Goal: Task Accomplishment & Management: Manage account settings

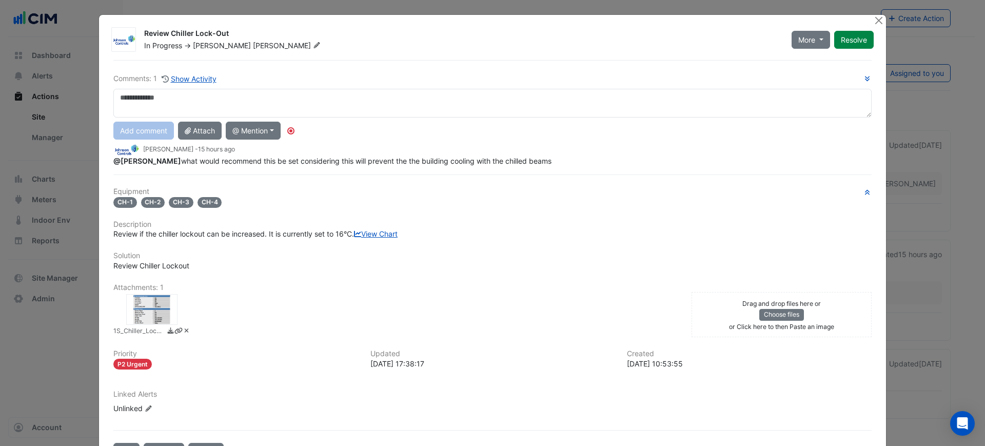
click at [155, 321] on div at bounding box center [151, 309] width 51 height 31
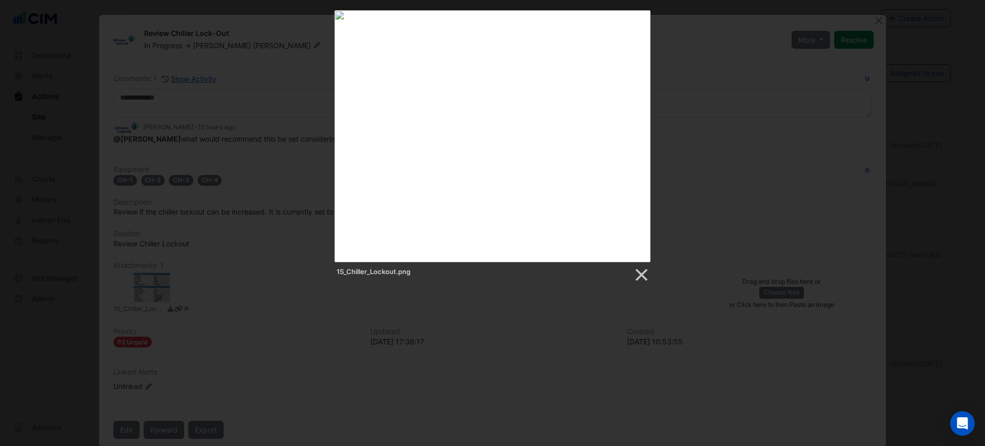
click at [206, 289] on div at bounding box center [492, 297] width 985 height 595
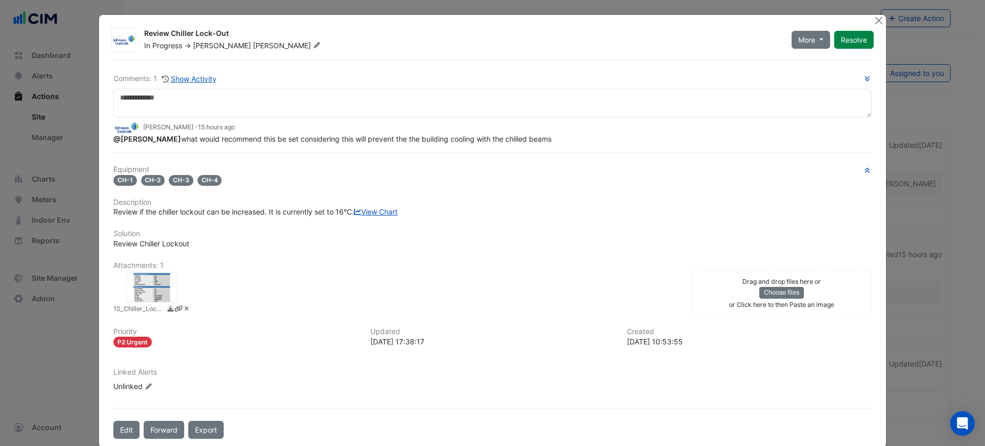
click at [206, 289] on div at bounding box center [492, 297] width 985 height 595
click at [164, 294] on div at bounding box center [151, 287] width 51 height 31
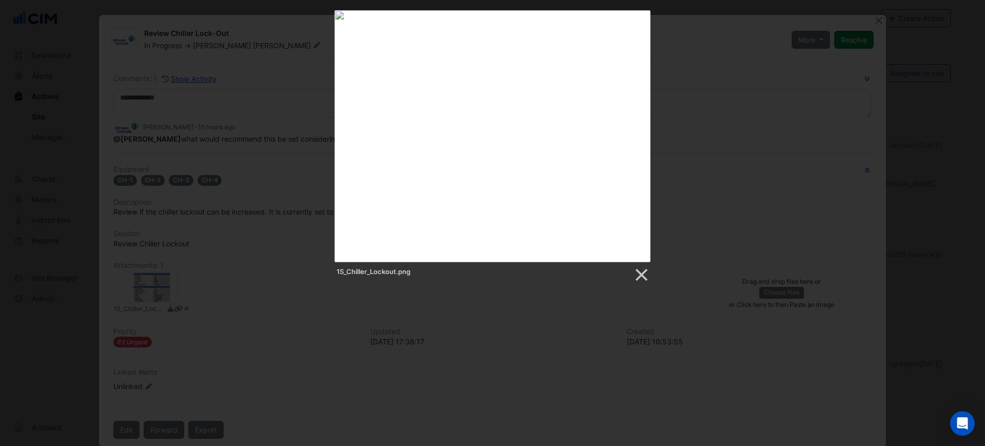
click at [228, 290] on div at bounding box center [492, 297] width 985 height 595
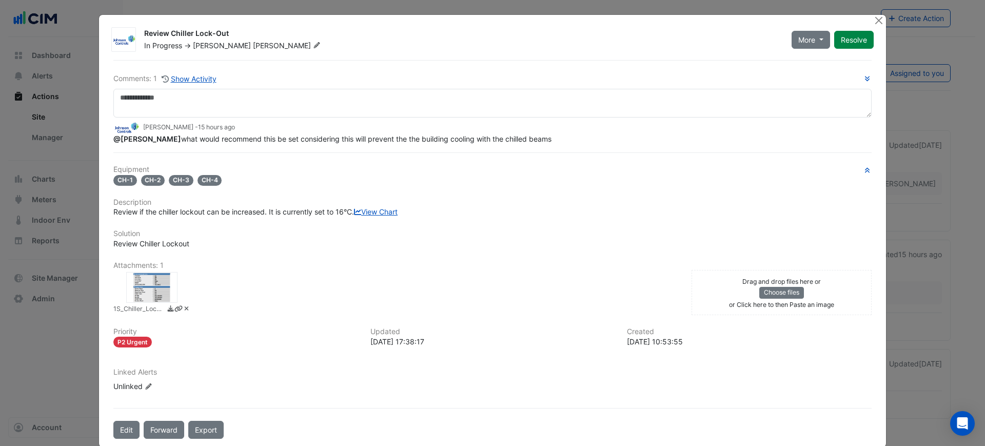
click at [379, 154] on div "Comments: 1 Show Activity David Tuero - 15 hours ago @Brian Nguyen what would r…" at bounding box center [492, 249] width 771 height 379
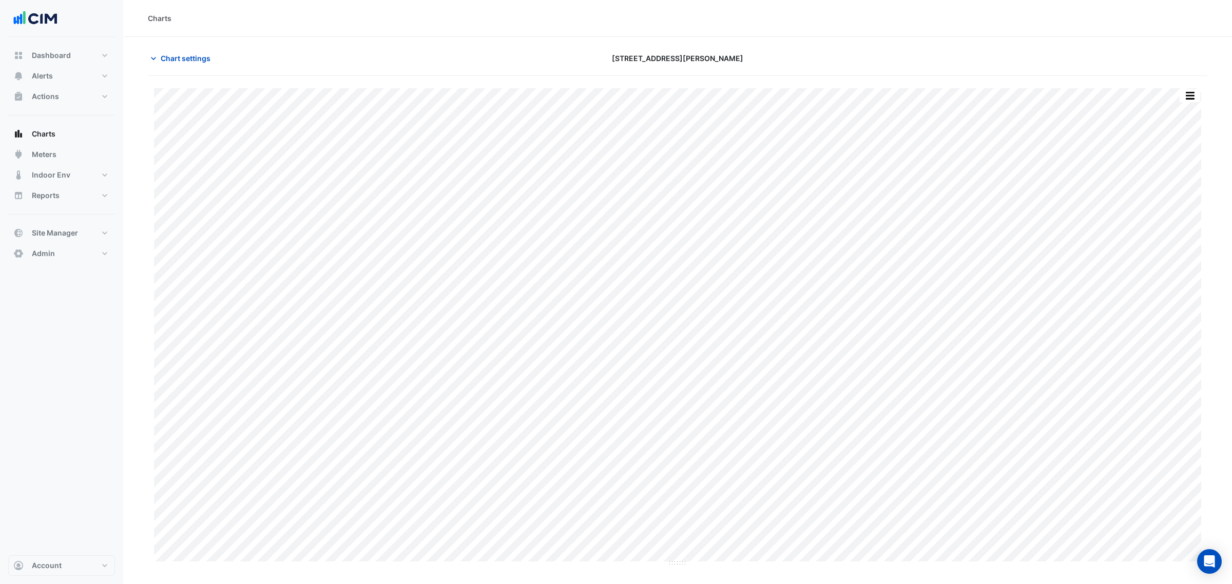
type input "**********"
click at [161, 68] on div "Chart settings 201 Miller Street" at bounding box center [677, 62] width 1059 height 27
click at [166, 65] on button "Chart settings" at bounding box center [182, 58] width 69 height 18
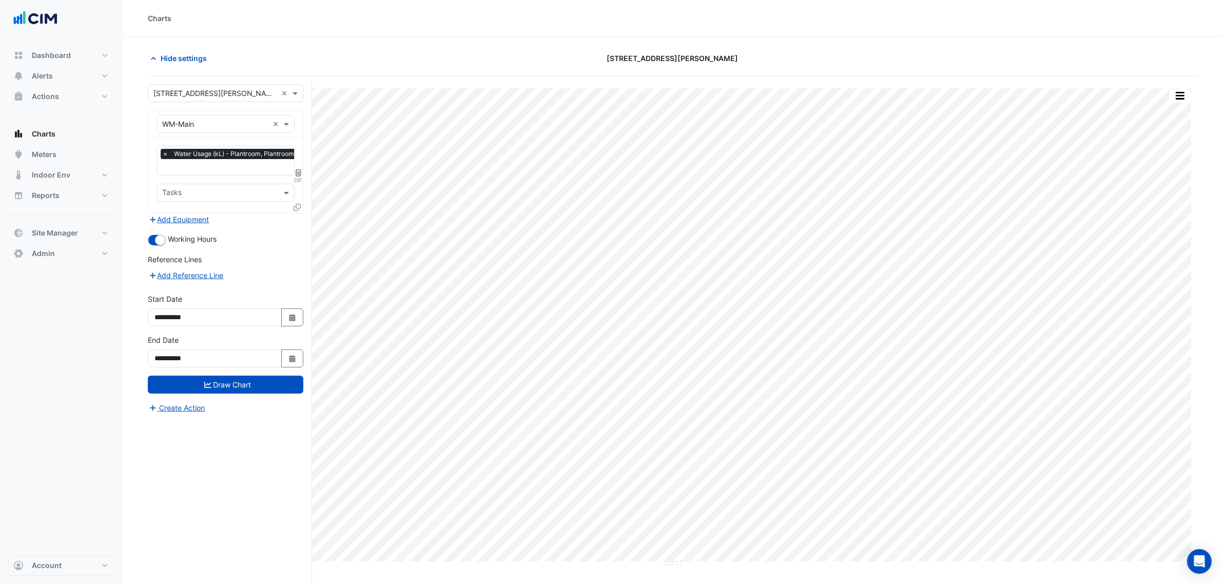
click at [296, 204] on icon at bounding box center [297, 207] width 7 height 7
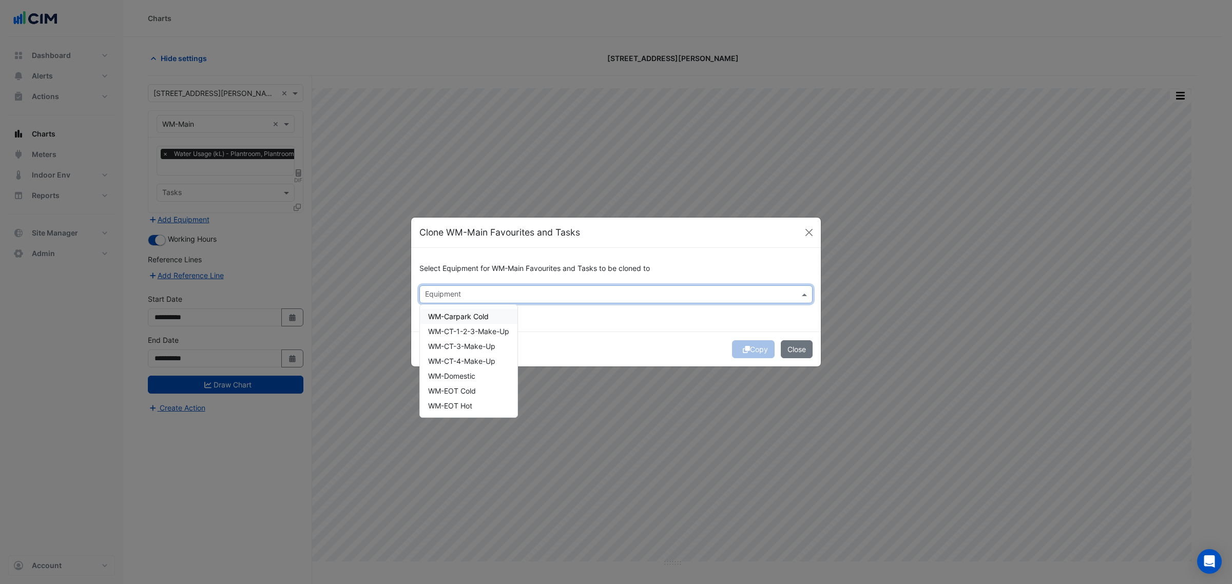
click at [507, 295] on input "text" at bounding box center [610, 295] width 370 height 11
click at [499, 317] on div "WM-Carpark Cold" at bounding box center [469, 316] width 98 height 15
click at [498, 335] on span "WM-CT-1-2-3-Make-Up" at bounding box center [468, 331] width 81 height 9
click at [495, 350] on span "WM-CT-3-Make-Up" at bounding box center [461, 346] width 67 height 9
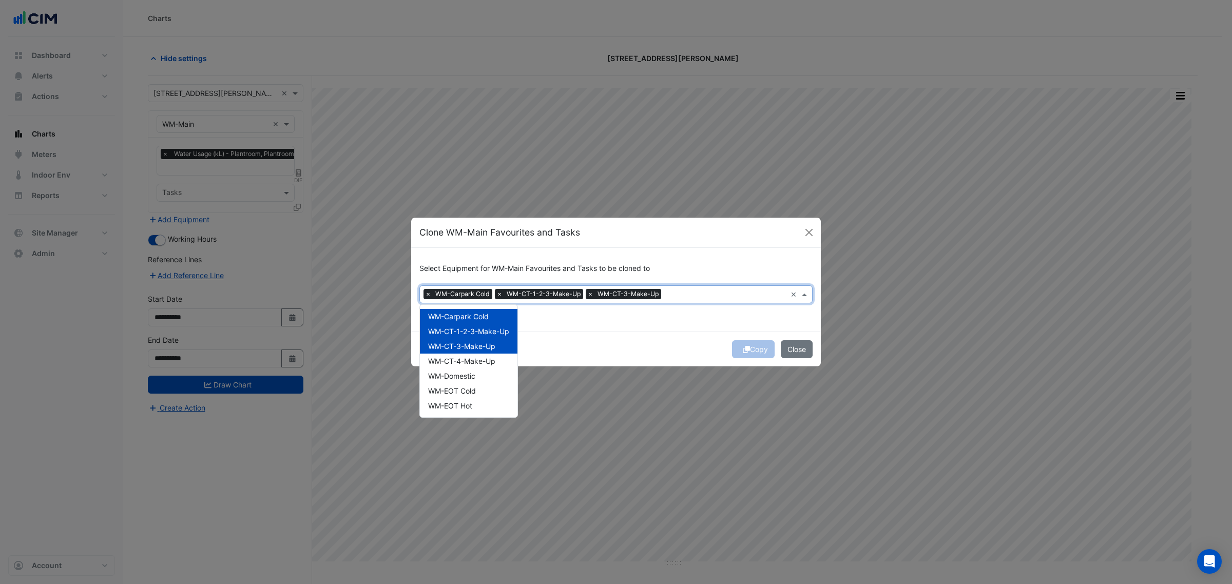
click at [493, 365] on span "WM-CT-4-Make-Up" at bounding box center [461, 361] width 67 height 9
drag, startPoint x: 490, startPoint y: 378, endPoint x: 488, endPoint y: 391, distance: 12.6
click at [490, 379] on div "WM-Domestic" at bounding box center [469, 376] width 98 height 15
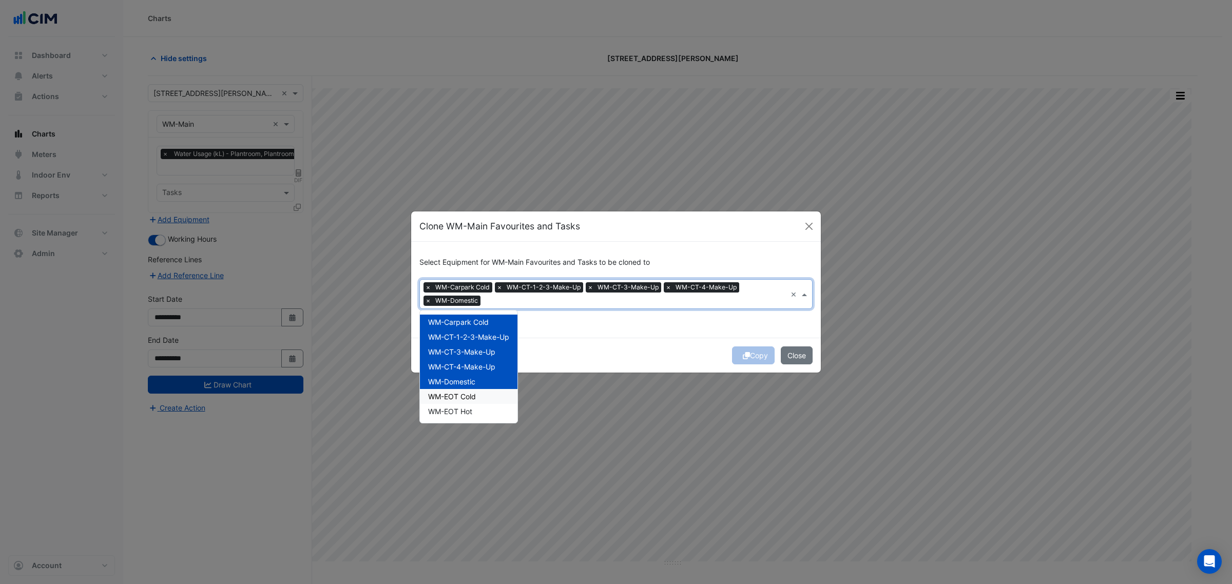
click at [488, 391] on div "WM-EOT Cold" at bounding box center [469, 396] width 98 height 15
click at [483, 405] on div "WM-EOT Hot" at bounding box center [469, 411] width 98 height 15
click at [625, 336] on div "Select Equipment for WM-Main Favourites and Tasks to be cloned to Equipment × W…" at bounding box center [616, 290] width 410 height 96
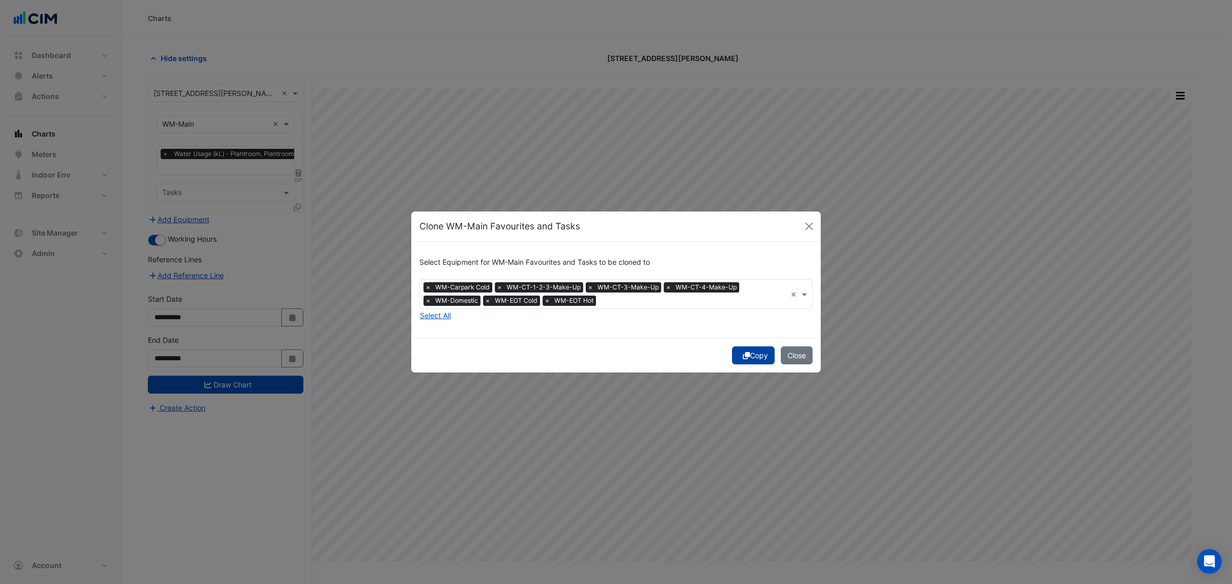
click at [755, 355] on button "Copy" at bounding box center [753, 355] width 43 height 18
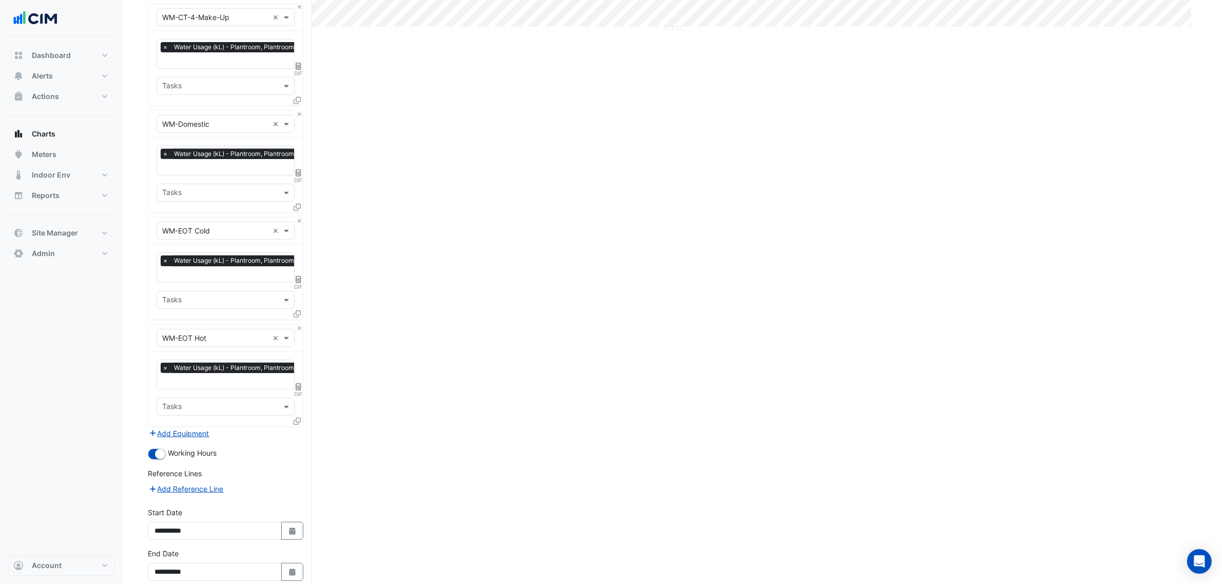
scroll to position [584, 0]
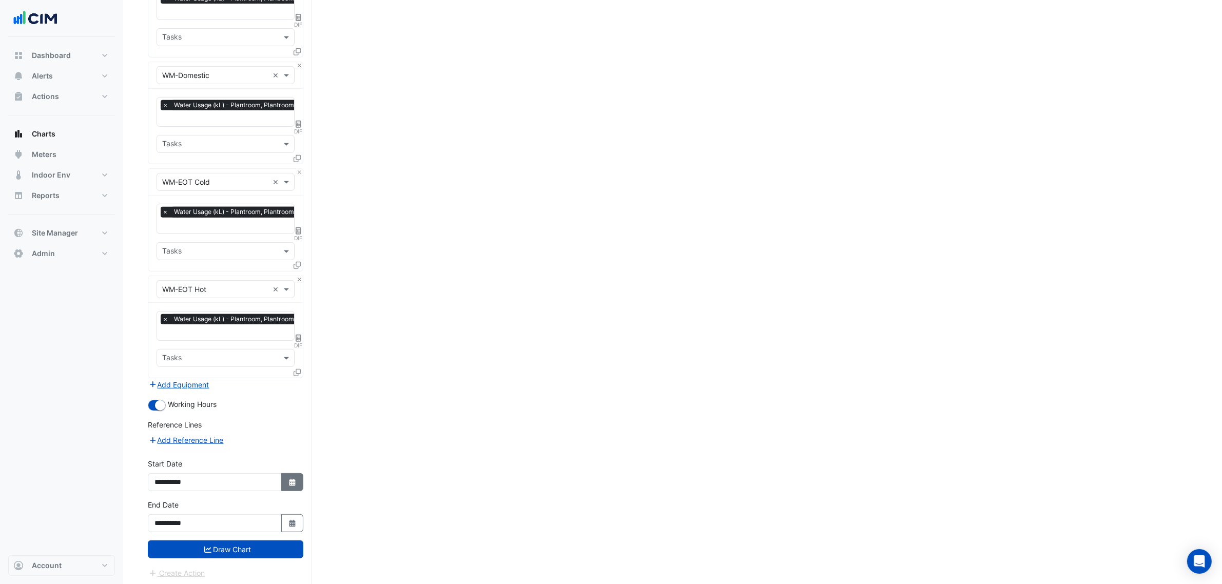
drag, startPoint x: 232, startPoint y: 540, endPoint x: 300, endPoint y: 480, distance: 90.9
click at [300, 480] on form "Select a Site × 201 Miller Street × Equipment × WM-Main × Favourites × Water Us…" at bounding box center [226, 40] width 156 height 1078
click at [300, 480] on button "Select Date" at bounding box center [292, 482] width 23 height 18
select select "*"
select select "****"
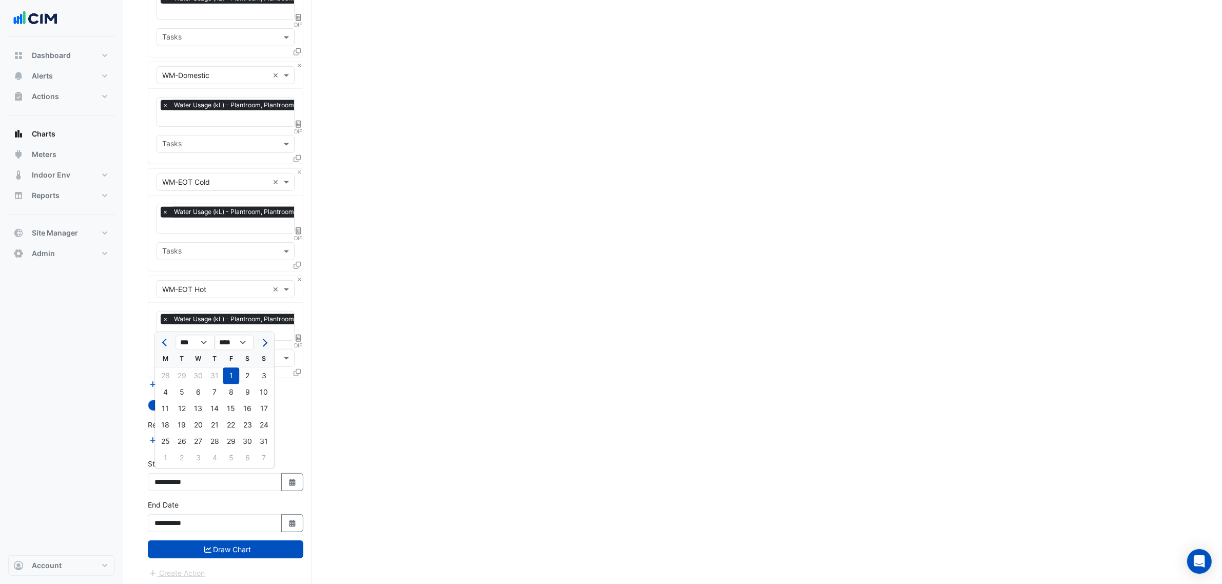
click at [265, 337] on button "Next month" at bounding box center [264, 343] width 12 height 16
select select "*"
click at [165, 373] on div "1" at bounding box center [165, 376] width 16 height 16
type input "**********"
click at [280, 558] on form "Select a Site × 201 Miller Street × Equipment × WM-Main × Favourites × Water Us…" at bounding box center [226, 40] width 156 height 1078
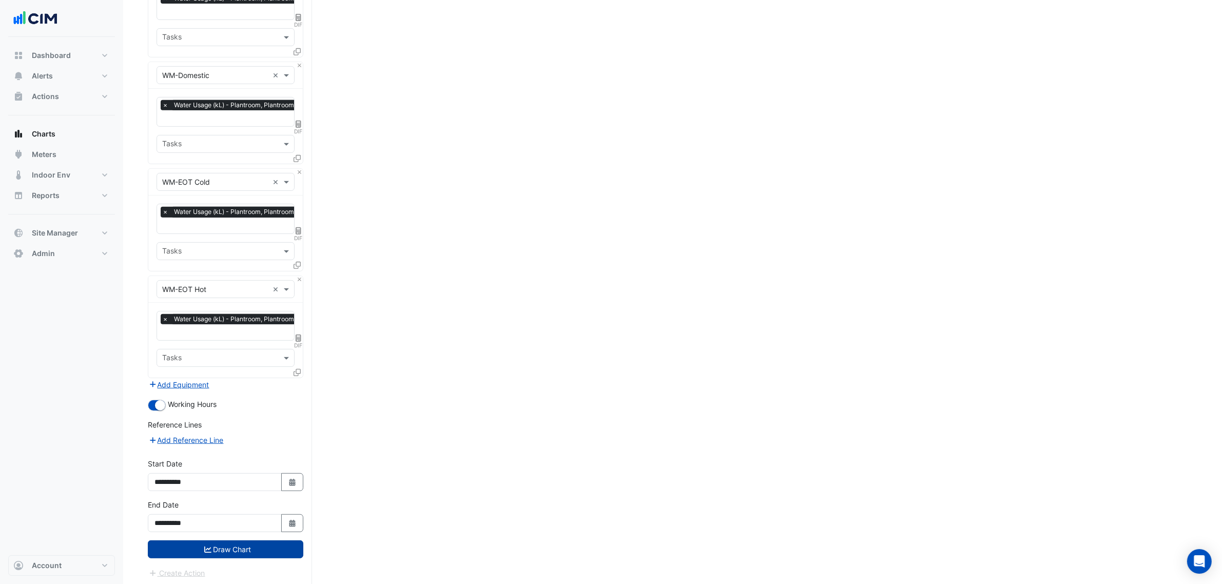
click at [280, 551] on button "Draw Chart" at bounding box center [226, 549] width 156 height 18
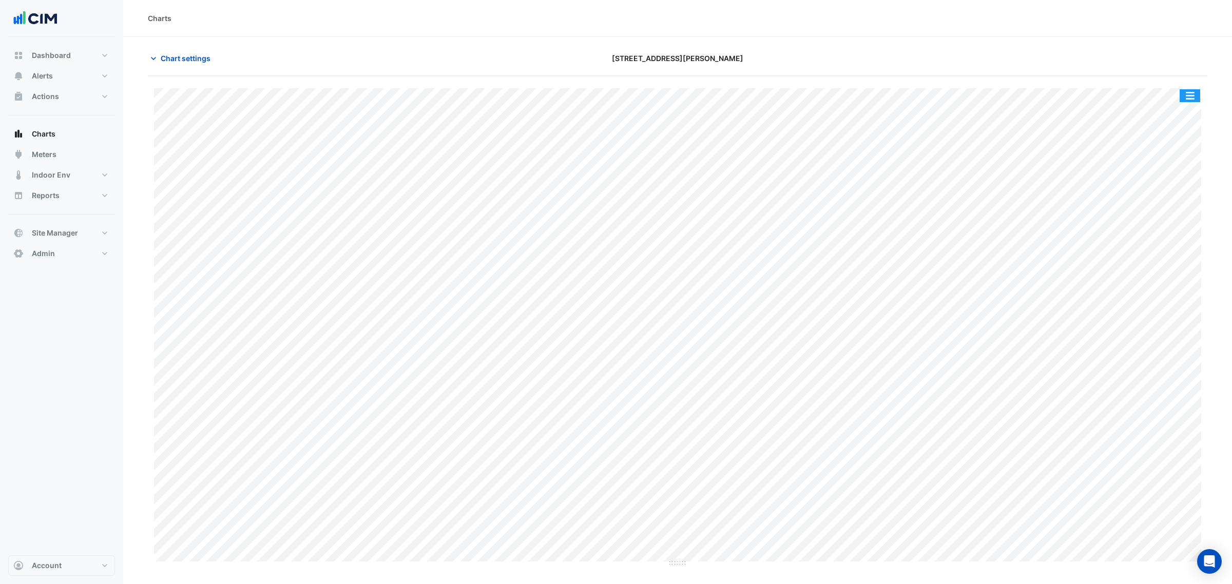
click at [1197, 92] on button "button" at bounding box center [1189, 95] width 21 height 13
click at [1192, 108] on div "Split by Equip" at bounding box center [1169, 114] width 62 height 18
click at [781, 262] on div "Split All Split None Print Save as JPEG Save as PNG Pivot Data Table Export CSV…" at bounding box center [673, 157] width 1050 height 829
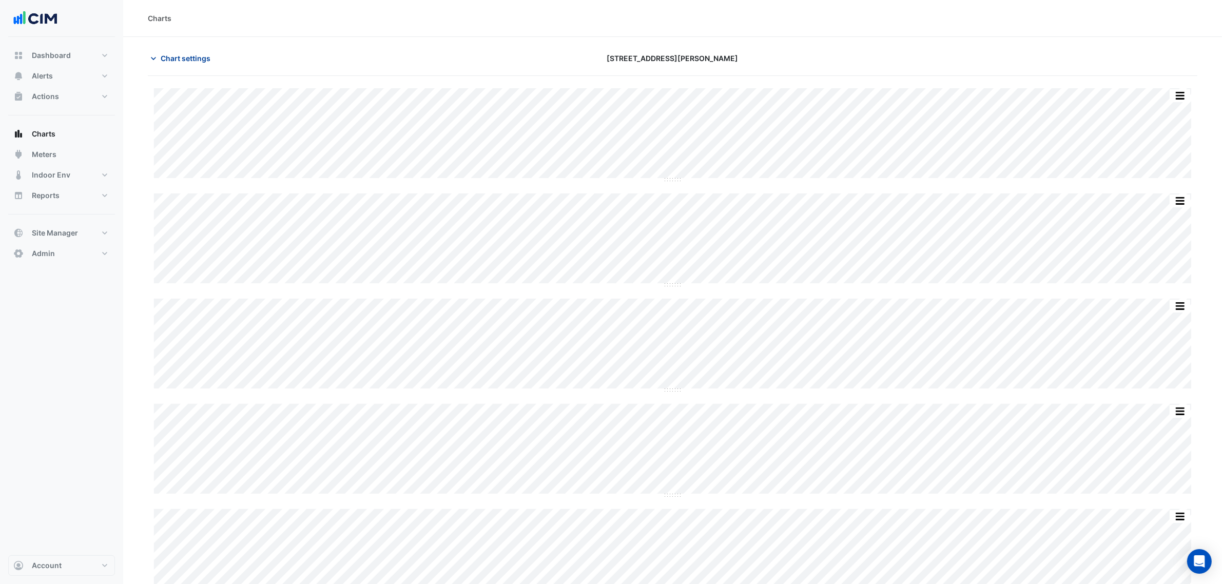
click at [184, 52] on button "Chart settings" at bounding box center [182, 58] width 69 height 18
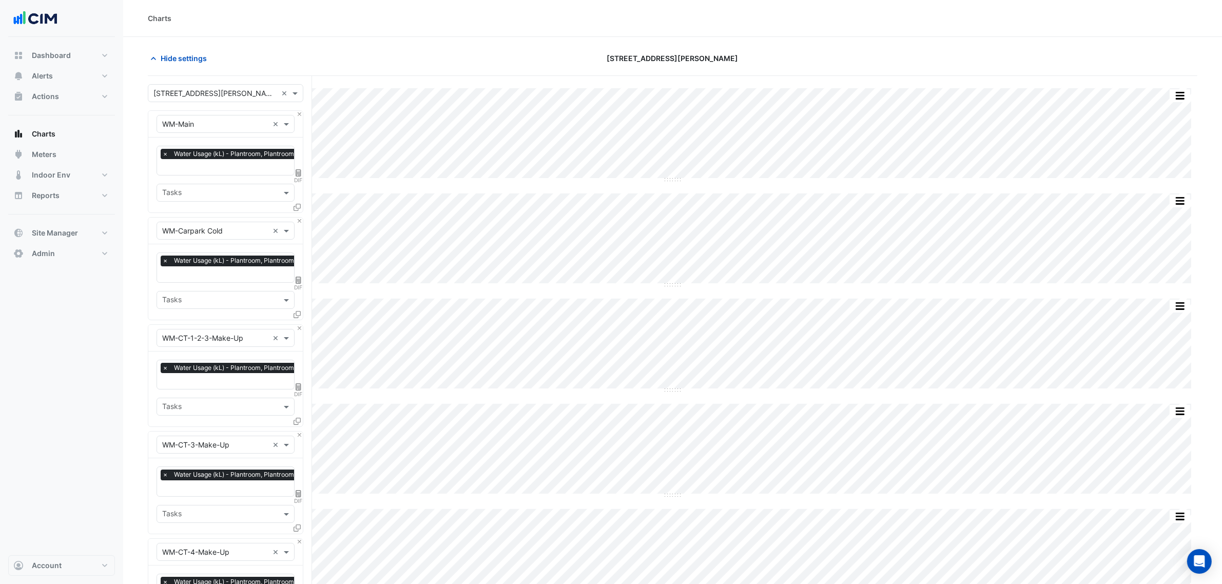
click at [214, 161] on div "× Water Usage (kL) - Plantroom, Plantroom" at bounding box center [230, 155] width 139 height 13
click at [393, 50] on div "Hide settings" at bounding box center [319, 58] width 354 height 18
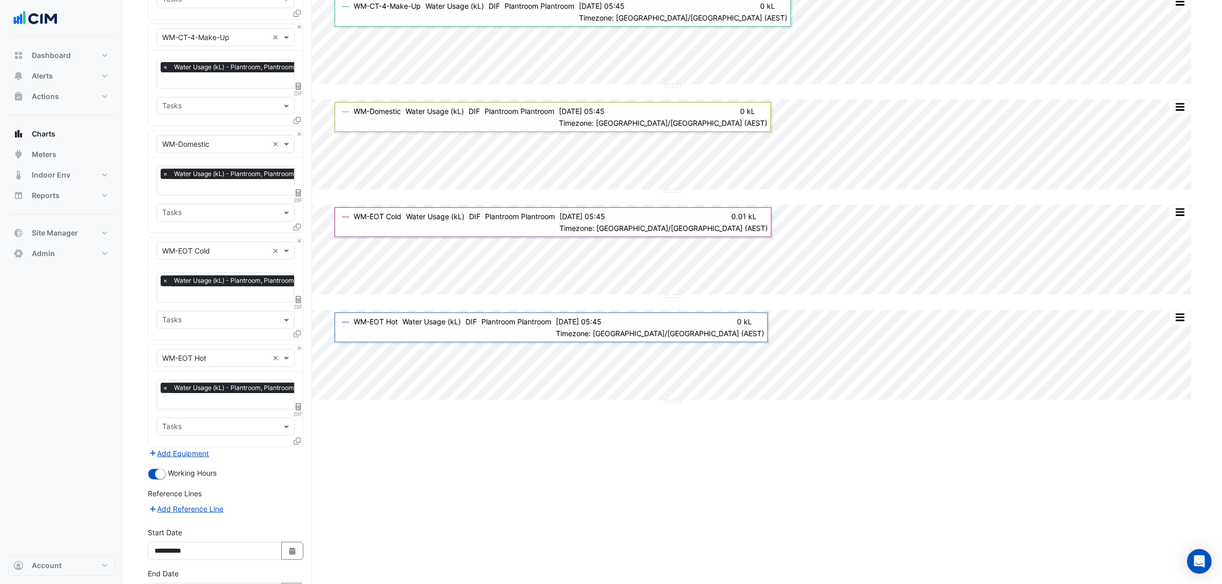
scroll to position [577, 0]
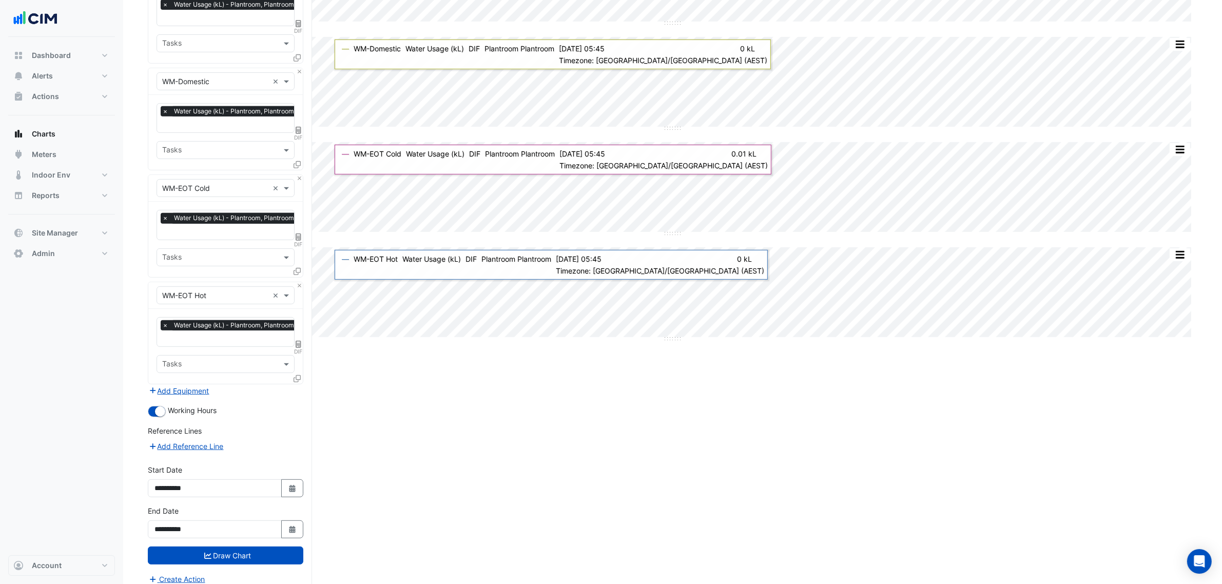
click at [297, 375] on icon at bounding box center [297, 378] width 7 height 7
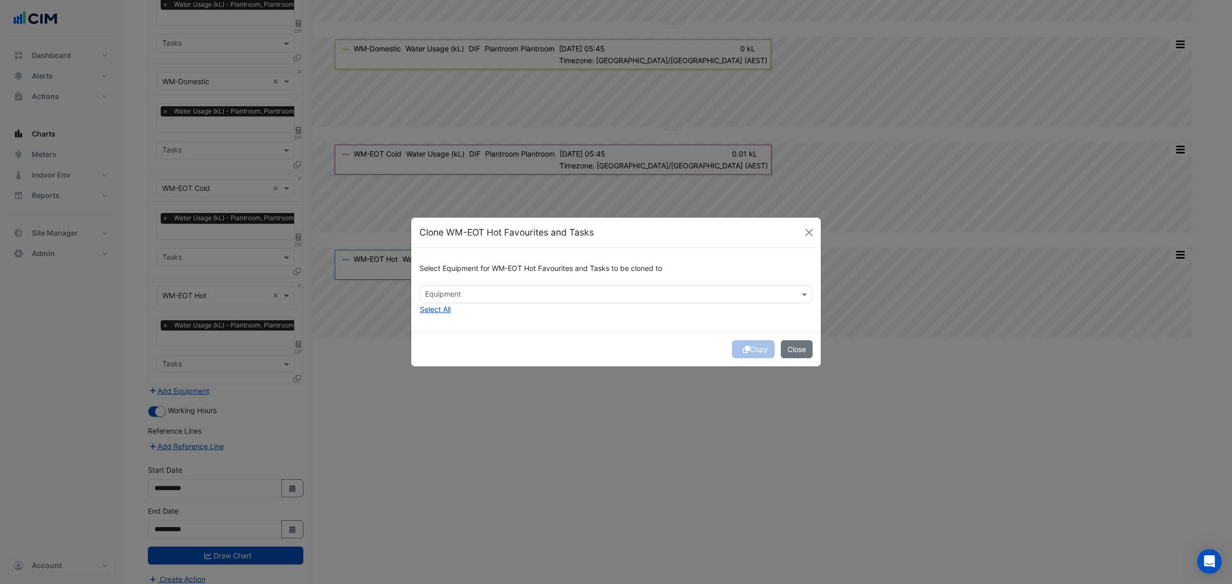
click at [480, 307] on div "Select Equipment for WM-EOT Hot Favourites and Tasks to be cloned to Equipment …" at bounding box center [616, 290] width 410 height 84
click at [480, 297] on input "text" at bounding box center [610, 295] width 370 height 11
click at [510, 306] on div "Select Equipment for WM-EOT Hot Favourites and Tasks to be cloned to Equipment …" at bounding box center [616, 290] width 410 height 84
click at [811, 355] on button "Close" at bounding box center [797, 349] width 32 height 18
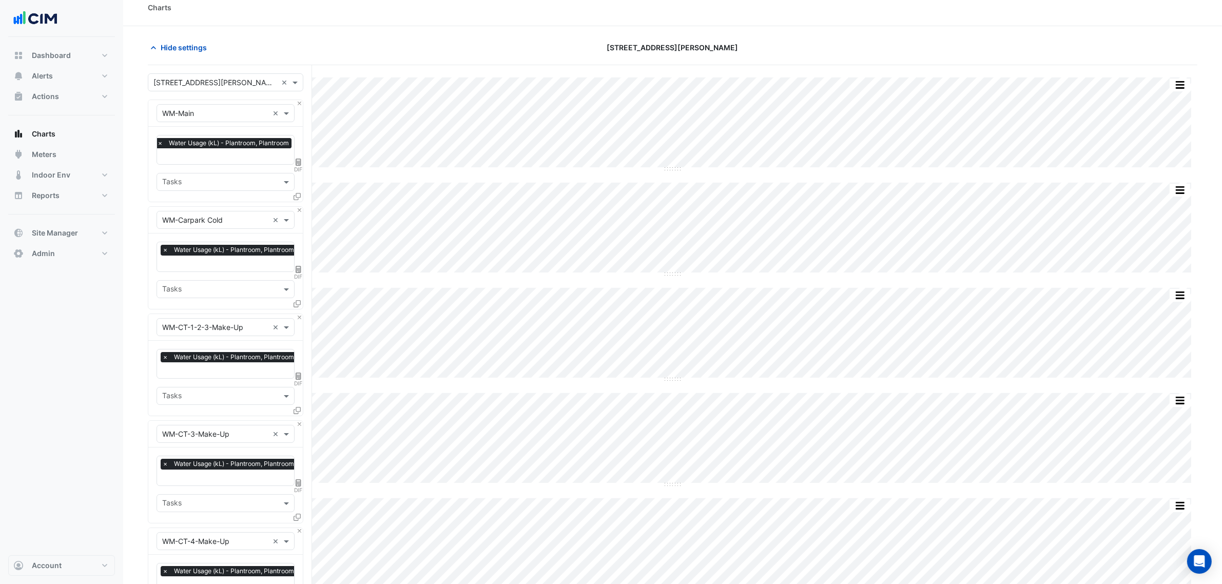
scroll to position [0, 0]
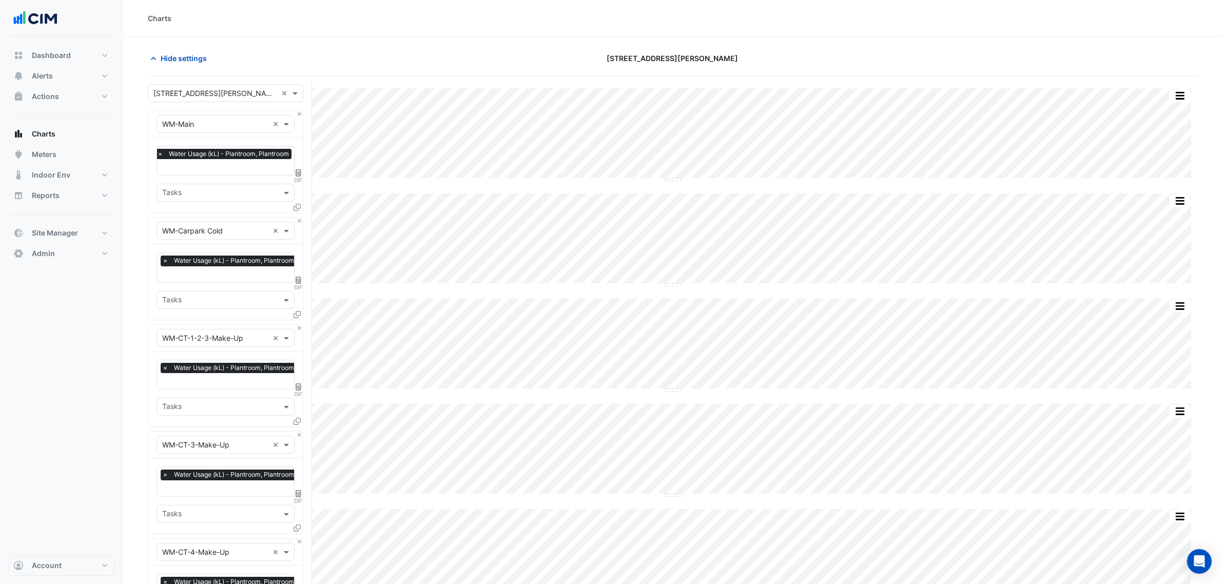
click at [176, 50] on button "Hide settings" at bounding box center [181, 58] width 66 height 18
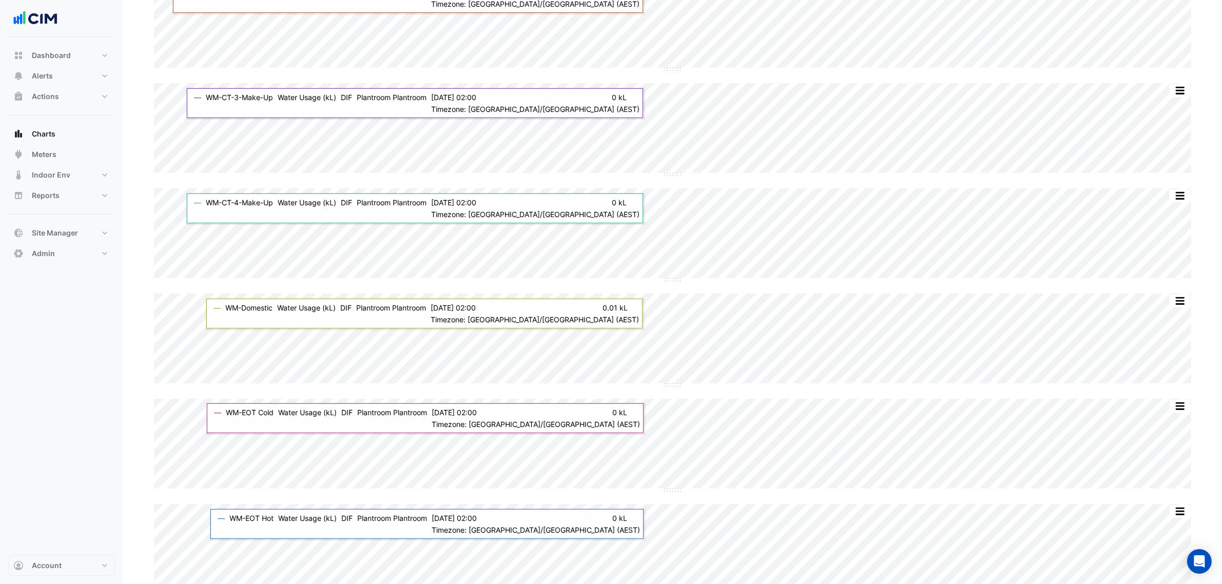
scroll to position [345, 0]
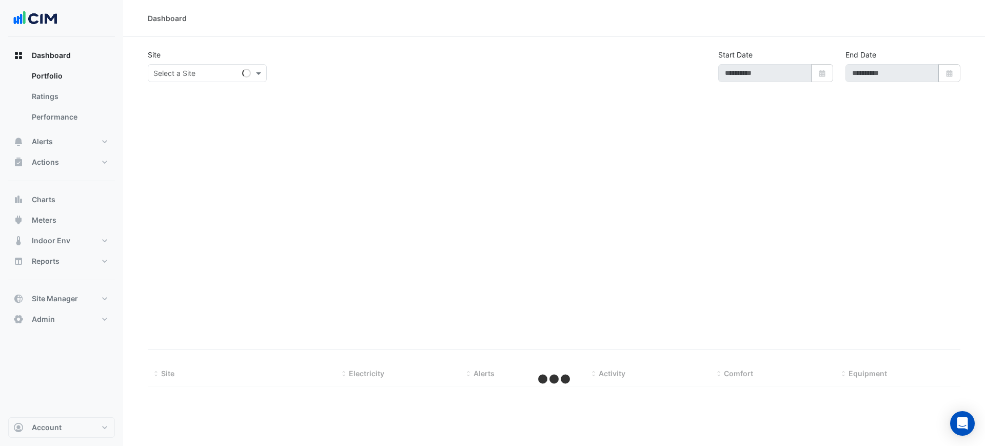
select select "***"
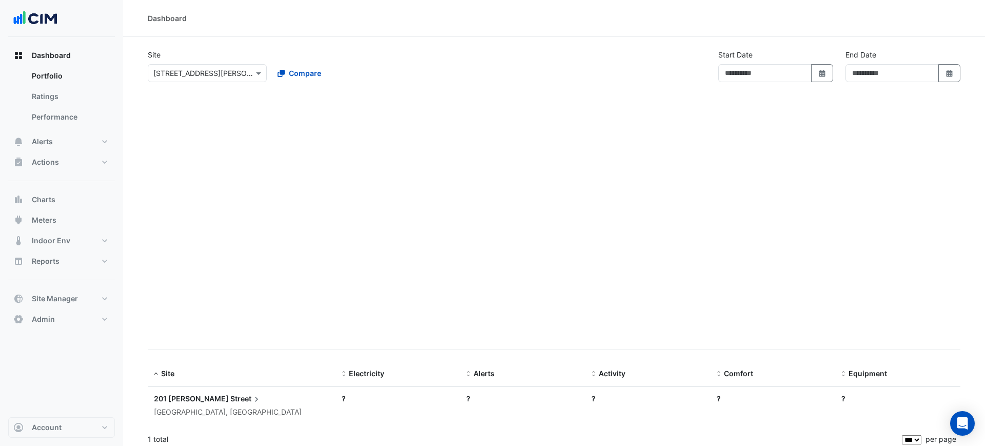
type input "**********"
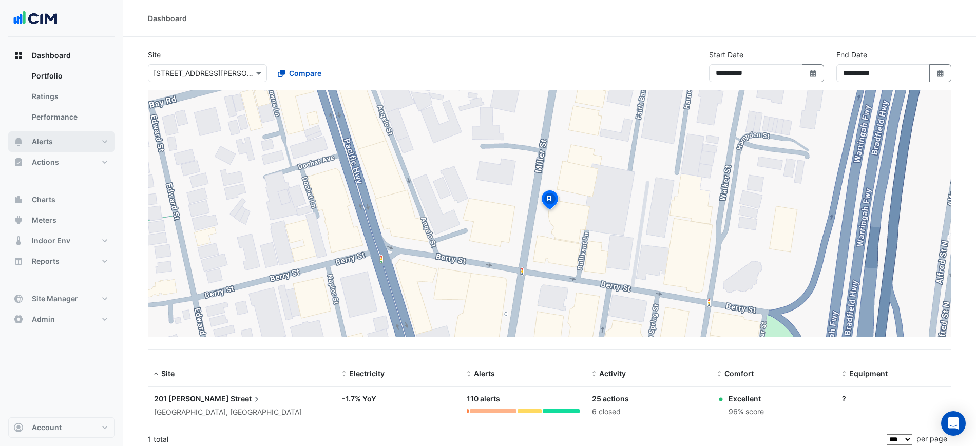
click at [86, 146] on button "Alerts" at bounding box center [61, 141] width 107 height 21
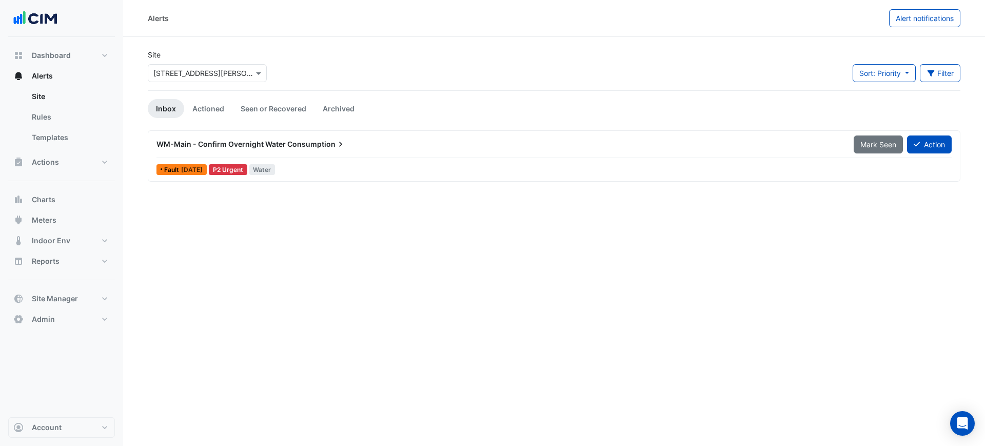
click at [196, 77] on input "text" at bounding box center [196, 73] width 87 height 11
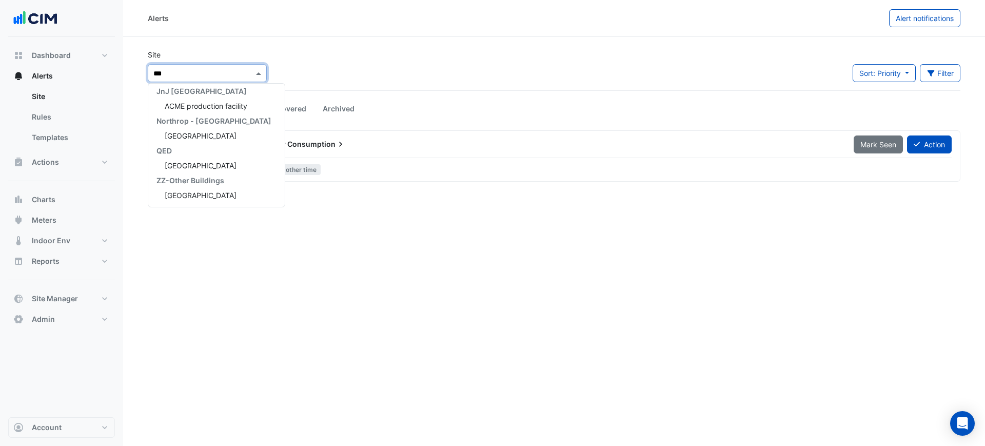
type input "****"
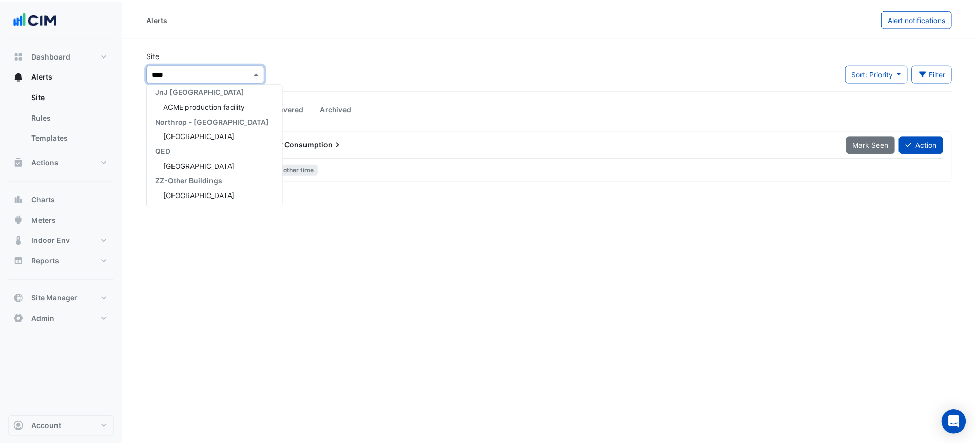
scroll to position [123, 0]
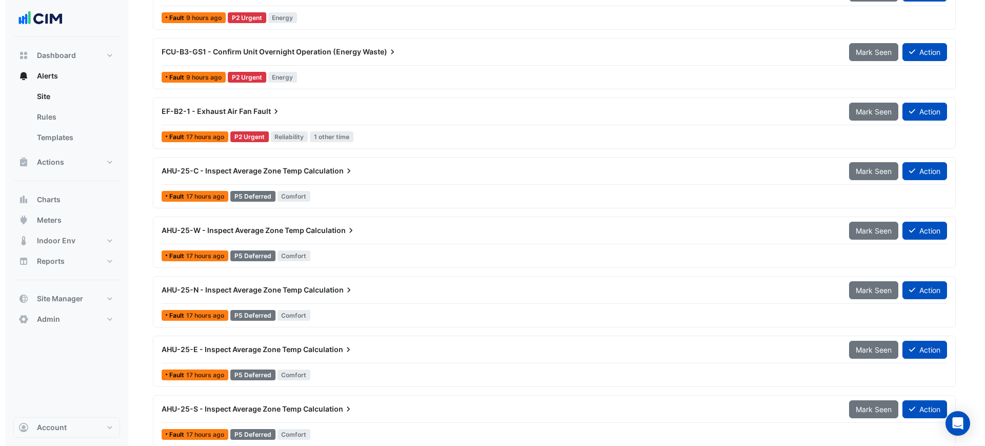
scroll to position [220, 0]
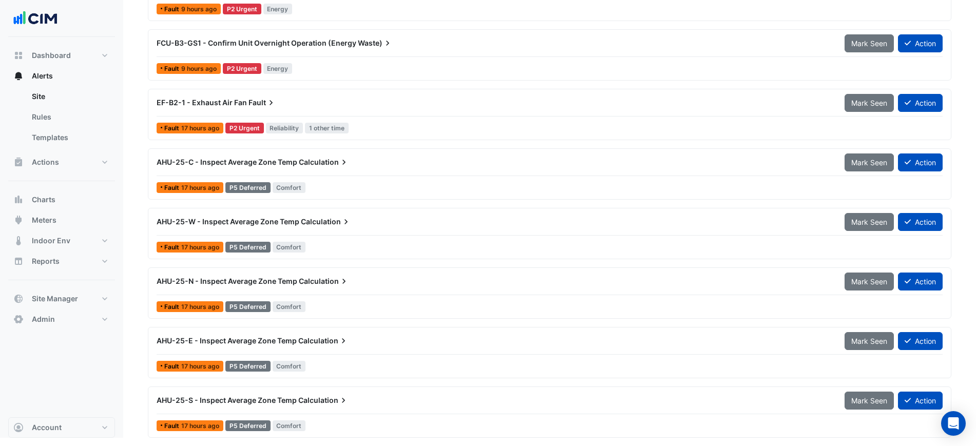
click at [326, 400] on span "Calculation" at bounding box center [323, 400] width 50 height 10
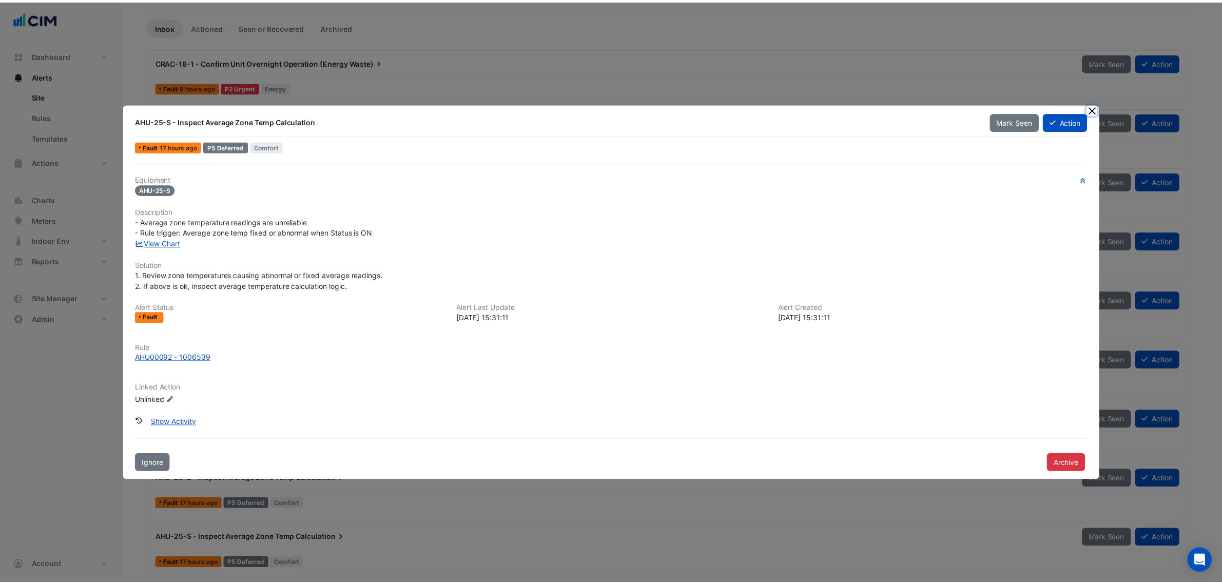
scroll to position [81, 0]
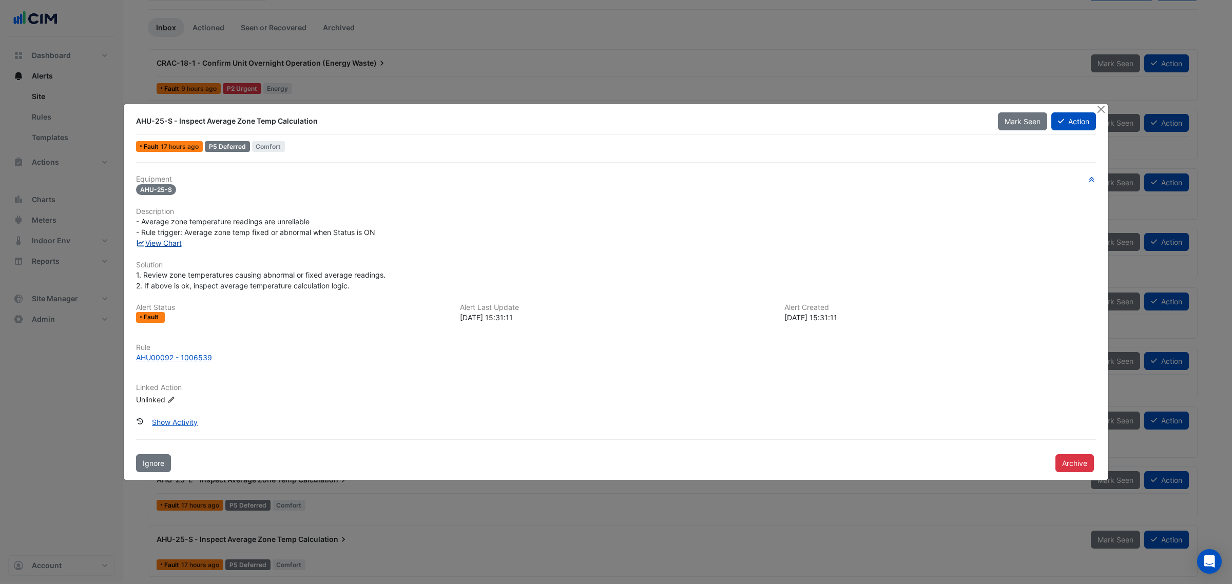
click at [164, 244] on link "View Chart" at bounding box center [159, 243] width 46 height 9
click at [985, 104] on button "Close" at bounding box center [1100, 109] width 11 height 11
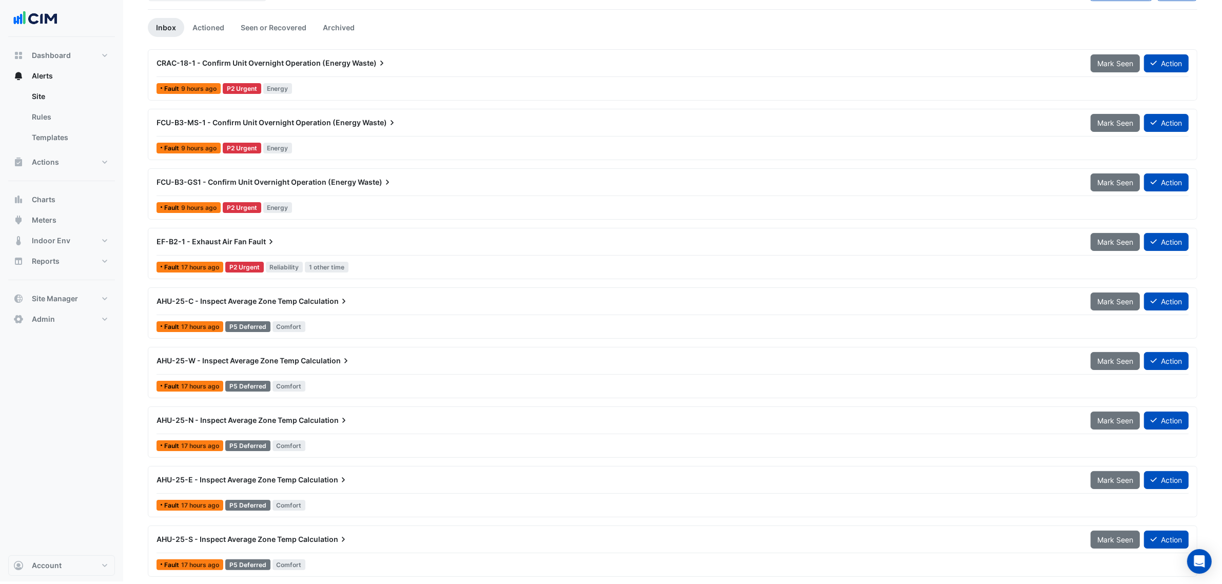
click at [272, 304] on span "AHU-25-C - Inspect Average Zone Temp" at bounding box center [227, 301] width 141 height 9
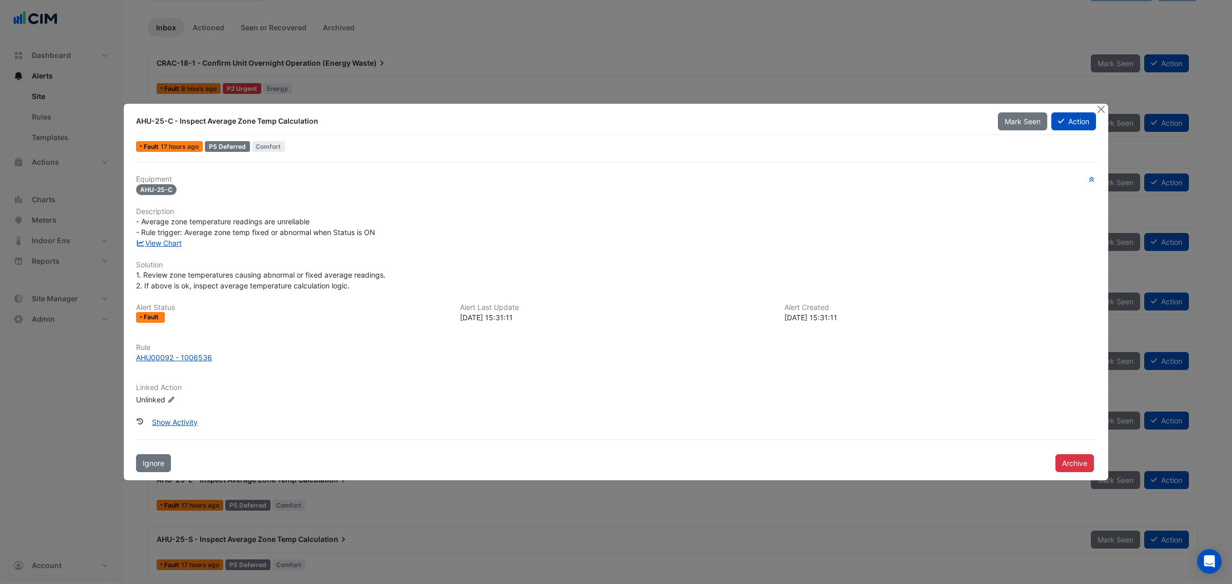
click at [273, 270] on span "1. Review zone temperatures causing abnormal or fixed average readings. 2. If a…" at bounding box center [260, 280] width 249 height 20
click at [985, 109] on button "Close" at bounding box center [1100, 109] width 11 height 11
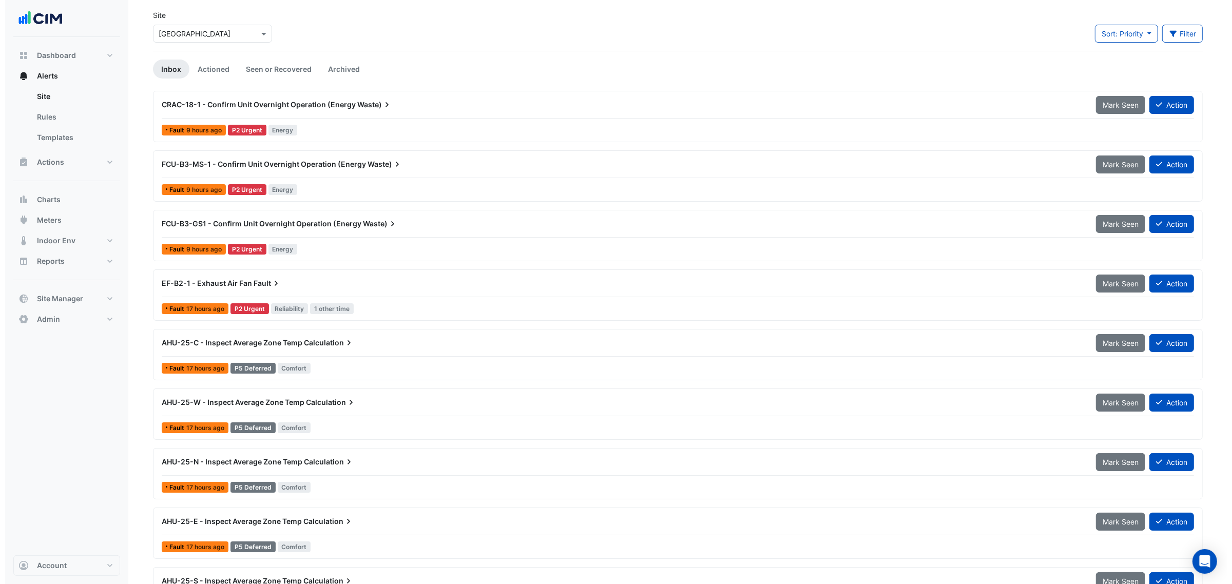
scroll to position [21, 0]
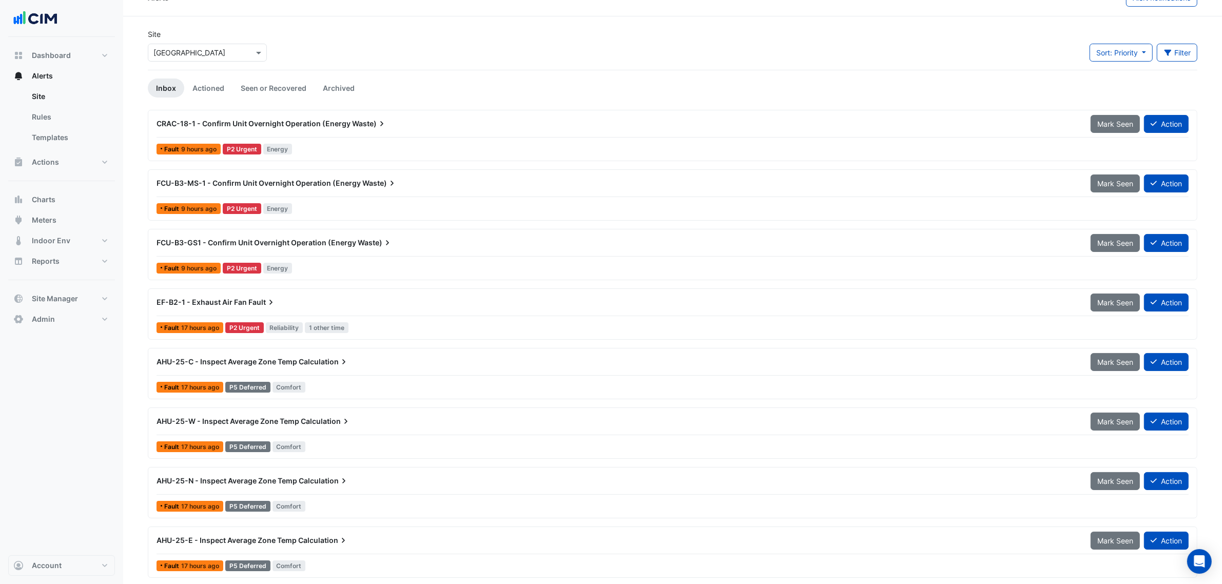
click at [285, 298] on div "EF-B2-1 - Exhaust Air Fan Fault" at bounding box center [618, 302] width 922 height 10
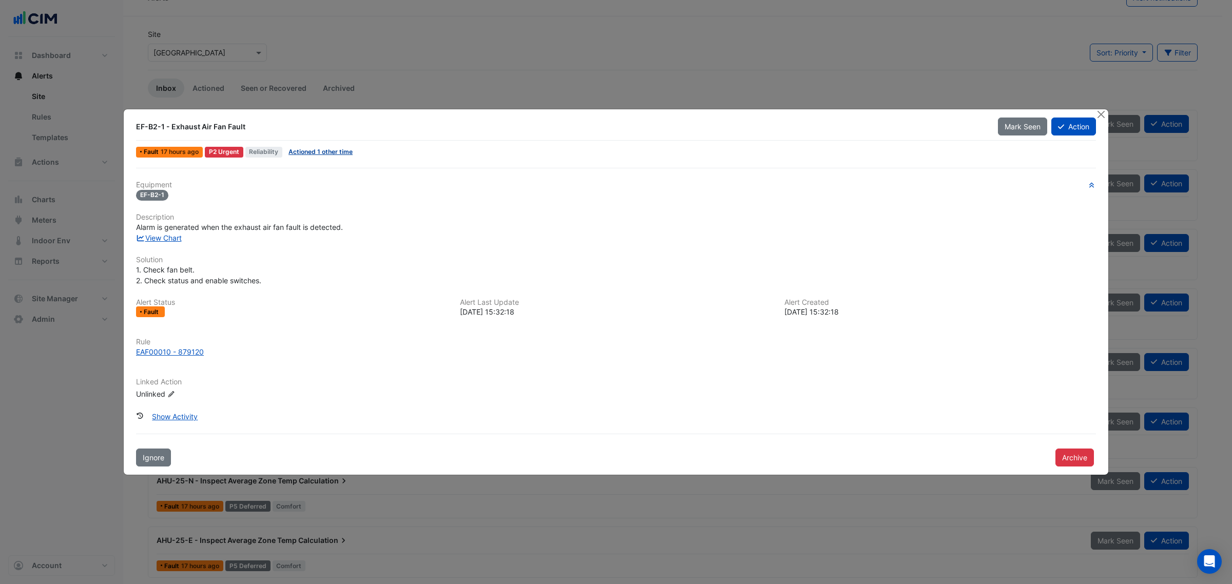
click at [321, 149] on link "Actioned 1 other time" at bounding box center [320, 152] width 64 height 8
click at [340, 156] on span "Actioned 1 other time" at bounding box center [320, 152] width 72 height 11
click at [335, 153] on link "Actioned 1 other time" at bounding box center [320, 152] width 64 height 8
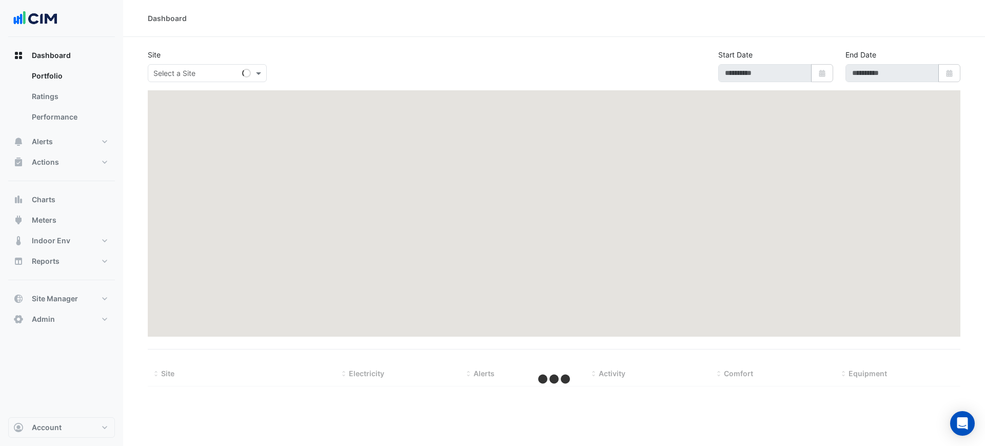
click at [53, 287] on div "Dashboard Portfolio Ratings Performance Alerts Site Rules Templates Actions Sit…" at bounding box center [61, 187] width 107 height 284
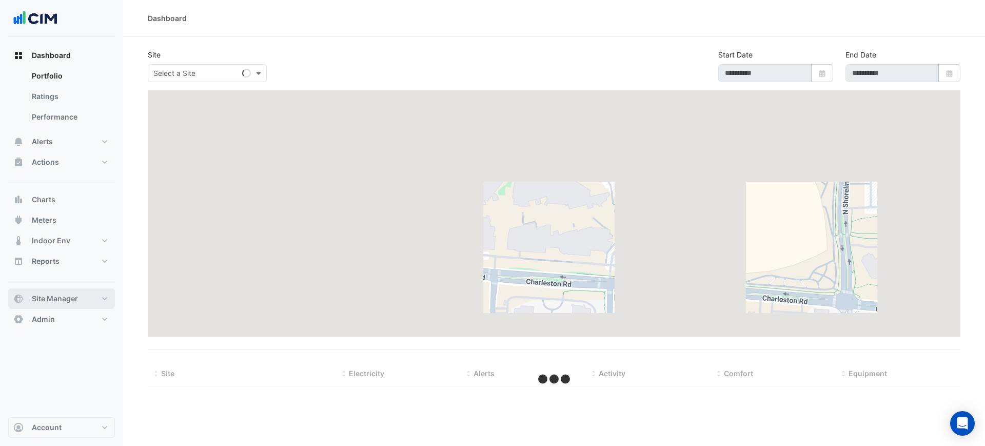
click at [55, 291] on button "Site Manager" at bounding box center [61, 298] width 107 height 21
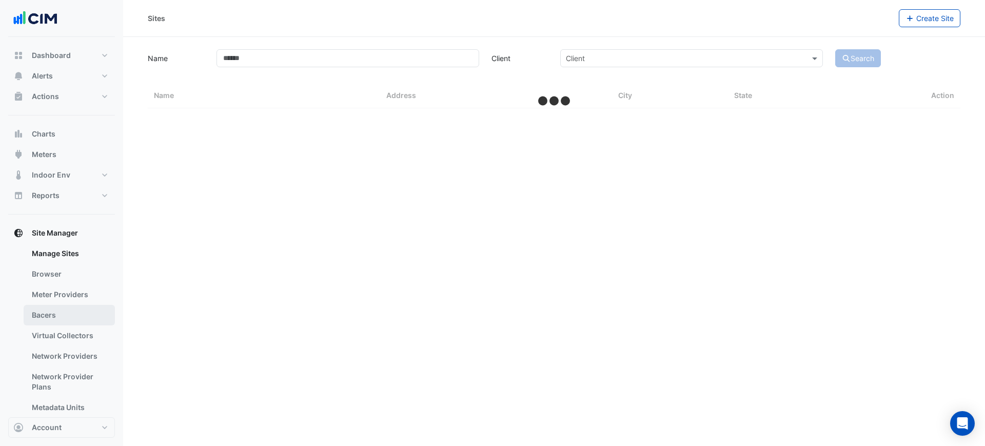
click at [57, 318] on link "Bacers" at bounding box center [69, 315] width 91 height 21
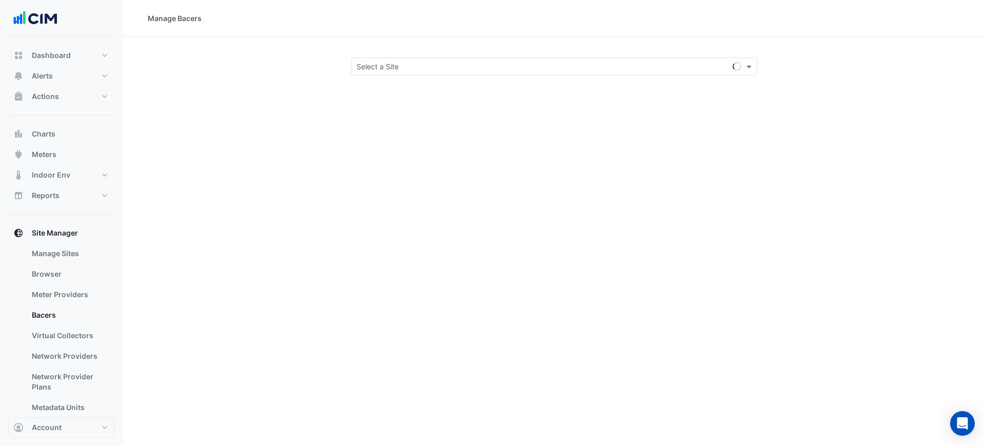
click at [389, 72] on div "Select a Site" at bounding box center [554, 66] width 406 height 18
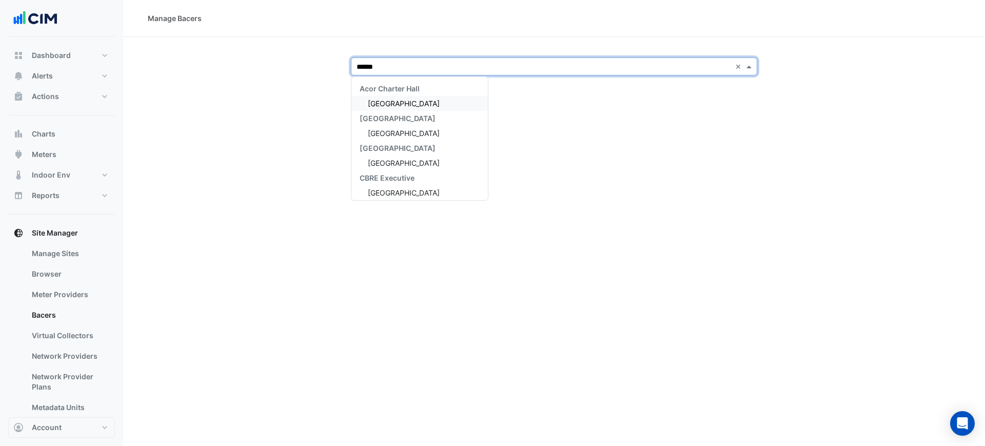
type input "*******"
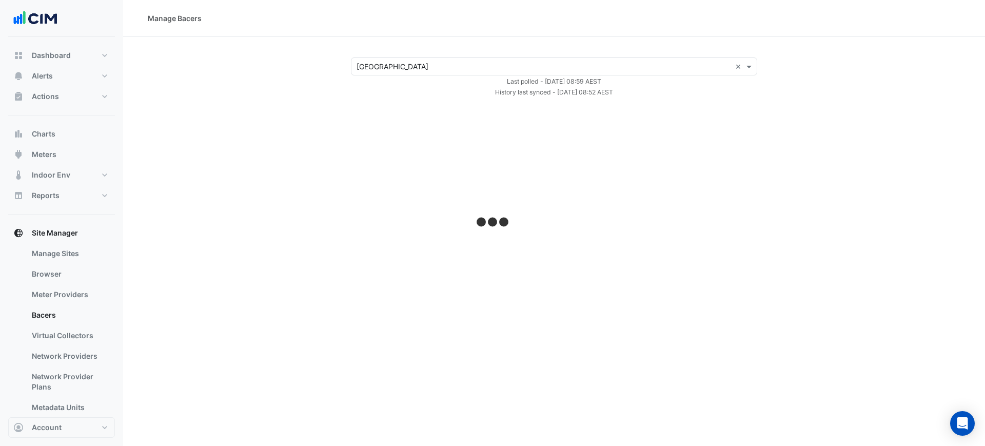
select select "***"
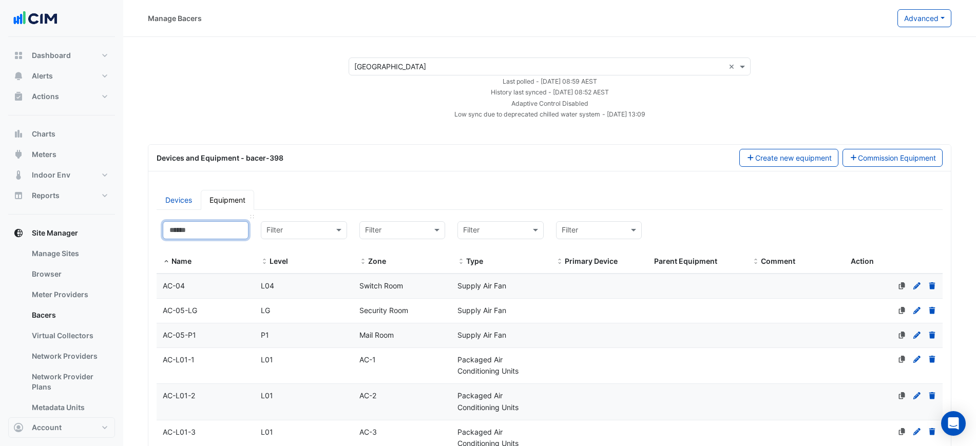
click at [179, 230] on input at bounding box center [206, 230] width 86 height 18
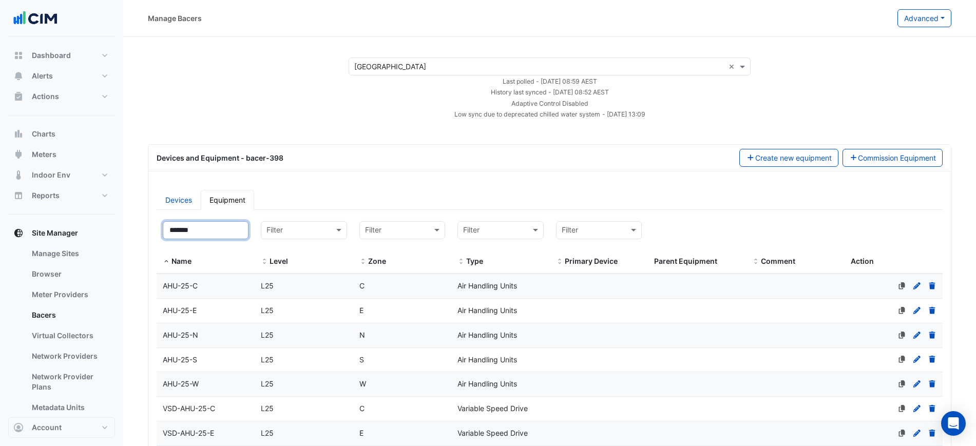
type input "*******"
click at [331, 281] on div "L25" at bounding box center [304, 286] width 98 height 12
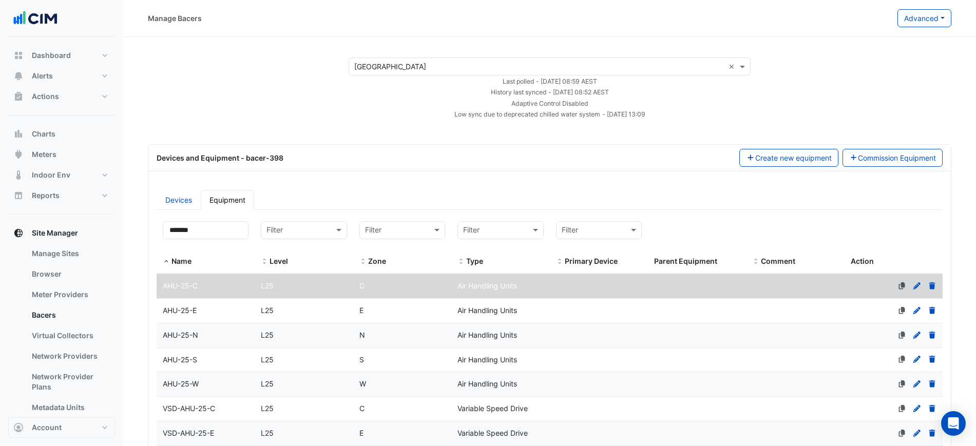
scroll to position [216, 0]
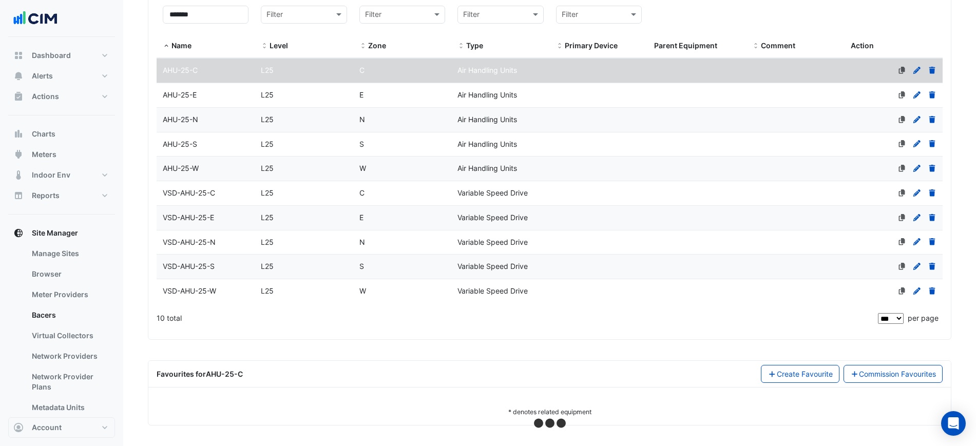
select select "***"
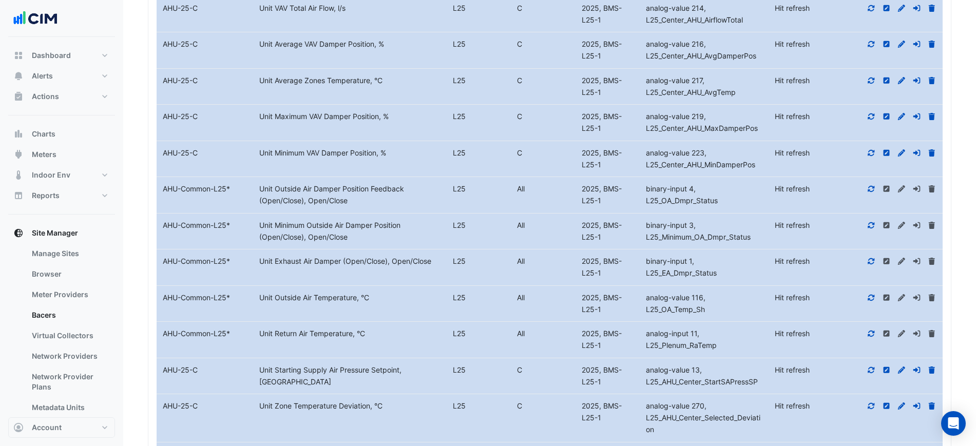
scroll to position [1473, 0]
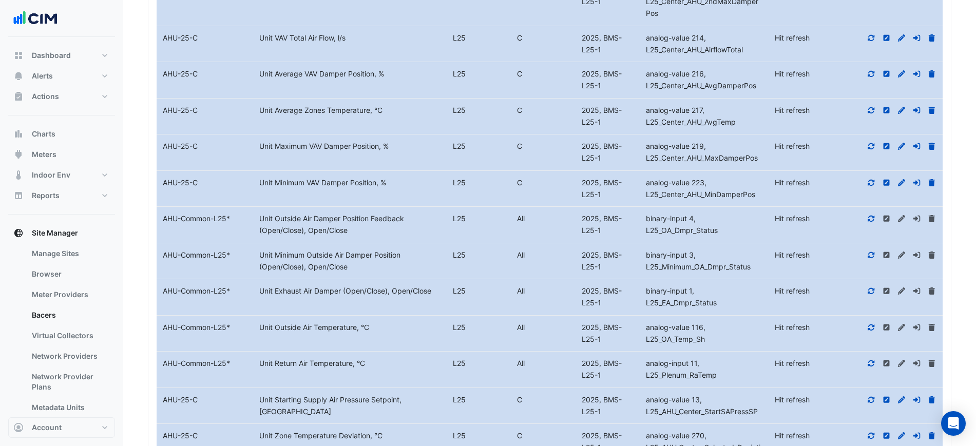
click at [875, 108] on icon at bounding box center [870, 110] width 9 height 7
click at [537, 114] on div "C" at bounding box center [543, 111] width 64 height 12
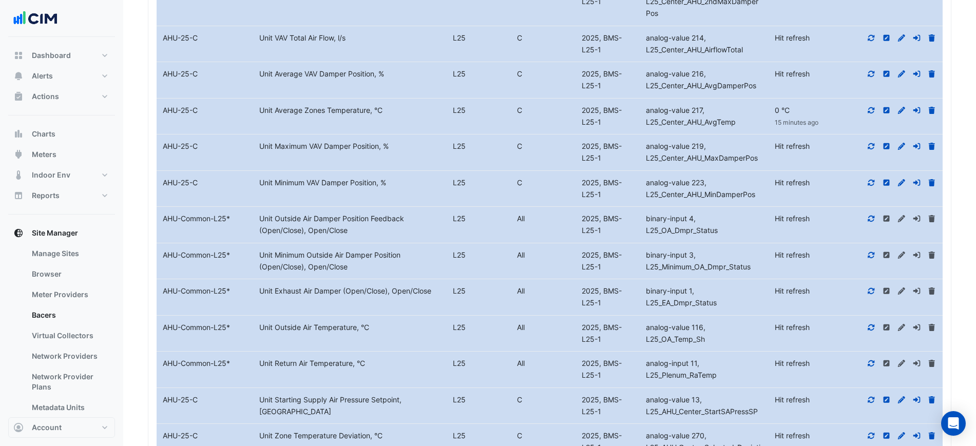
click at [467, 119] on datatable-body-cell "Level L25 C" at bounding box center [511, 117] width 129 height 36
click at [469, 119] on datatable-body-cell "Level L25 C" at bounding box center [511, 117] width 129 height 36
drag, startPoint x: 747, startPoint y: 120, endPoint x: 567, endPoint y: 117, distance: 179.7
click at [567, 117] on div "Equipment Name AHU-25-C Metadata Unit Average Zones Temperature, °C Level L25 C…" at bounding box center [550, 117] width 786 height 36
click at [567, 117] on datatable-body-cell "Level L25 C" at bounding box center [511, 117] width 129 height 36
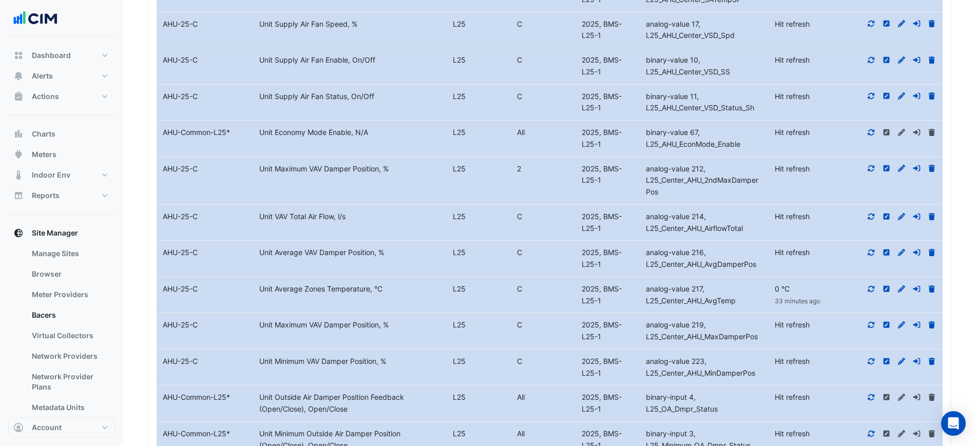
scroll to position [1281, 0]
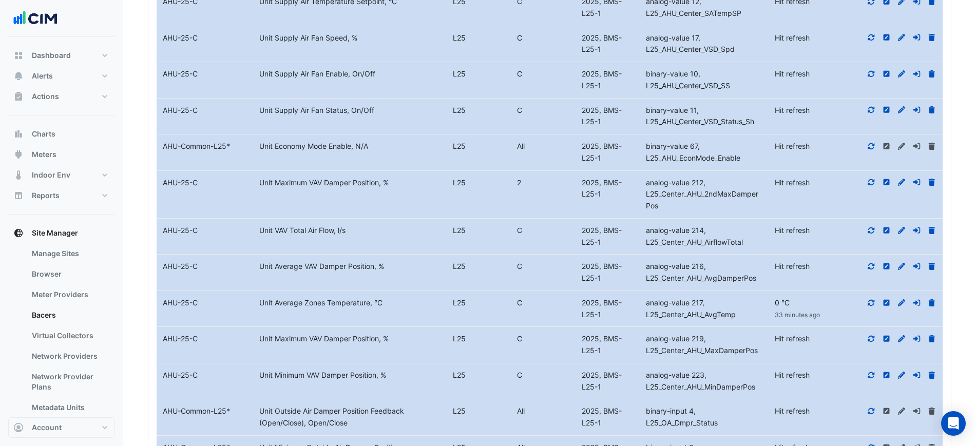
click at [865, 304] on div at bounding box center [894, 303] width 96 height 12
click at [866, 304] on icon at bounding box center [870, 302] width 9 height 7
drag, startPoint x: 740, startPoint y: 315, endPoint x: 654, endPoint y: 319, distance: 85.3
click at [654, 319] on div "analog-value 217, L25_Center_AHU_AvgTemp" at bounding box center [703, 309] width 129 height 24
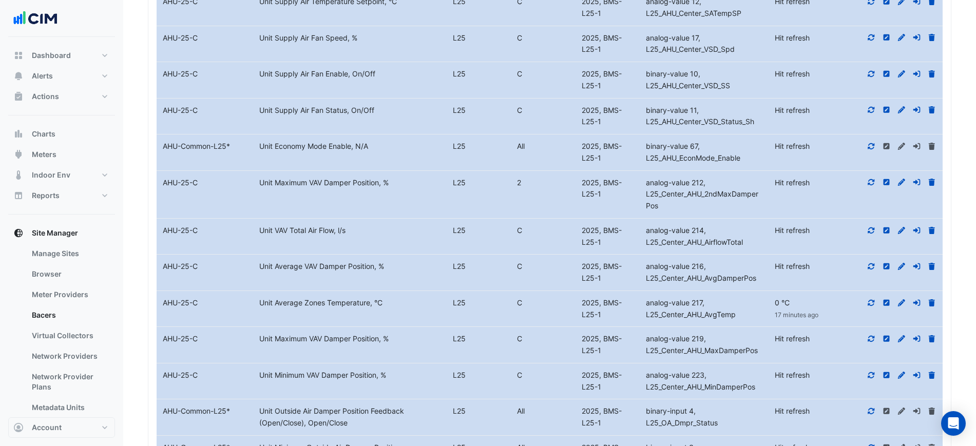
drag, startPoint x: 245, startPoint y: 307, endPoint x: 371, endPoint y: 311, distance: 125.8
click at [371, 311] on div "Equipment Name AHU-25-C Metadata Unit Average Zones Temperature, °C Level L25 C…" at bounding box center [550, 309] width 786 height 36
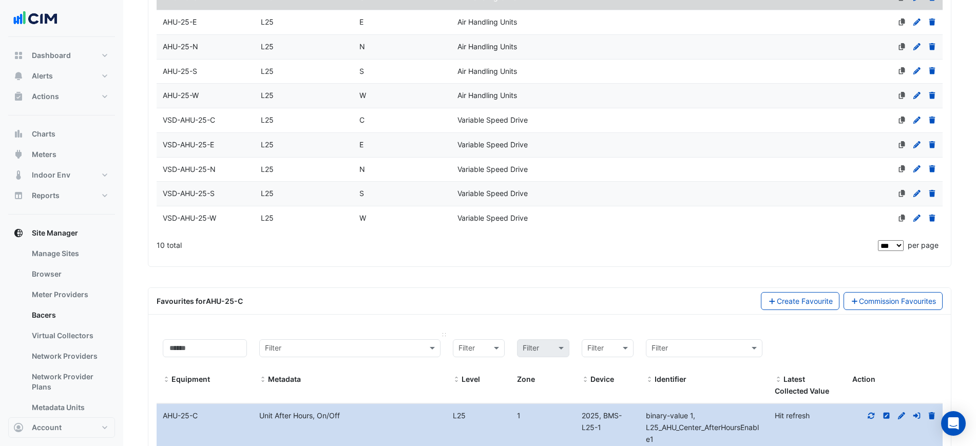
scroll to position [382, 0]
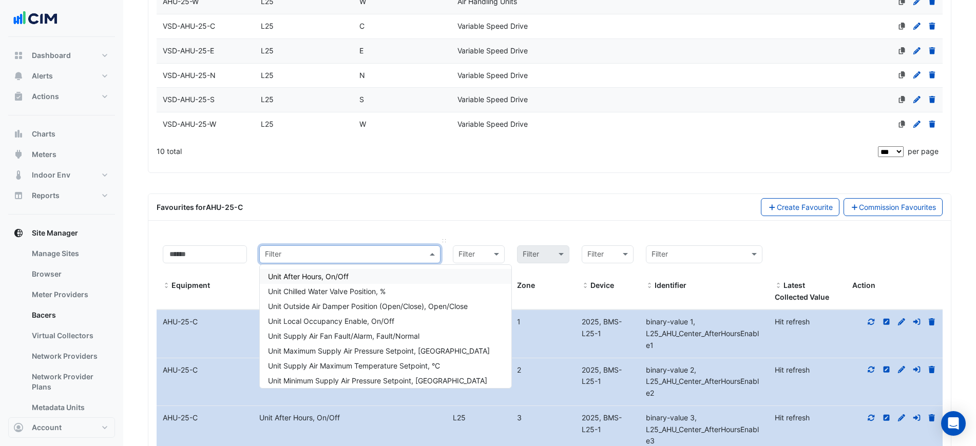
click at [331, 255] on input "text" at bounding box center [339, 255] width 149 height 12
paste input "**********"
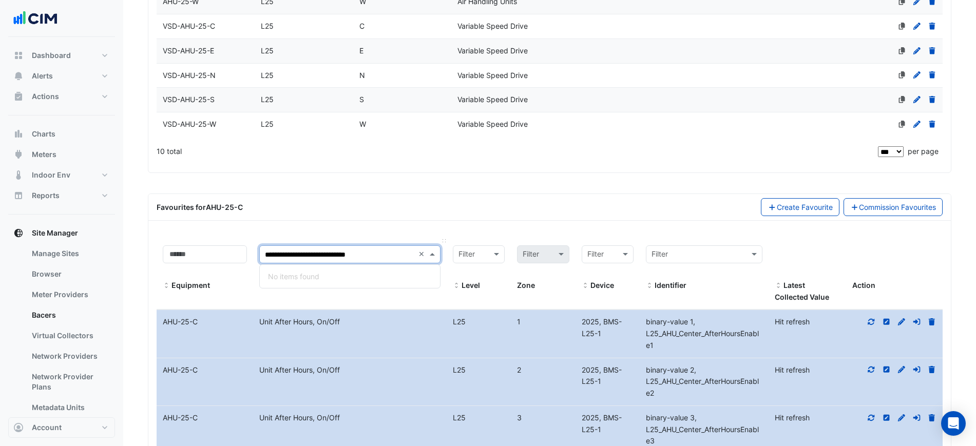
click at [278, 259] on input "**********" at bounding box center [339, 255] width 149 height 12
type input "**********"
click at [292, 274] on span "Unit Average Zones Temperature, °C" at bounding box center [329, 276] width 123 height 9
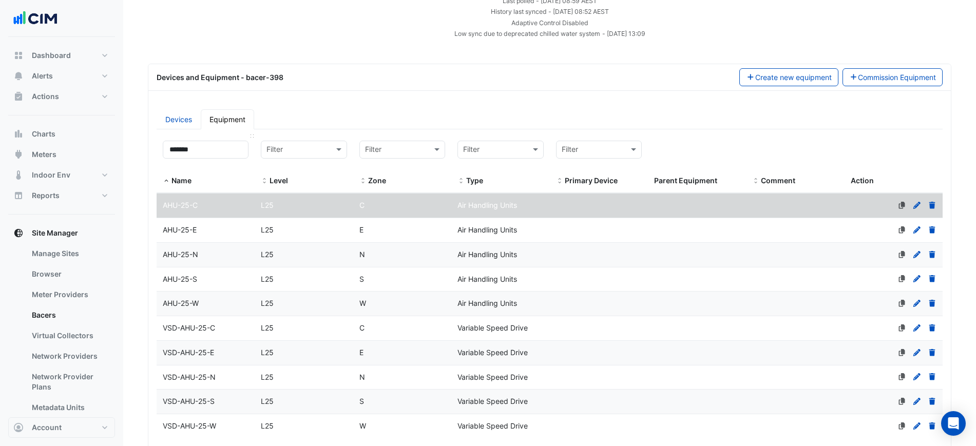
scroll to position [29, 0]
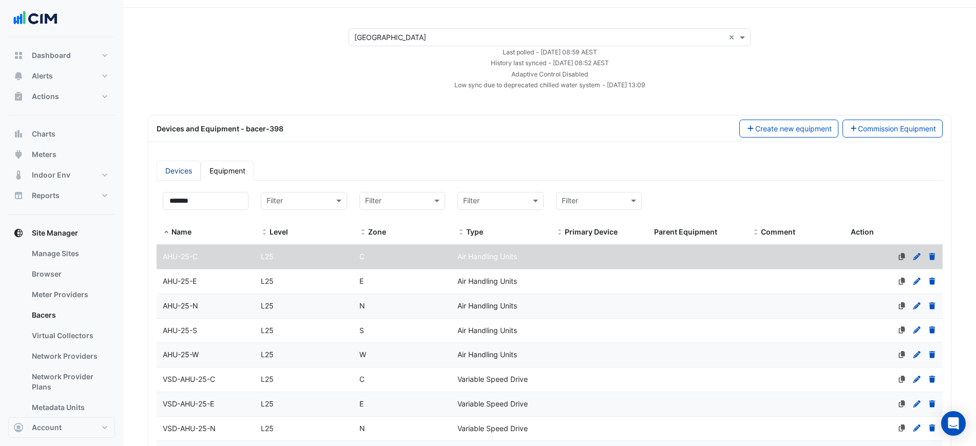
click at [173, 166] on link "Devices" at bounding box center [179, 171] width 44 height 20
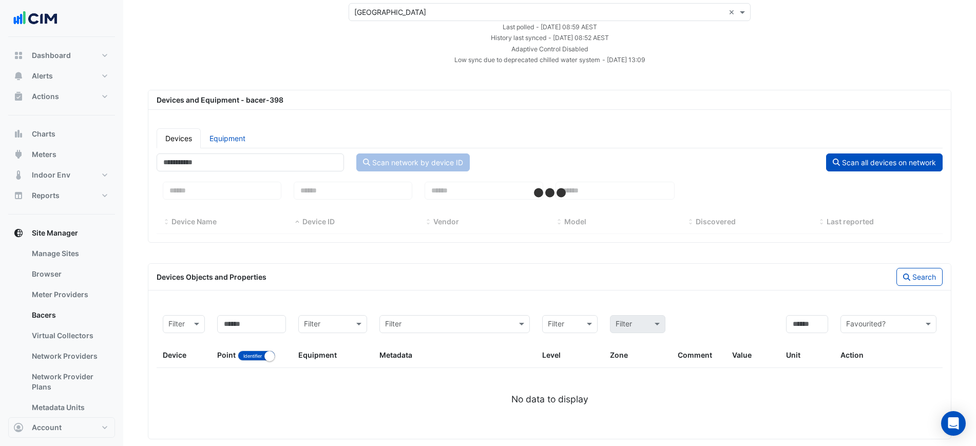
scroll to position [68, 0]
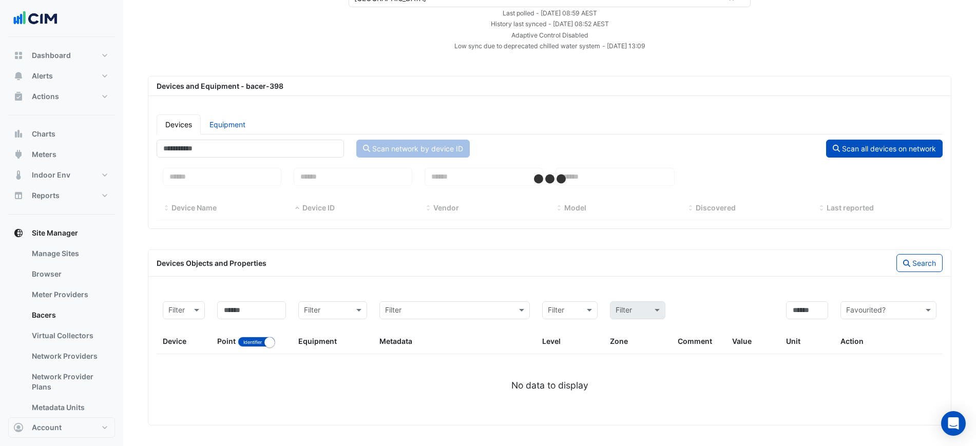
select select "***"
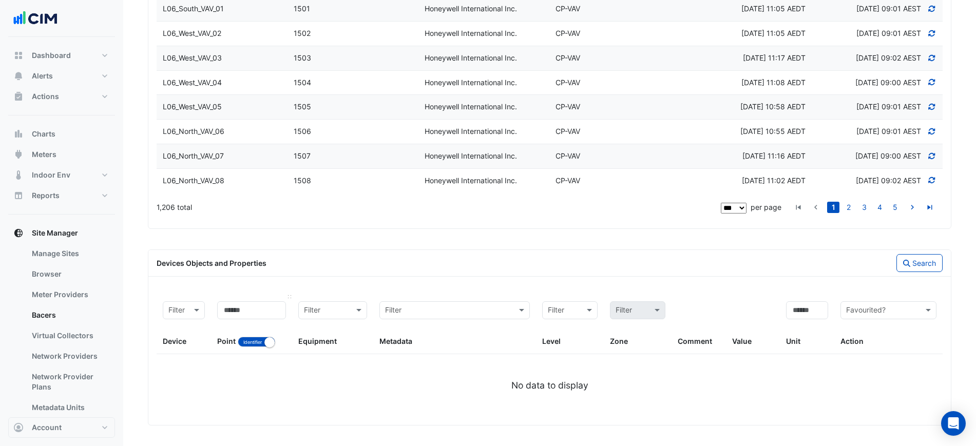
scroll to position [2850, 0]
click at [254, 345] on button "Identifier Name" at bounding box center [256, 342] width 37 height 10
click at [258, 314] on input at bounding box center [251, 310] width 69 height 18
paste input "**********"
type input "**********"
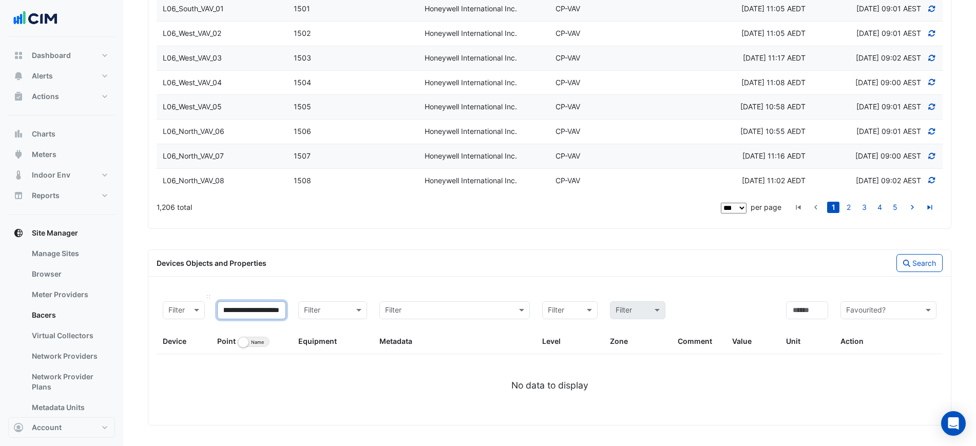
scroll to position [0, 0]
drag, startPoint x: 229, startPoint y: 313, endPoint x: 173, endPoint y: 308, distance: 55.6
click at [173, 308] on div "**********" at bounding box center [550, 324] width 786 height 59
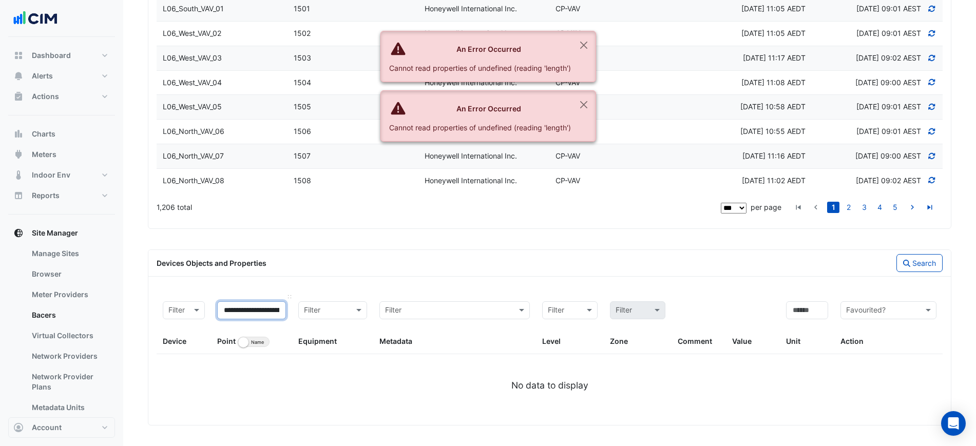
click at [243, 303] on input "**********" at bounding box center [251, 310] width 69 height 18
click at [249, 315] on input "**********" at bounding box center [251, 310] width 69 height 18
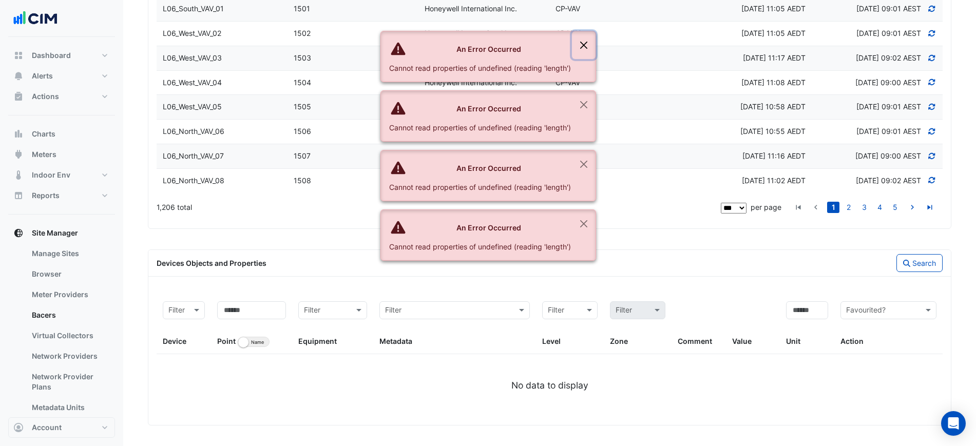
click at [574, 49] on button "Close" at bounding box center [584, 45] width 24 height 28
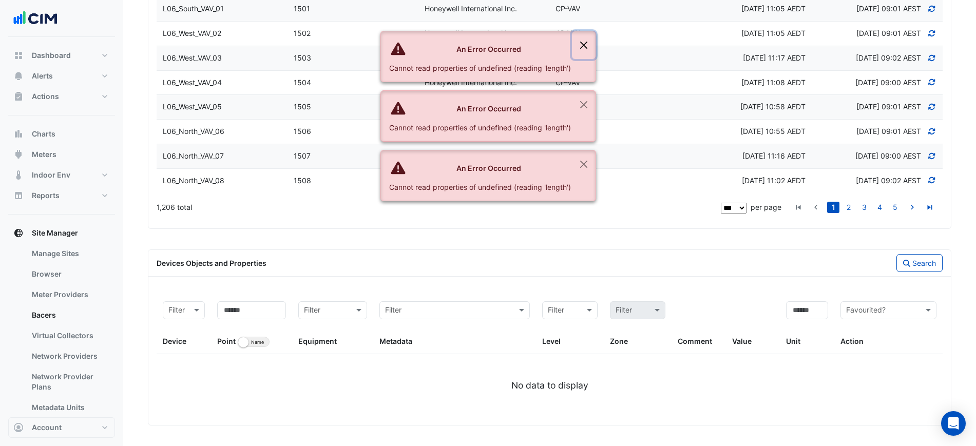
click at [576, 48] on button "Close" at bounding box center [584, 45] width 24 height 28
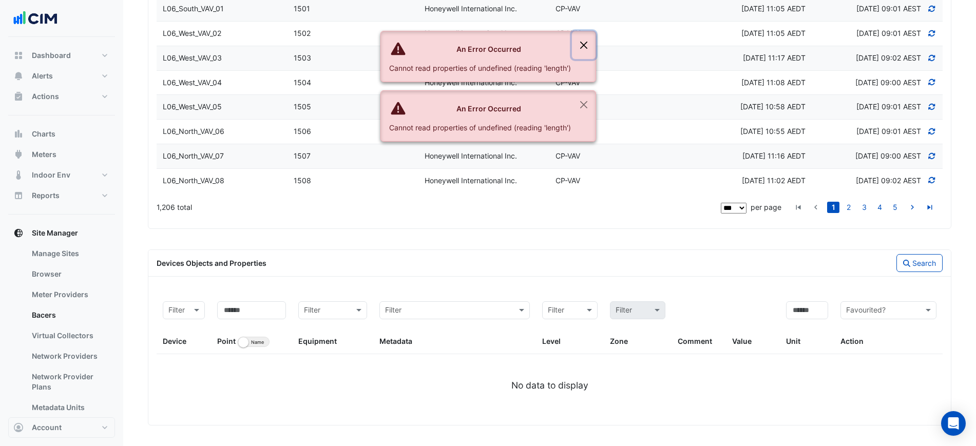
click at [578, 48] on button "Close" at bounding box center [584, 45] width 24 height 28
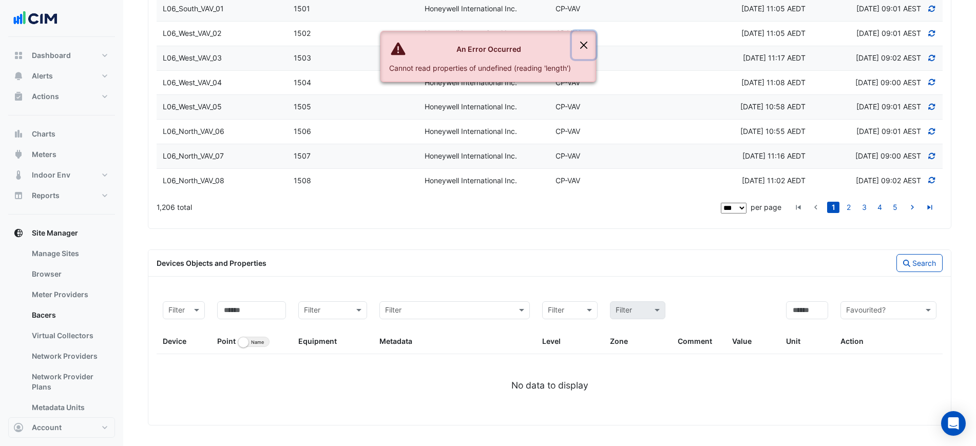
click at [578, 48] on button "Close" at bounding box center [584, 45] width 24 height 28
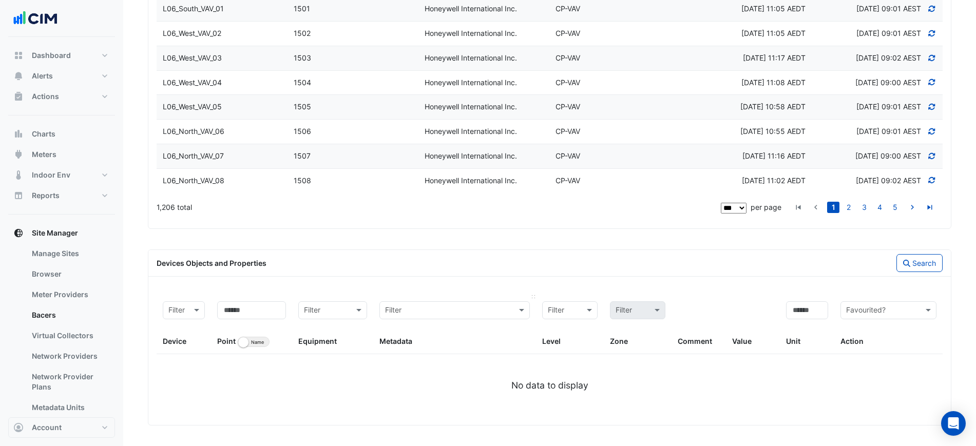
drag, startPoint x: 454, startPoint y: 318, endPoint x: 450, endPoint y: 312, distance: 7.1
click at [455, 318] on div "Filter" at bounding box center [454, 310] width 150 height 18
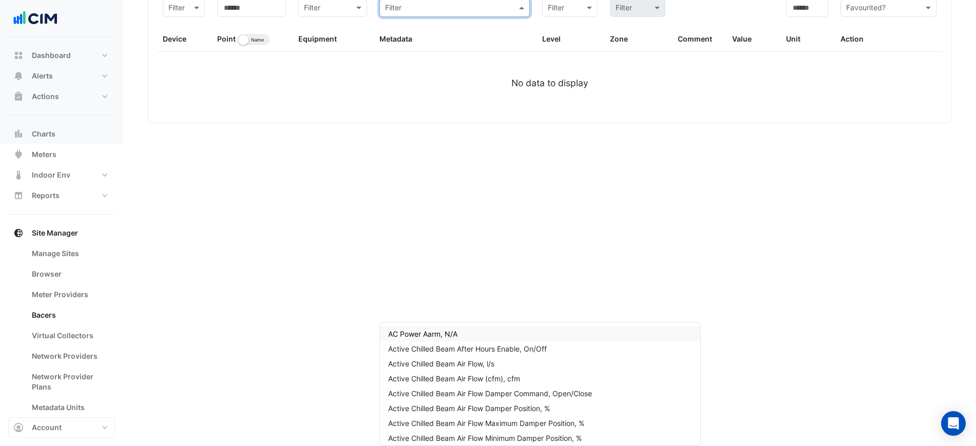
paste input "**********"
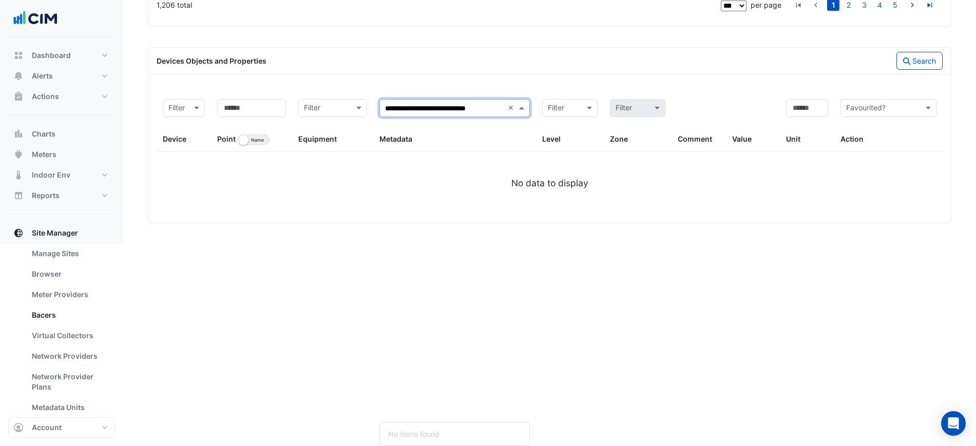
scroll to position [0, 9]
drag, startPoint x: 396, startPoint y: 309, endPoint x: 391, endPoint y: 311, distance: 5.4
click at [395, 114] on input "**********" at bounding box center [444, 109] width 119 height 12
click at [391, 114] on input "**********" at bounding box center [444, 109] width 119 height 12
type input "**********"
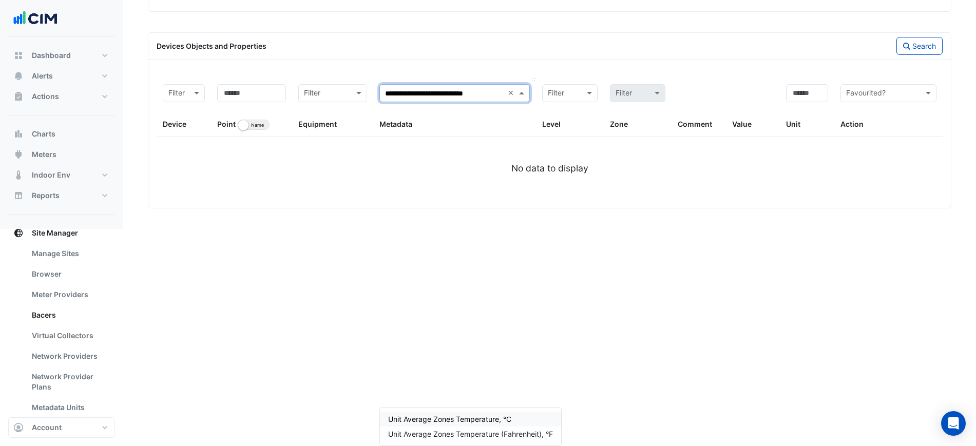
scroll to position [0, 0]
click at [403, 415] on span "Unit Average Zones Temperature, °C" at bounding box center [449, 419] width 123 height 9
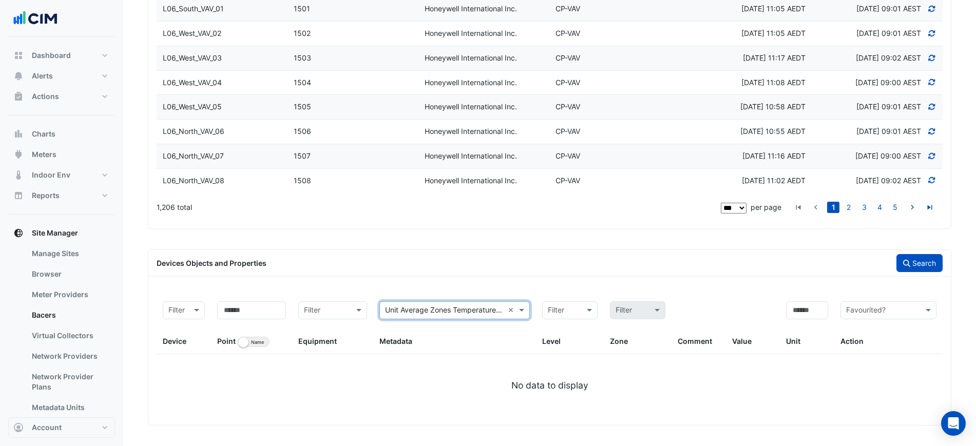
click at [917, 257] on button "Search" at bounding box center [919, 263] width 46 height 18
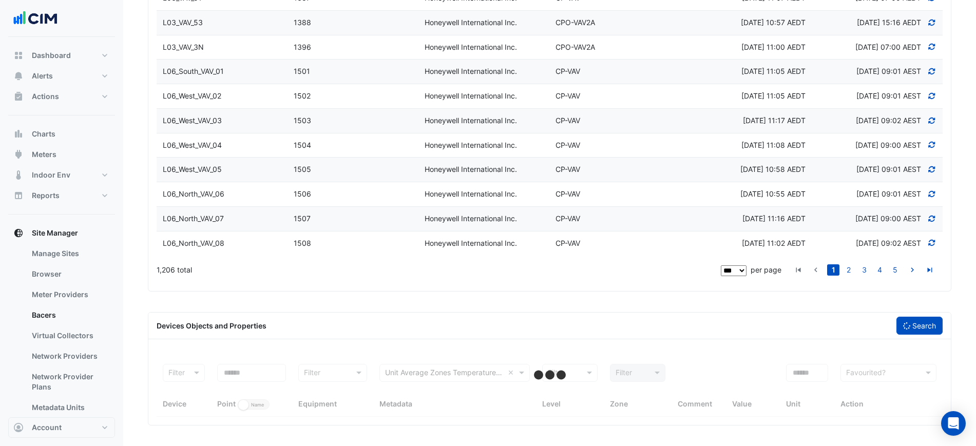
scroll to position [2788, 0]
select select "***"
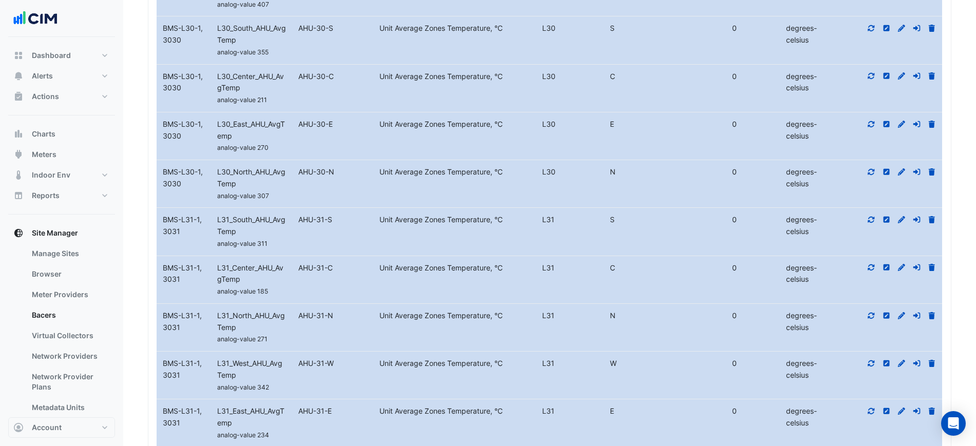
scroll to position [3043, 0]
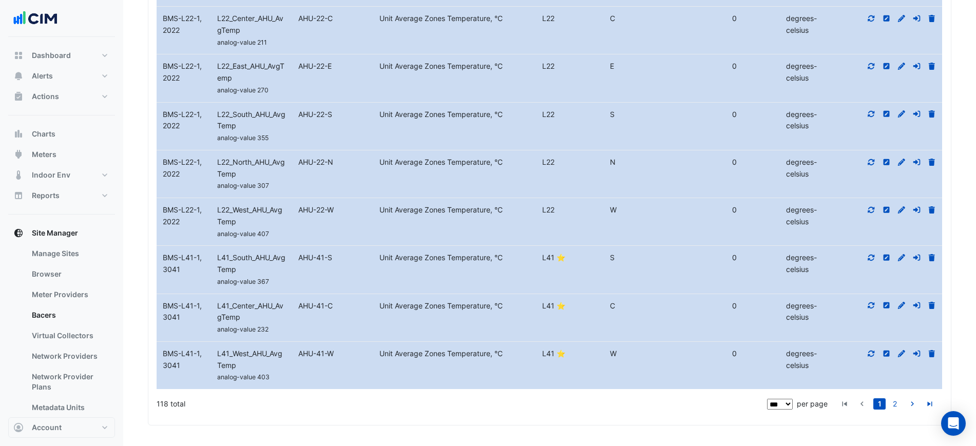
scroll to position [7601, 0]
click at [890, 408] on link "2" at bounding box center [894, 403] width 12 height 11
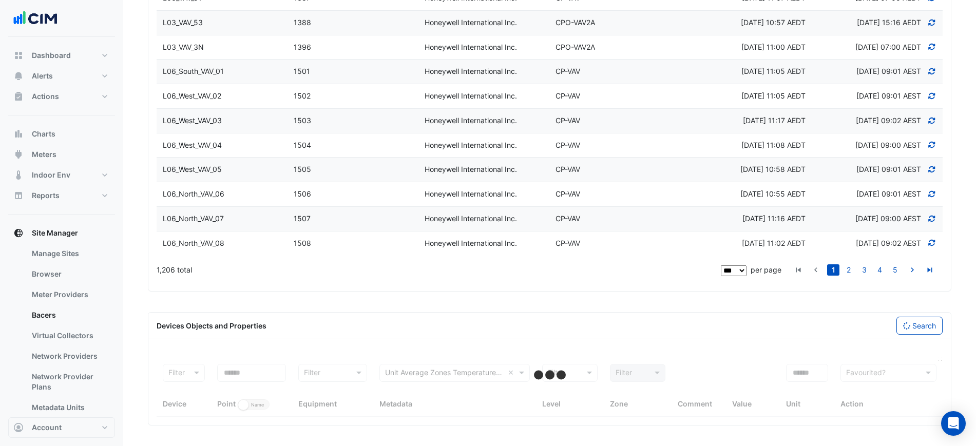
click at [890, 406] on div "Favourited? Action" at bounding box center [888, 387] width 96 height 46
select select "***"
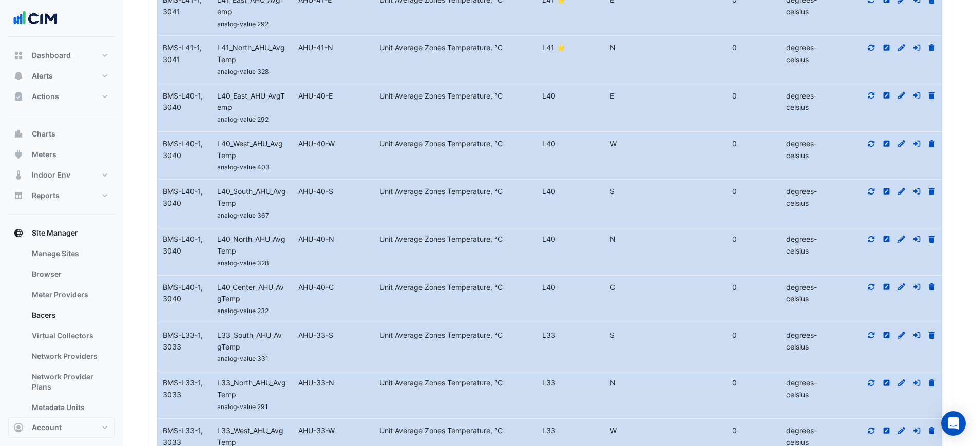
scroll to position [3099, 0]
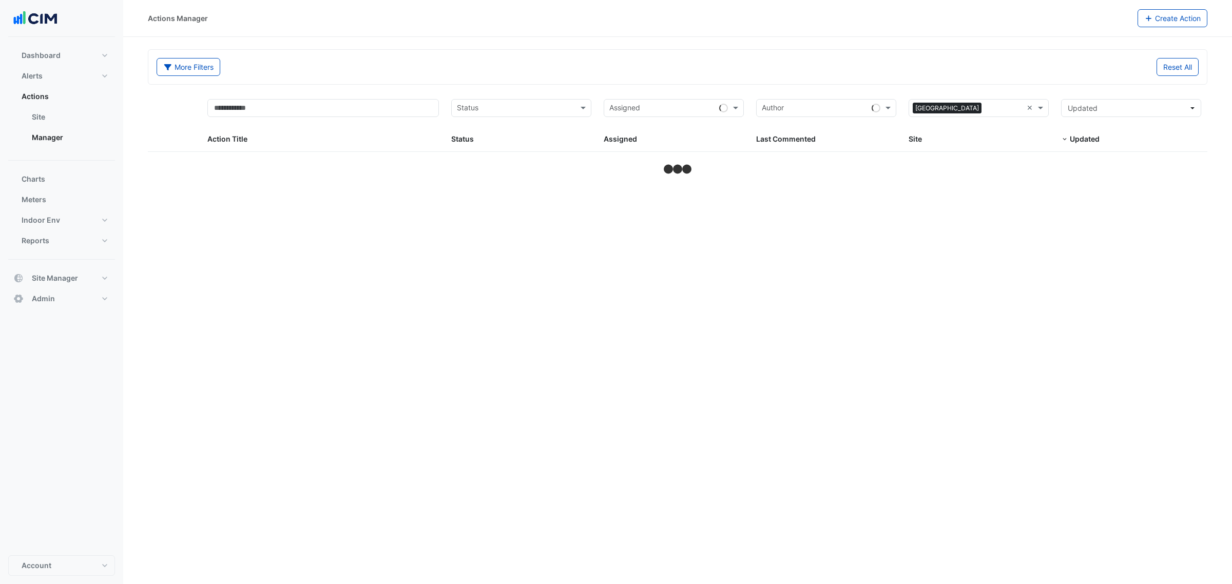
select select "***"
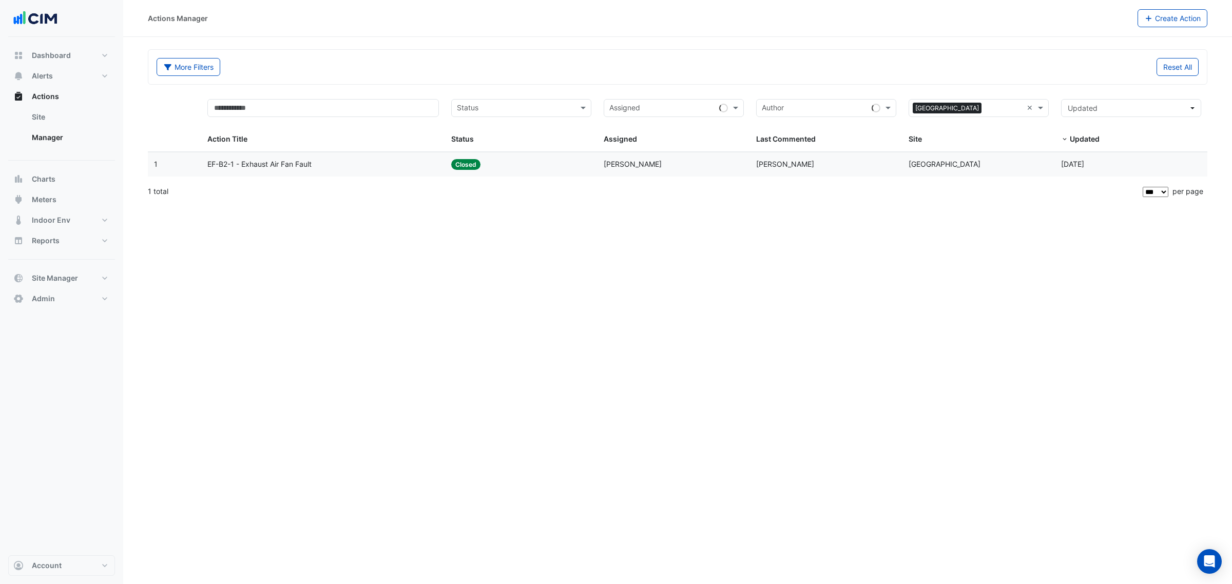
click at [780, 164] on span "Savio Ferreira" at bounding box center [785, 164] width 58 height 9
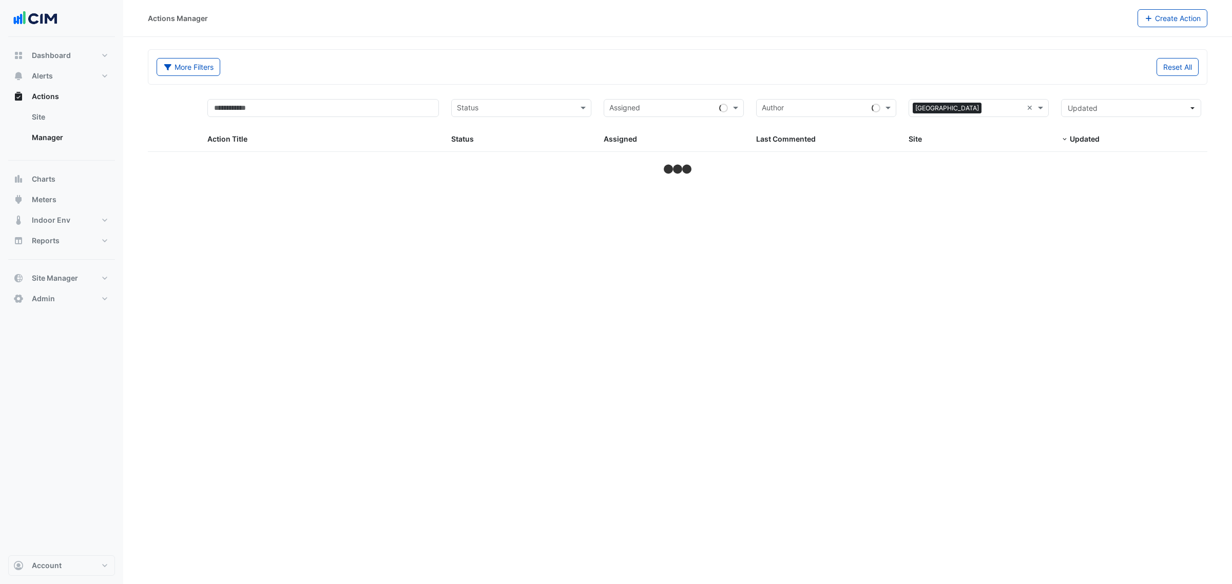
select select "***"
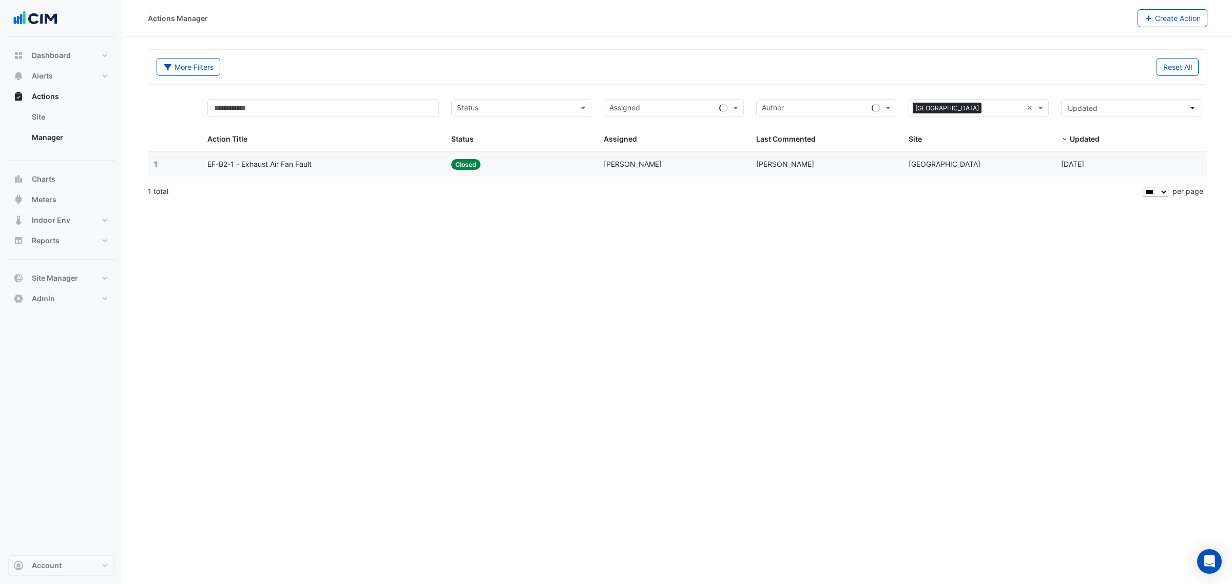
click at [841, 161] on div "Last Commented: Savio Ferreira" at bounding box center [826, 165] width 140 height 12
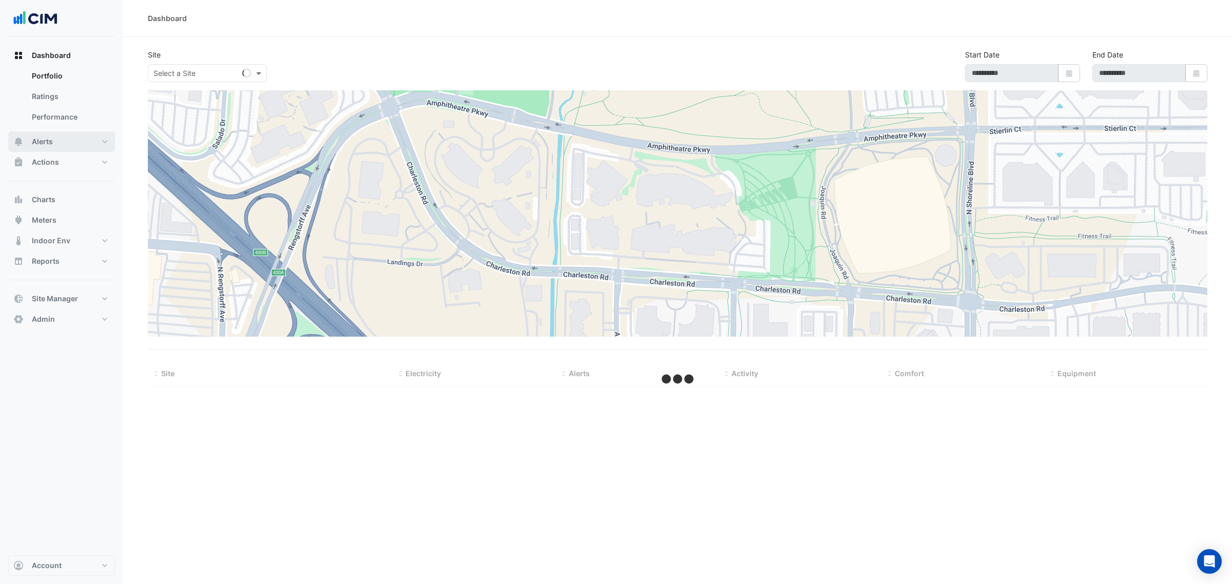
click at [80, 139] on button "Alerts" at bounding box center [61, 141] width 107 height 21
click at [224, 70] on input "text" at bounding box center [196, 73] width 87 height 11
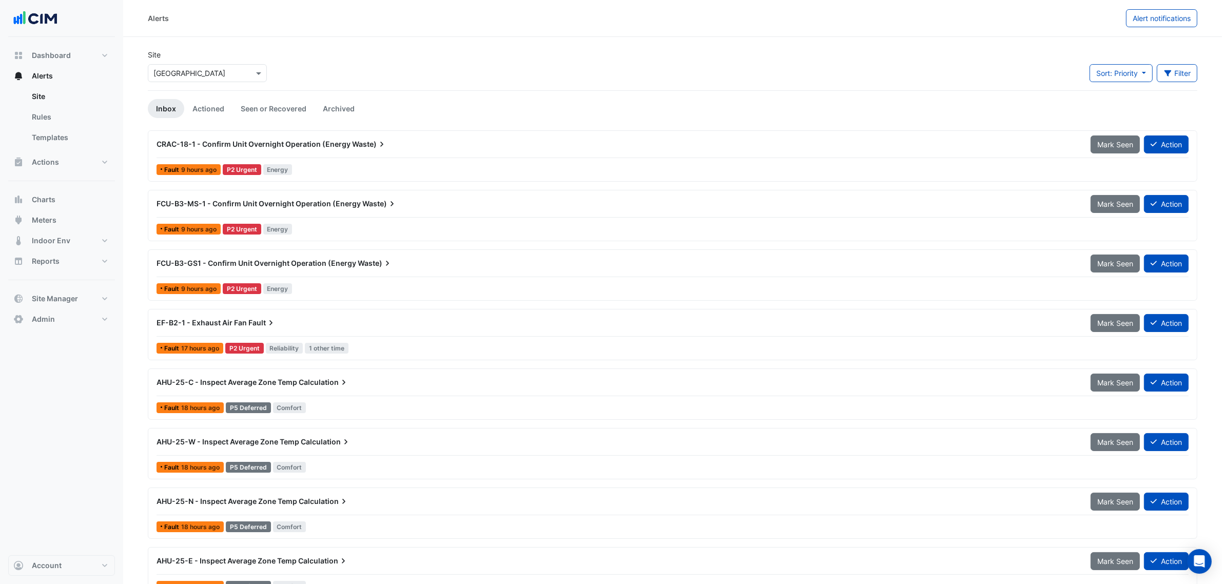
click at [340, 138] on div "CRAC-18-1 - Confirm Unit Overnight Operation (Energy Waste)" at bounding box center [617, 144] width 934 height 18
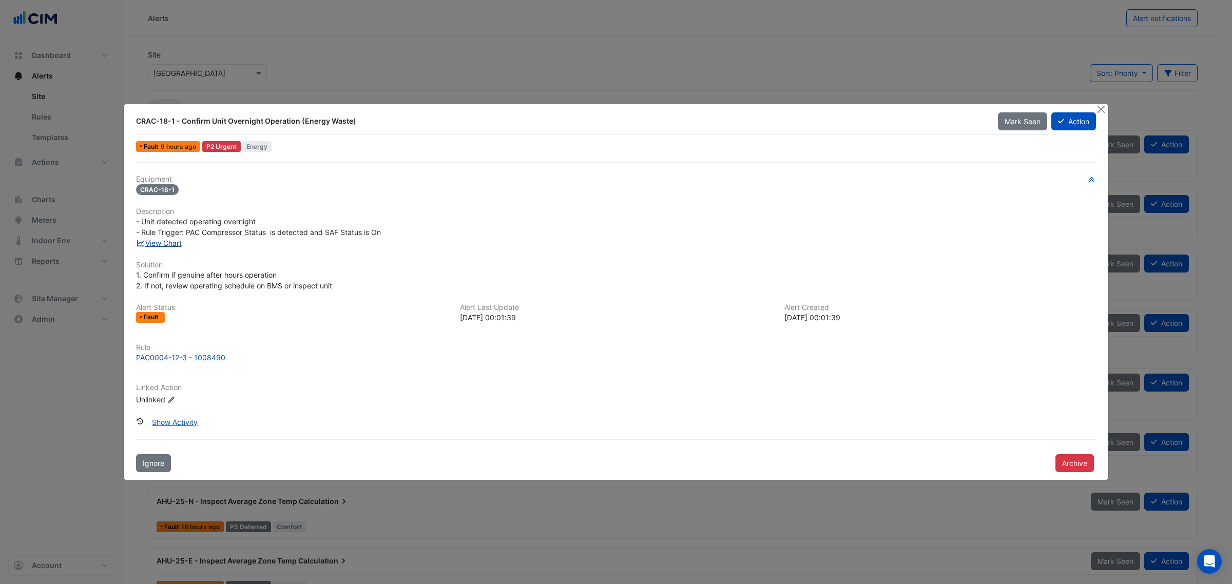
click at [166, 245] on link "View Chart" at bounding box center [159, 243] width 46 height 9
click at [191, 357] on div "PAC0004-12-3 - 1008490" at bounding box center [180, 357] width 89 height 11
click at [1068, 458] on button "Archive" at bounding box center [1074, 463] width 38 height 18
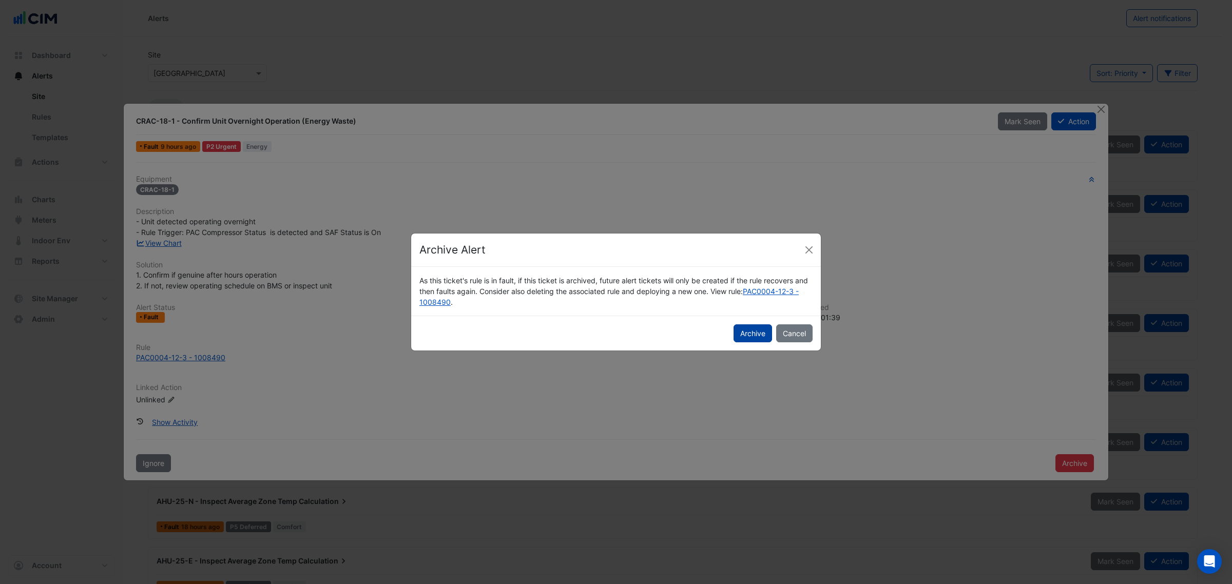
click at [752, 337] on button "Archive" at bounding box center [752, 333] width 38 height 18
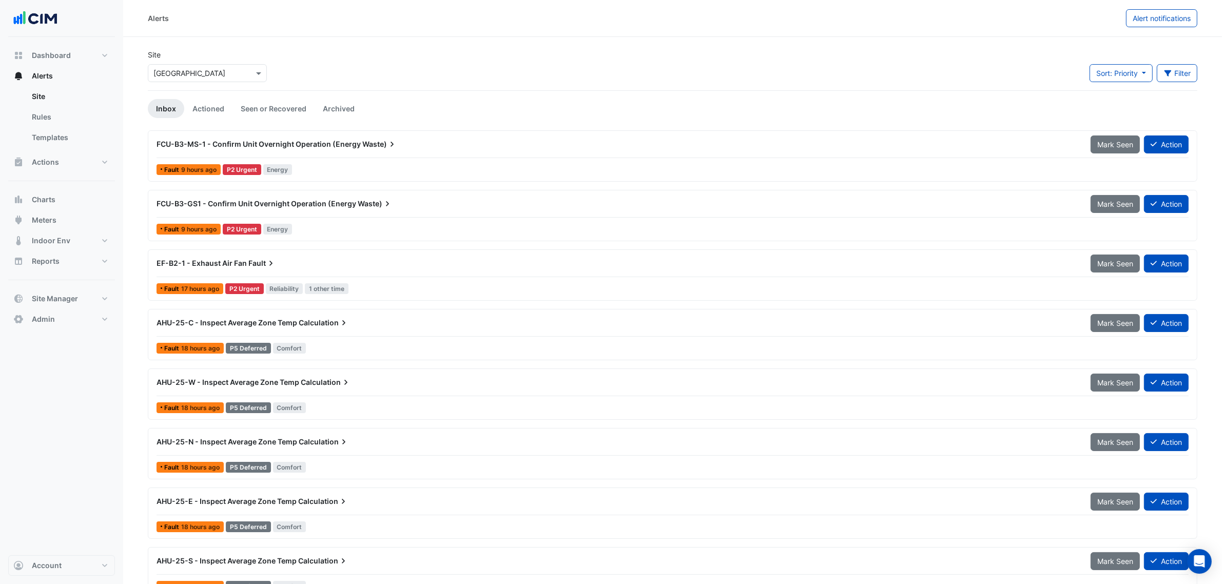
click at [321, 209] on div "FCU-B3-GS1 - Confirm Unit Overnight Operation (Energy Waste)" at bounding box center [617, 204] width 934 height 18
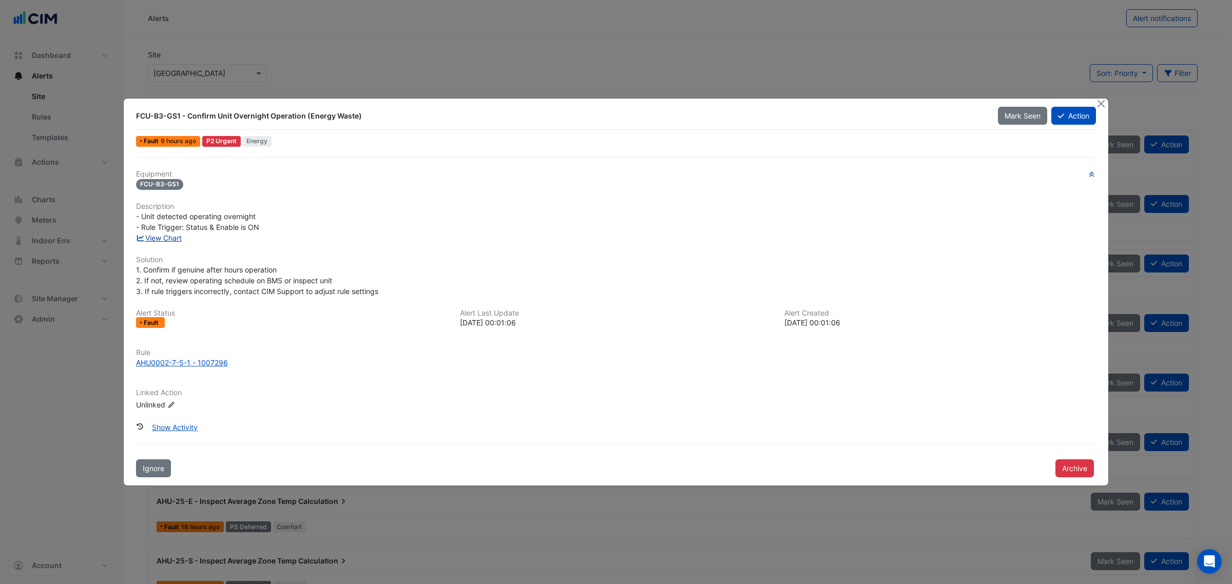
click at [163, 234] on link "View Chart" at bounding box center [159, 238] width 46 height 9
click at [214, 363] on div "AHU0002-7-5-1 - 1007296" at bounding box center [182, 362] width 92 height 11
click at [1080, 466] on button "Archive" at bounding box center [1074, 468] width 38 height 18
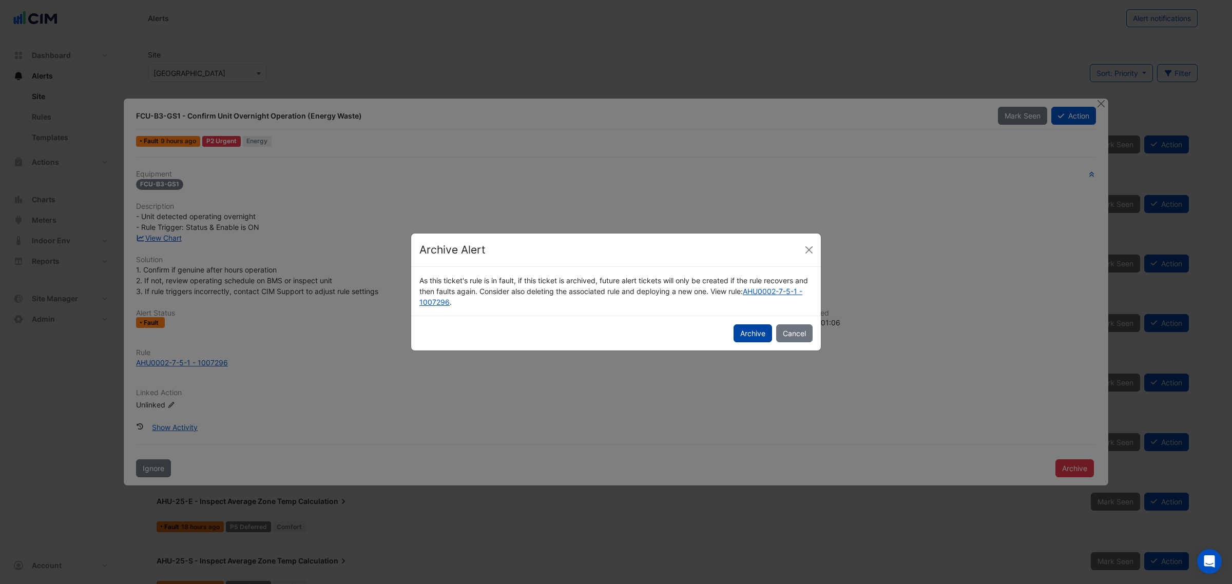
click at [748, 339] on button "Archive" at bounding box center [752, 333] width 38 height 18
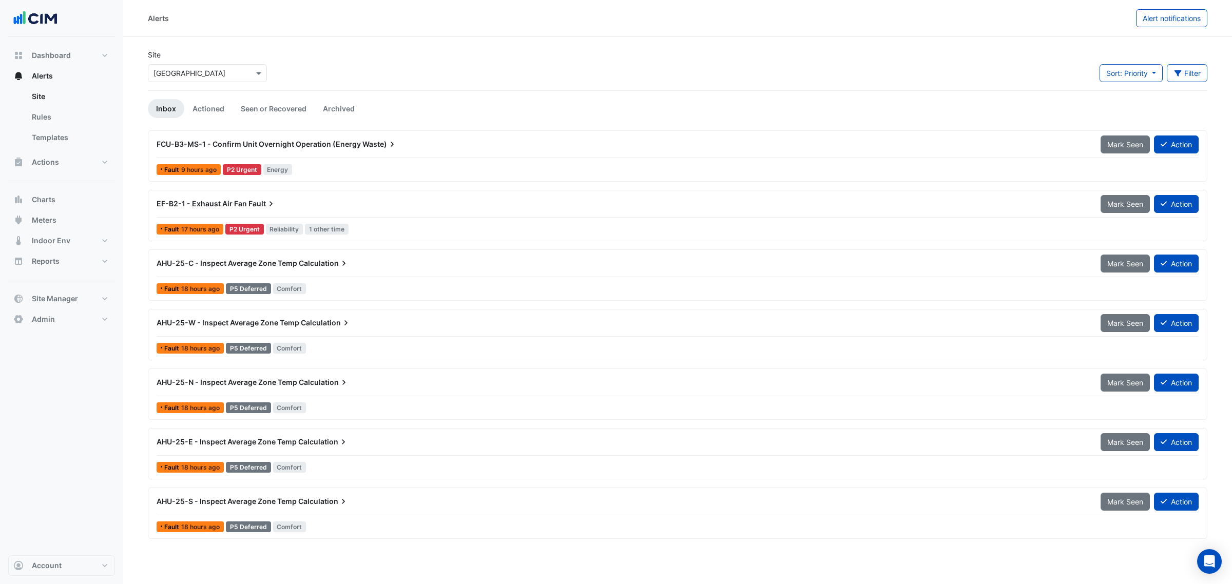
click at [358, 146] on div "FCU-B3-MS-1 - Confirm Unit Overnight Operation (Energy Waste)" at bounding box center [623, 144] width 932 height 10
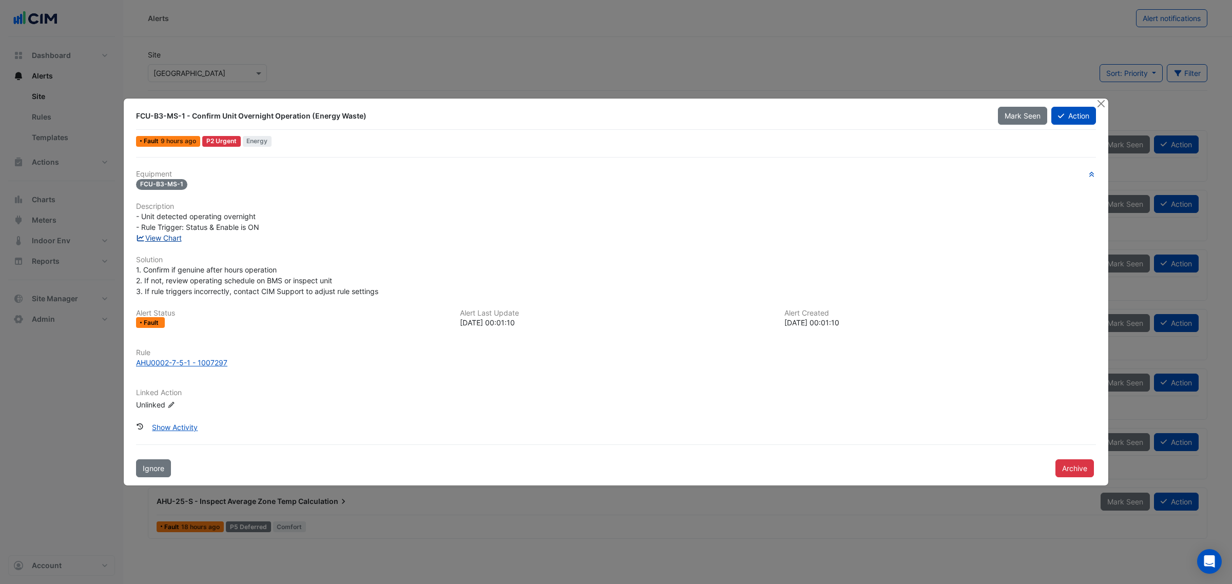
click at [150, 234] on link "View Chart" at bounding box center [159, 238] width 46 height 9
click at [204, 370] on div "Rule AHU0002-7-5-1 - 1007297" at bounding box center [616, 362] width 972 height 28
click at [204, 367] on div "AHU0002-7-5-1 - 1007297" at bounding box center [181, 362] width 91 height 11
click at [1065, 462] on button "Archive" at bounding box center [1074, 468] width 38 height 18
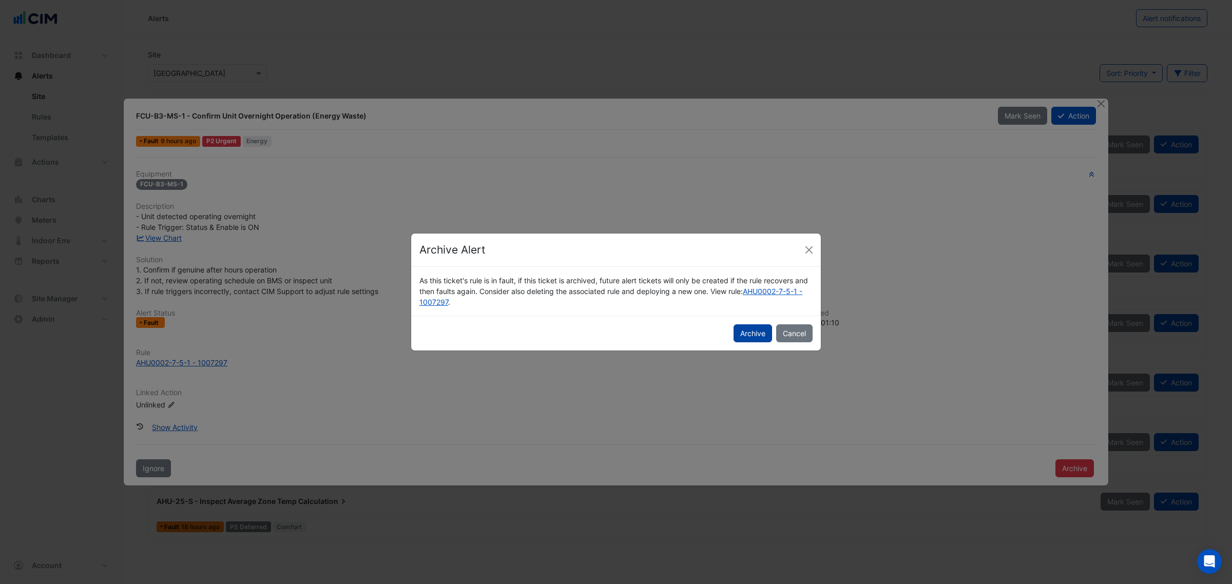
click at [750, 329] on button "Archive" at bounding box center [752, 333] width 38 height 18
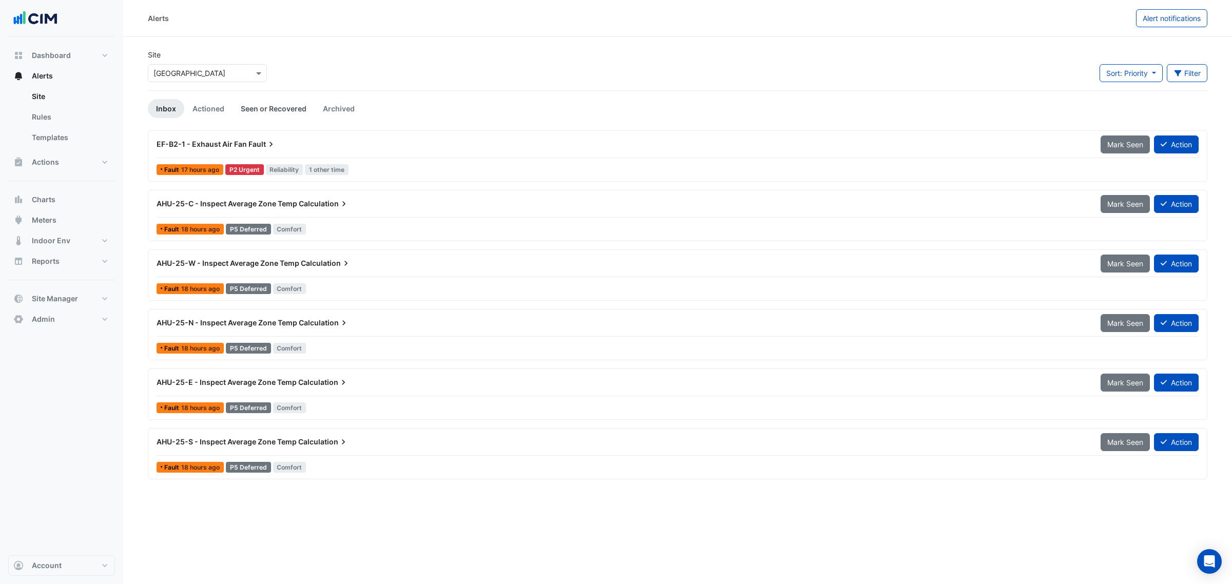
click at [251, 104] on link "Seen or Recovered" at bounding box center [273, 108] width 82 height 19
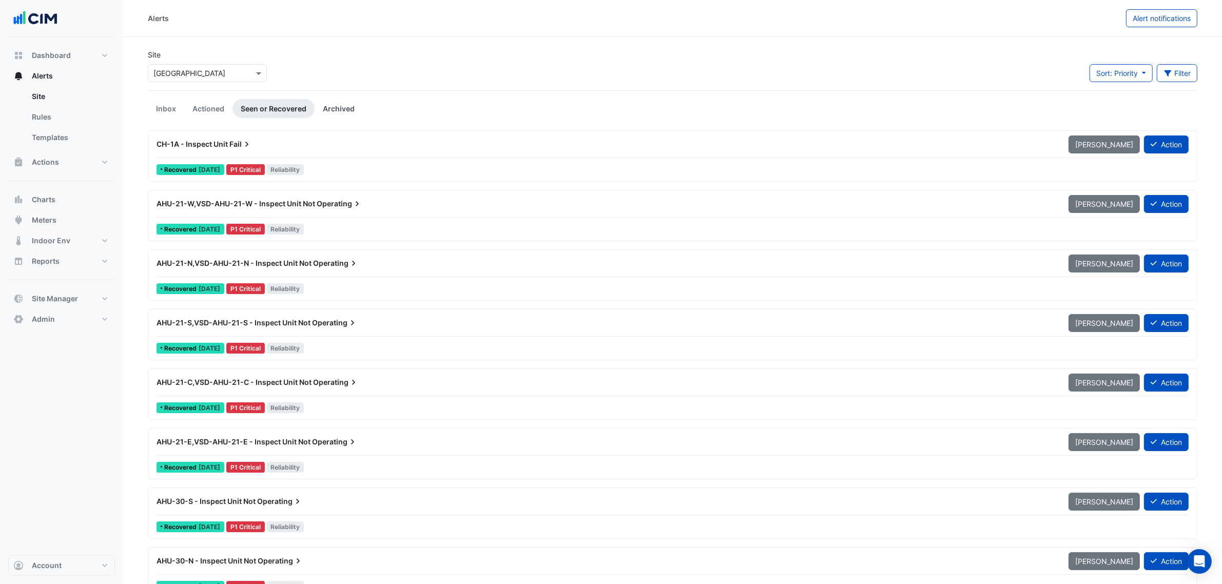
click at [317, 113] on link "Archived" at bounding box center [339, 108] width 48 height 19
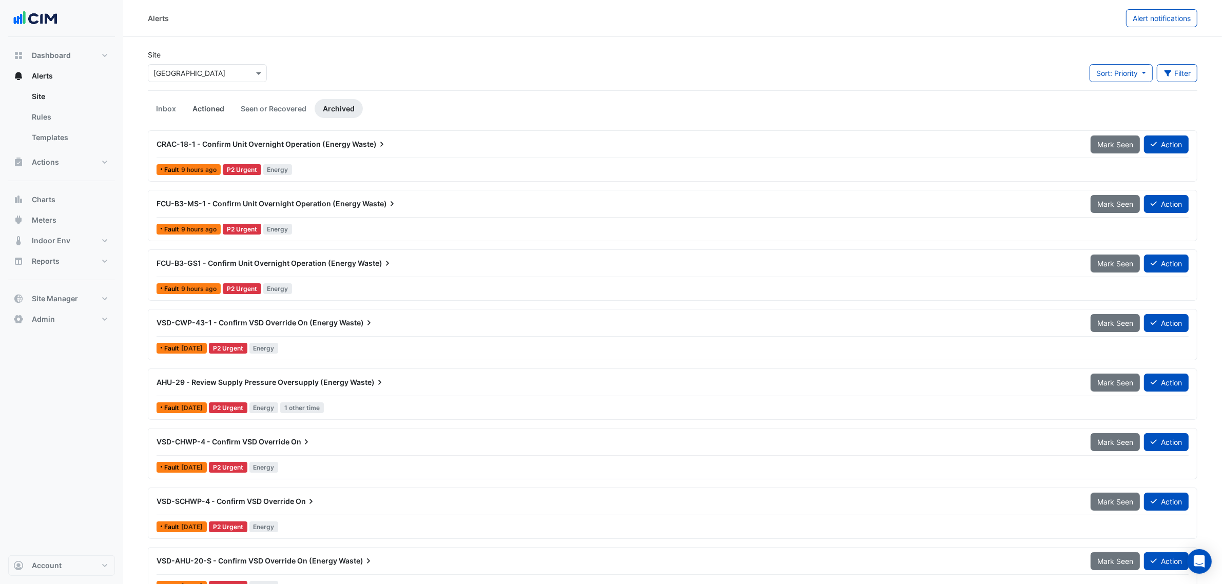
click at [198, 105] on link "Actioned" at bounding box center [208, 108] width 48 height 19
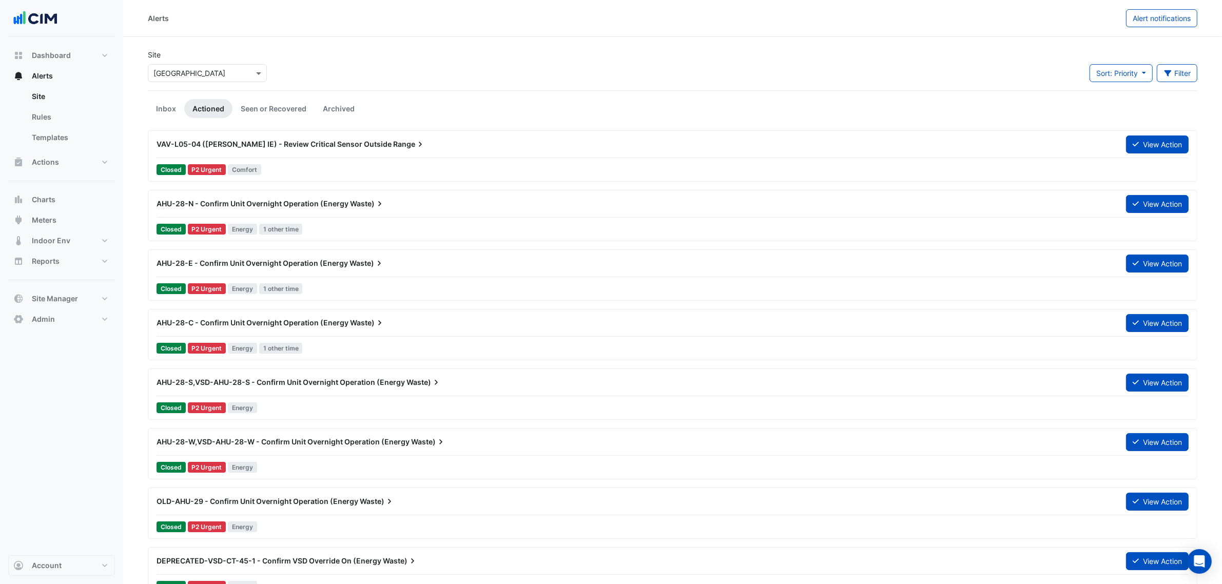
click at [364, 104] on ul "Inbox Actioned Seen or Recovered Archived" at bounding box center [673, 108] width 1050 height 19
click at [360, 104] on li "Archived" at bounding box center [339, 108] width 48 height 19
click at [354, 106] on link "Archived" at bounding box center [339, 108] width 48 height 19
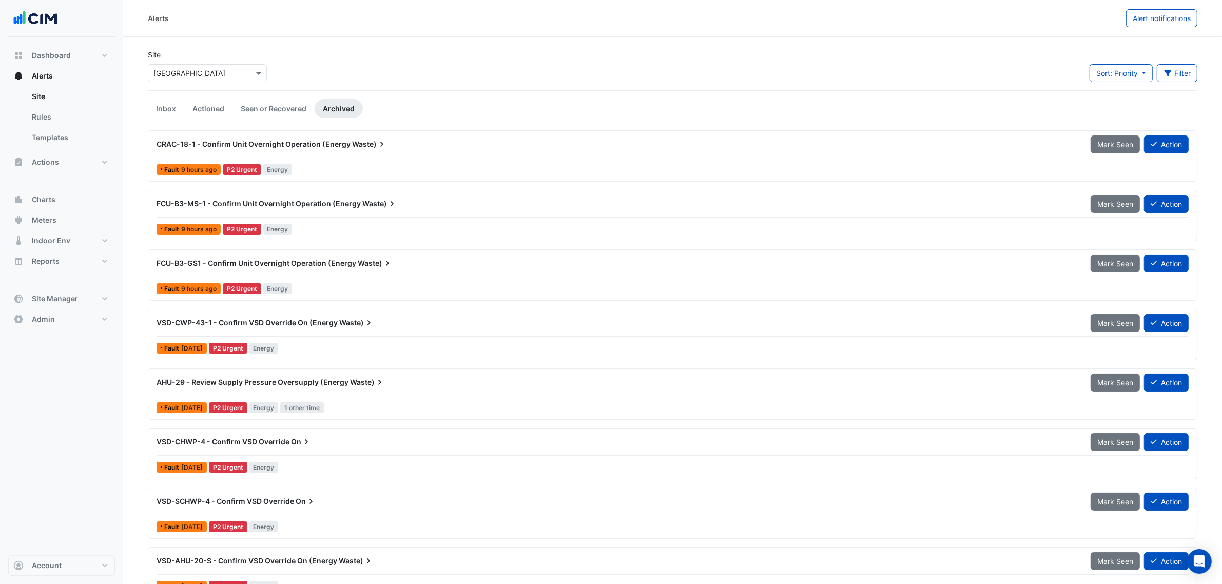
click at [165, 103] on link "Inbox" at bounding box center [166, 108] width 36 height 19
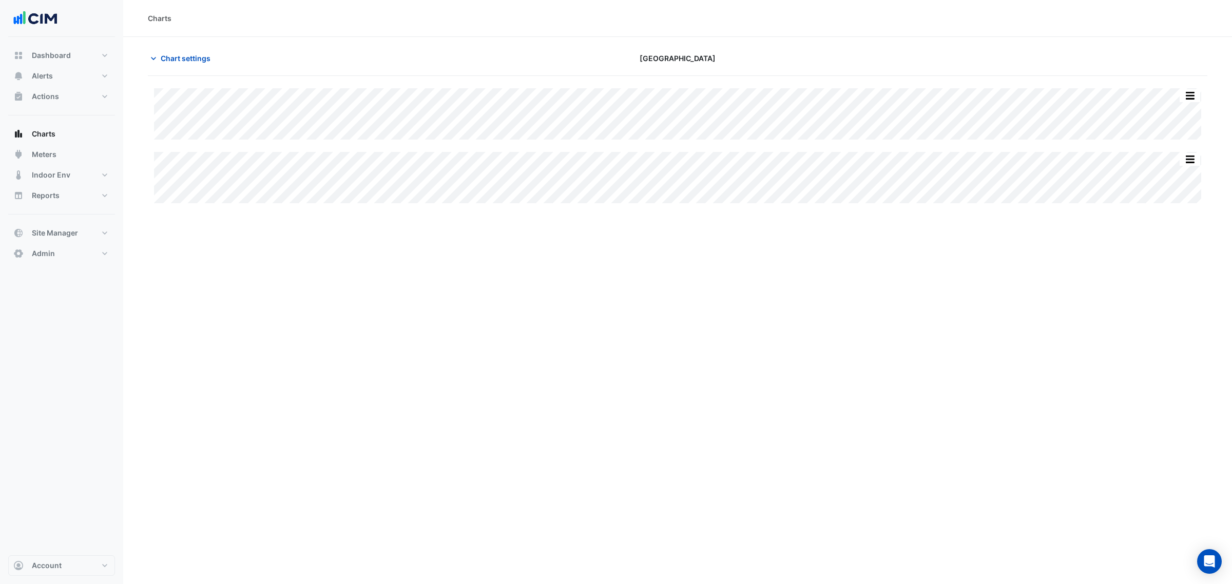
type input "**********"
click at [182, 55] on span "Chart settings" at bounding box center [186, 58] width 50 height 11
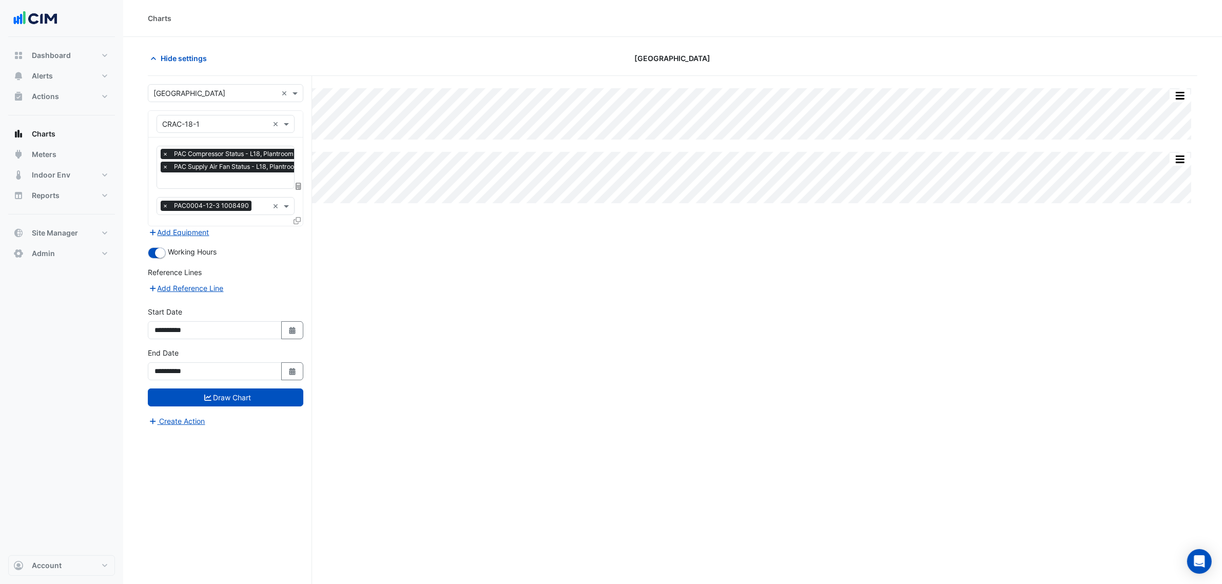
click at [208, 183] on input "text" at bounding box center [233, 181] width 143 height 11
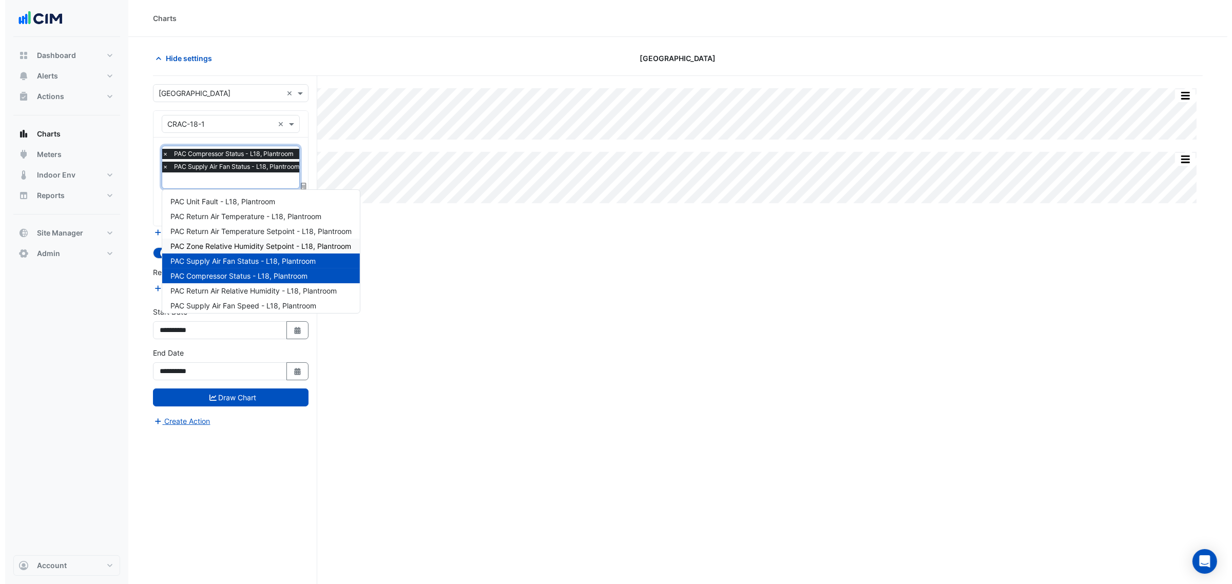
scroll to position [18, 0]
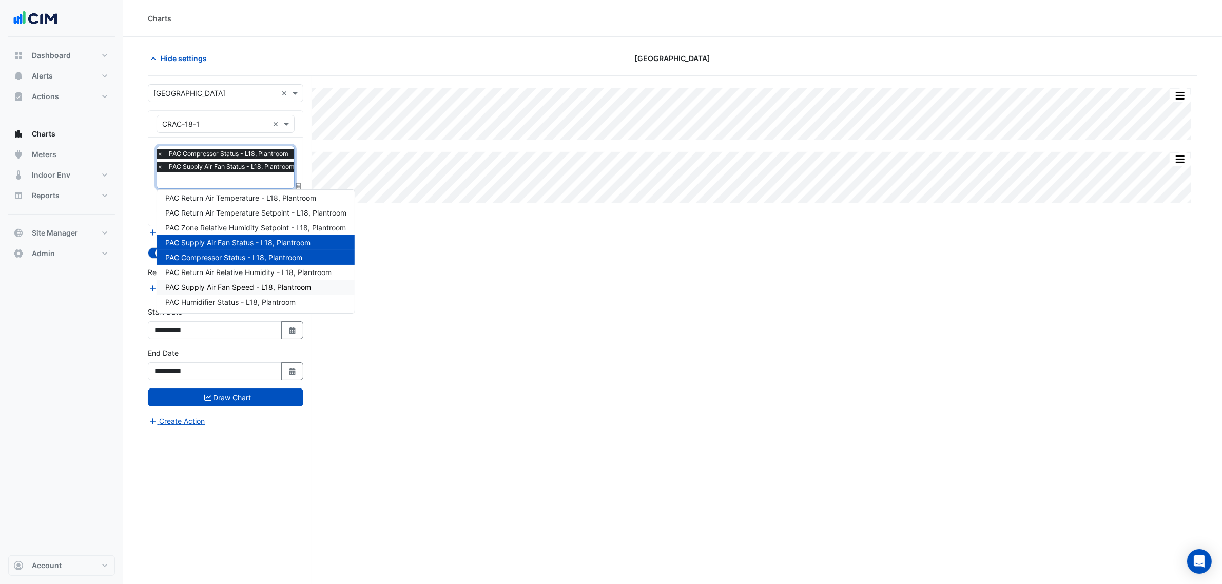
click at [265, 287] on span "PAC Supply Air Fan Speed - L18, Plantroom" at bounding box center [238, 287] width 146 height 9
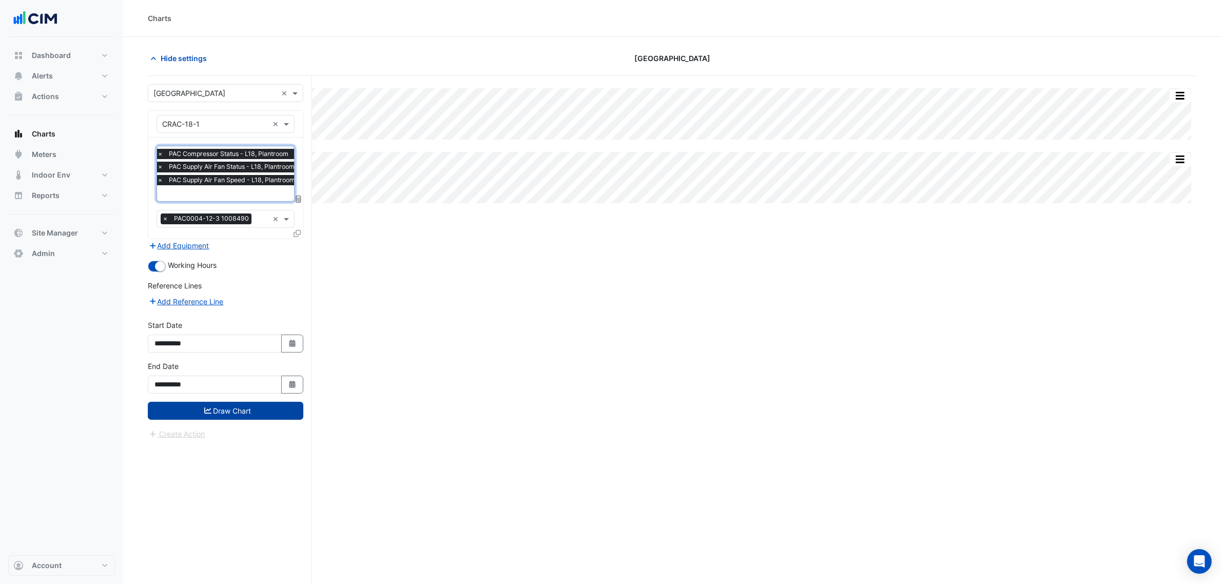
click at [281, 407] on button "Draw Chart" at bounding box center [226, 411] width 156 height 18
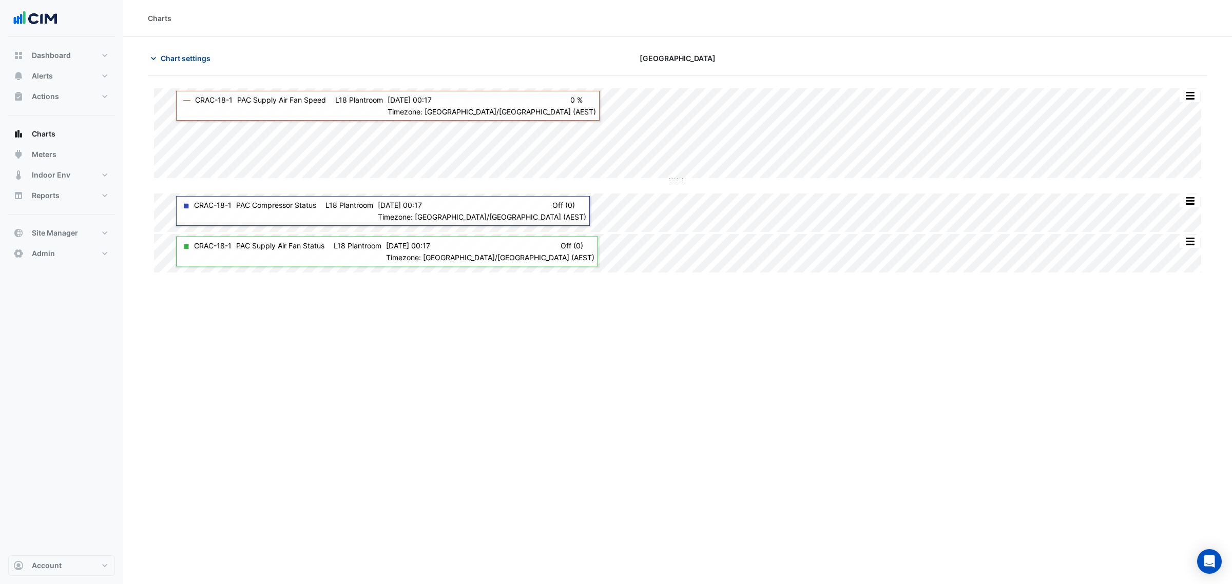
drag, startPoint x: 203, startPoint y: 70, endPoint x: 205, endPoint y: 62, distance: 8.6
click at [205, 63] on div "Chart settings [GEOGRAPHIC_DATA]" at bounding box center [677, 62] width 1059 height 27
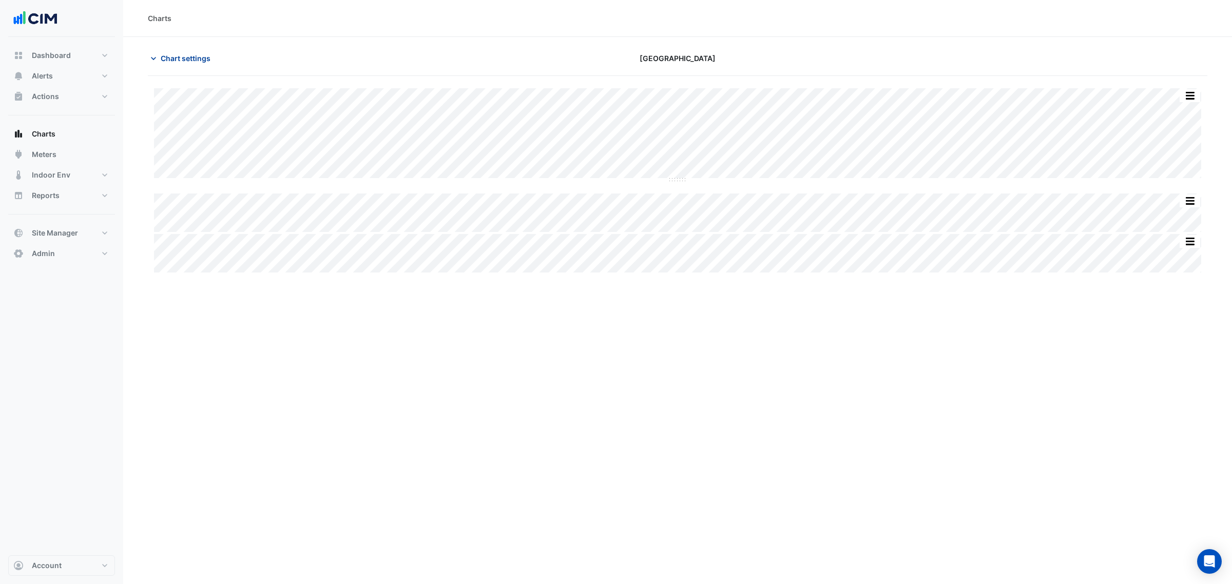
click at [205, 61] on span "Chart settings" at bounding box center [186, 58] width 50 height 11
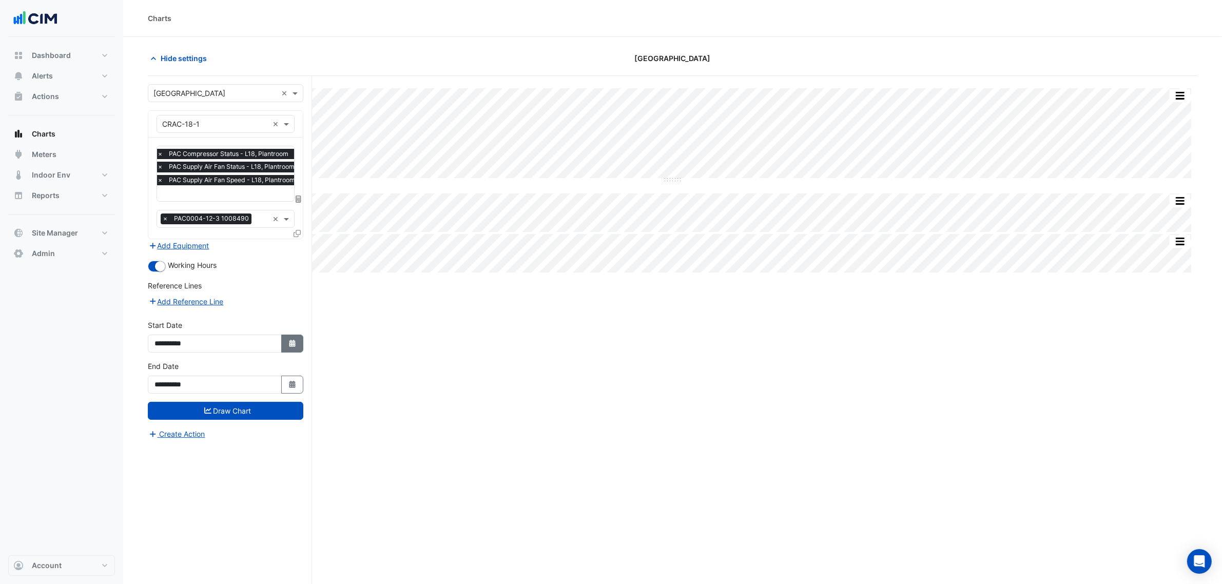
click at [290, 340] on icon "button" at bounding box center [292, 343] width 6 height 7
select select "*"
select select "****"
click at [163, 201] on button "Previous month" at bounding box center [165, 207] width 12 height 16
select select "*"
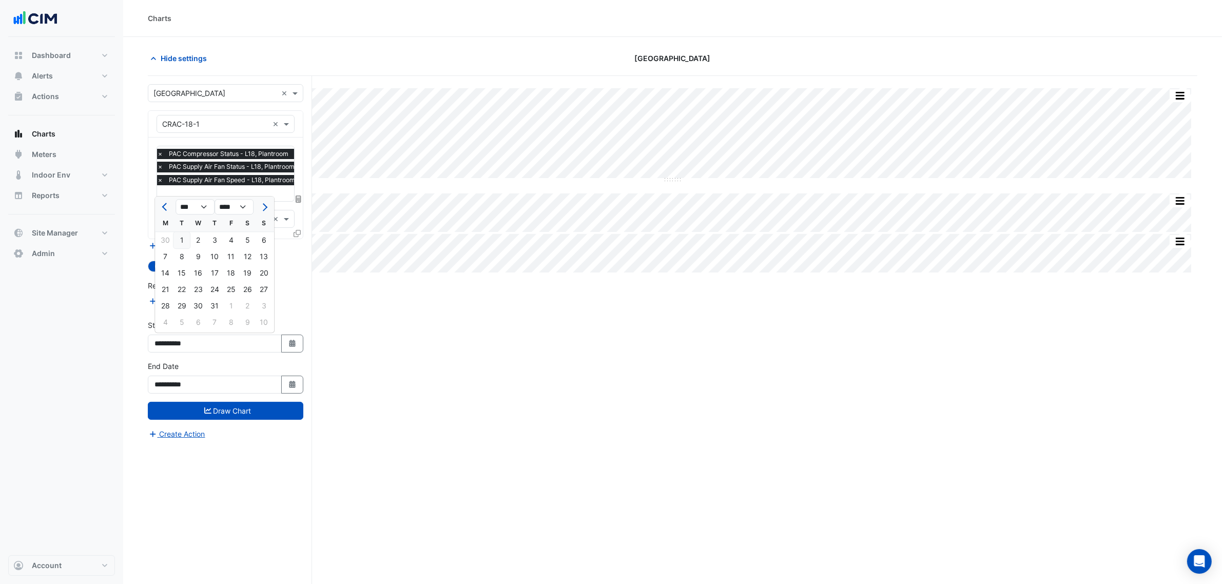
click at [182, 243] on div "1" at bounding box center [181, 240] width 16 height 16
type input "**********"
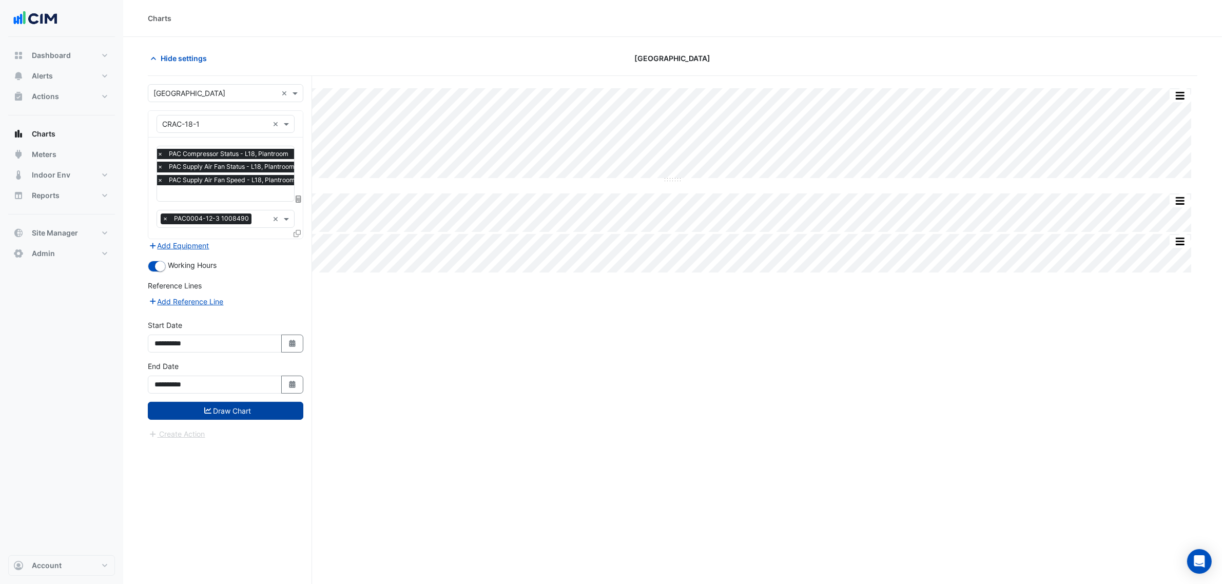
click at [280, 416] on button "Draw Chart" at bounding box center [226, 411] width 156 height 18
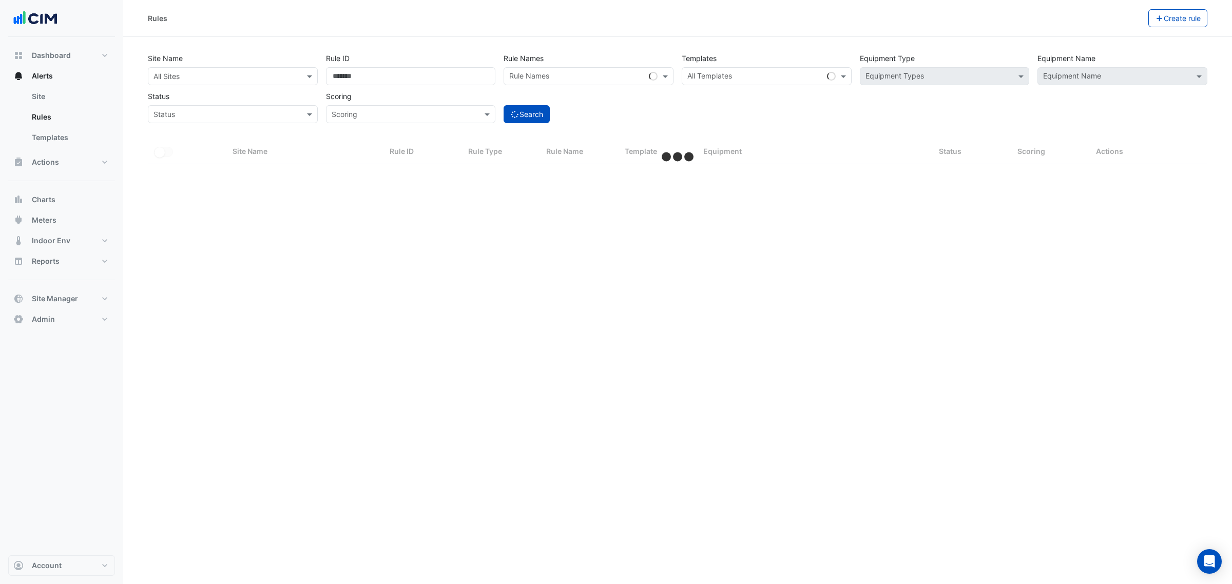
select select "***"
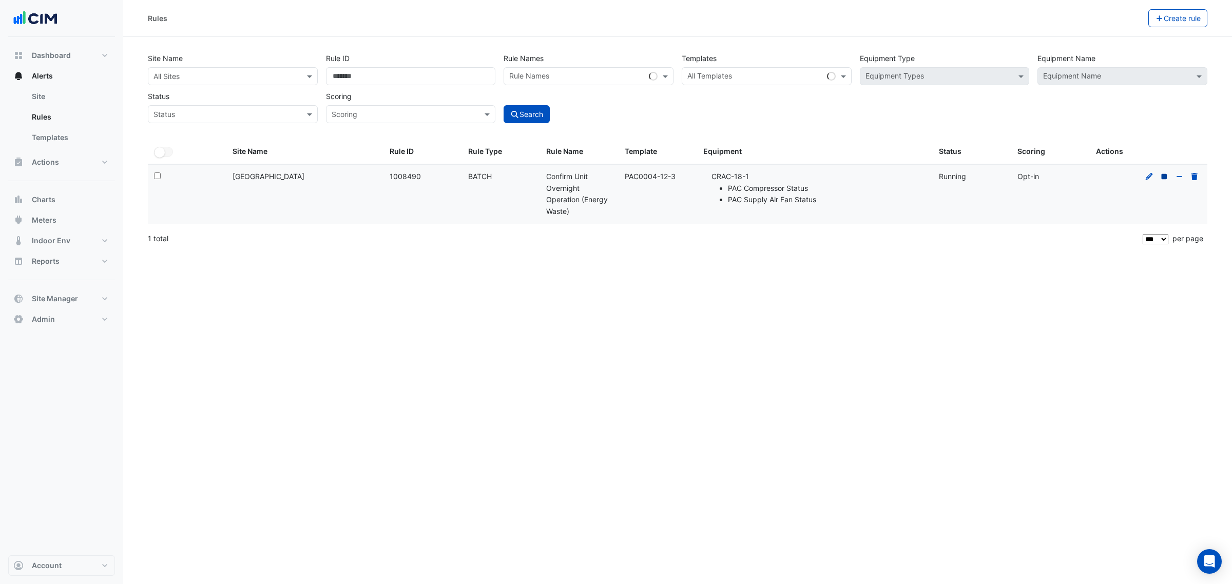
click at [1161, 178] on icon at bounding box center [1163, 176] width 9 height 7
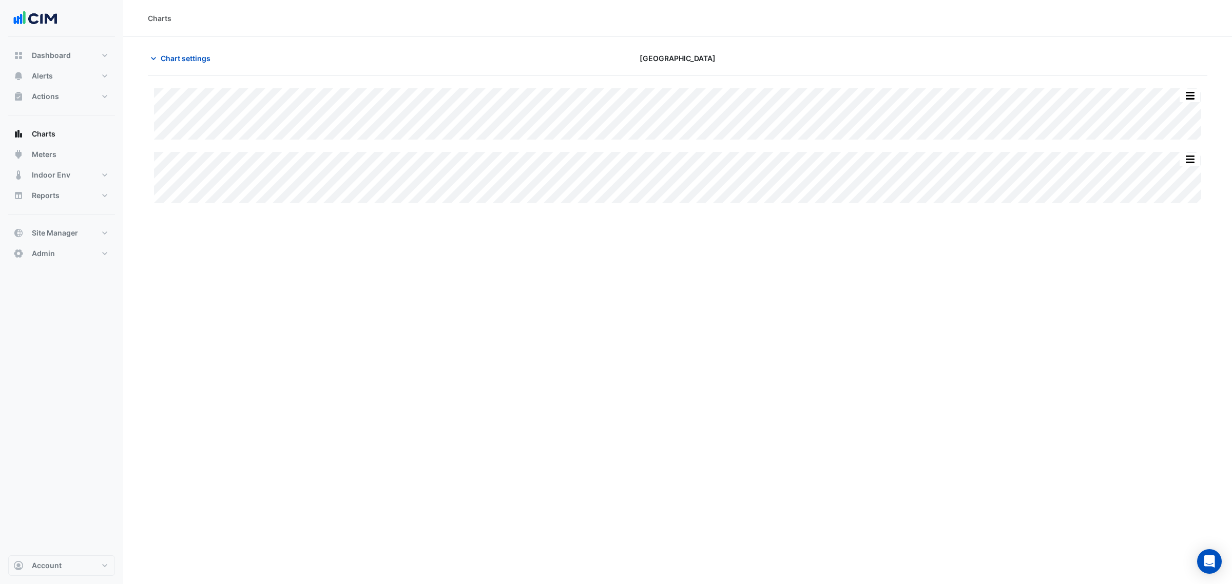
click at [196, 41] on section "Chart settings [GEOGRAPHIC_DATA] Split All Split None Print Save as JPEG Save a…" at bounding box center [677, 126] width 1109 height 179
click at [190, 51] on button "Chart settings" at bounding box center [182, 58] width 69 height 18
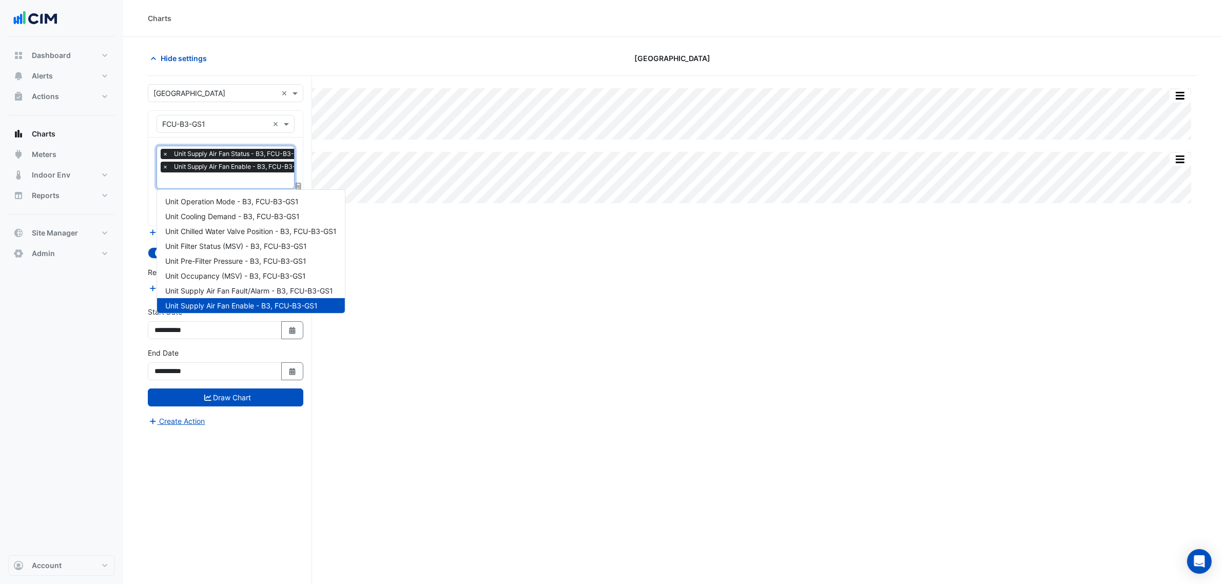
click at [205, 171] on span "Unit Supply Air Fan Enable - B3, FCU-B3-GS1" at bounding box center [240, 167] width 139 height 10
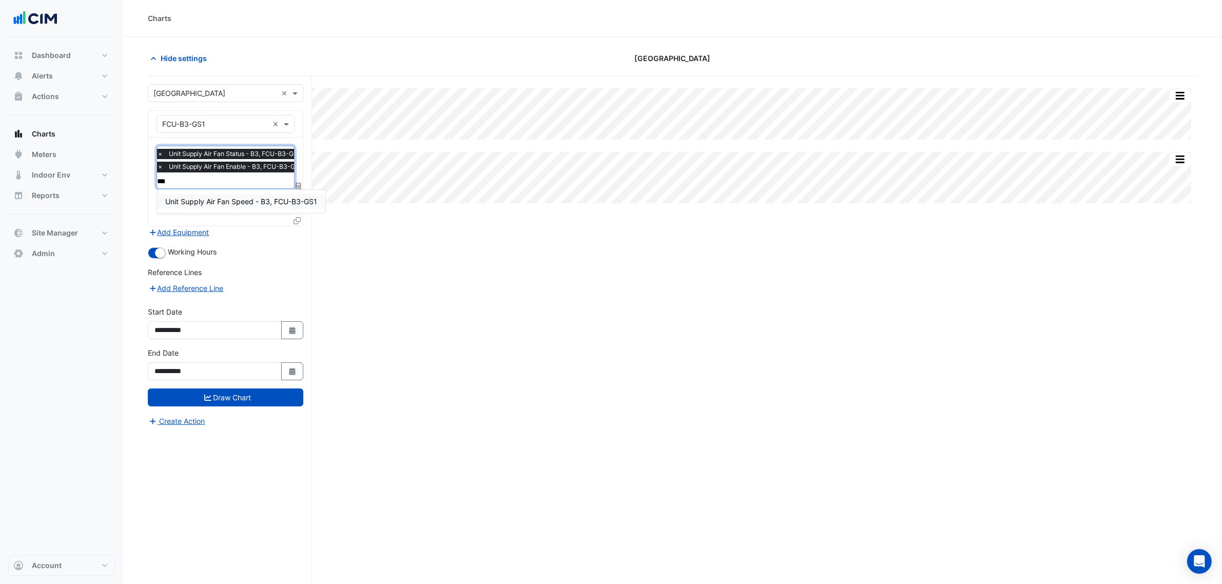
type input "****"
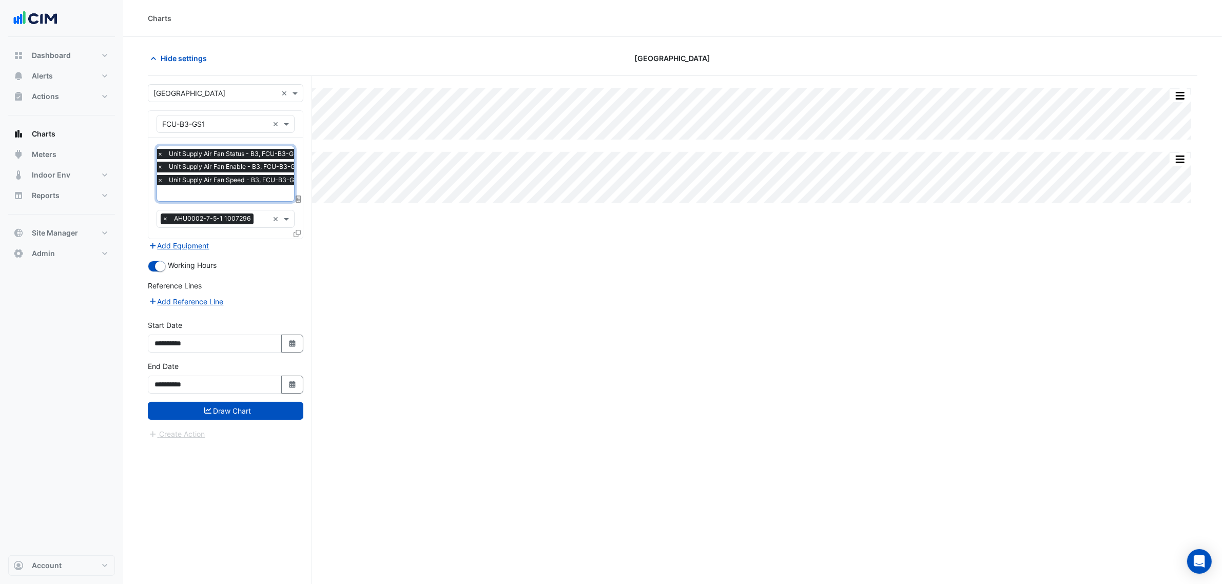
click at [226, 421] on form "Select a Site × Chifley Tower × Equipment × FCU-B3-GS1 × Favourites × Unit Supp…" at bounding box center [226, 262] width 156 height 356
click at [234, 416] on button "Draw Chart" at bounding box center [226, 411] width 156 height 18
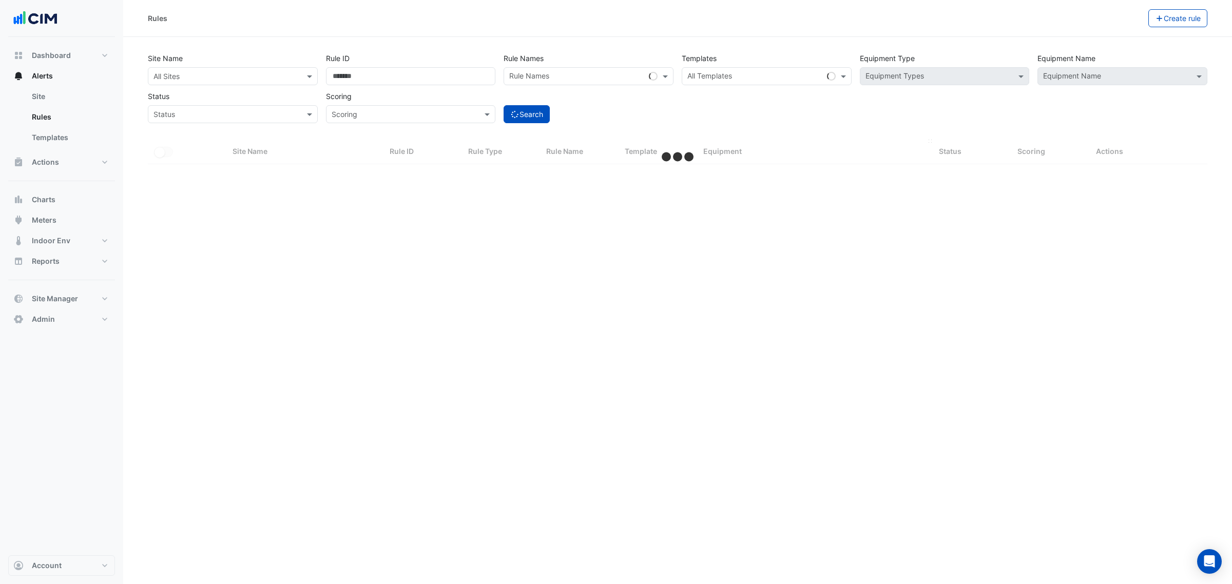
select select "***"
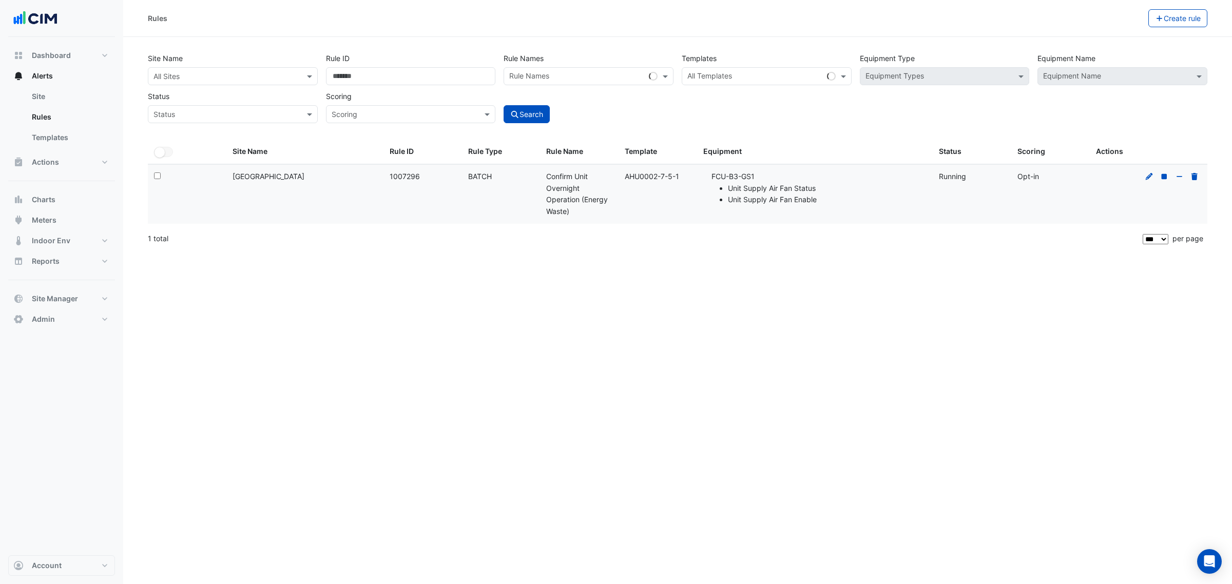
click at [1173, 175] on div at bounding box center [1171, 177] width 59 height 12
click at [1168, 176] on icon at bounding box center [1163, 176] width 9 height 7
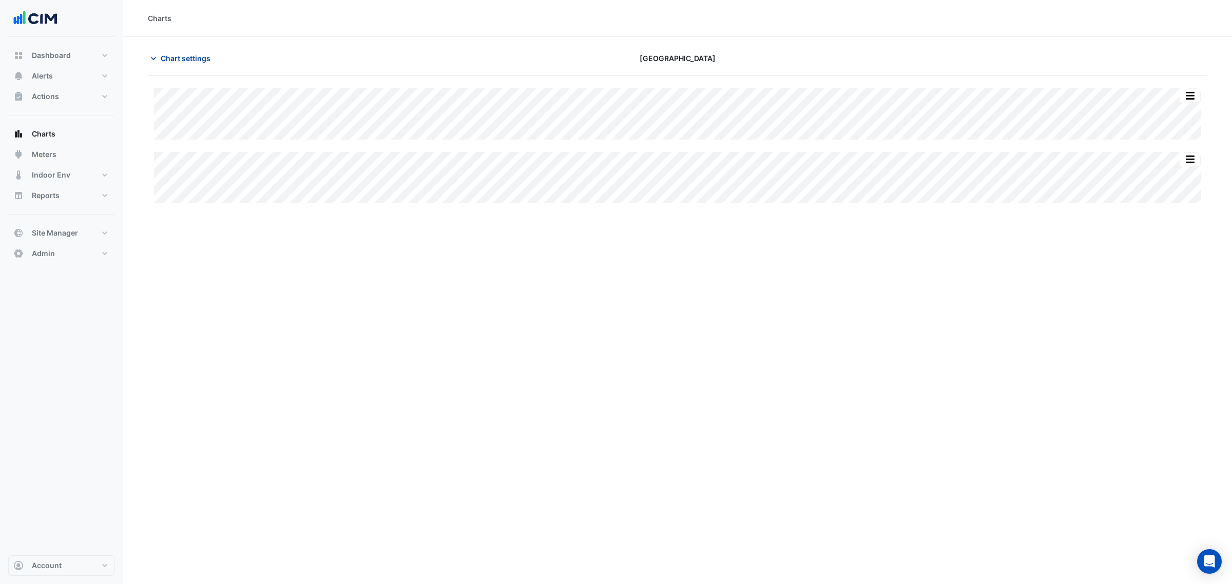
click at [196, 57] on span "Chart settings" at bounding box center [186, 58] width 50 height 11
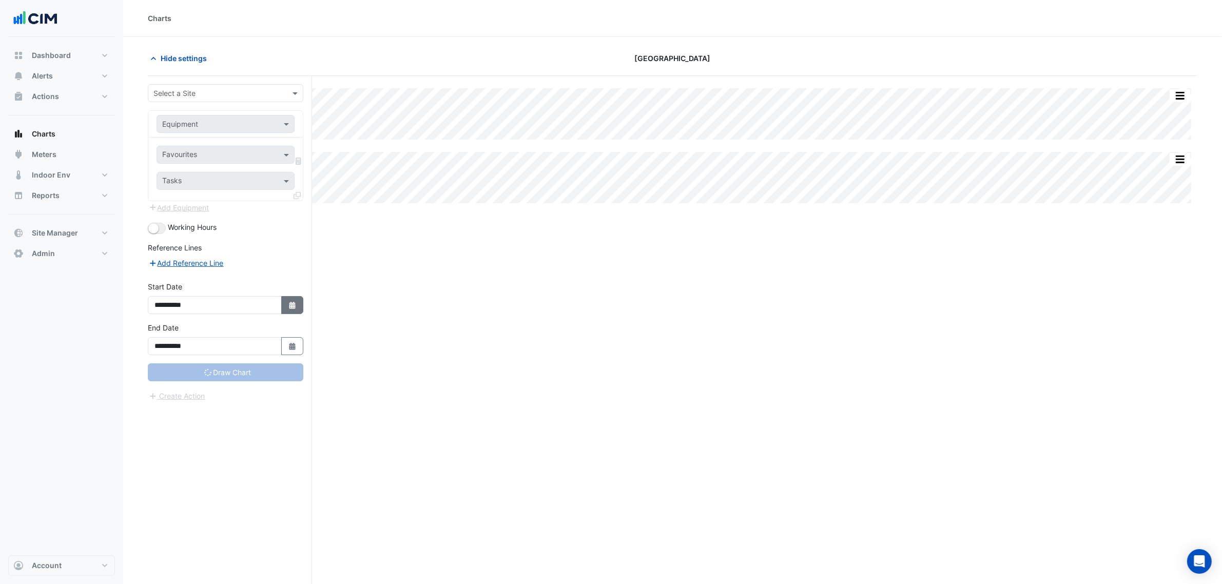
click at [285, 301] on button "Select Date" at bounding box center [292, 305] width 23 height 18
select select "*"
select select "****"
click at [162, 168] on span "Previous month" at bounding box center [166, 169] width 8 height 8
select select "*"
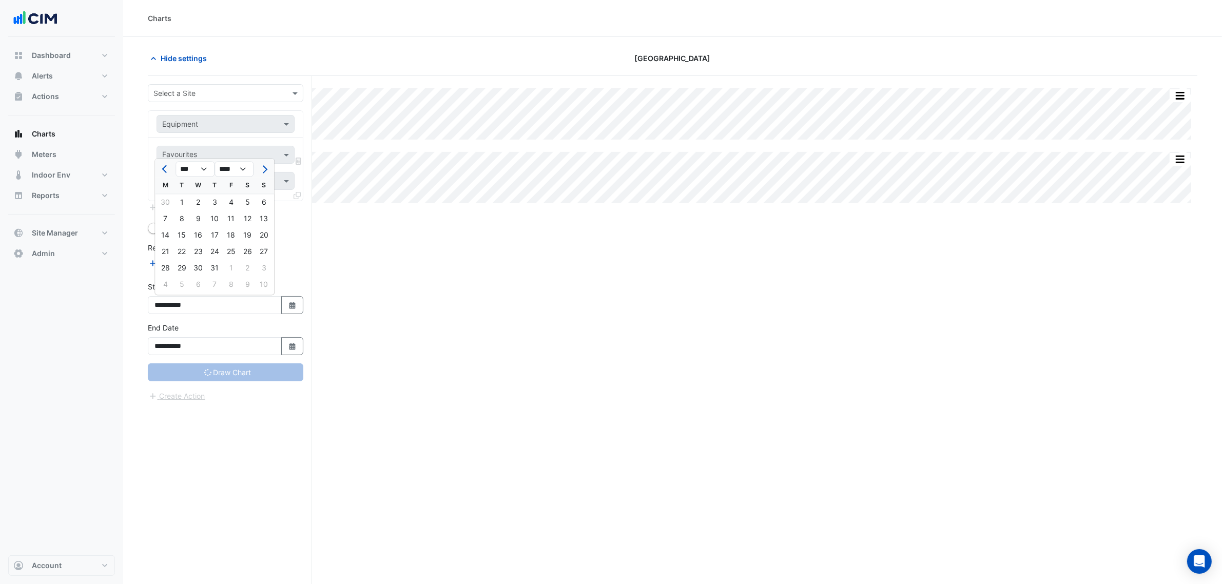
type input "**********"
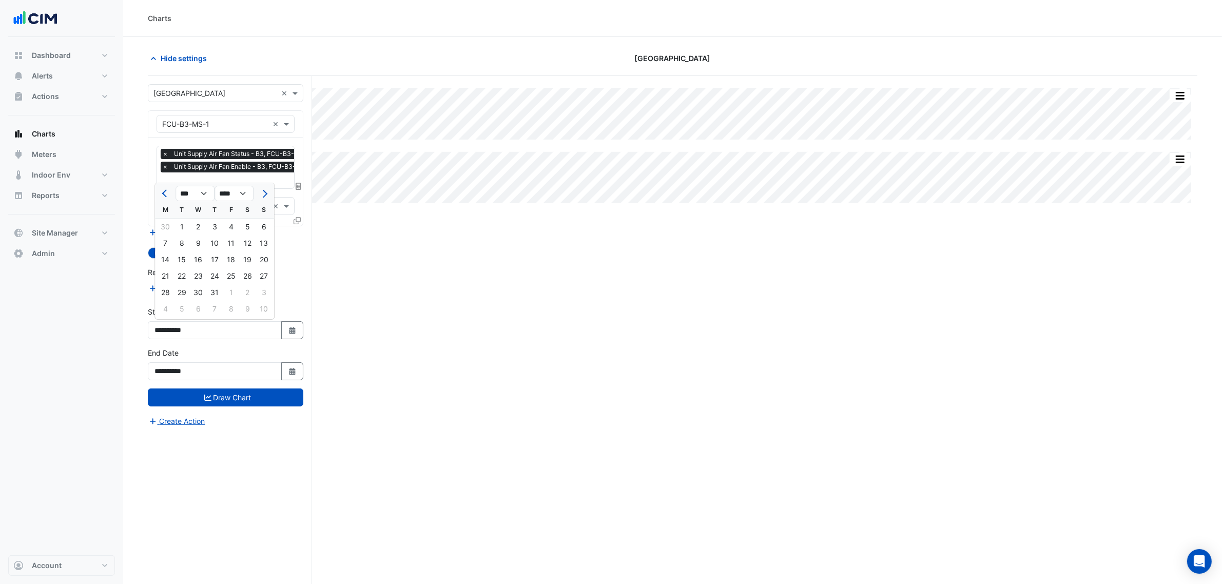
click at [181, 208] on div "T" at bounding box center [181, 210] width 16 height 16
click at [178, 226] on div "1" at bounding box center [181, 227] width 16 height 16
type input "**********"
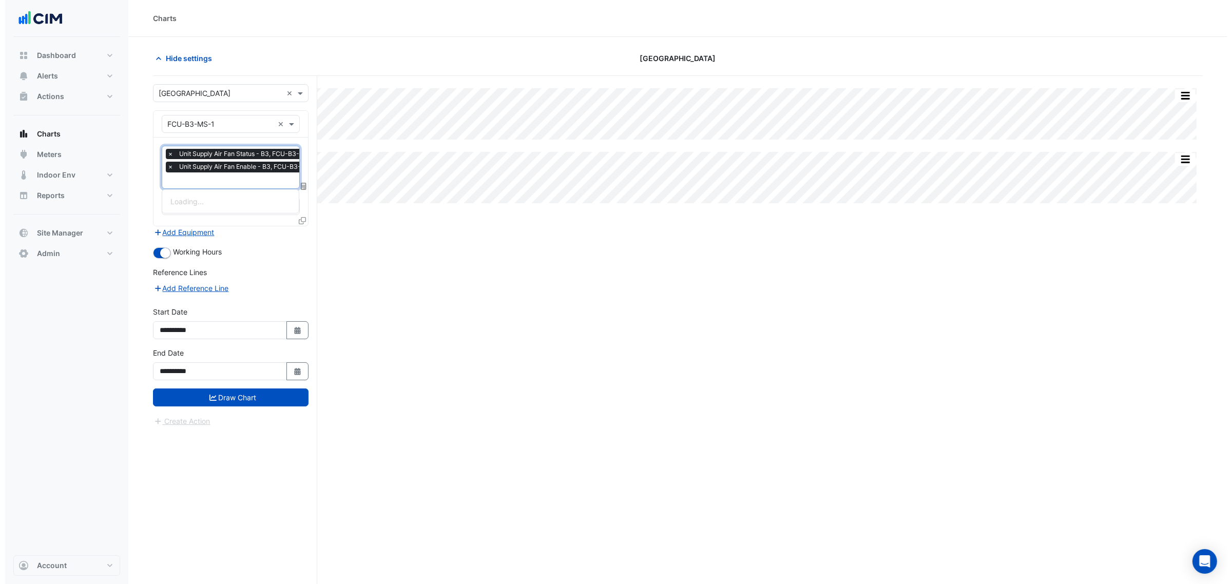
scroll to position [0, 5]
click at [199, 181] on input "text" at bounding box center [234, 181] width 154 height 11
type input "****"
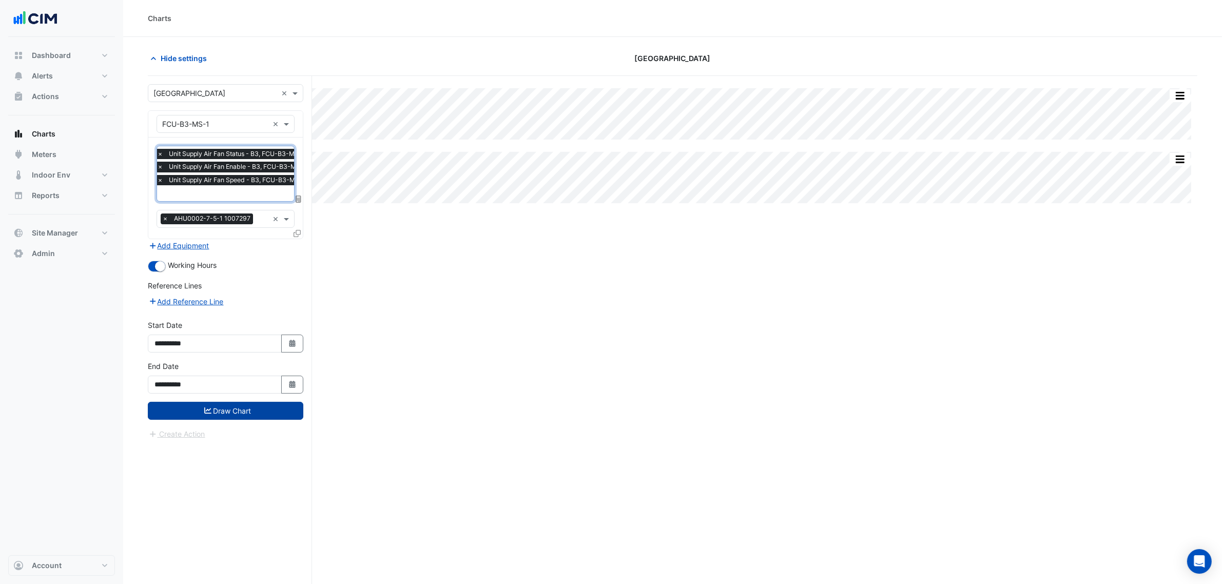
click at [262, 416] on button "Draw Chart" at bounding box center [226, 411] width 156 height 18
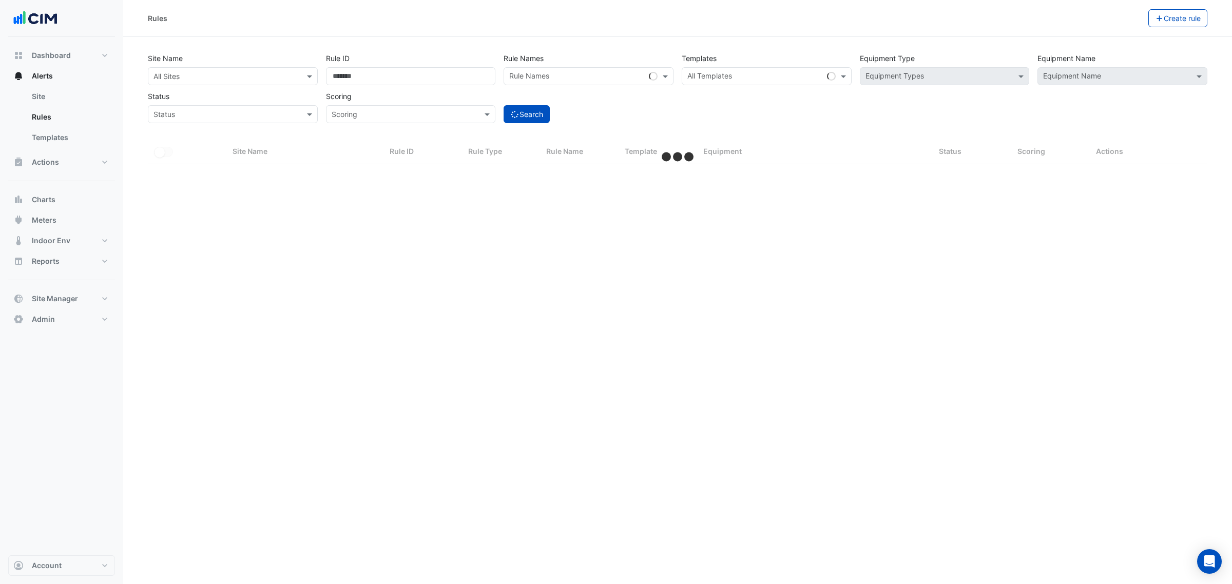
select select "***"
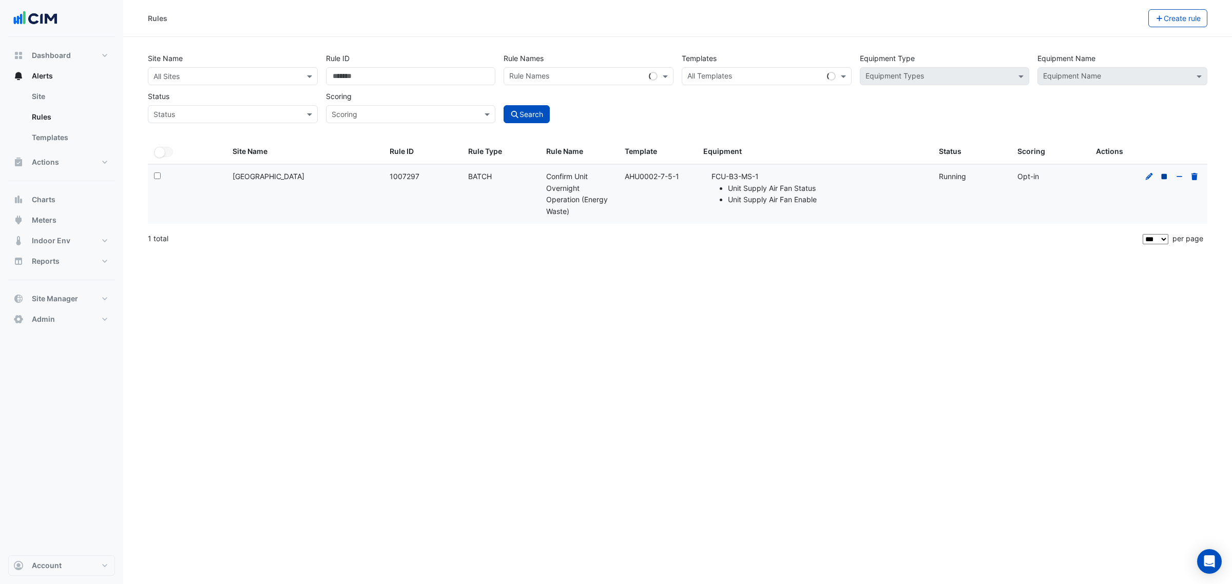
click at [1166, 172] on fa-icon at bounding box center [1163, 176] width 9 height 9
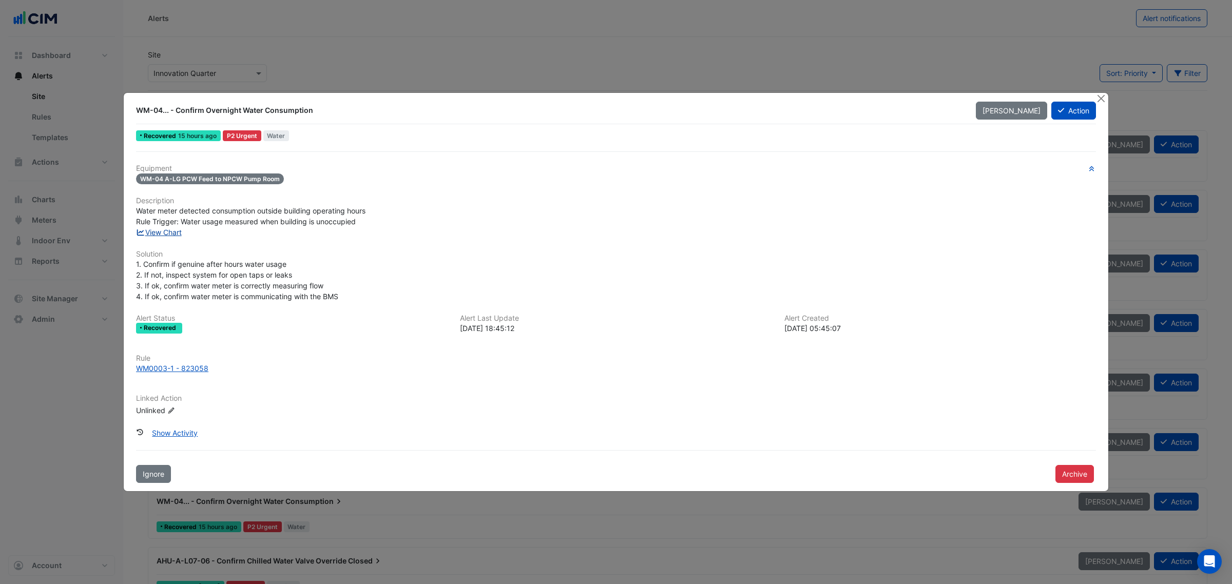
click at [163, 232] on link "View Chart" at bounding box center [159, 232] width 46 height 9
click at [985, 100] on button "Close" at bounding box center [1100, 98] width 11 height 11
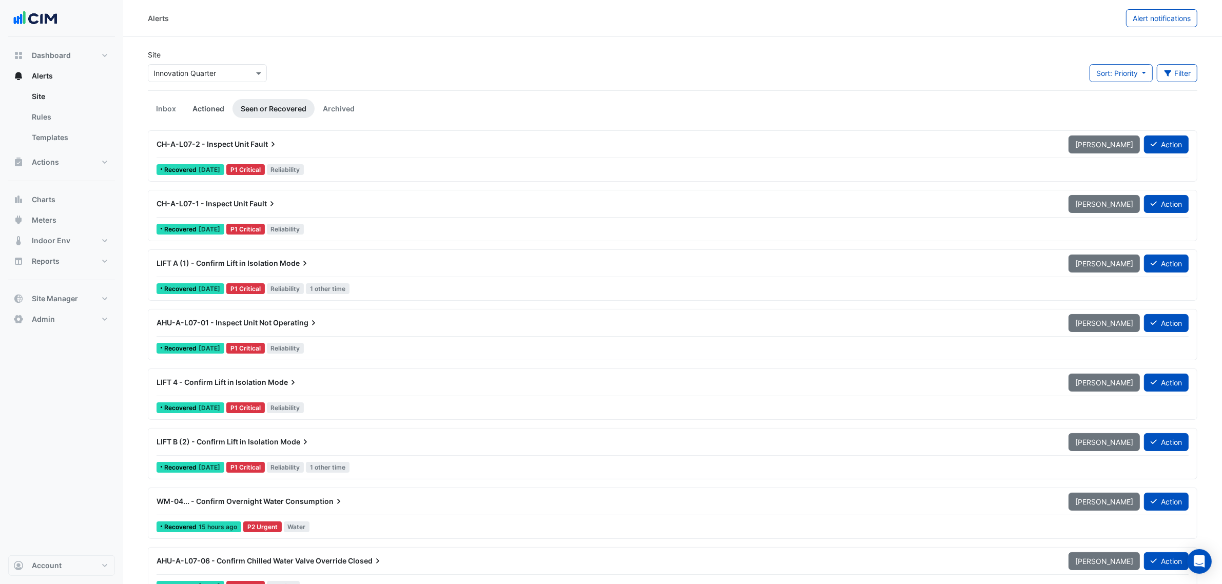
click at [215, 110] on link "Actioned" at bounding box center [208, 108] width 48 height 19
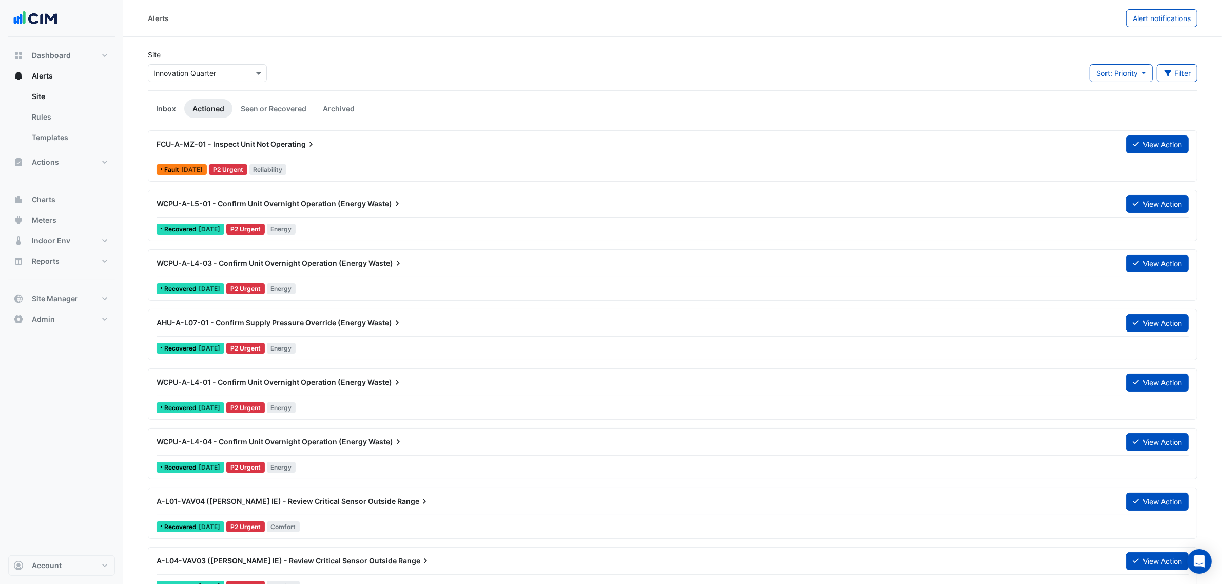
click at [165, 109] on link "Inbox" at bounding box center [166, 108] width 36 height 19
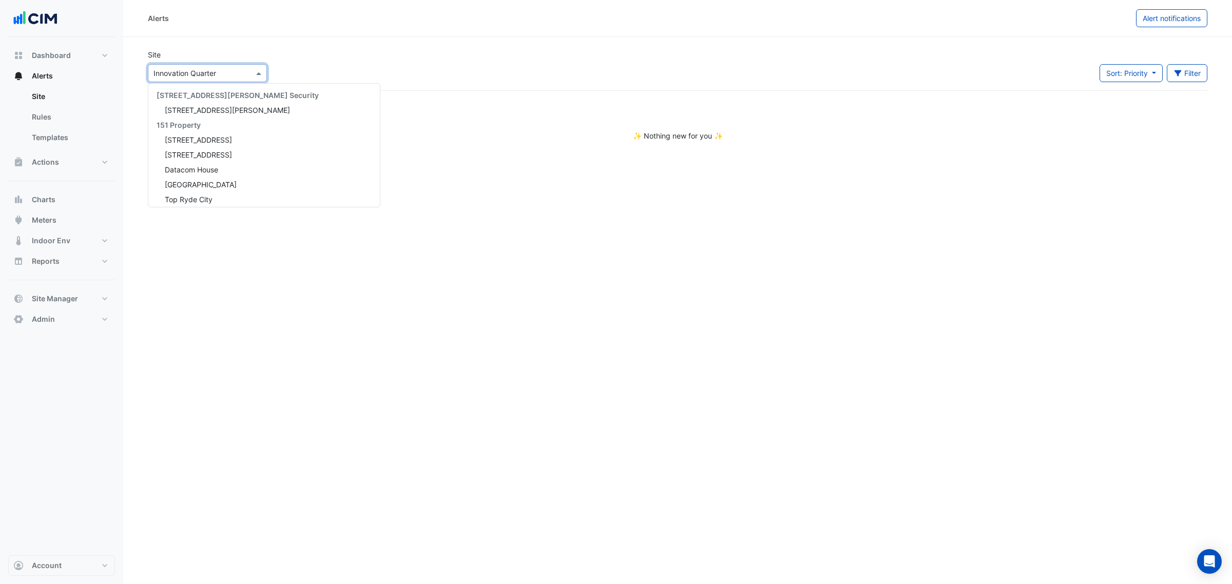
click at [171, 72] on input "text" at bounding box center [196, 73] width 87 height 11
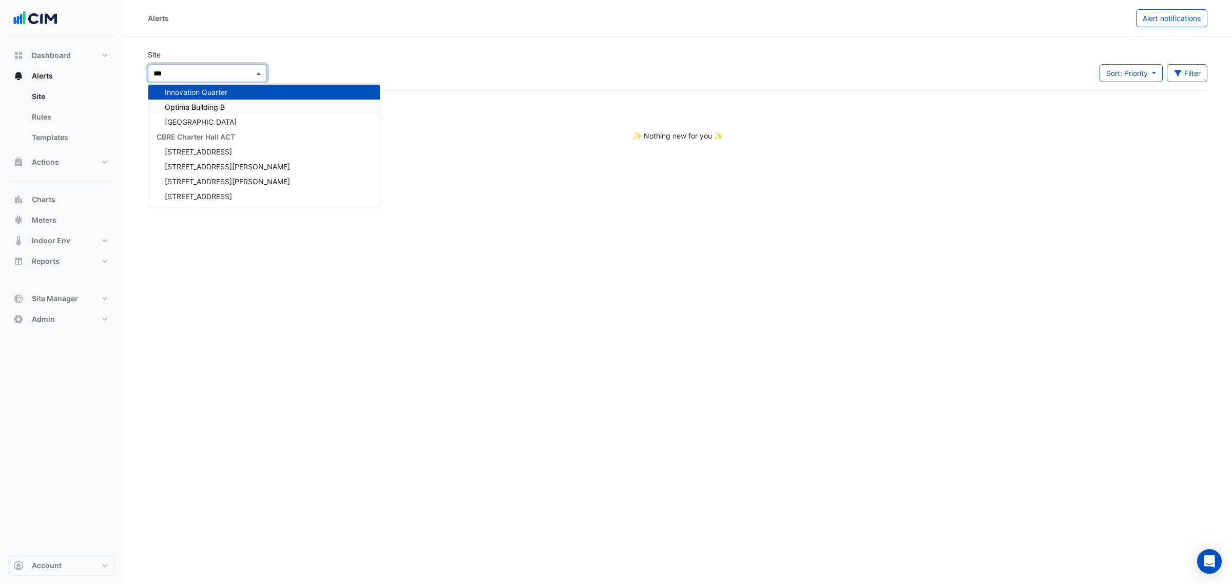
type input "****"
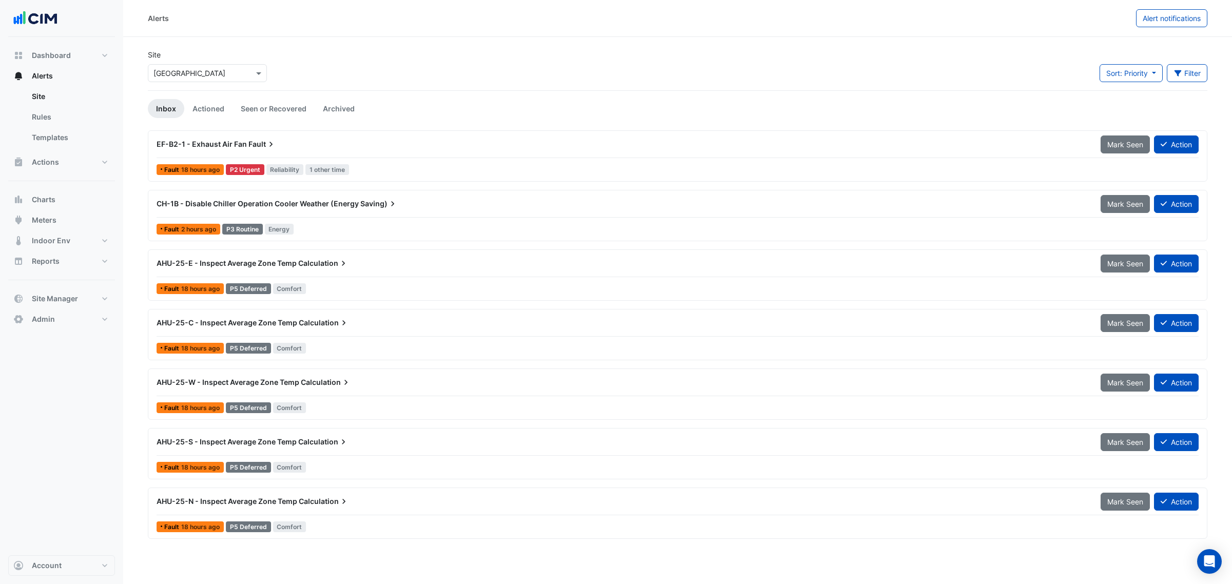
click at [404, 265] on div "AHU-25-E - Inspect Average Zone Temp Calculation" at bounding box center [623, 263] width 932 height 10
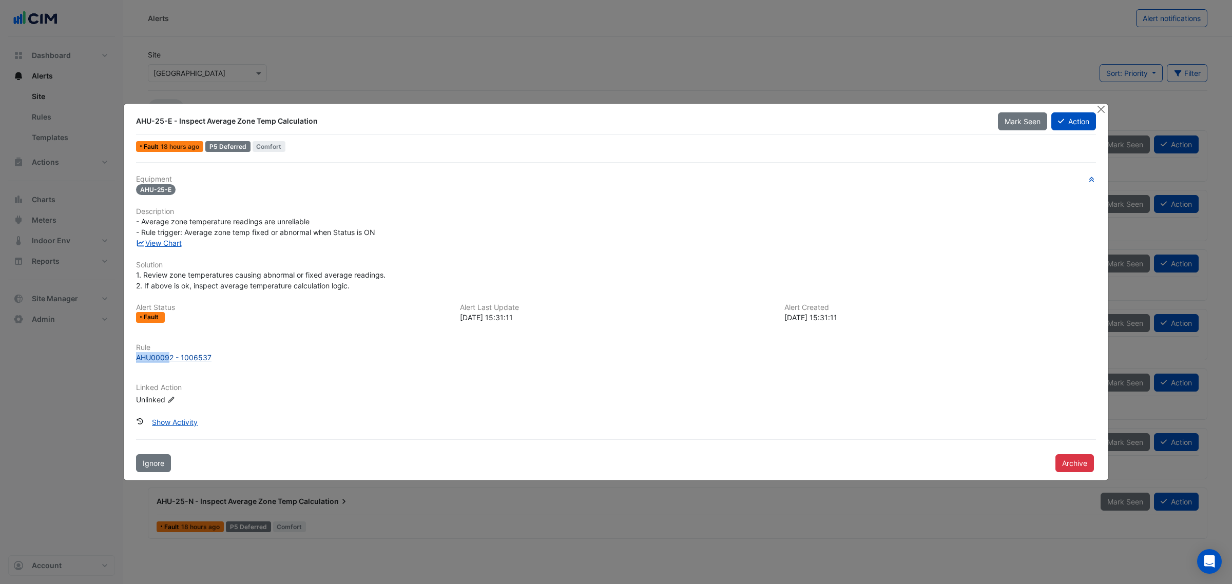
drag, startPoint x: 131, startPoint y: 360, endPoint x: 171, endPoint y: 362, distance: 40.1
click at [171, 362] on div "Rule AHU00092 - 1006537" at bounding box center [616, 353] width 972 height 20
click at [165, 358] on div "AHU00092 - 1006537" at bounding box center [173, 357] width 75 height 11
click at [985, 104] on button "Close" at bounding box center [1100, 109] width 11 height 11
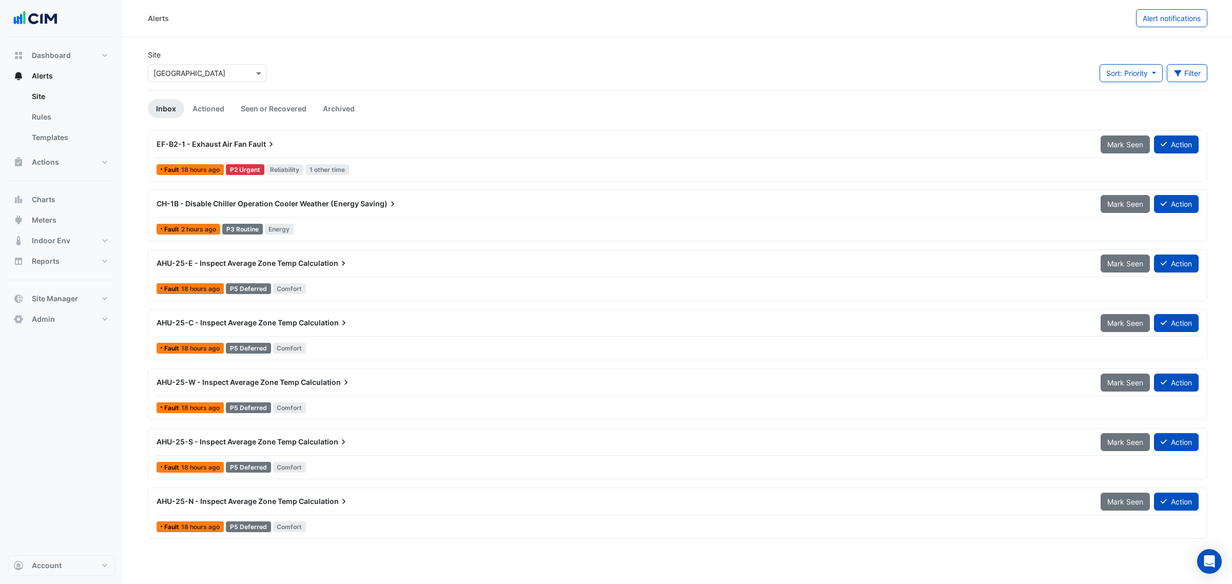
click at [344, 268] on icon at bounding box center [343, 263] width 10 height 10
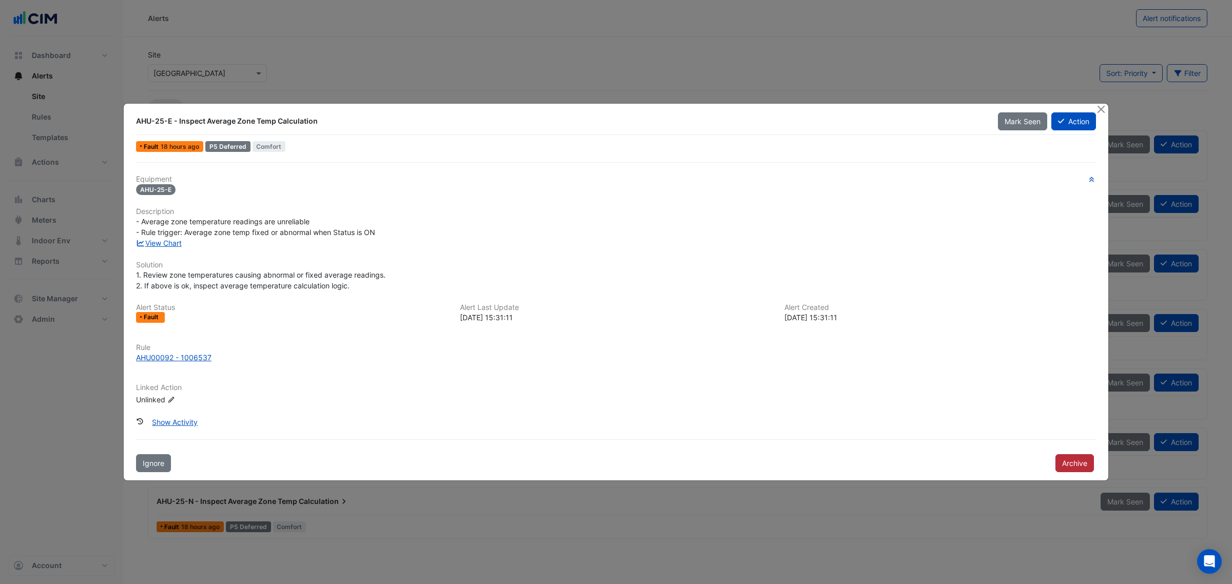
click at [985, 445] on button "Archive" at bounding box center [1074, 463] width 38 height 18
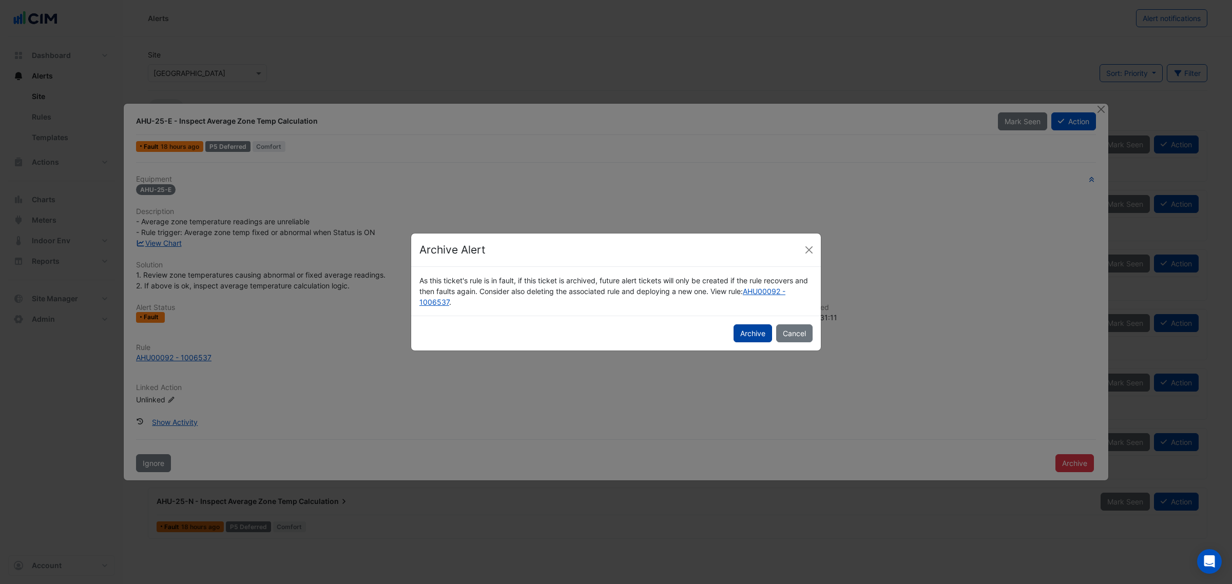
click at [741, 329] on button "Archive" at bounding box center [752, 333] width 38 height 18
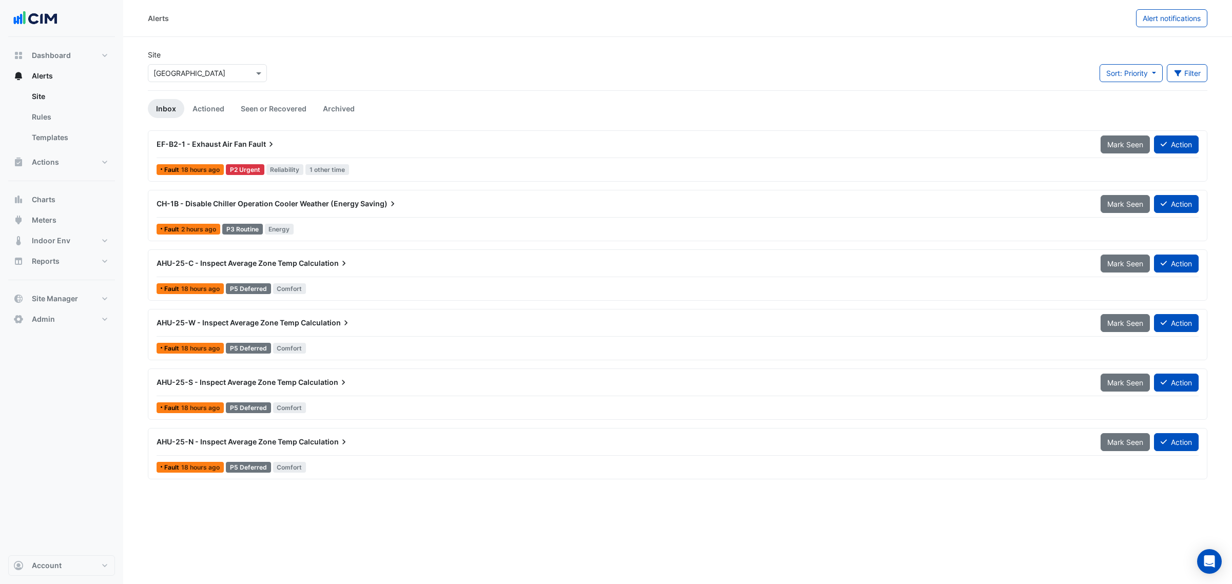
click at [534, 217] on div at bounding box center [678, 217] width 1042 height 1
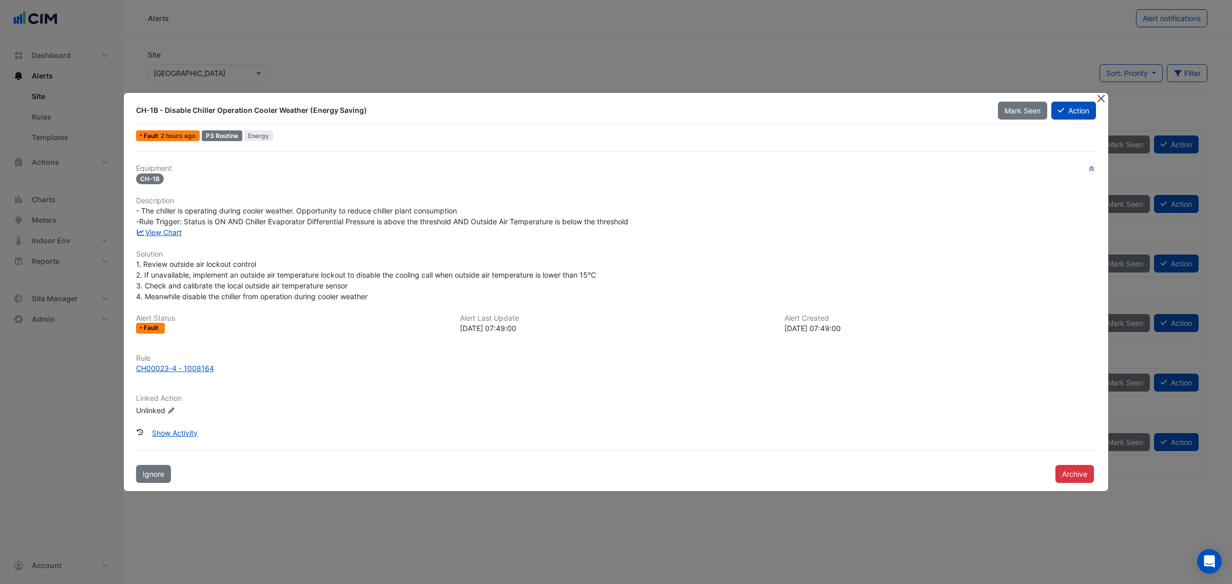
click at [985, 94] on button "Close" at bounding box center [1100, 98] width 11 height 11
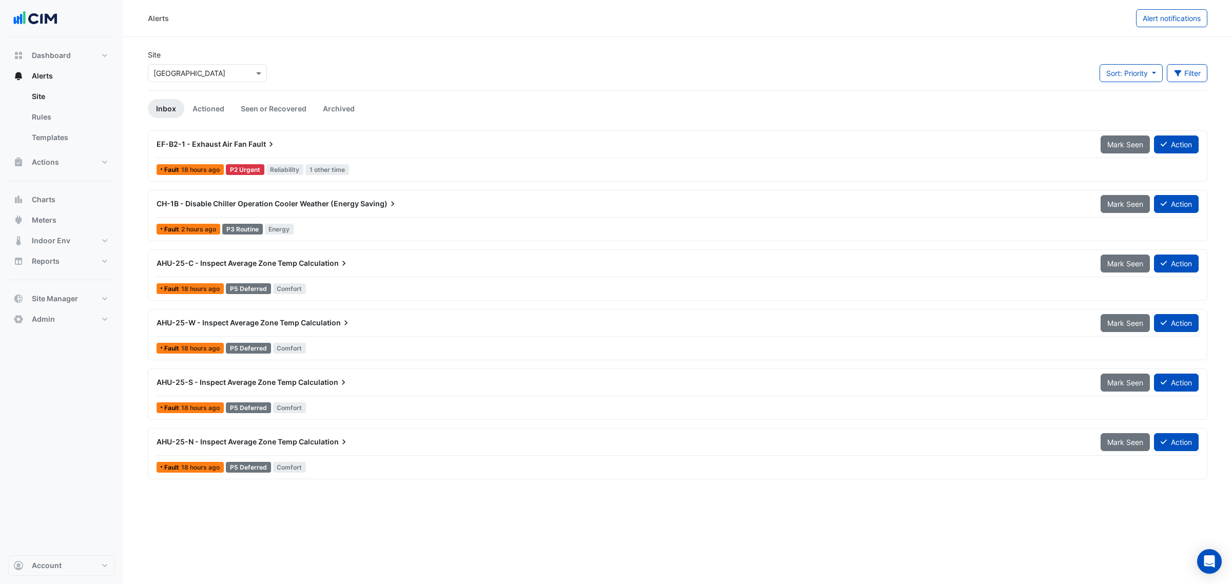
click at [496, 284] on div "Fault 18 hours ago P5 Deferred [GEOGRAPHIC_DATA]" at bounding box center [678, 288] width 1044 height 15
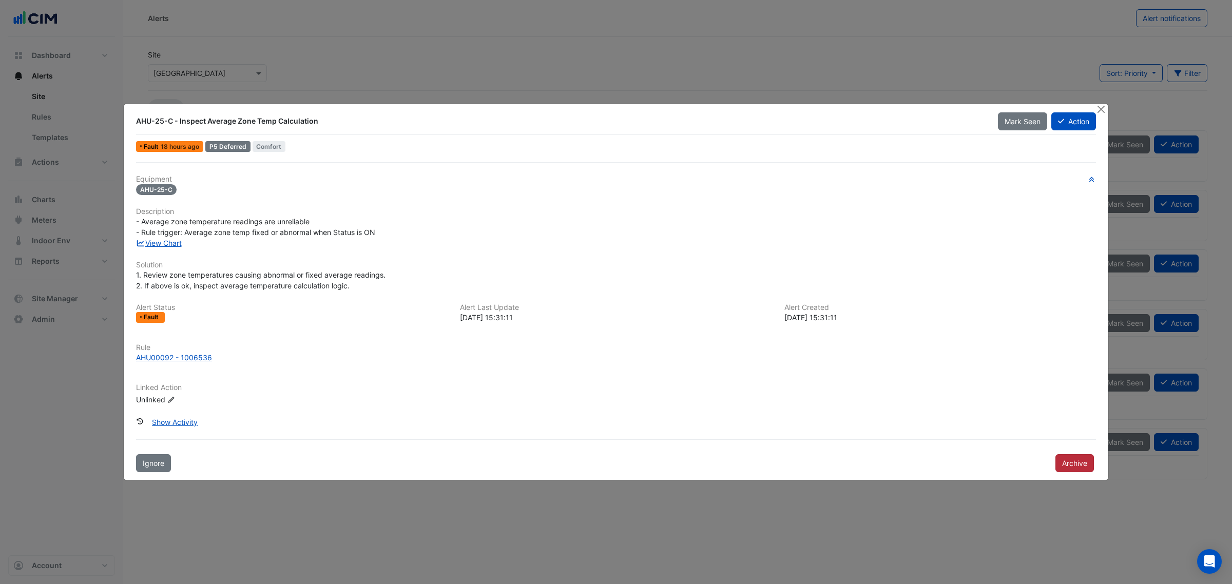
click at [985, 445] on button "Archive" at bounding box center [1074, 463] width 38 height 18
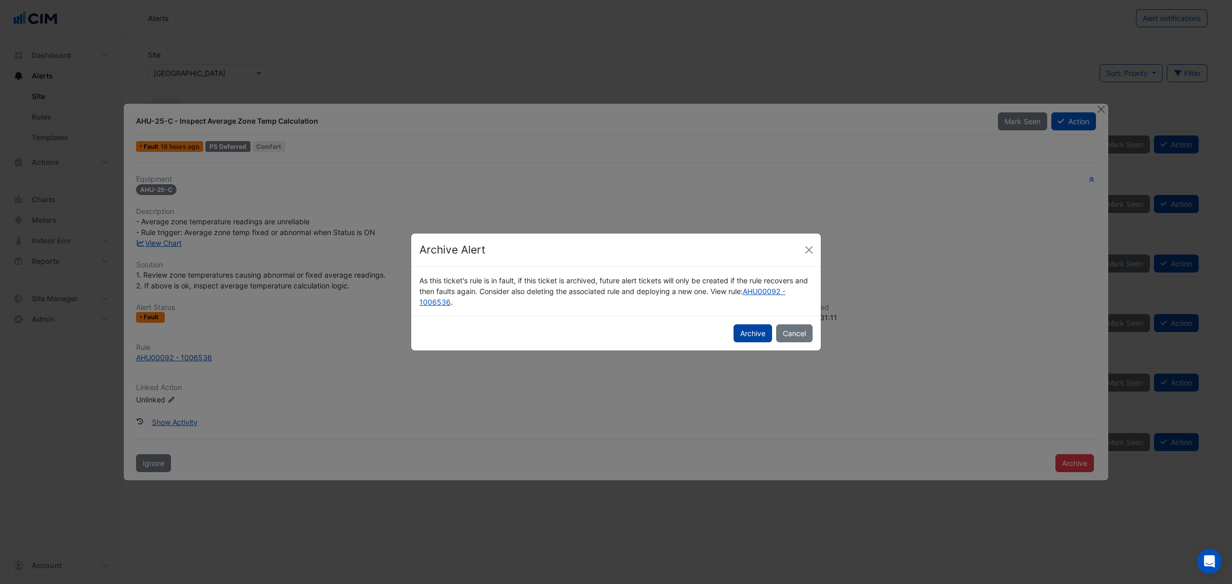
click at [748, 327] on button "Archive" at bounding box center [752, 333] width 38 height 18
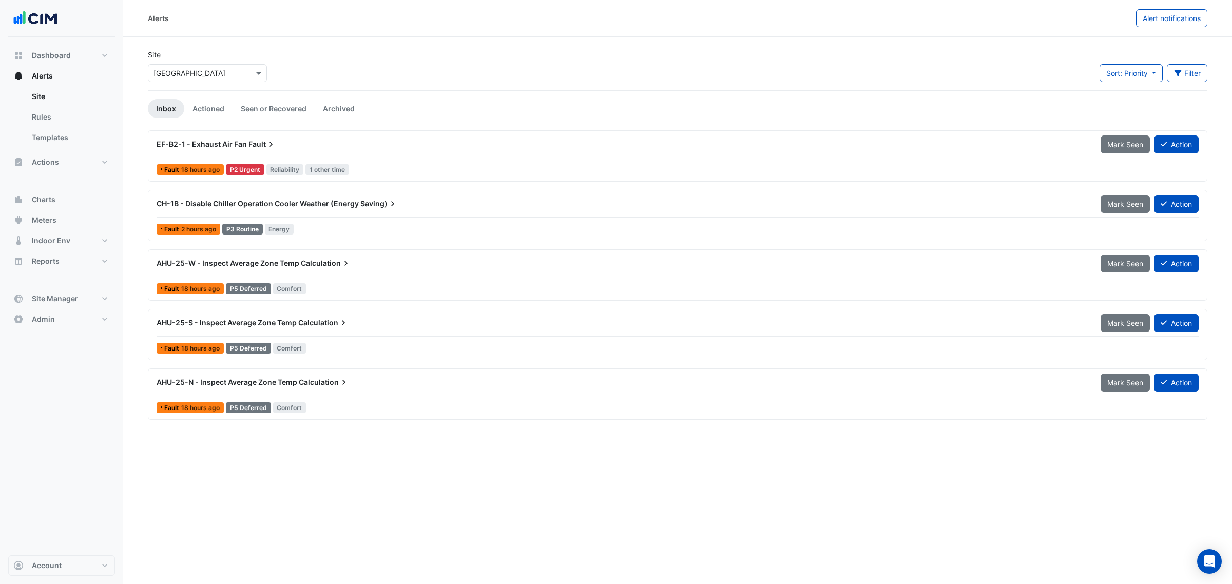
click at [479, 282] on div "Fault 18 hours ago P5 Deferred [GEOGRAPHIC_DATA]" at bounding box center [678, 288] width 1044 height 15
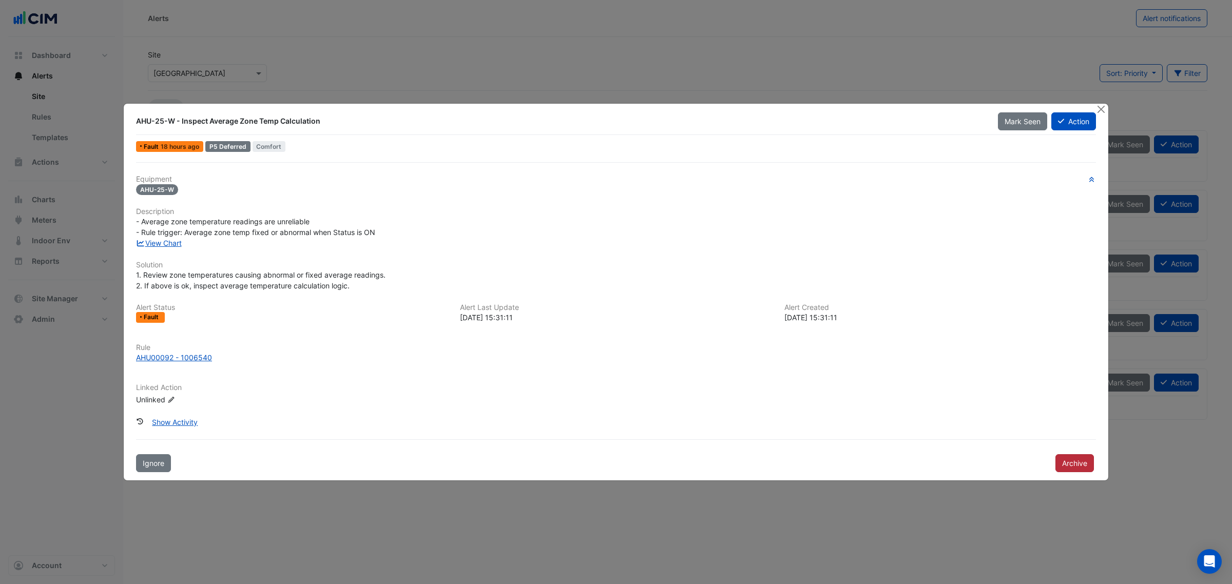
click at [985, 445] on button "Archive" at bounding box center [1074, 463] width 38 height 18
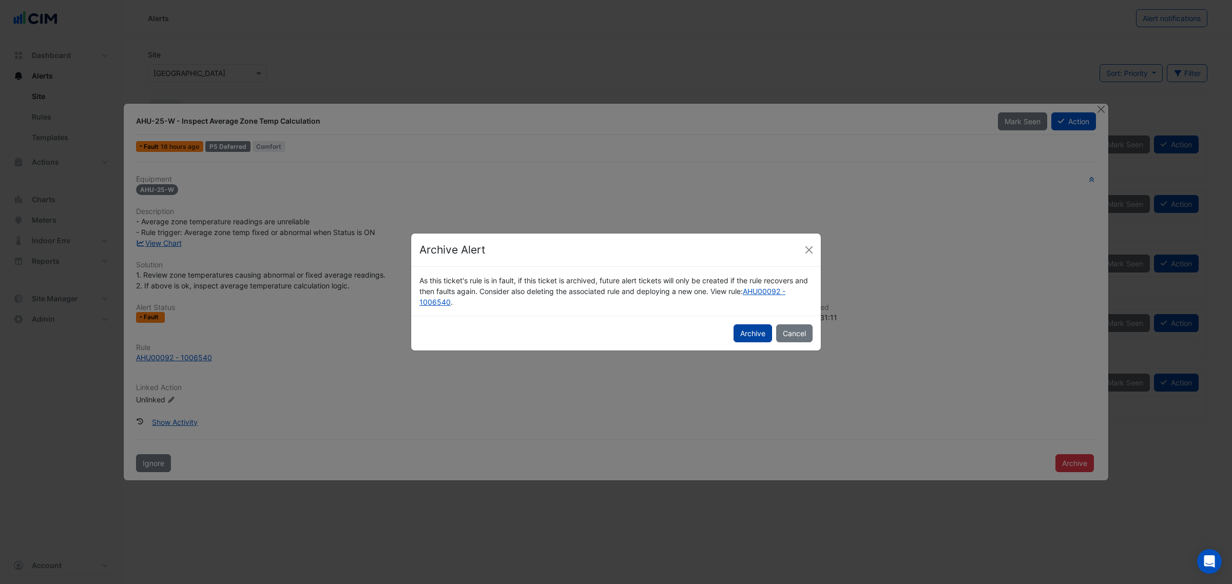
drag, startPoint x: 758, startPoint y: 332, endPoint x: 747, endPoint y: 332, distance: 11.3
click at [758, 332] on button "Archive" at bounding box center [752, 333] width 38 height 18
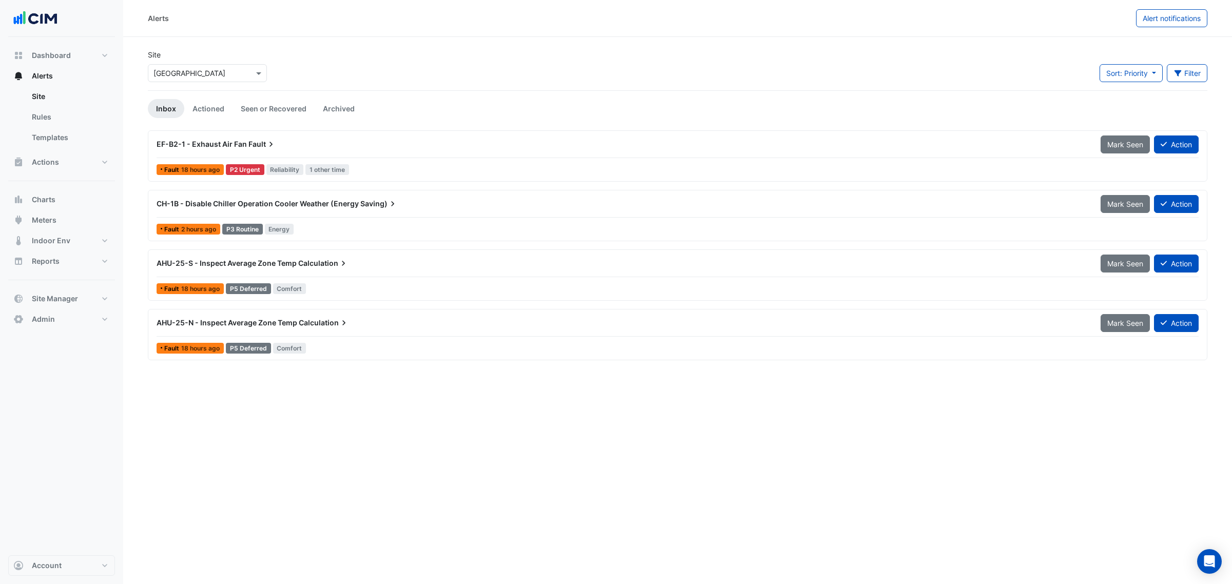
click at [533, 283] on div "Fault 18 hours ago P5 Deferred [GEOGRAPHIC_DATA]" at bounding box center [678, 288] width 1044 height 15
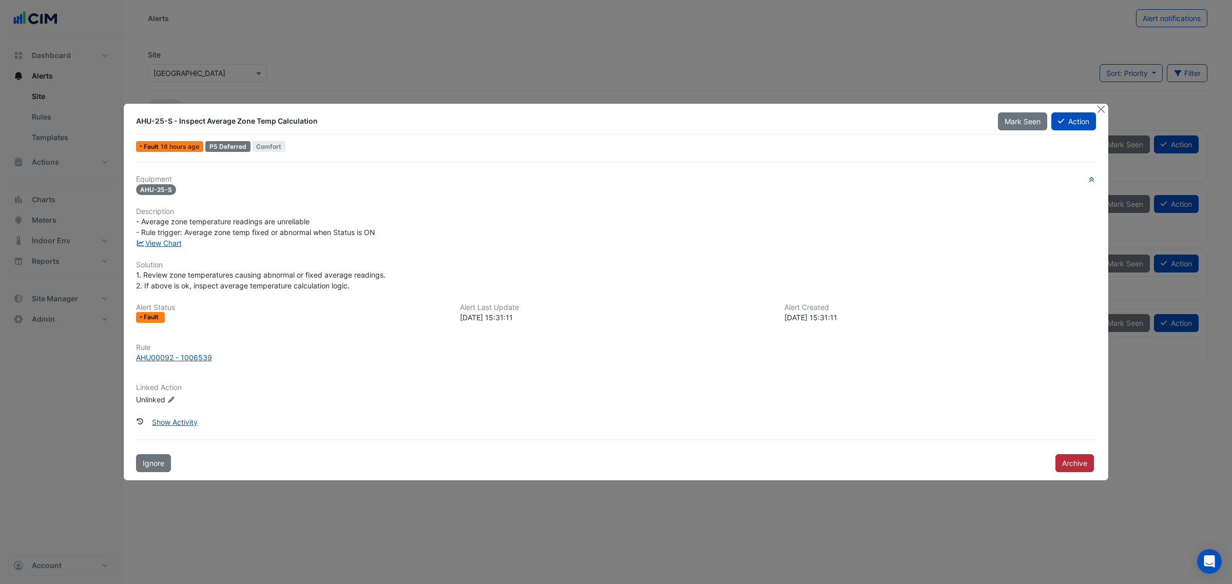
click at [985, 445] on button "Archive" at bounding box center [1074, 463] width 38 height 18
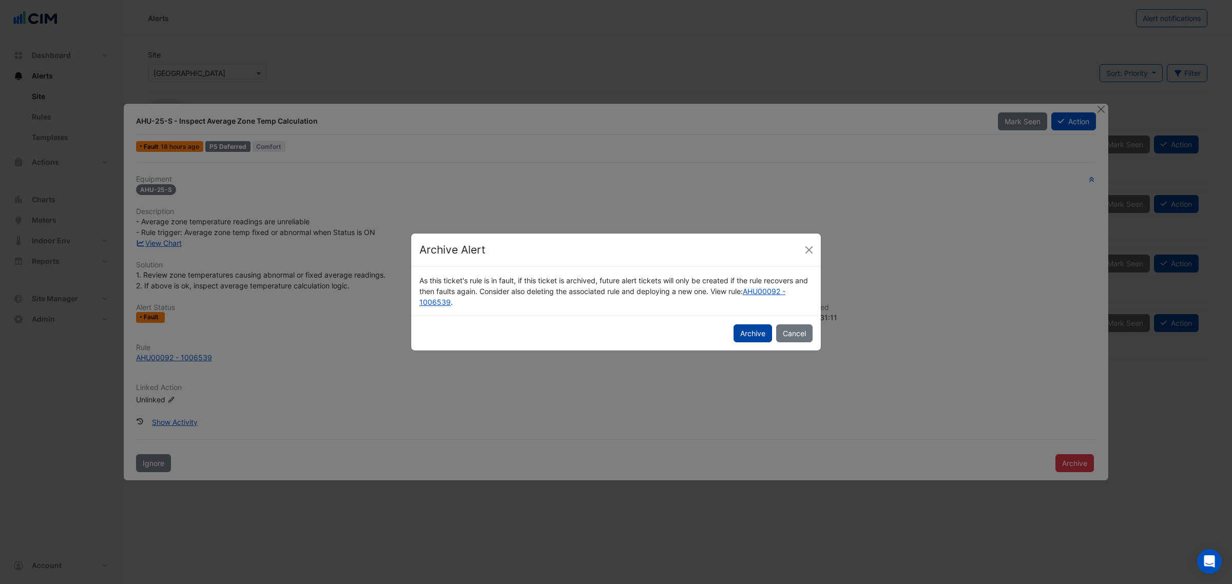
click at [750, 330] on button "Archive" at bounding box center [752, 333] width 38 height 18
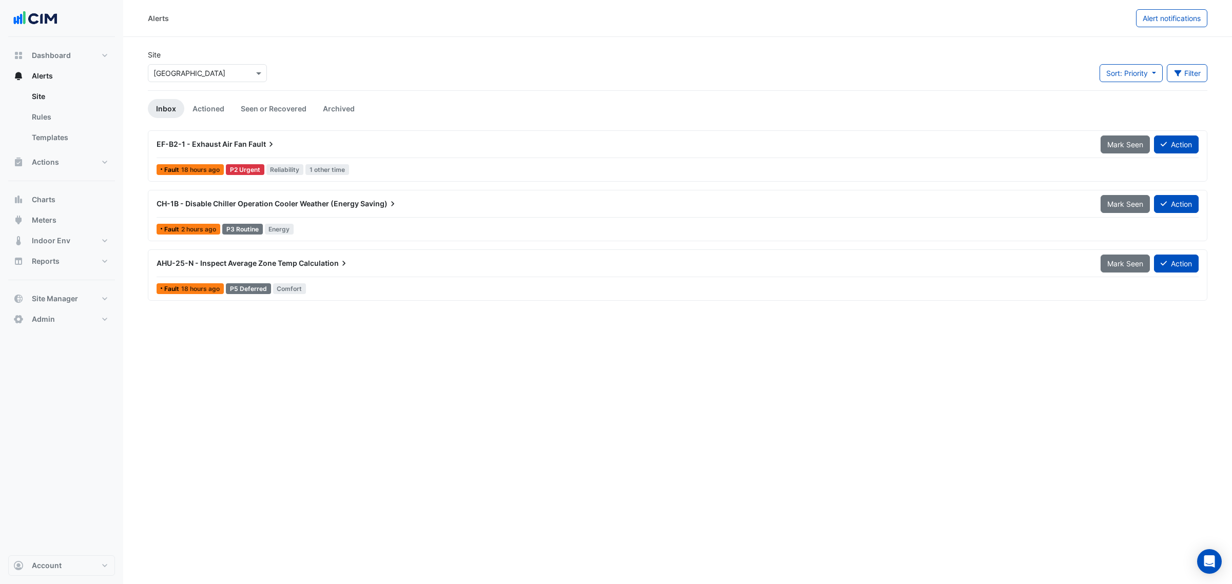
click at [500, 282] on div "Fault 18 hours ago P5 Deferred [GEOGRAPHIC_DATA]" at bounding box center [678, 288] width 1044 height 15
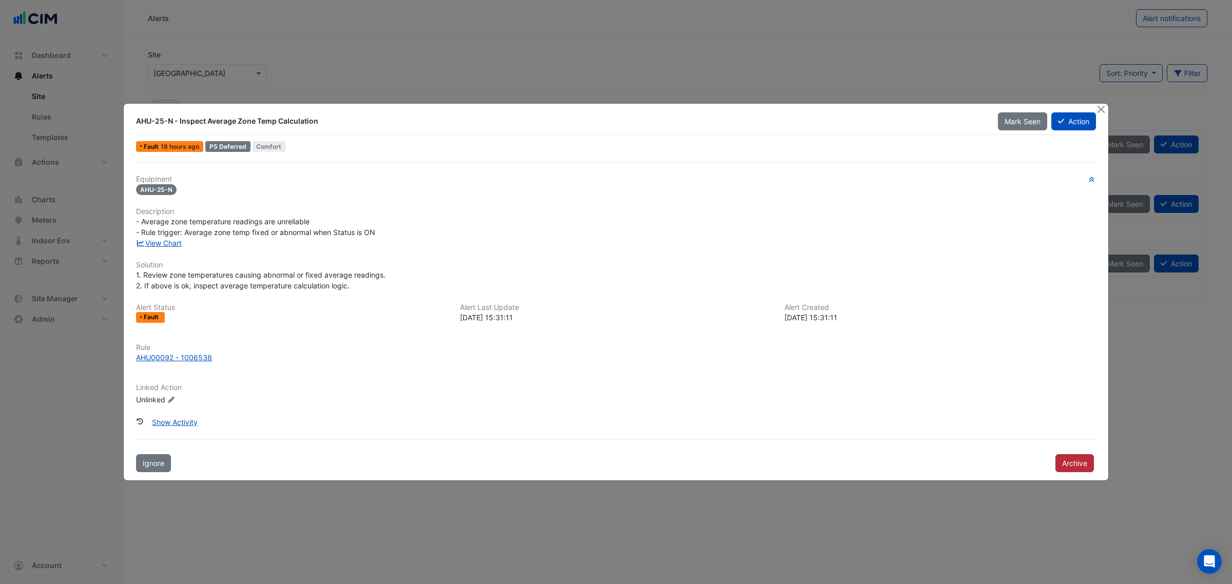
click at [985, 445] on button "Archive" at bounding box center [1074, 463] width 38 height 18
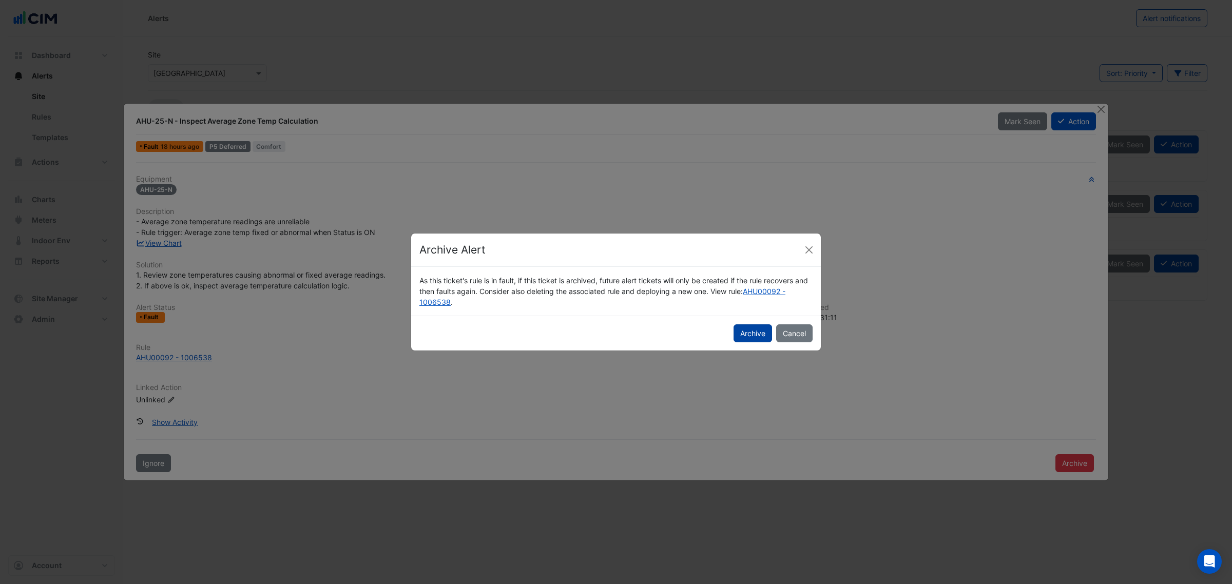
click at [752, 335] on button "Archive" at bounding box center [752, 333] width 38 height 18
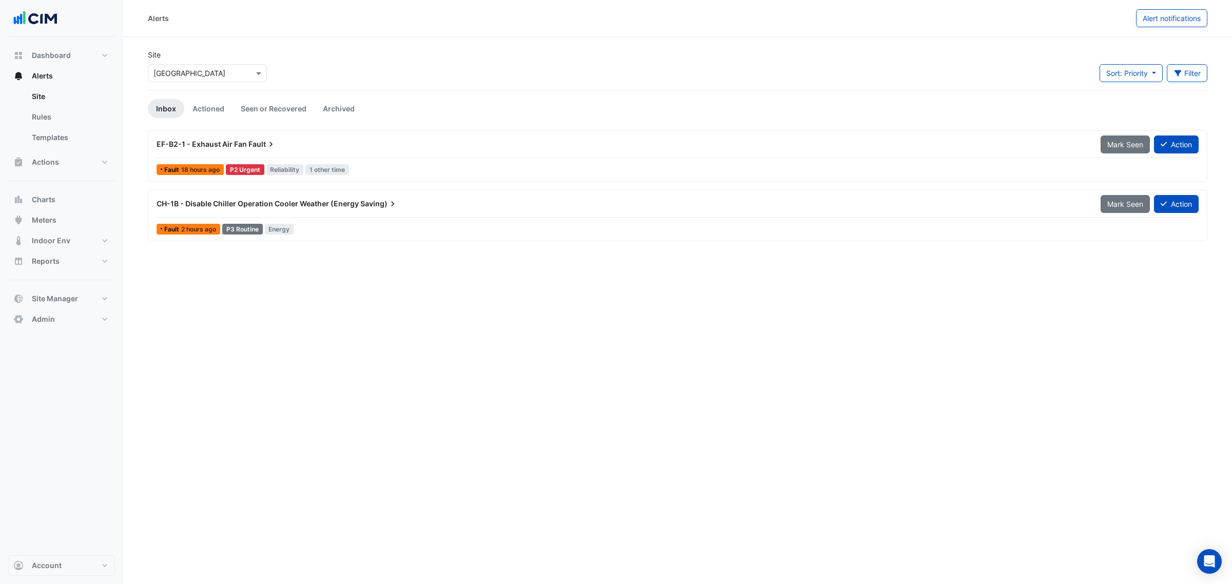
click at [271, 207] on span "CH-1B - Disable Chiller Operation Cooler Weather (Energy" at bounding box center [258, 203] width 202 height 9
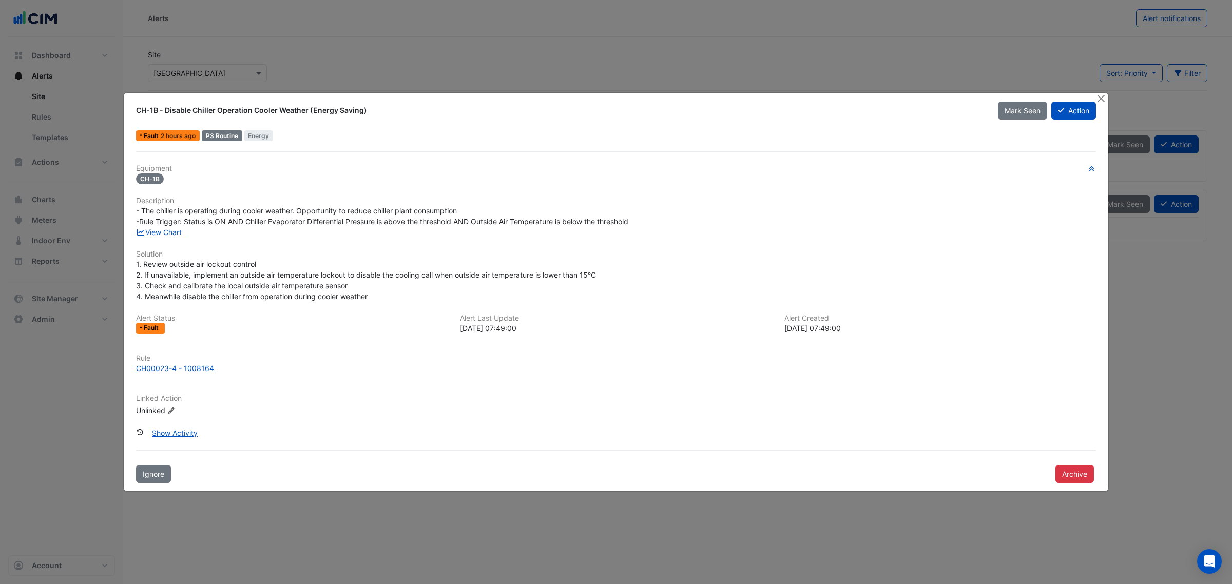
click at [153, 238] on div "Equipment CH-1B Description - The chiller is operating during cooler weather. O…" at bounding box center [616, 294] width 960 height 260
click at [162, 231] on link "View Chart" at bounding box center [159, 232] width 46 height 9
click at [985, 95] on button "Close" at bounding box center [1100, 98] width 11 height 11
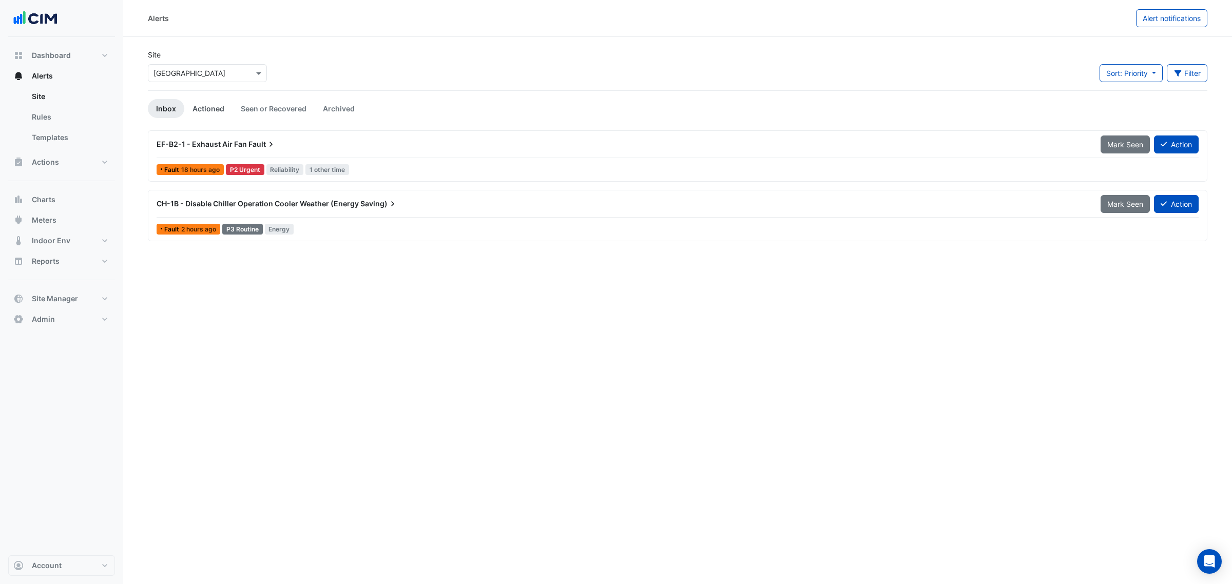
click at [206, 105] on link "Actioned" at bounding box center [208, 108] width 48 height 19
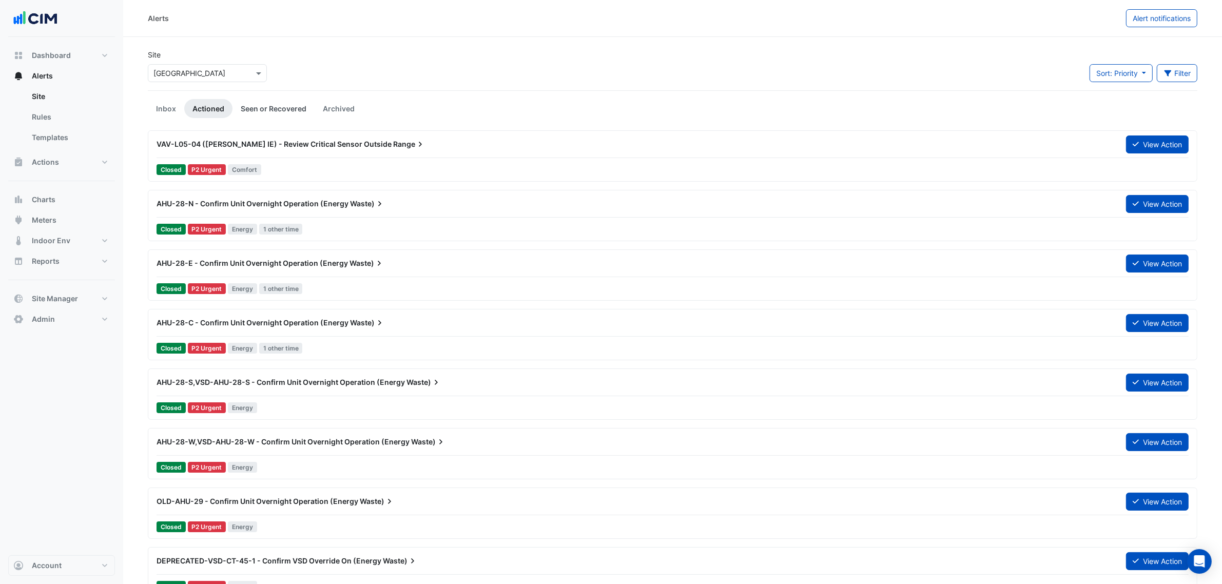
click at [265, 103] on link "Seen or Recovered" at bounding box center [273, 108] width 82 height 19
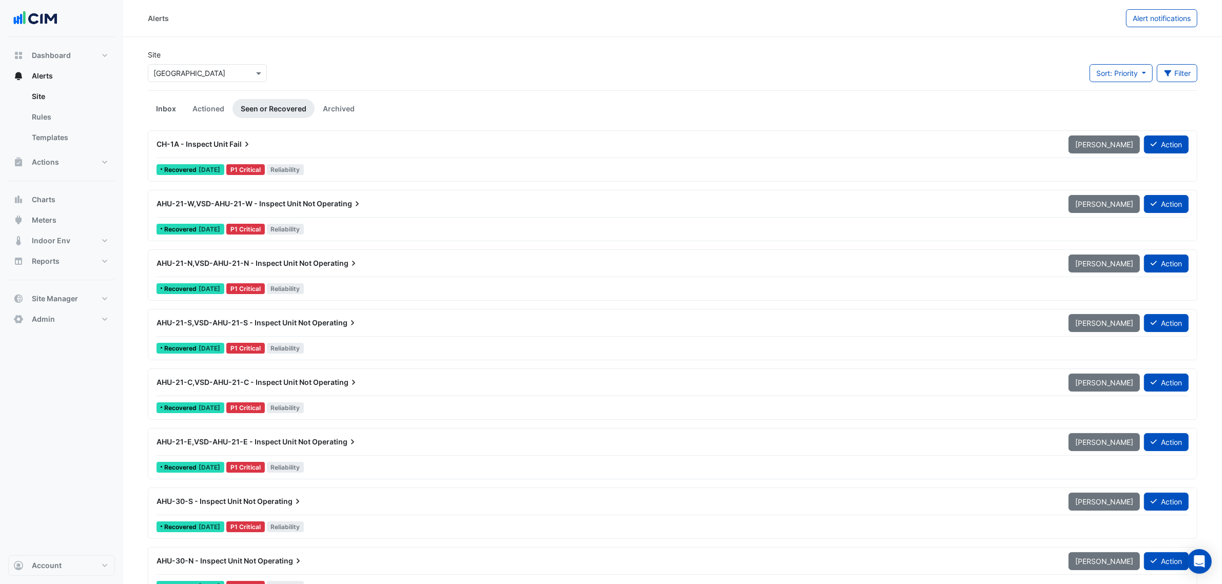
click at [167, 108] on link "Inbox" at bounding box center [166, 108] width 36 height 19
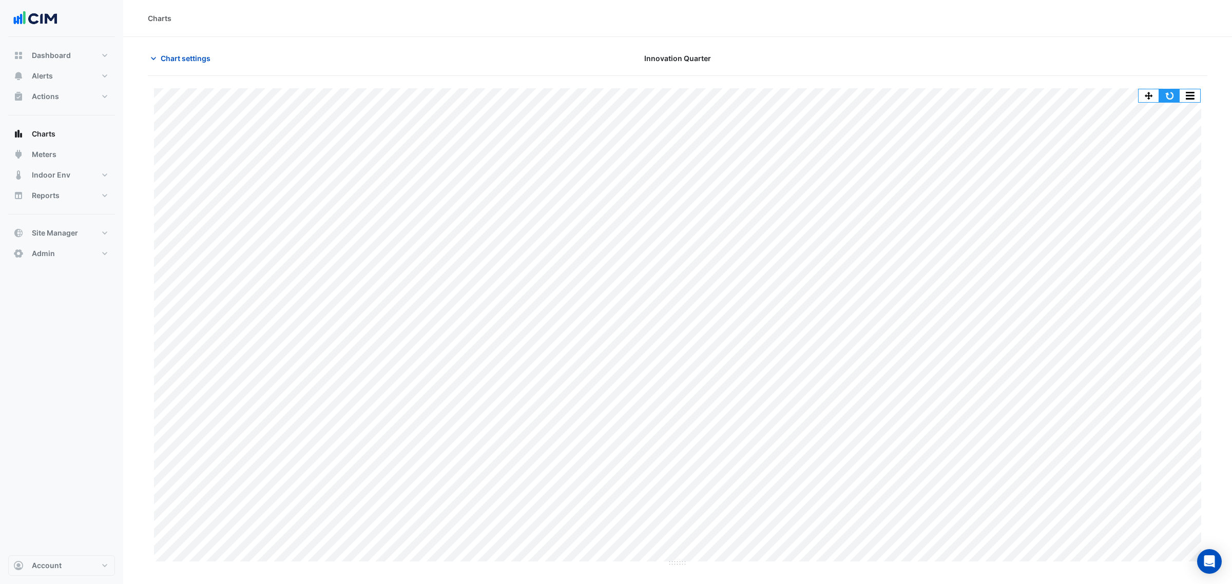
click at [1177, 96] on button "button" at bounding box center [1169, 95] width 21 height 13
click at [1175, 94] on button "button" at bounding box center [1169, 95] width 21 height 13
click at [192, 62] on span "Chart settings" at bounding box center [186, 58] width 50 height 11
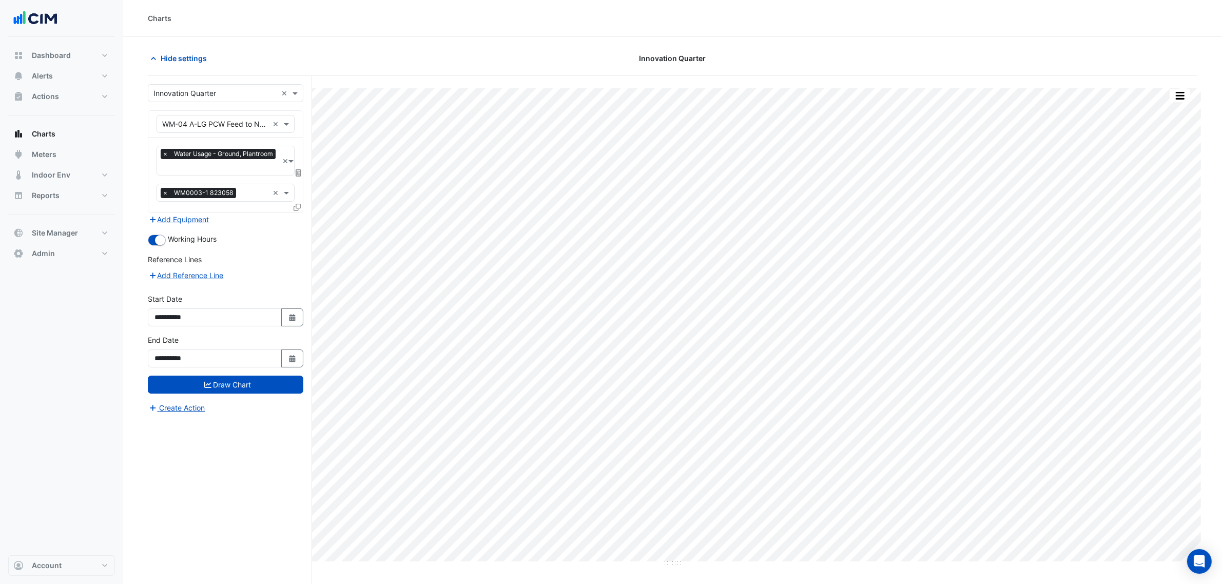
click at [191, 82] on div "**********" at bounding box center [230, 349] width 164 height 547
click at [192, 85] on div "Select a Site × Innovation Quarter ×" at bounding box center [226, 93] width 156 height 18
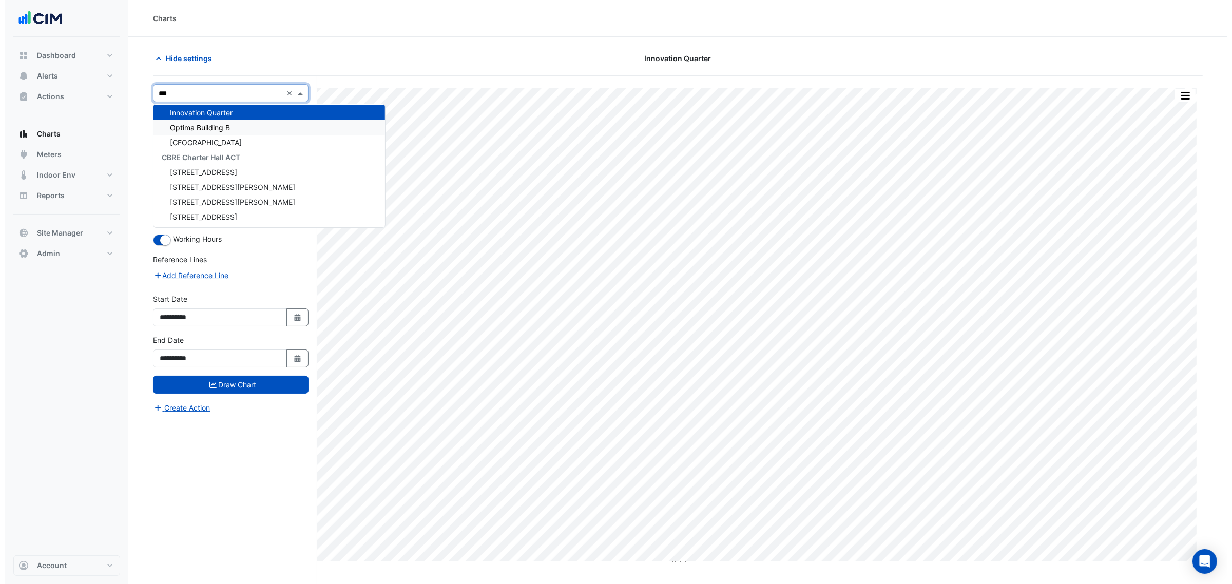
scroll to position [152, 0]
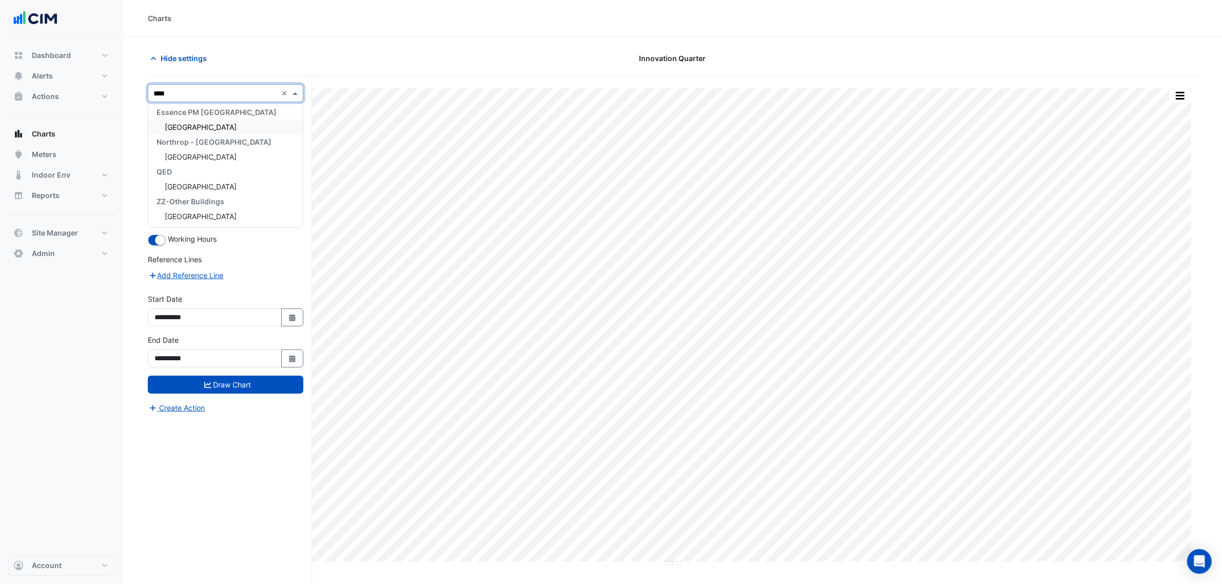
type input "*****"
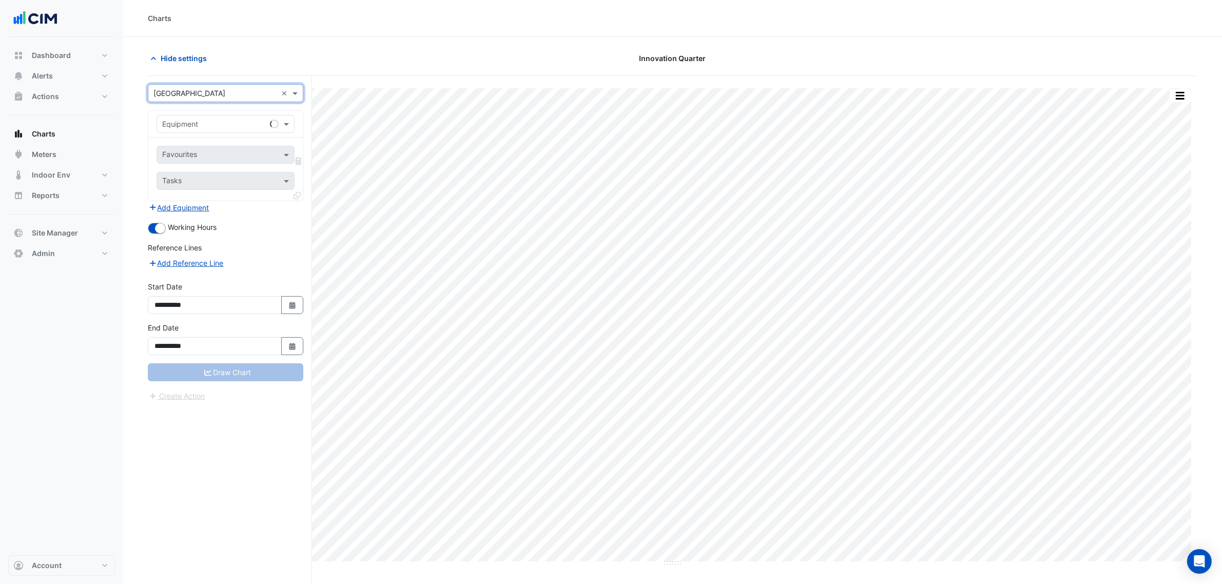
click at [207, 121] on input "text" at bounding box center [215, 124] width 106 height 11
type input "***"
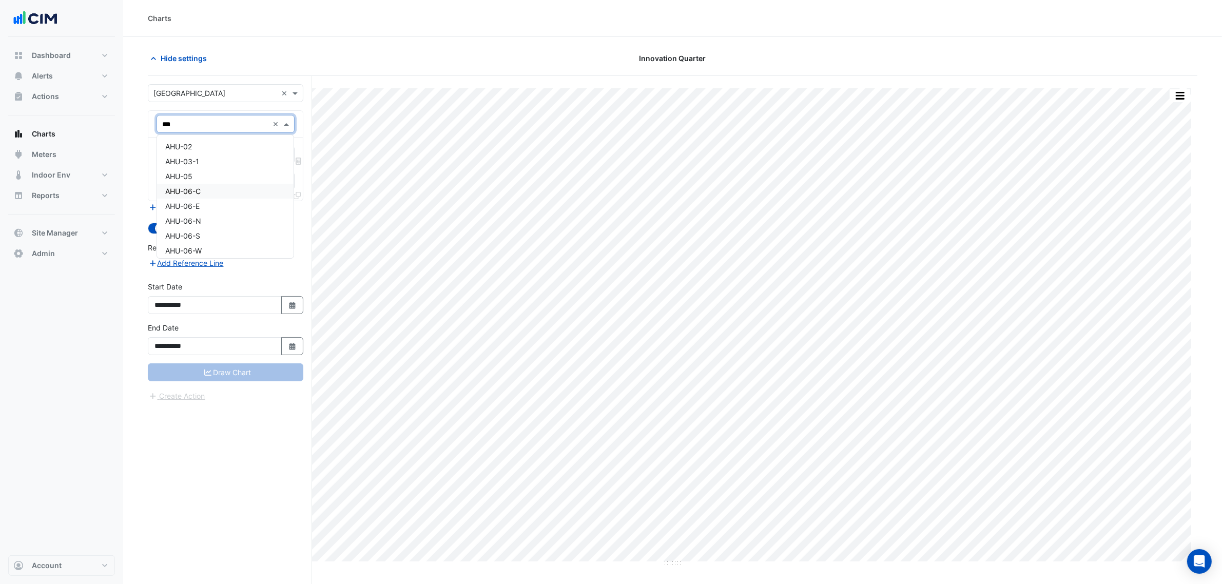
click at [215, 188] on div "AHU-06-C" at bounding box center [225, 191] width 137 height 15
click at [216, 156] on input "text" at bounding box center [214, 155] width 104 height 11
type input "*******"
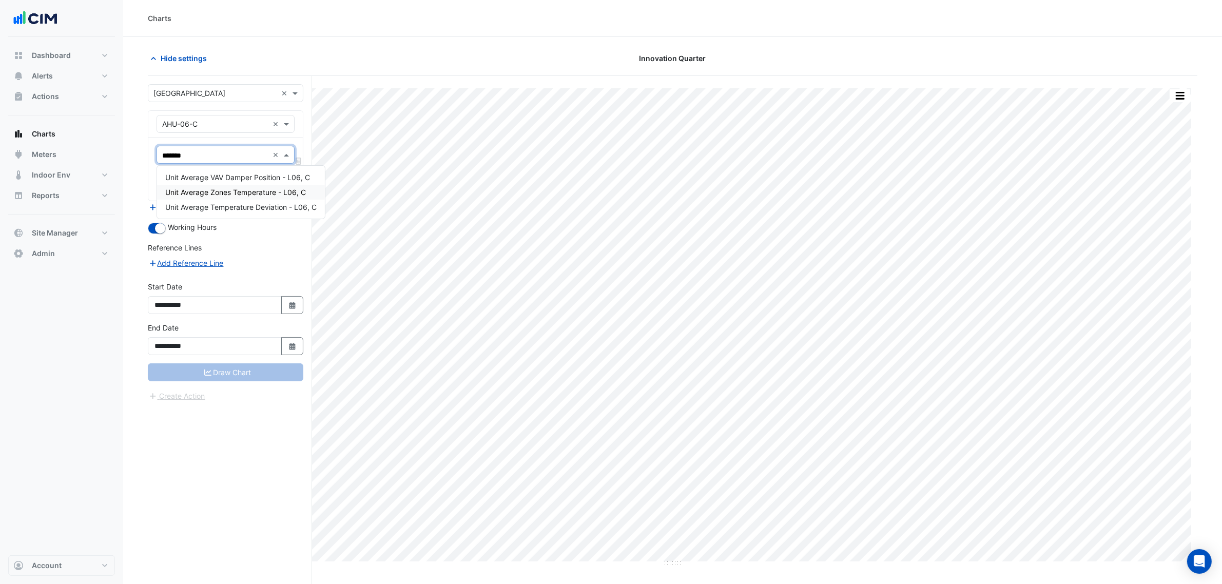
click at [271, 196] on span "Unit Average Zones Temperature - L06, C" at bounding box center [235, 192] width 141 height 9
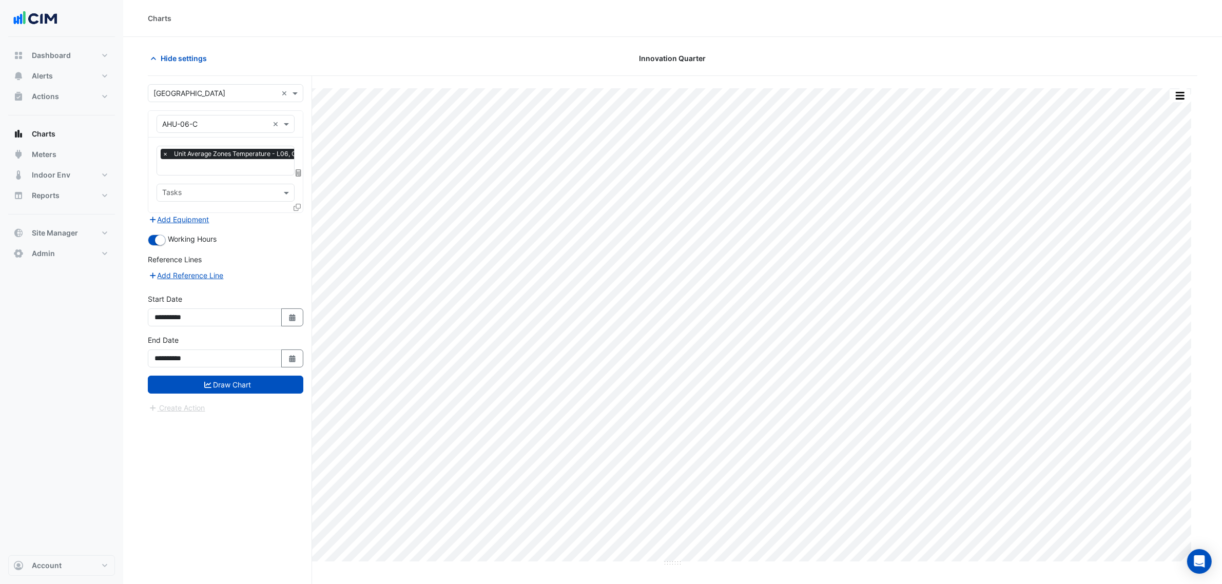
click at [302, 204] on div at bounding box center [298, 209] width 9 height 15
click at [302, 205] on div at bounding box center [298, 209] width 9 height 15
click at [301, 205] on div at bounding box center [298, 209] width 9 height 15
click at [299, 205] on icon at bounding box center [297, 207] width 7 height 7
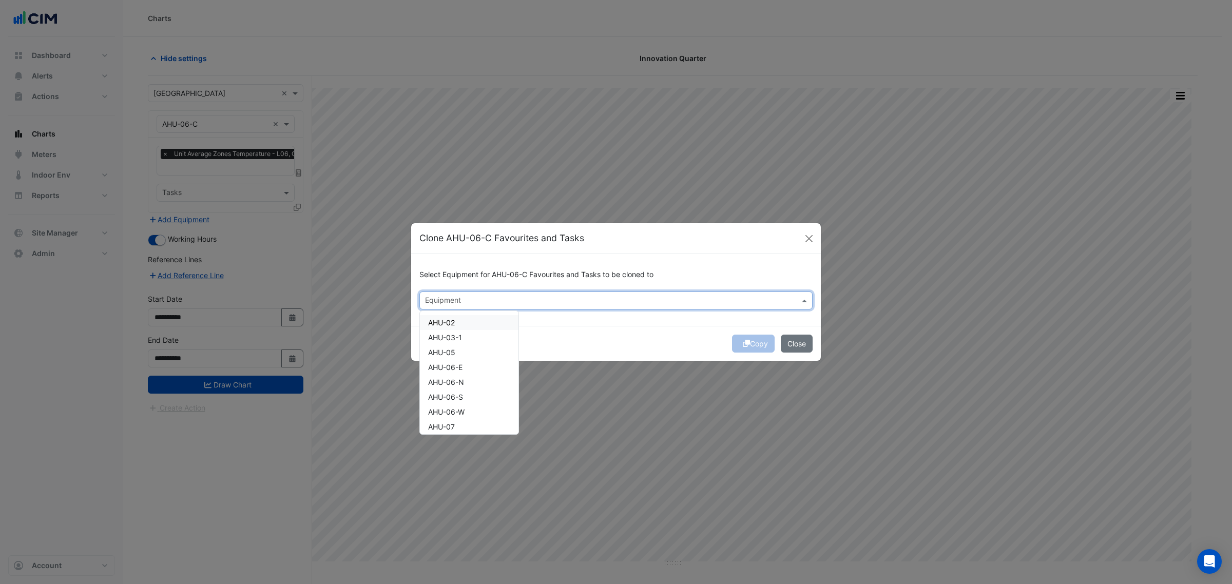
drag, startPoint x: 429, startPoint y: 291, endPoint x: 440, endPoint y: 306, distance: 19.0
click at [429, 292] on div "Equipment" at bounding box center [615, 301] width 393 height 18
drag, startPoint x: 448, startPoint y: 338, endPoint x: 451, endPoint y: 347, distance: 9.6
click at [449, 340] on span "AHU-03-1" at bounding box center [445, 337] width 34 height 9
click at [453, 354] on span "AHU-05" at bounding box center [441, 352] width 27 height 9
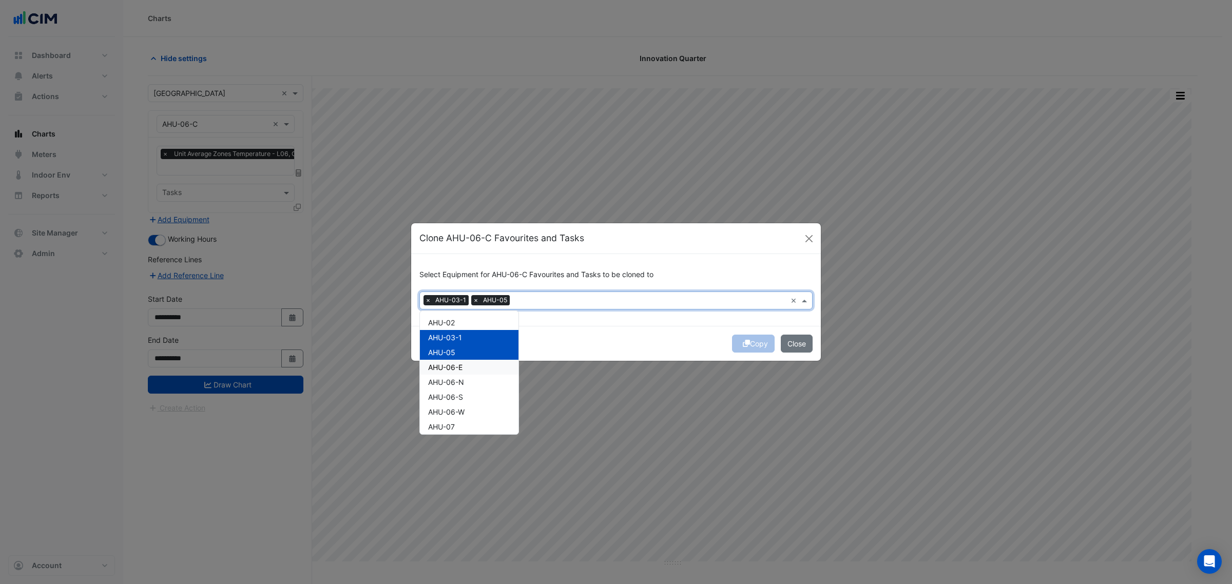
click at [453, 367] on span "AHU-06-E" at bounding box center [445, 367] width 34 height 9
click at [457, 417] on div "AHU-06-W" at bounding box center [469, 411] width 99 height 15
click at [457, 424] on div "AHU-07" at bounding box center [469, 426] width 99 height 15
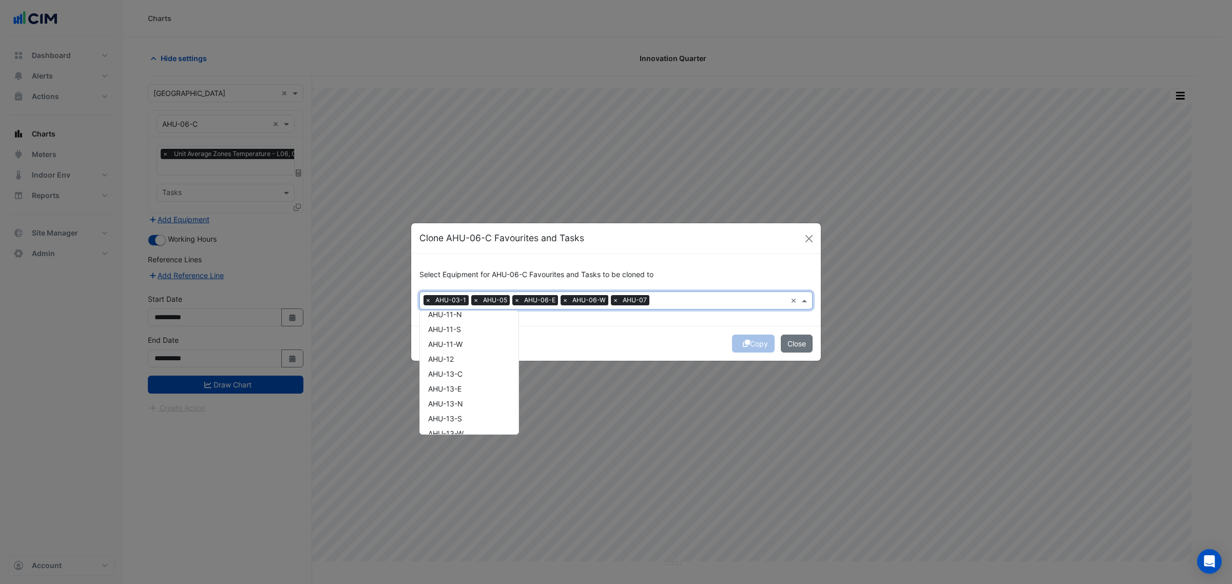
click at [483, 345] on div "AHU-11-W" at bounding box center [469, 344] width 99 height 15
drag, startPoint x: 483, startPoint y: 362, endPoint x: 483, endPoint y: 367, distance: 5.7
click at [483, 362] on div "AHU-12" at bounding box center [469, 359] width 99 height 15
click at [481, 377] on div "AHU-13-C" at bounding box center [469, 373] width 99 height 15
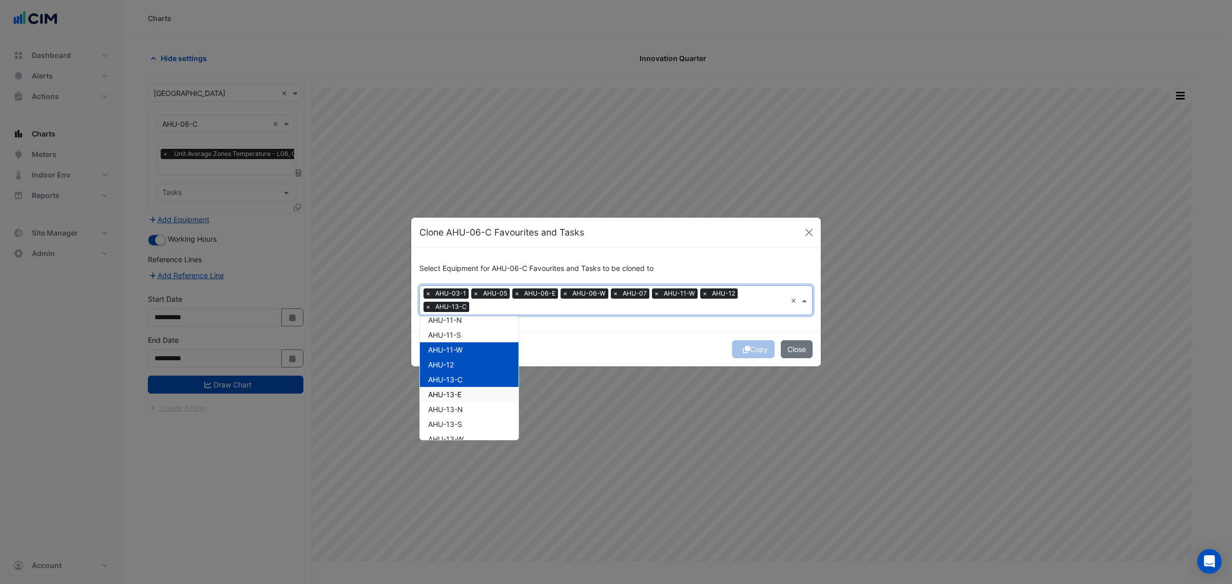
drag, startPoint x: 480, startPoint y: 393, endPoint x: 480, endPoint y: 404, distance: 10.8
click at [485, 364] on div "AHU-18-S" at bounding box center [469, 371] width 99 height 15
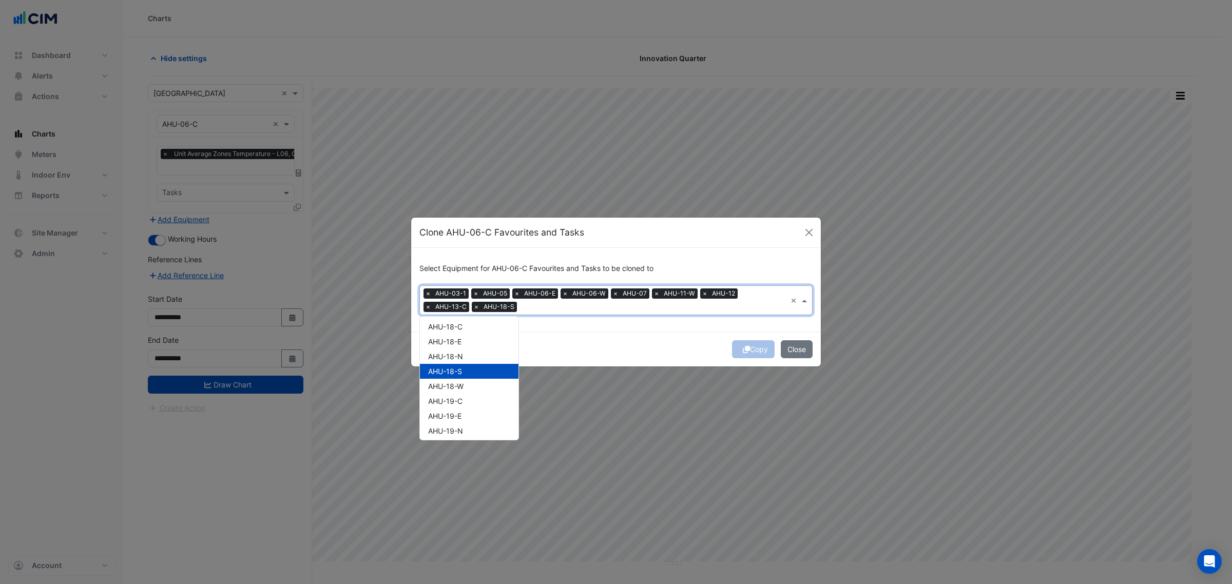
click at [484, 383] on div "AHU-18-W" at bounding box center [469, 386] width 99 height 15
drag, startPoint x: 481, startPoint y: 398, endPoint x: 481, endPoint y: 403, distance: 5.7
click at [481, 420] on div "AHU-19-E" at bounding box center [469, 416] width 99 height 15
click at [489, 332] on div "AHU-18-C" at bounding box center [469, 326] width 99 height 15
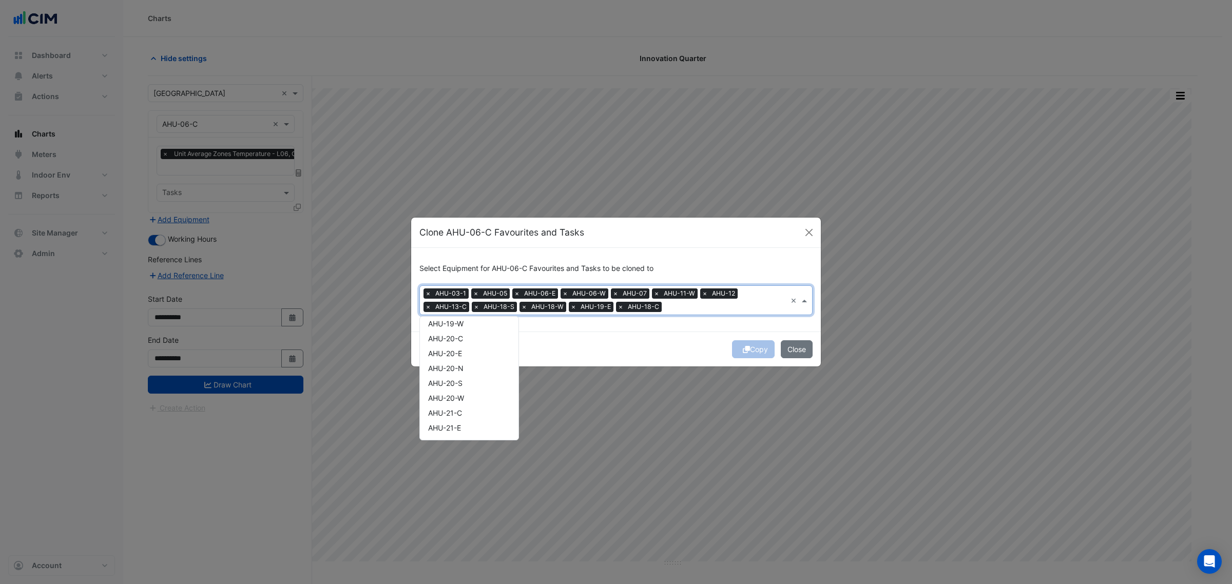
scroll to position [962, 0]
drag, startPoint x: 478, startPoint y: 355, endPoint x: 475, endPoint y: 375, distance: 20.3
click at [477, 356] on div "AHU-22-W" at bounding box center [469, 363] width 99 height 15
click at [475, 375] on div "AHU-23-C" at bounding box center [469, 378] width 99 height 15
click at [473, 391] on div "AHU-23-E" at bounding box center [469, 392] width 99 height 15
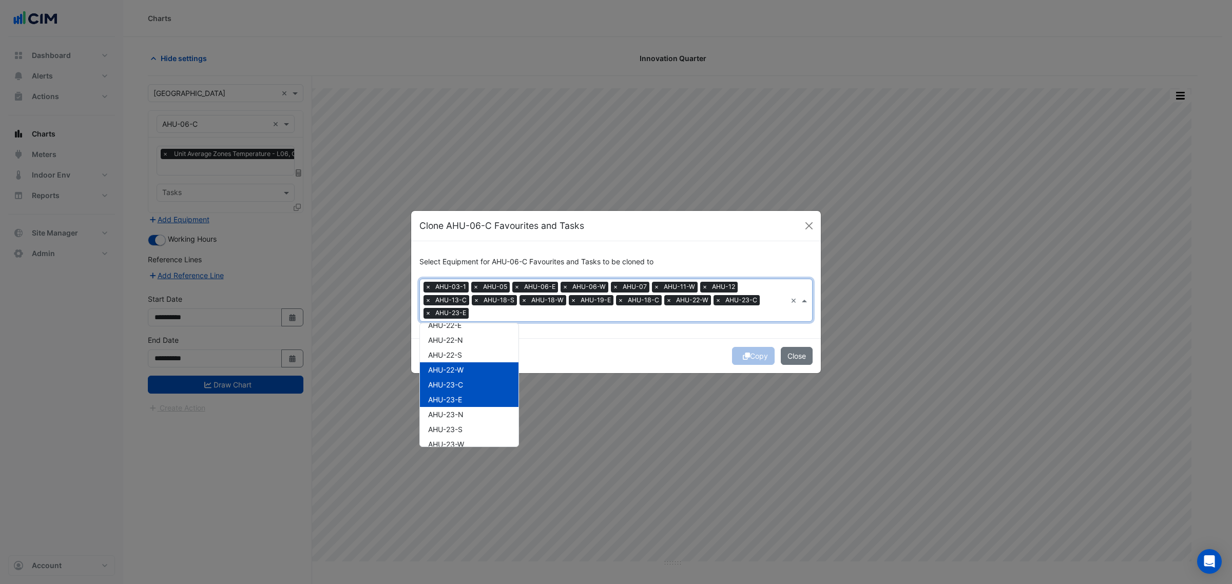
drag, startPoint x: 473, startPoint y: 396, endPoint x: 476, endPoint y: 421, distance: 24.8
click at [473, 398] on div "AHU-23-E" at bounding box center [469, 399] width 99 height 15
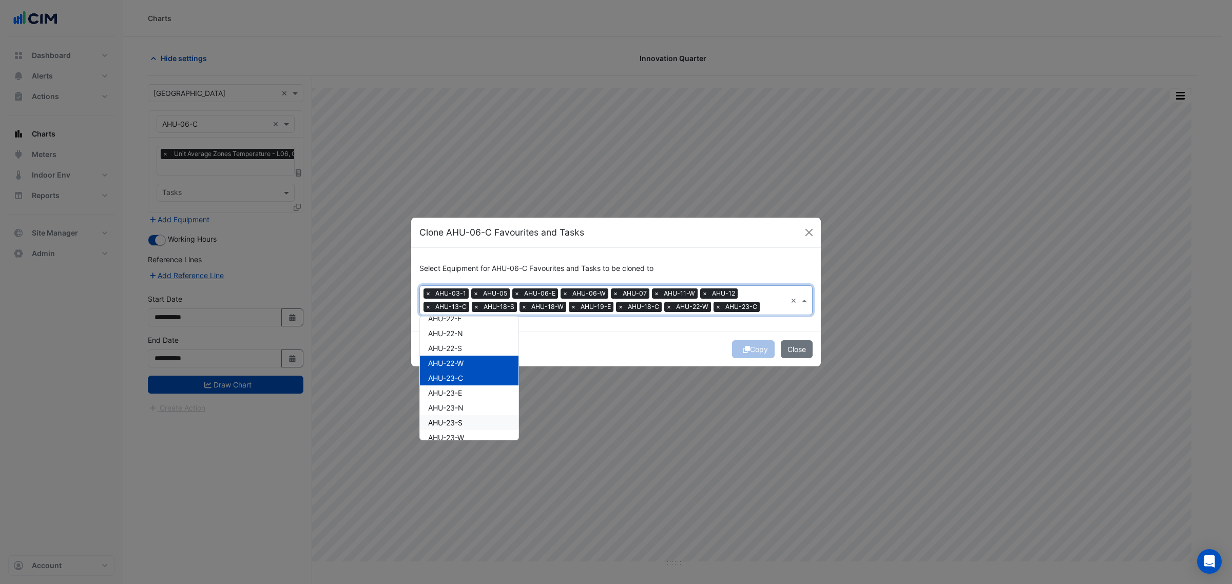
drag, startPoint x: 476, startPoint y: 421, endPoint x: 483, endPoint y: 388, distance: 33.7
click at [477, 421] on div "AHU-23-S" at bounding box center [469, 422] width 99 height 15
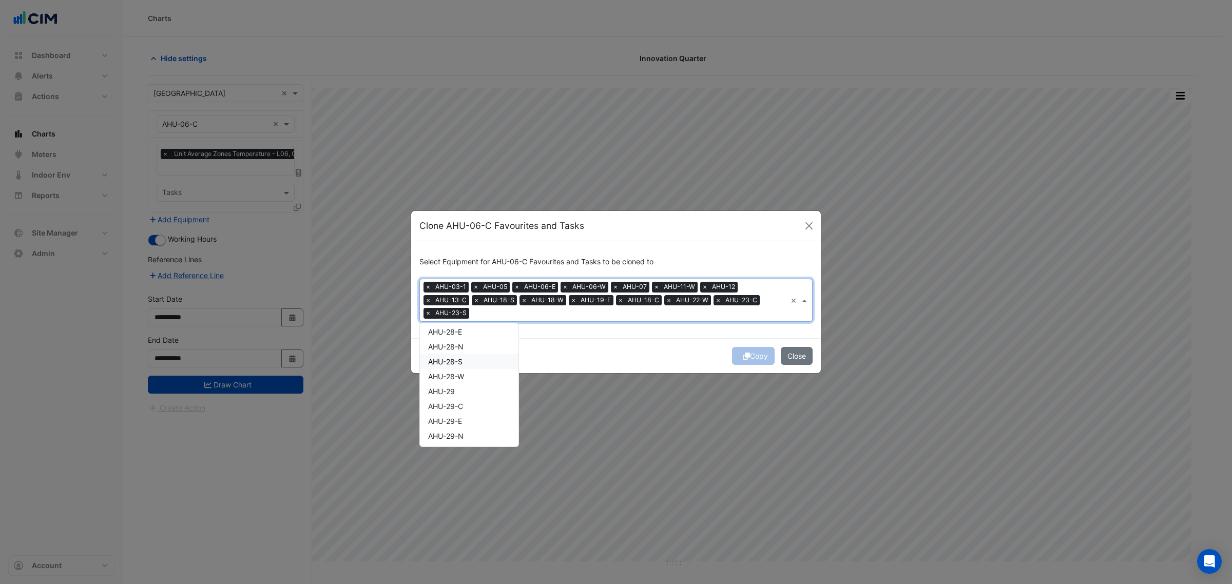
click at [481, 354] on div "AHU-28-S" at bounding box center [469, 361] width 99 height 15
click at [476, 375] on div "AHU-28-W" at bounding box center [469, 376] width 99 height 15
click at [471, 391] on div "AHU-29" at bounding box center [469, 391] width 99 height 15
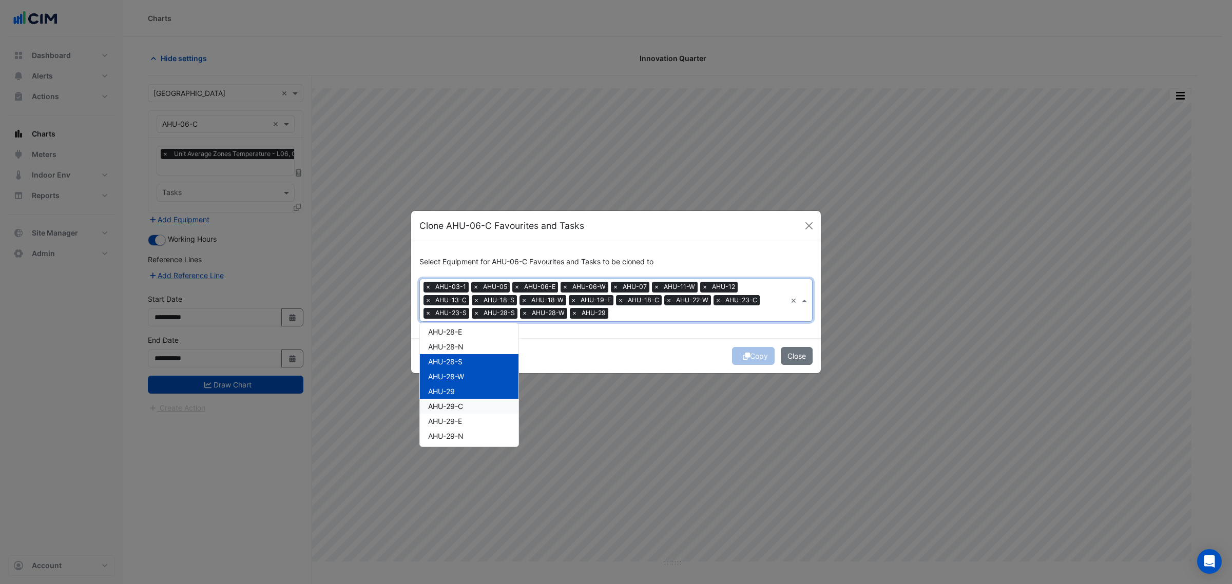
drag, startPoint x: 468, startPoint y: 407, endPoint x: 466, endPoint y: 414, distance: 7.0
click at [468, 409] on div "AHU-29-C" at bounding box center [469, 406] width 99 height 15
click at [468, 423] on div "AHU-29-E" at bounding box center [469, 421] width 99 height 15
click at [483, 361] on div "AHU-32-W" at bounding box center [469, 368] width 99 height 15
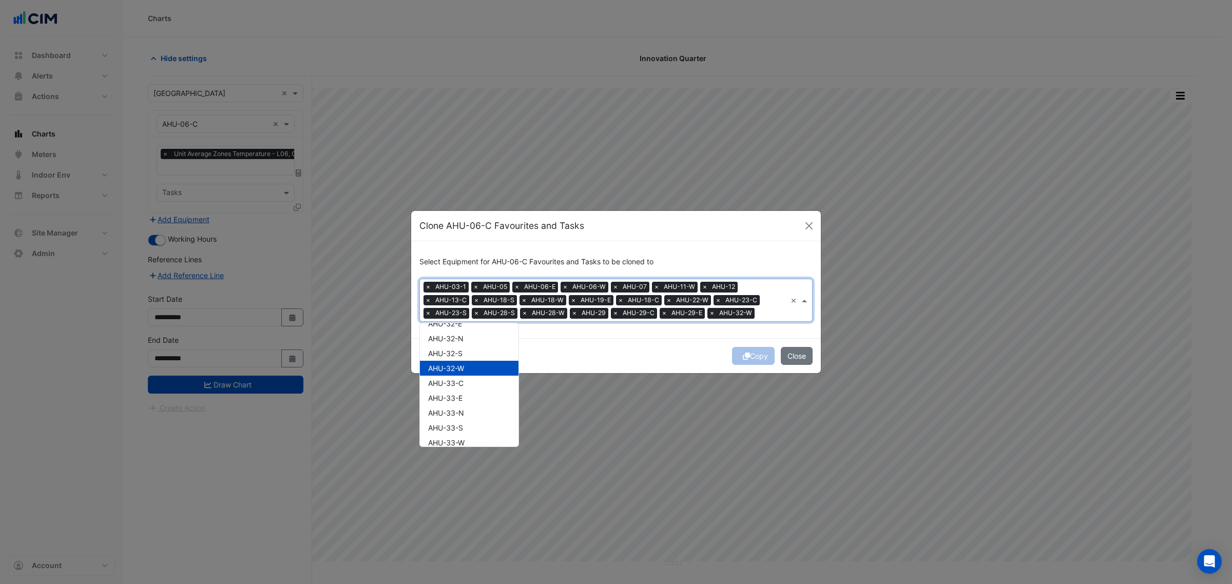
click at [480, 387] on div "AHU-33-C" at bounding box center [469, 383] width 99 height 15
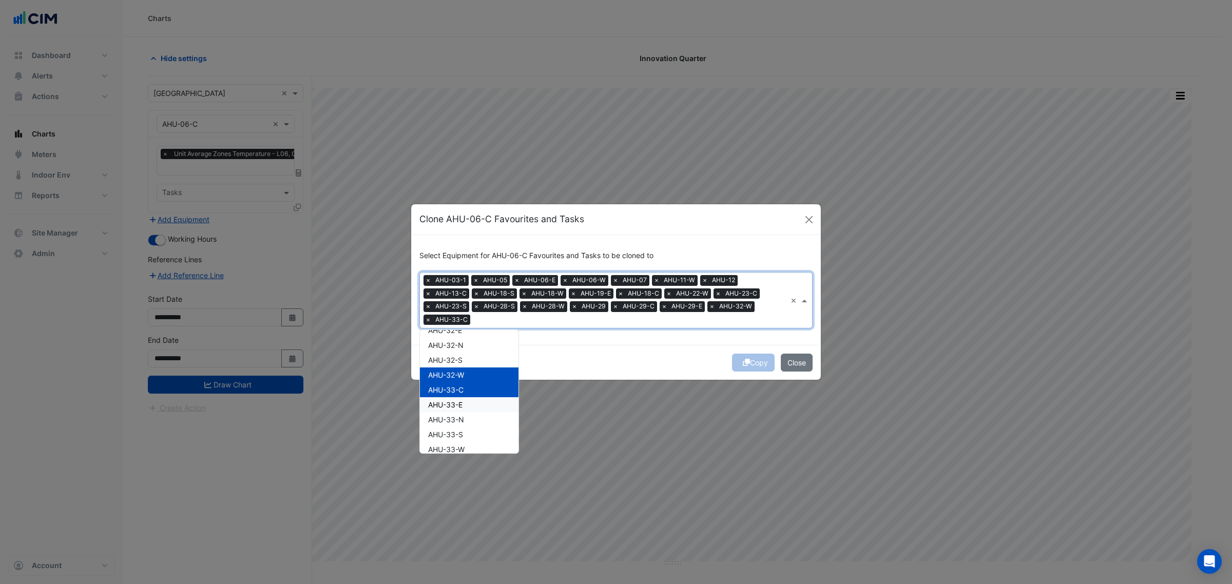
click at [480, 397] on div "AHU-33-E" at bounding box center [469, 404] width 99 height 15
click at [482, 427] on div "AHU-02 AHU-03-1 AHU-05 AHU-06-E AHU-06-N AHU-06-S AHU-06-W AHU-07 AHU-08 AHU-09…" at bounding box center [469, 54] width 99 height 2649
click at [481, 362] on div "AHU-40-E" at bounding box center [469, 362] width 99 height 15
click at [481, 389] on div "AHU-40-S" at bounding box center [469, 391] width 99 height 15
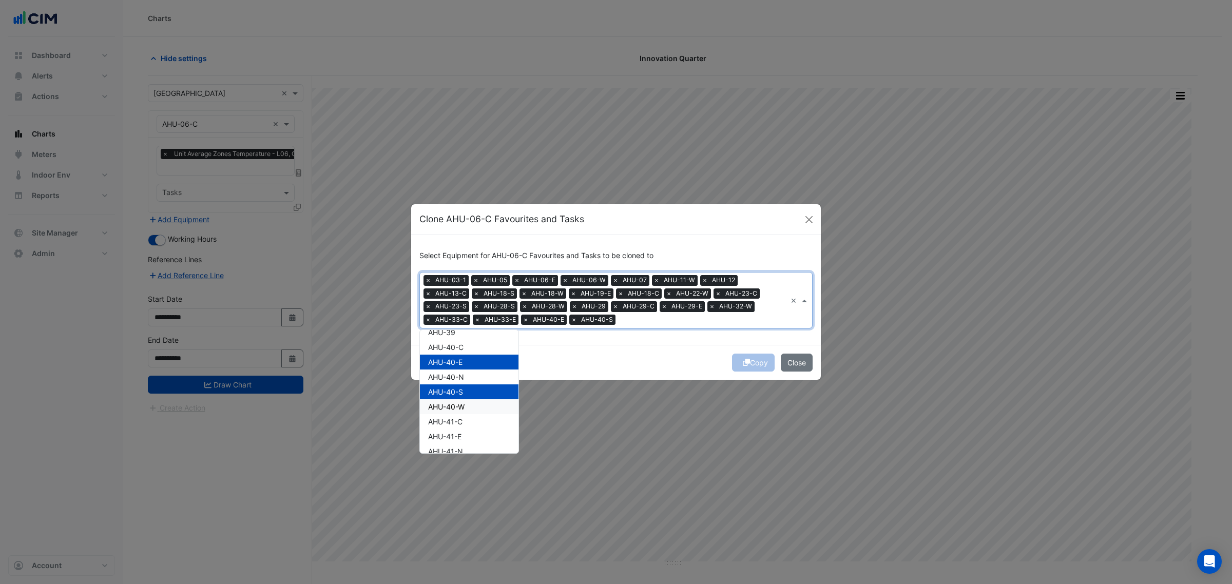
click at [478, 410] on div "AHU-40-W" at bounding box center [469, 406] width 99 height 15
click at [482, 365] on div "FCU-B3-CH4" at bounding box center [469, 364] width 99 height 15
click at [476, 392] on div "FCU-B3-CH6" at bounding box center [469, 393] width 99 height 15
click at [473, 406] on div "FCU-B3-GS1" at bounding box center [469, 408] width 99 height 15
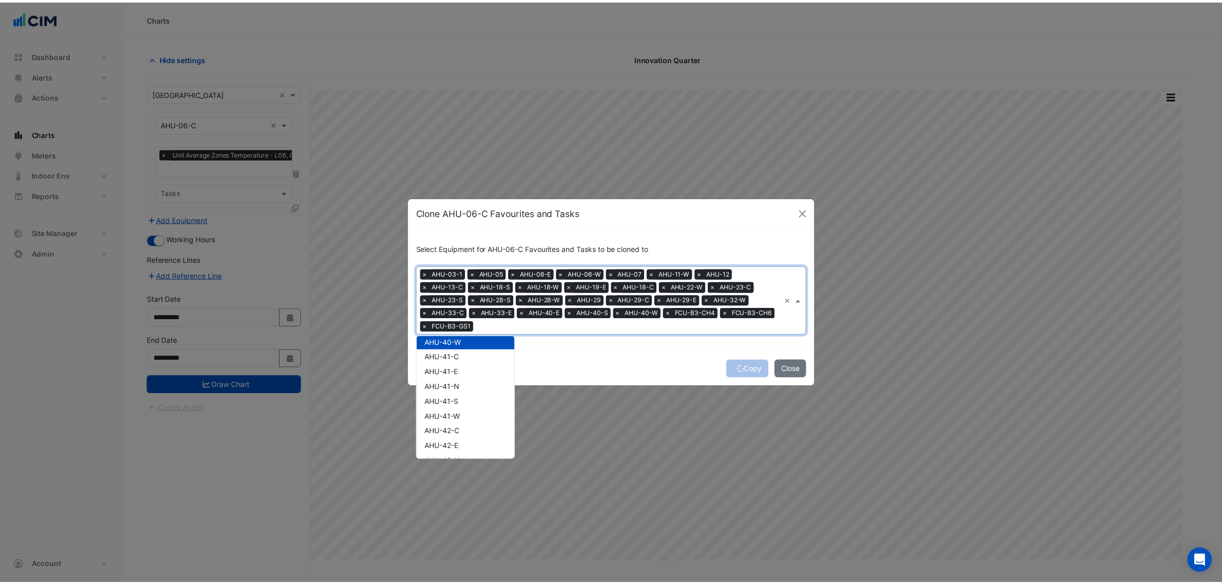
scroll to position [2053, 0]
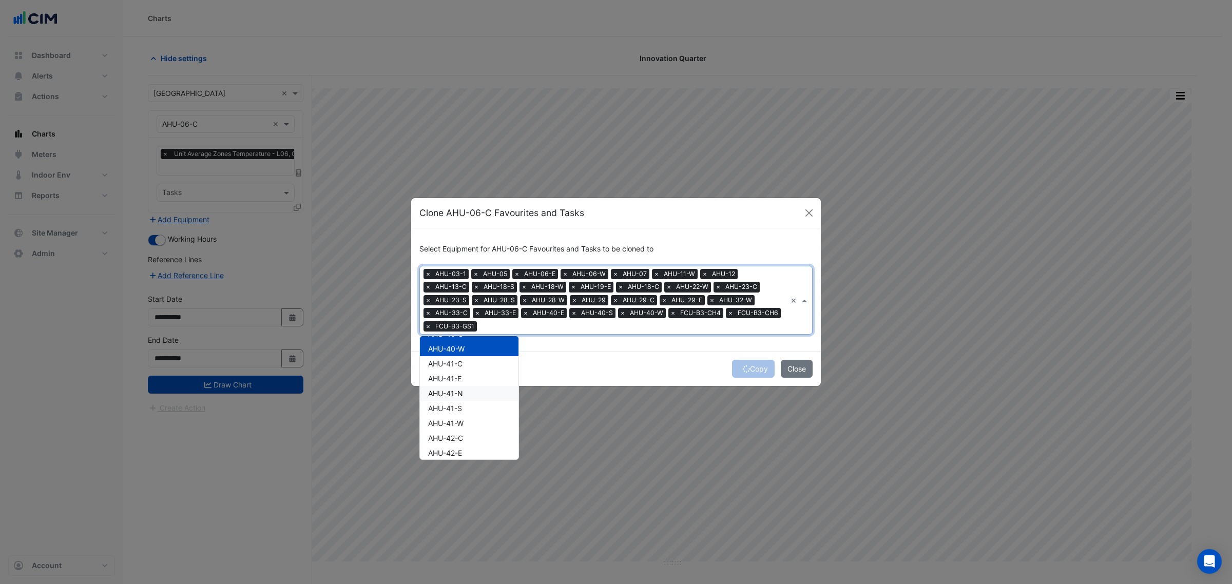
click at [467, 397] on div "AHU-41-N" at bounding box center [469, 393] width 99 height 15
click at [470, 421] on div "AHU-41-W" at bounding box center [469, 423] width 99 height 15
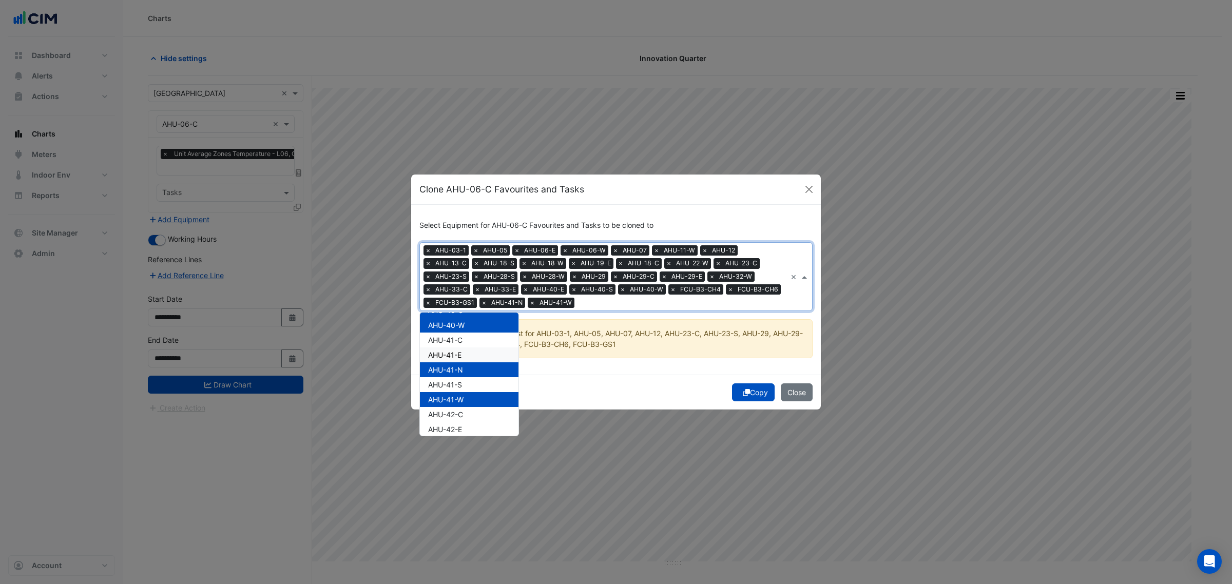
click at [748, 367] on div "Select Equipment for AHU-06-C Favourites and Tasks to be cloned to Equipment × …" at bounding box center [616, 290] width 410 height 170
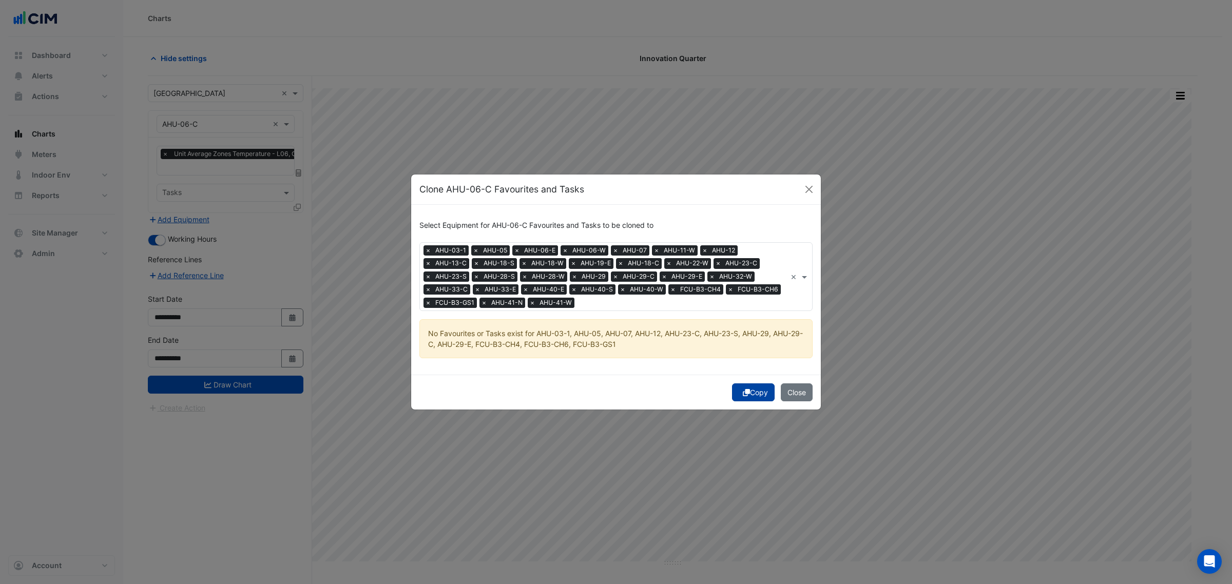
click at [755, 394] on button "Copy" at bounding box center [753, 392] width 43 height 18
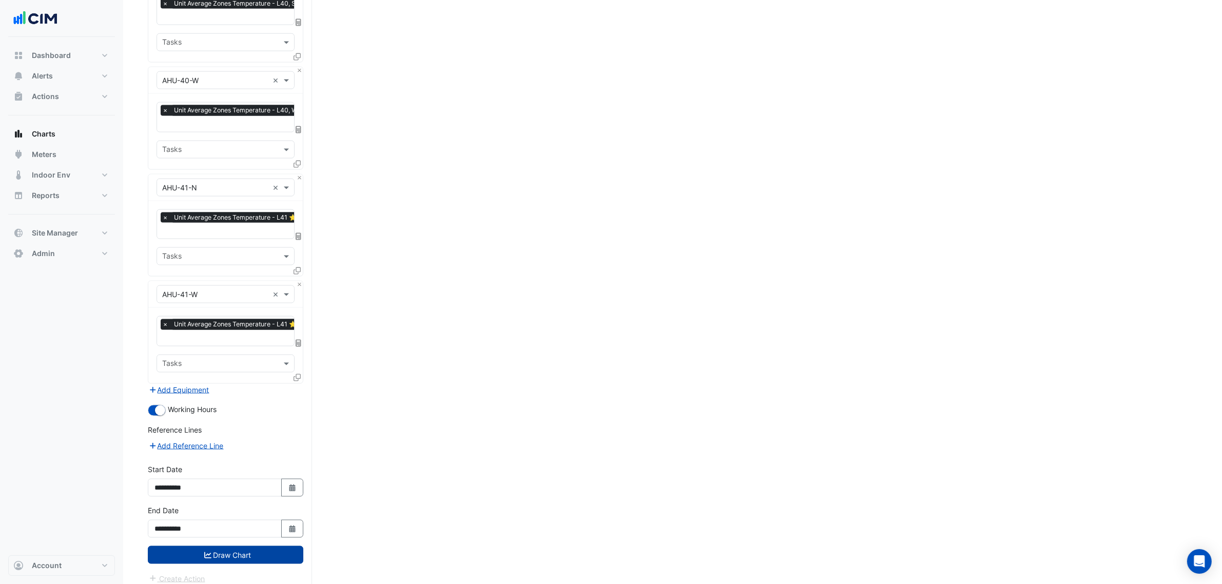
click at [267, 546] on button "Draw Chart" at bounding box center [226, 555] width 156 height 18
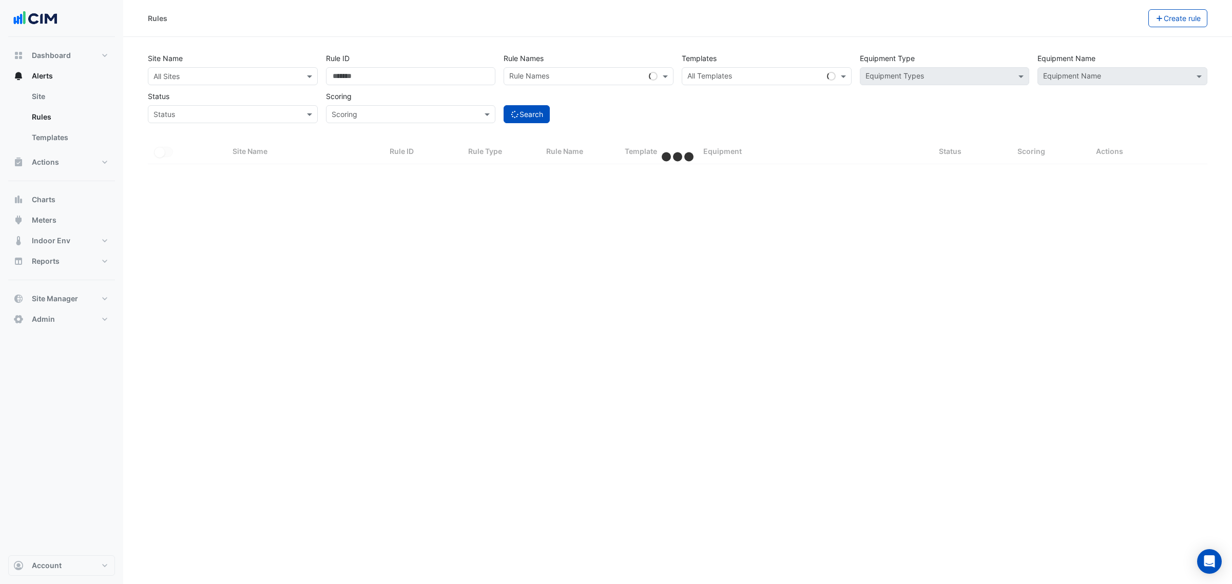
select select "***"
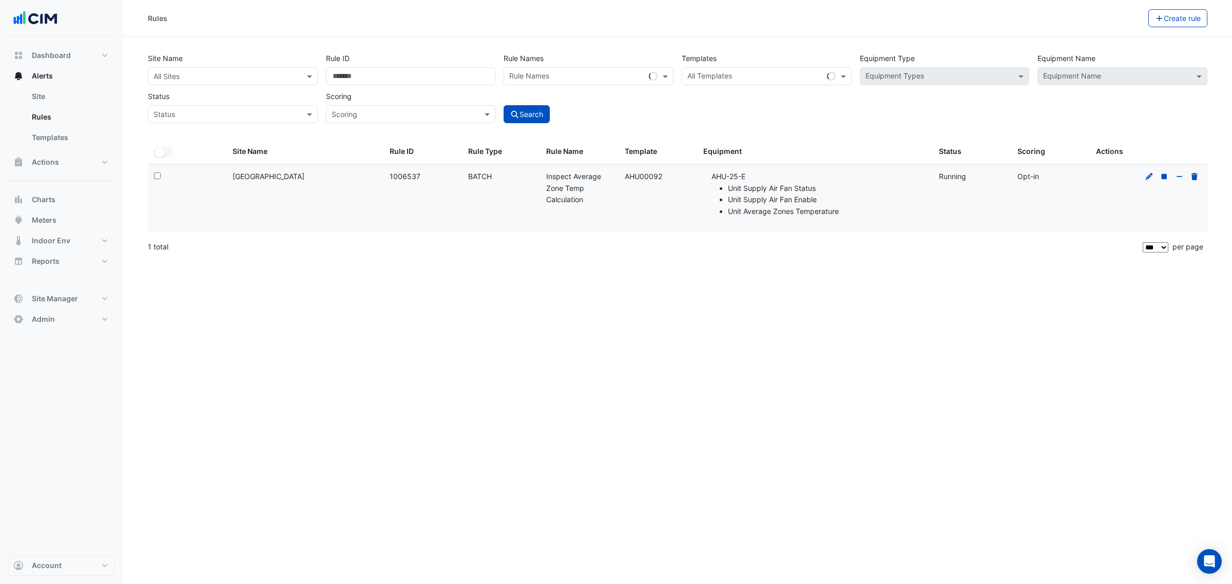
drag, startPoint x: 619, startPoint y: 178, endPoint x: 665, endPoint y: 186, distance: 46.9
click at [665, 186] on datatable-body-cell "Template: AHU00092" at bounding box center [657, 198] width 79 height 67
copy div "AHU00092"
drag, startPoint x: 368, startPoint y: 77, endPoint x: 314, endPoint y: 78, distance: 54.4
click at [314, 78] on div "Site Name All Sites Rule ID ******* Rule Names Rule Names Templates All Templat…" at bounding box center [678, 85] width 1068 height 76
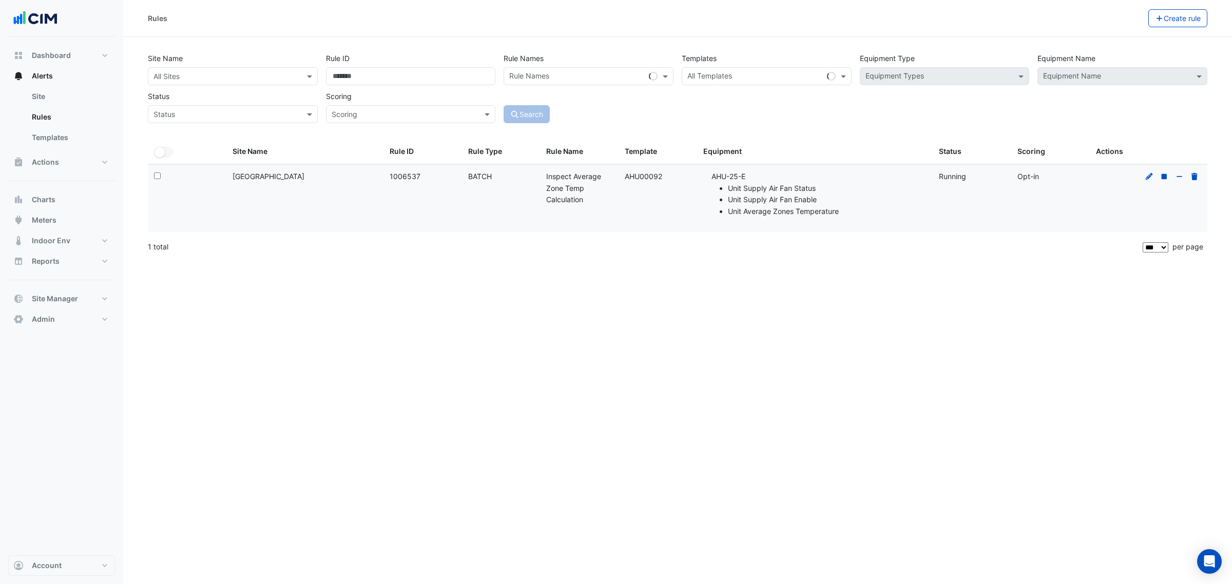
drag, startPoint x: 745, startPoint y: 72, endPoint x: 750, endPoint y: 73, distance: 5.2
click at [745, 73] on input "text" at bounding box center [754, 77] width 135 height 11
paste input "********"
click at [716, 98] on span "AHU00092" at bounding box center [709, 98] width 38 height 9
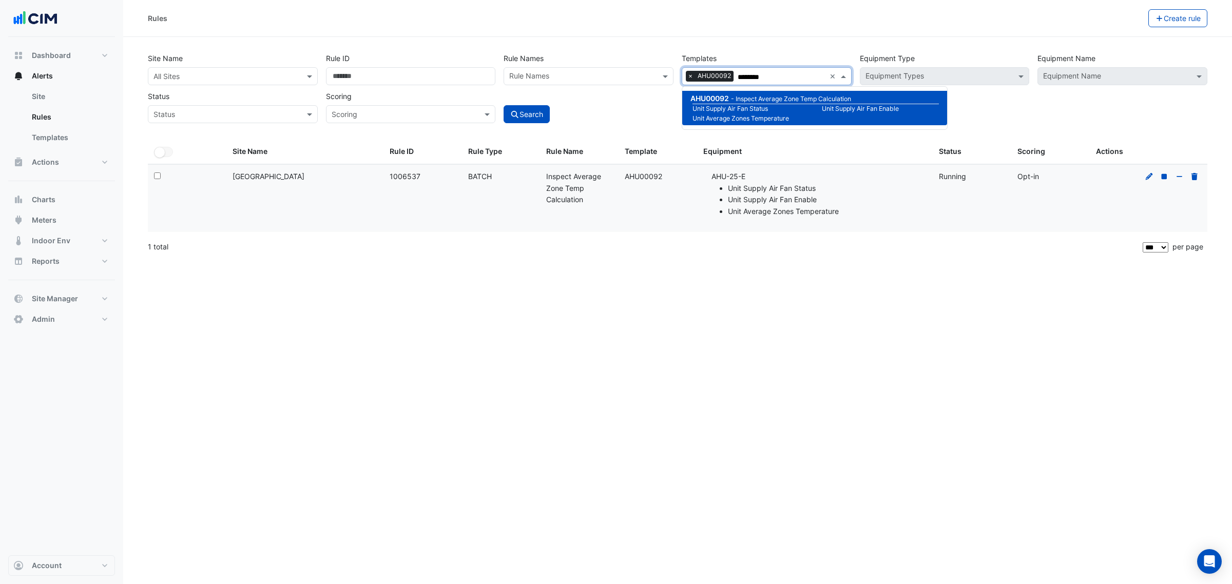
type input "********"
click at [257, 77] on input "text" at bounding box center [222, 76] width 138 height 11
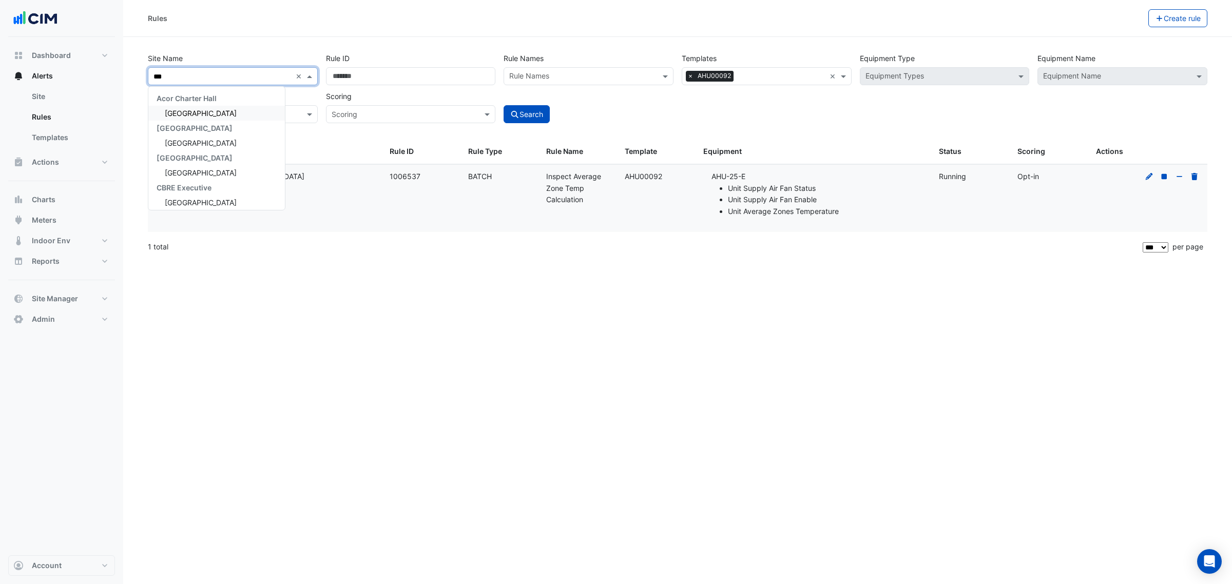
type input "****"
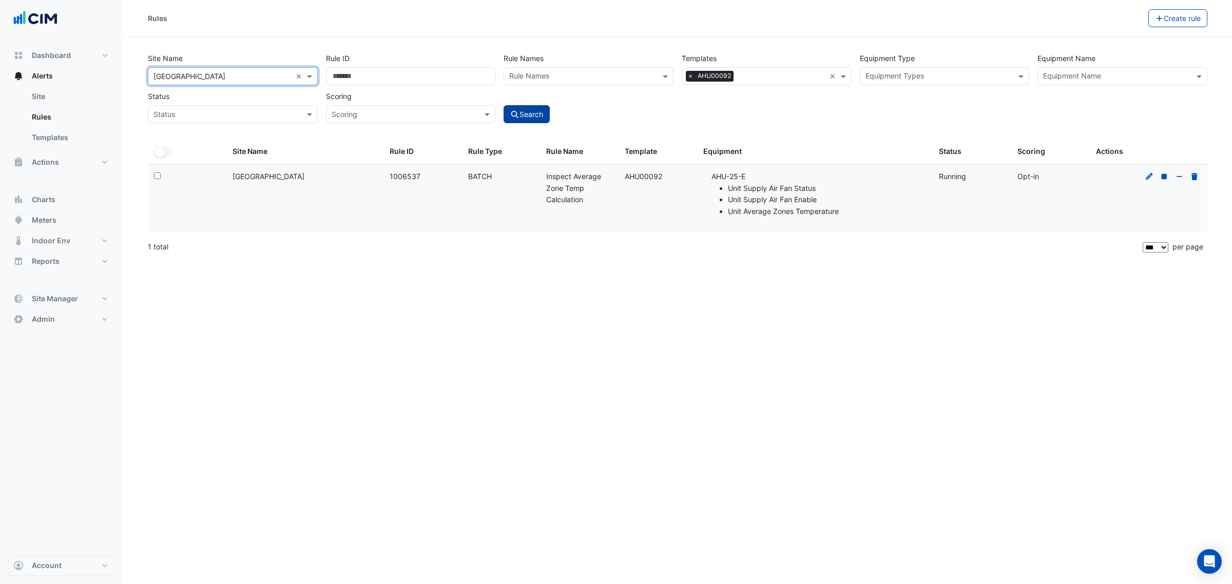
click at [517, 111] on icon "submit" at bounding box center [514, 114] width 9 height 7
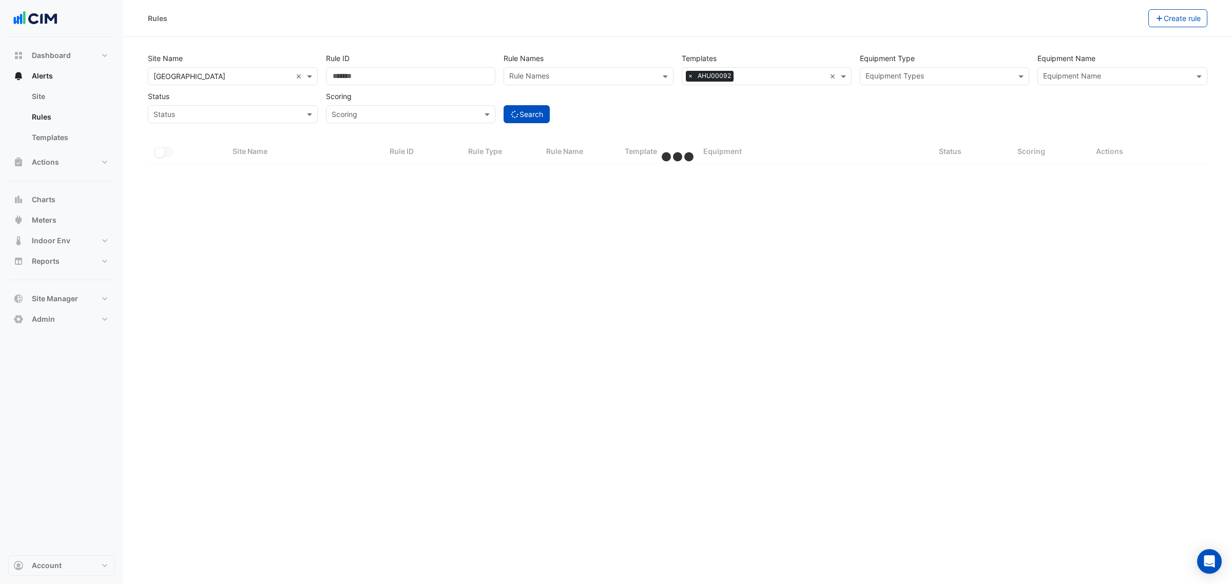
select select "***"
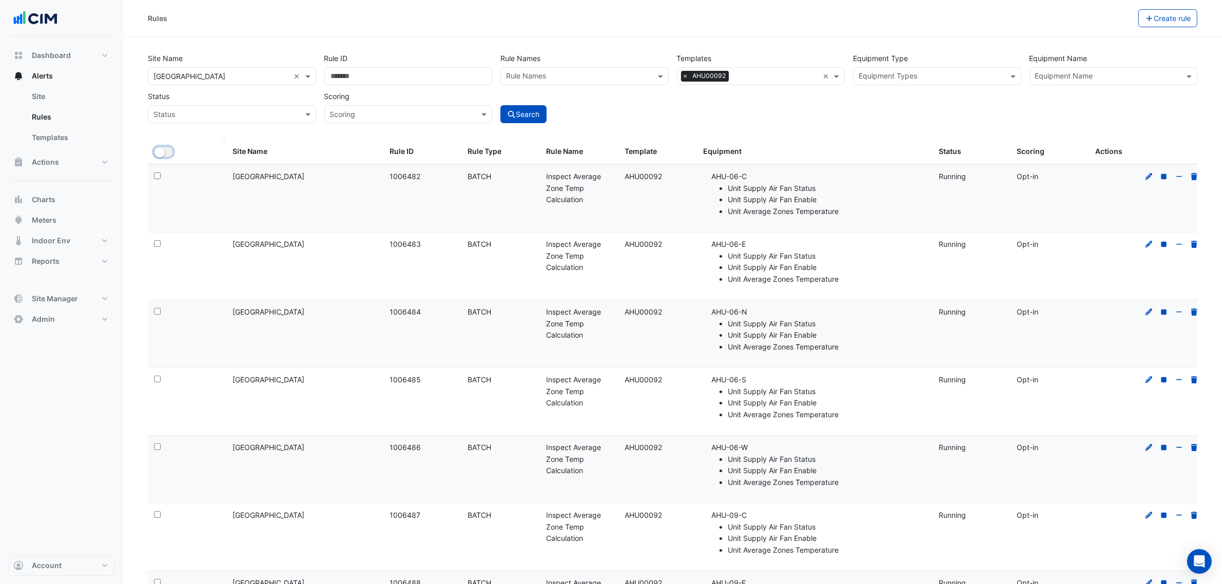
click at [168, 150] on button "All Selected" at bounding box center [163, 152] width 19 height 10
click at [177, 149] on button "All Selected" at bounding box center [176, 152] width 45 height 10
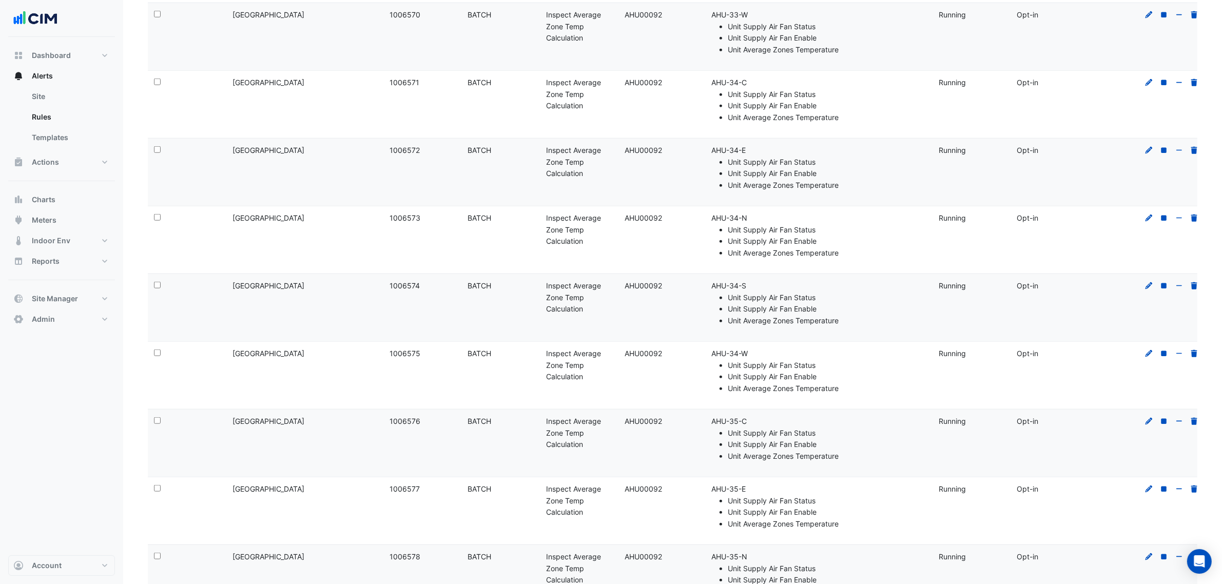
scroll to position [6395, 0]
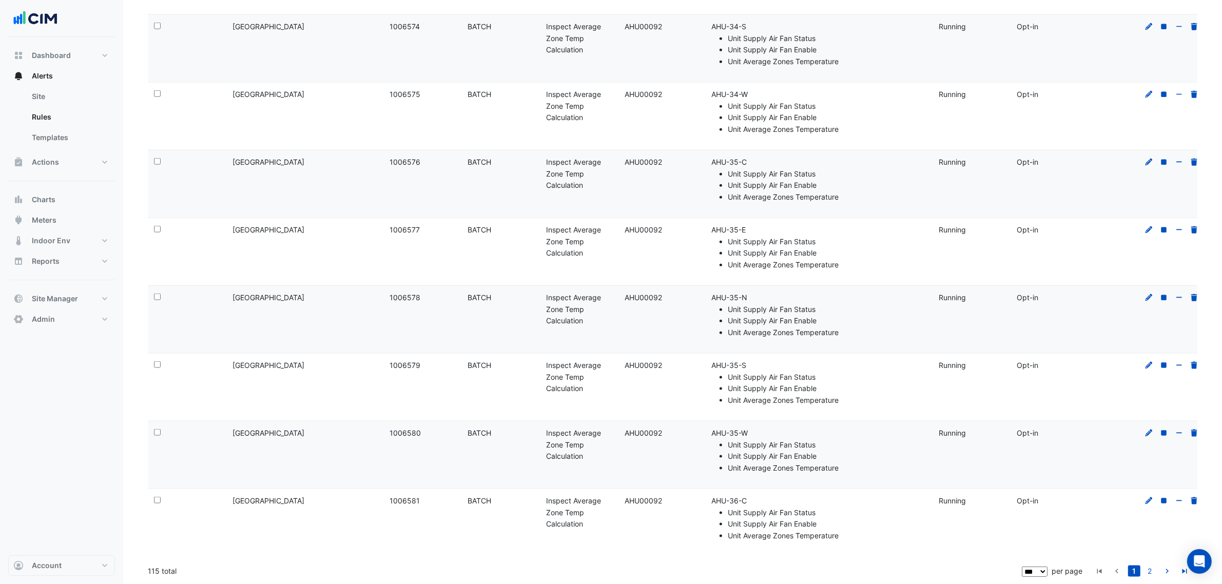
drag, startPoint x: 584, startPoint y: 57, endPoint x: 546, endPoint y: 29, distance: 47.0
click at [546, 29] on datatable-body-cell "Rule Name: Inspect Average Zone Temp Calculation" at bounding box center [579, 48] width 79 height 67
copy div "Inspect Average Zone Temp Calculation"
click at [799, 172] on li "Unit Supply Air Fan Status" at bounding box center [827, 174] width 199 height 12
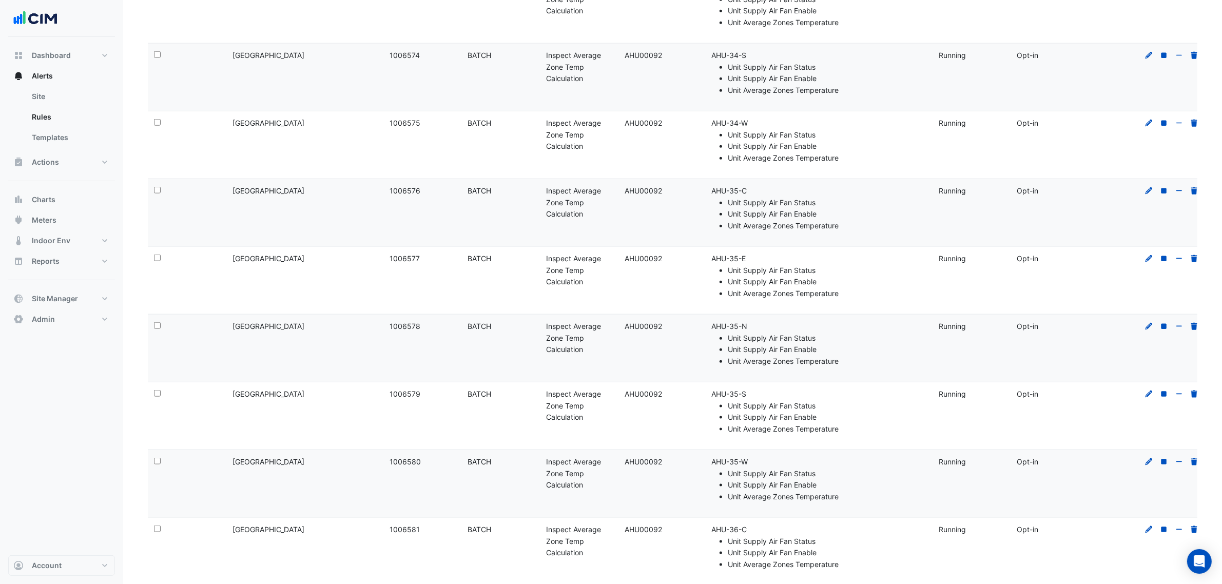
scroll to position [6331, 0]
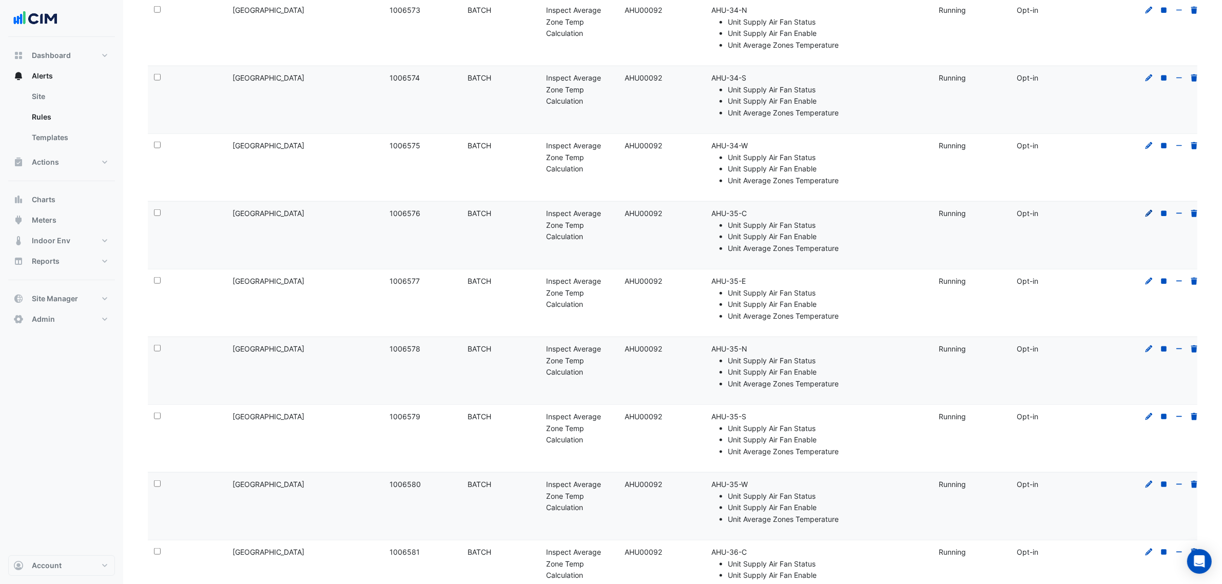
click at [1153, 217] on icon at bounding box center [1149, 213] width 9 height 7
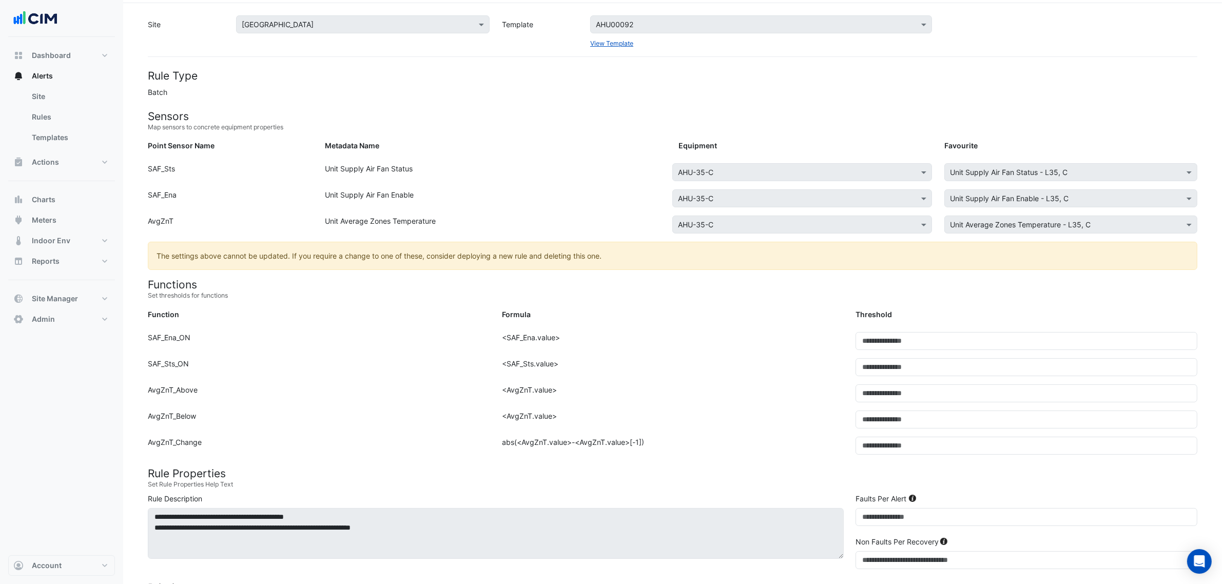
scroll to position [64, 0]
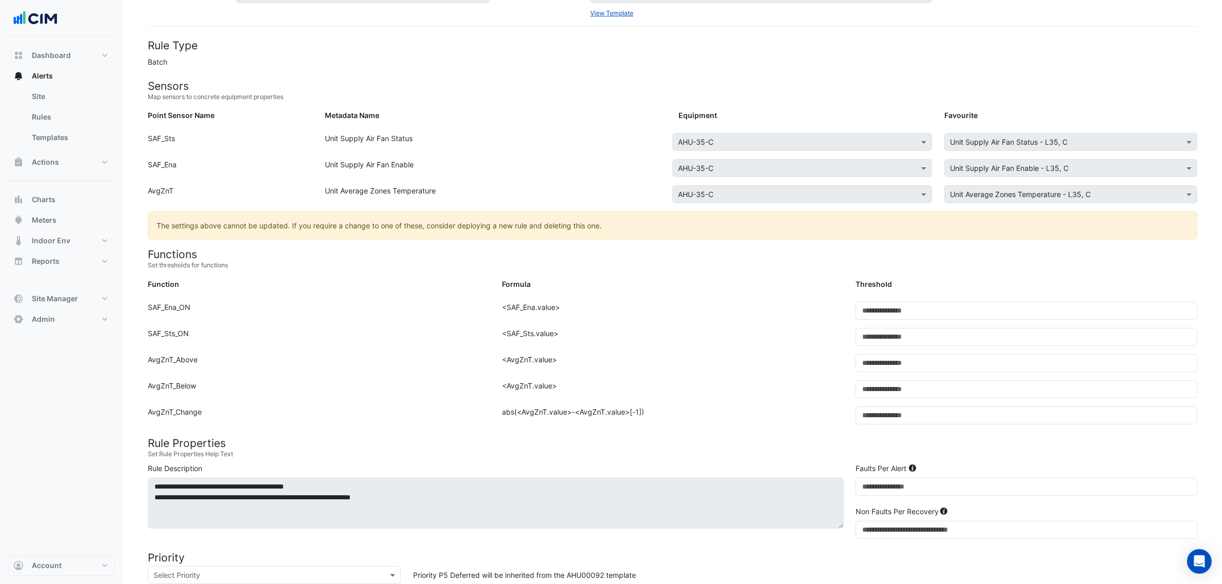
click at [470, 360] on div "Function: AvgZnT_Above" at bounding box center [319, 367] width 354 height 26
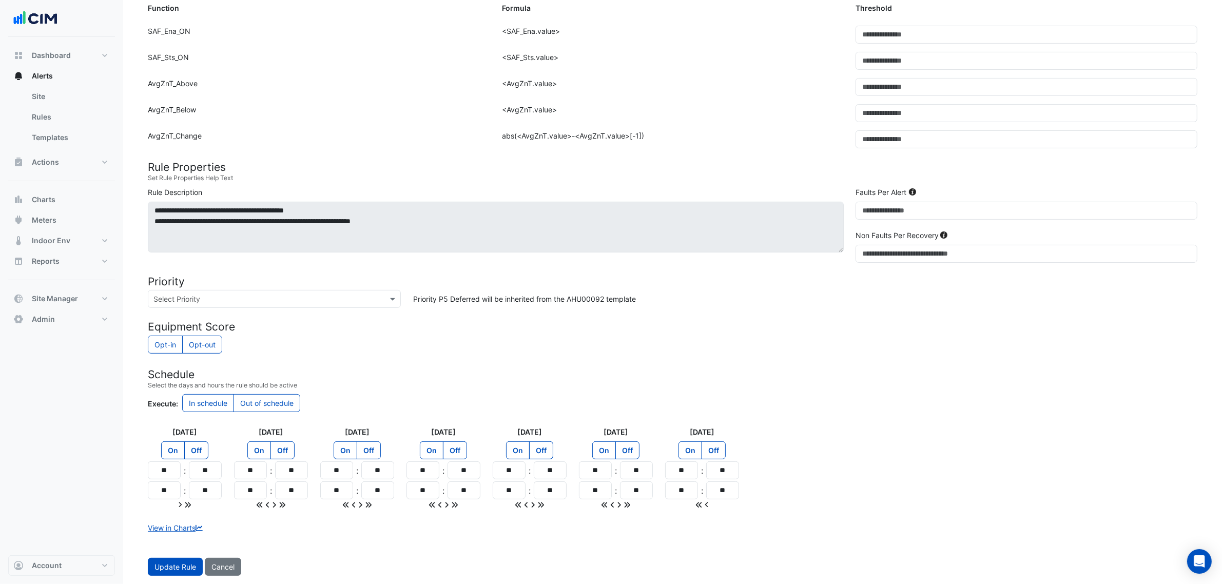
scroll to position [22, 0]
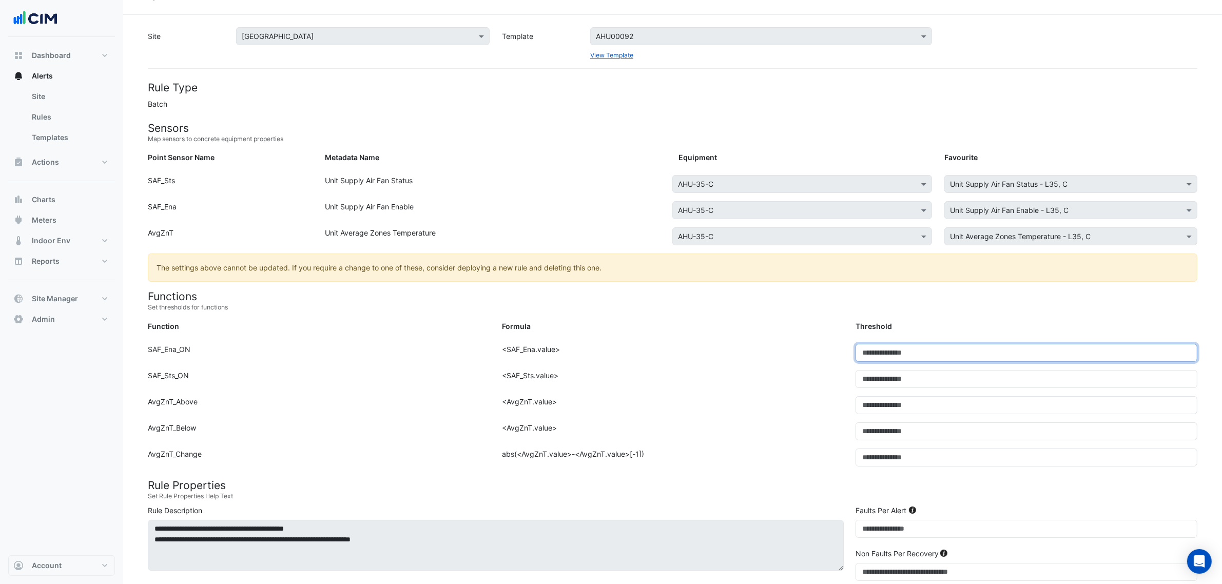
drag, startPoint x: 835, startPoint y: 358, endPoint x: 748, endPoint y: 362, distance: 86.8
click at [765, 360] on div "Function: SAF_Ena_ON Formula: <SAF_Ena.value> Threshold: *" at bounding box center [673, 357] width 1062 height 26
click at [744, 362] on div "Formula: <SAF_Ena.value>" at bounding box center [673, 357] width 354 height 26
drag, startPoint x: 908, startPoint y: 377, endPoint x: 804, endPoint y: 378, distance: 104.7
click at [804, 378] on div "Function: SAF_Sts_ON Formula: <SAF_Sts.value> Threshold: *" at bounding box center [673, 383] width 1062 height 26
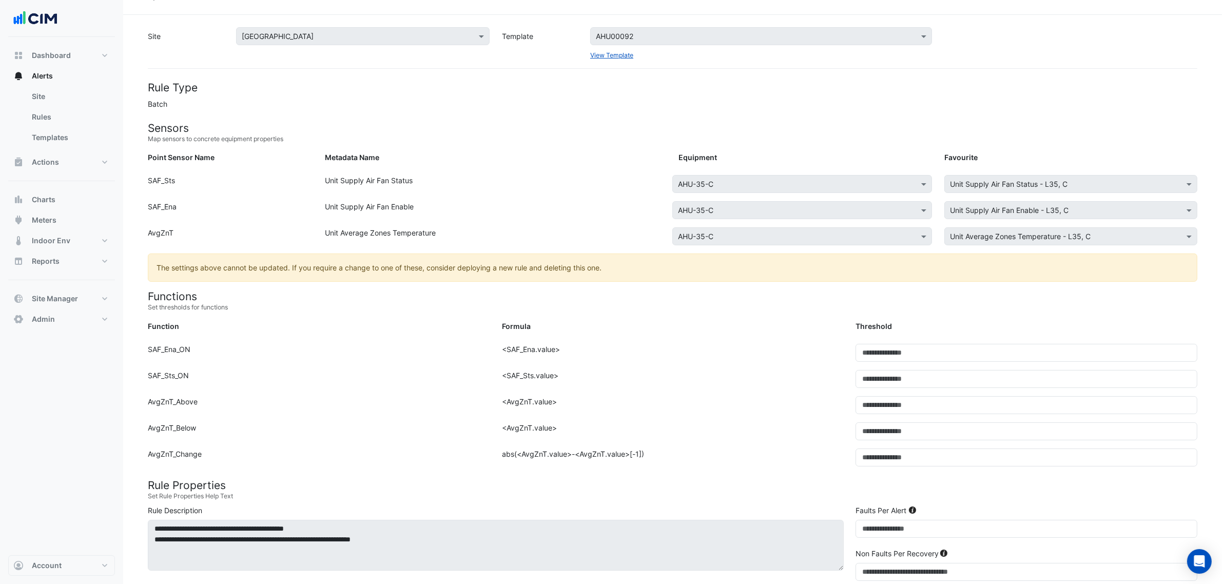
click at [804, 378] on div "Formula: <SAF_Sts.value>" at bounding box center [673, 383] width 354 height 26
drag, startPoint x: 878, startPoint y: 406, endPoint x: 767, endPoint y: 405, distance: 110.3
click at [775, 406] on div "Function: AvgZnT_Above Formula: <AvgZnT.value> Threshold: **" at bounding box center [673, 409] width 1062 height 26
click at [767, 405] on div "Formula: <AvgZnT.value>" at bounding box center [673, 409] width 354 height 26
drag, startPoint x: 932, startPoint y: 433, endPoint x: 760, endPoint y: 430, distance: 172.5
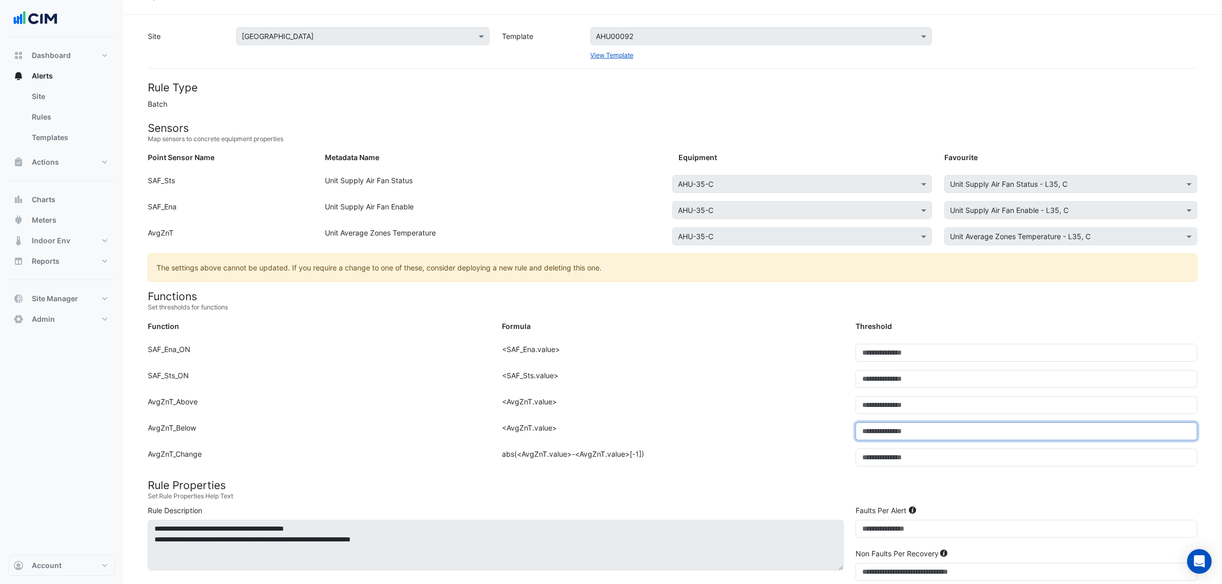
click at [765, 431] on div "Function: AvgZnT_Below Formula: <AvgZnT.value> Threshold: **" at bounding box center [673, 435] width 1062 height 26
click at [760, 430] on div "Formula: <AvgZnT.value>" at bounding box center [673, 435] width 354 height 26
drag, startPoint x: 940, startPoint y: 468, endPoint x: 830, endPoint y: 462, distance: 109.5
click at [831, 462] on div "Function: AvgZnT_Change Formula: abs(<AvgZnT.value>-<AvgZnT.value>[-1]) Thresho…" at bounding box center [673, 462] width 1062 height 26
click at [801, 455] on div "Formula: abs(<AvgZnT.value>-<AvgZnT.value>[-1])" at bounding box center [673, 462] width 354 height 26
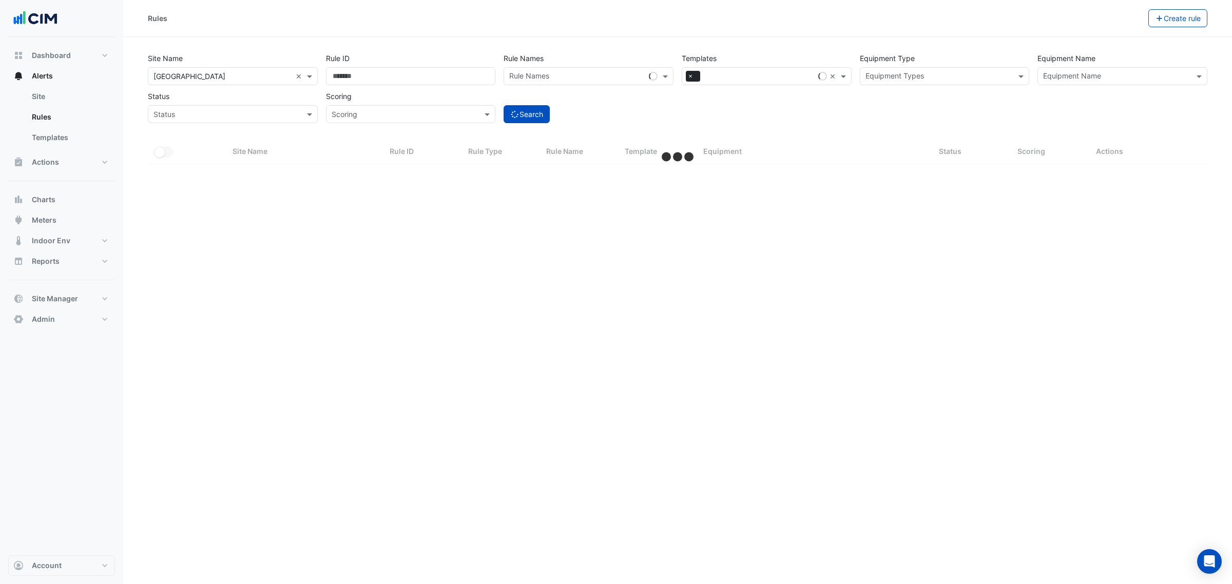
select select "***"
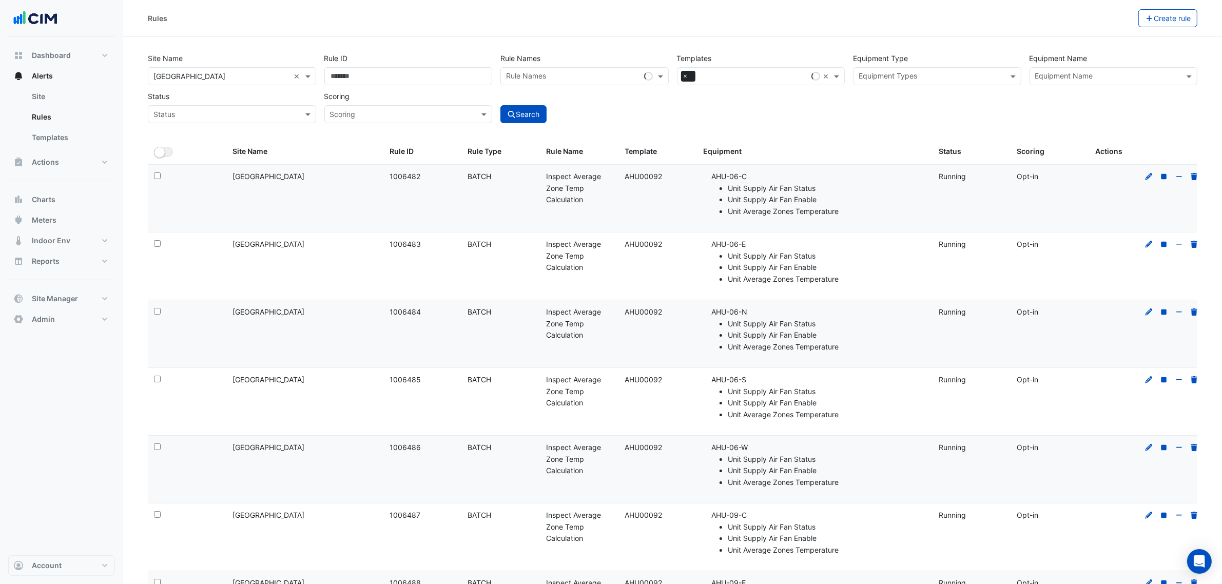
click at [897, 74] on input "text" at bounding box center [931, 77] width 145 height 11
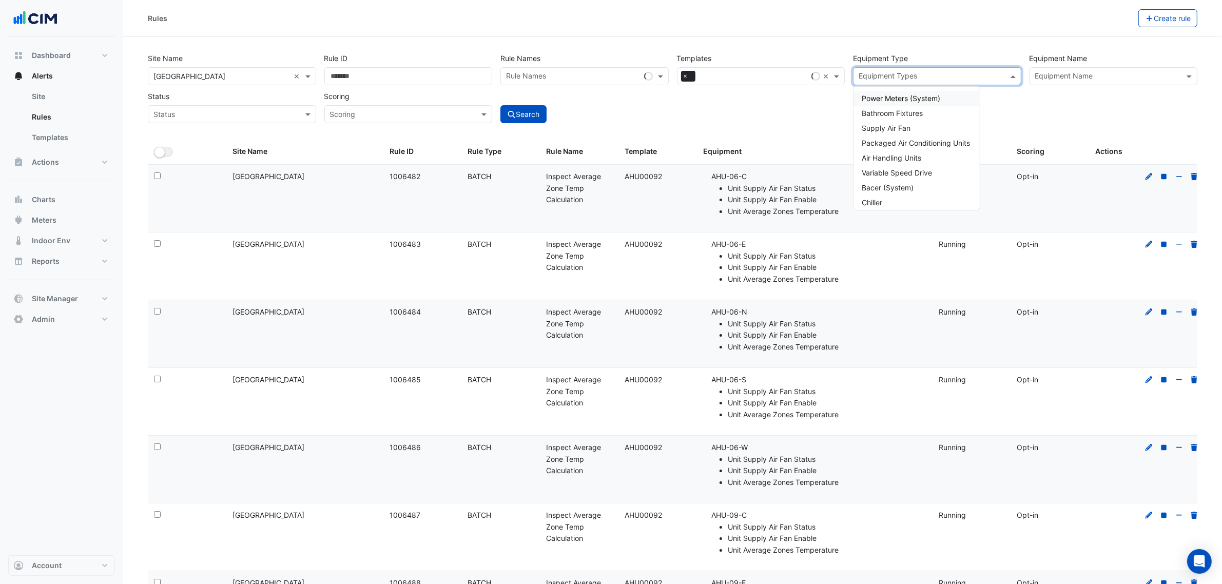
click at [779, 104] on div "Site Name All Sites × Chifley Tower × Rule ID Rule Names Rule Names Templates A…" at bounding box center [673, 85] width 1058 height 76
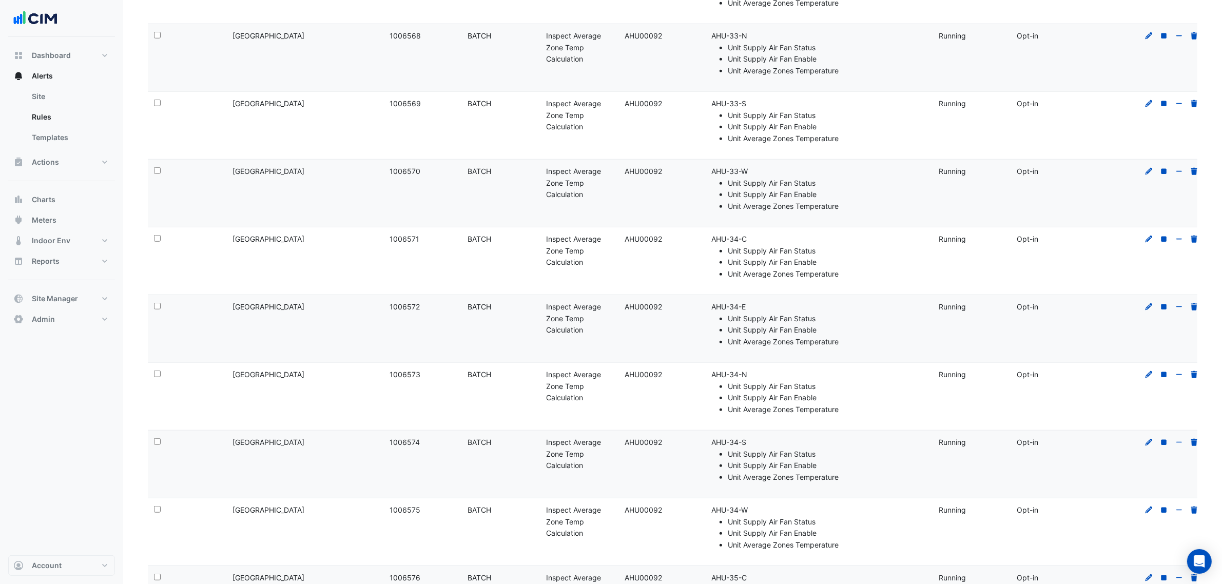
scroll to position [6395, 0]
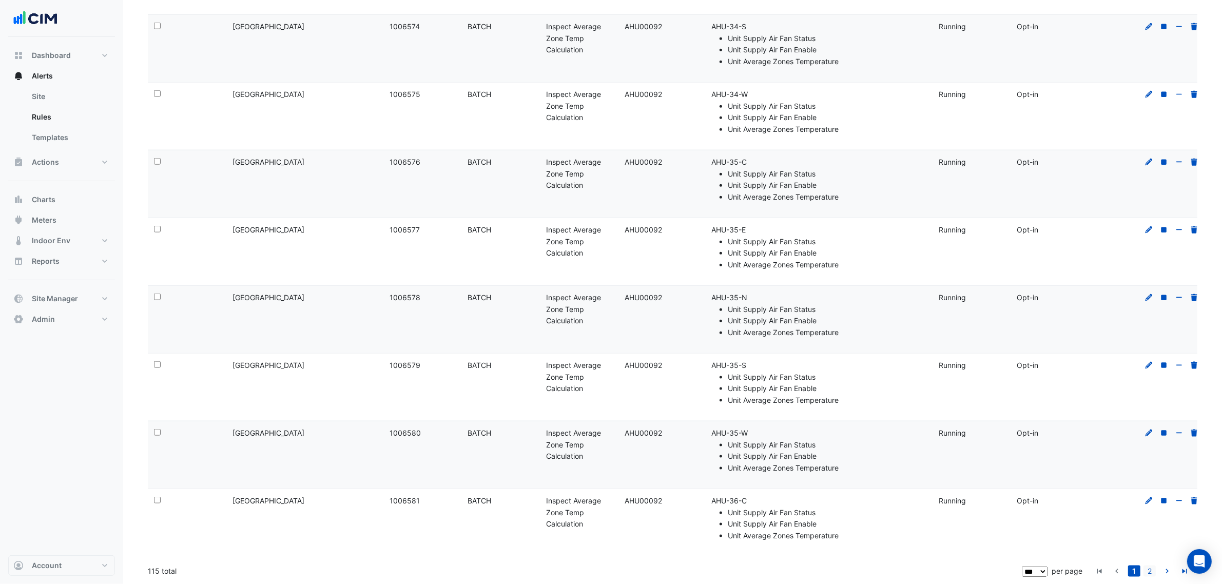
click at [1151, 571] on link "2" at bounding box center [1149, 571] width 12 height 11
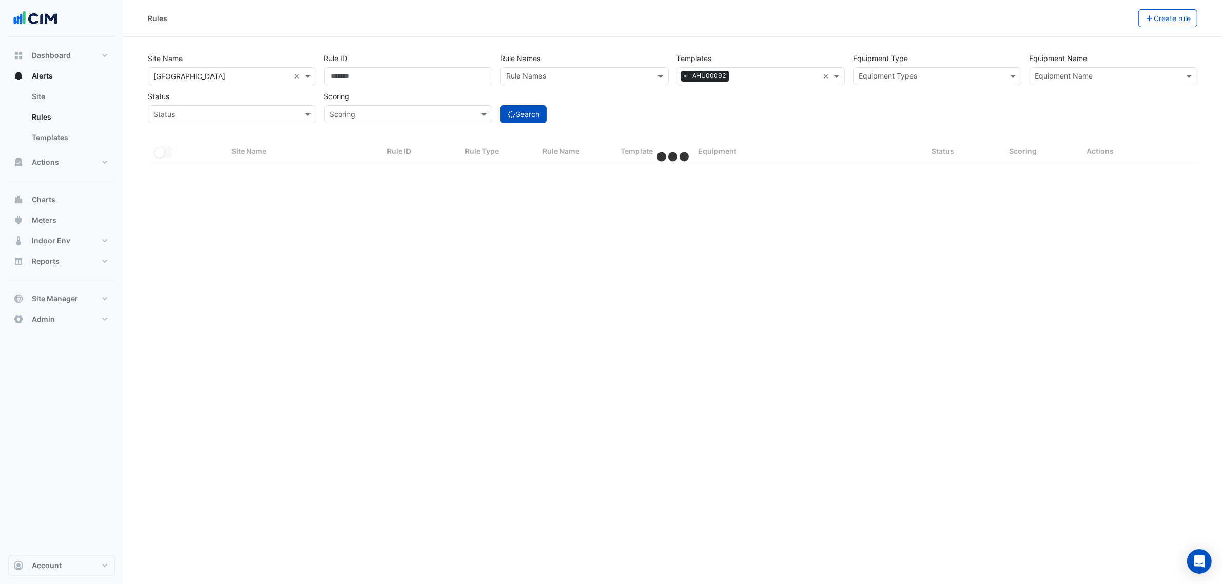
scroll to position [0, 0]
select select "***"
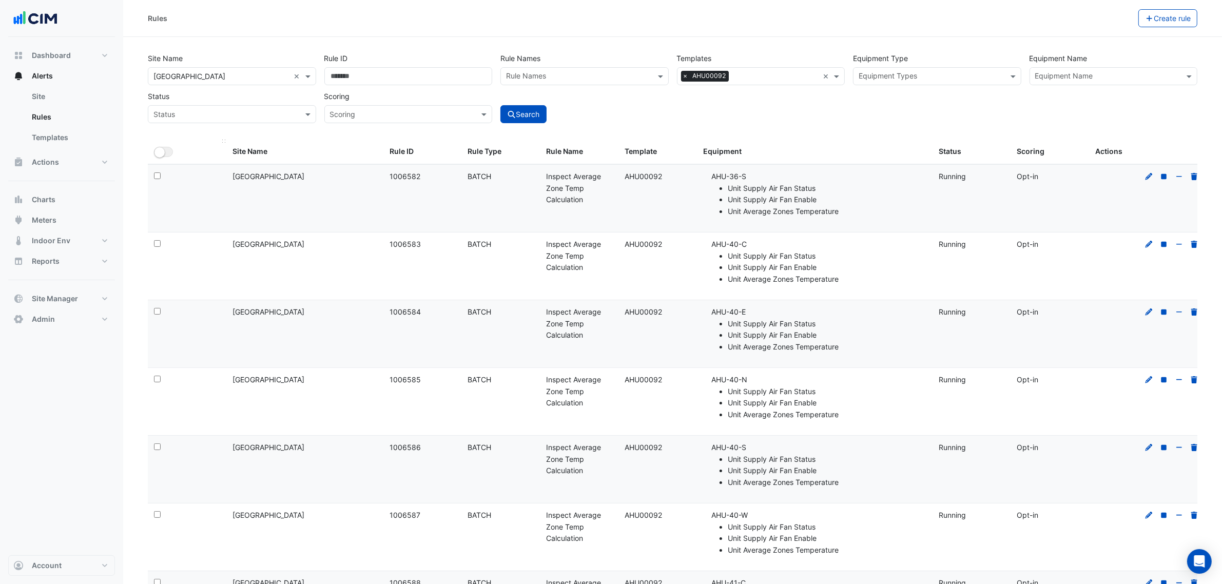
click at [154, 149] on ui-switch "All Selected" at bounding box center [163, 151] width 19 height 9
click at [1096, 17] on button "Bulk Actions" at bounding box center [1106, 18] width 61 height 18
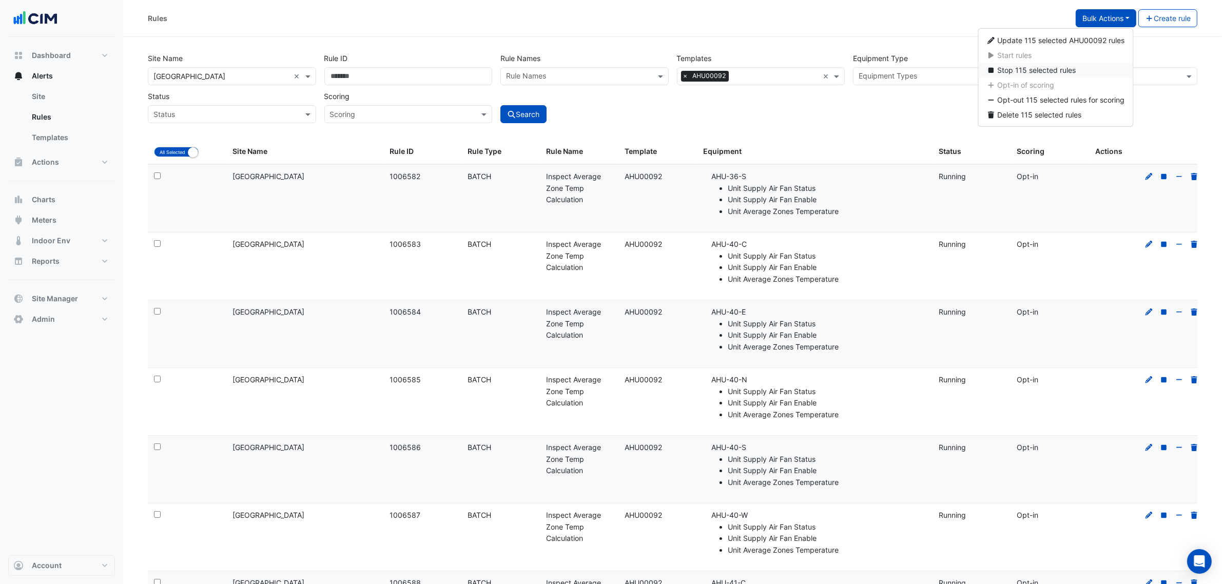
click at [1041, 68] on span "Stop 115 selected rules" at bounding box center [1037, 70] width 79 height 9
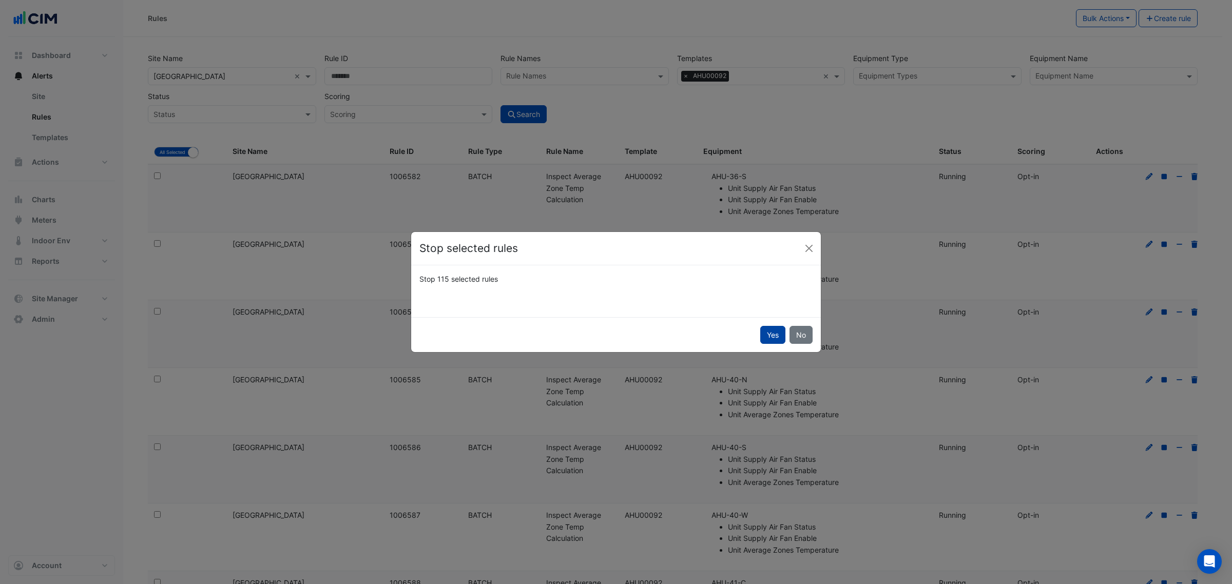
click at [761, 331] on button "Yes" at bounding box center [772, 335] width 25 height 18
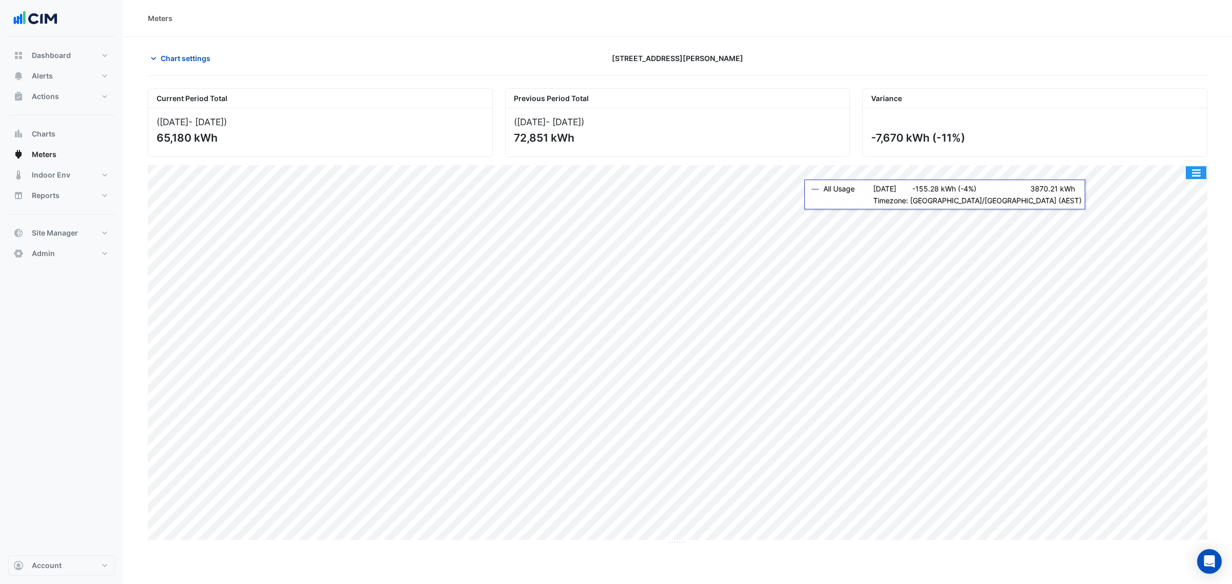
click at [1198, 178] on button "button" at bounding box center [1196, 172] width 21 height 13
click at [1170, 319] on div "Select Chart Type" at bounding box center [1176, 320] width 62 height 25
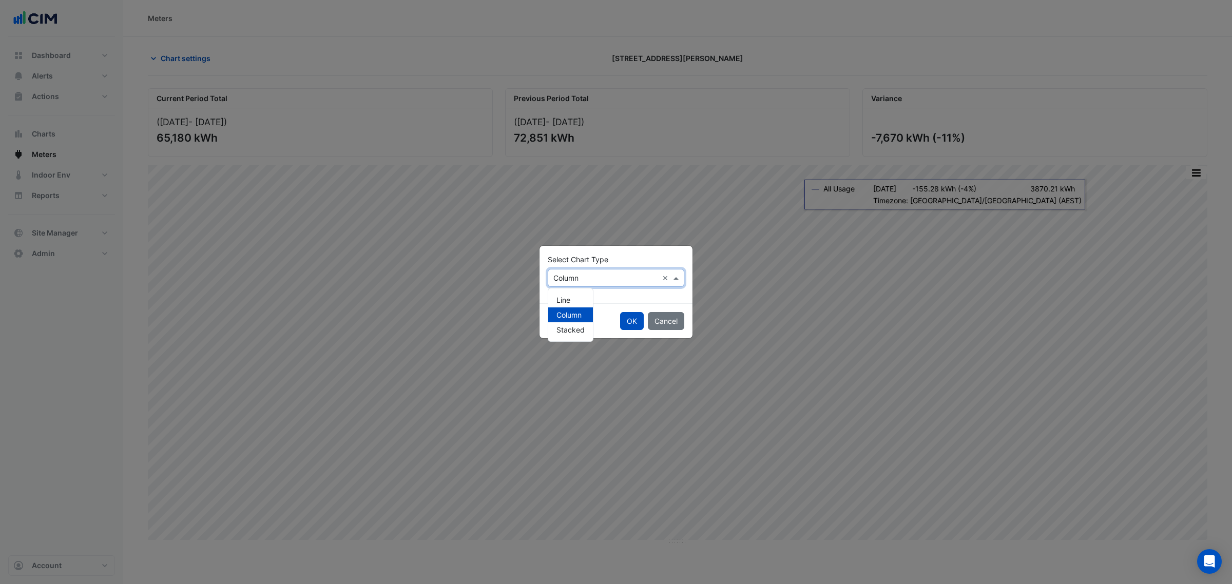
drag, startPoint x: 613, startPoint y: 283, endPoint x: 593, endPoint y: 291, distance: 21.6
click at [607, 288] on div "Select Chart Type Select Chart Type × Column × Line Column Stacked" at bounding box center [615, 274] width 153 height 57
click at [569, 280] on input "text" at bounding box center [605, 278] width 105 height 11
click at [567, 296] on span "Line" at bounding box center [563, 300] width 14 height 9
click at [627, 322] on button "OK" at bounding box center [632, 321] width 24 height 18
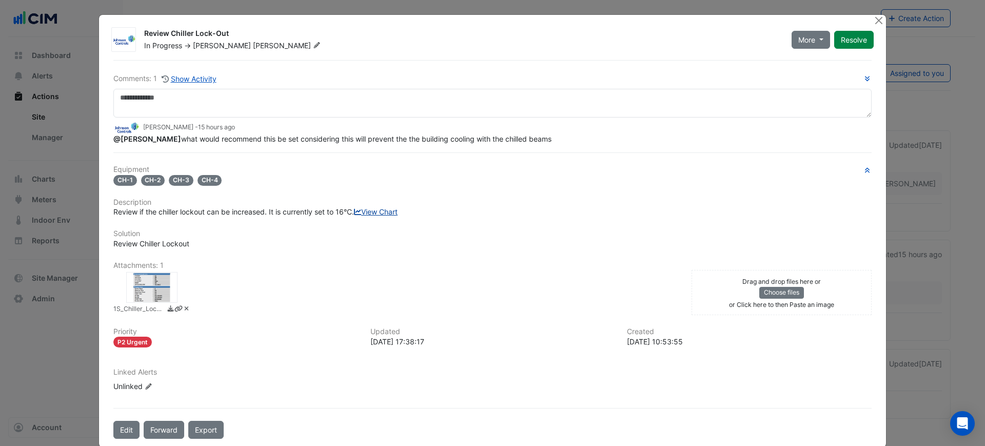
click at [354, 216] on link "View Chart" at bounding box center [376, 211] width 44 height 9
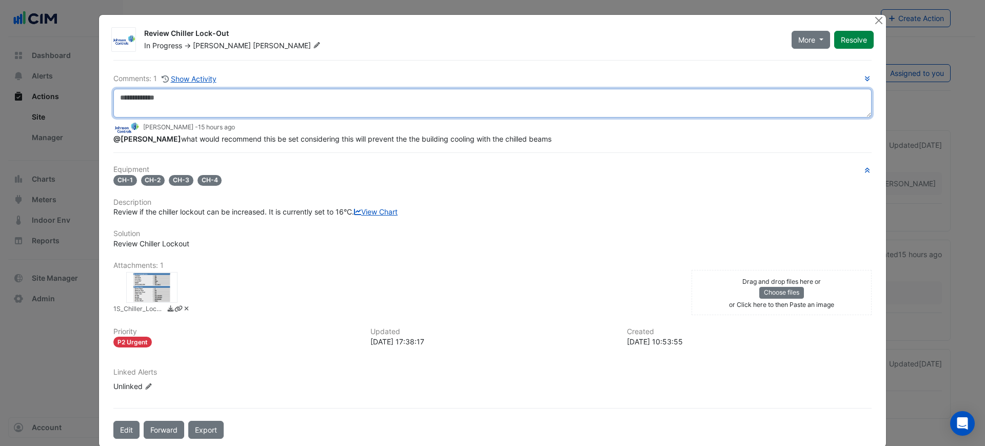
click at [279, 104] on textarea at bounding box center [492, 103] width 759 height 29
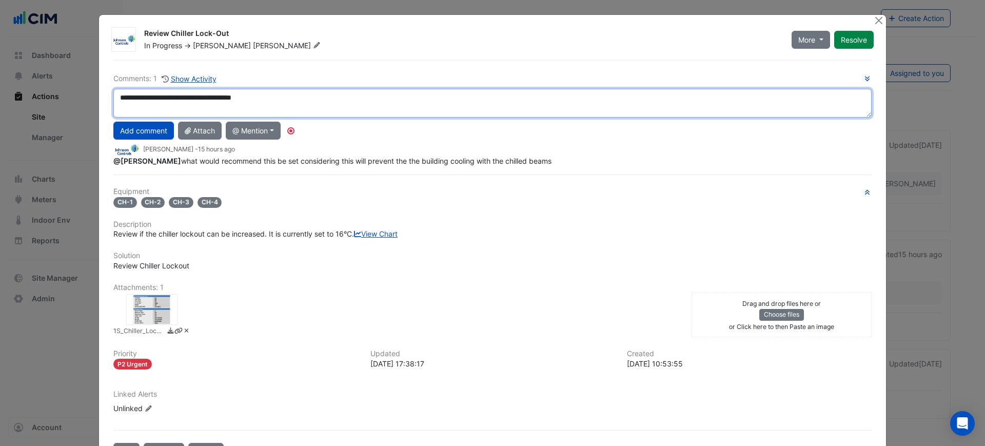
drag, startPoint x: 337, startPoint y: 111, endPoint x: 35, endPoint y: 92, distance: 301.9
click at [35, 92] on ngb-modal-window "Review Chiller Lock-Out In Progress -> [PERSON_NAME] More On Hold Not Doing Res…" at bounding box center [492, 223] width 985 height 446
click at [167, 181] on div "**********" at bounding box center [492, 260] width 771 height 401
type textarea "**********"
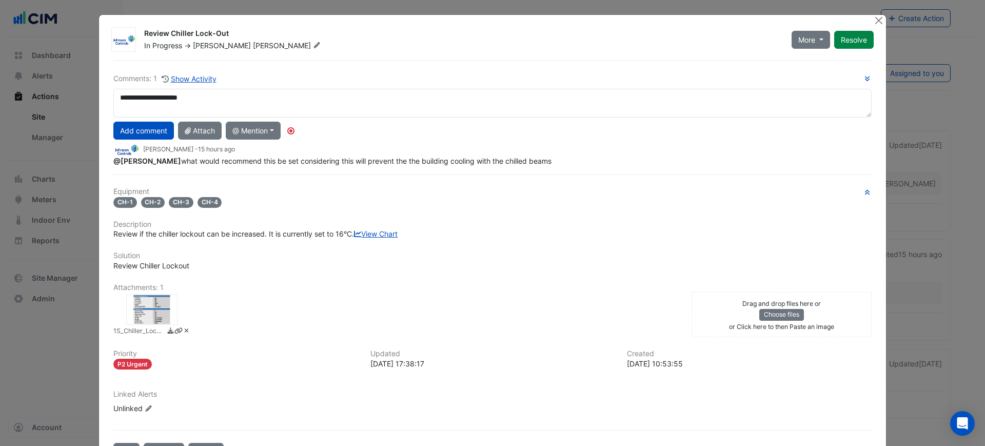
drag, startPoint x: 514, startPoint y: 161, endPoint x: 166, endPoint y: 166, distance: 347.5
click at [166, 166] on div "**********" at bounding box center [492, 260] width 771 height 401
copy span "what would recommend this be set considering this will prevent the the building…"
click at [132, 239] on div "Review if the chiller lockout can be increased. It is currently set to 16°C. Vi…" at bounding box center [492, 233] width 759 height 11
click at [354, 238] on link "View Chart" at bounding box center [376, 233] width 44 height 9
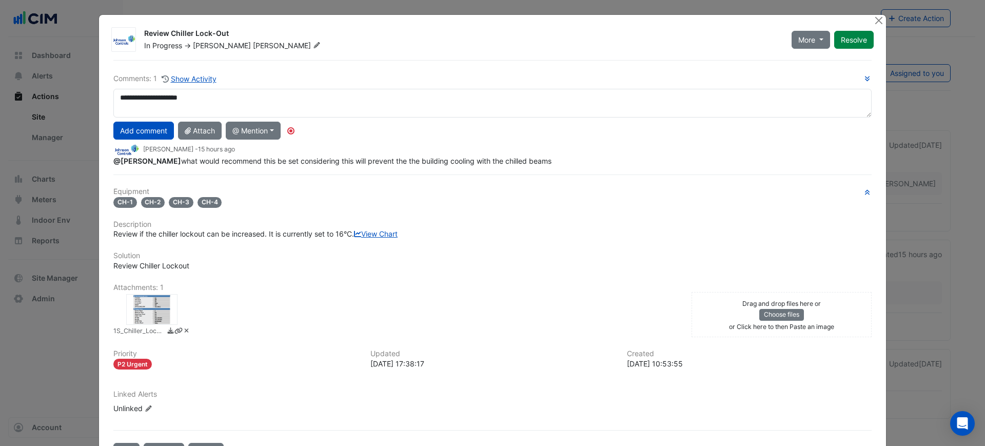
scroll to position [49, 0]
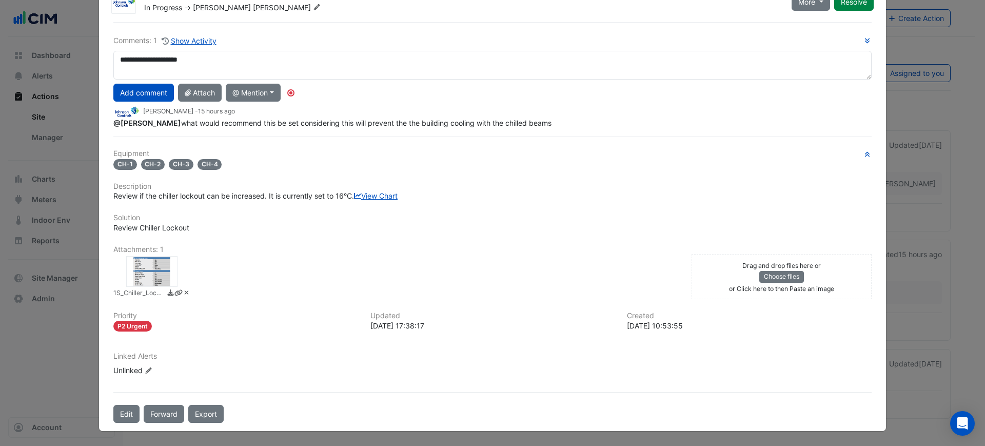
click at [163, 268] on div at bounding box center [151, 271] width 51 height 31
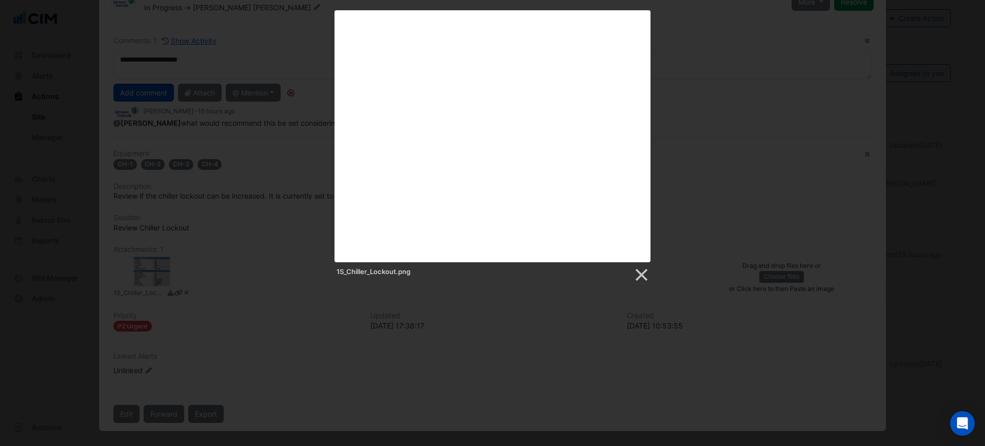
click at [225, 265] on div "1S_Chiller_Lockout.png" at bounding box center [492, 146] width 985 height 273
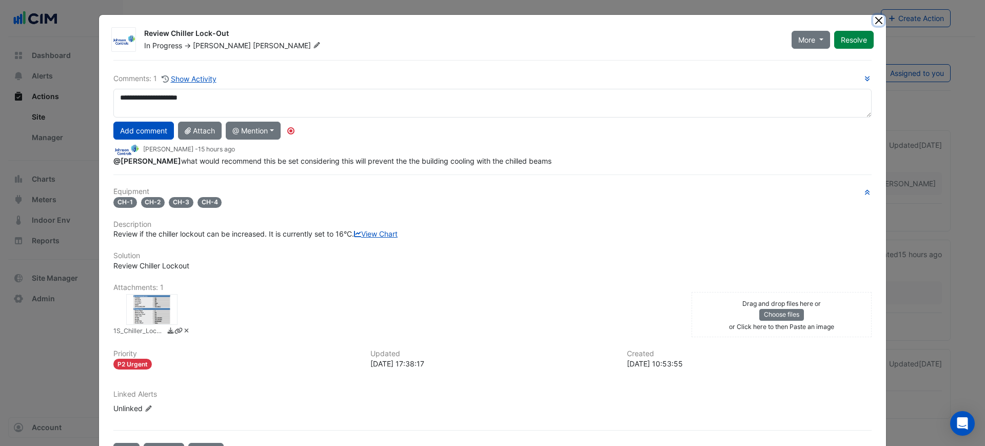
click at [874, 17] on button "Close" at bounding box center [879, 20] width 11 height 11
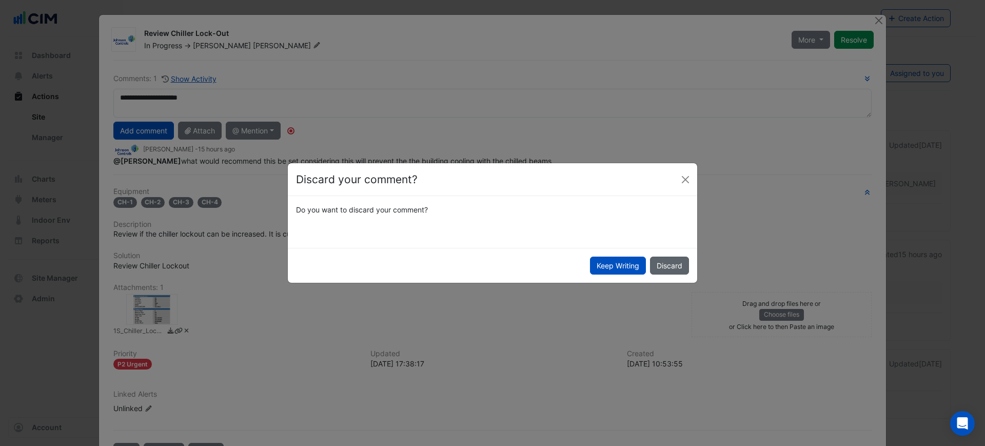
click at [668, 263] on button "Discard" at bounding box center [669, 266] width 39 height 18
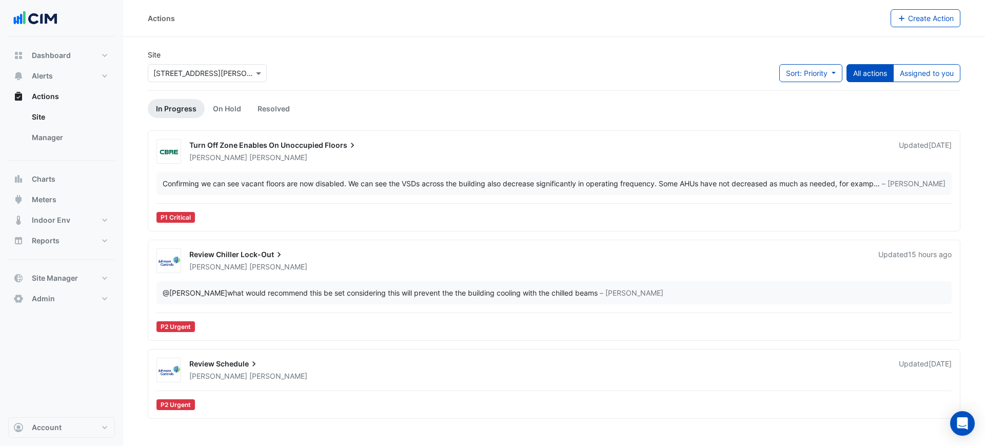
drag, startPoint x: 383, startPoint y: 370, endPoint x: 385, endPoint y: 376, distance: 7.0
click at [382, 372] on div "Review Schedule David Tuero" at bounding box center [538, 370] width 710 height 23
click at [386, 375] on div "David Tuero" at bounding box center [538, 376] width 700 height 10
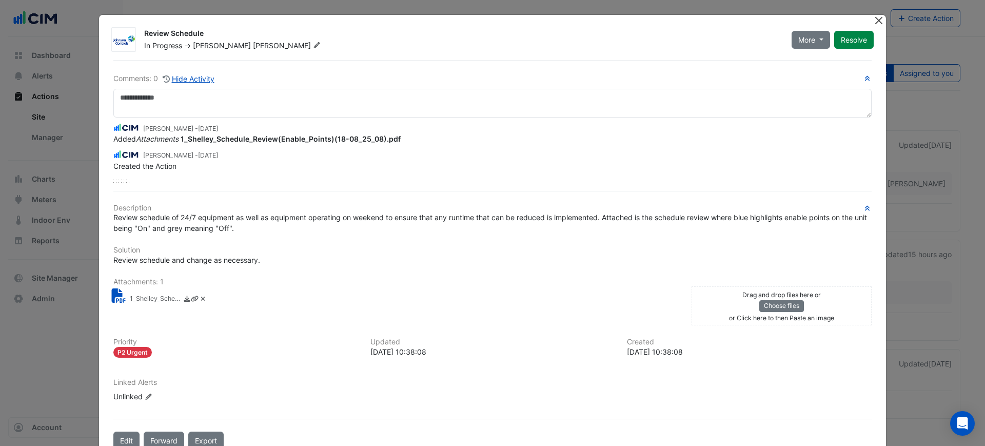
click at [878, 21] on button "Close" at bounding box center [879, 20] width 11 height 11
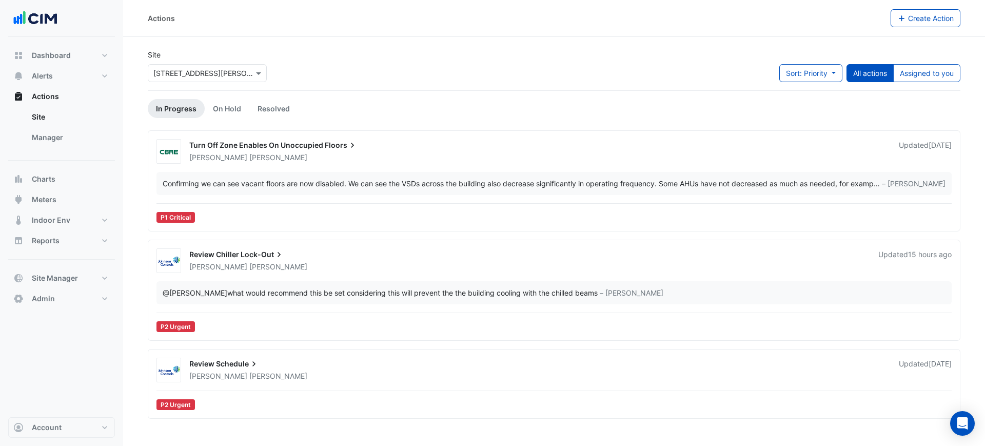
click at [314, 268] on div "David Tuero" at bounding box center [527, 267] width 679 height 10
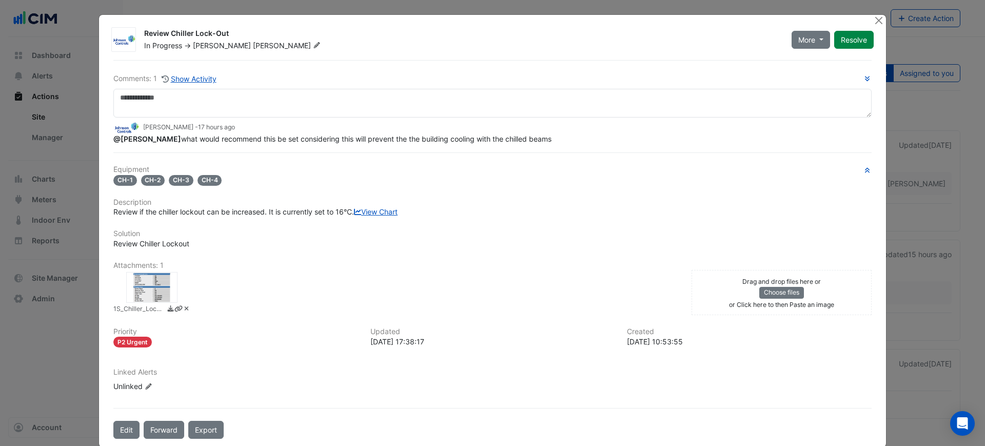
click at [867, 18] on div "Review Chiller Lock-Out In Progress -> David Tuero More On Hold Not Doing Resol…" at bounding box center [492, 231] width 787 height 432
click at [874, 21] on button "Close" at bounding box center [879, 20] width 11 height 11
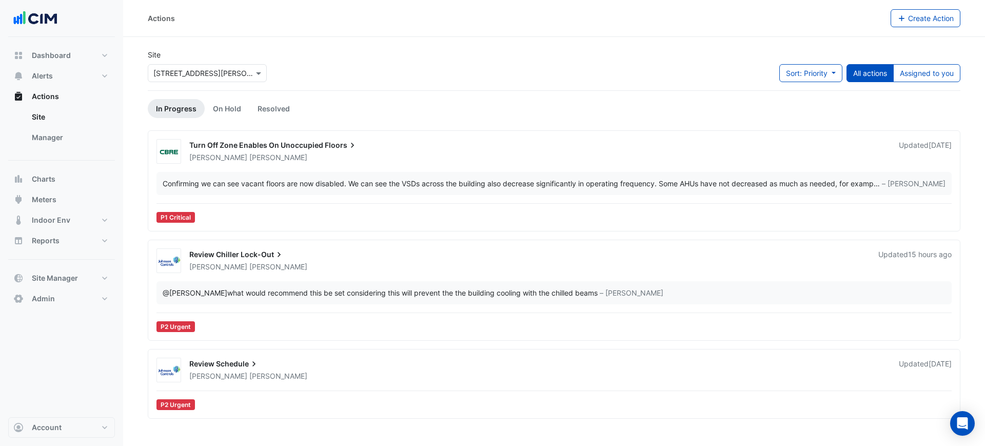
click at [441, 157] on div "​Lewis Perkins" at bounding box center [538, 157] width 700 height 10
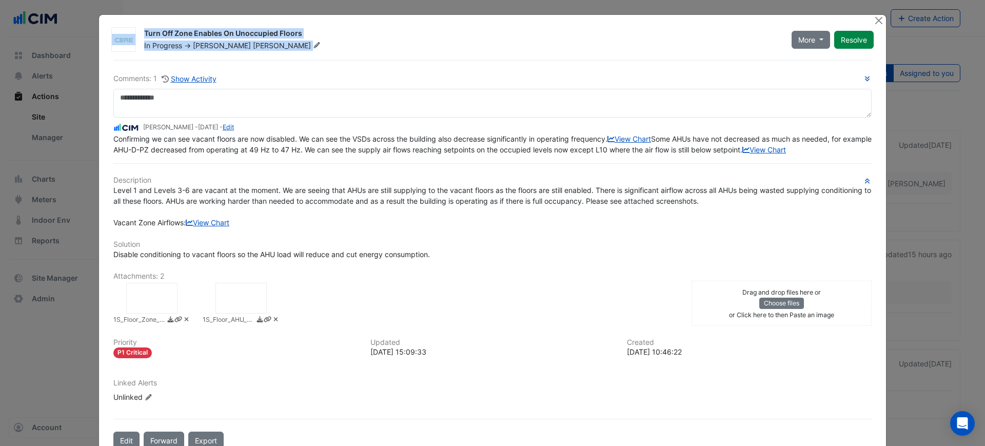
click at [881, 17] on ngb-modal-window "Turn Off Zone Enables On Unoccupied Floors In Progress -> ​Lewis Perkins More O…" at bounding box center [492, 223] width 985 height 446
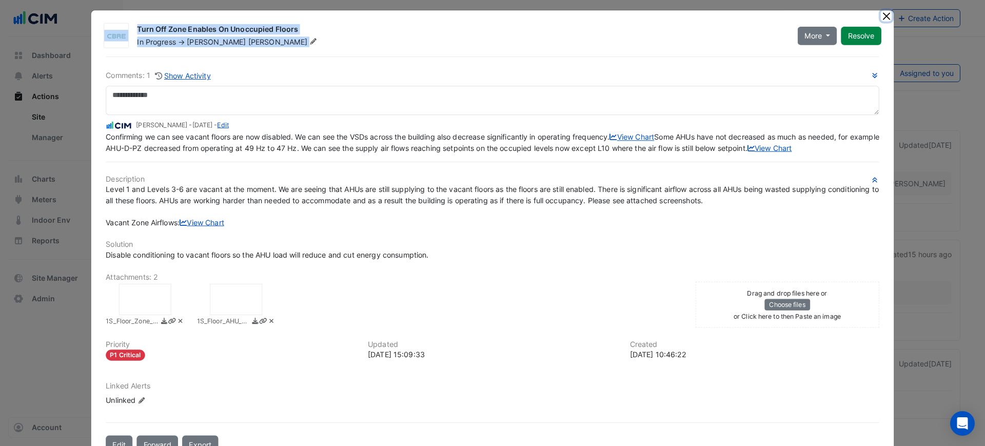
click at [881, 17] on button "Close" at bounding box center [886, 15] width 11 height 11
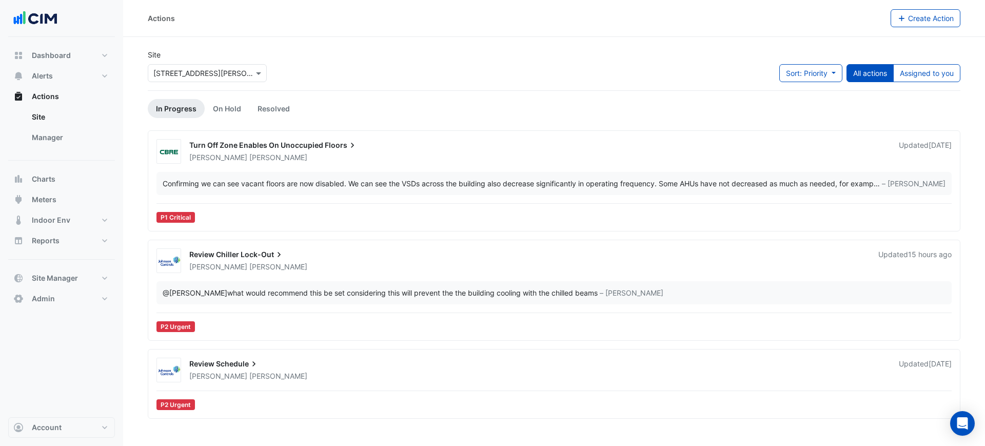
click at [334, 260] on div "Review Chiller Lock-Out" at bounding box center [527, 255] width 677 height 12
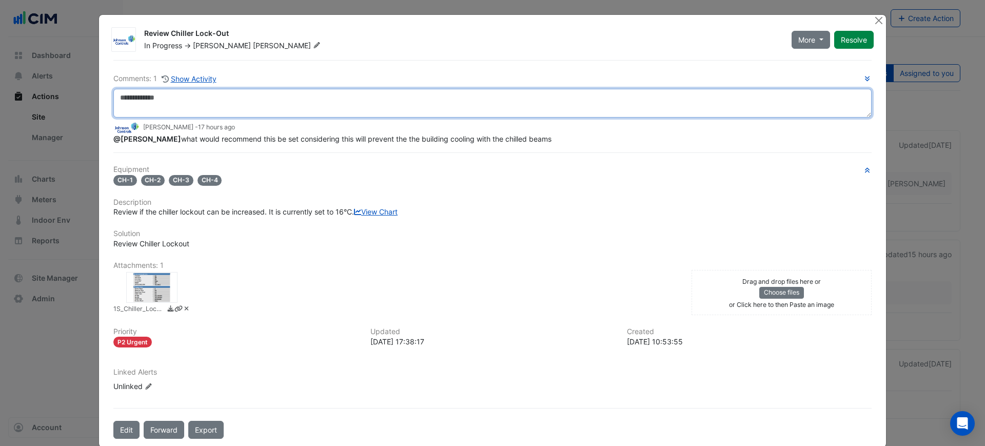
click at [206, 91] on textarea at bounding box center [492, 103] width 759 height 29
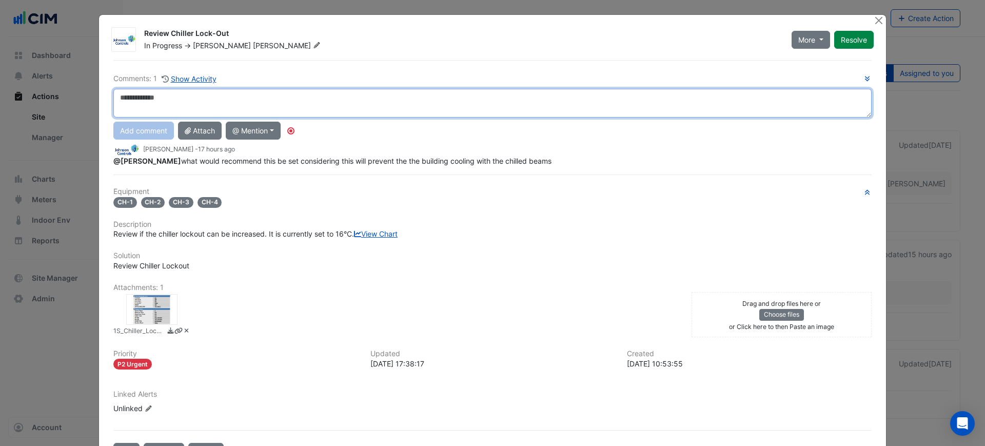
click at [227, 99] on textarea at bounding box center [492, 103] width 759 height 29
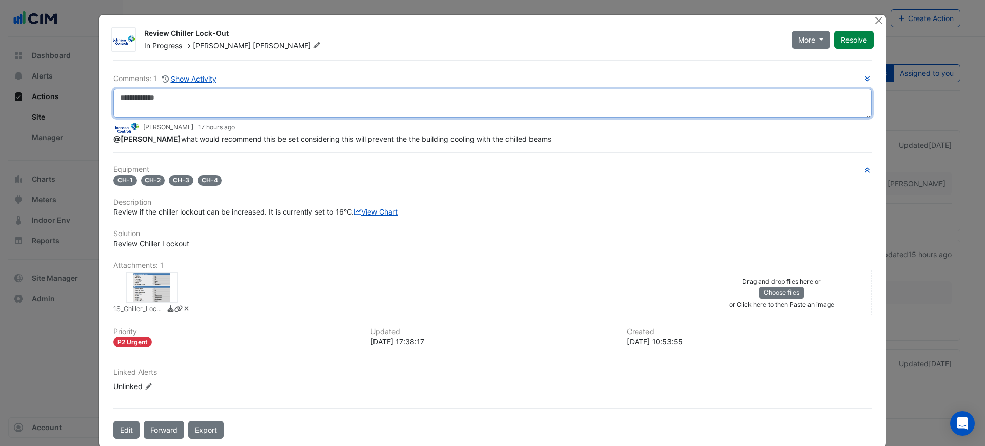
click at [342, 106] on textarea at bounding box center [492, 103] width 759 height 29
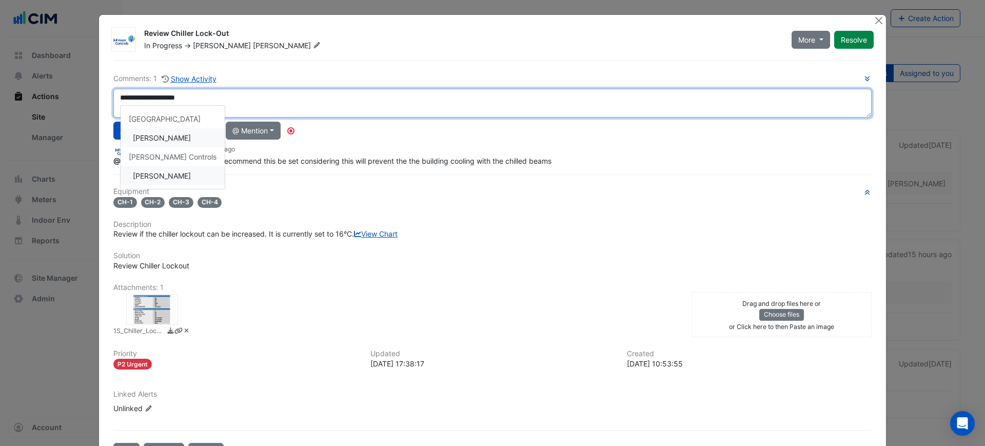
click at [185, 174] on div "**********" at bounding box center [492, 260] width 771 height 401
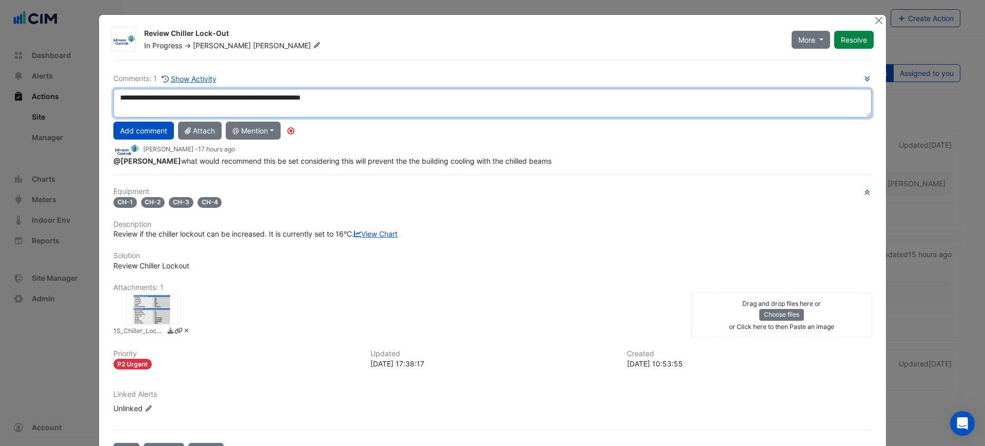
click at [384, 101] on textarea "**********" at bounding box center [492, 103] width 759 height 29
click at [197, 99] on textarea "**********" at bounding box center [492, 103] width 759 height 29
drag, startPoint x: 320, startPoint y: 100, endPoint x: 312, endPoint y: 100, distance: 8.7
click at [312, 100] on textarea "**********" at bounding box center [492, 103] width 759 height 29
click at [659, 92] on textarea "**********" at bounding box center [492, 103] width 759 height 29
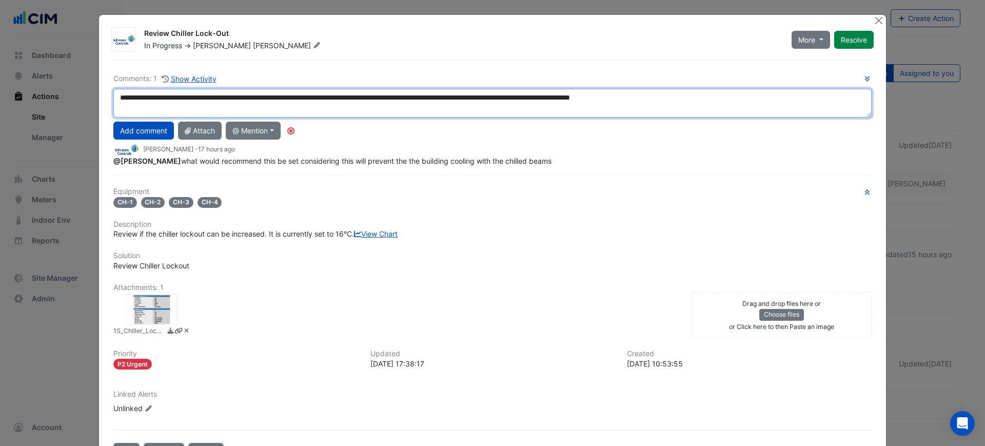
click at [713, 95] on textarea "**********" at bounding box center [492, 103] width 759 height 29
drag, startPoint x: 245, startPoint y: 97, endPoint x: 197, endPoint y: 99, distance: 48.3
click at [197, 99] on textarea "**********" at bounding box center [492, 103] width 759 height 29
click at [669, 96] on textarea "**********" at bounding box center [492, 103] width 759 height 29
click at [467, 95] on textarea "**********" at bounding box center [492, 103] width 759 height 29
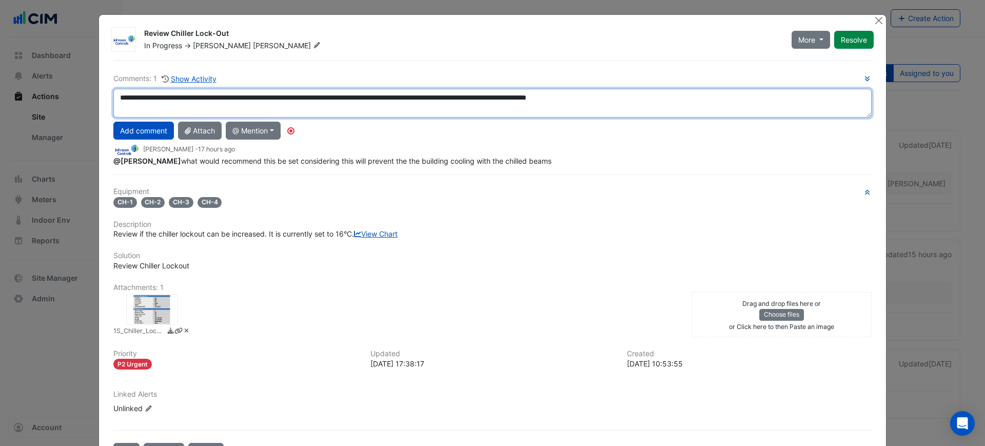
click at [461, 97] on textarea "**********" at bounding box center [492, 103] width 759 height 29
click at [463, 96] on textarea "**********" at bounding box center [492, 103] width 759 height 29
drag, startPoint x: 460, startPoint y: 96, endPoint x: 480, endPoint y: 92, distance: 20.5
click at [460, 97] on textarea "**********" at bounding box center [492, 103] width 759 height 29
click at [630, 98] on textarea "**********" at bounding box center [492, 103] width 759 height 29
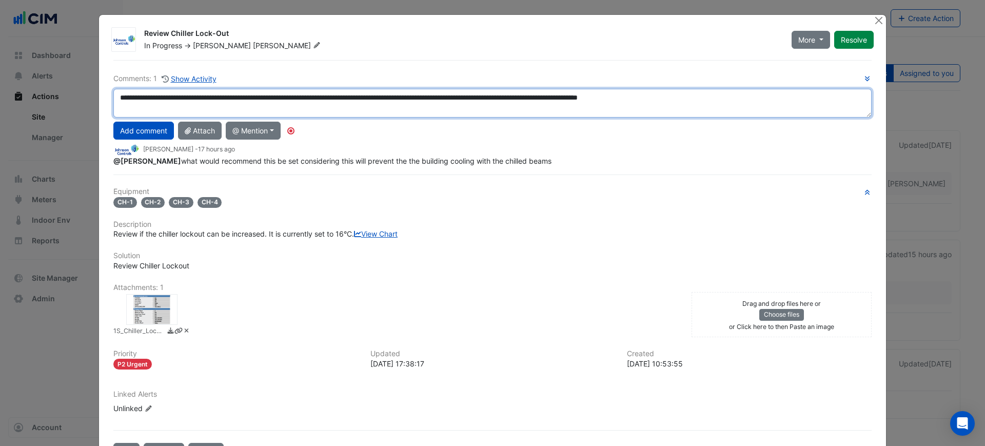
click at [680, 102] on textarea "**********" at bounding box center [492, 103] width 759 height 29
click at [726, 99] on textarea "**********" at bounding box center [492, 103] width 759 height 29
click at [463, 103] on textarea "**********" at bounding box center [492, 103] width 759 height 29
click at [589, 107] on textarea "**********" at bounding box center [492, 103] width 759 height 29
click at [695, 109] on textarea "**********" at bounding box center [492, 103] width 759 height 29
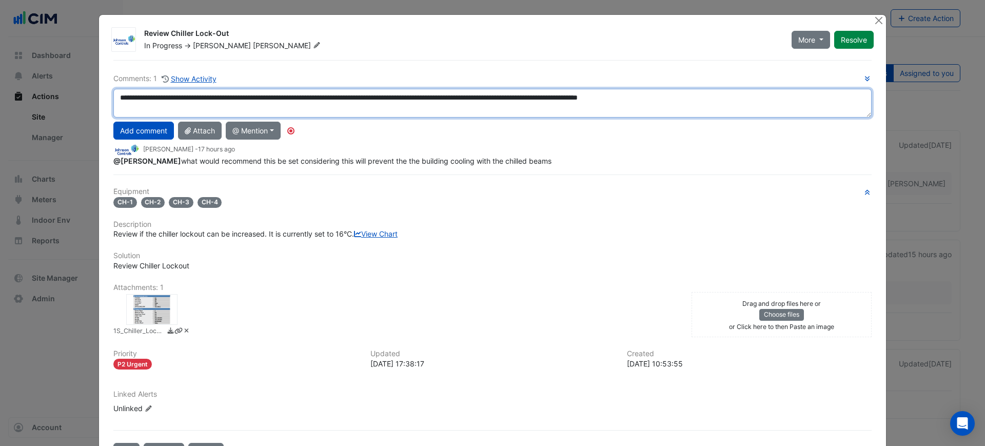
click at [714, 105] on textarea "**********" at bounding box center [492, 103] width 759 height 29
click at [732, 104] on textarea "**********" at bounding box center [492, 103] width 759 height 29
type textarea "**********"
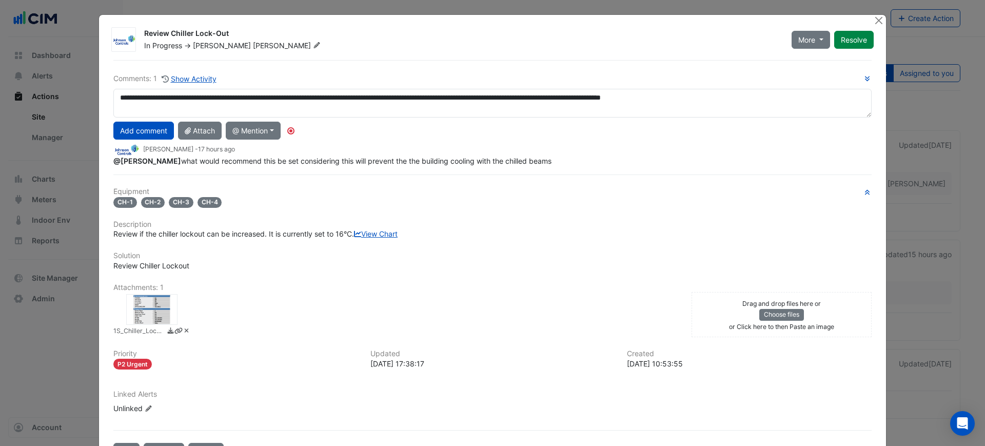
click at [734, 80] on h6 "Comments: 1 Show Activity" at bounding box center [492, 79] width 759 height 12
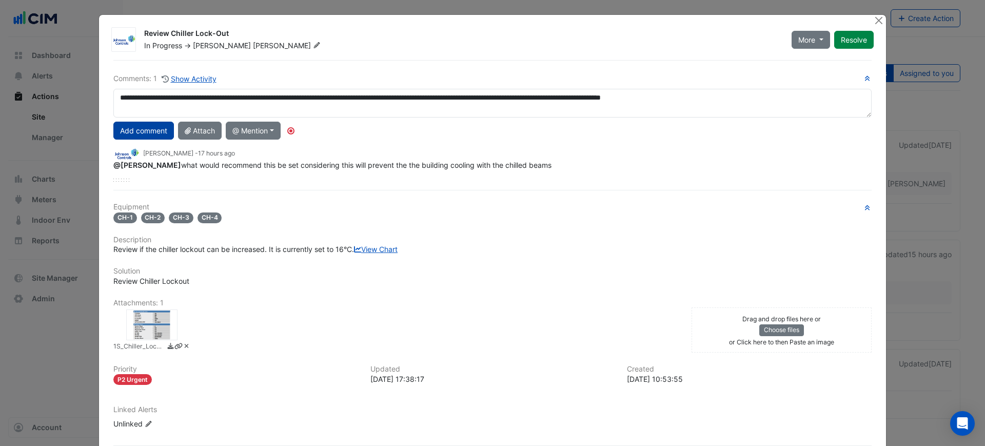
click at [126, 131] on button "Add comment" at bounding box center [143, 131] width 61 height 18
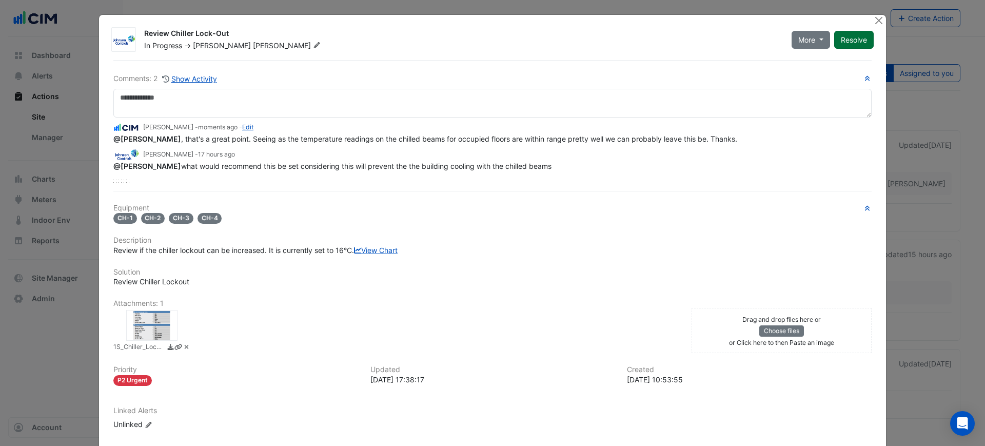
click at [847, 44] on button "Resolve" at bounding box center [855, 40] width 40 height 18
drag, startPoint x: 874, startPoint y: 20, endPoint x: 386, endPoint y: 153, distance: 506.0
click at [462, 143] on app-escalated-ticket-details-modal "Review Chiller Lock-Out Closed -> David Tuero Comments: 2 Show Activity CBRE Ch…" at bounding box center [492, 250] width 787 height 471
click at [242, 128] on link "Edit" at bounding box center [247, 127] width 11 height 8
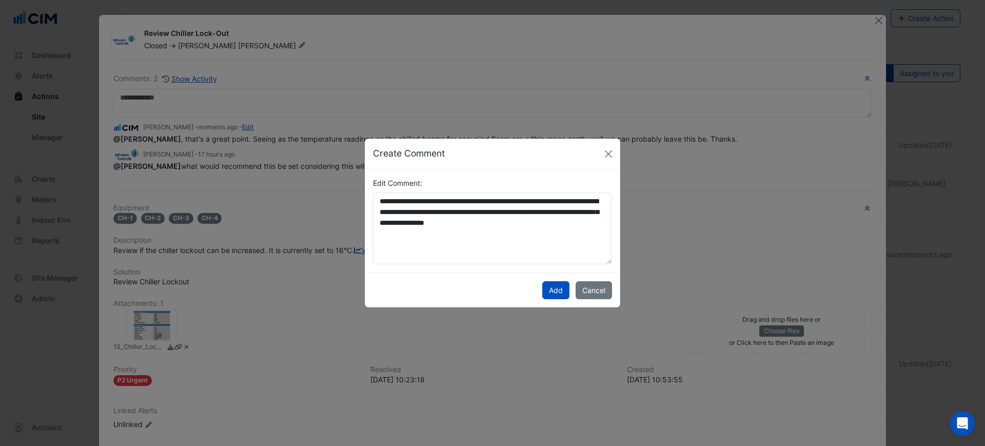
click at [615, 236] on div "**********" at bounding box center [492, 221] width 251 height 87
click at [608, 229] on textarea "**********" at bounding box center [492, 228] width 239 height 72
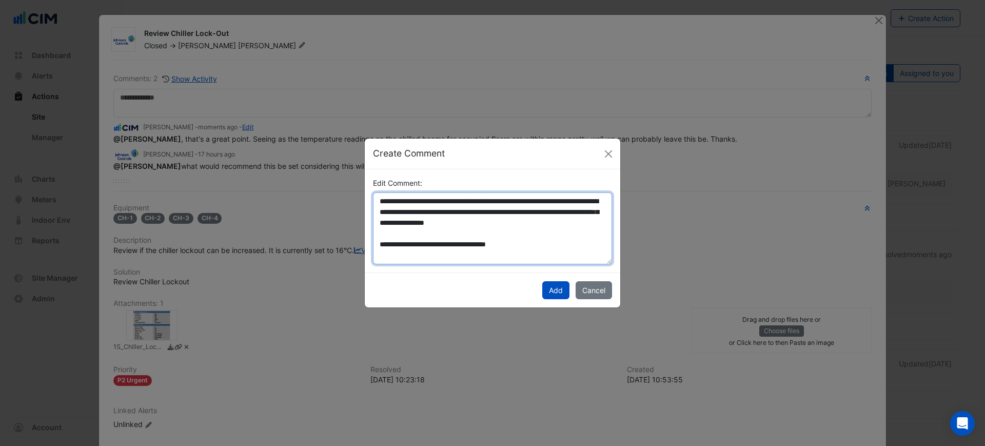
type textarea "**********"
click at [598, 280] on div "Add Cancel" at bounding box center [493, 290] width 256 height 35
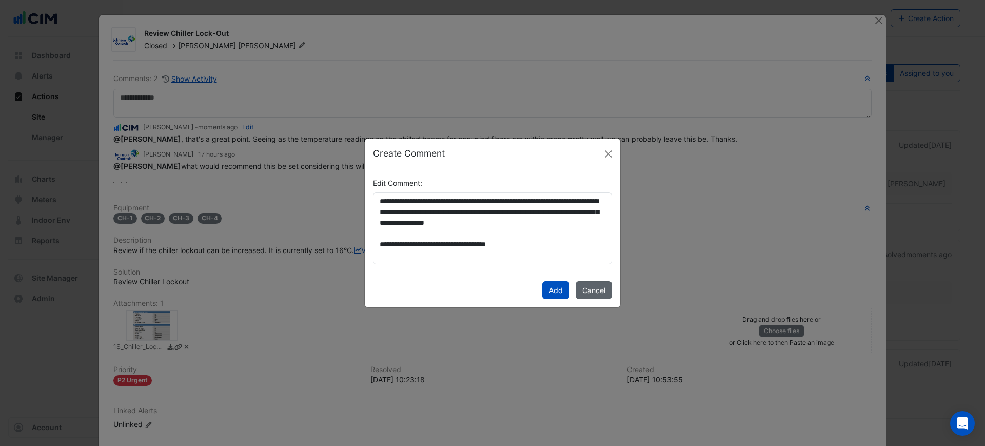
click at [599, 282] on button "Cancel" at bounding box center [594, 290] width 36 height 18
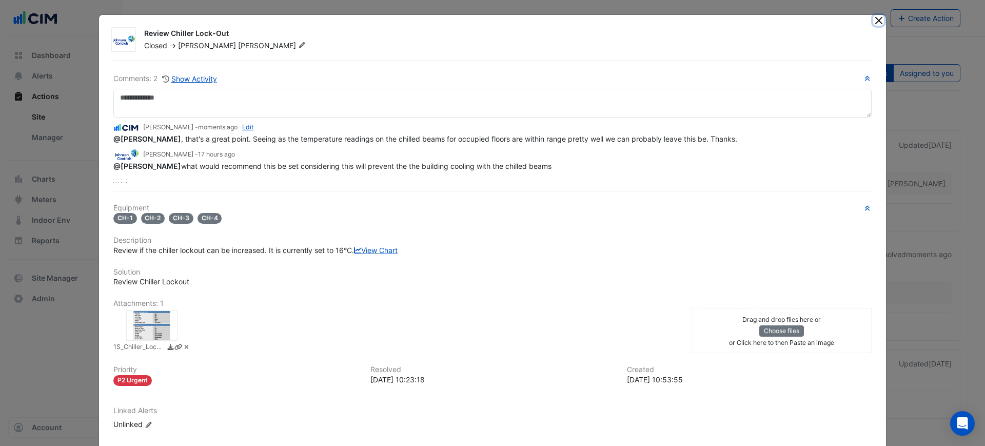
click at [876, 16] on button "Close" at bounding box center [879, 20] width 11 height 11
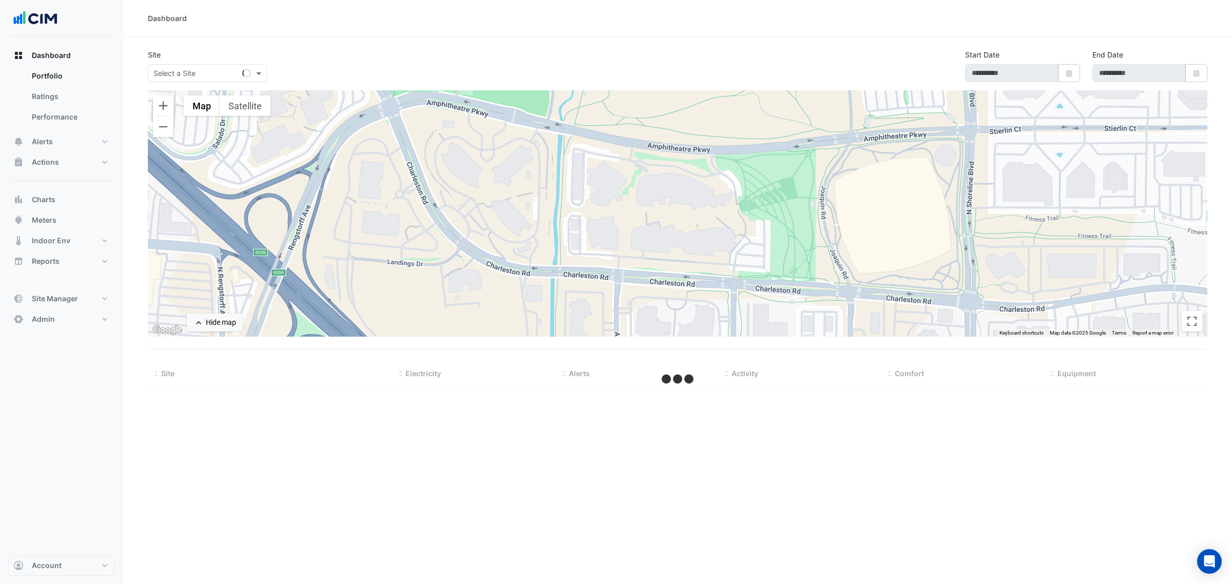
select select "***"
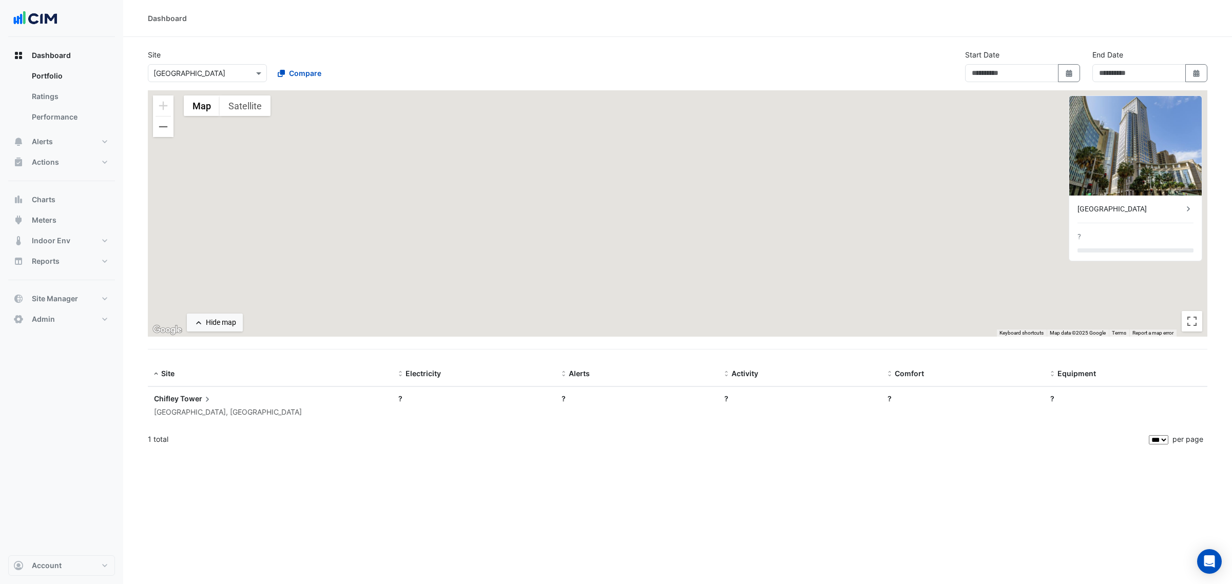
type input "**********"
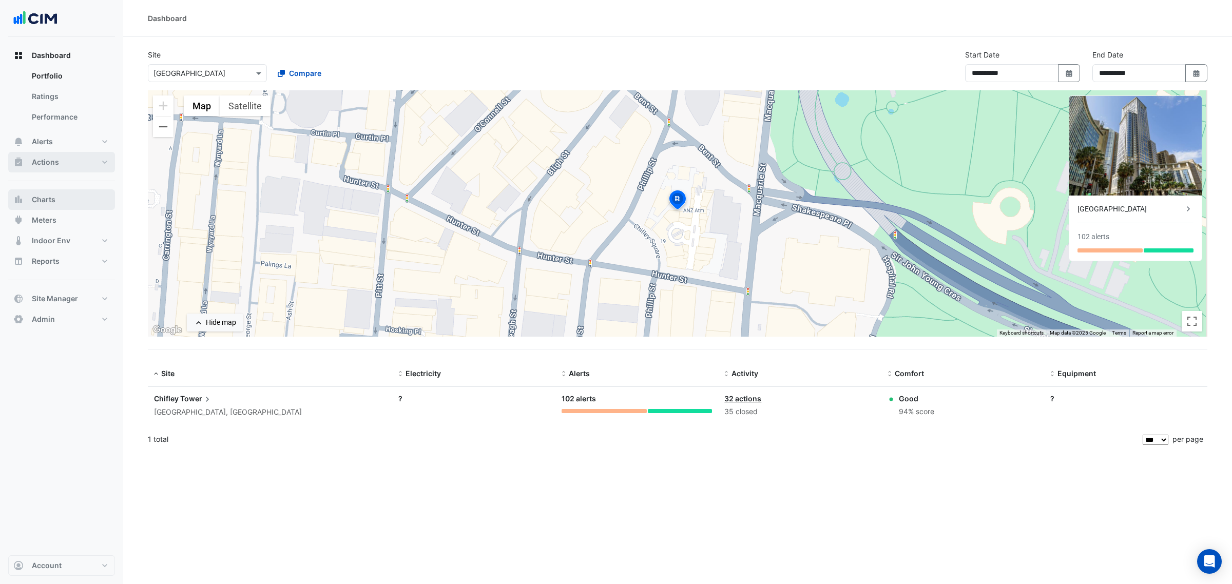
drag, startPoint x: 62, startPoint y: 191, endPoint x: 76, endPoint y: 167, distance: 27.4
click at [62, 191] on button "Charts" at bounding box center [61, 199] width 107 height 21
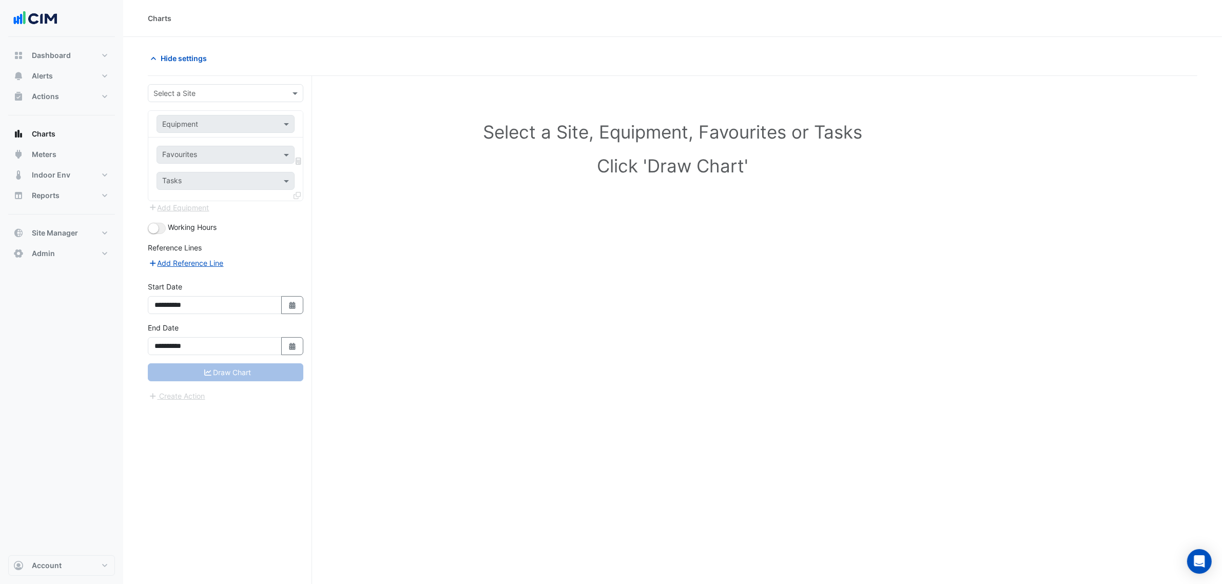
click at [203, 79] on div "**********" at bounding box center [230, 349] width 164 height 547
click at [204, 88] on input "text" at bounding box center [215, 93] width 124 height 11
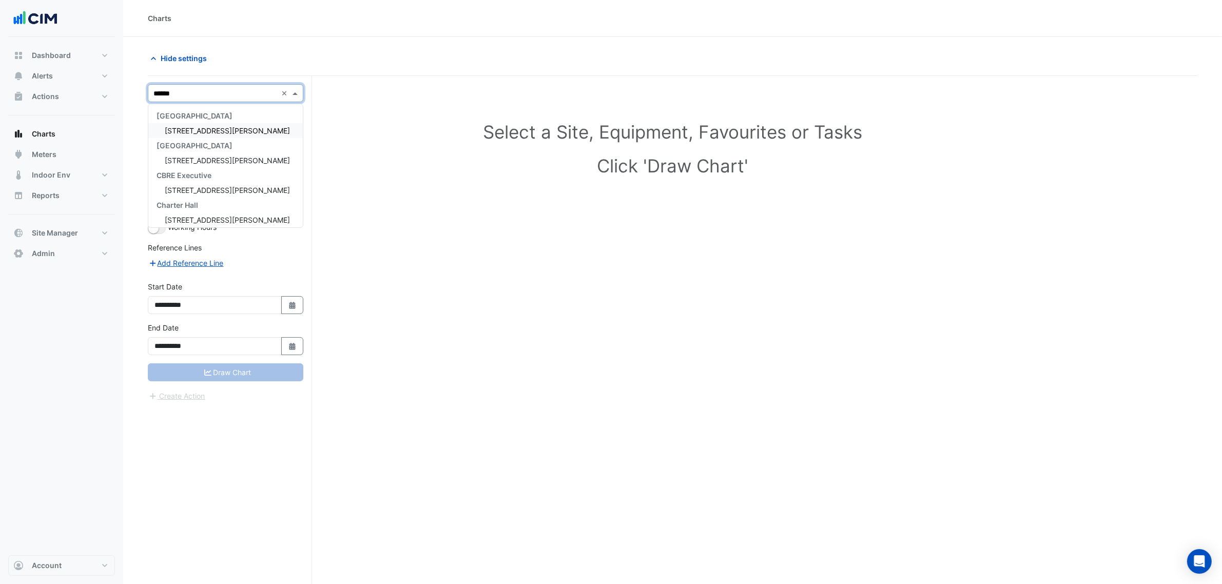
type input "*******"
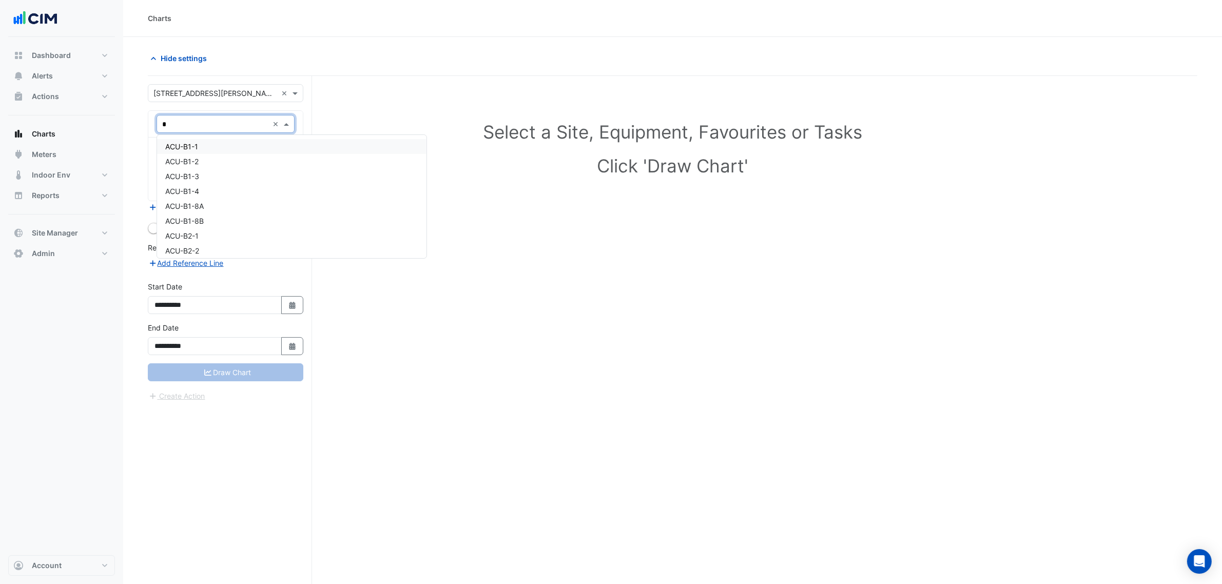
type input "**"
click at [240, 136] on div "CB-1-ACZ01 CB-1-ACZ02 CB-1-ACZ03 CB-1-APZ01 CB-1-APZ02A (NABERS IE) CB-1-APZ02B…" at bounding box center [226, 196] width 138 height 123
click at [235, 144] on div "CB-1-ACZ01" at bounding box center [226, 146] width 138 height 15
click at [232, 149] on div "Favourites" at bounding box center [211, 155] width 109 height 16
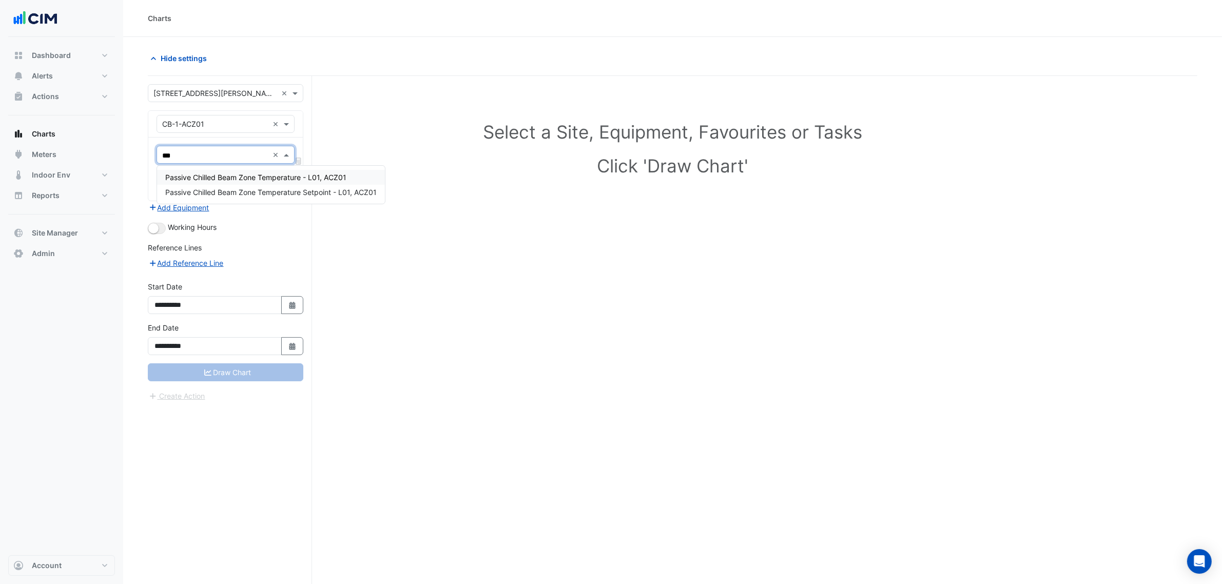
type input "****"
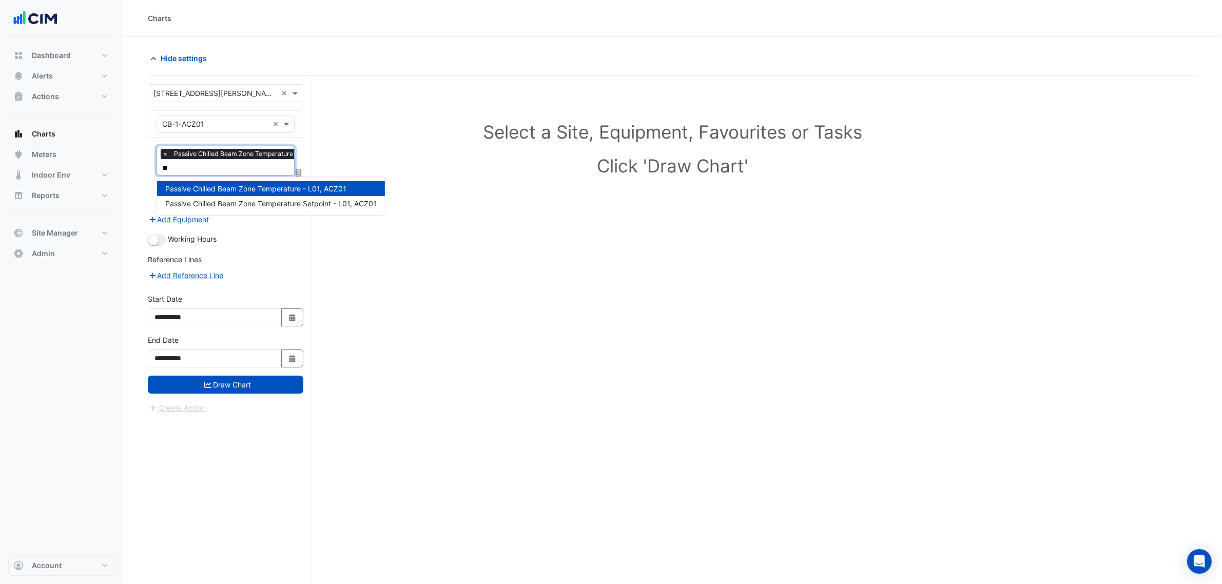
type input "*"
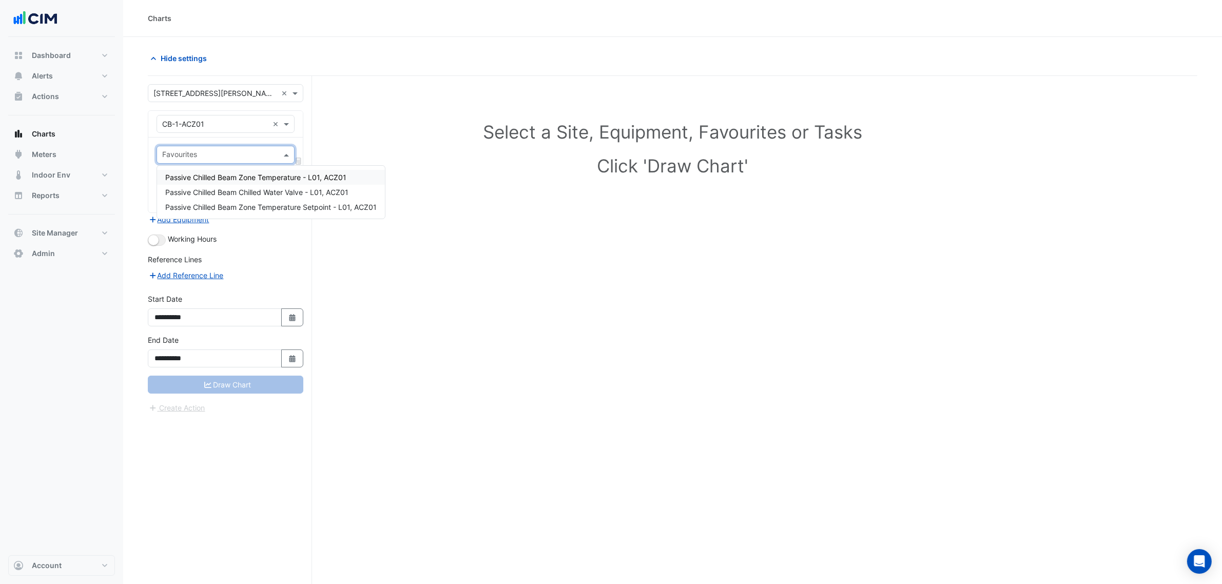
type input "*"
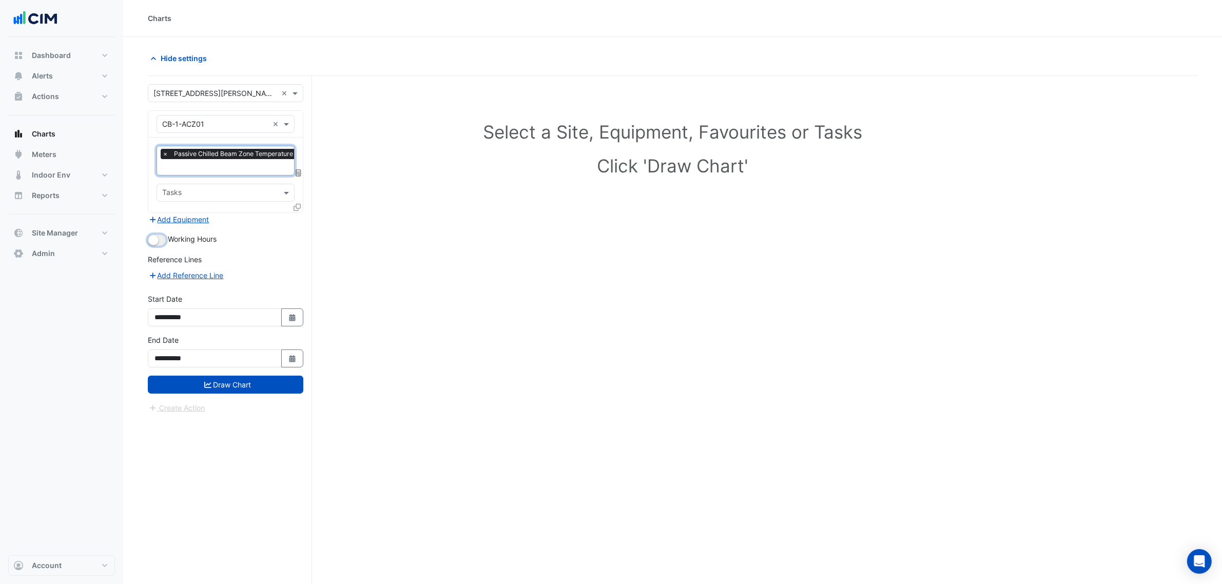
click at [150, 237] on small "button" at bounding box center [153, 240] width 10 height 10
click at [286, 208] on div "Favourites × Passive Chilled Beam Zone Temperature - L01, ACZ01 × Tasks" at bounding box center [225, 175] width 154 height 75
click at [295, 204] on icon at bounding box center [297, 207] width 7 height 7
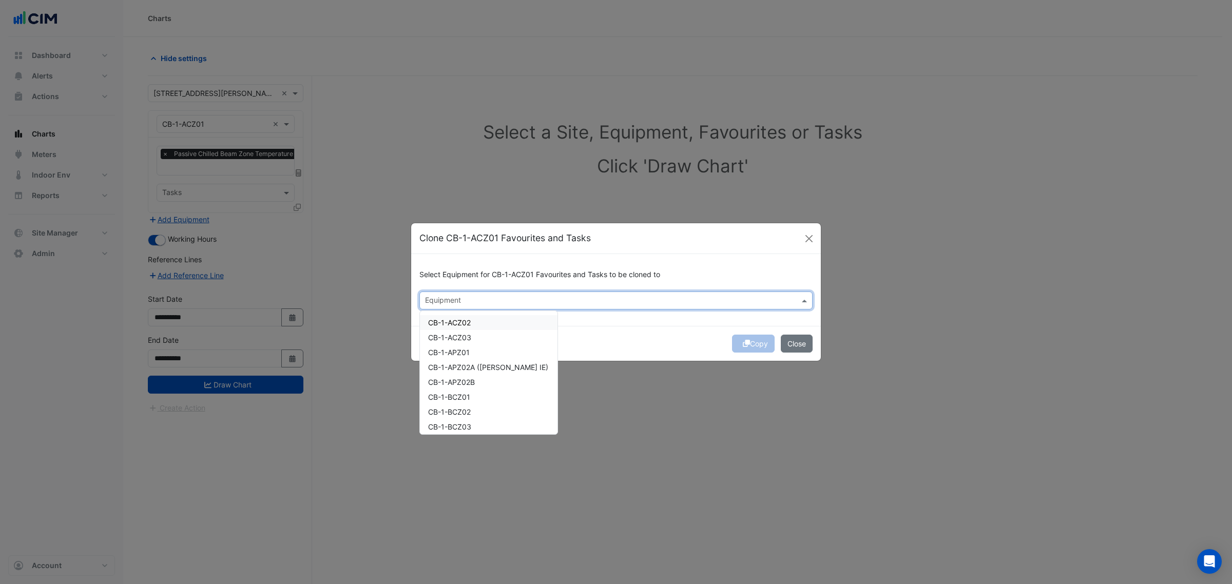
click at [480, 307] on div at bounding box center [609, 301] width 372 height 13
click at [480, 320] on div "CB-1-ACZ02" at bounding box center [489, 322] width 138 height 15
click at [478, 330] on div "CB-1-ACZ03" at bounding box center [489, 337] width 138 height 15
click at [474, 345] on div "CB-1-APZ01" at bounding box center [489, 352] width 138 height 15
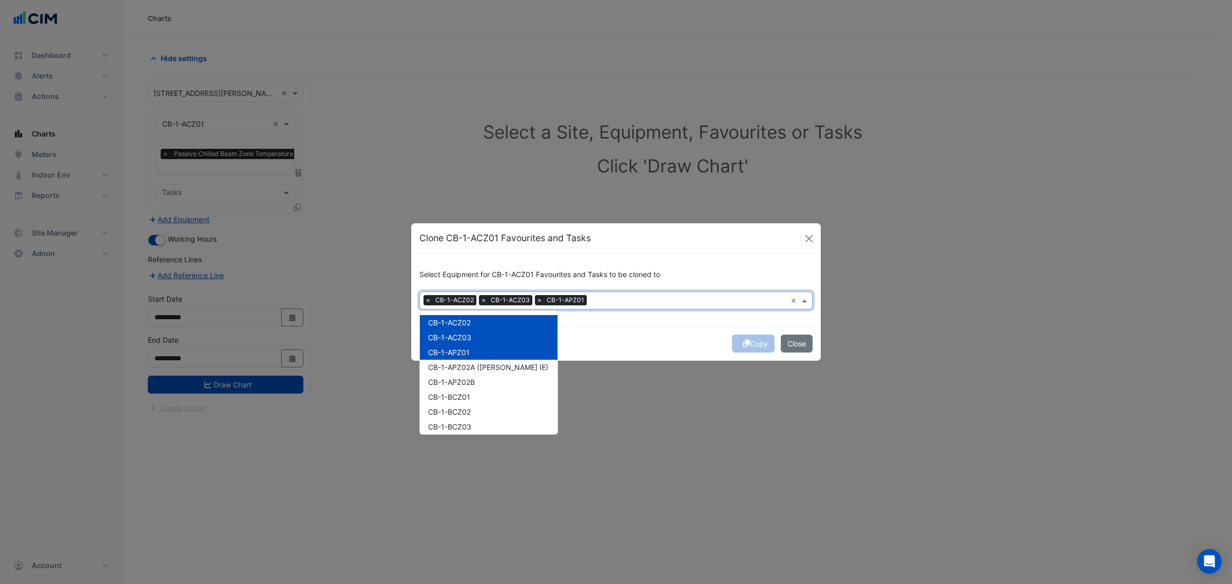
click at [473, 353] on div "CB-1-APZ01" at bounding box center [489, 352] width 138 height 15
click at [470, 363] on span "CB-1-APZ02A ([PERSON_NAME] IE)" at bounding box center [488, 367] width 120 height 9
click at [470, 350] on div "CB-1-APZ01" at bounding box center [489, 352] width 138 height 15
click at [470, 378] on span "CB-1-APZ02B" at bounding box center [451, 382] width 47 height 9
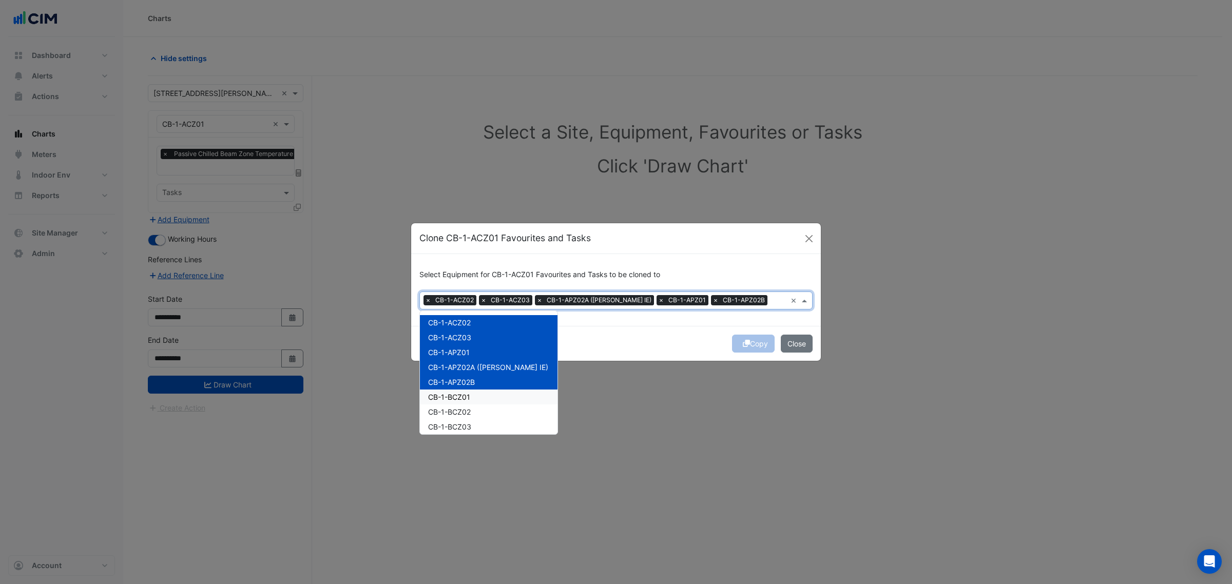
click at [466, 396] on span "CB-1-BCZ01" at bounding box center [449, 397] width 42 height 9
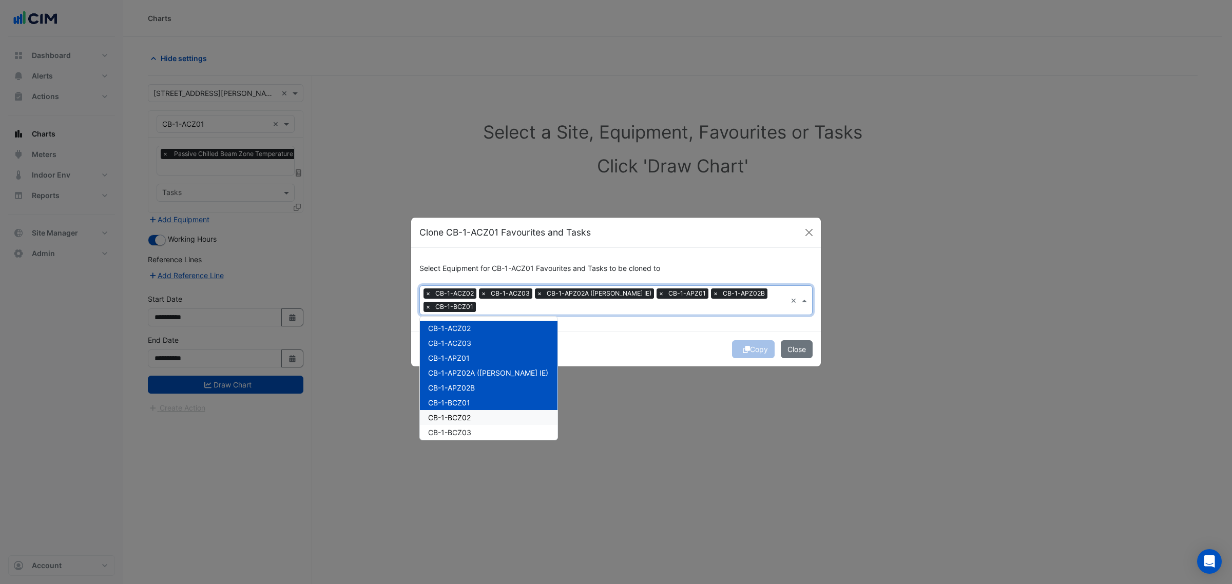
click at [465, 412] on div "CB-1-BCZ02" at bounding box center [489, 417] width 138 height 15
click at [464, 424] on div "CB-1-BCZ02" at bounding box center [489, 417] width 138 height 15
click at [462, 429] on span "CB-1-BCZ03" at bounding box center [449, 432] width 43 height 9
click at [466, 420] on span "CB-1-BCZ02" at bounding box center [449, 417] width 43 height 9
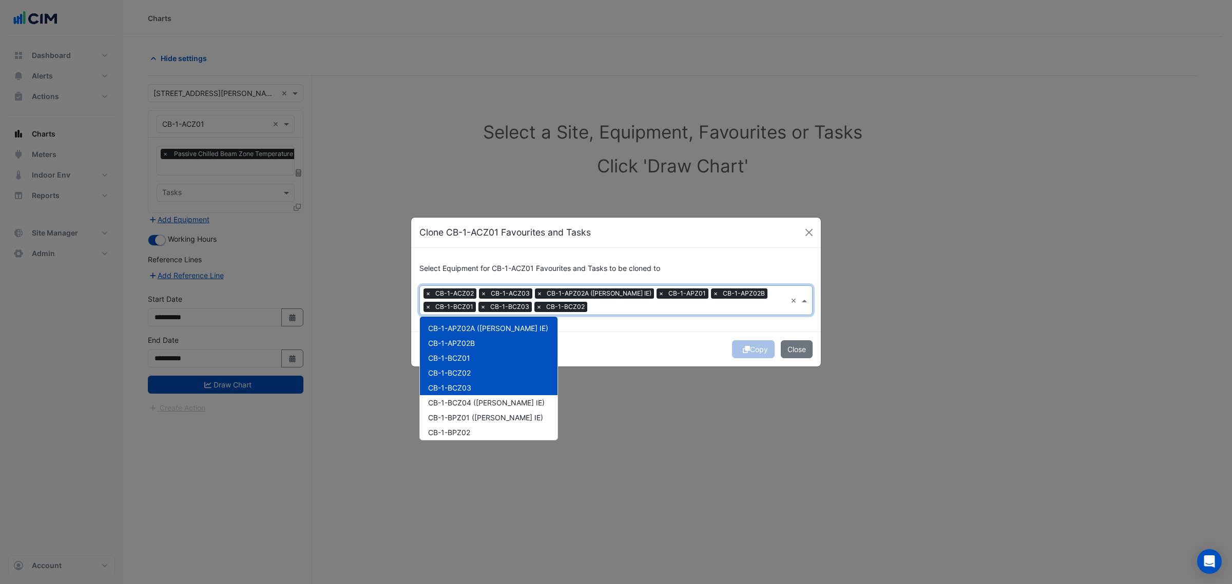
scroll to position [64, 0]
drag, startPoint x: 472, startPoint y: 383, endPoint x: 468, endPoint y: 403, distance: 21.0
click at [471, 387] on div "CB-1-BCZ04 ([PERSON_NAME] IE)" at bounding box center [489, 383] width 138 height 15
click at [468, 404] on div "CB-1-BPZ01 ([PERSON_NAME] IE)" at bounding box center [489, 398] width 138 height 15
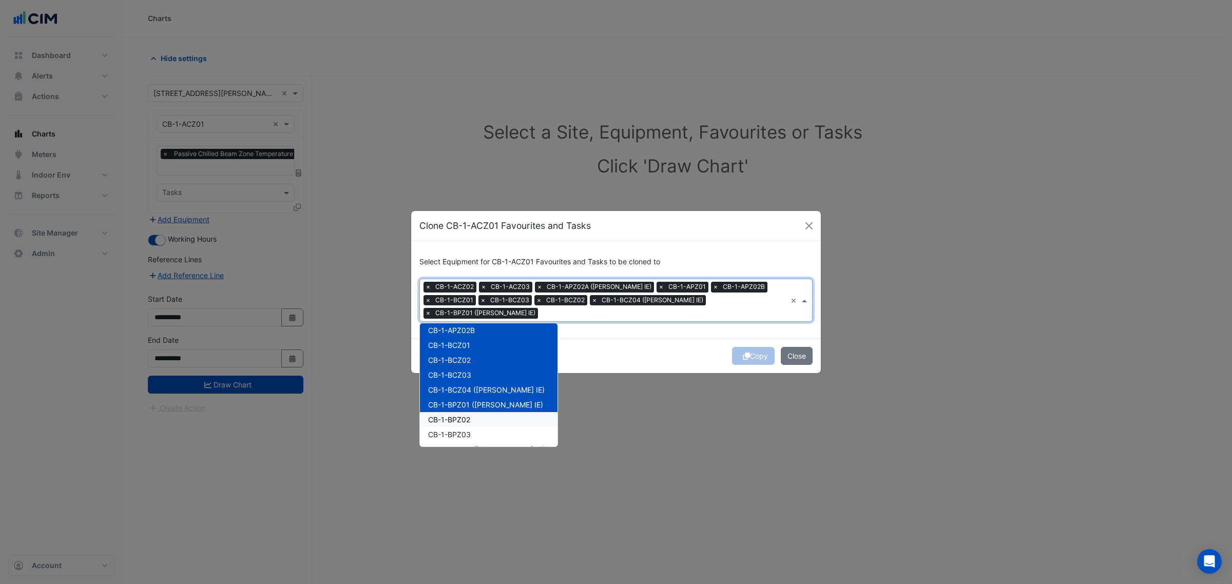
click at [466, 415] on span "CB-1-BPZ02" at bounding box center [449, 419] width 42 height 9
click at [462, 430] on span "CB-1-BPZ03" at bounding box center [449, 434] width 43 height 9
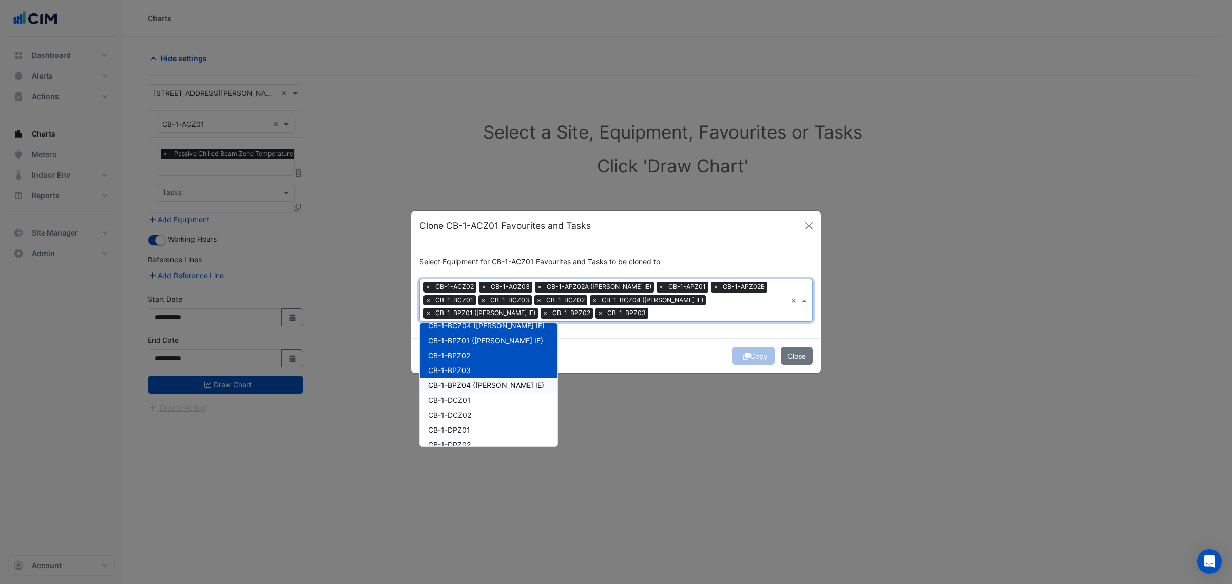
click at [471, 386] on span "CB-1-BPZ04 ([PERSON_NAME] IE)" at bounding box center [486, 385] width 116 height 9
click at [468, 401] on span "CB-1-DCZ01" at bounding box center [449, 400] width 43 height 9
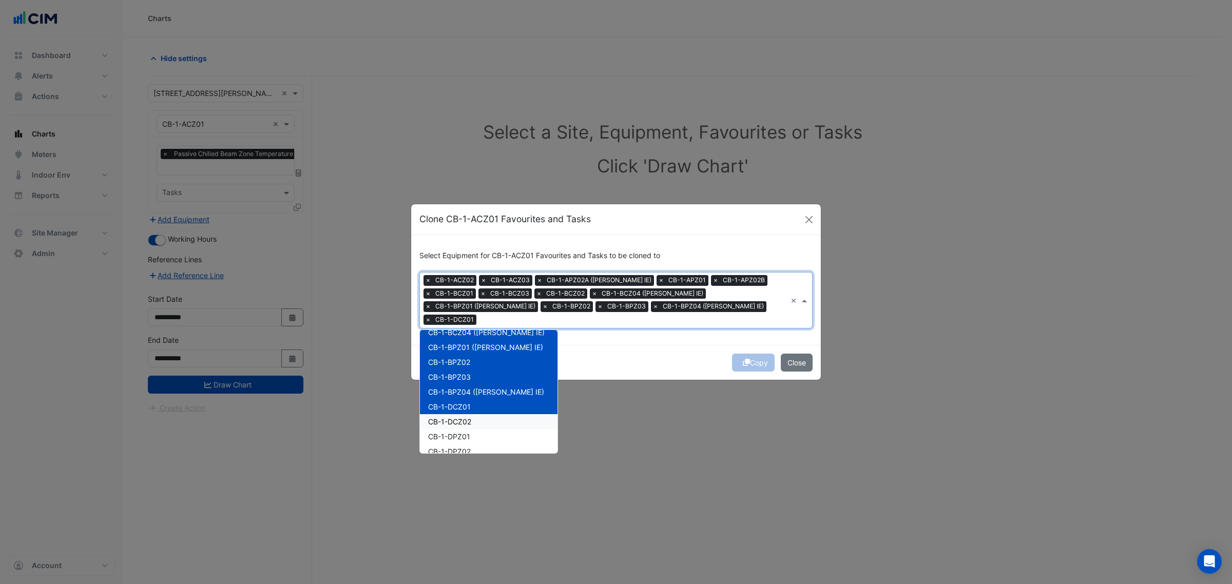
click at [465, 421] on div "CB-1-DCZ02" at bounding box center [489, 421] width 138 height 15
click at [463, 433] on span "CB-1-DPZ01" at bounding box center [449, 436] width 42 height 9
click at [460, 441] on div "CB-1-DPZ01" at bounding box center [489, 436] width 138 height 15
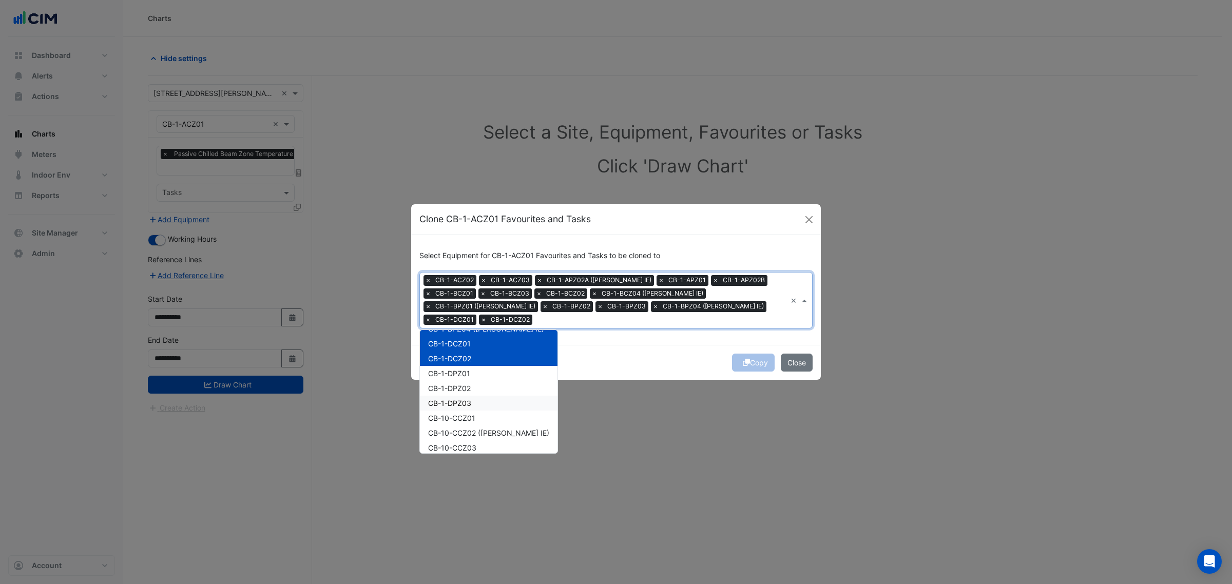
scroll to position [192, 0]
click at [467, 368] on span "CB-1-DPZ01" at bounding box center [449, 372] width 42 height 9
click at [470, 380] on div "CB-1-DPZ02" at bounding box center [489, 387] width 138 height 15
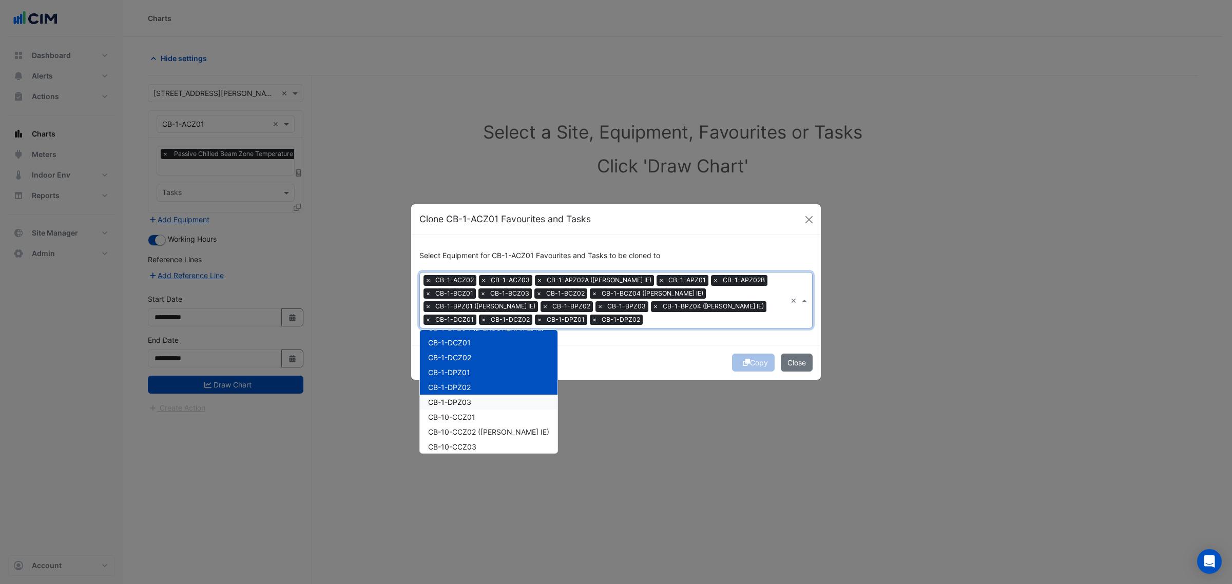
click at [470, 398] on span "CB-1-DPZ03" at bounding box center [449, 402] width 43 height 9
click at [701, 358] on div "Copy Close" at bounding box center [616, 362] width 410 height 35
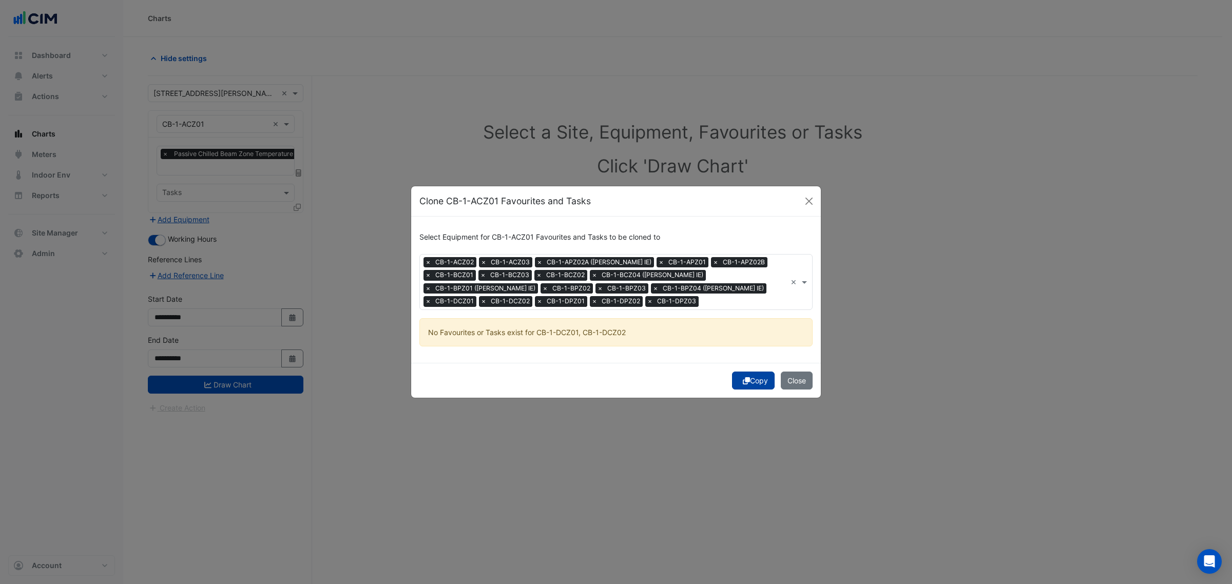
click at [748, 386] on button "Copy" at bounding box center [753, 381] width 43 height 18
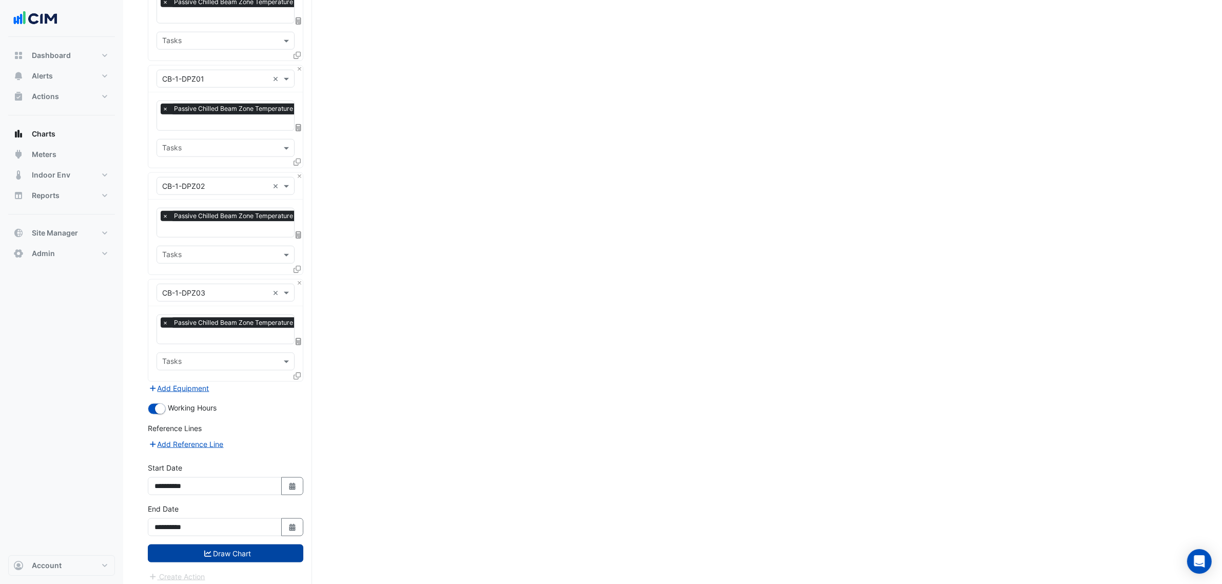
click at [278, 545] on button "Draw Chart" at bounding box center [226, 554] width 156 height 18
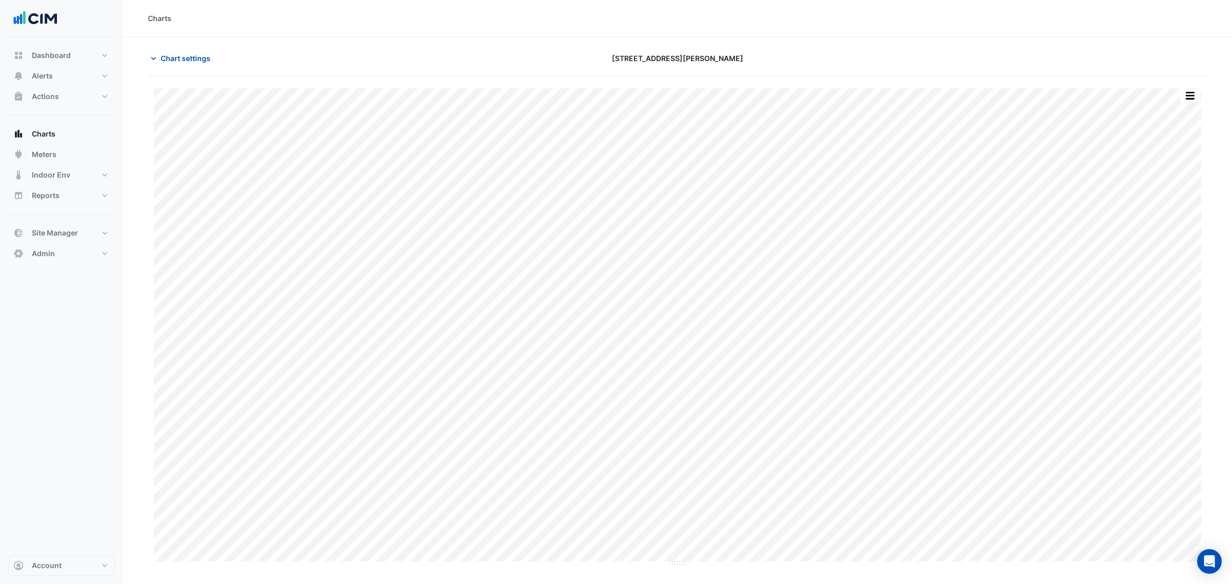
click at [132, 45] on section "Chart settings 1 Shelley Street Split by Equip Split All Print Save as JPEG Sav…" at bounding box center [677, 302] width 1109 height 530
click at [161, 60] on span "Chart settings" at bounding box center [186, 58] width 50 height 11
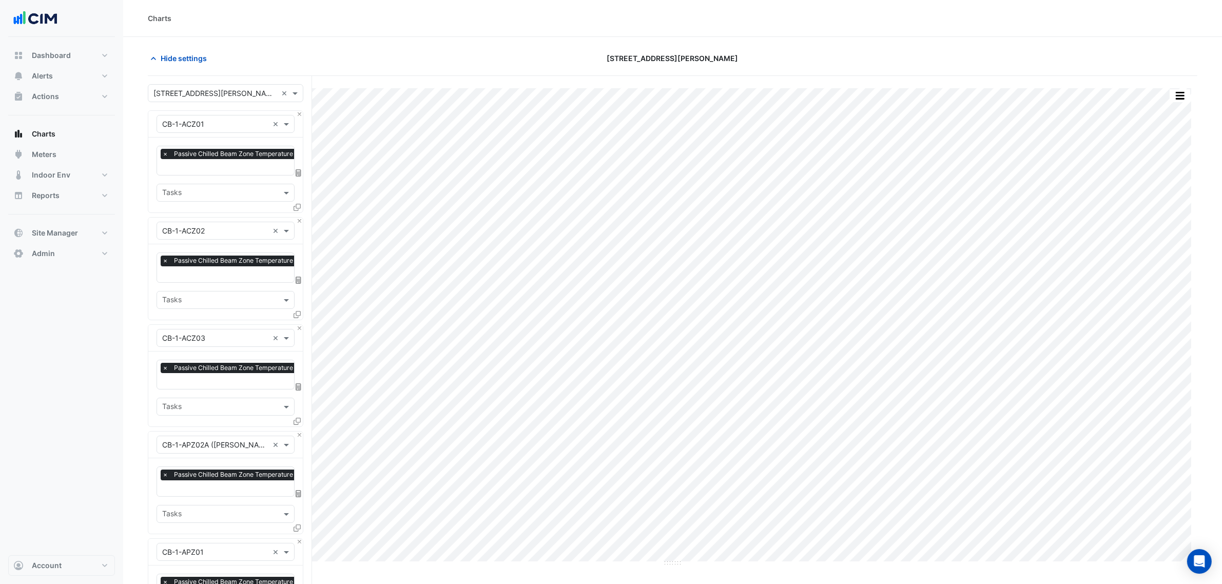
click at [217, 131] on div "Equipment × CB-1-ACZ01 ×" at bounding box center [226, 124] width 138 height 18
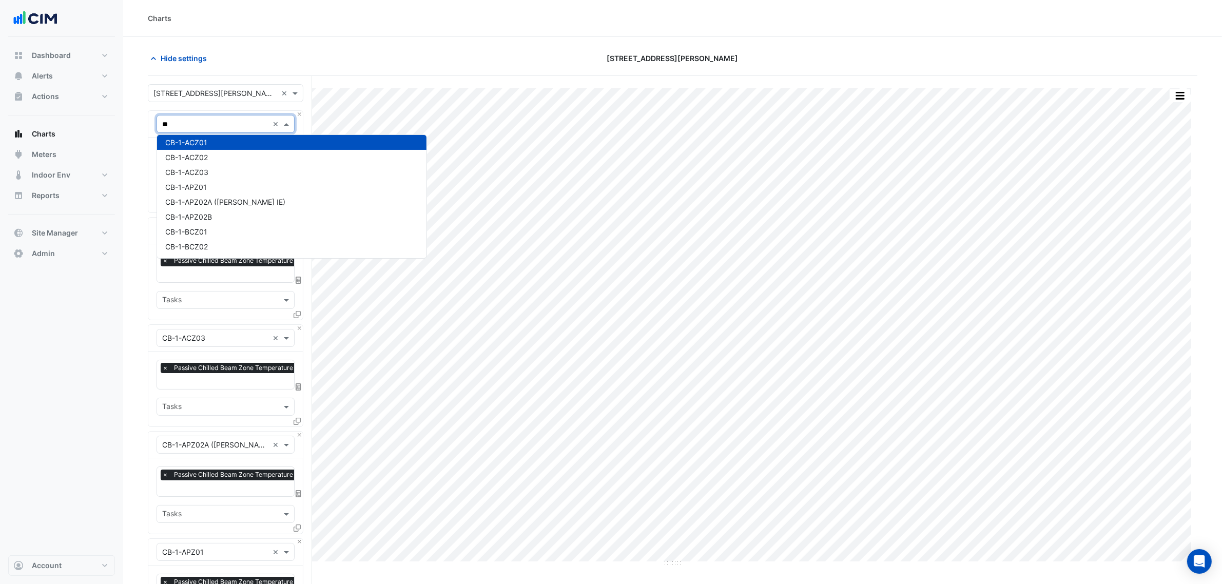
scroll to position [5, 0]
type input "****"
click at [213, 139] on div "CB-7-CCZ01" at bounding box center [225, 141] width 137 height 15
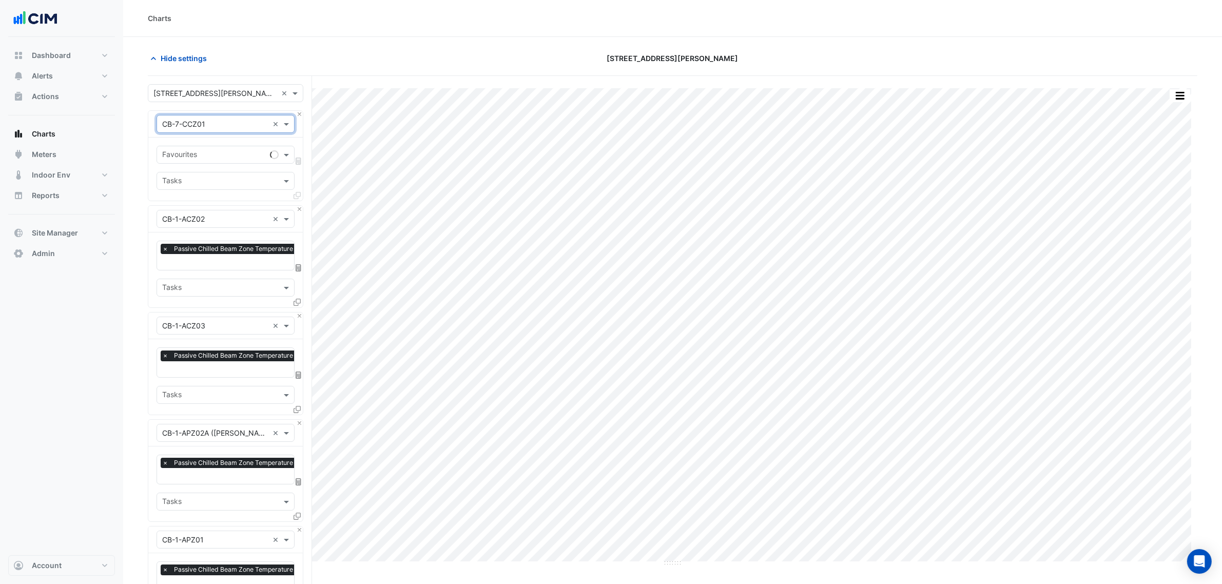
click at [253, 90] on input "text" at bounding box center [215, 93] width 124 height 11
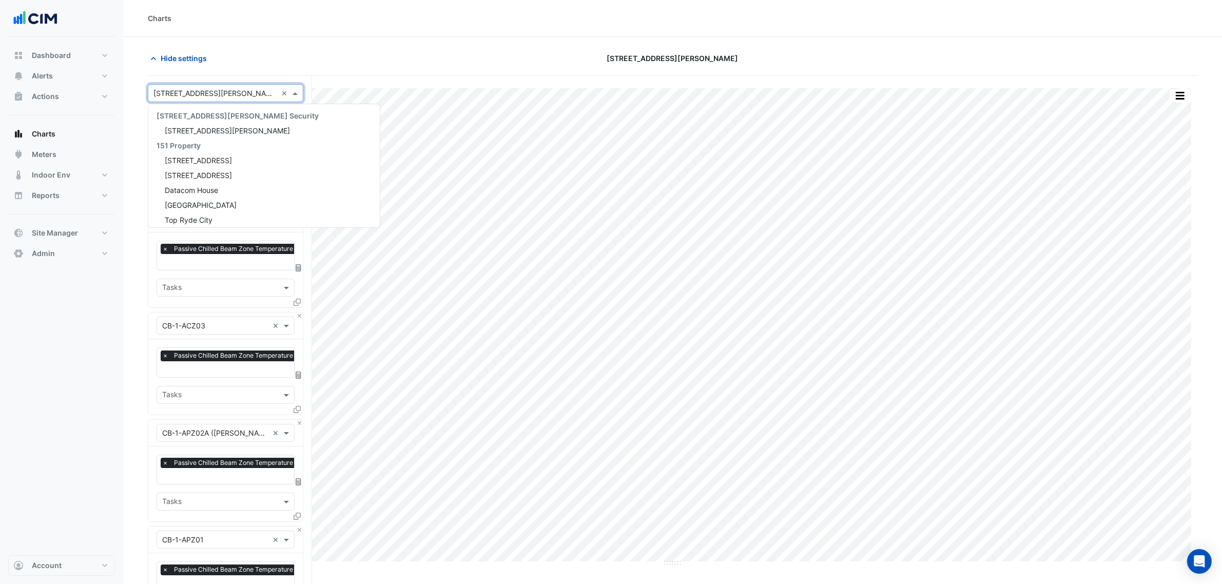
scroll to position [2041, 0]
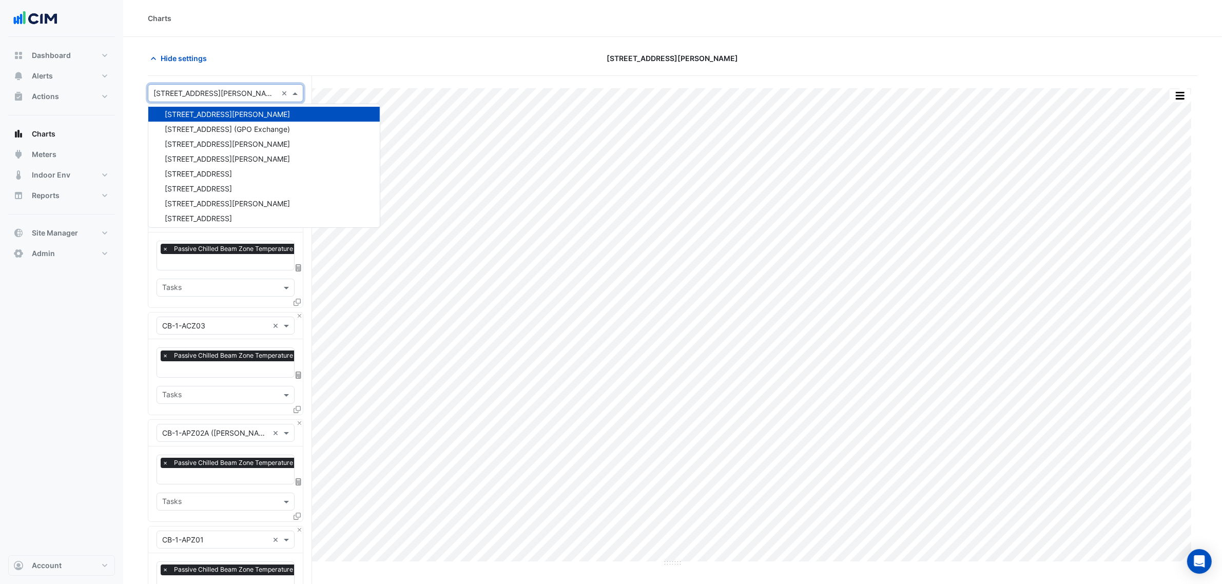
click at [279, 88] on div at bounding box center [225, 93] width 154 height 12
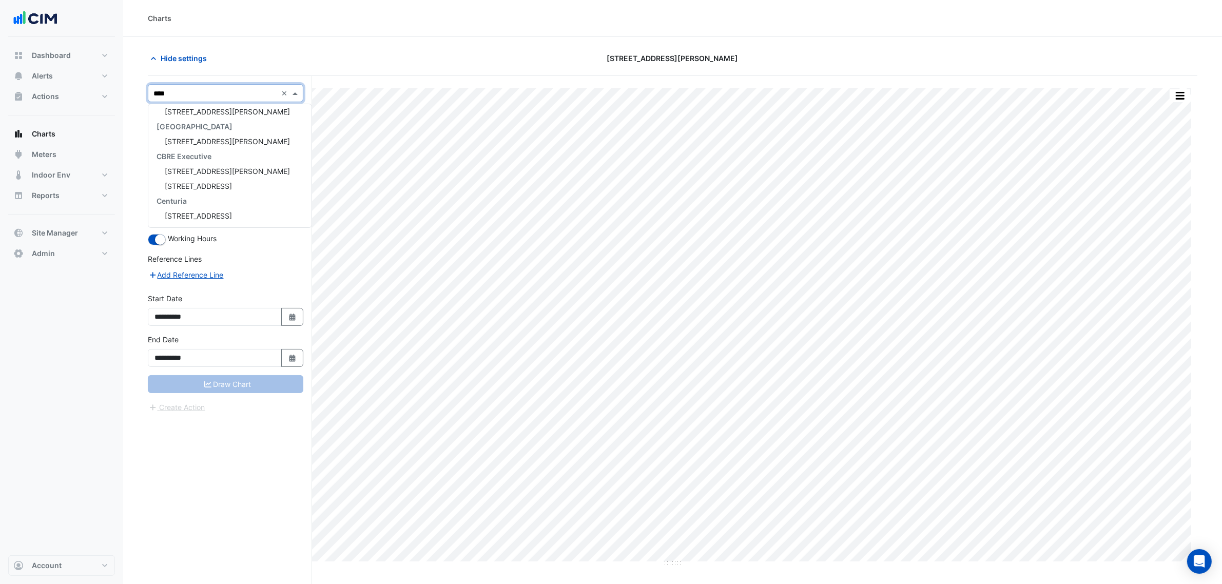
scroll to position [19, 0]
type input "******"
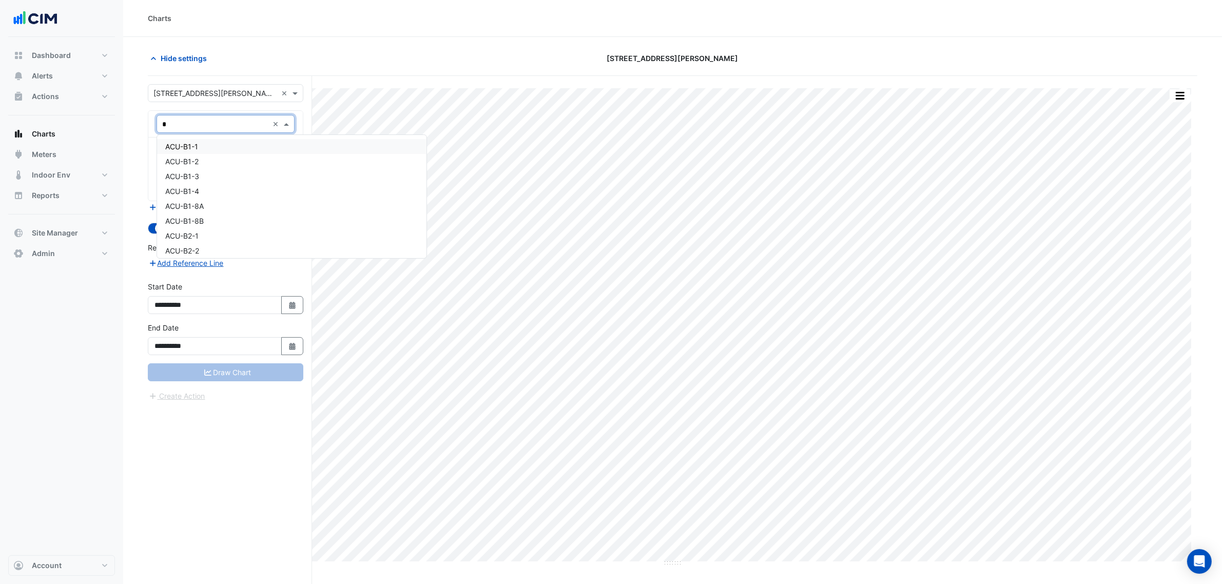
type input "**"
click at [208, 147] on span "CB-7-CCZ05 (NABERS IE)" at bounding box center [224, 148] width 118 height 9
click at [208, 147] on div "Favourites" at bounding box center [211, 155] width 109 height 16
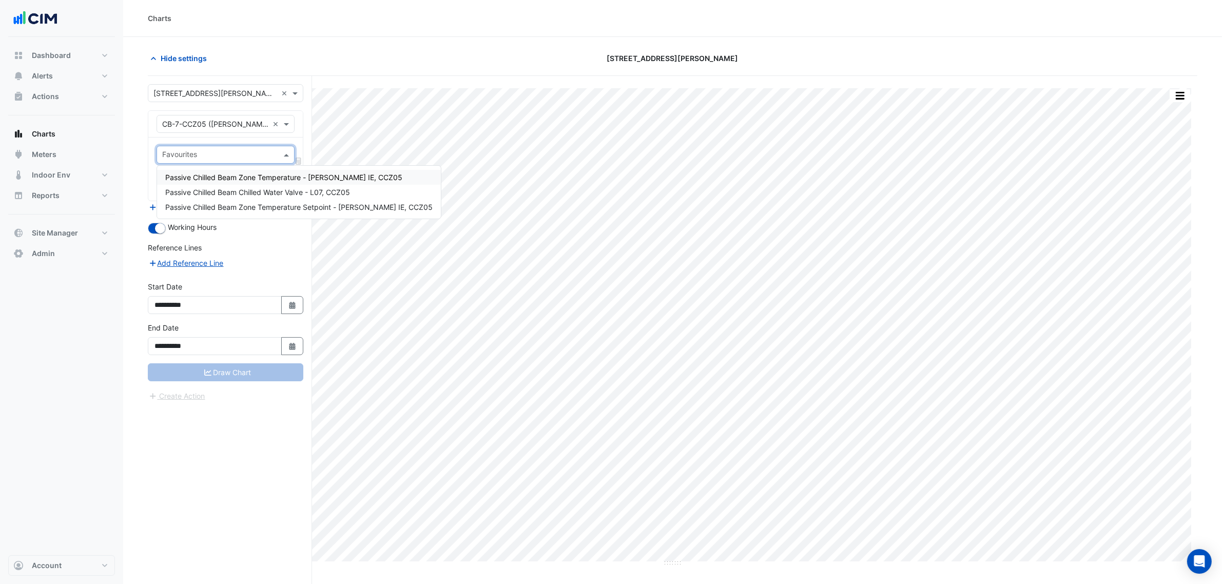
click at [225, 179] on span "Passive Chilled Beam Zone Temperature - NABERS IE, CCZ05" at bounding box center [283, 177] width 237 height 9
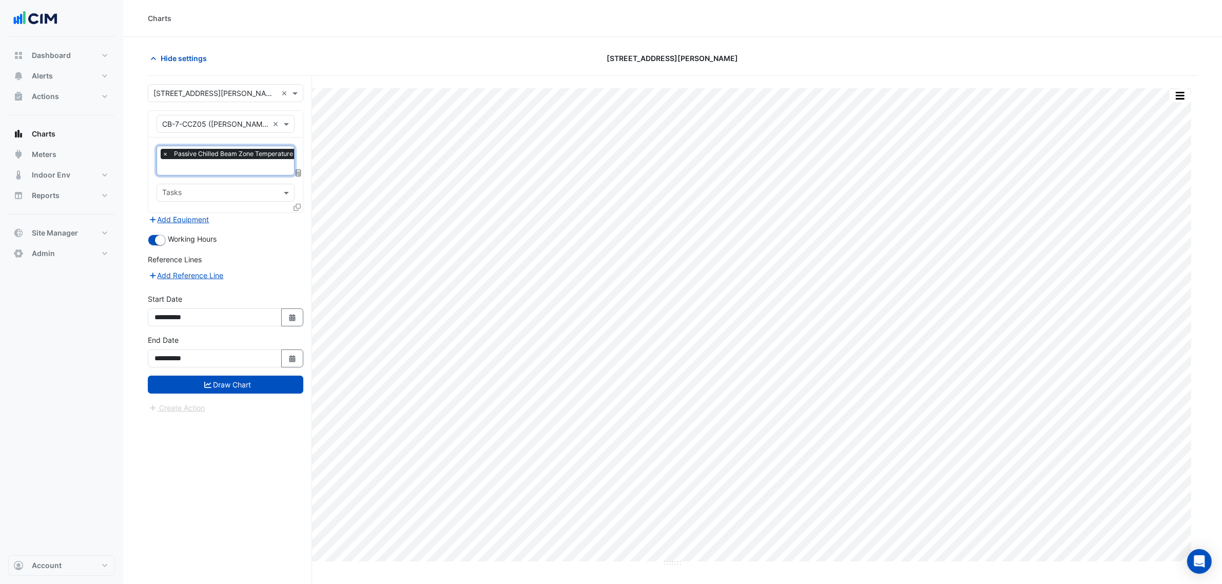
click at [294, 209] on icon at bounding box center [297, 207] width 7 height 7
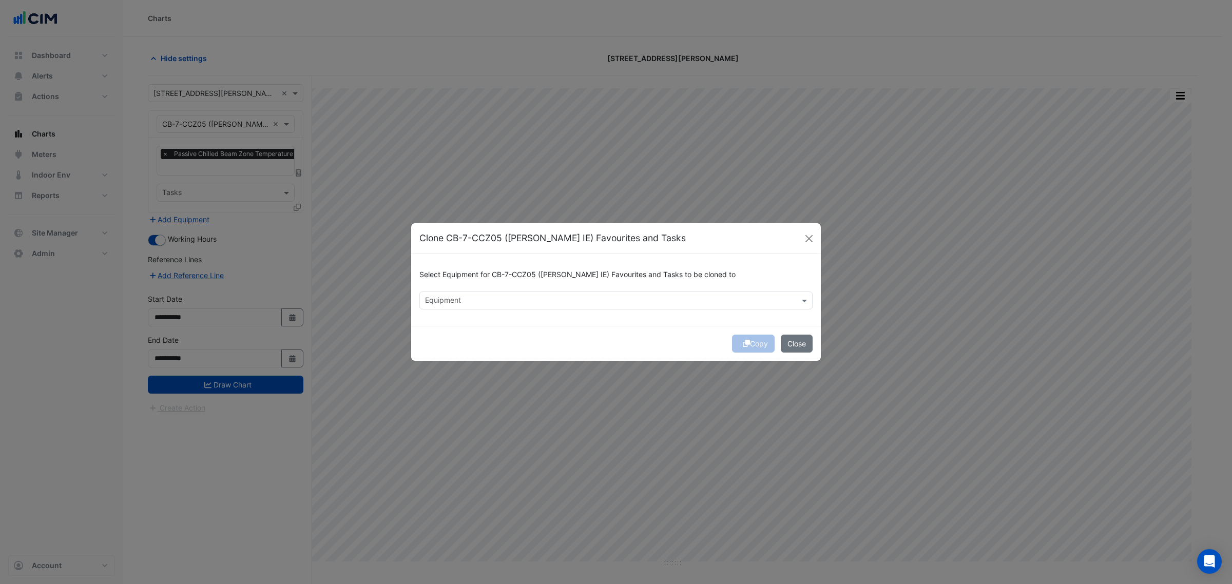
drag, startPoint x: 519, startPoint y: 322, endPoint x: 521, endPoint y: 316, distance: 6.5
click at [521, 318] on div "Select Equipment for CB-7-CCZ05 (NABERS IE) Favourites and Tasks to be cloned t…" at bounding box center [616, 290] width 410 height 72
click at [511, 301] on input "text" at bounding box center [610, 301] width 370 height 11
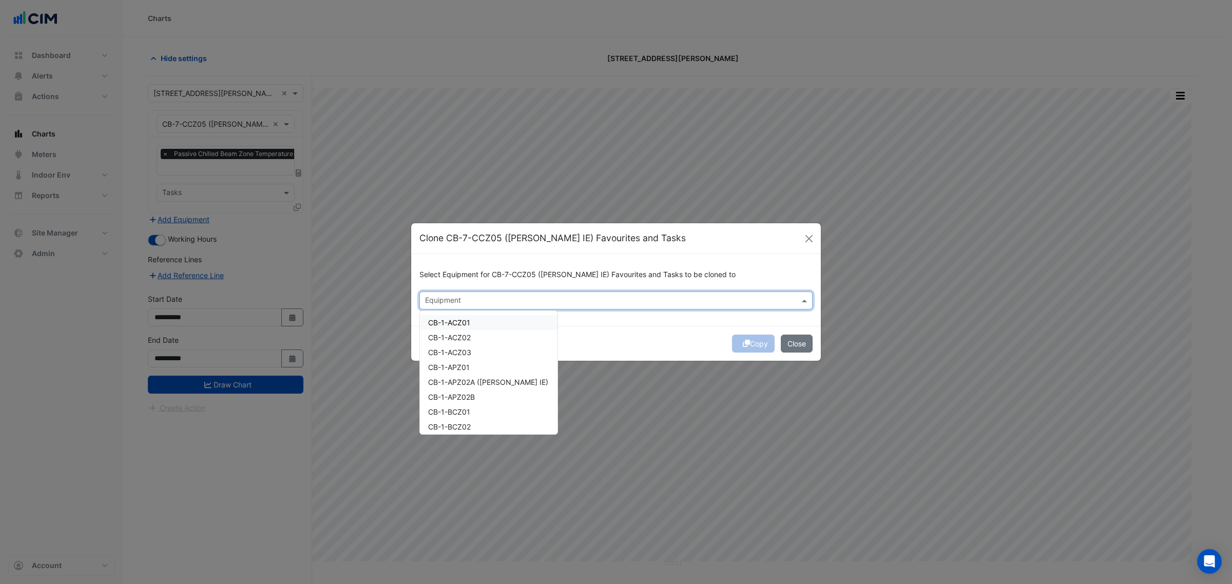
click at [489, 322] on div "CB-1-ACZ01" at bounding box center [489, 322] width 138 height 15
drag, startPoint x: 483, startPoint y: 336, endPoint x: 483, endPoint y: 342, distance: 6.2
click at [483, 337] on div "CB-1-ACZ02" at bounding box center [489, 337] width 138 height 15
click at [480, 317] on div "CB-1-ACZ01" at bounding box center [489, 322] width 138 height 15
click at [483, 334] on div "CB-1-ACZ02" at bounding box center [489, 337] width 138 height 15
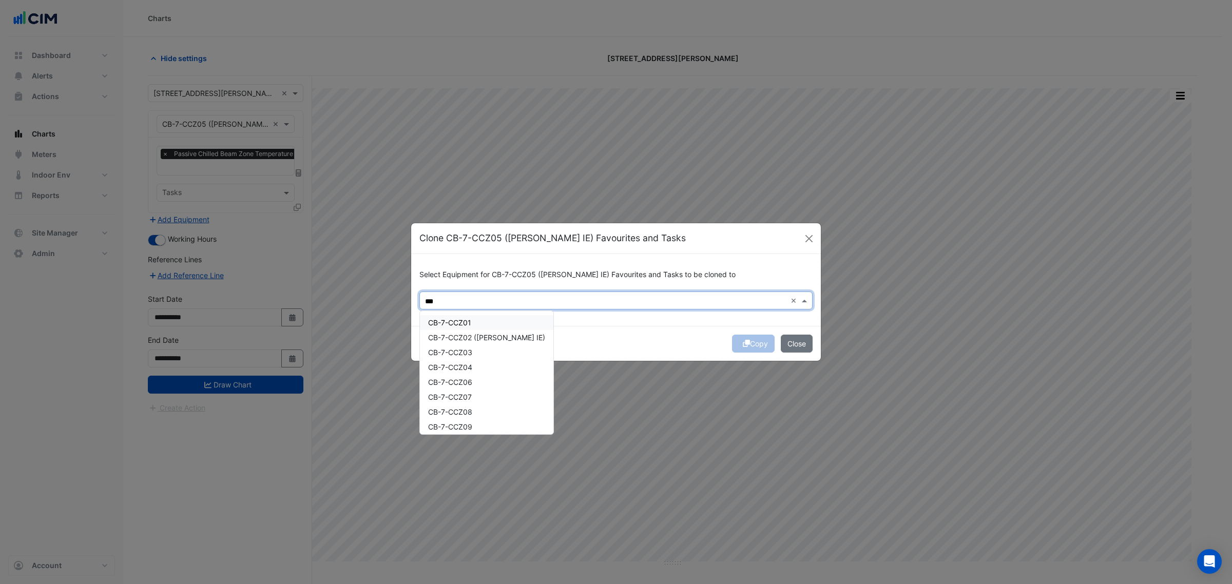
click at [490, 316] on div "CB-7-CCZ01" at bounding box center [486, 322] width 133 height 15
click at [493, 337] on span "CB-7-CCZ02 (NABERS IE)" at bounding box center [486, 337] width 117 height 9
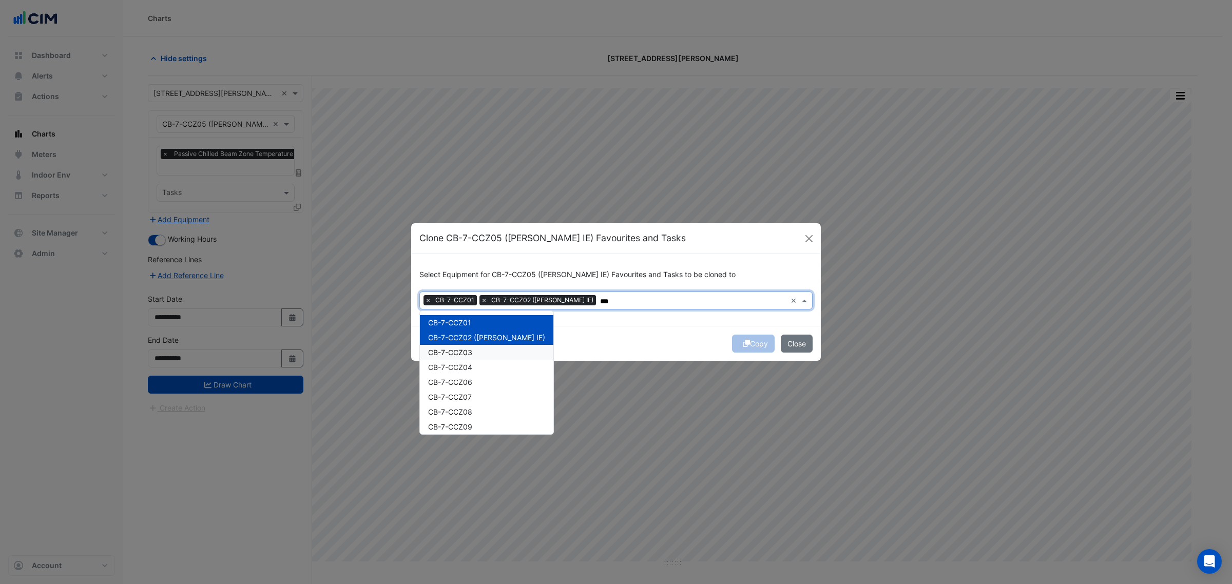
click at [489, 357] on div "CB-7-CCZ03" at bounding box center [486, 352] width 133 height 15
drag, startPoint x: 487, startPoint y: 366, endPoint x: 482, endPoint y: 384, distance: 18.4
click at [487, 369] on div "CB-7-CCZ04" at bounding box center [486, 367] width 133 height 15
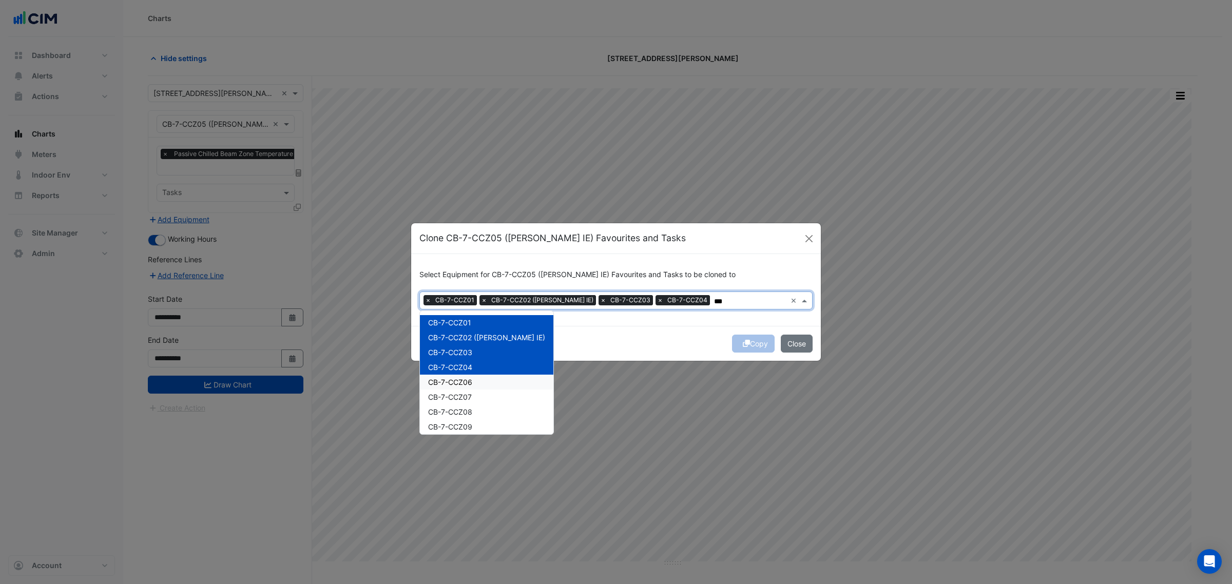
drag, startPoint x: 482, startPoint y: 384, endPoint x: 482, endPoint y: 399, distance: 15.4
click at [482, 385] on div "CB-7-CCZ06" at bounding box center [486, 382] width 133 height 15
drag, startPoint x: 482, startPoint y: 399, endPoint x: 482, endPoint y: 409, distance: 9.2
click at [482, 402] on div "CB-7-CCZ07" at bounding box center [486, 397] width 133 height 15
click at [482, 424] on div "CB-7-CCZ01 CB-7-CCZ02 (NABERS IE) CB-7-CCZ03 CB-7-CCZ04 CB-7-CCZ06 CB-7-CCZ07 C…" at bounding box center [486, 568] width 133 height 506
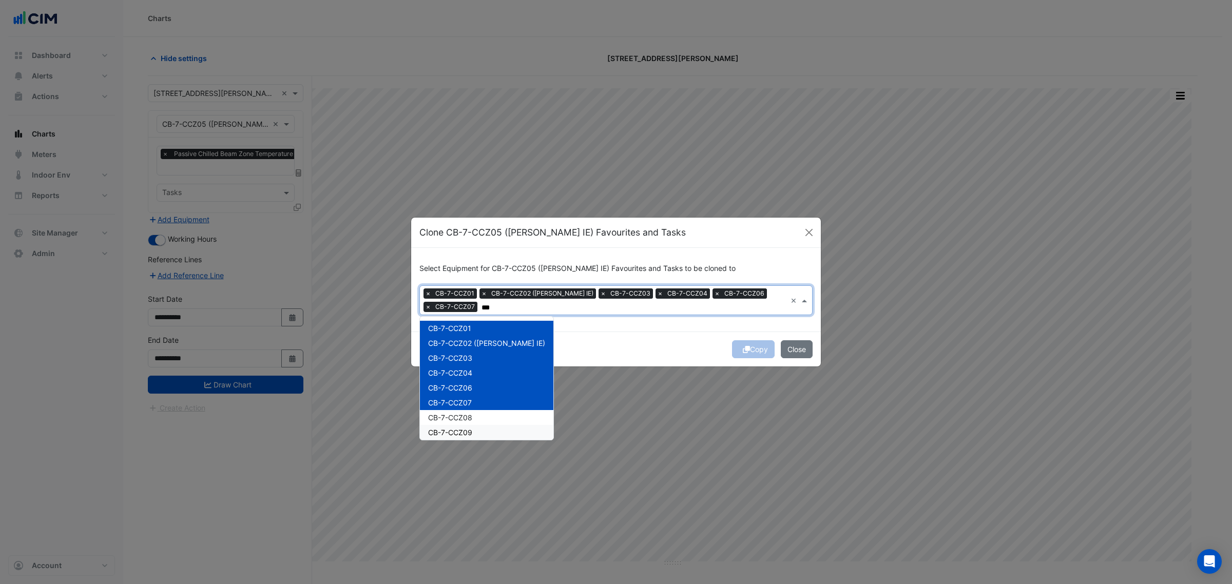
click at [481, 433] on div "CB-7-CCZ09" at bounding box center [486, 432] width 133 height 15
click at [486, 419] on div "CB-7-CCZ08" at bounding box center [486, 417] width 133 height 15
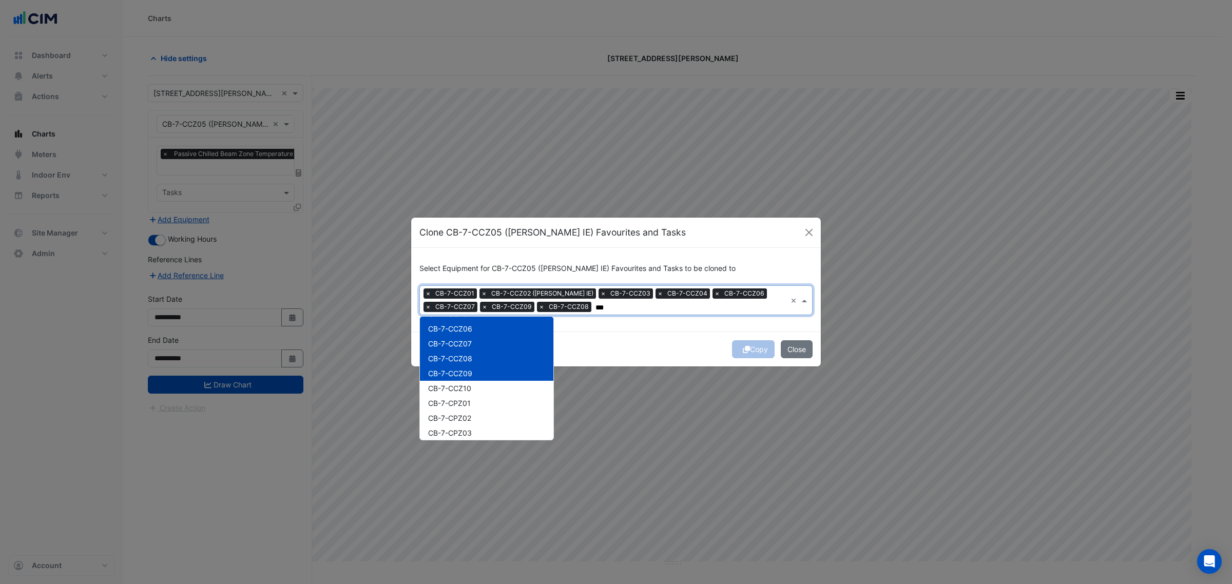
scroll to position [128, 0]
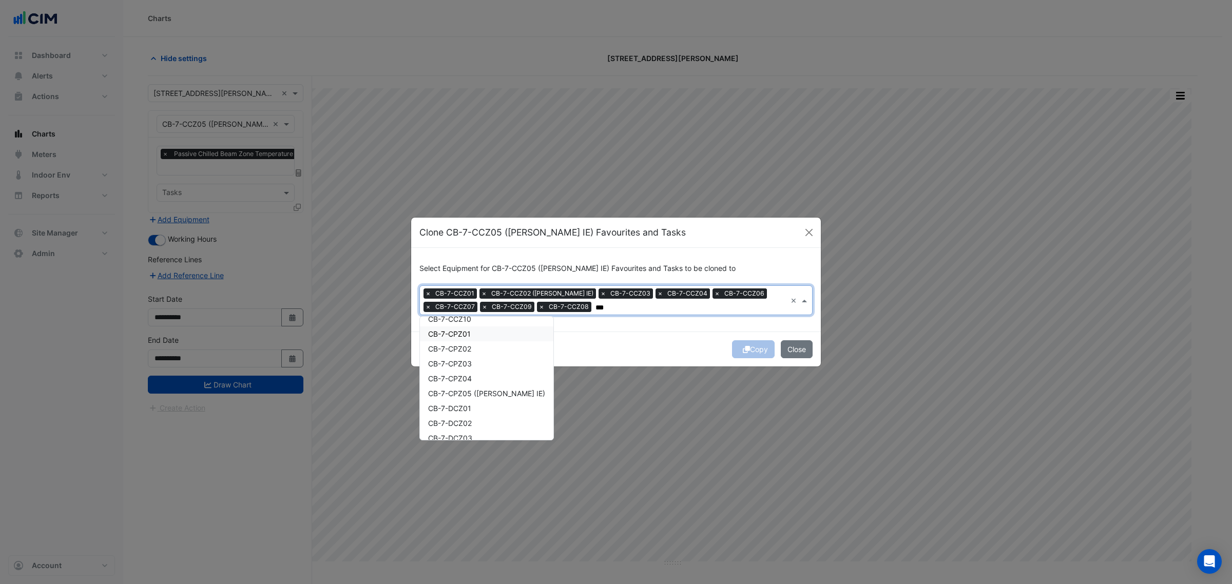
click at [493, 334] on div "CB-7-CPZ01" at bounding box center [486, 333] width 133 height 15
drag, startPoint x: 493, startPoint y: 355, endPoint x: 491, endPoint y: 360, distance: 5.9
click at [492, 358] on div "CB-7-CCZ01 CB-7-CCZ02 (NABERS IE) CB-7-CCZ03 CB-7-CCZ04 CB-7-CCZ06 CB-7-CCZ07 C…" at bounding box center [486, 445] width 133 height 506
click at [489, 375] on div "CB-7-CPZ04" at bounding box center [486, 378] width 133 height 15
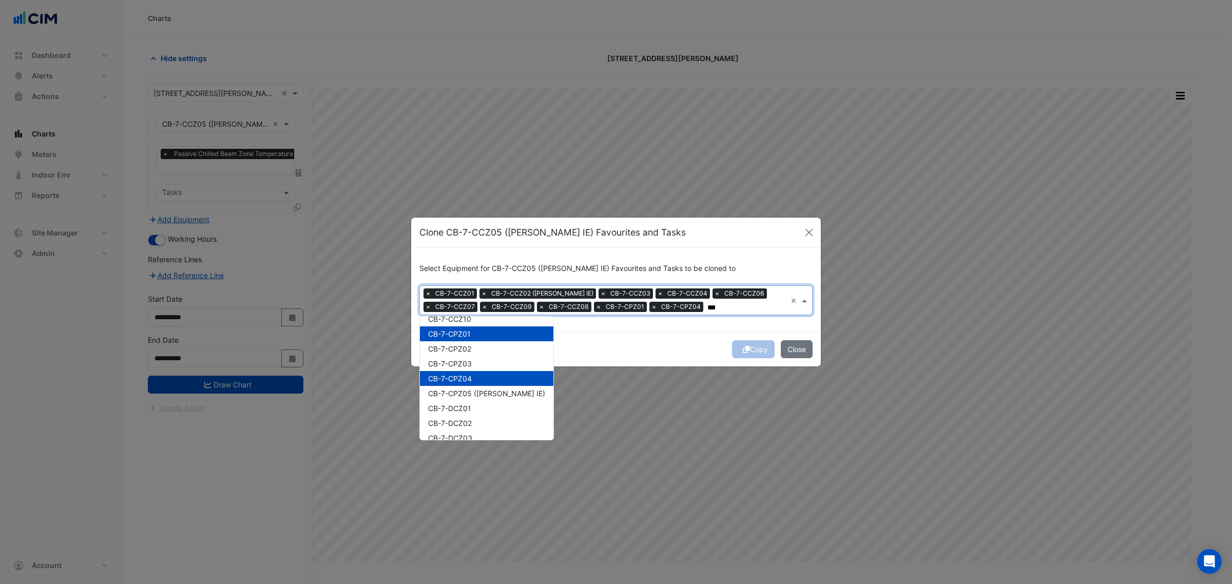
click at [488, 385] on div "CB-7-CPZ04" at bounding box center [486, 378] width 133 height 15
drag, startPoint x: 485, startPoint y: 400, endPoint x: 482, endPoint y: 416, distance: 15.6
click at [485, 401] on div "CB-7-CCZ01 CB-7-CCZ02 (NABERS IE) CB-7-CCZ03 CB-7-CCZ04 CB-7-CCZ06 CB-7-CCZ07 C…" at bounding box center [486, 445] width 133 height 506
drag, startPoint x: 482, startPoint y: 416, endPoint x: 481, endPoint y: 422, distance: 6.2
click at [481, 419] on div "CB-7-DCZ02" at bounding box center [486, 423] width 133 height 15
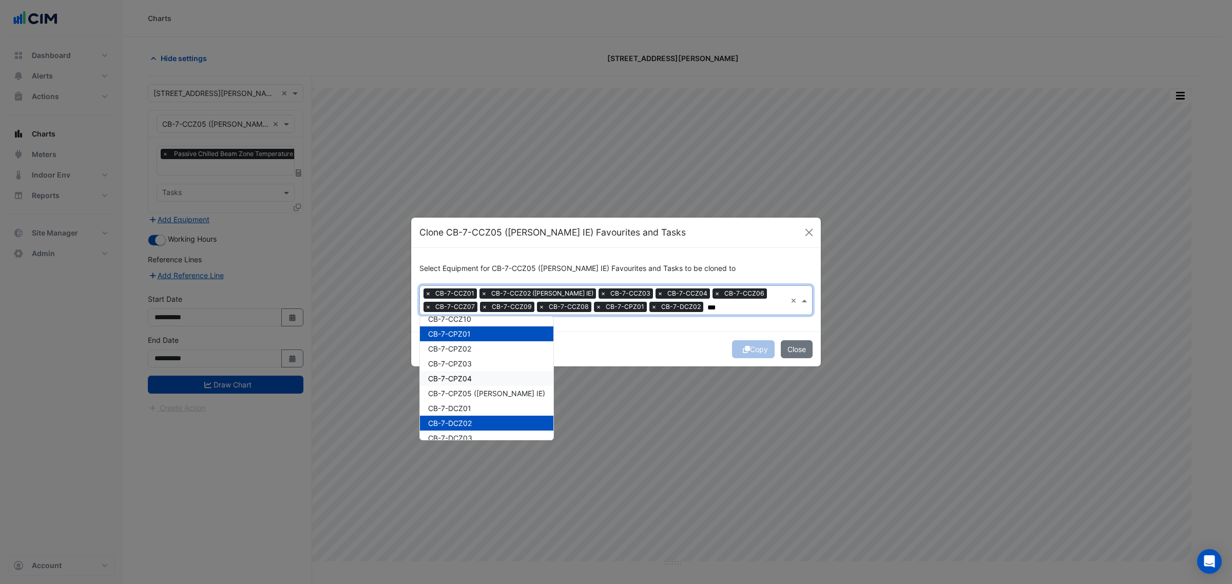
drag, startPoint x: 481, startPoint y: 375, endPoint x: 485, endPoint y: 357, distance: 18.8
click at [484, 364] on div "CB-7-CCZ01 CB-7-CCZ02 (NABERS IE) CB-7-CCZ03 CB-7-CCZ04 CB-7-CCZ06 CB-7-CCZ07 C…" at bounding box center [486, 445] width 133 height 506
click at [485, 337] on div "CB-7-CPZ01" at bounding box center [486, 333] width 133 height 15
drag, startPoint x: 491, startPoint y: 379, endPoint x: 493, endPoint y: 389, distance: 10.0
click at [491, 380] on div "CB-7-CPZ04" at bounding box center [486, 378] width 133 height 15
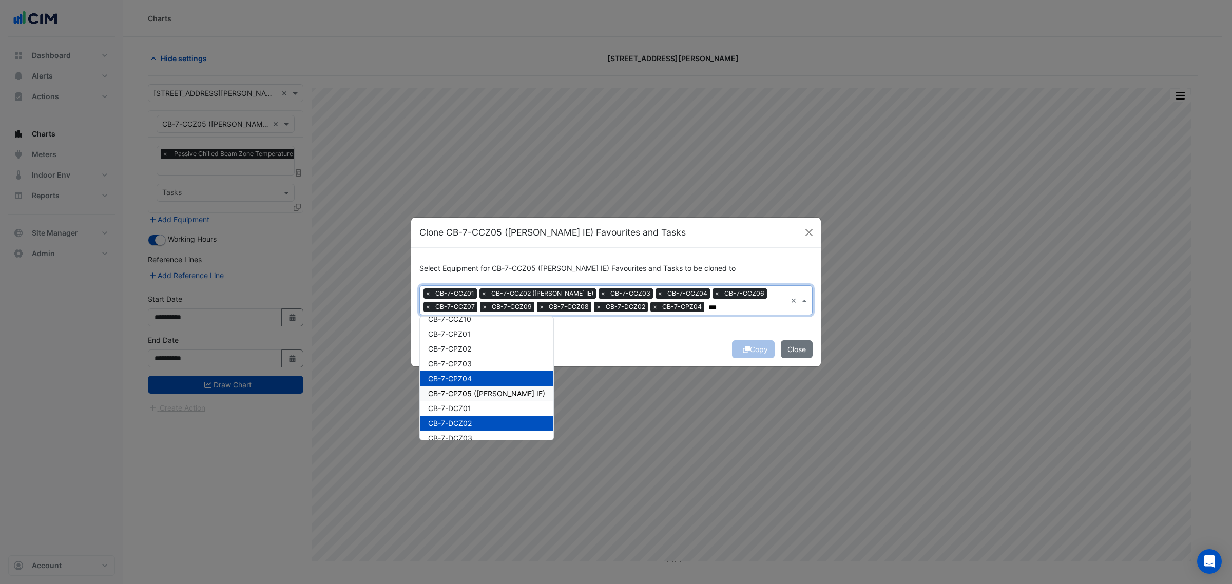
click at [493, 389] on span "CB-7-CPZ05 (NABERS IE)" at bounding box center [486, 393] width 117 height 9
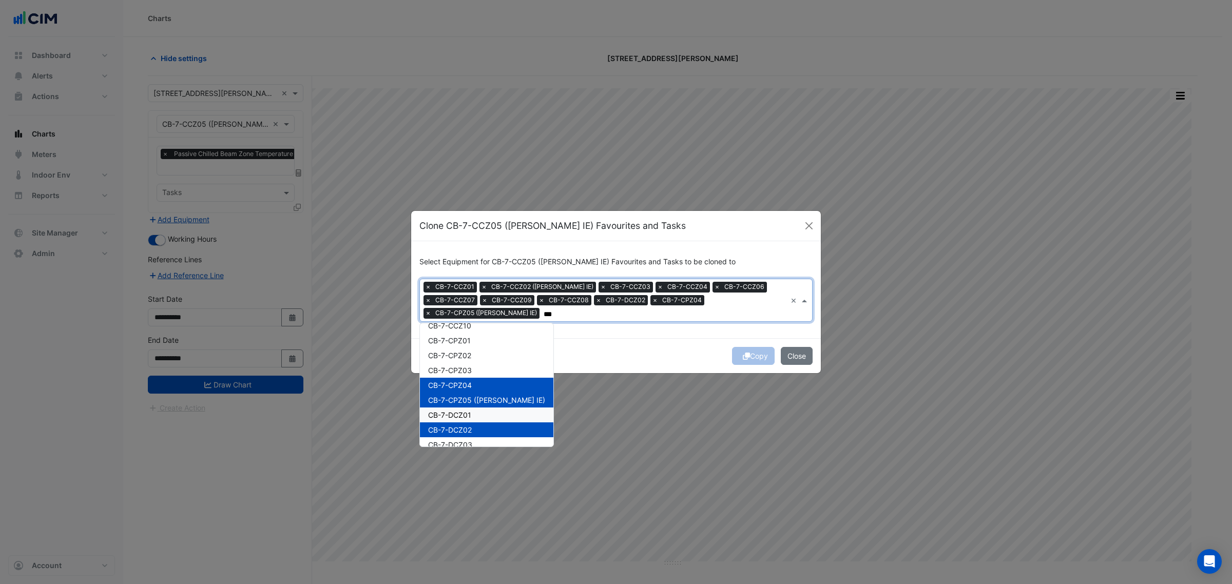
click at [478, 413] on div "CB-7-DCZ01" at bounding box center [486, 415] width 133 height 15
click at [489, 337] on div "CB-7-CPZ01" at bounding box center [486, 340] width 133 height 15
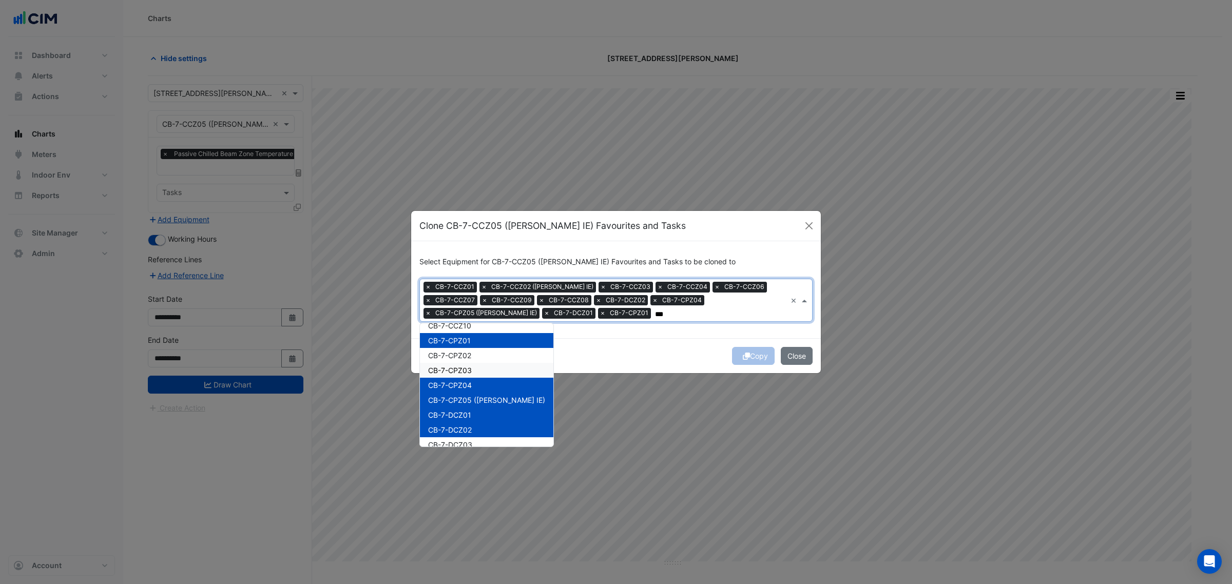
click at [491, 365] on div "CB-7-CPZ03" at bounding box center [486, 370] width 133 height 15
click at [490, 349] on div "CB-7-CPZ02" at bounding box center [486, 355] width 133 height 15
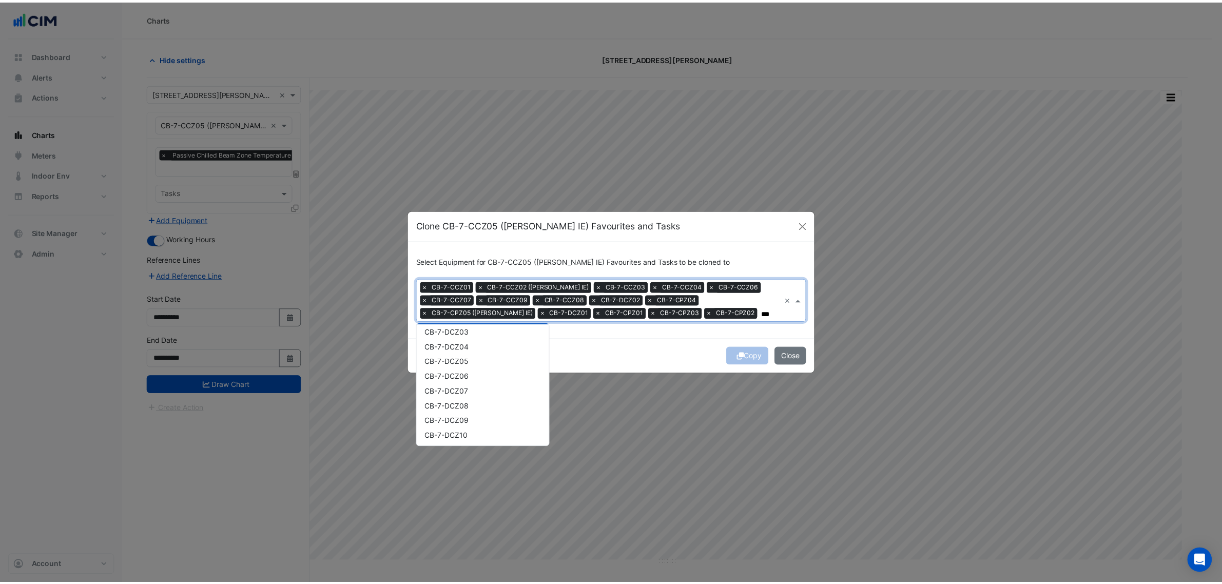
scroll to position [391, 0]
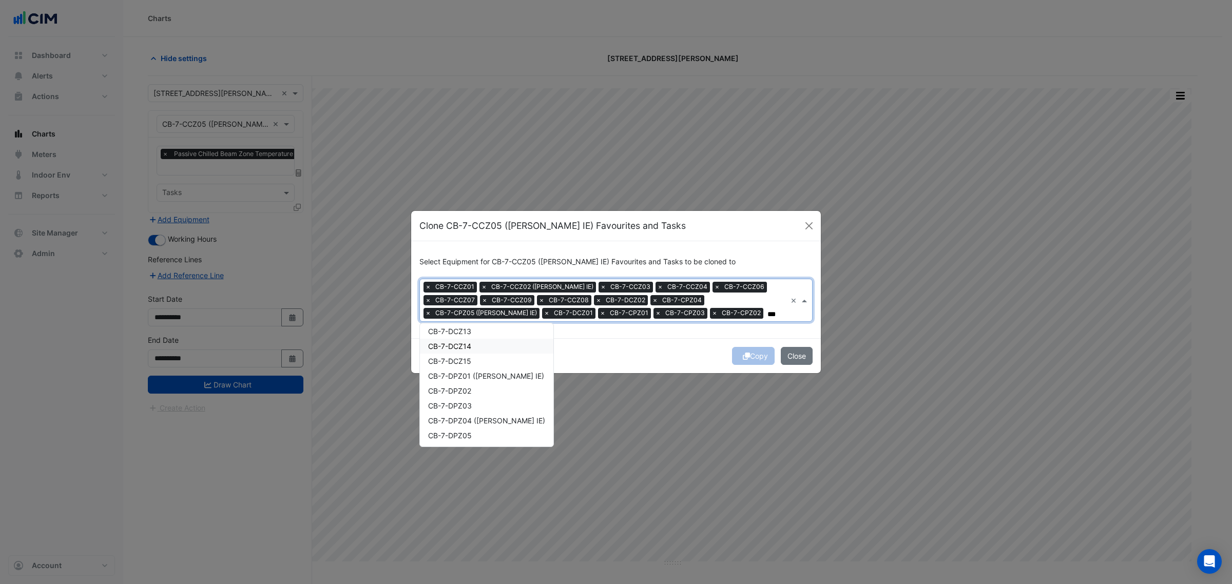
click at [495, 350] on div "CB-7-DCZ14" at bounding box center [486, 346] width 133 height 15
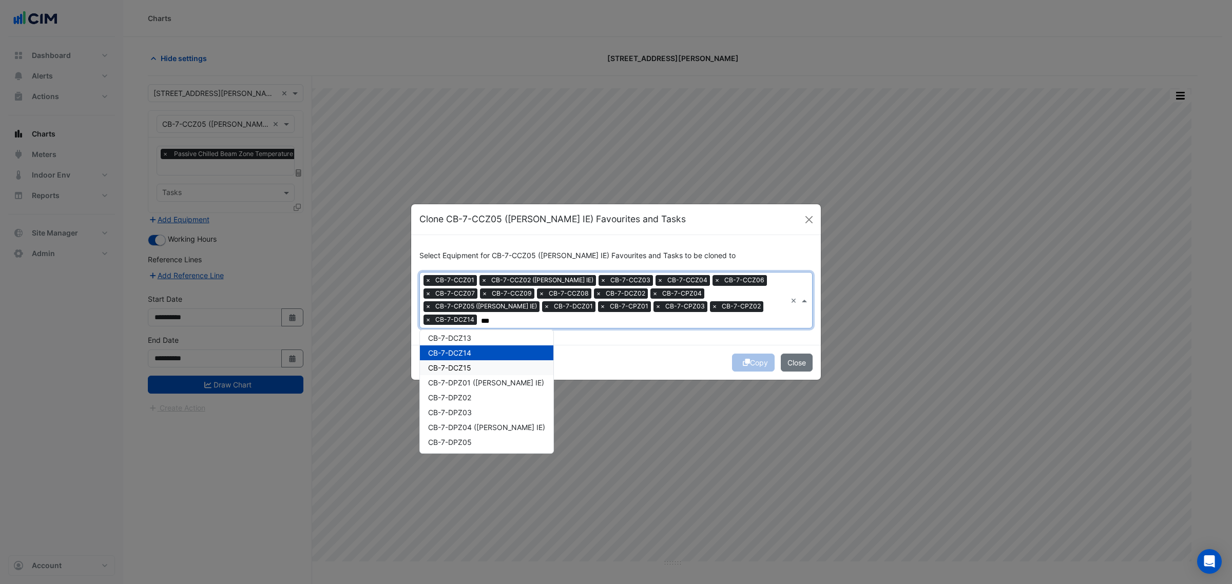
drag, startPoint x: 494, startPoint y: 368, endPoint x: 491, endPoint y: 386, distance: 18.7
click at [494, 369] on div "CB-7-DCZ15" at bounding box center [486, 367] width 133 height 15
click at [491, 386] on div "CB-7-DPZ01 (NABERS IE)" at bounding box center [486, 382] width 133 height 15
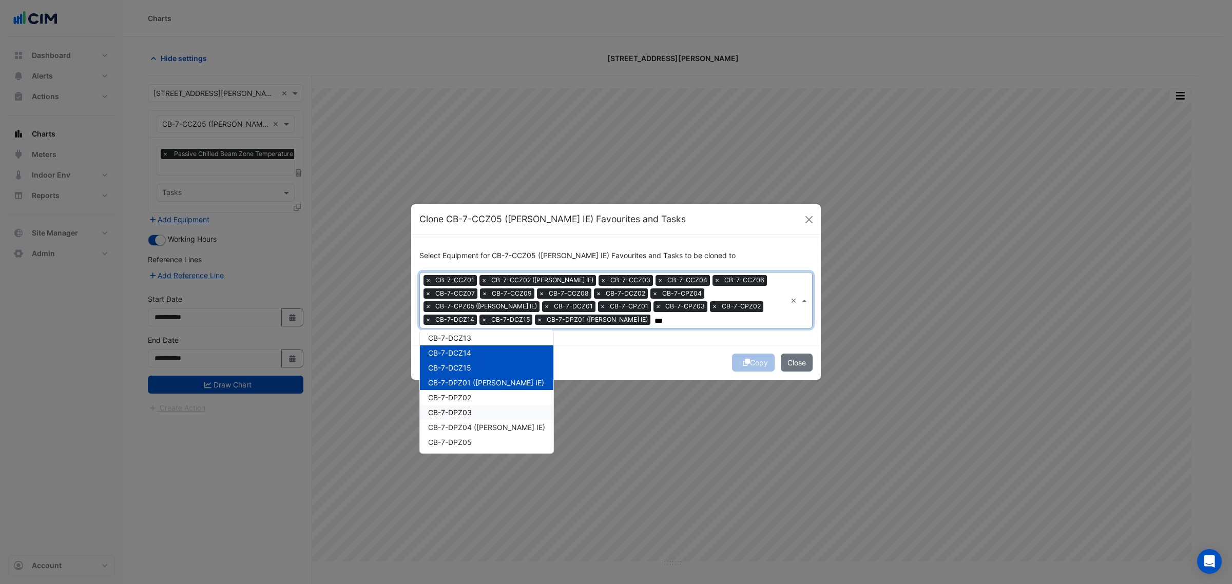
click at [488, 410] on div "CB-7-DPZ03" at bounding box center [486, 412] width 133 height 15
drag, startPoint x: 487, startPoint y: 422, endPoint x: 488, endPoint y: 434, distance: 11.3
click at [487, 425] on span "CB-7-DPZ04 (NABERS IE)" at bounding box center [486, 427] width 117 height 9
click at [488, 435] on div "CB-7-DPZ05" at bounding box center [486, 442] width 133 height 15
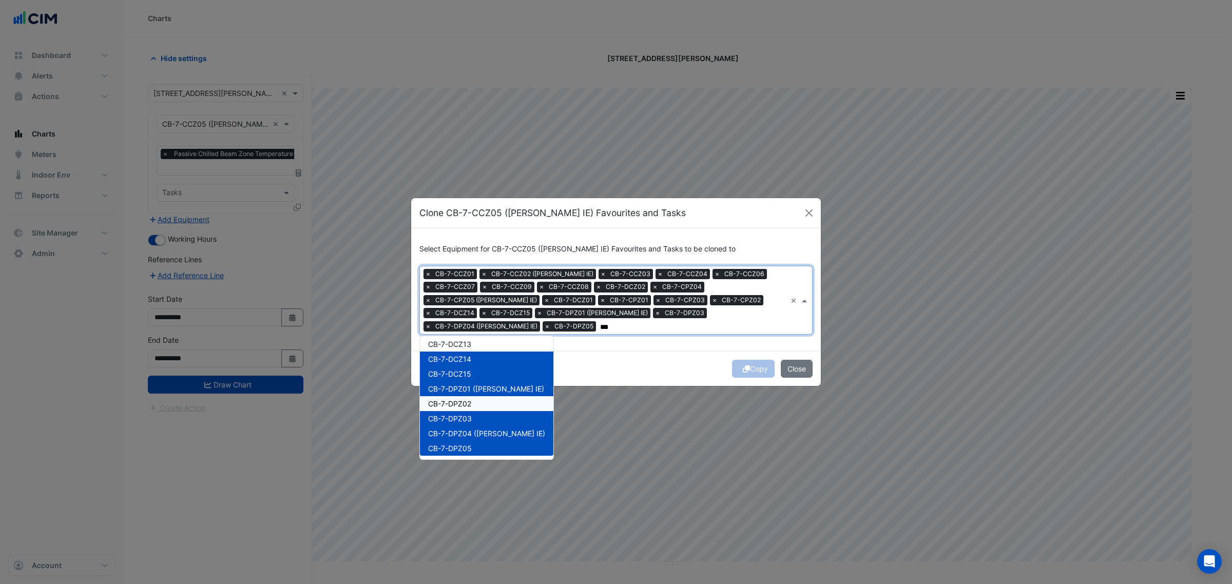
click at [492, 396] on div "CB-7-DPZ02" at bounding box center [486, 403] width 133 height 15
type input "***"
click at [725, 360] on div "Copy Close" at bounding box center [616, 368] width 410 height 35
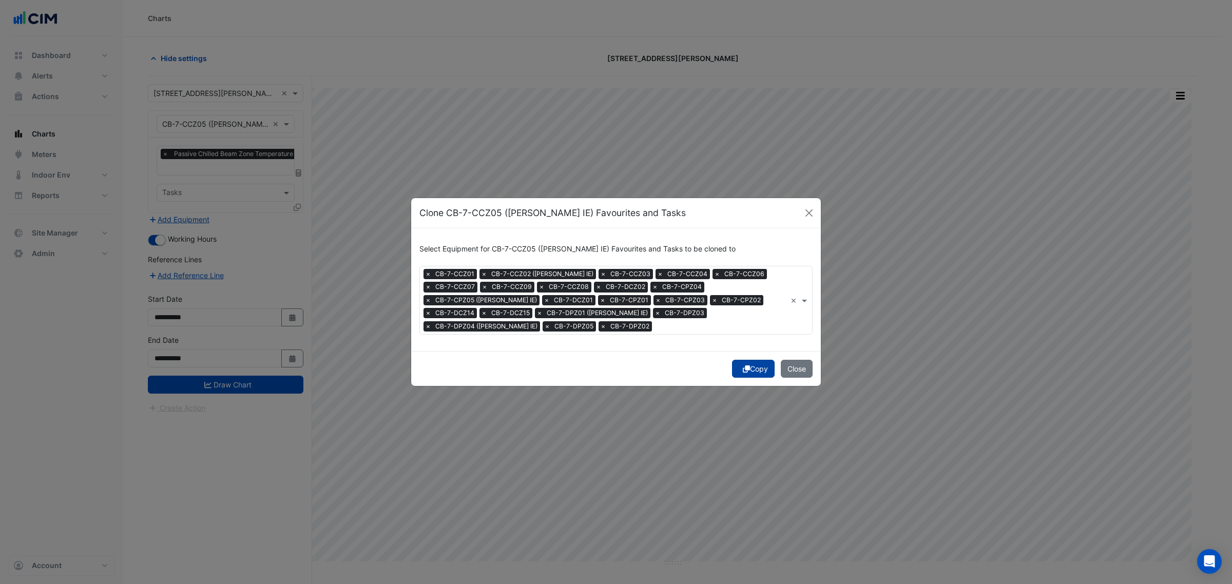
click at [757, 373] on button "Copy" at bounding box center [753, 369] width 43 height 18
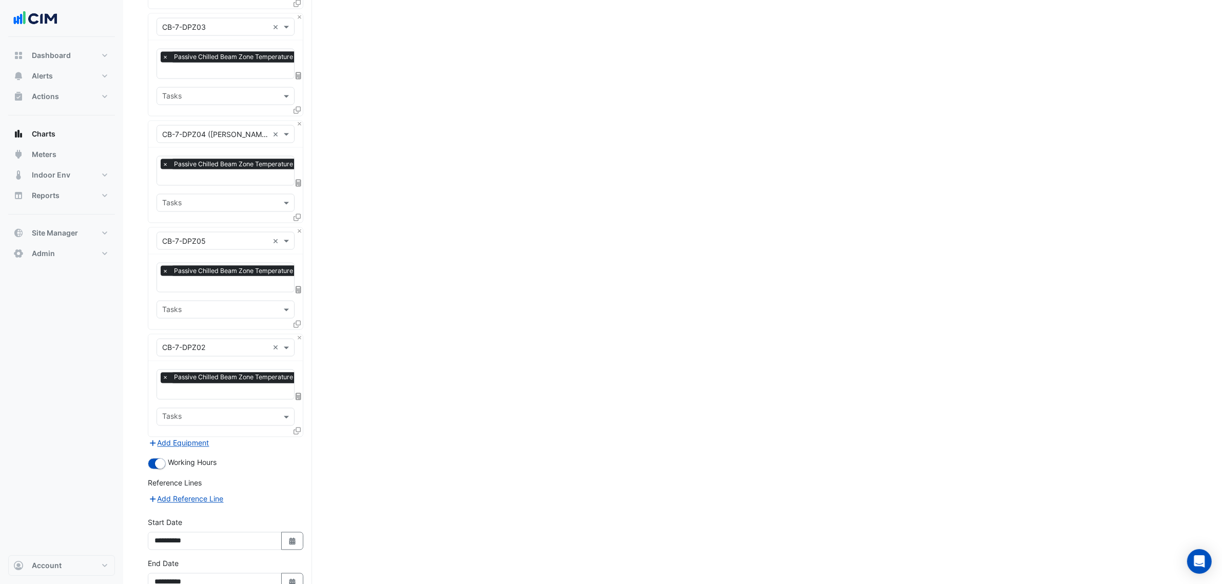
scroll to position [2181, 0]
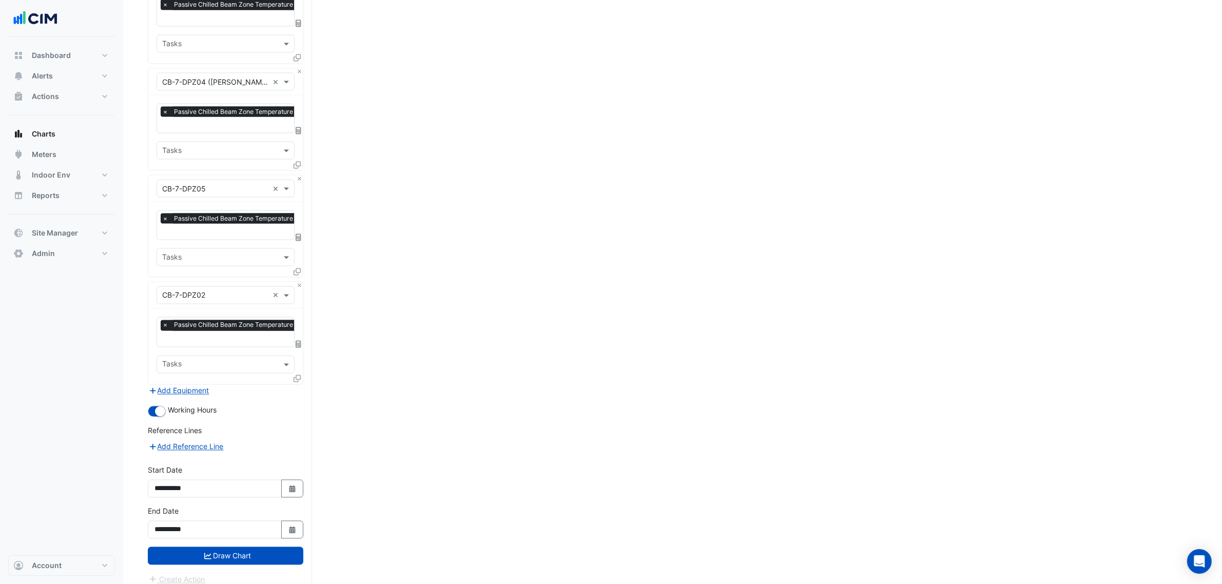
click at [257, 551] on button "Draw Chart" at bounding box center [226, 556] width 156 height 18
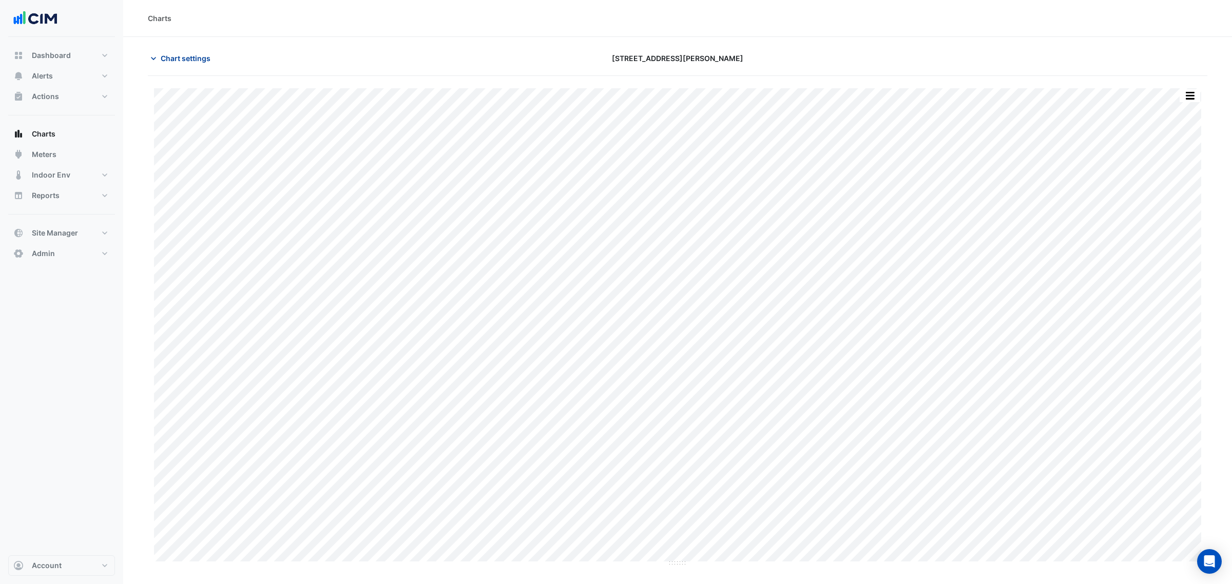
click at [187, 58] on span "Chart settings" at bounding box center [186, 58] width 50 height 11
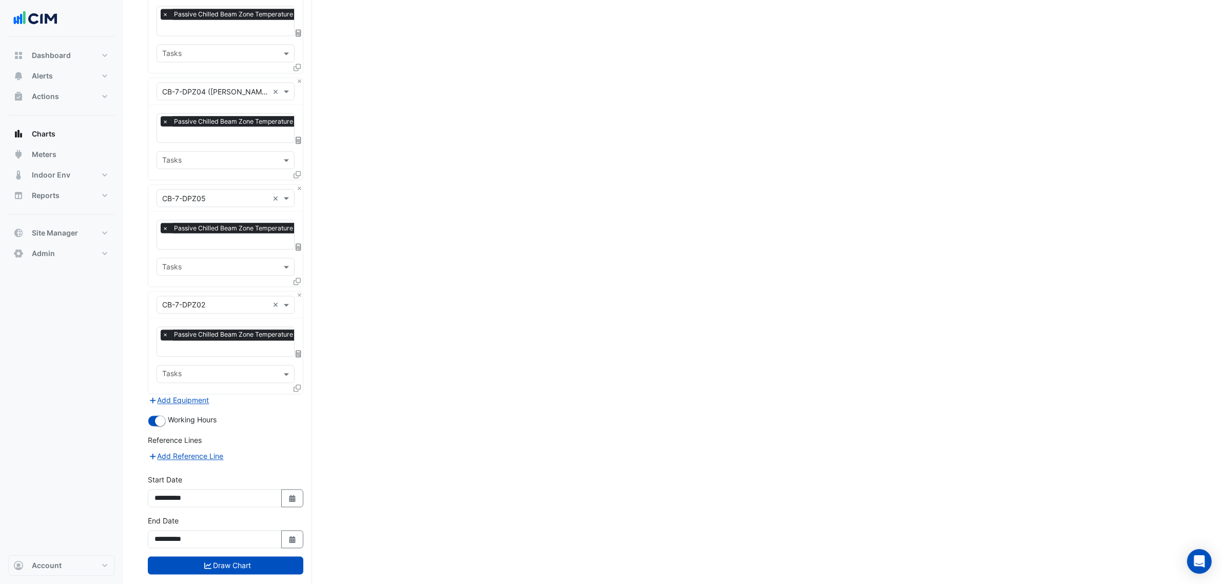
scroll to position [2181, 0]
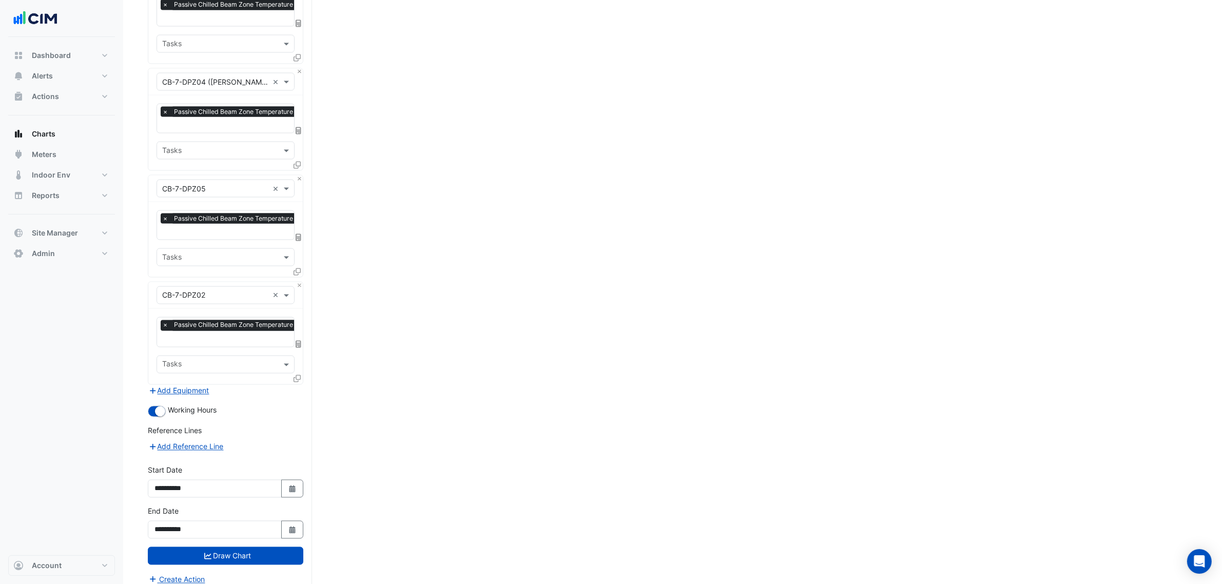
drag, startPoint x: 525, startPoint y: 348, endPoint x: 529, endPoint y: 569, distance: 220.7
click at [276, 480] on input "**********" at bounding box center [215, 489] width 134 height 18
click at [283, 480] on button "Select Date" at bounding box center [292, 489] width 23 height 18
select select "*"
select select "****"
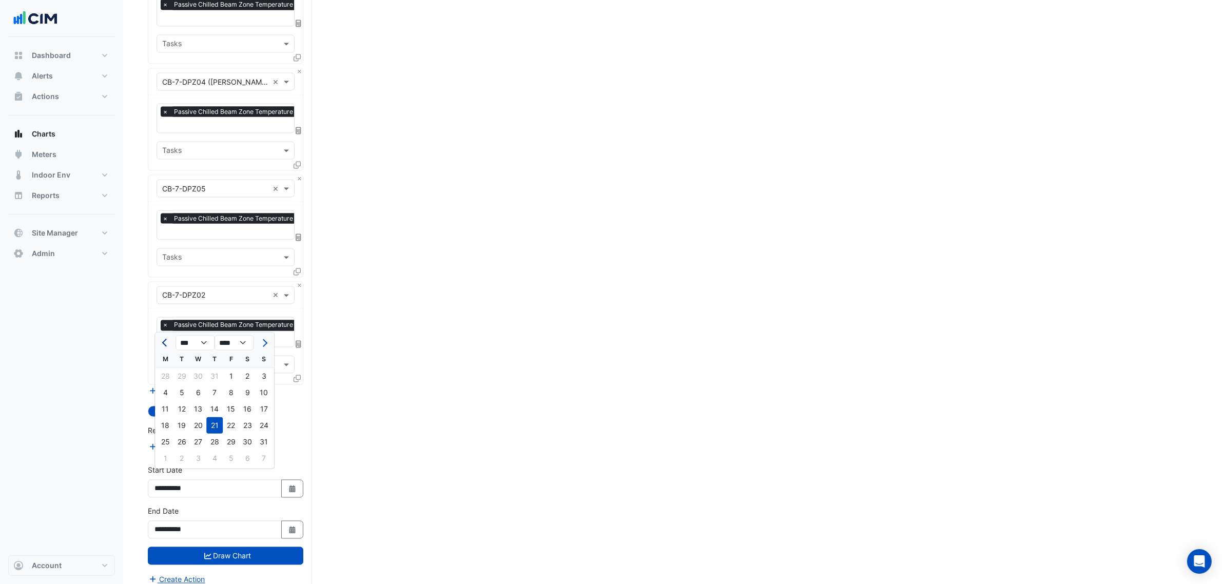
click at [160, 335] on button "Previous month" at bounding box center [165, 343] width 12 height 16
select select "*"
drag, startPoint x: 176, startPoint y: 370, endPoint x: 195, endPoint y: 381, distance: 22.1
click at [177, 370] on div "1" at bounding box center [181, 376] width 16 height 16
type input "**********"
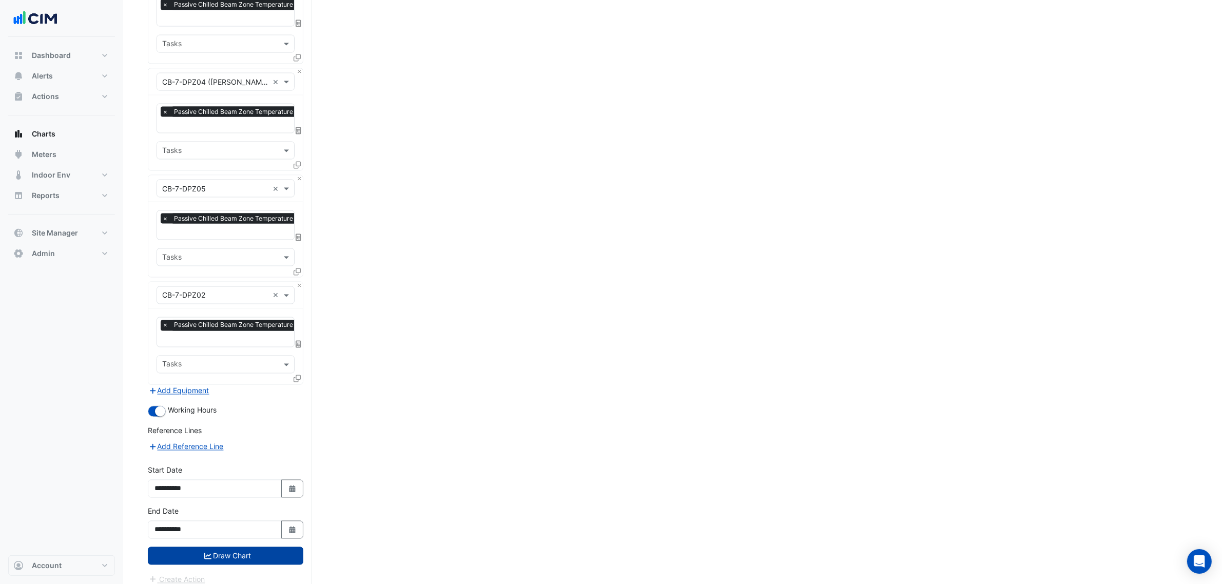
click at [247, 547] on button "Draw Chart" at bounding box center [226, 556] width 156 height 18
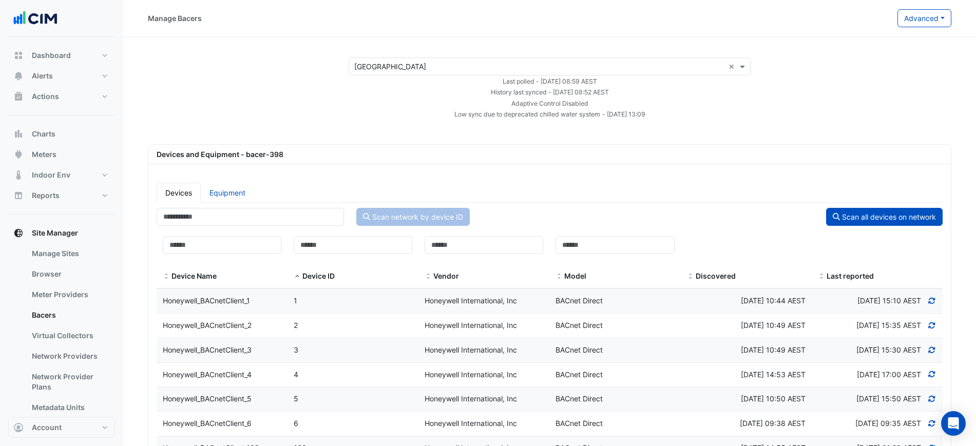
select select "***"
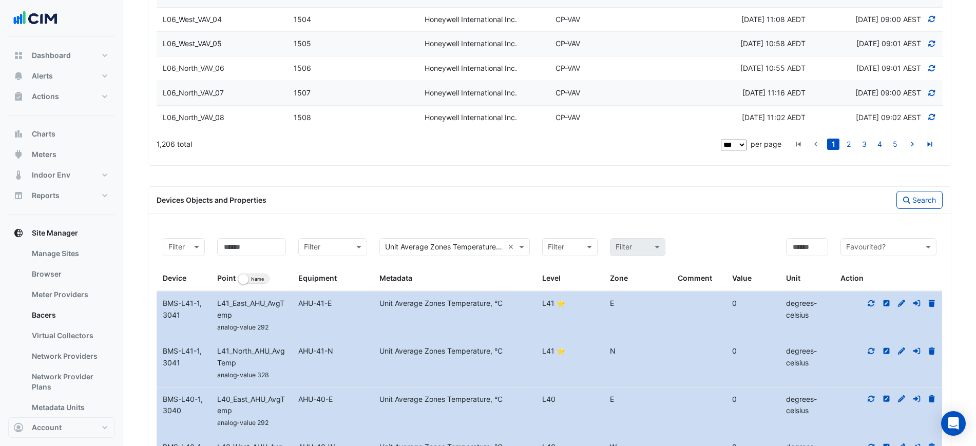
scroll to position [2522, 0]
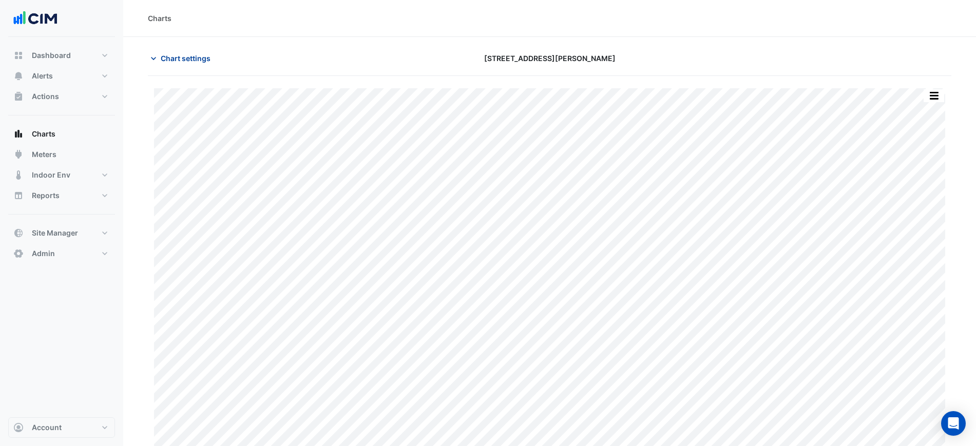
click at [190, 61] on span "Chart settings" at bounding box center [186, 58] width 50 height 11
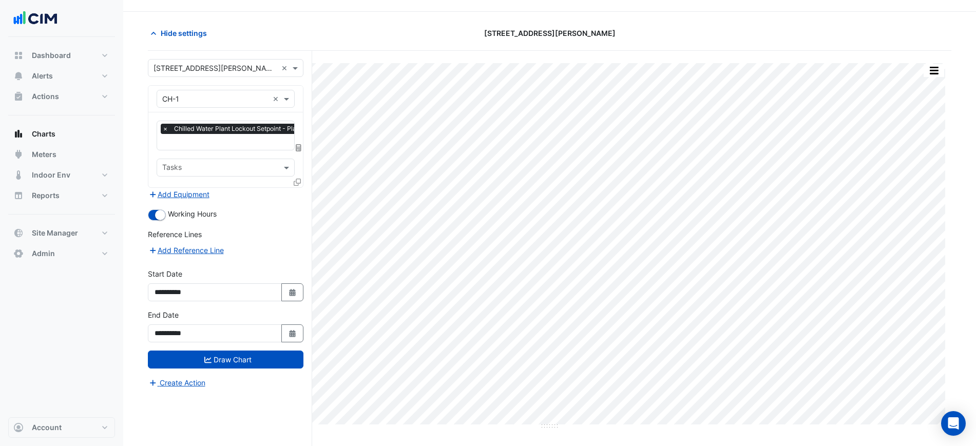
scroll to position [39, 0]
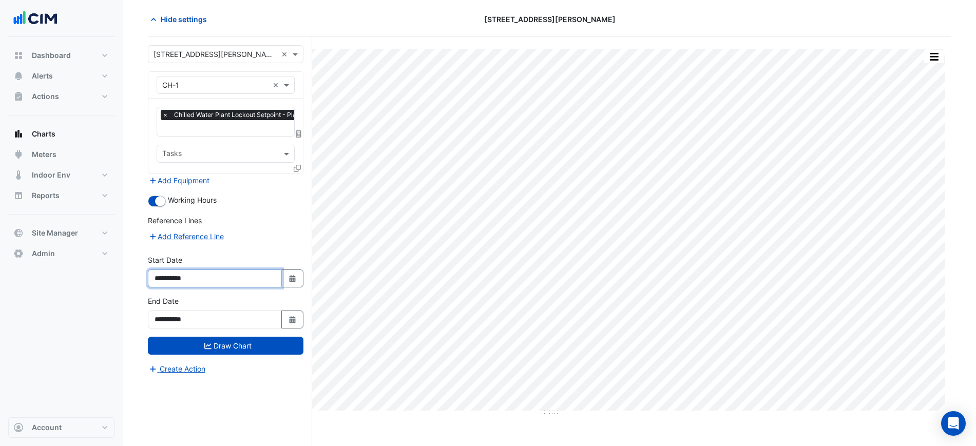
click at [280, 276] on input "**********" at bounding box center [215, 278] width 134 height 18
click at [282, 277] on button "Select Date" at bounding box center [292, 278] width 23 height 18
select select "*"
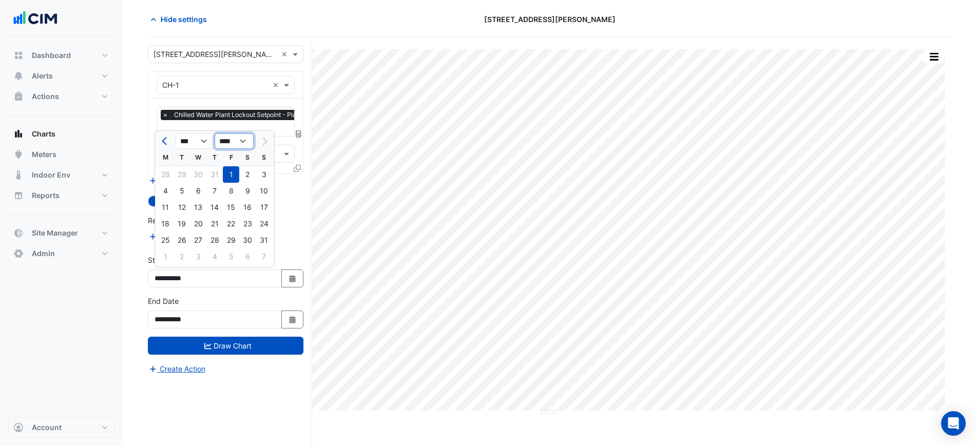
drag, startPoint x: 232, startPoint y: 137, endPoint x: 232, endPoint y: 148, distance: 11.3
click at [232, 137] on select "**** **** **** **** **** **** **** **** **** **** ****" at bounding box center [234, 140] width 39 height 15
select select "****"
click at [215, 133] on select "**** **** **** **** **** **** **** **** **** **** ****" at bounding box center [234, 140] width 39 height 15
click at [187, 177] on div "1" at bounding box center [181, 174] width 16 height 16
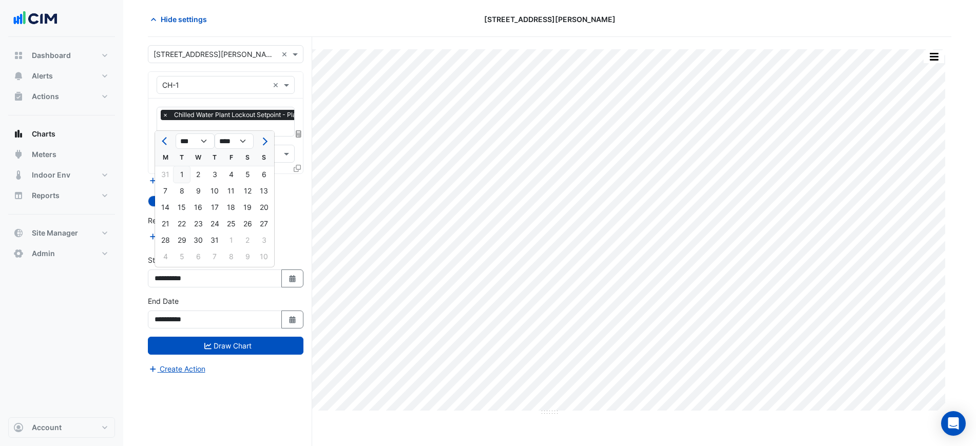
type input "**********"
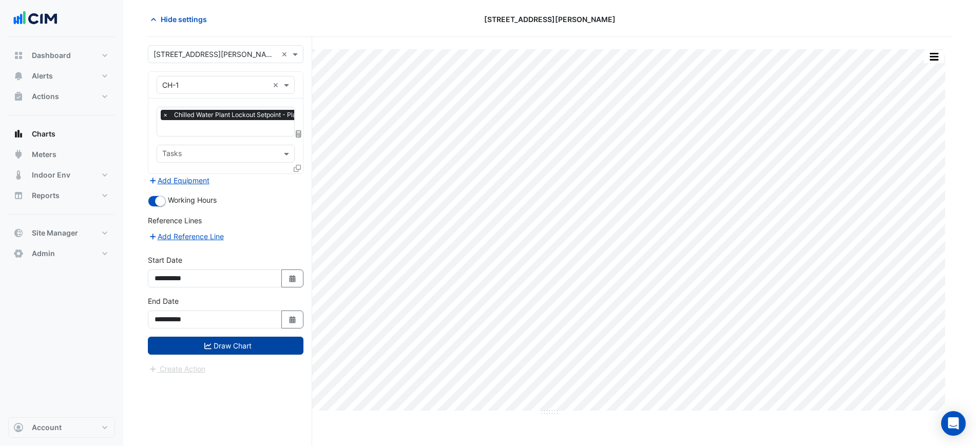
click at [250, 342] on button "Draw Chart" at bounding box center [226, 346] width 156 height 18
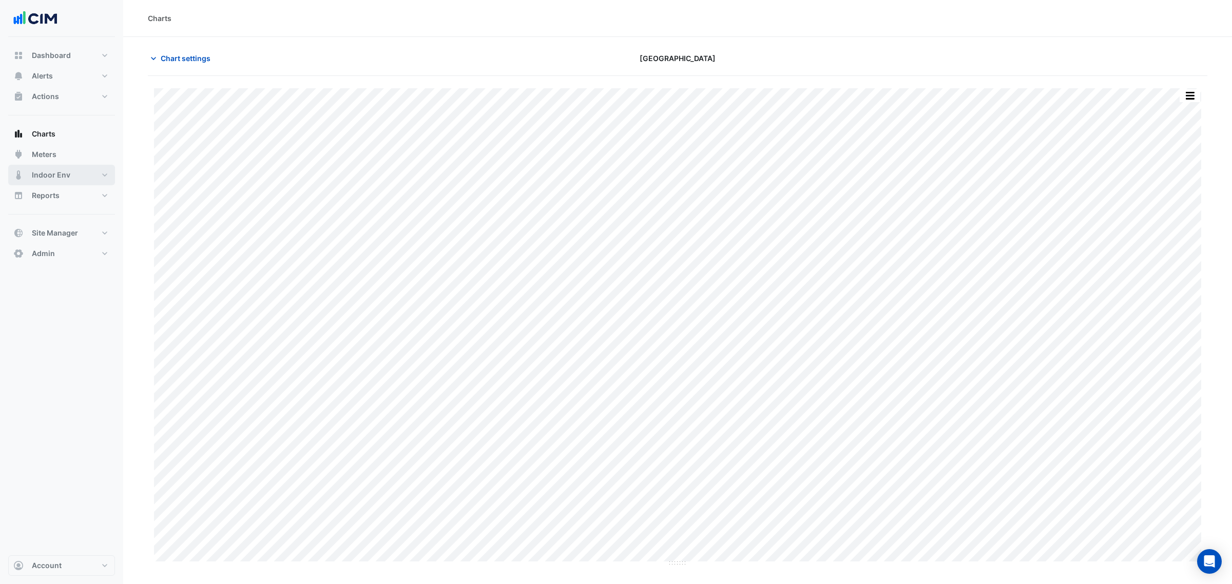
click at [61, 180] on button "Indoor Env" at bounding box center [61, 175] width 107 height 21
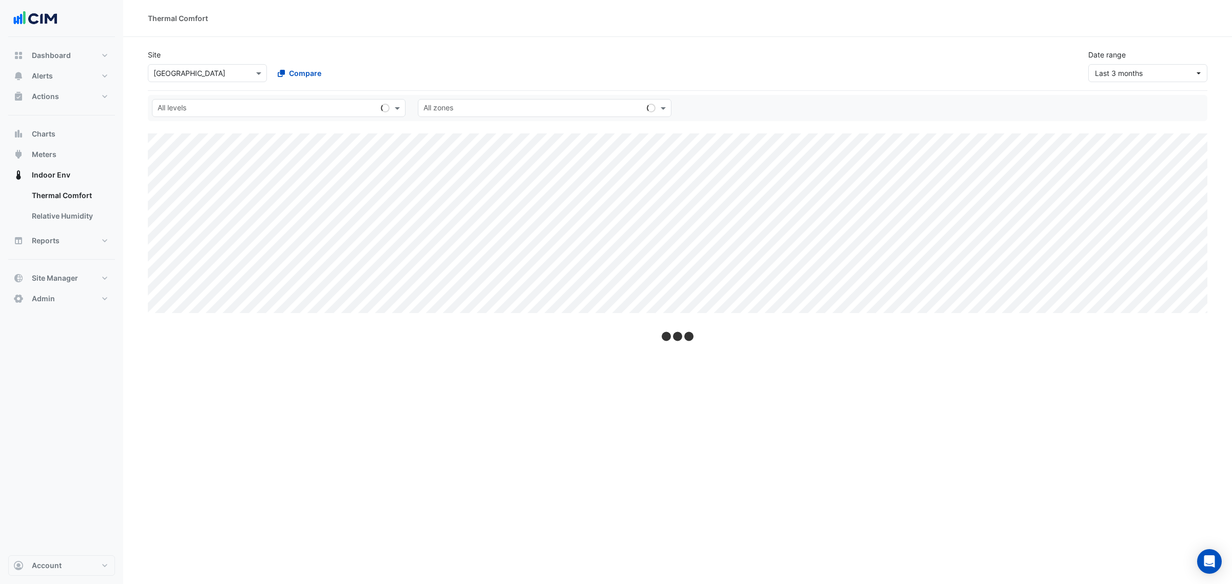
click at [193, 76] on input "text" at bounding box center [196, 73] width 87 height 11
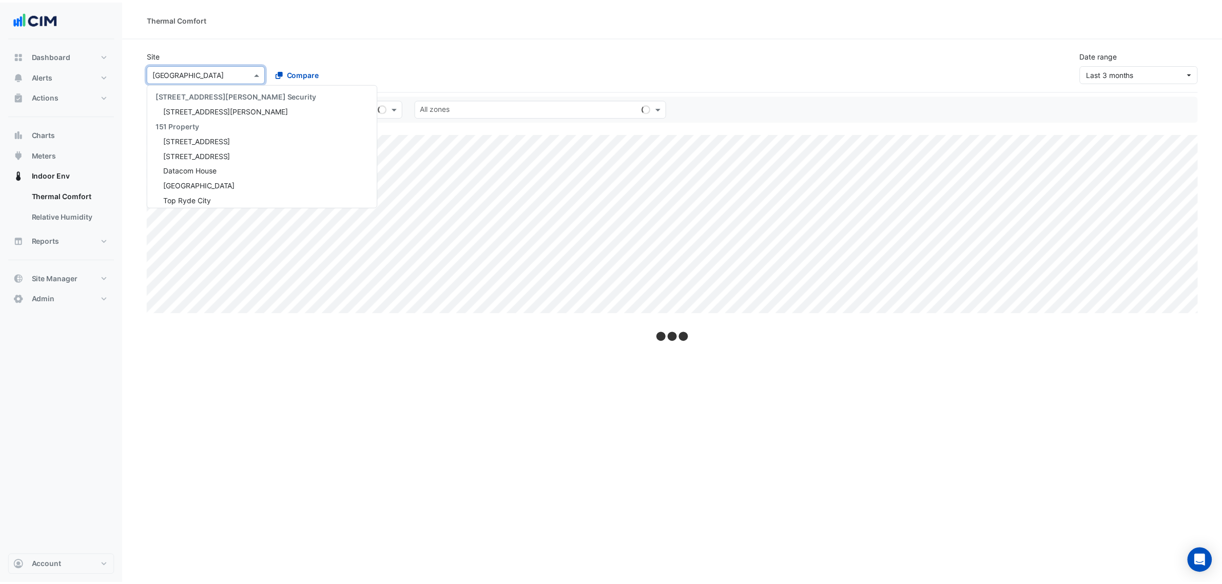
scroll to position [599, 0]
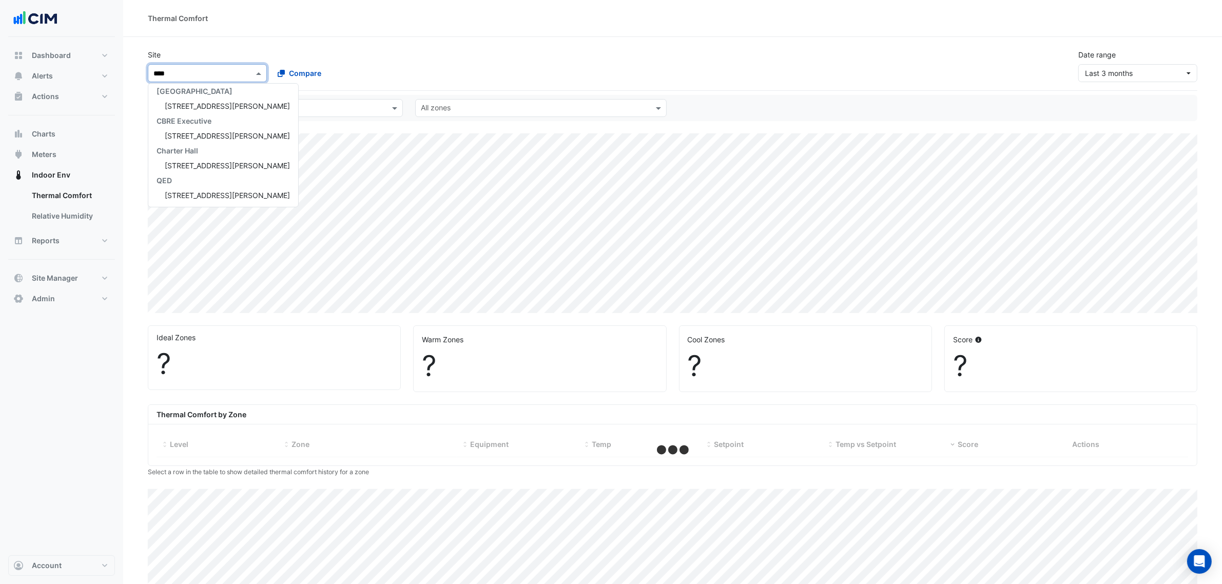
type input "*****"
select select "***"
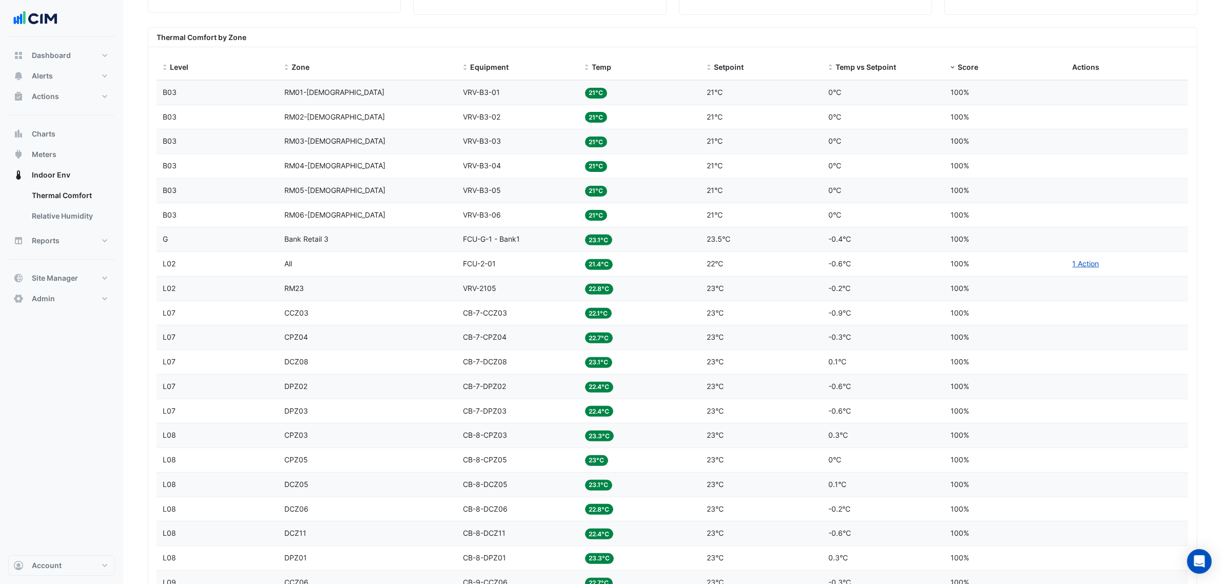
scroll to position [385, 0]
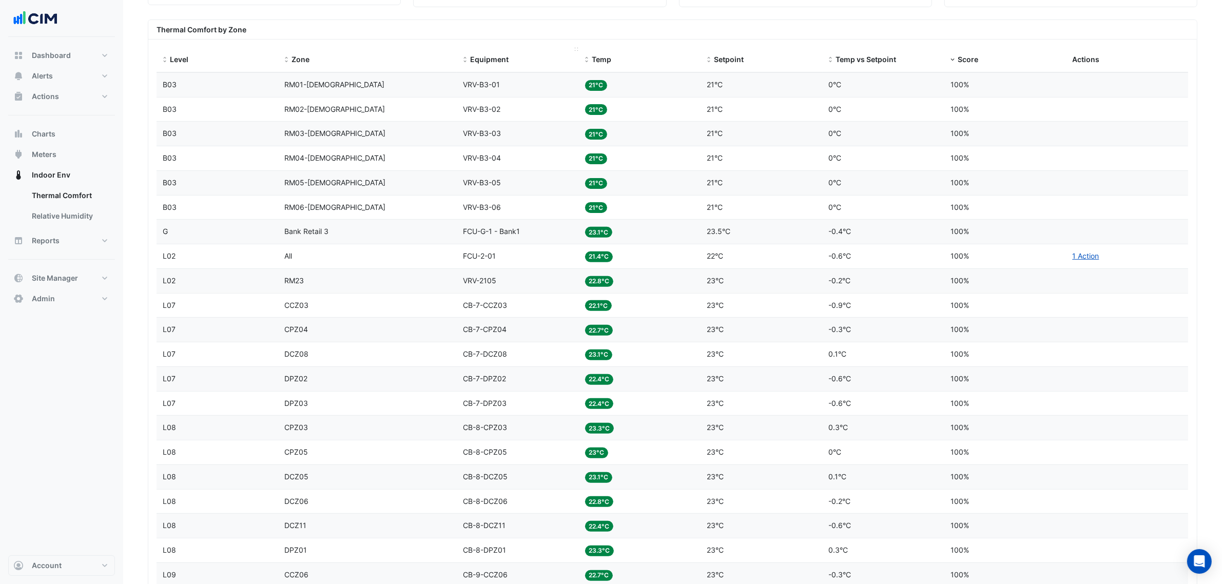
click at [466, 59] on span at bounding box center [464, 60] width 7 height 8
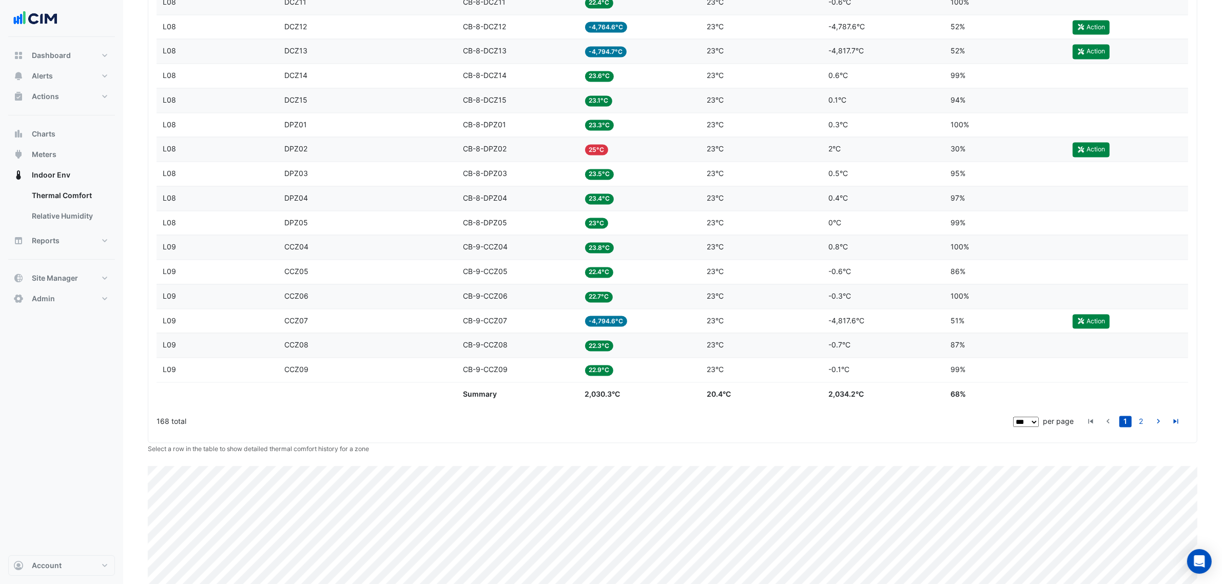
scroll to position [2623, 0]
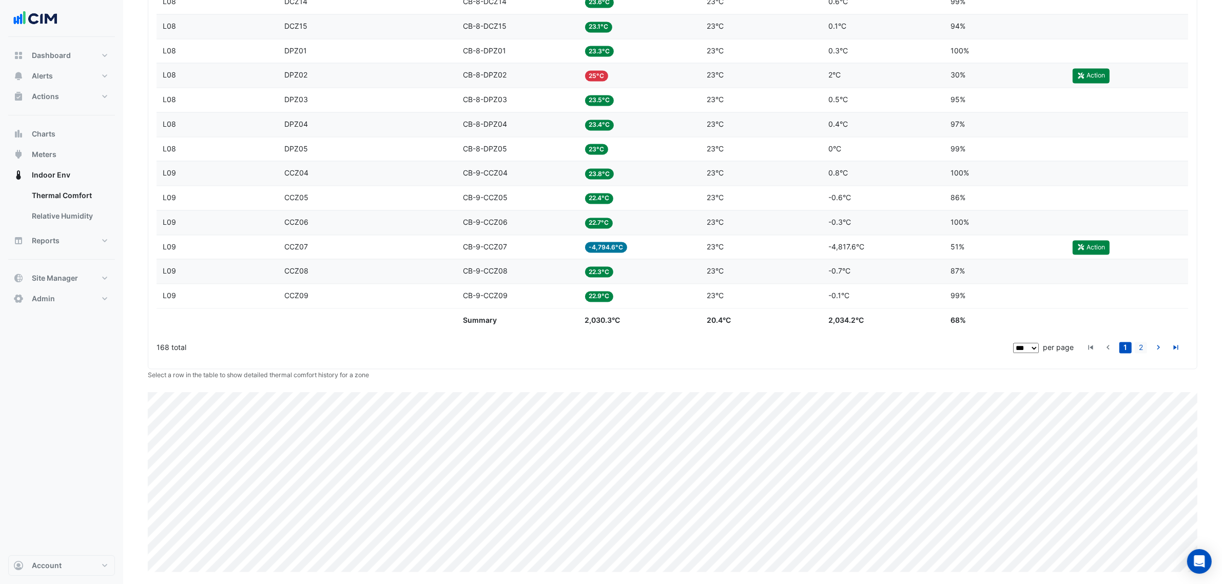
click at [1139, 345] on link "2" at bounding box center [1141, 347] width 12 height 11
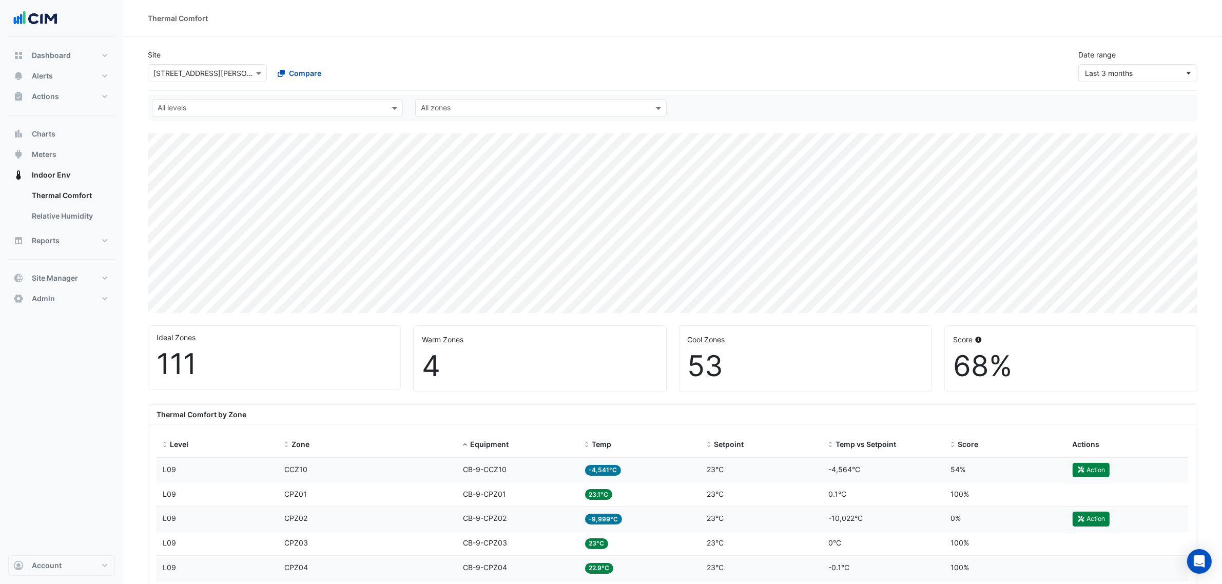
scroll to position [257, 0]
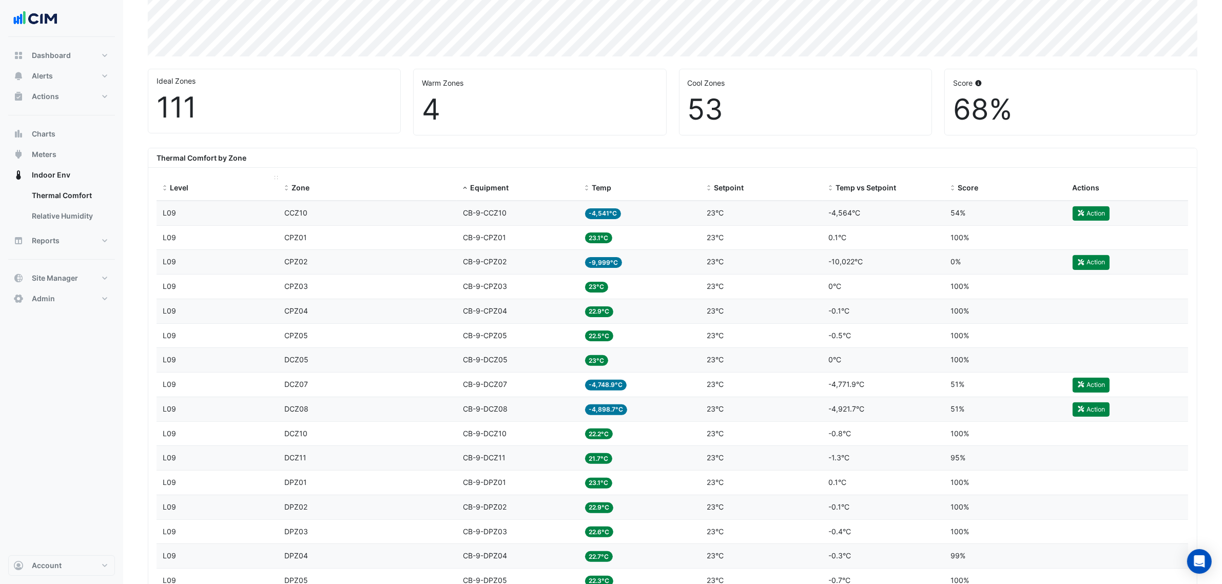
click at [162, 185] on span at bounding box center [164, 188] width 7 height 8
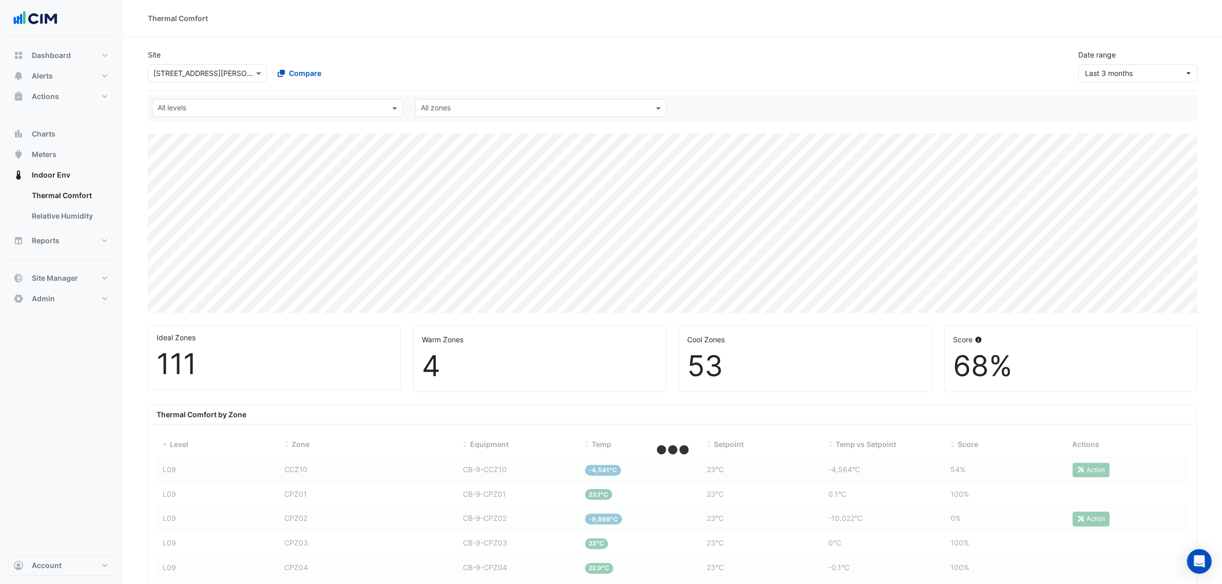
click at [214, 107] on input "text" at bounding box center [272, 109] width 228 height 11
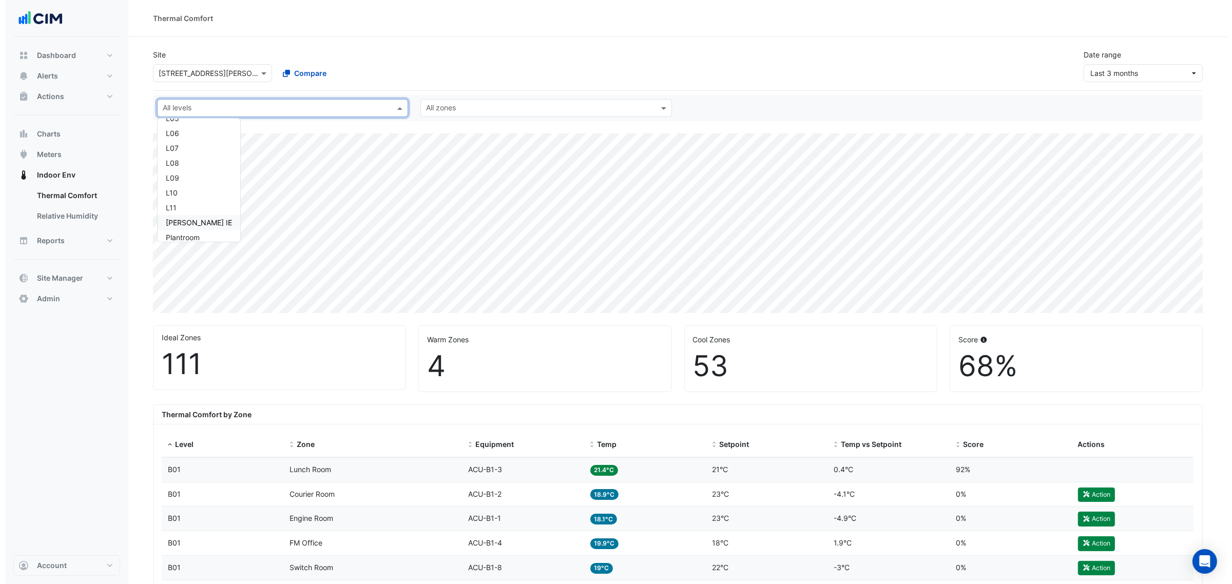
scroll to position [182, 0]
click at [185, 170] on div "L09" at bounding box center [194, 171] width 66 height 11
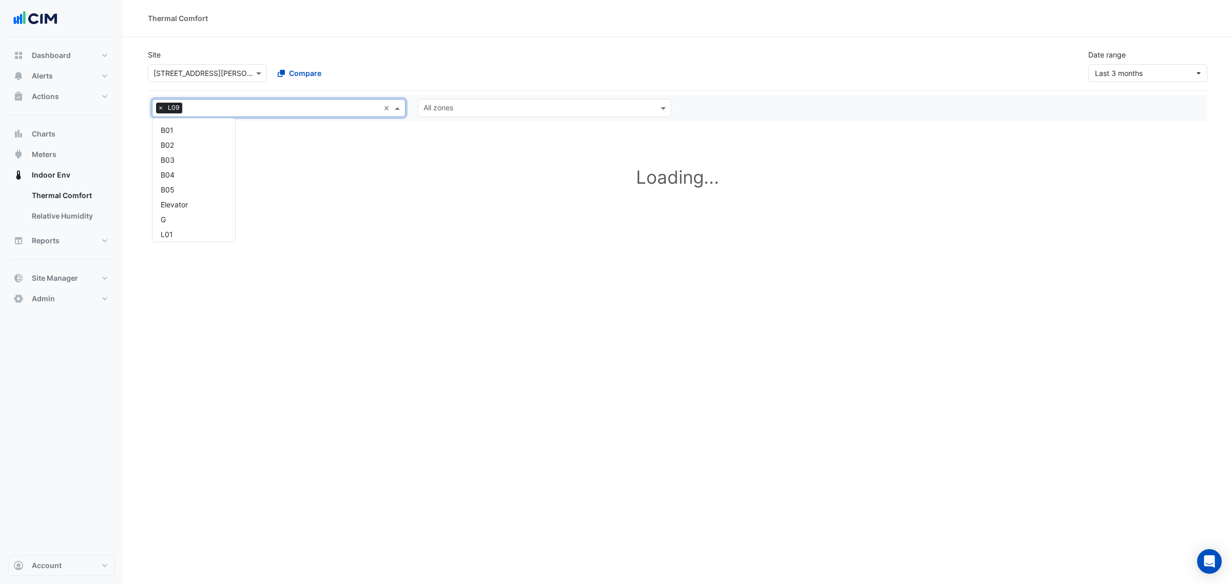
click at [191, 112] on input "text" at bounding box center [282, 109] width 193 height 11
click at [180, 161] on div "L08" at bounding box center [194, 156] width 66 height 11
click at [208, 108] on span "L08" at bounding box center [202, 108] width 17 height 10
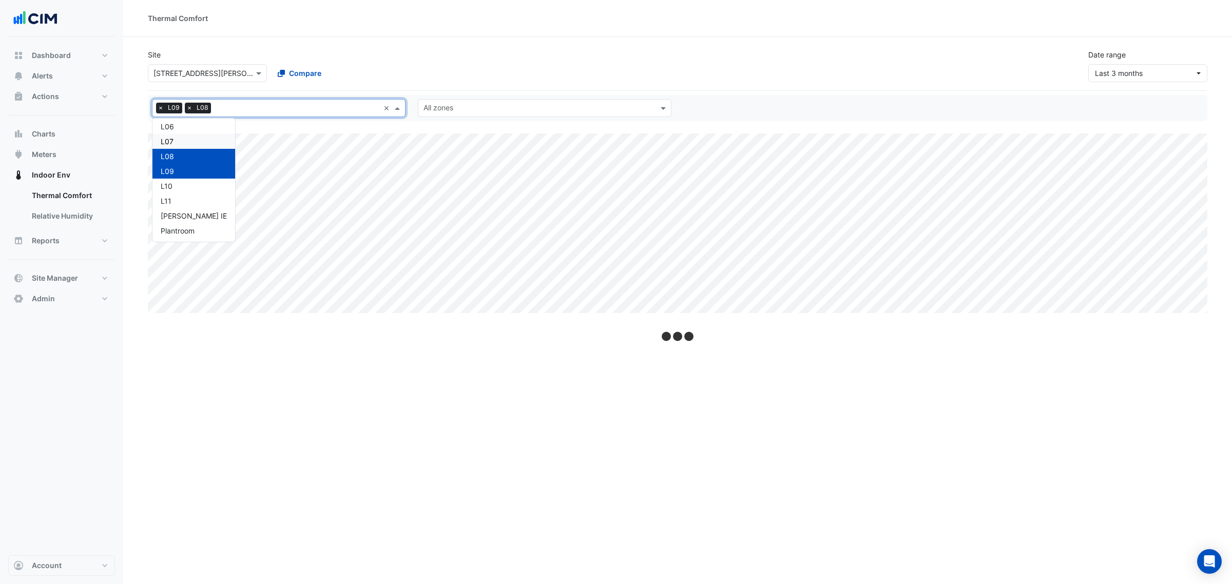
click at [195, 143] on div "L07" at bounding box center [194, 141] width 66 height 11
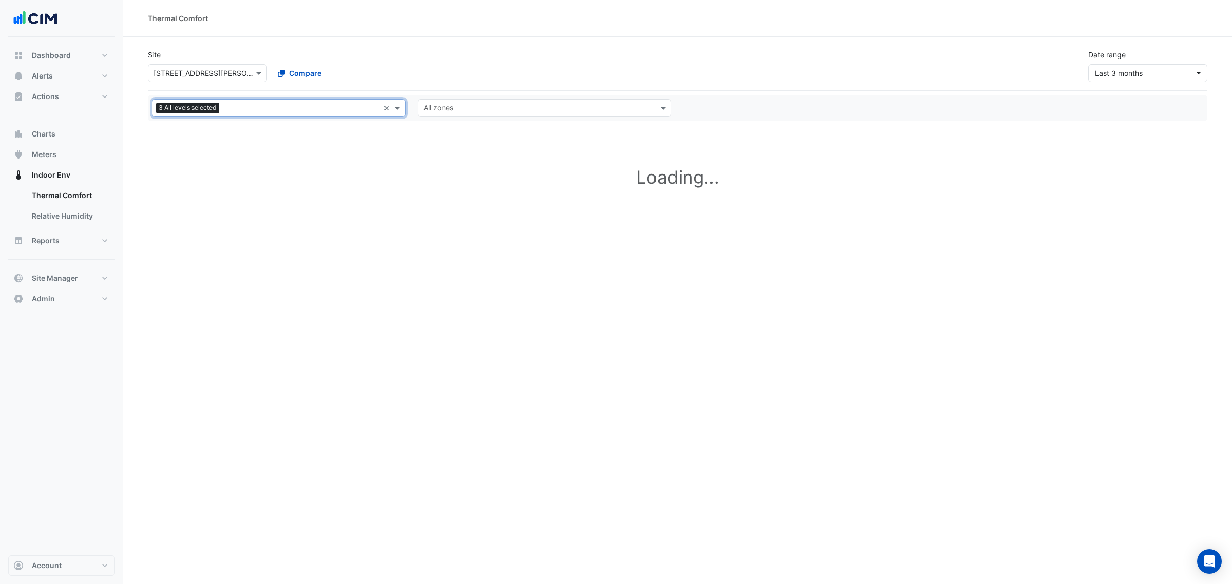
click at [232, 101] on div "All levels 3 All levels selected" at bounding box center [265, 108] width 227 height 16
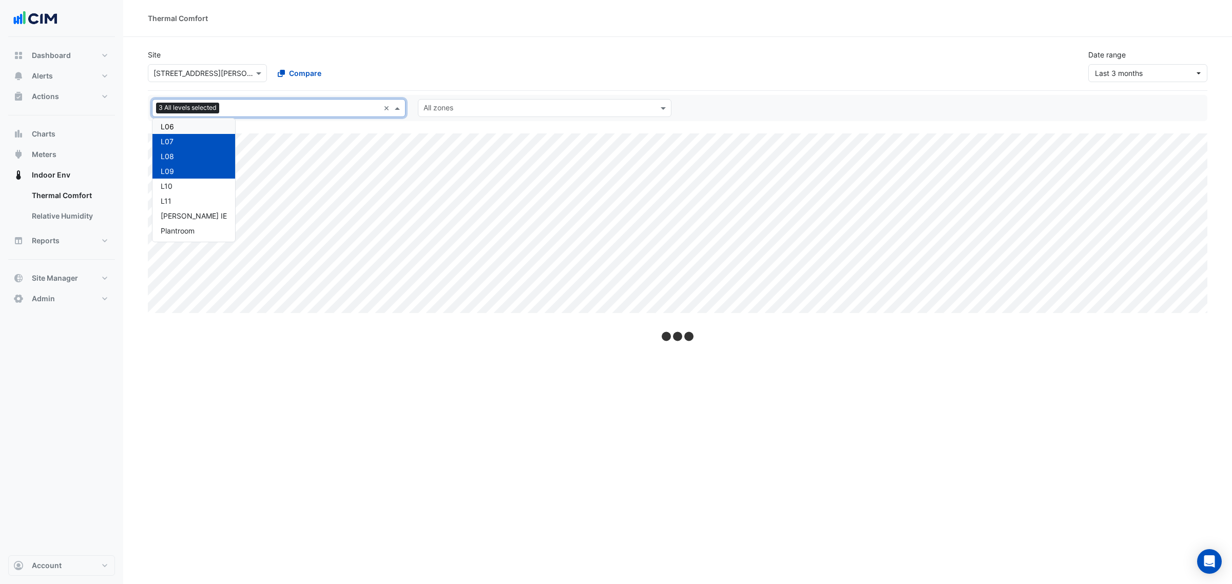
click at [321, 130] on section "Site Select a Site × 1 Shelley Street Compare Date range Last 3 months All leve…" at bounding box center [677, 175] width 1109 height 276
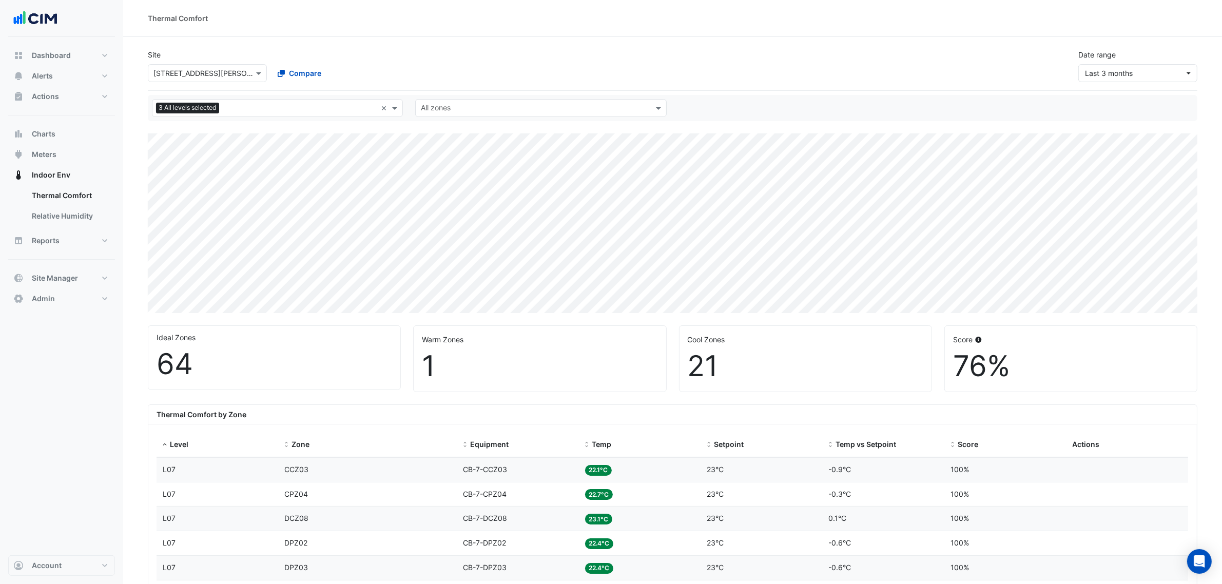
click at [306, 115] on div at bounding box center [299, 109] width 155 height 13
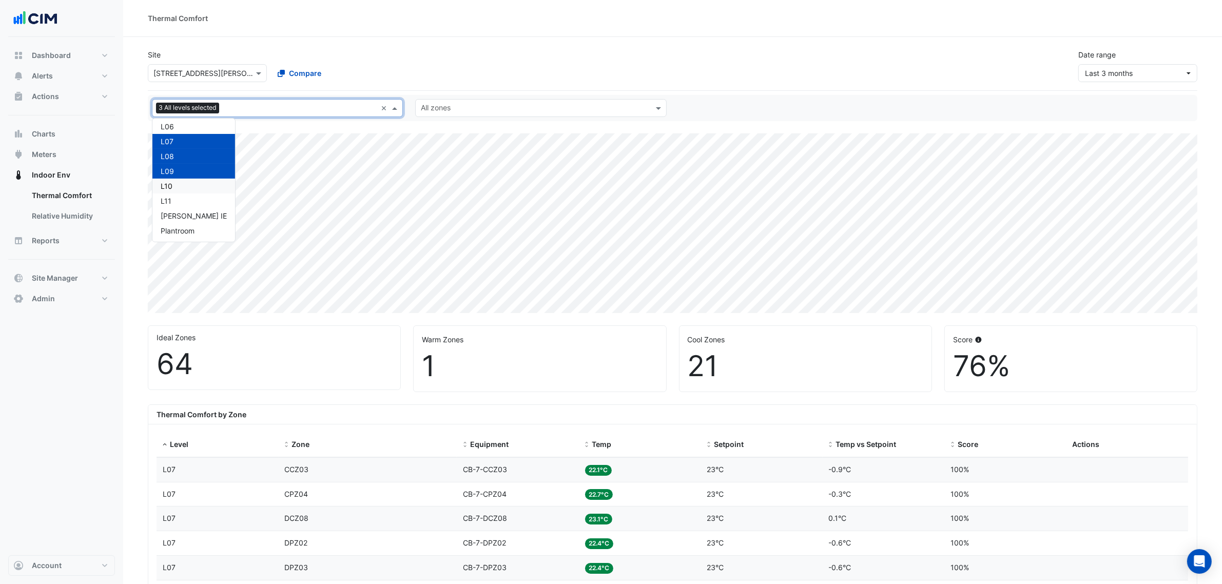
click at [186, 183] on div "L10" at bounding box center [194, 186] width 66 height 11
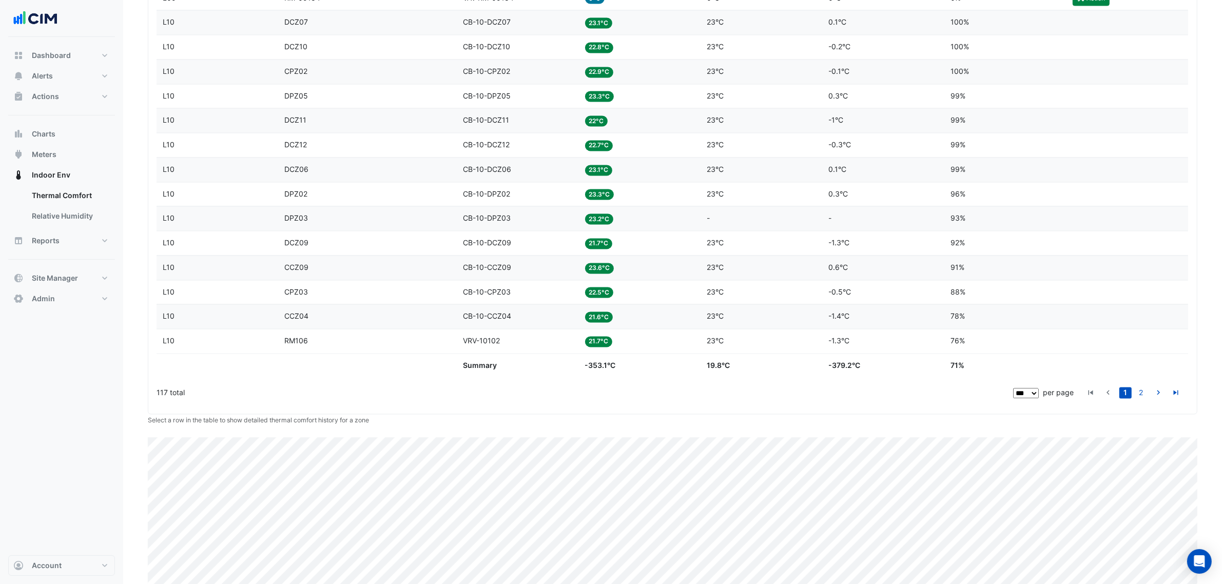
scroll to position [2623, 0]
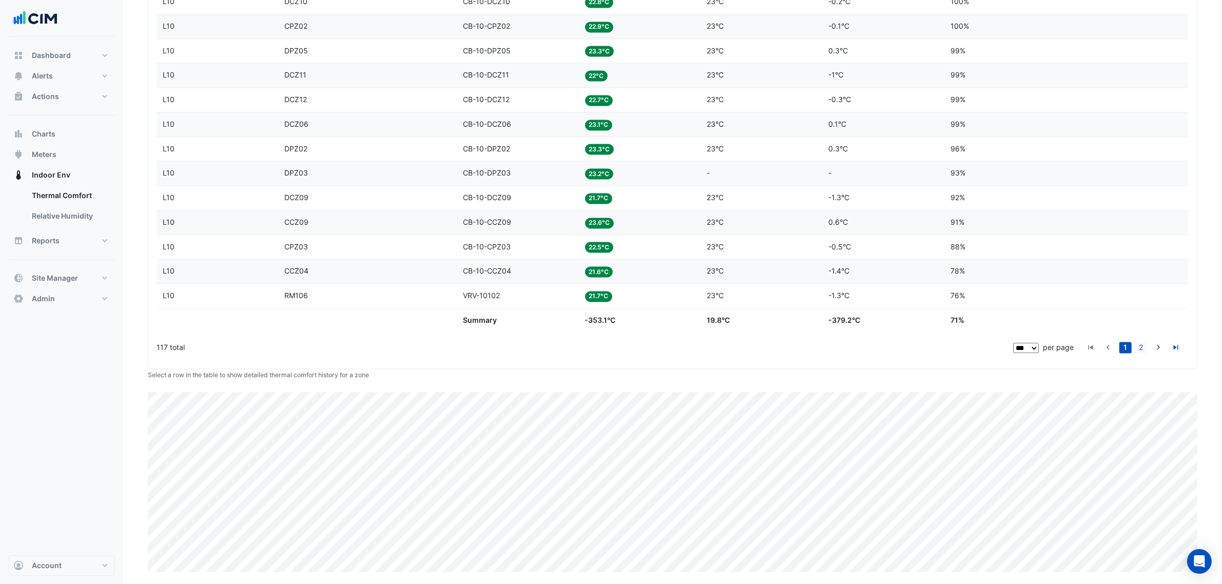
click at [1137, 348] on link "2" at bounding box center [1141, 347] width 12 height 11
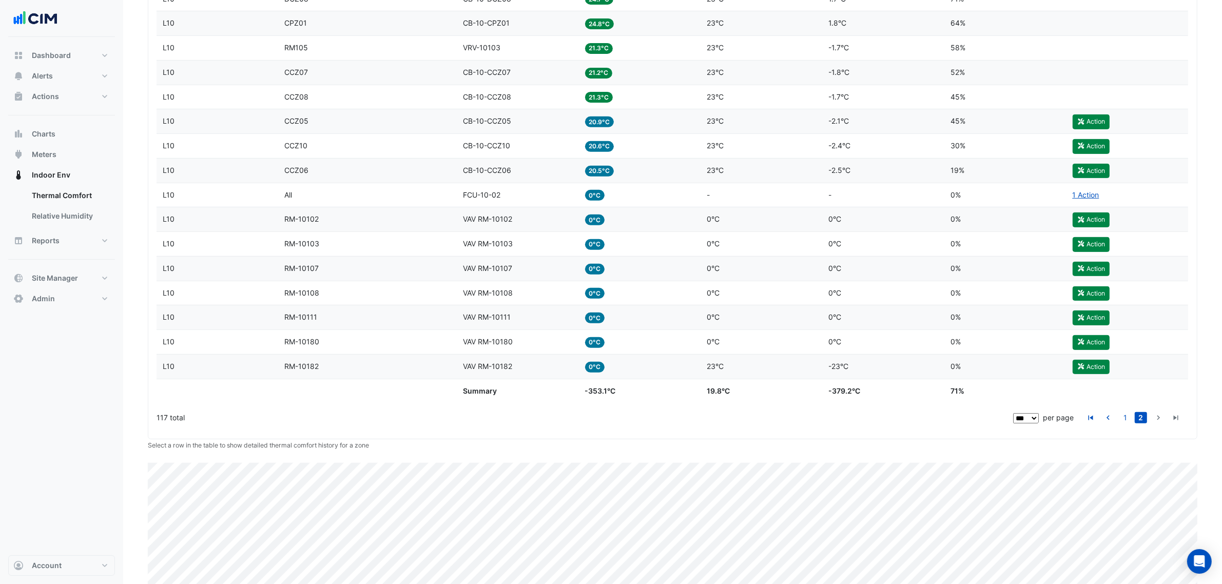
scroll to position [571, 0]
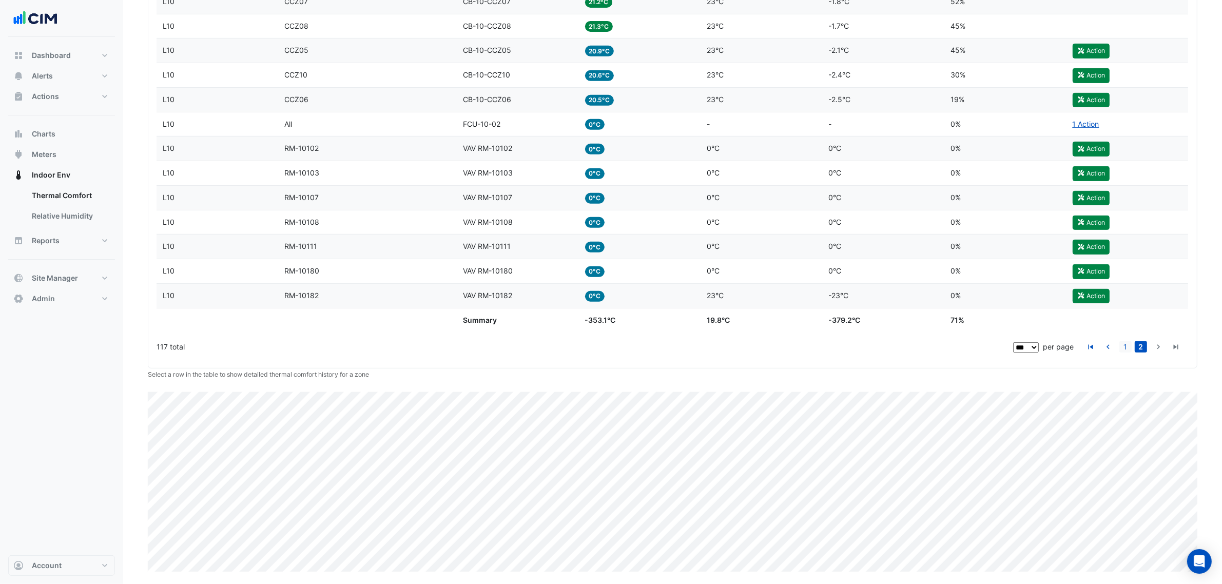
click at [1121, 345] on link "1" at bounding box center [1125, 346] width 12 height 11
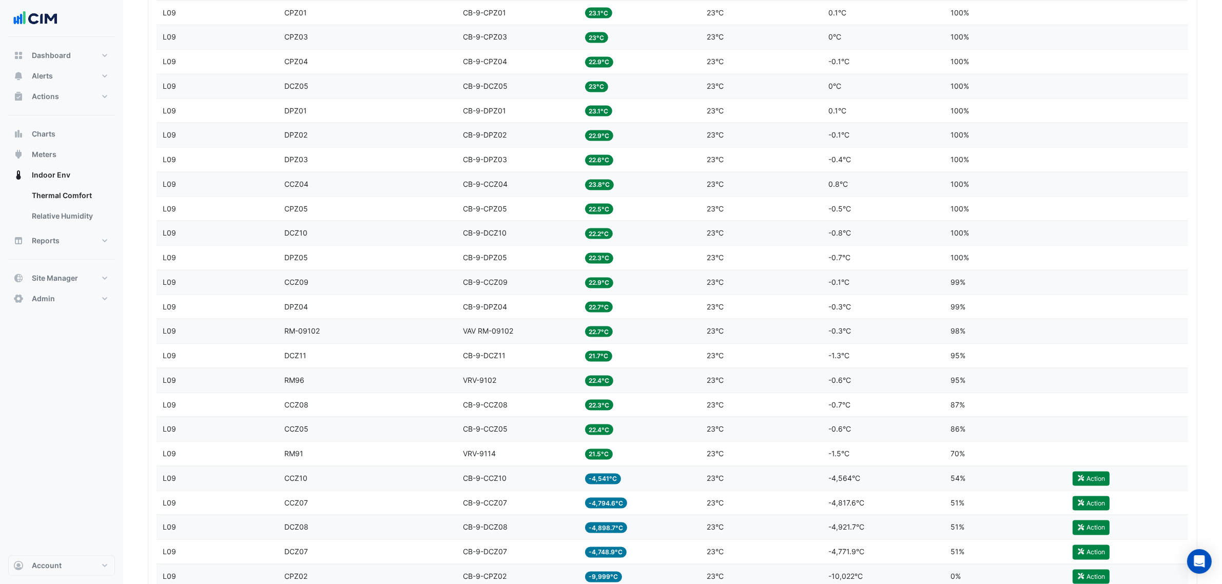
scroll to position [1533, 0]
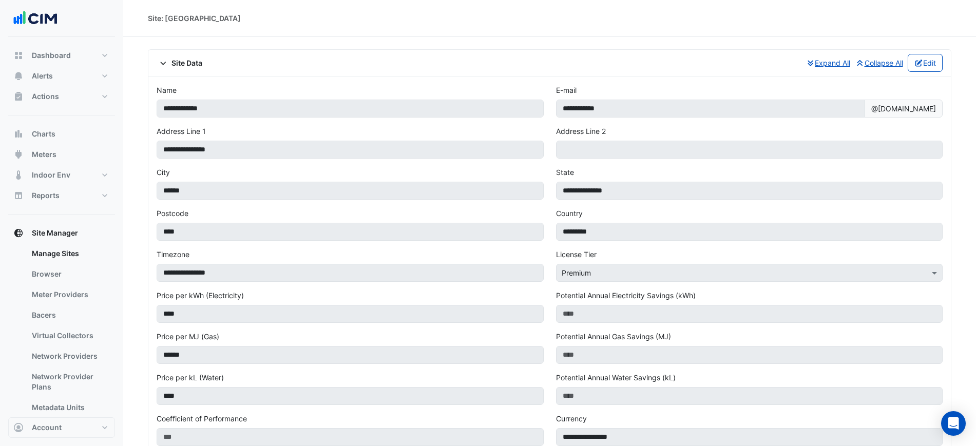
select select "***"
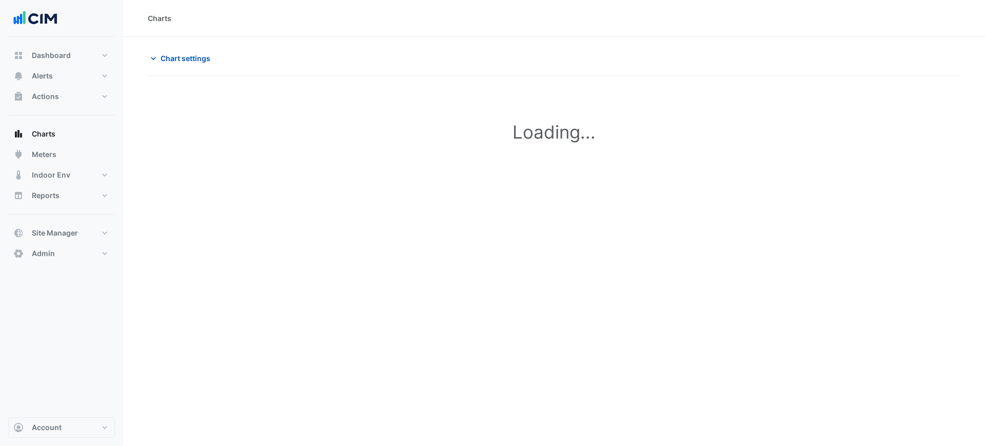
click at [186, 47] on section "**********" at bounding box center [554, 116] width 862 height 159
click at [190, 55] on span "Chart settings" at bounding box center [186, 58] width 50 height 11
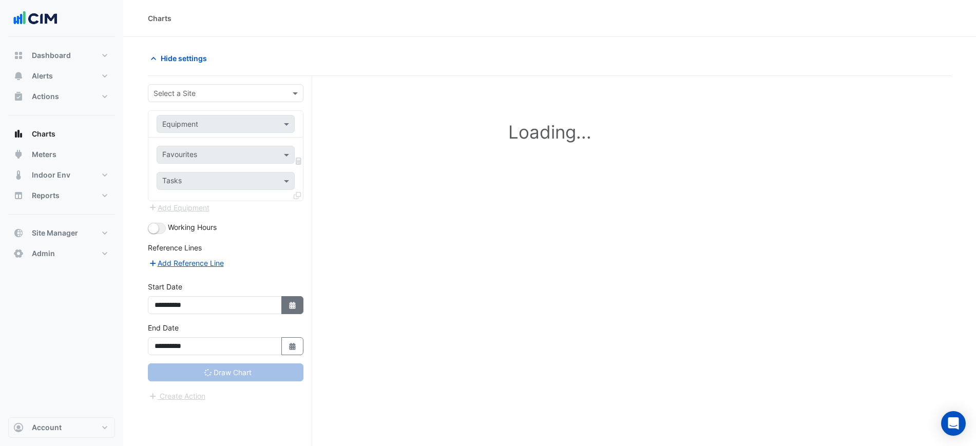
scroll to position [39, 0]
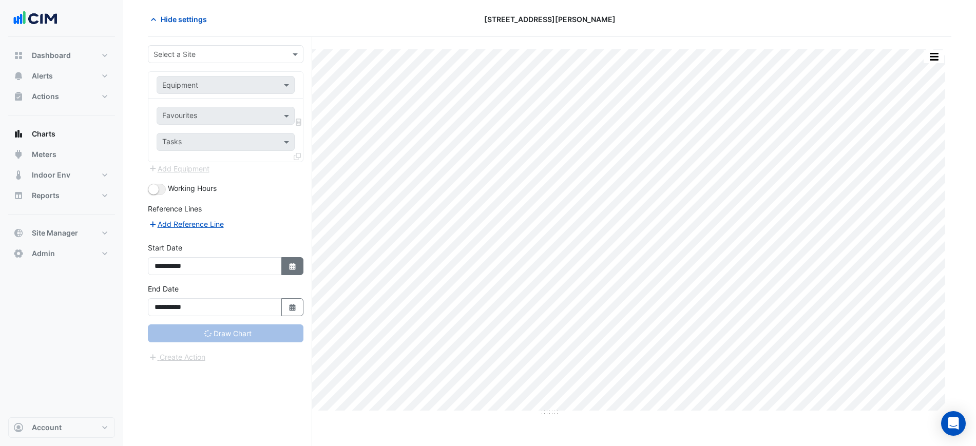
click at [284, 264] on button "Select Date" at bounding box center [292, 266] width 23 height 18
select select "*"
select select "****"
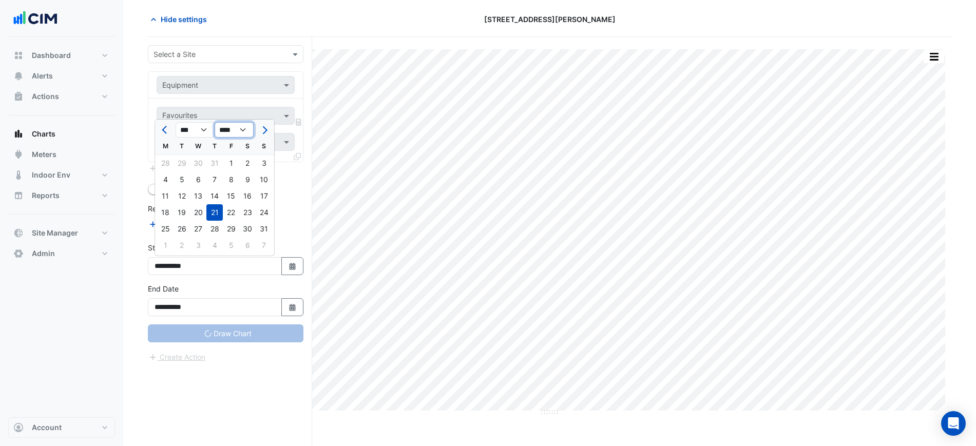
click at [236, 136] on select "**** **** **** **** **** **** **** **** **** **** ****" at bounding box center [234, 129] width 39 height 15
click at [288, 215] on div "Reference Lines" at bounding box center [226, 210] width 156 height 15
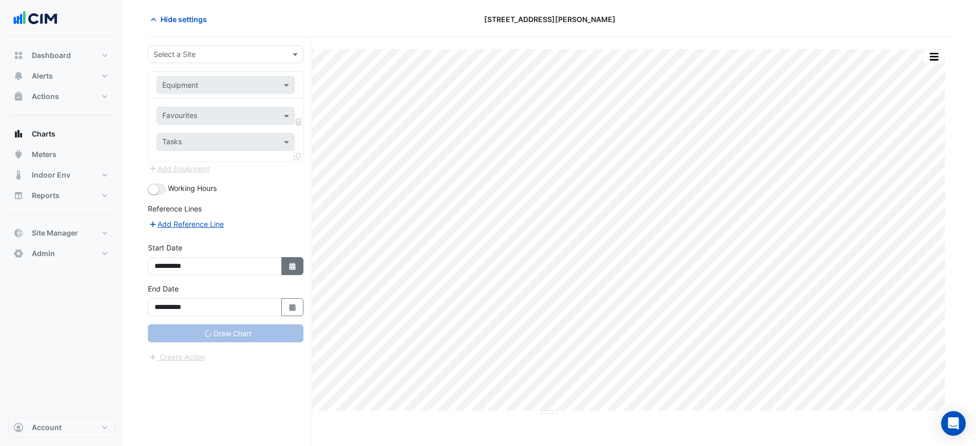
click at [289, 260] on button "Select Date" at bounding box center [292, 266] width 23 height 18
select select "*"
select select "****"
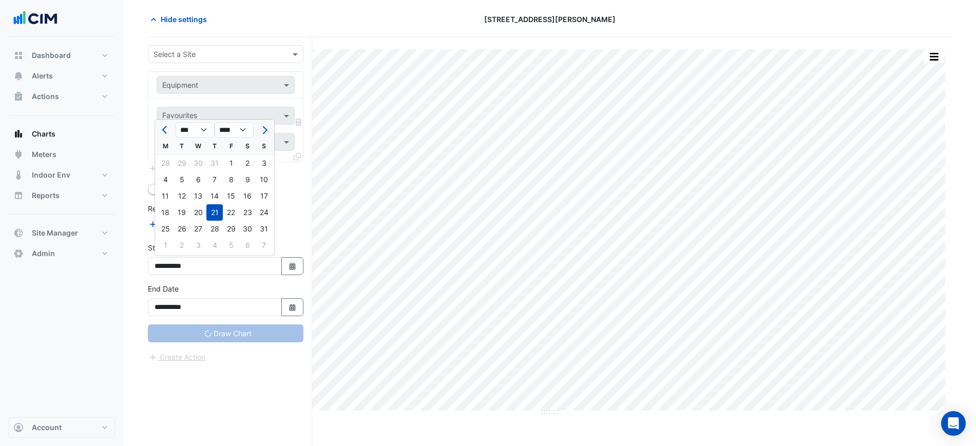
type input "**********"
click at [292, 218] on div "Reference Lines" at bounding box center [226, 210] width 156 height 15
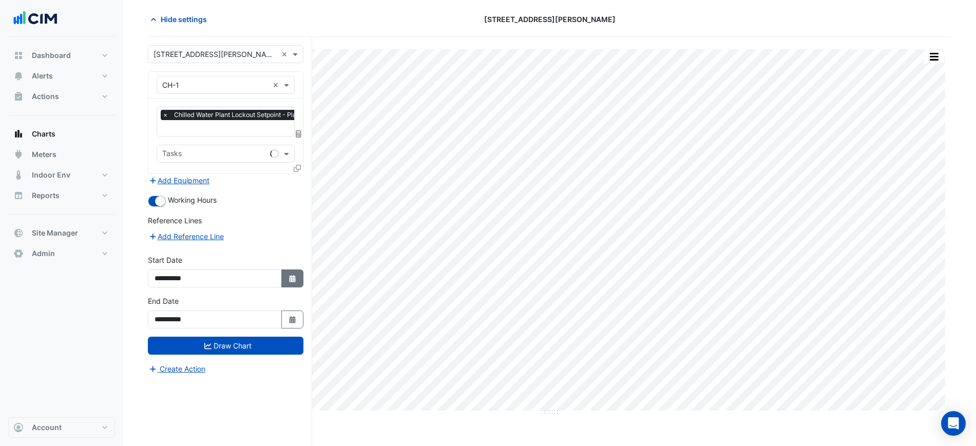
click at [299, 275] on button "Select Date" at bounding box center [292, 278] width 23 height 18
select select "*"
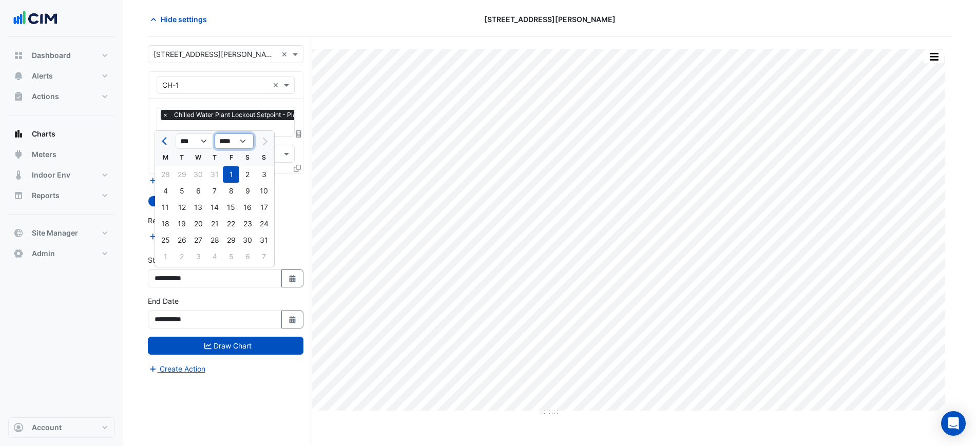
click at [234, 142] on select "**** **** **** **** **** **** **** **** **** **** ****" at bounding box center [234, 140] width 39 height 15
select select "****"
click at [215, 133] on select "**** **** **** **** **** **** **** **** **** **** ****" at bounding box center [234, 140] width 39 height 15
click at [168, 140] on span "Previous month" at bounding box center [166, 142] width 8 height 8
select select "*"
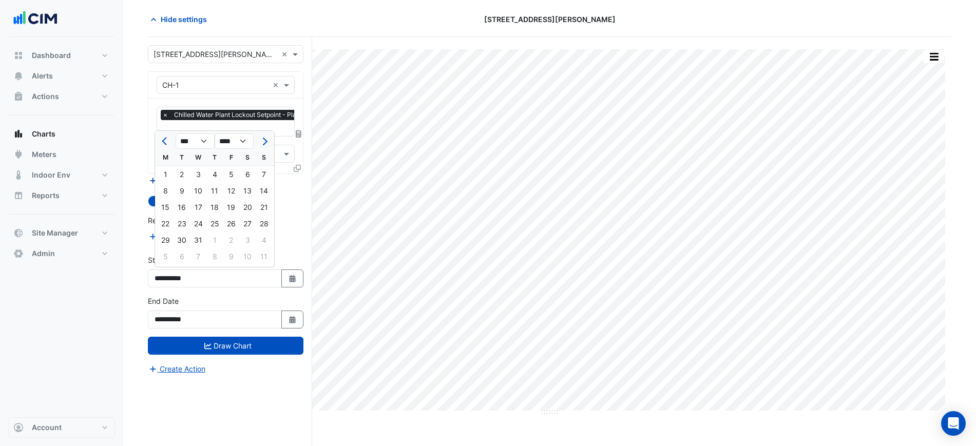
click at [171, 173] on div "1" at bounding box center [165, 174] width 16 height 16
type input "**********"
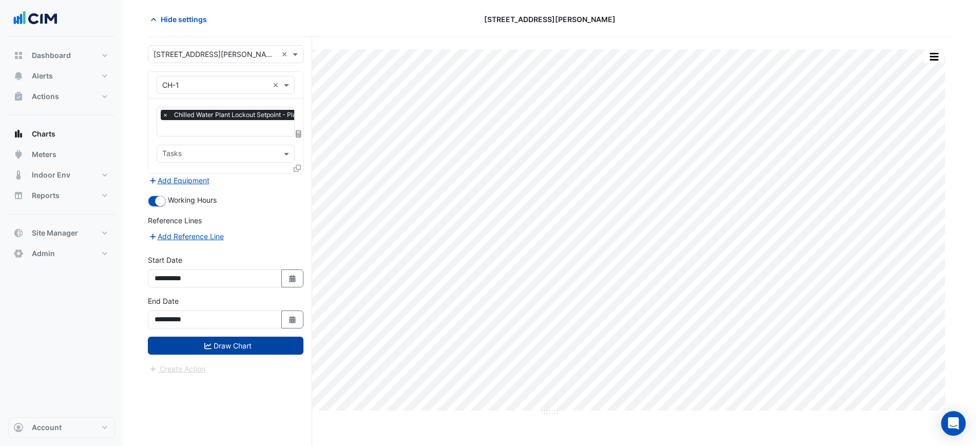
click at [249, 341] on button "Draw Chart" at bounding box center [226, 346] width 156 height 18
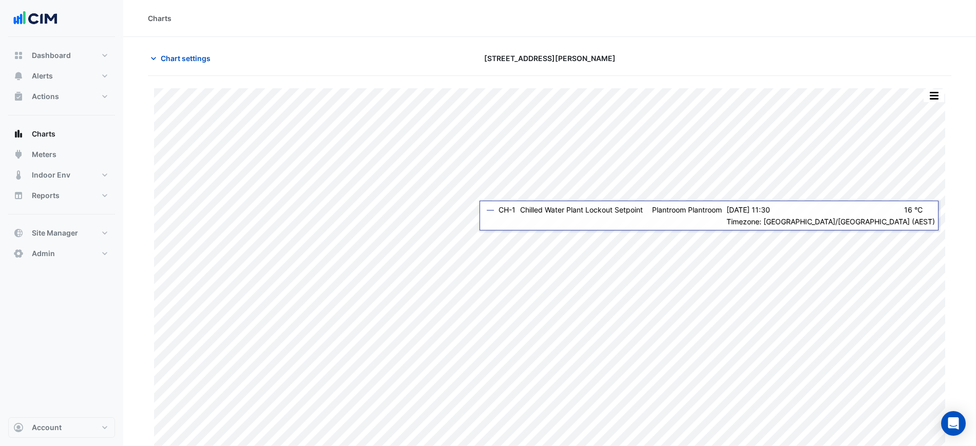
scroll to position [9, 0]
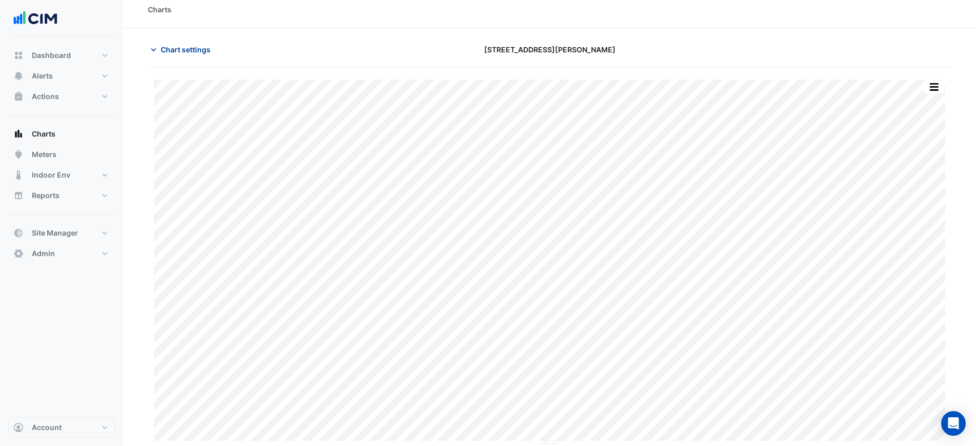
click at [187, 48] on span "Chart settings" at bounding box center [186, 49] width 50 height 11
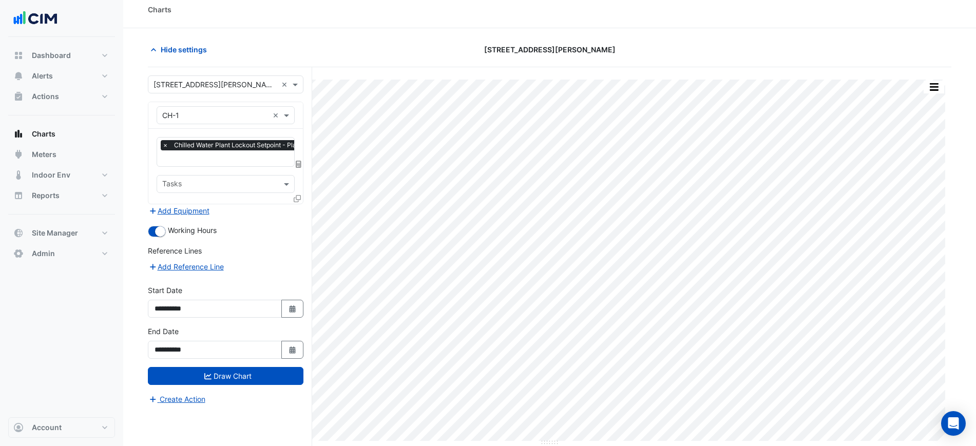
click at [229, 164] on div at bounding box center [258, 159] width 195 height 13
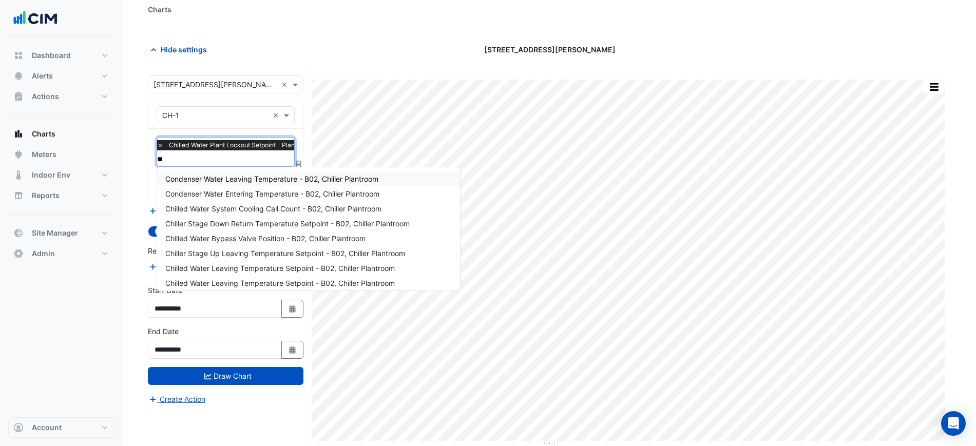
scroll to position [0, 0]
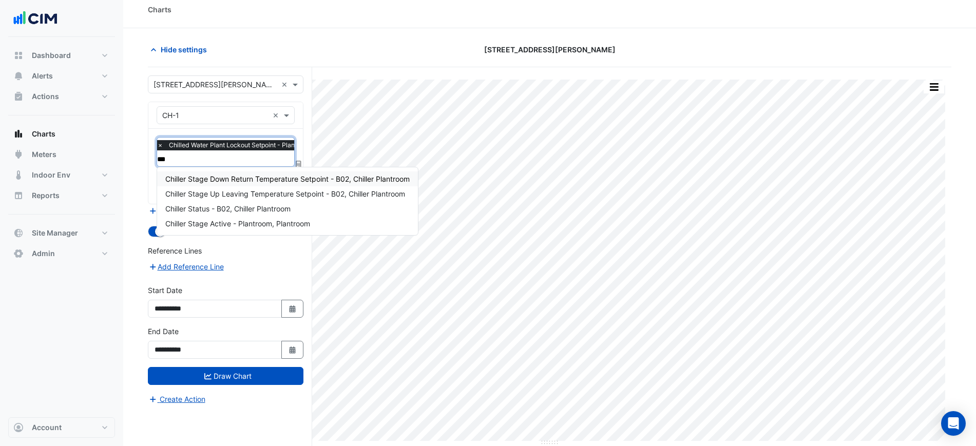
type input "****"
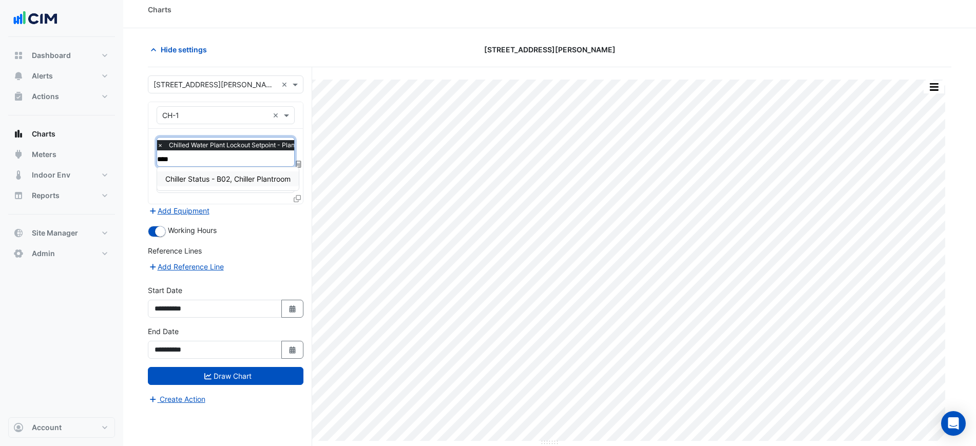
click at [243, 181] on span "Chiller Status - B02, Chiller Plantroom" at bounding box center [227, 178] width 125 height 9
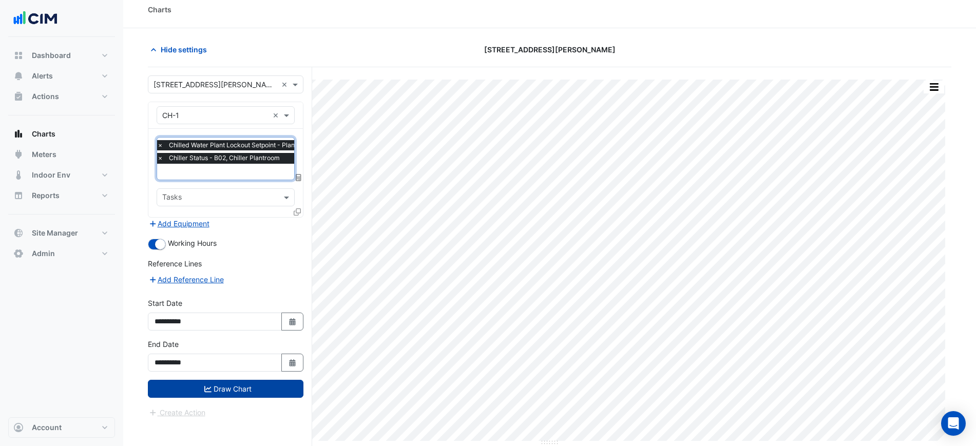
click at [255, 390] on button "Draw Chart" at bounding box center [226, 389] width 156 height 18
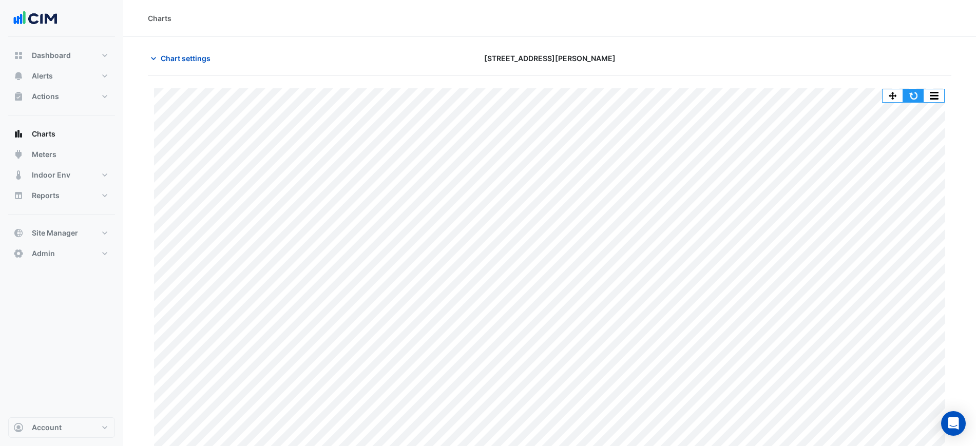
click at [914, 96] on button "button" at bounding box center [913, 95] width 21 height 13
click at [908, 92] on button "button" at bounding box center [913, 95] width 21 height 13
click at [908, 95] on button "button" at bounding box center [913, 95] width 21 height 13
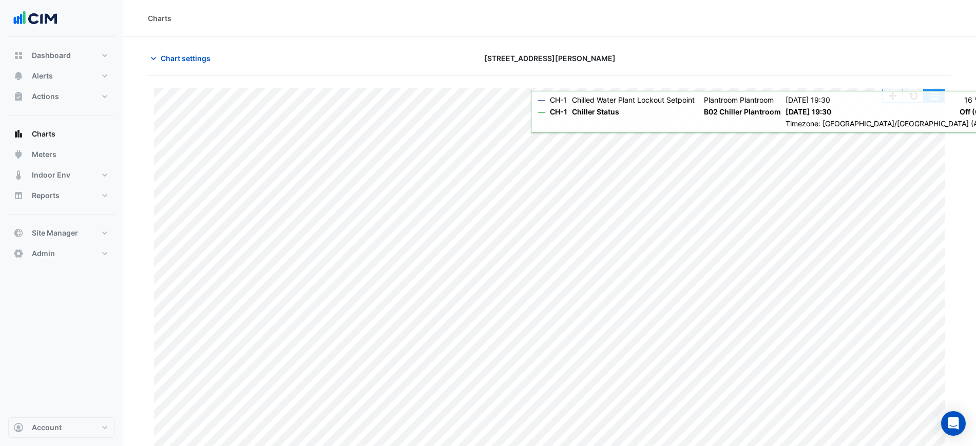
click at [937, 101] on button "button" at bounding box center [933, 95] width 21 height 13
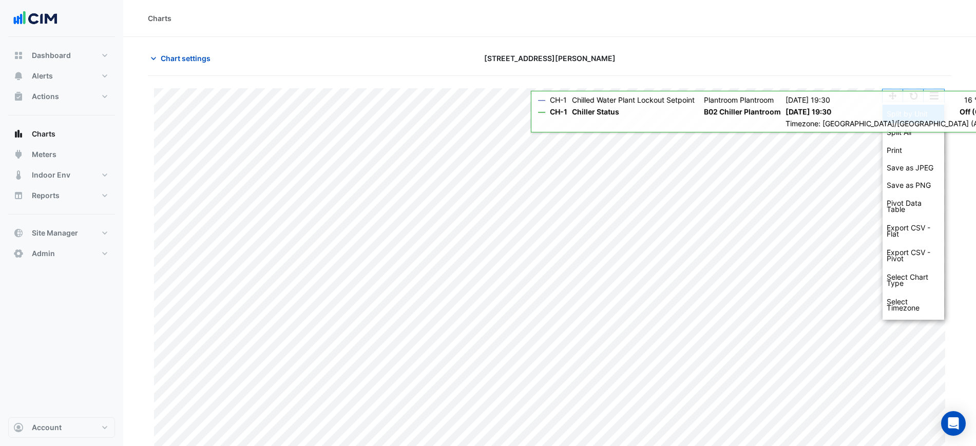
click at [936, 113] on div "Split by Unit" at bounding box center [913, 114] width 62 height 18
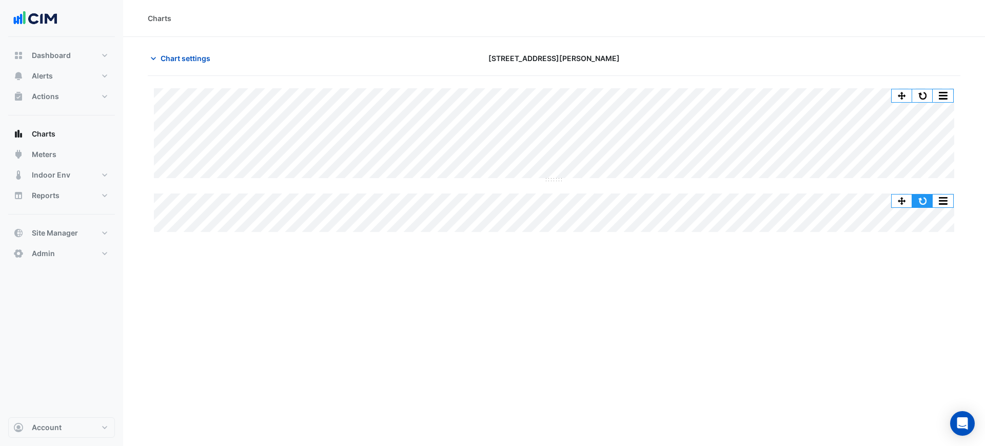
click at [919, 198] on button "button" at bounding box center [923, 201] width 21 height 13
click at [895, 200] on button "button" at bounding box center [902, 201] width 21 height 13
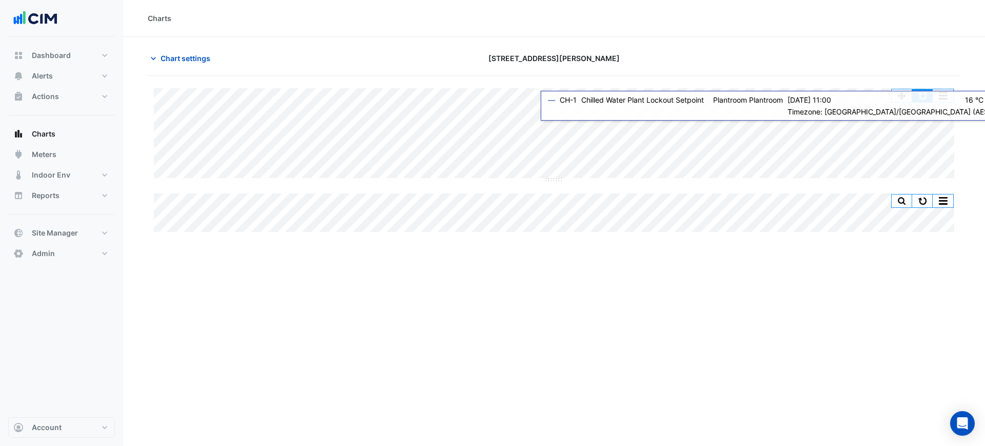
click at [918, 96] on button "button" at bounding box center [923, 95] width 21 height 13
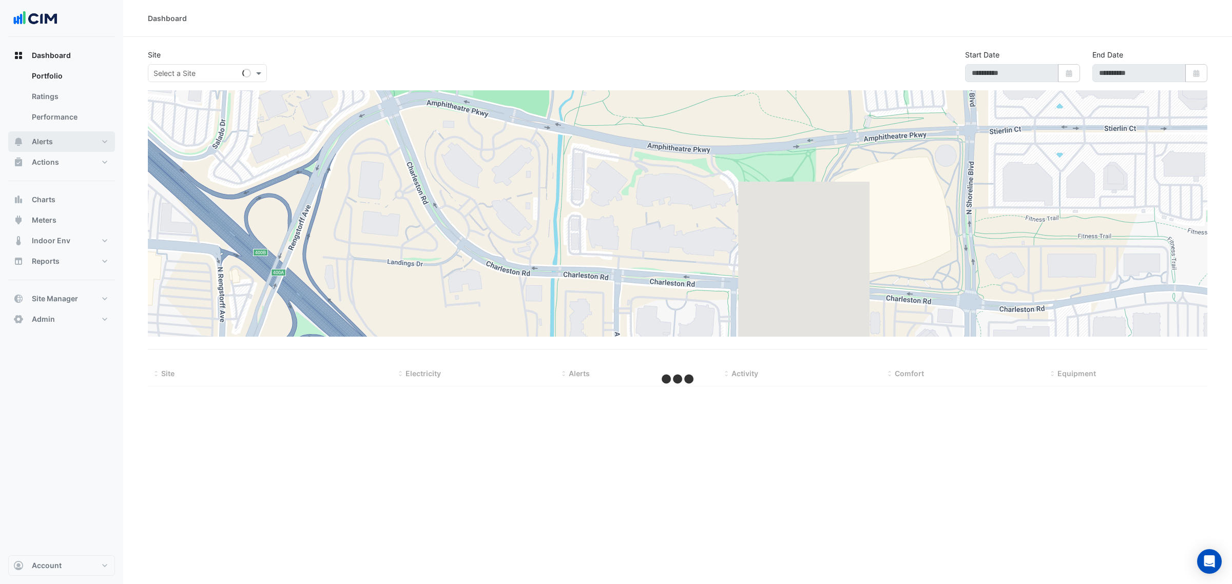
click at [48, 144] on span "Alerts" at bounding box center [42, 142] width 21 height 10
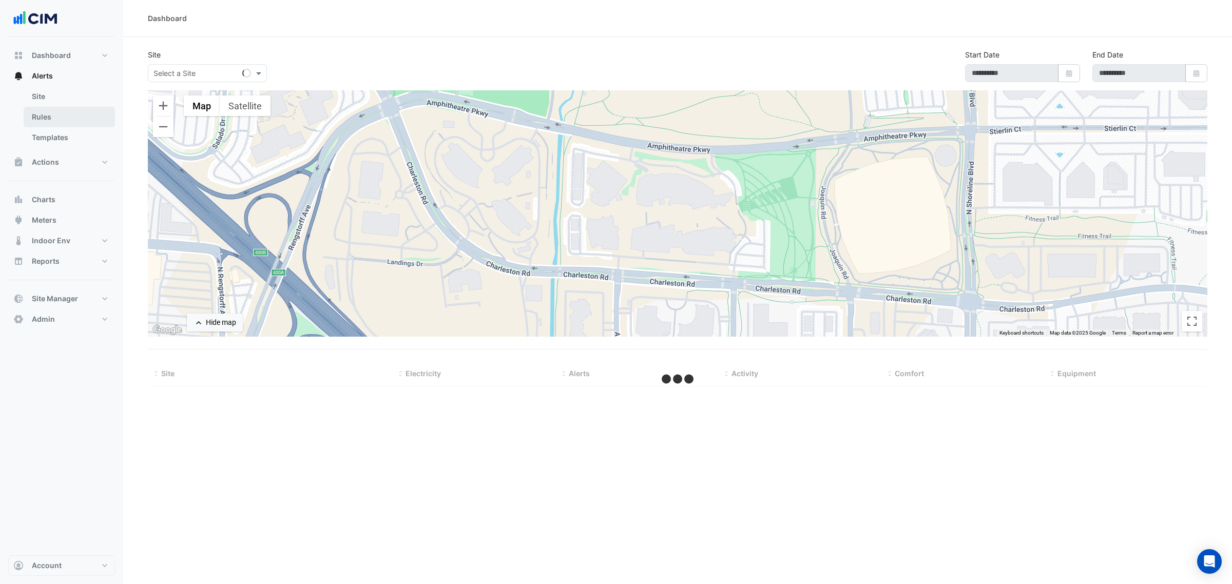
click at [54, 124] on link "Rules" at bounding box center [69, 117] width 91 height 21
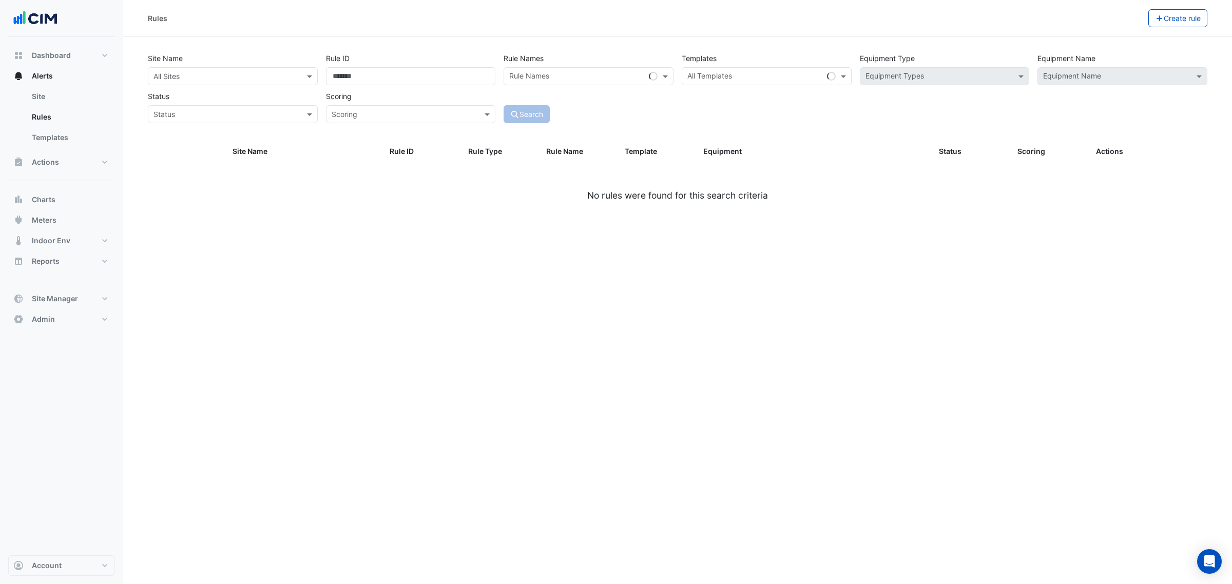
click at [184, 74] on input "text" at bounding box center [222, 76] width 138 height 11
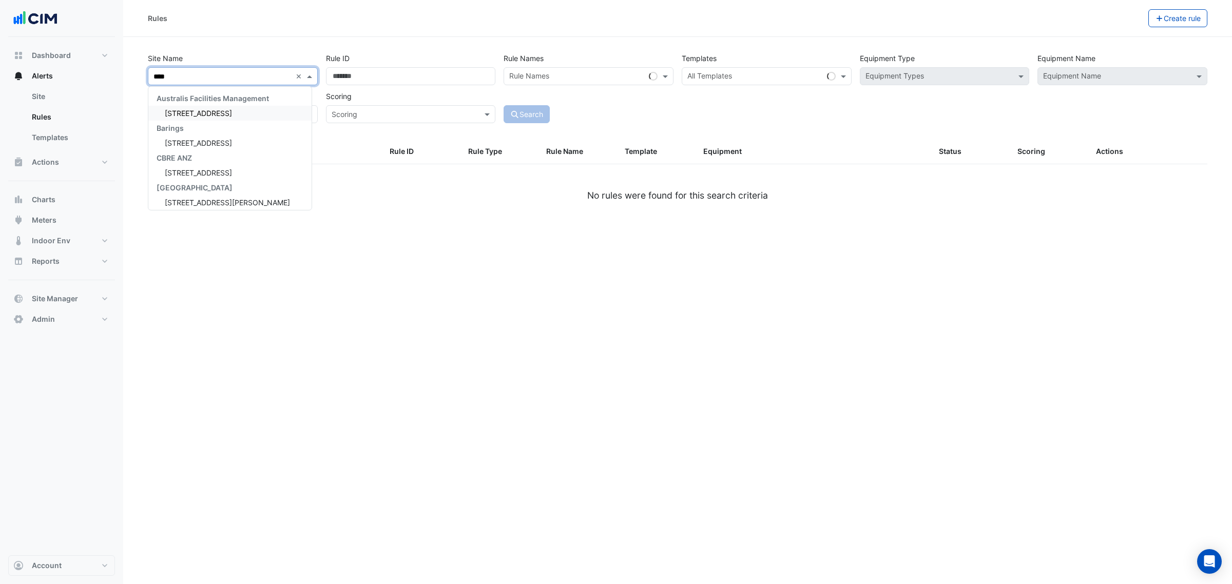
type input "*****"
click at [208, 116] on span "[STREET_ADDRESS][PERSON_NAME]" at bounding box center [227, 113] width 125 height 9
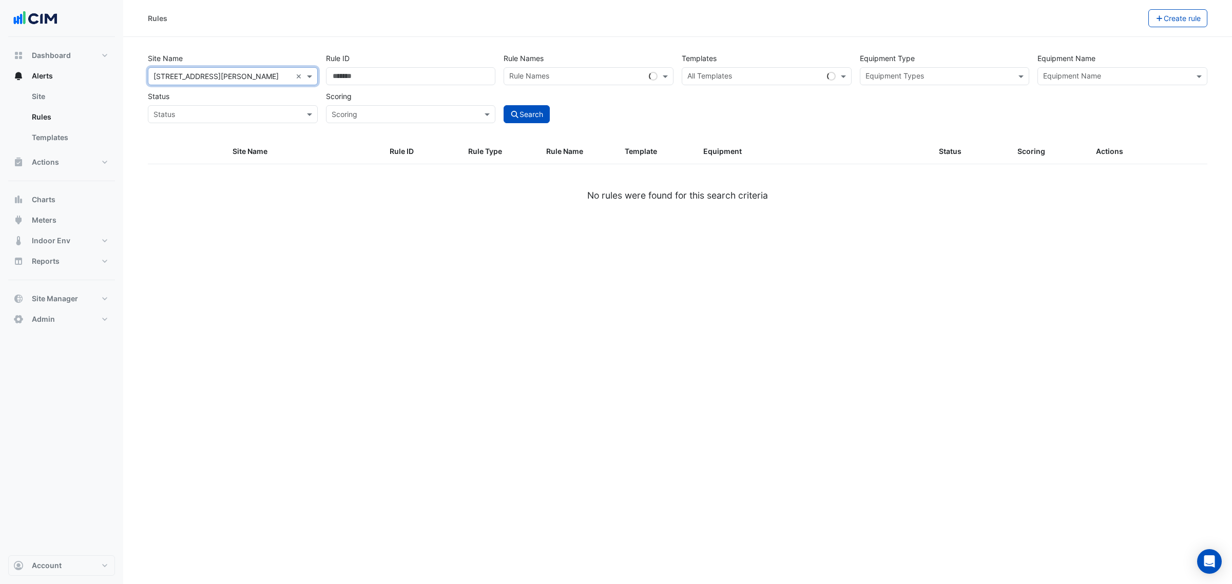
click at [710, 74] on input "text" at bounding box center [754, 77] width 135 height 11
click at [1051, 77] on input "text" at bounding box center [1116, 77] width 147 height 11
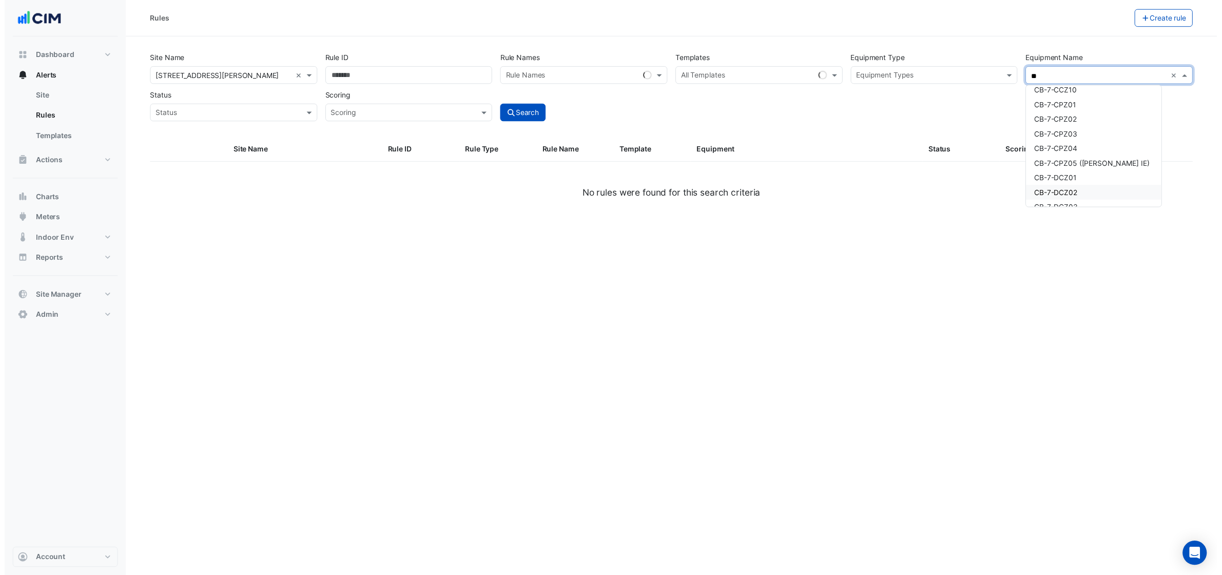
scroll to position [4170, 0]
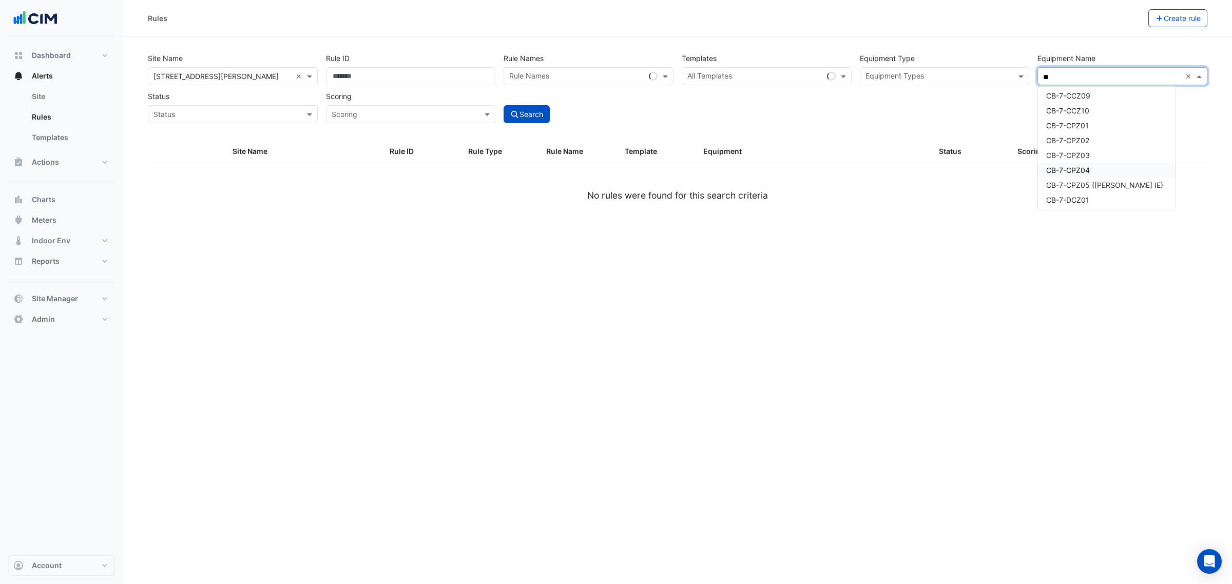
click at [1084, 163] on div "CB-7-CPZ04" at bounding box center [1107, 170] width 138 height 15
type input "**"
click at [511, 109] on button "Search" at bounding box center [526, 114] width 46 height 18
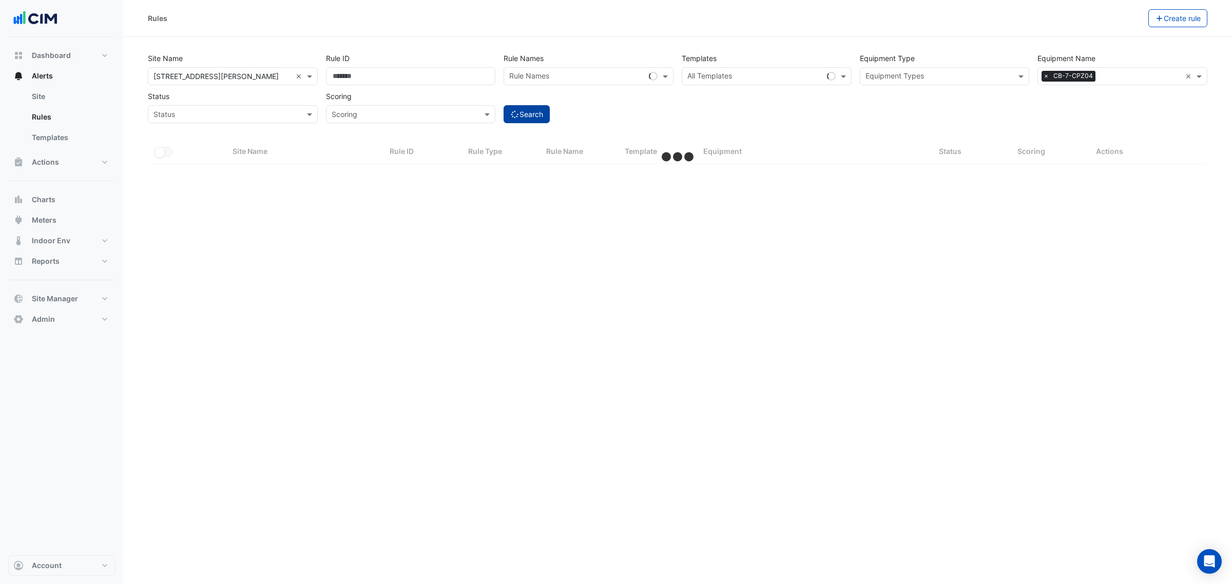
select select "***"
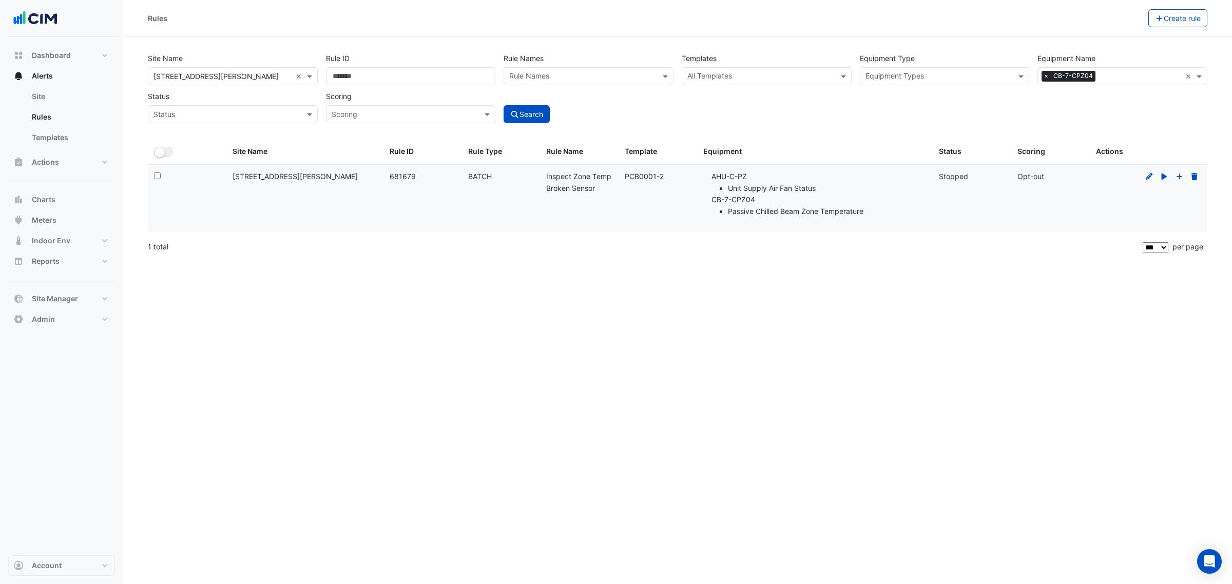
click at [1099, 77] on input "text" at bounding box center [1140, 77] width 82 height 11
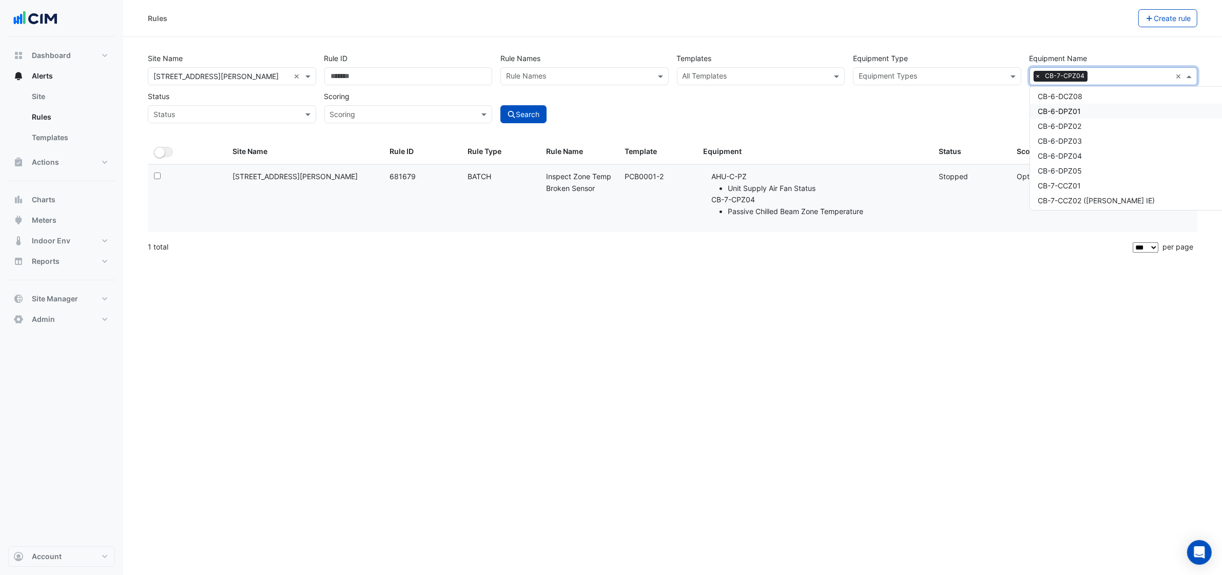
scroll to position [4594, 0]
click at [1087, 158] on div "CB-7-CCZ01" at bounding box center [1164, 163] width 269 height 15
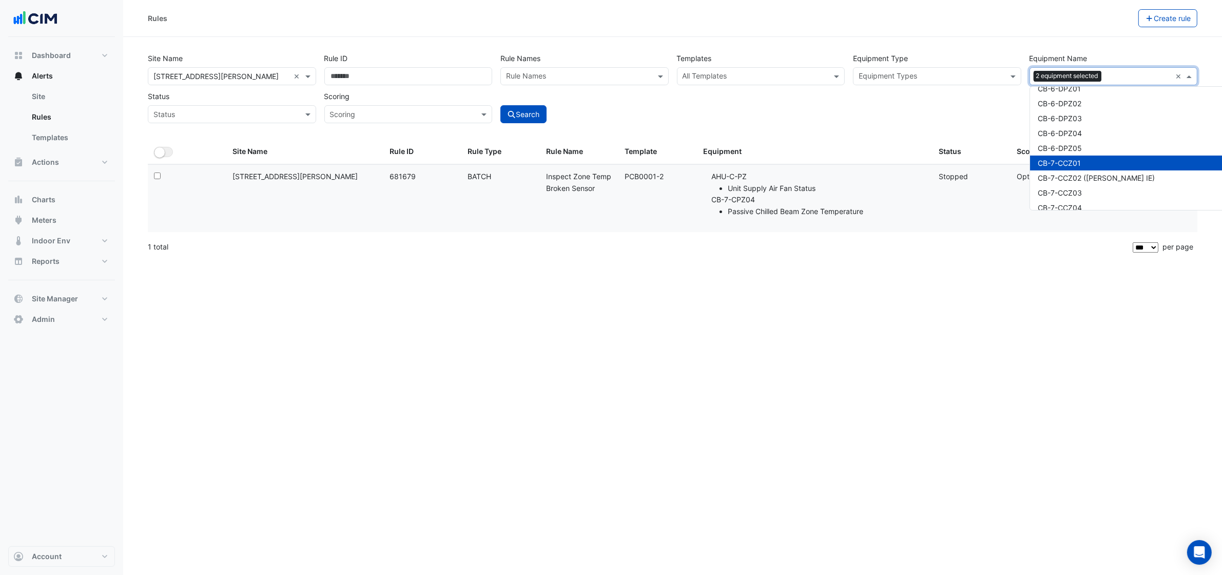
click at [1084, 170] on div "CB-7-CCZ02 ([PERSON_NAME] IE)" at bounding box center [1164, 177] width 269 height 15
click at [1079, 185] on div "CB-7-CCZ03" at bounding box center [1164, 192] width 269 height 15
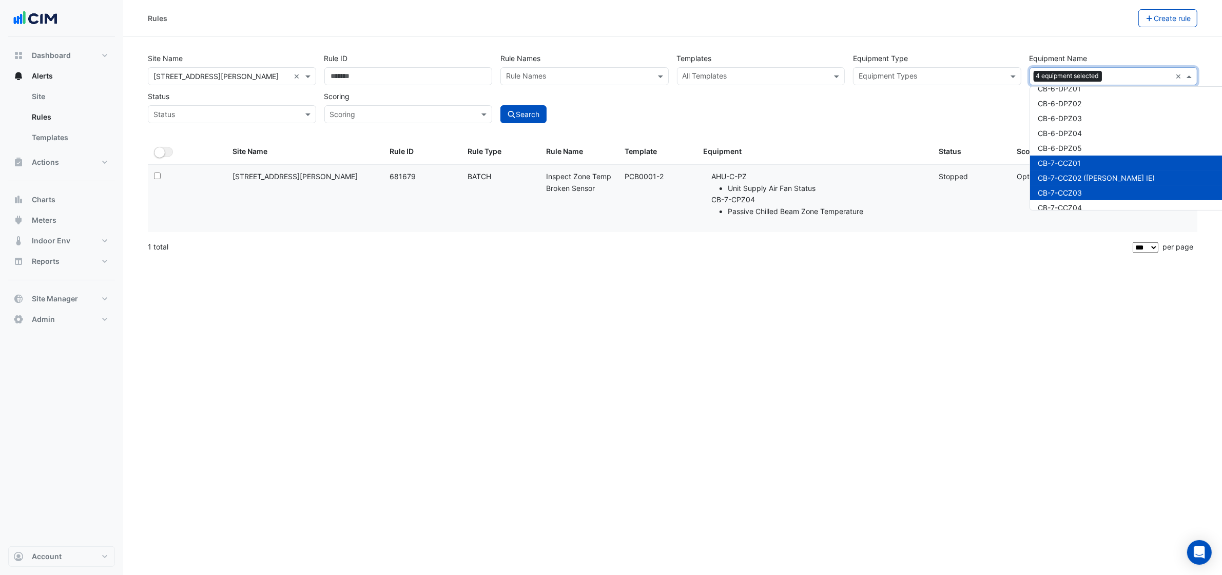
click at [1076, 192] on div "CB-7-CCZ03" at bounding box center [1164, 192] width 269 height 15
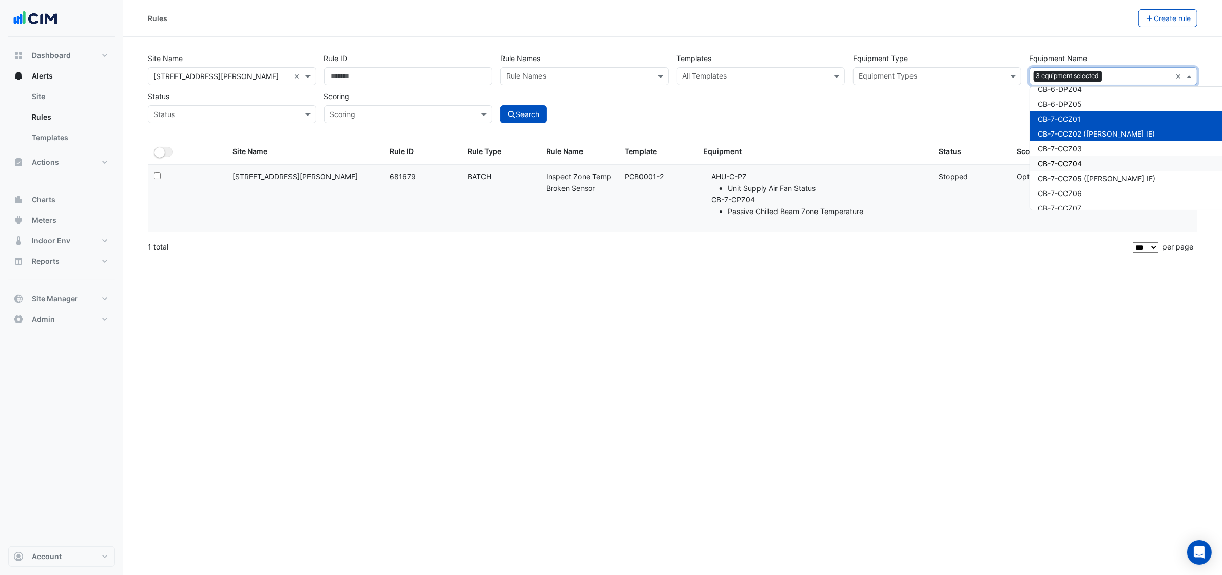
scroll to position [4658, 0]
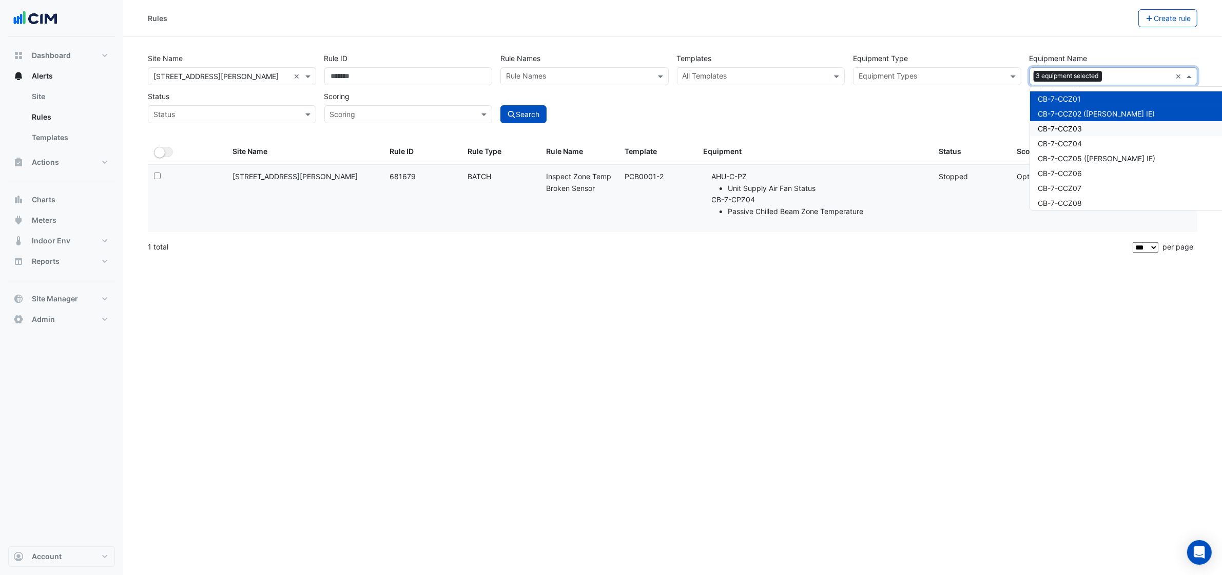
click at [1084, 124] on div "CB-7-CCZ03" at bounding box center [1164, 128] width 269 height 15
click at [1083, 136] on div "CB-7-CCZ04" at bounding box center [1164, 143] width 269 height 15
click at [1082, 154] on span "CB-7-CCZ05 ([PERSON_NAME] IE)" at bounding box center [1097, 158] width 118 height 9
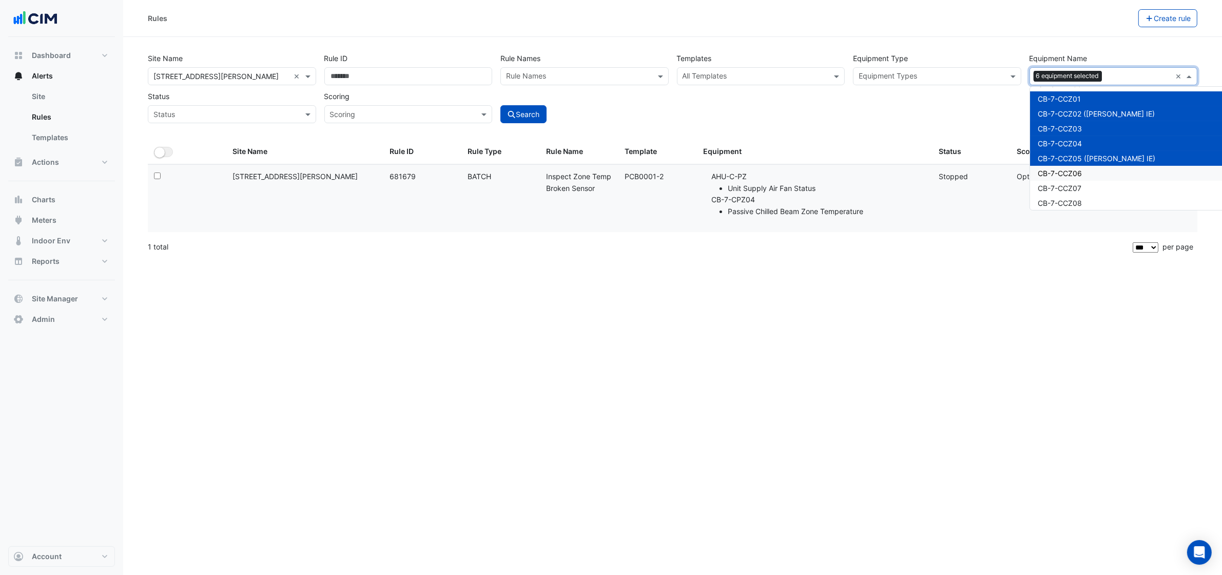
click at [1079, 166] on div "CB-7-CCZ06" at bounding box center [1164, 173] width 269 height 15
click at [1079, 184] on span "CB-7-CCZ07" at bounding box center [1060, 188] width 44 height 9
click at [1078, 199] on span "CB-7-CCZ08" at bounding box center [1060, 203] width 44 height 9
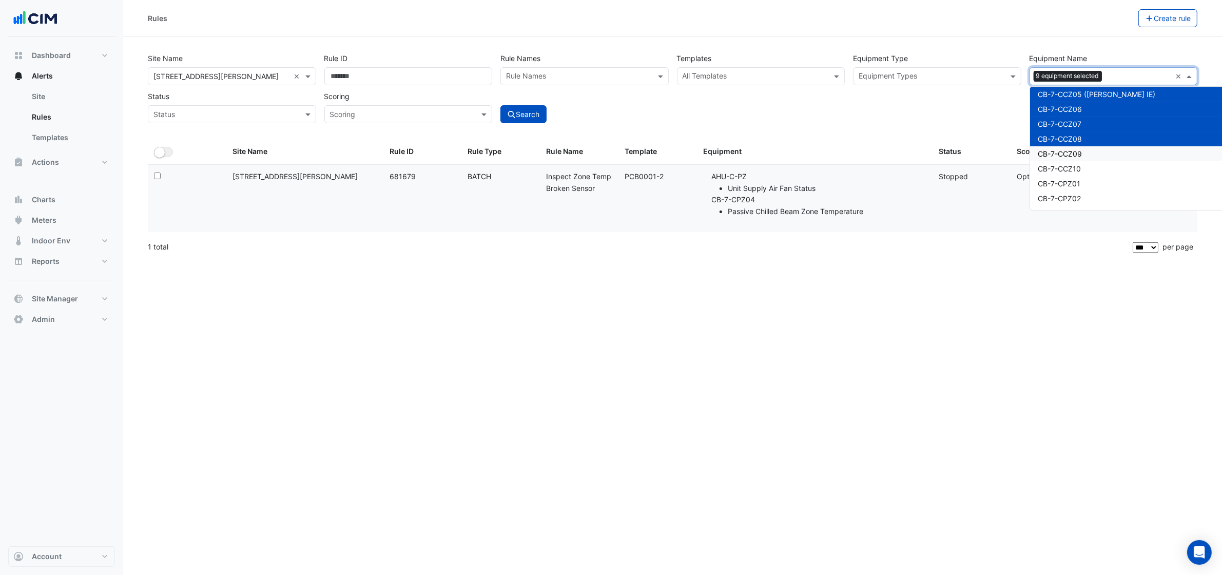
click at [1085, 146] on div "CB-7-CCZ09" at bounding box center [1164, 153] width 269 height 15
drag, startPoint x: 1084, startPoint y: 160, endPoint x: 1083, endPoint y: 174, distance: 15.0
click at [1084, 161] on div "CB-7-CCZ10" at bounding box center [1164, 168] width 269 height 15
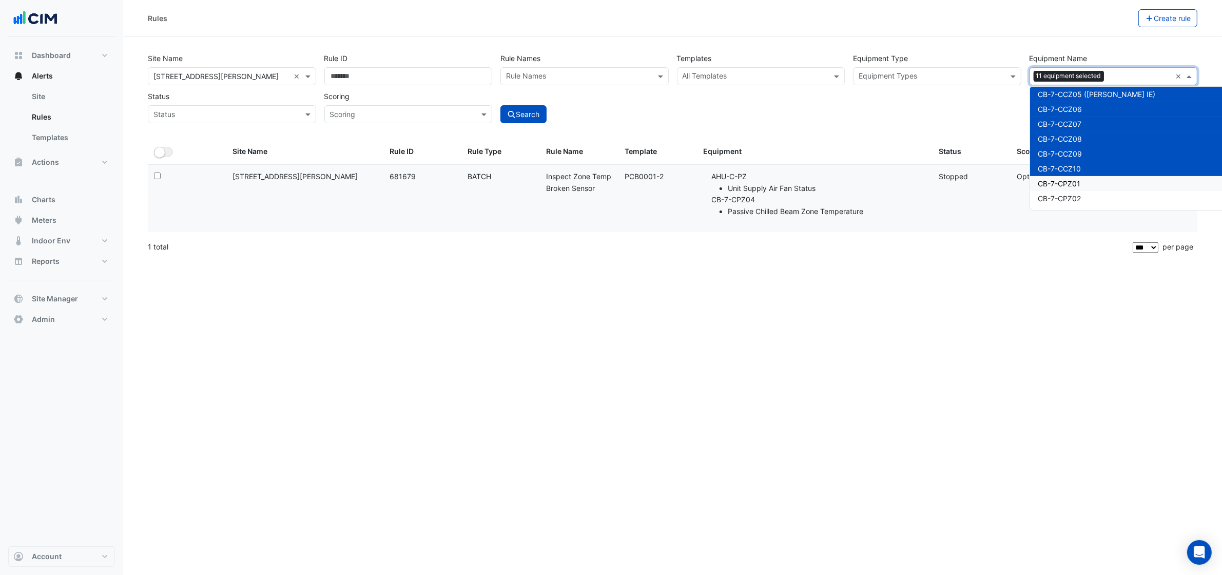
drag, startPoint x: 1083, startPoint y: 174, endPoint x: 1081, endPoint y: 185, distance: 11.0
click at [1083, 176] on div "CB-7-CPZ01" at bounding box center [1164, 183] width 269 height 15
click at [1079, 191] on div "CB-7-CPZ02" at bounding box center [1164, 198] width 269 height 15
click at [1076, 206] on div "CB-7-CPZ03" at bounding box center [1164, 213] width 269 height 15
click at [1076, 210] on ng-dropdown-panel "ACU-B1-1 ACU-B1-2 ACU-B1-3 ACU-B1-4 ACU-B1-8 ACU-B1-8A ACU-B1-8B ACU-B2-1 ACU-B…" at bounding box center [1165, 148] width 270 height 124
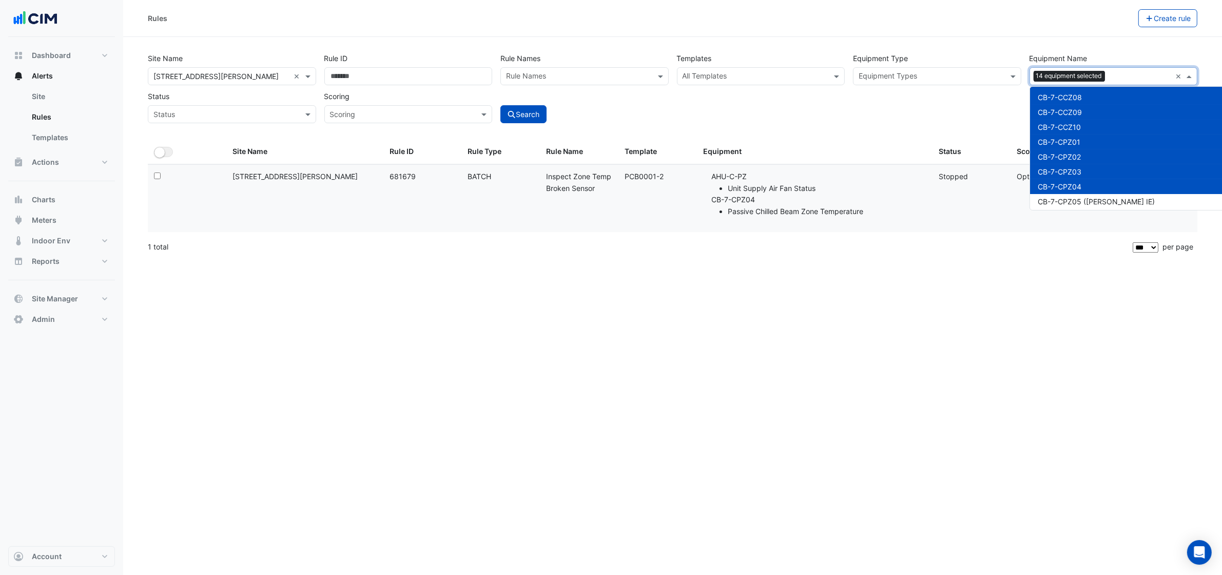
scroll to position [4786, 0]
drag, startPoint x: 1086, startPoint y: 164, endPoint x: 1084, endPoint y: 183, distance: 18.5
drag, startPoint x: 1084, startPoint y: 184, endPoint x: 1082, endPoint y: 194, distance: 10.6
click at [1084, 186] on div "CB-7-DCZ01" at bounding box center [1164, 193] width 269 height 15
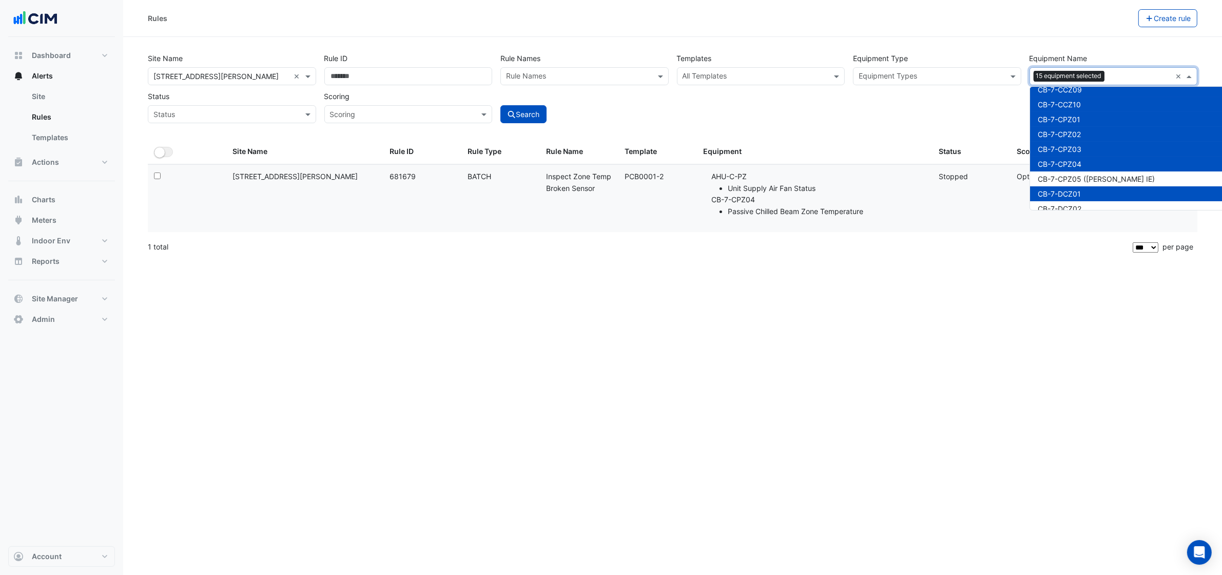
click at [1080, 180] on div "CB-7-CPZ05 ([PERSON_NAME] IE)" at bounding box center [1164, 178] width 269 height 15
drag, startPoint x: 1080, startPoint y: 176, endPoint x: 1079, endPoint y: 184, distance: 8.3
click at [1080, 176] on span "CB-7-CPZ05 ([PERSON_NAME] IE)" at bounding box center [1096, 178] width 117 height 9
click at [1079, 176] on span "CB-7-CPZ05 ([PERSON_NAME] IE)" at bounding box center [1096, 178] width 117 height 9
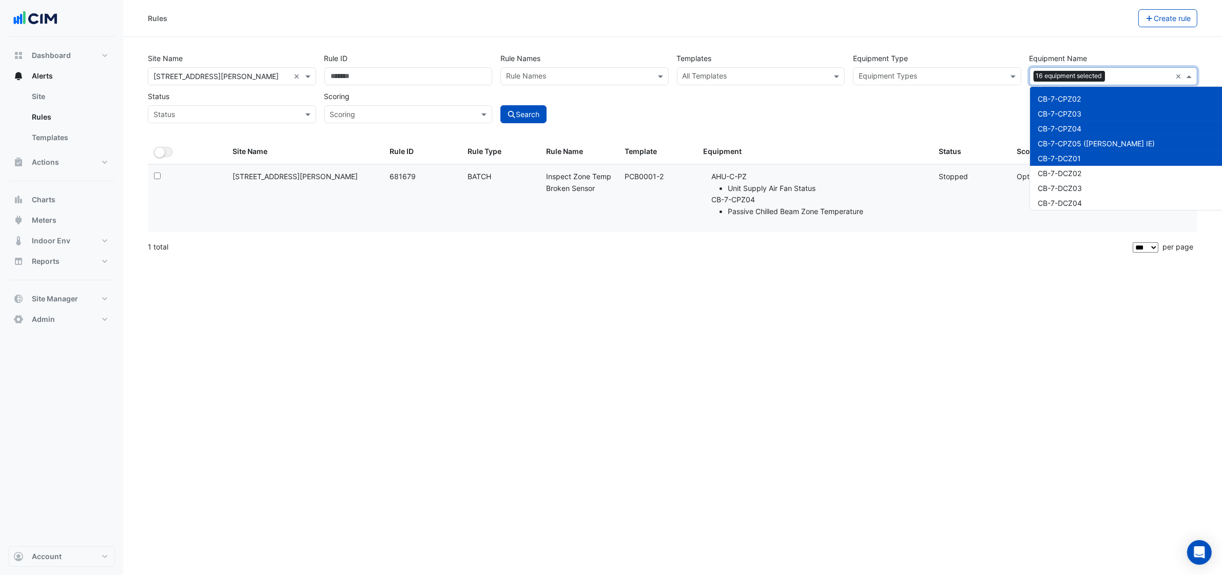
scroll to position [4851, 0]
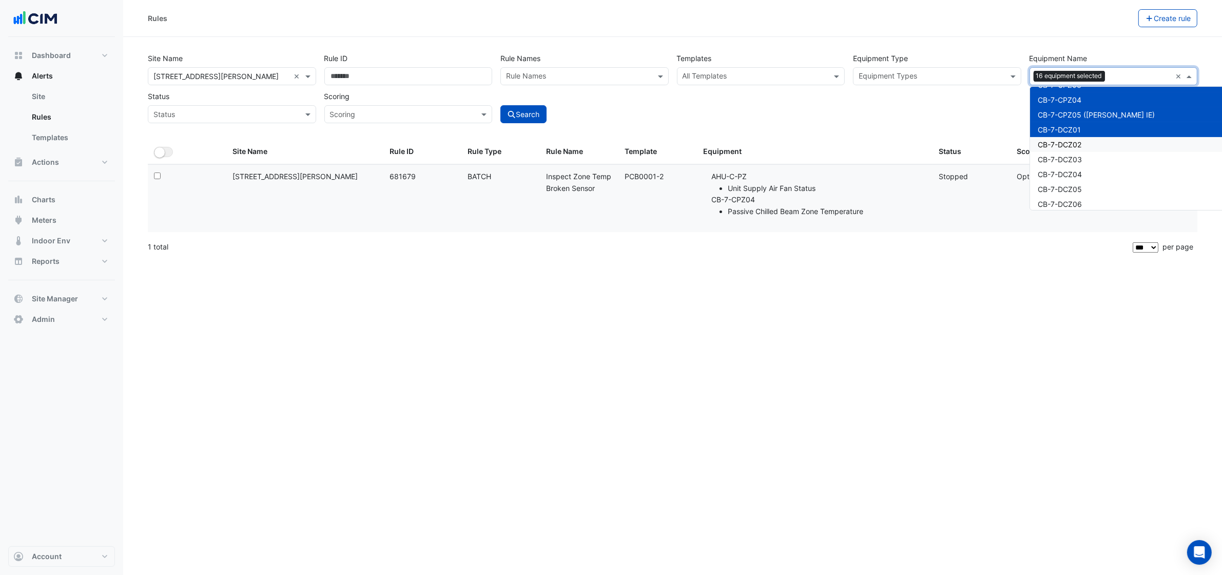
drag, startPoint x: 1081, startPoint y: 138, endPoint x: 1079, endPoint y: 154, distance: 16.6
click at [1080, 142] on span "CB-7-DCZ02" at bounding box center [1060, 144] width 44 height 9
drag, startPoint x: 1079, startPoint y: 154, endPoint x: 1078, endPoint y: 164, distance: 10.3
click at [1078, 159] on div "CB-7-DCZ03" at bounding box center [1164, 159] width 269 height 15
drag, startPoint x: 1078, startPoint y: 169, endPoint x: 1076, endPoint y: 176, distance: 6.8
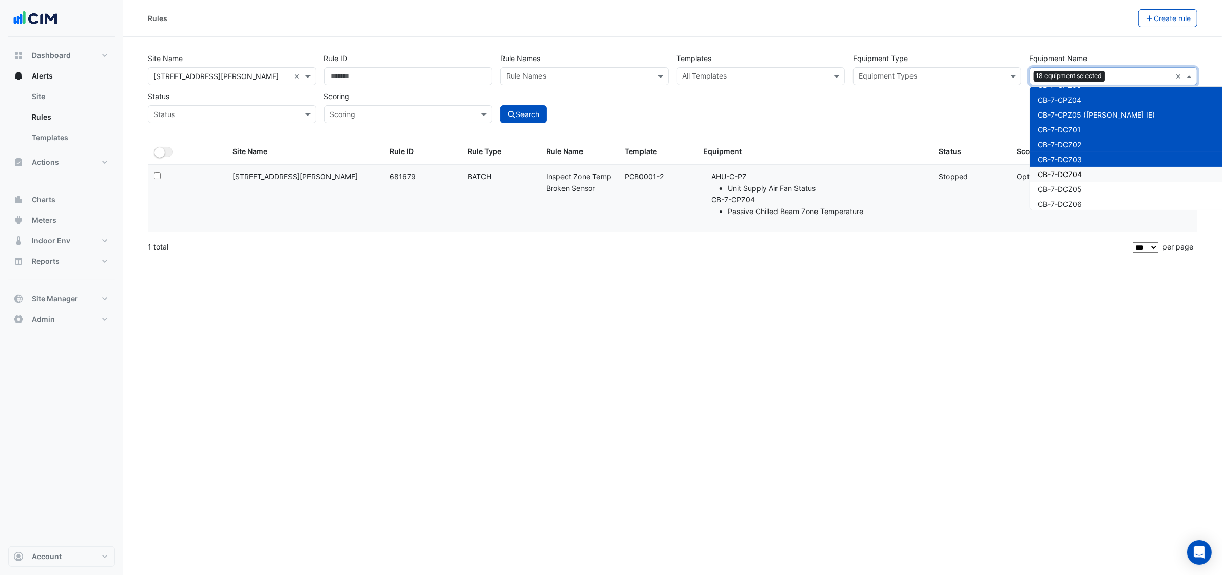
click at [1077, 170] on span "CB-7-DCZ04" at bounding box center [1060, 174] width 44 height 9
drag, startPoint x: 1076, startPoint y: 178, endPoint x: 1074, endPoint y: 186, distance: 8.9
click at [1074, 182] on div "CB-7-DCZ05" at bounding box center [1164, 189] width 269 height 15
click at [1074, 200] on span "CB-7-DCZ06" at bounding box center [1060, 204] width 44 height 9
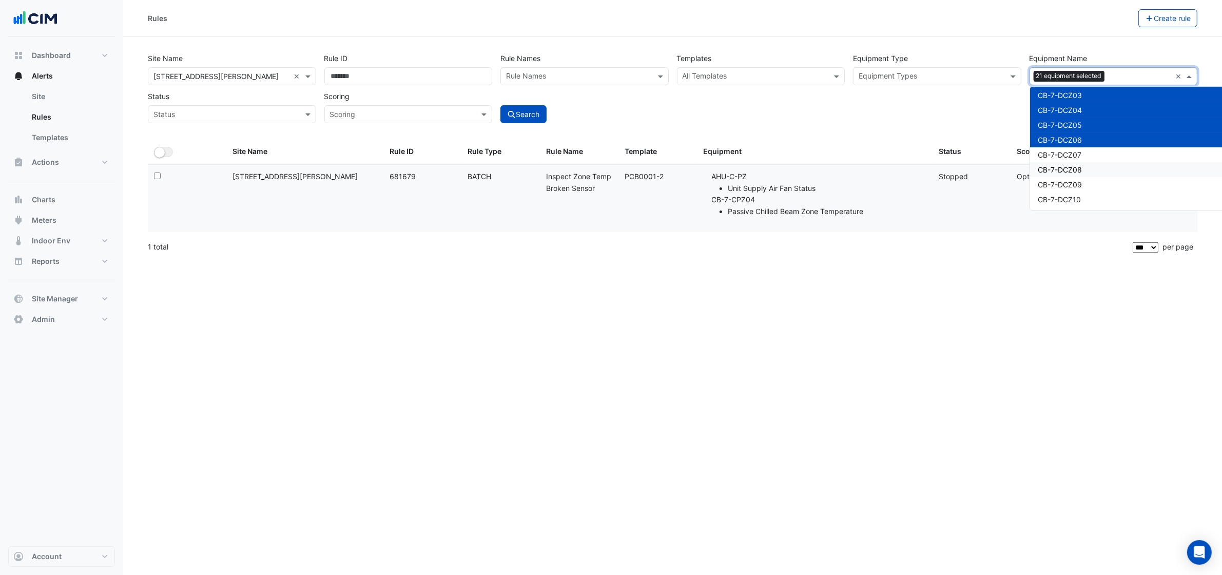
click at [1079, 150] on span "CB-7-DCZ07" at bounding box center [1060, 154] width 44 height 9
drag, startPoint x: 1078, startPoint y: 164, endPoint x: 1078, endPoint y: 178, distance: 13.3
click at [1077, 167] on span "CB-7-DCZ08" at bounding box center [1060, 169] width 44 height 9
click at [1077, 181] on span "CB-7-DCZ09" at bounding box center [1060, 184] width 44 height 9
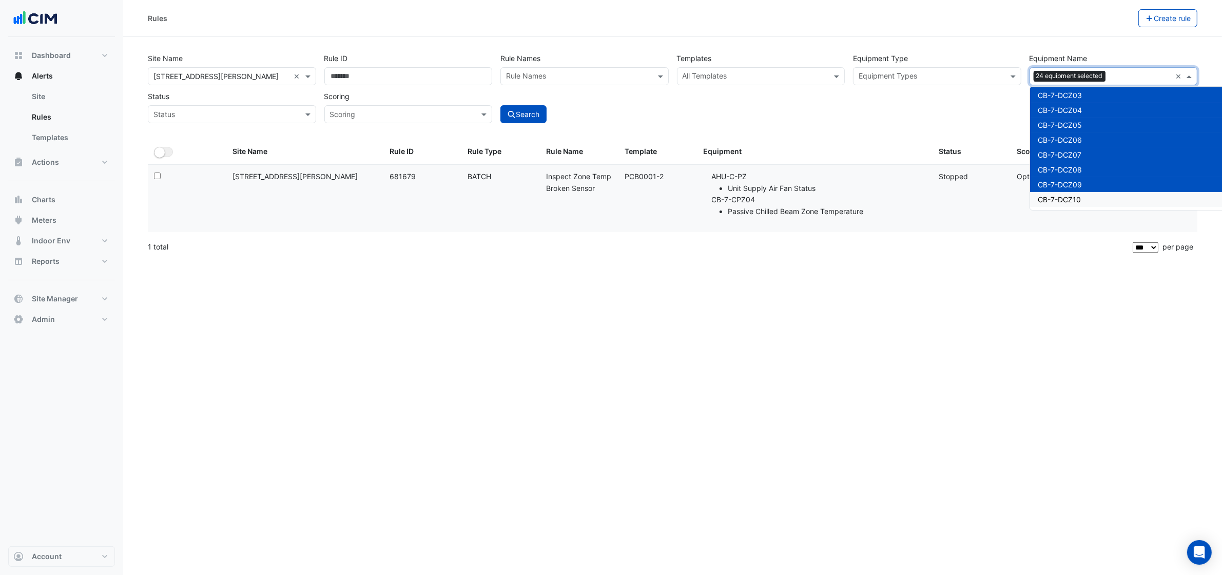
drag, startPoint x: 1076, startPoint y: 191, endPoint x: 1082, endPoint y: 205, distance: 15.0
click at [1076, 195] on span "CB-7-DCZ10" at bounding box center [1059, 199] width 43 height 9
click at [1081, 207] on div "CB-7-DCZ11" at bounding box center [1164, 214] width 269 height 15
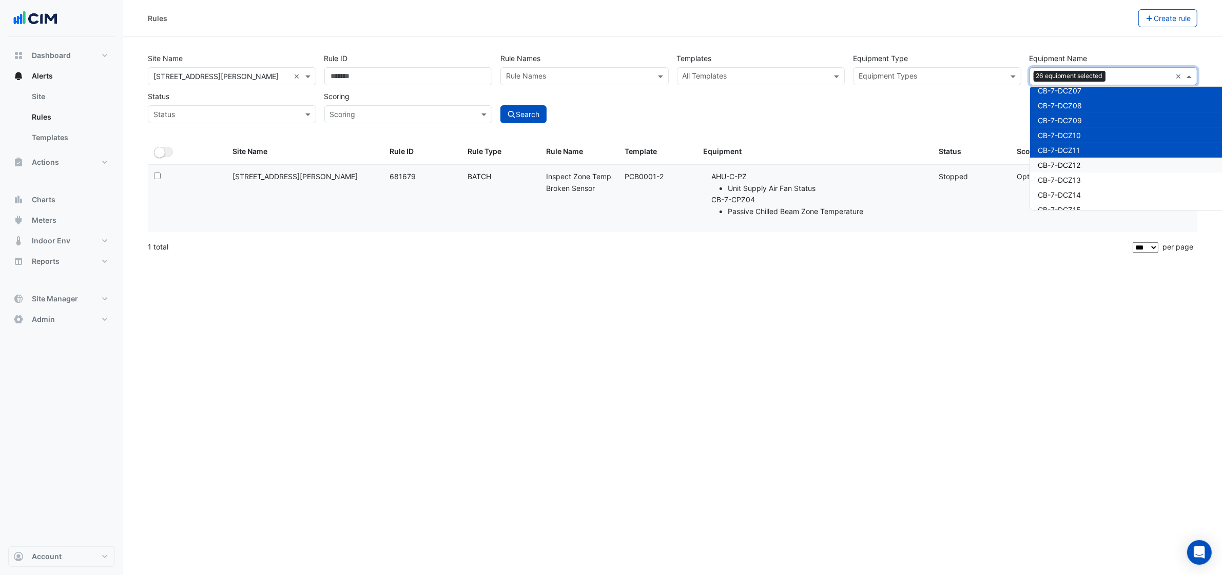
drag, startPoint x: 1089, startPoint y: 153, endPoint x: 1089, endPoint y: 165, distance: 12.3
click at [1089, 158] on div "CB-7-DCZ12" at bounding box center [1164, 165] width 269 height 15
click at [1088, 175] on div "CB-7-DCZ13" at bounding box center [1164, 179] width 269 height 15
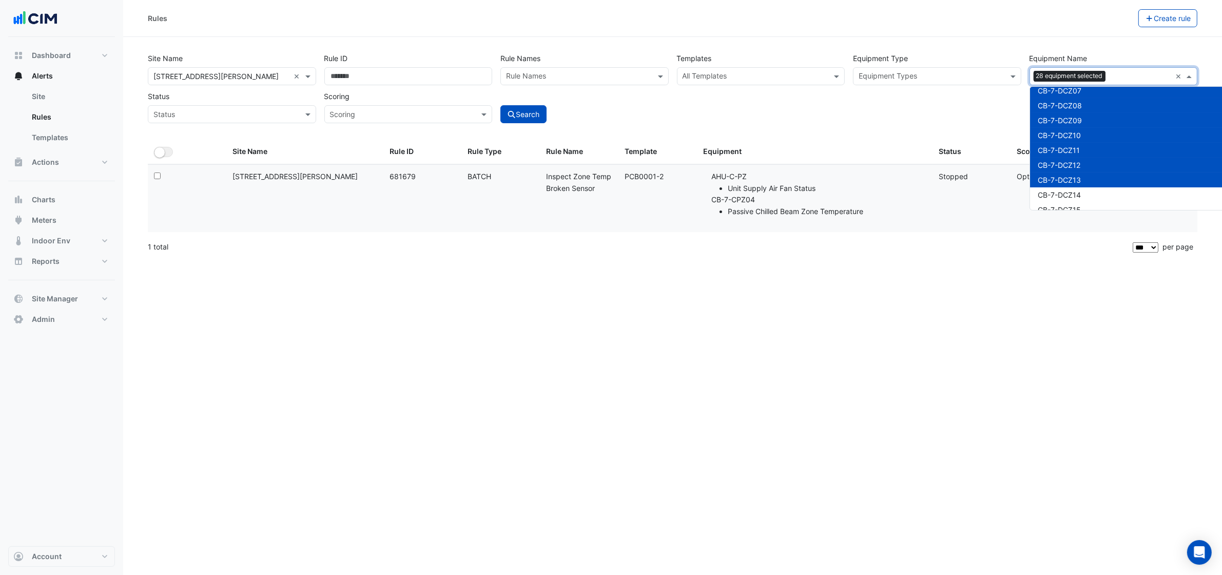
click at [1083, 187] on div "CB-7-DCZ14" at bounding box center [1164, 194] width 269 height 15
click at [1080, 202] on div "CB-7-DCZ15" at bounding box center [1164, 209] width 269 height 15
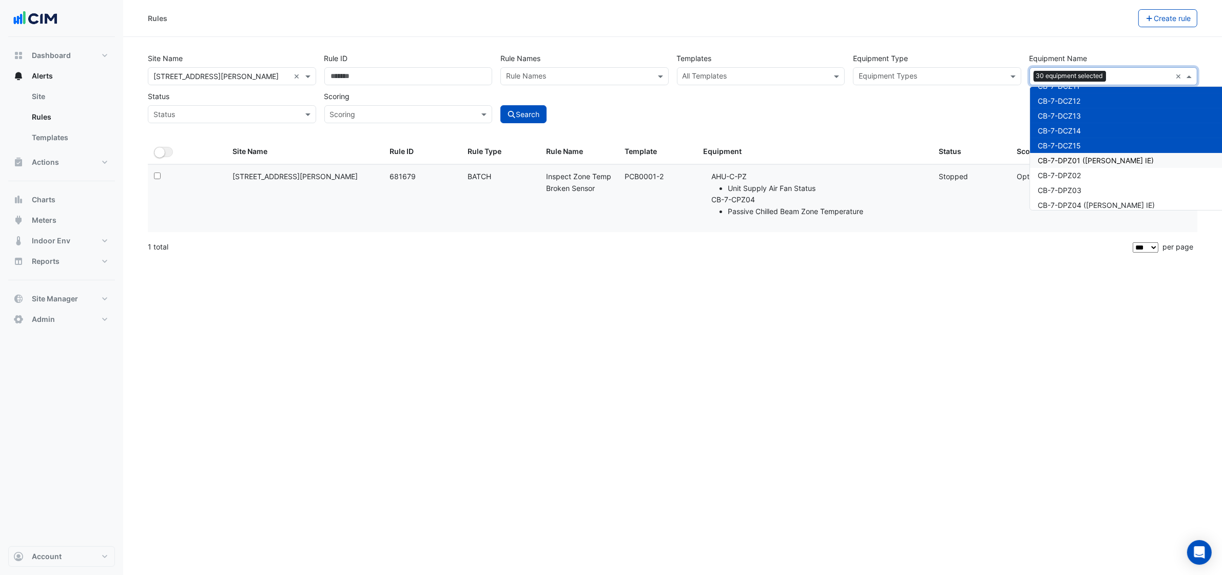
click at [1084, 158] on div "CB-7-DPZ01 ([PERSON_NAME] IE)" at bounding box center [1164, 160] width 269 height 15
drag, startPoint x: 1083, startPoint y: 173, endPoint x: 1083, endPoint y: 181, distance: 7.7
click at [1083, 174] on div "CB-7-DPZ02" at bounding box center [1164, 175] width 269 height 15
click at [1083, 183] on div "CB-7-DPZ03" at bounding box center [1164, 190] width 269 height 15
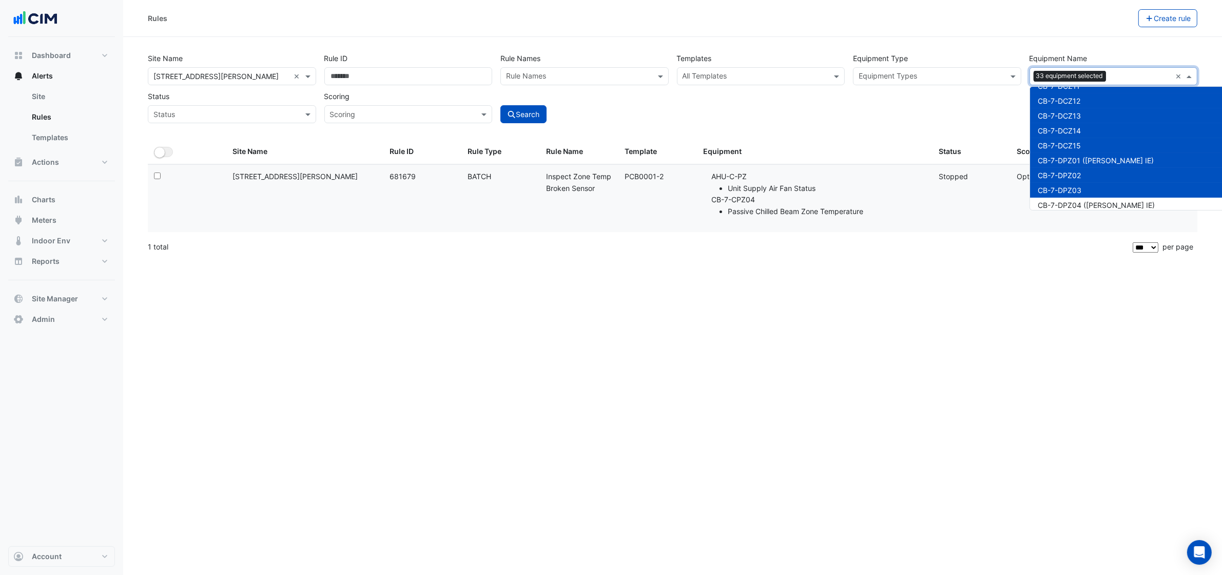
click at [1083, 201] on span "CB-7-DPZ04 ([PERSON_NAME] IE)" at bounding box center [1096, 205] width 117 height 9
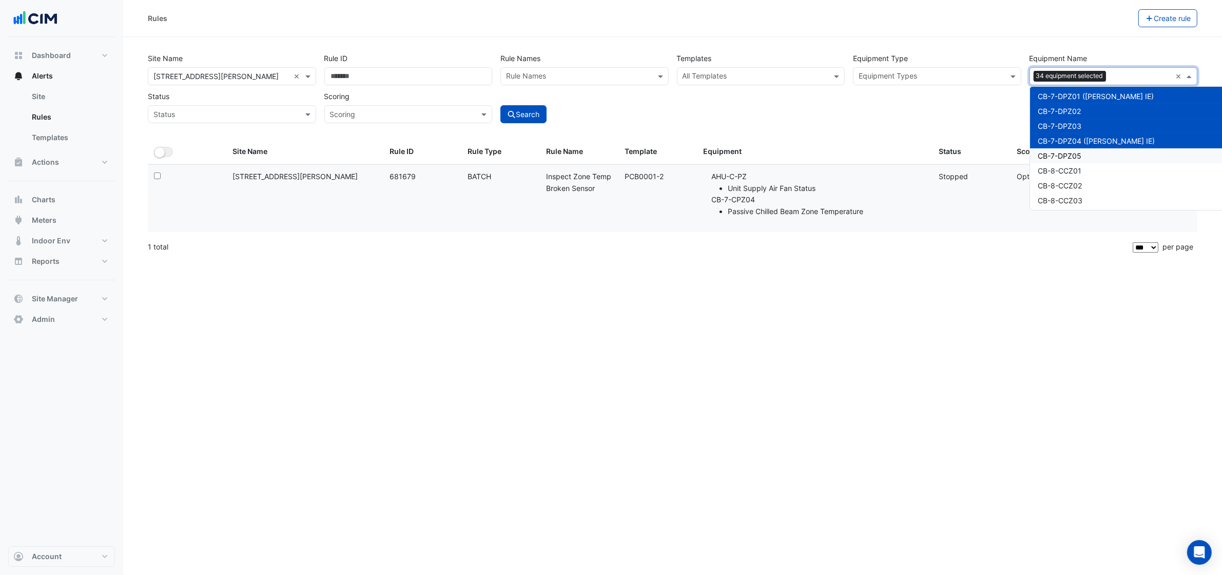
click at [1087, 155] on div "CB-7-DPZ05" at bounding box center [1164, 155] width 269 height 15
click at [1085, 167] on div "CB-8-CCZ01" at bounding box center [1164, 170] width 269 height 15
click at [1087, 165] on div "CB-8-CCZ01" at bounding box center [1164, 170] width 269 height 15
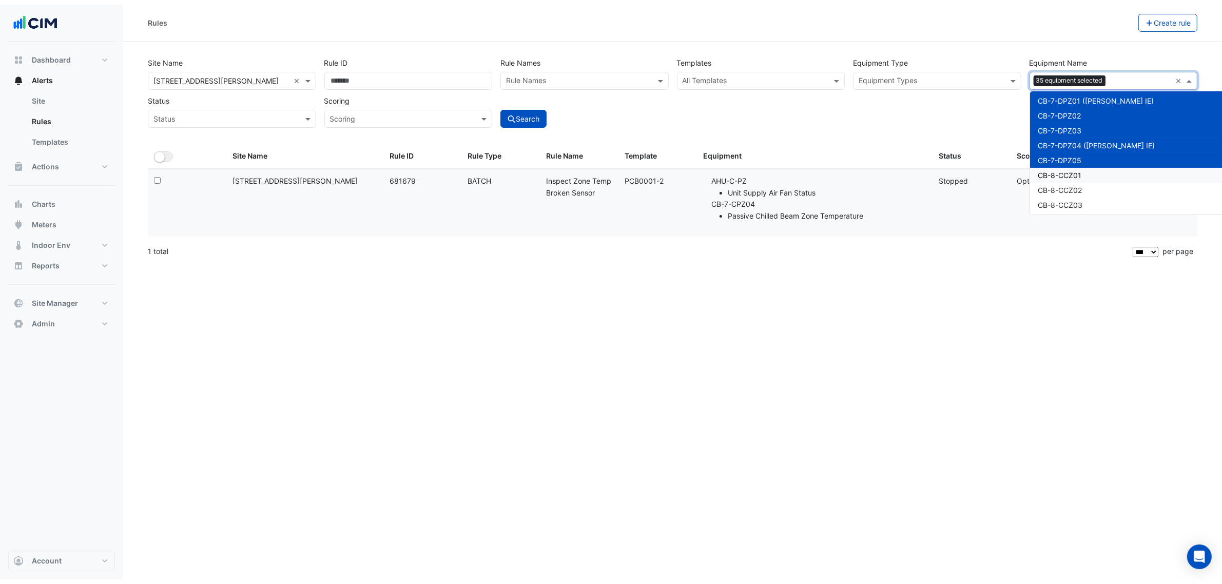
scroll to position [5171, 0]
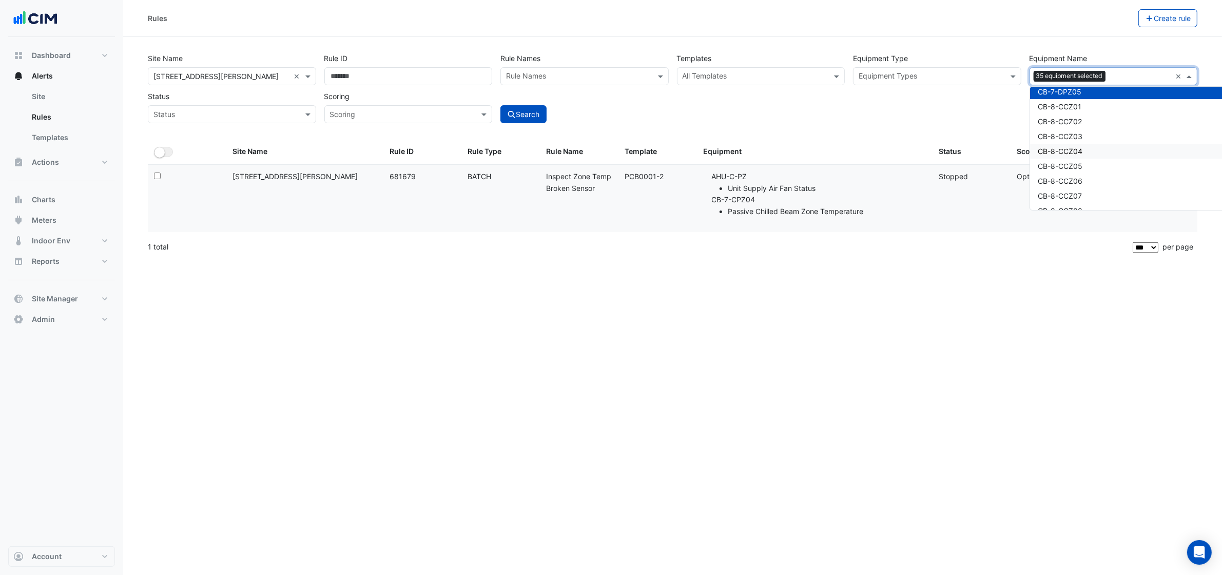
click at [968, 115] on div "Site Name All Sites × [STREET_ADDRESS][PERSON_NAME] × Rule ID Rule Names Rule N…" at bounding box center [673, 85] width 1058 height 76
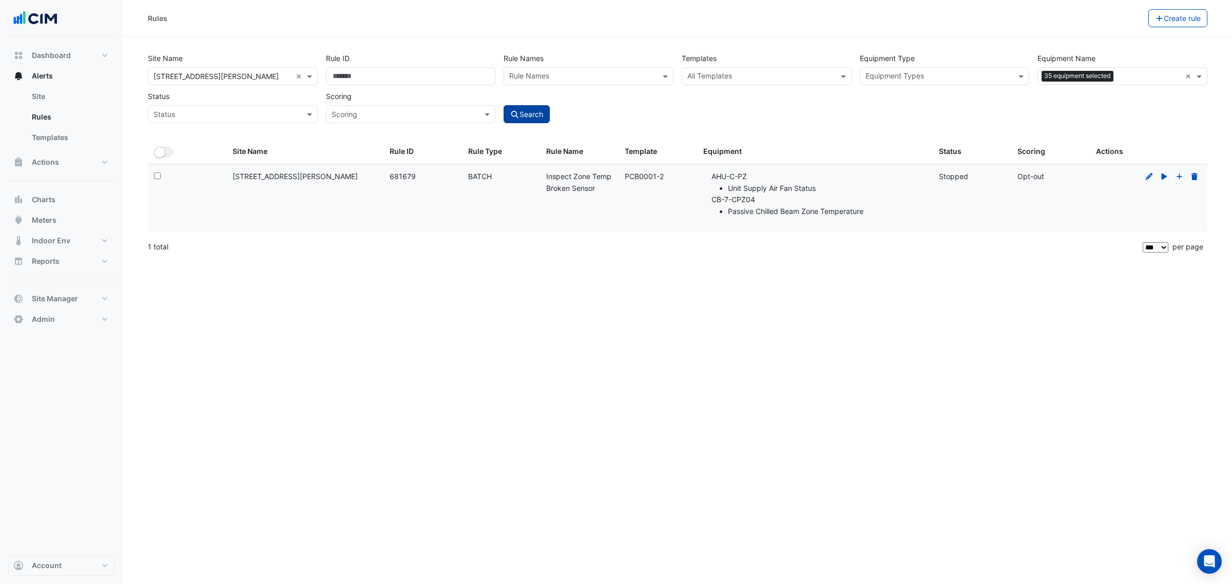
click at [550, 116] on button "Search" at bounding box center [526, 114] width 46 height 18
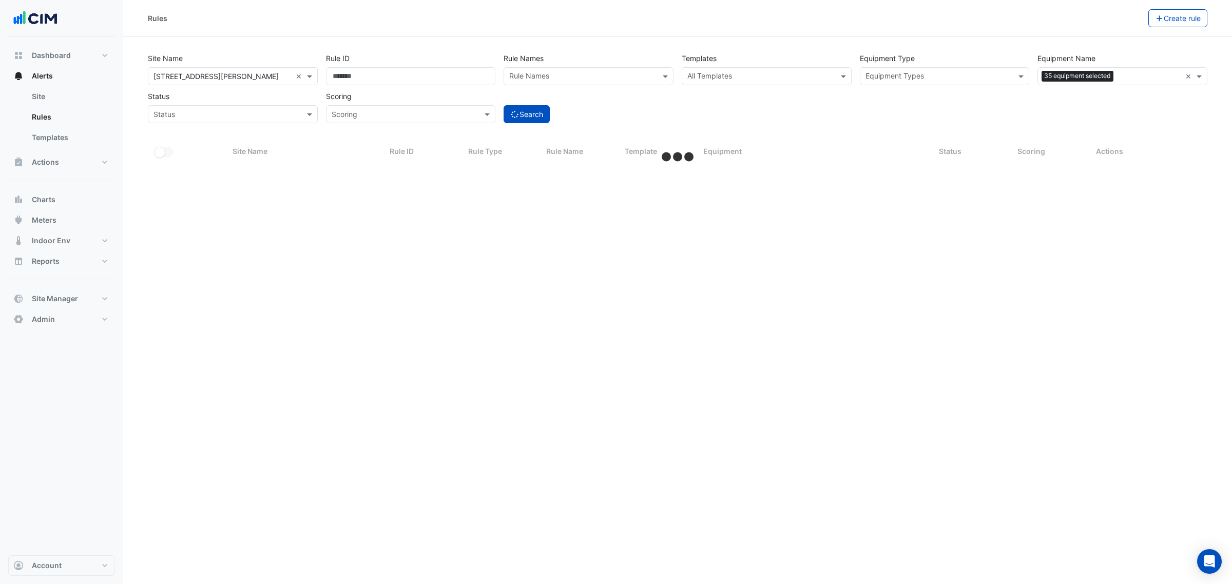
select select "***"
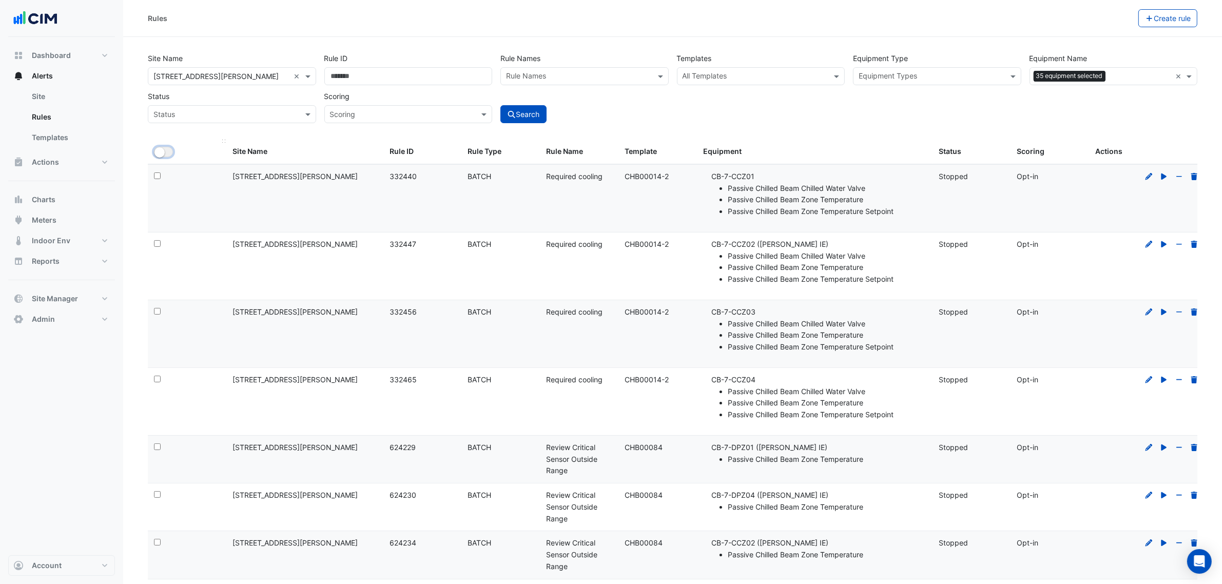
click at [163, 152] on small "button" at bounding box center [159, 152] width 10 height 10
click at [1116, 17] on button "Bulk Actions" at bounding box center [1106, 18] width 61 height 18
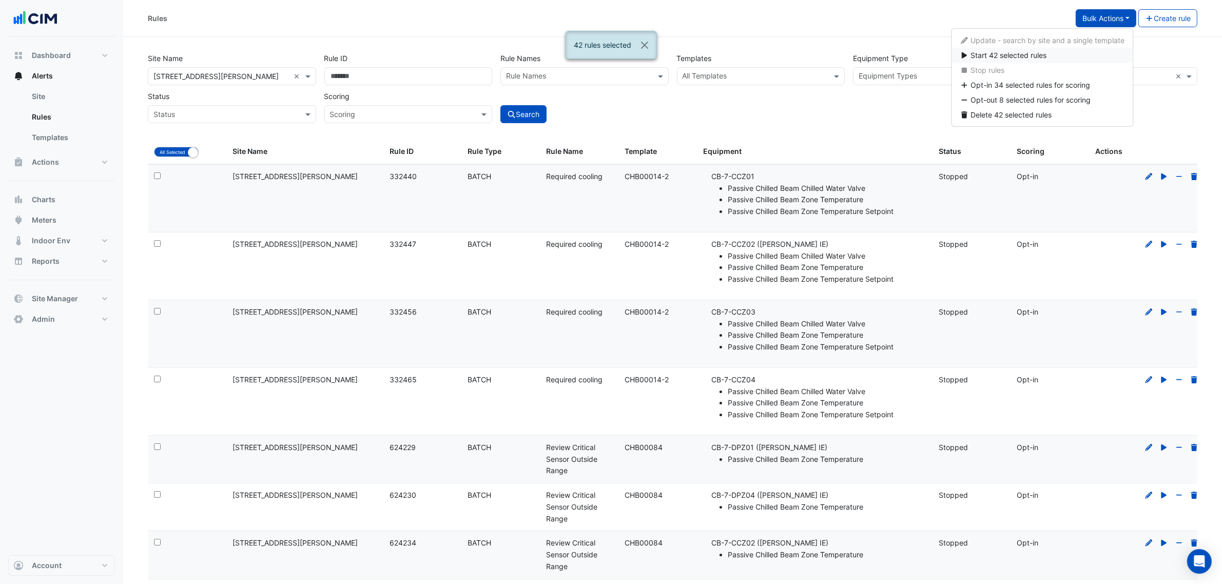
click at [1066, 50] on button "Start 42 selected rules" at bounding box center [1043, 55] width 182 height 15
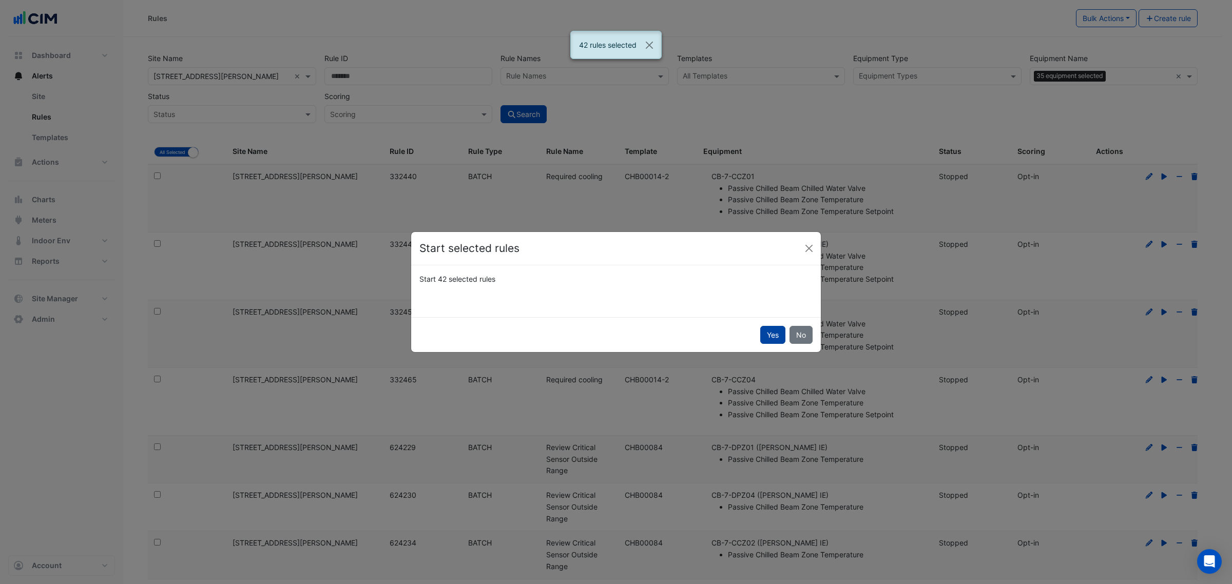
click at [760, 328] on button "Yes" at bounding box center [772, 335] width 25 height 18
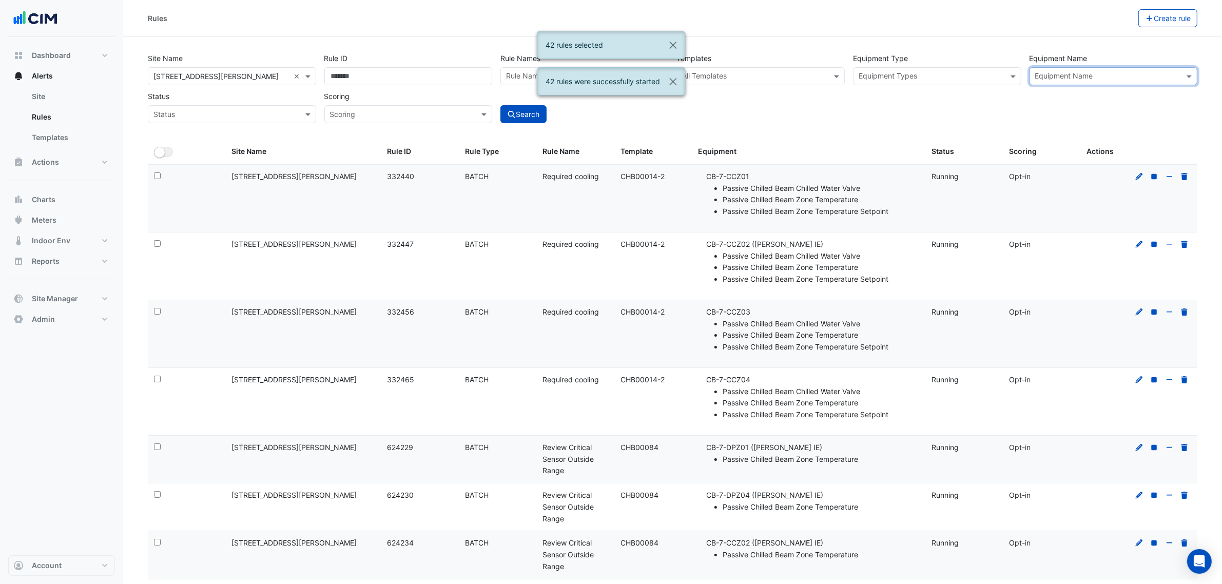
click at [1120, 75] on input "text" at bounding box center [1107, 77] width 145 height 11
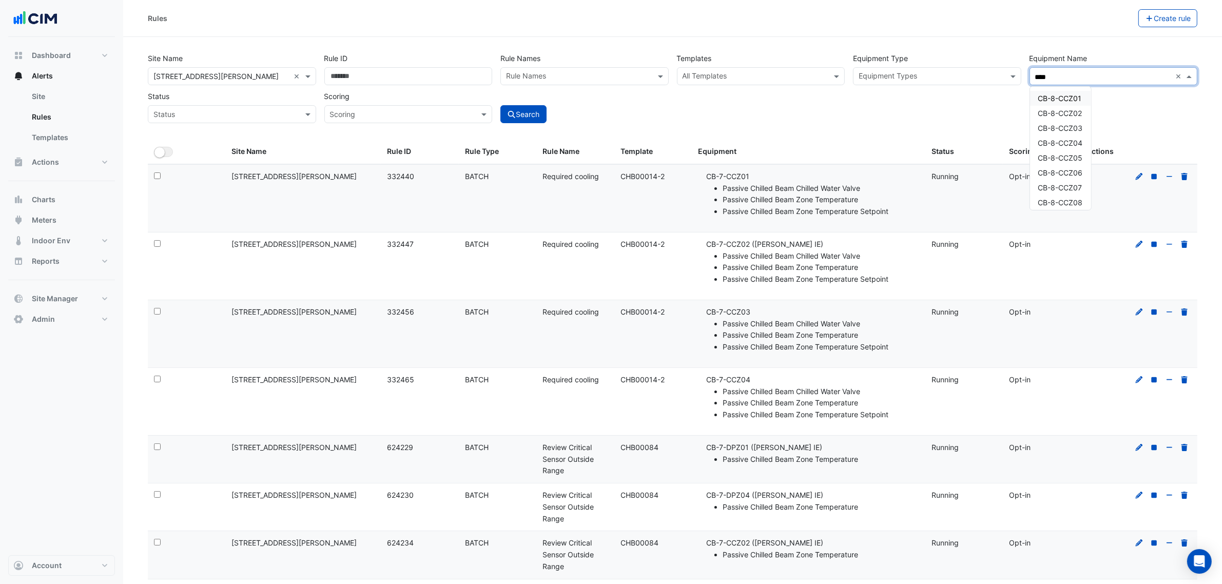
click at [1073, 104] on div "CB-8-CCZ01" at bounding box center [1060, 98] width 61 height 15
drag, startPoint x: 1075, startPoint y: 111, endPoint x: 1078, endPoint y: 119, distance: 7.6
click at [1077, 116] on span "CB-8-CCZ02" at bounding box center [1060, 113] width 44 height 9
drag, startPoint x: 1078, startPoint y: 119, endPoint x: 1078, endPoint y: 124, distance: 5.2
click at [1078, 121] on div "CB-8-CCZ01 CB-8-CCZ02 CB-8-CCZ03 CB-8-CCZ04 CB-8-CCZ05 CB-8-CCZ06 CB-8-CCZ07 CB…" at bounding box center [1060, 351] width 61 height 521
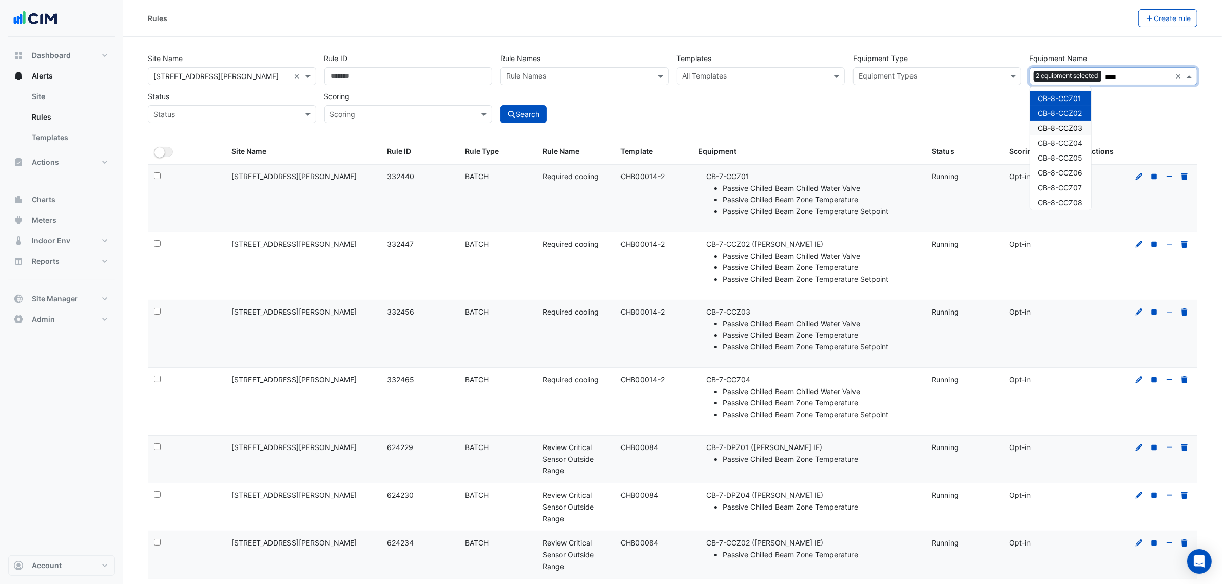
click at [1078, 134] on div "CB-8-CCZ03" at bounding box center [1060, 128] width 61 height 15
click at [1077, 142] on span "CB-8-CCZ04" at bounding box center [1060, 143] width 45 height 9
drag, startPoint x: 1076, startPoint y: 150, endPoint x: 1075, endPoint y: 160, distance: 10.3
click at [1076, 152] on div "CB-8-CCZ05" at bounding box center [1060, 157] width 61 height 15
click at [1073, 167] on div "CB-8-CCZ06" at bounding box center [1060, 172] width 61 height 15
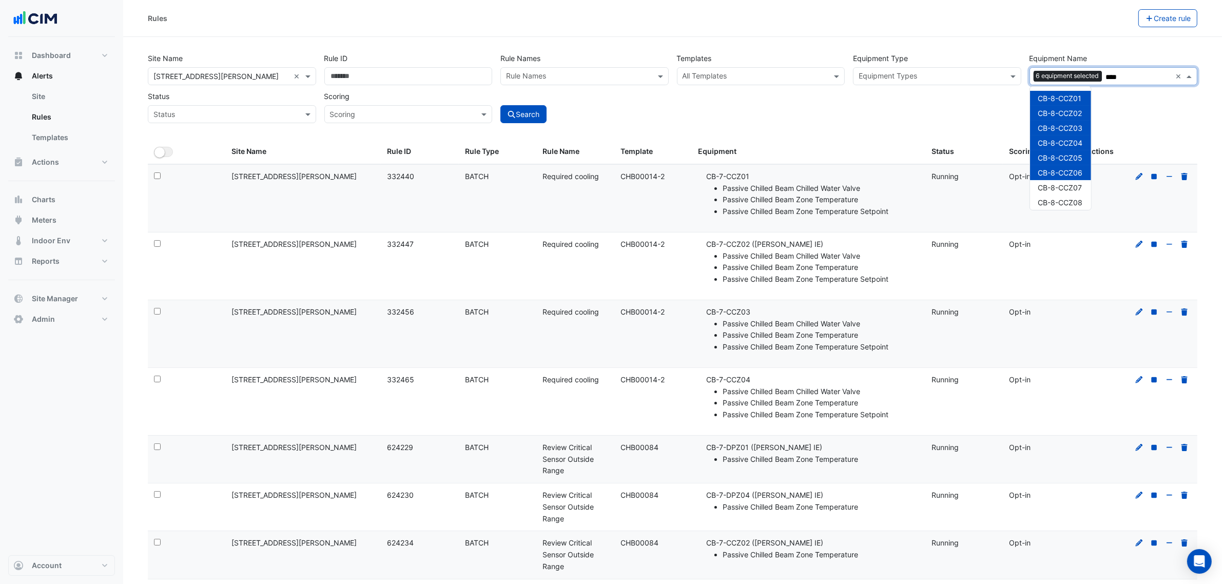
click at [1070, 180] on div "CB-8-CCZ07" at bounding box center [1060, 187] width 61 height 15
click at [1066, 193] on div "CB-8-CCZ07" at bounding box center [1060, 187] width 61 height 15
click at [1068, 196] on div "CB-8-CCZ08" at bounding box center [1060, 202] width 61 height 15
click at [1071, 188] on span "CB-8-CCZ07" at bounding box center [1060, 187] width 44 height 9
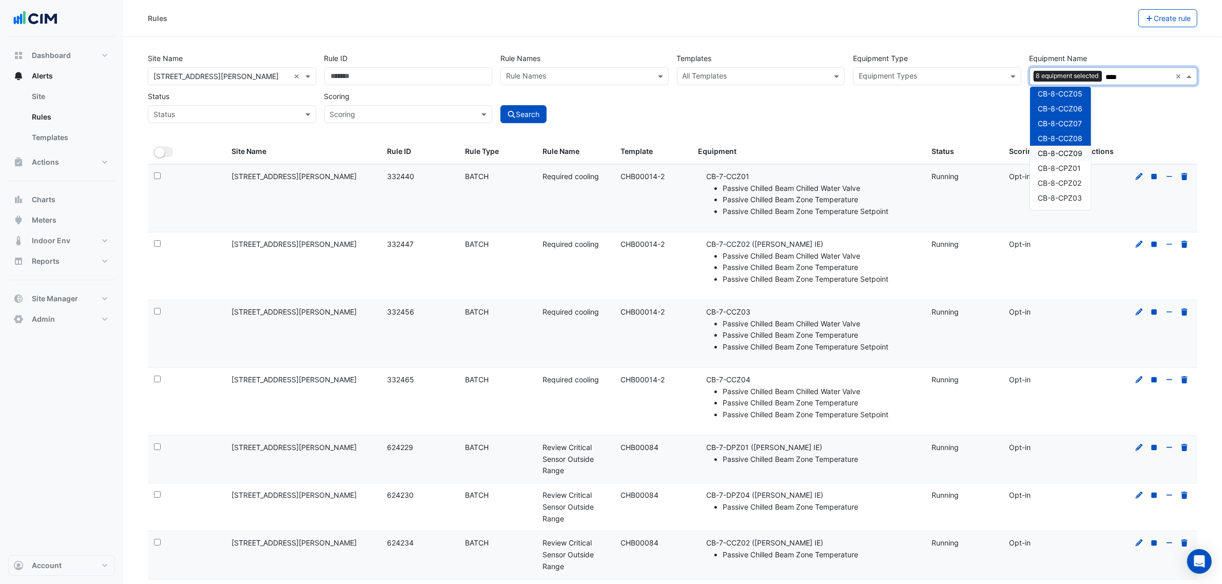
click at [1074, 157] on span "CB-8-CCZ09" at bounding box center [1060, 153] width 45 height 9
drag, startPoint x: 1074, startPoint y: 167, endPoint x: 1074, endPoint y: 173, distance: 6.2
click at [1074, 168] on span "CB-8-CPZ01" at bounding box center [1059, 168] width 43 height 9
drag, startPoint x: 1074, startPoint y: 173, endPoint x: 1070, endPoint y: 183, distance: 10.4
click at [1073, 176] on div "CB-8-CCZ01 CB-8-CCZ02 CB-8-CCZ03 CB-8-CCZ04 CB-8-CCZ05 CB-8-CCZ06 CB-8-CCZ07 CB…" at bounding box center [1060, 287] width 61 height 521
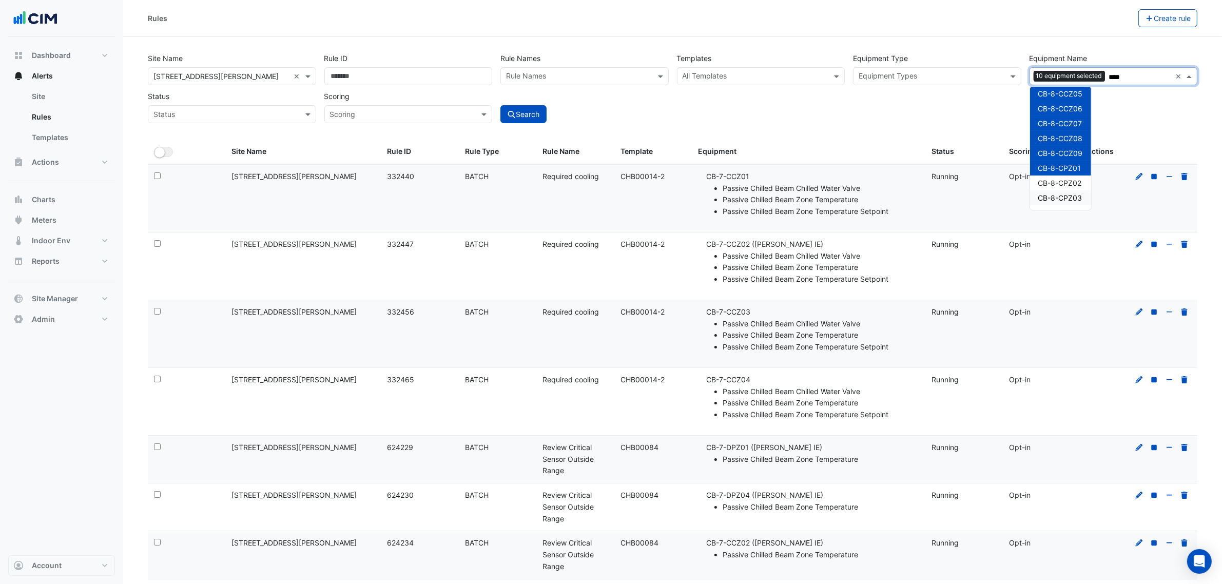
drag, startPoint x: 1068, startPoint y: 190, endPoint x: 1066, endPoint y: 198, distance: 8.5
click at [1068, 190] on div "CB-8-CCZ01 CB-8-CCZ02 CB-8-CCZ03 CB-8-CCZ04 CB-8-CCZ05 CB-8-CCZ06 CB-8-CCZ07 CB…" at bounding box center [1060, 287] width 61 height 521
drag, startPoint x: 1065, startPoint y: 200, endPoint x: 1068, endPoint y: 183, distance: 17.1
click at [1065, 198] on span "CB-8-CPZ03" at bounding box center [1060, 197] width 44 height 9
click at [1068, 183] on span "CB-8-CPZ02" at bounding box center [1060, 183] width 44 height 9
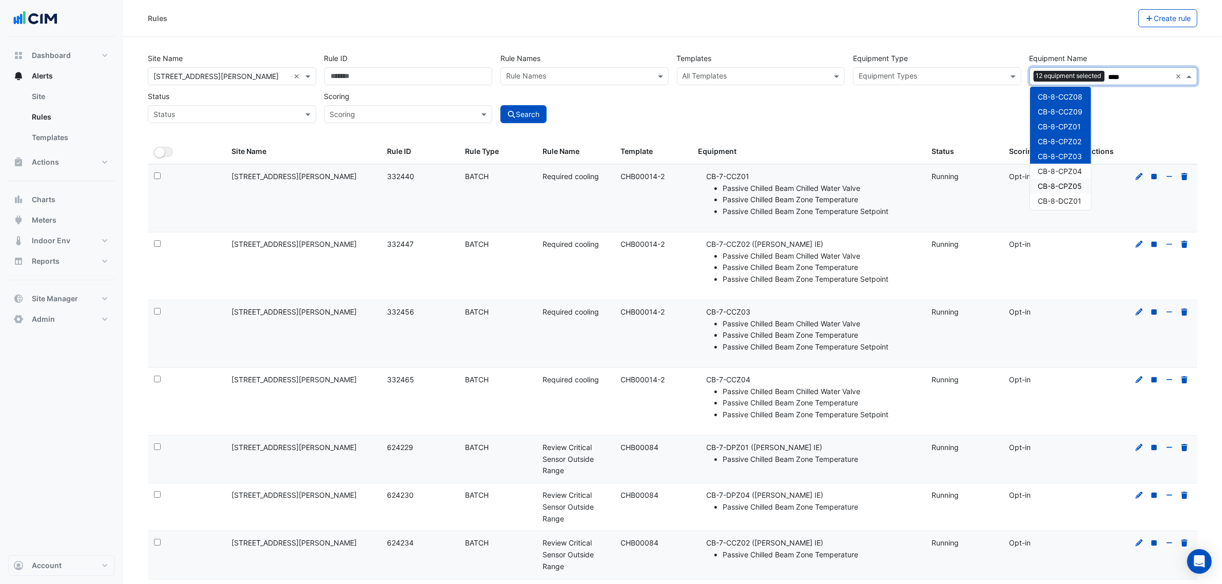
scroll to position [128, 0]
click at [1078, 157] on div "CB-8-CPZ05" at bounding box center [1060, 163] width 61 height 15
click at [1078, 162] on span "CB-8-CPZ05" at bounding box center [1060, 163] width 44 height 9
click at [1076, 150] on span "CB-8-CPZ04" at bounding box center [1060, 148] width 44 height 9
click at [1077, 164] on span "CB-8-CPZ05" at bounding box center [1060, 163] width 44 height 9
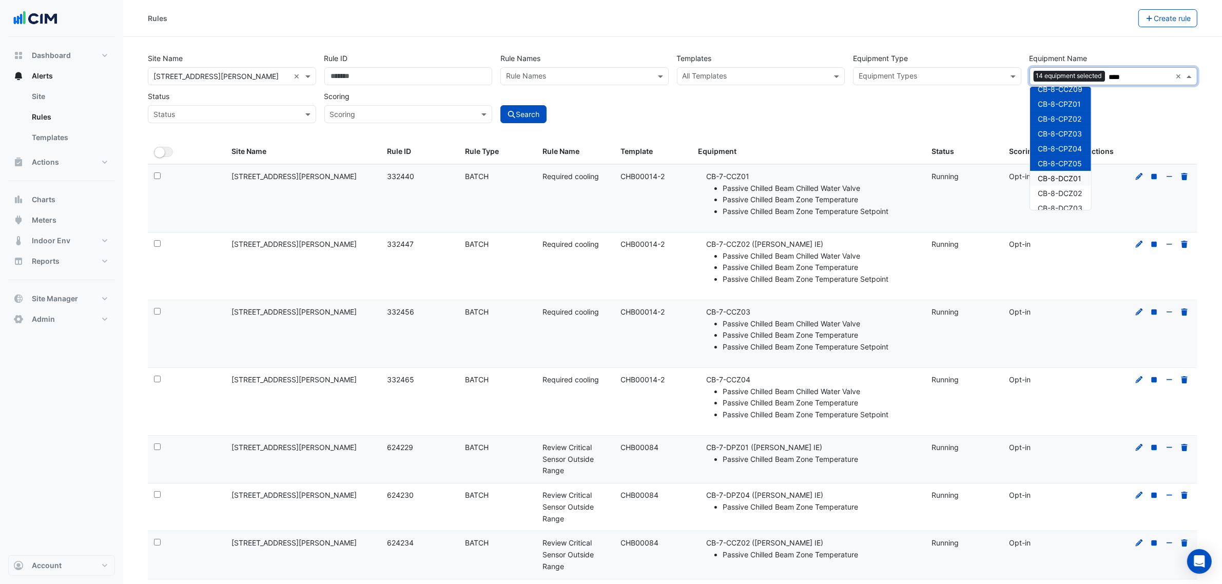
drag, startPoint x: 1075, startPoint y: 173, endPoint x: 1071, endPoint y: 185, distance: 13.0
click at [1074, 175] on div "CB-8-DCZ01" at bounding box center [1060, 178] width 61 height 15
drag, startPoint x: 1071, startPoint y: 185, endPoint x: 1068, endPoint y: 196, distance: 10.9
click at [1069, 189] on div "CB-8-DCZ02" at bounding box center [1060, 193] width 61 height 15
click at [1065, 201] on div "CB-8-DCZ03" at bounding box center [1060, 208] width 61 height 15
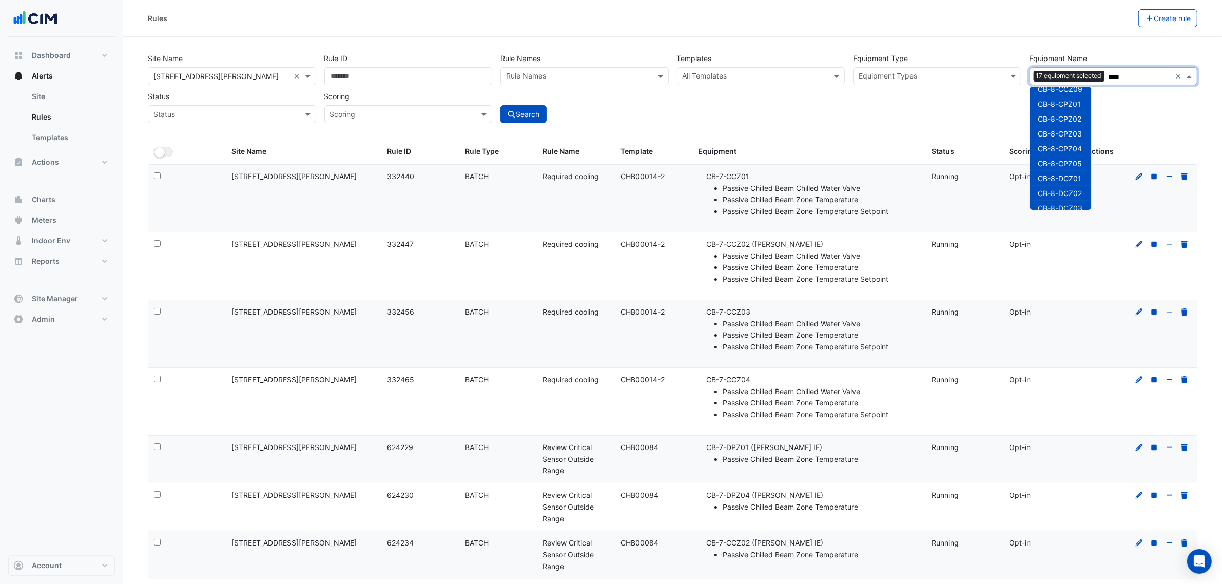
click at [1064, 206] on span "CB-8-DCZ03" at bounding box center [1060, 208] width 45 height 9
drag, startPoint x: 1076, startPoint y: 145, endPoint x: 1075, endPoint y: 154, distance: 9.3
click at [1076, 147] on span "CB-8-DCZ03" at bounding box center [1060, 144] width 45 height 9
click at [1076, 158] on span "CB-8-DCZ04" at bounding box center [1060, 158] width 45 height 9
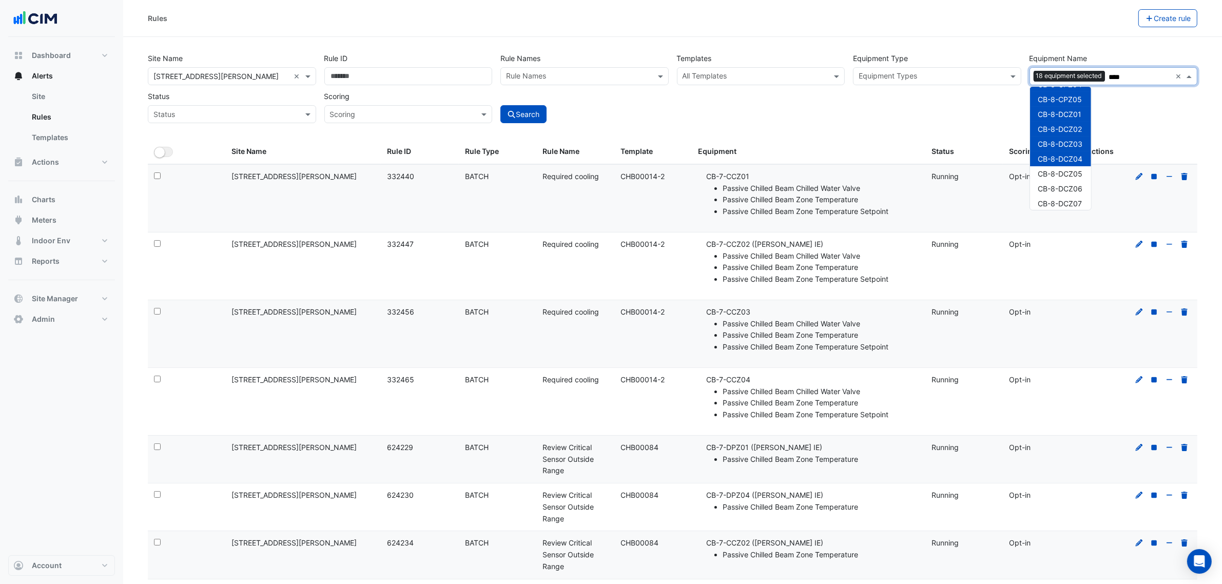
drag, startPoint x: 1076, startPoint y: 168, endPoint x: 1073, endPoint y: 178, distance: 9.6
click at [1075, 170] on span "CB-8-DCZ05" at bounding box center [1060, 173] width 45 height 9
drag, startPoint x: 1071, startPoint y: 181, endPoint x: 1069, endPoint y: 189, distance: 8.1
click at [1071, 183] on div "CB-8-DCZ06" at bounding box center [1060, 188] width 61 height 15
click at [1068, 195] on div "CB-8-DCZ06" at bounding box center [1060, 188] width 61 height 15
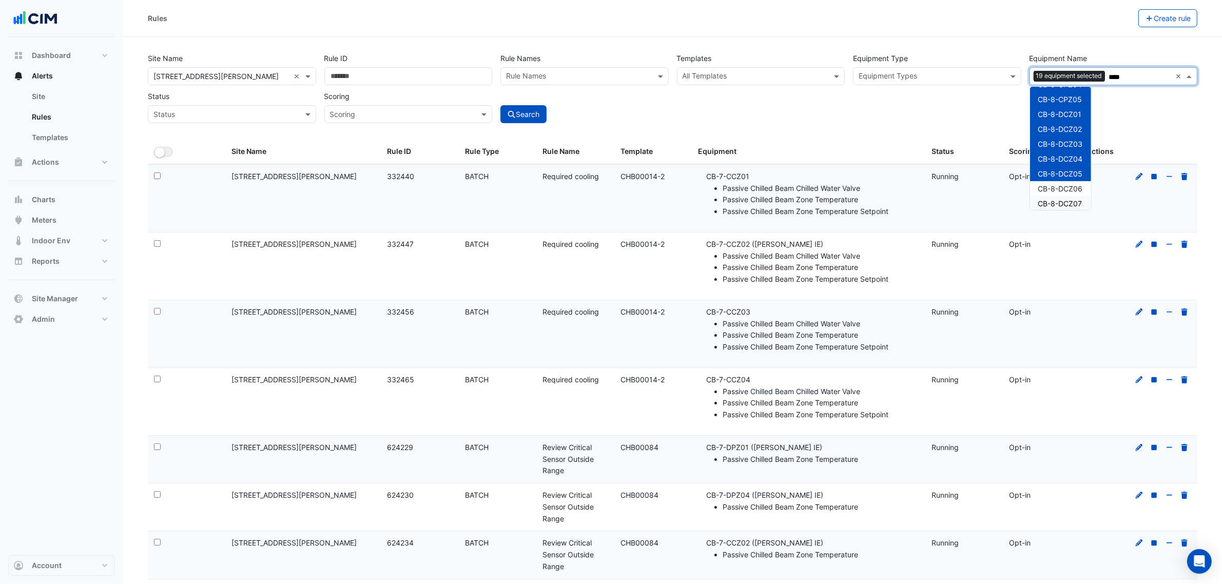
click at [1065, 202] on span "CB-8-DCZ07" at bounding box center [1060, 203] width 44 height 9
click at [1068, 188] on span "CB-8-DCZ06" at bounding box center [1060, 188] width 45 height 9
drag, startPoint x: 1073, startPoint y: 156, endPoint x: 1072, endPoint y: 168, distance: 12.9
click at [1073, 157] on span "CB-8-DCZ08" at bounding box center [1060, 154] width 45 height 9
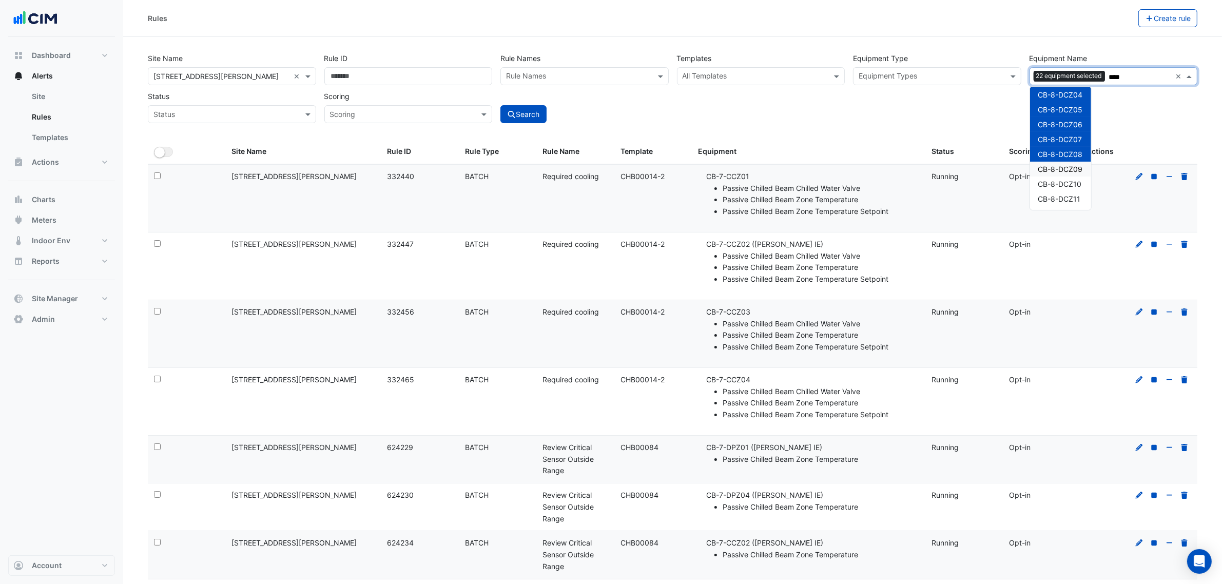
drag, startPoint x: 1072, startPoint y: 168, endPoint x: 1071, endPoint y: 181, distance: 12.9
click at [1071, 172] on span "CB-8-DCZ09" at bounding box center [1060, 169] width 45 height 9
drag, startPoint x: 1071, startPoint y: 181, endPoint x: 1070, endPoint y: 188, distance: 6.7
click at [1071, 183] on span "CB-8-DCZ10" at bounding box center [1060, 184] width 44 height 9
click at [1069, 198] on span "CB-8-DCZ11" at bounding box center [1059, 199] width 43 height 9
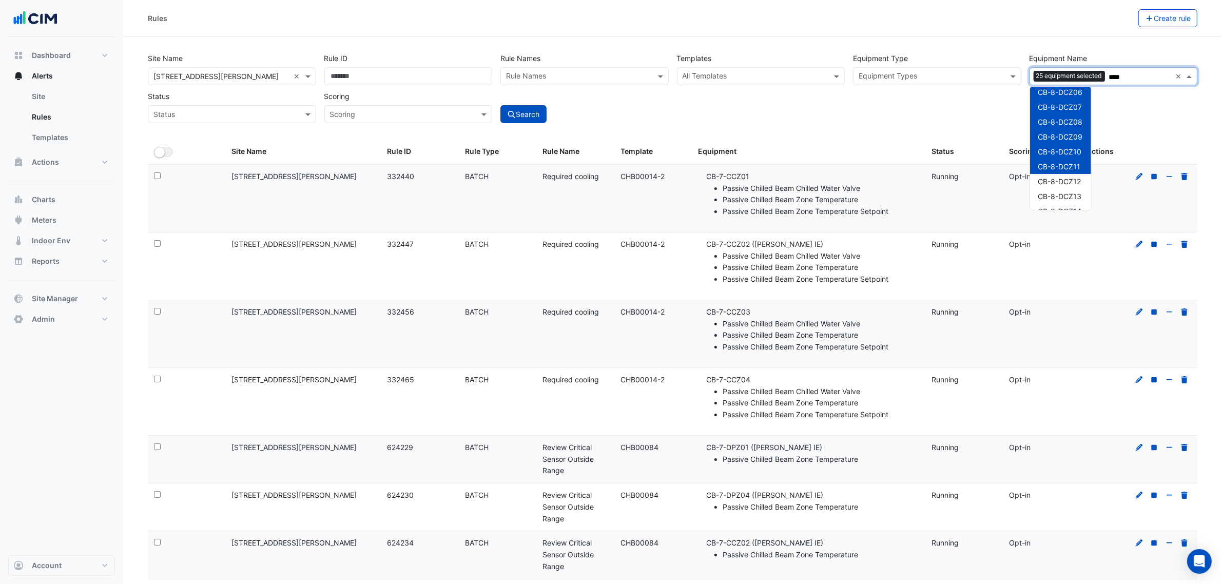
scroll to position [321, 0]
click at [1072, 156] on div "CB-8-DCZ12" at bounding box center [1060, 149] width 61 height 15
drag, startPoint x: 1073, startPoint y: 168, endPoint x: 1073, endPoint y: 179, distance: 10.8
click at [1073, 169] on div "CB-8-DCZ13" at bounding box center [1060, 164] width 61 height 15
click at [1073, 179] on span "CB-8-DCZ14" at bounding box center [1060, 179] width 44 height 9
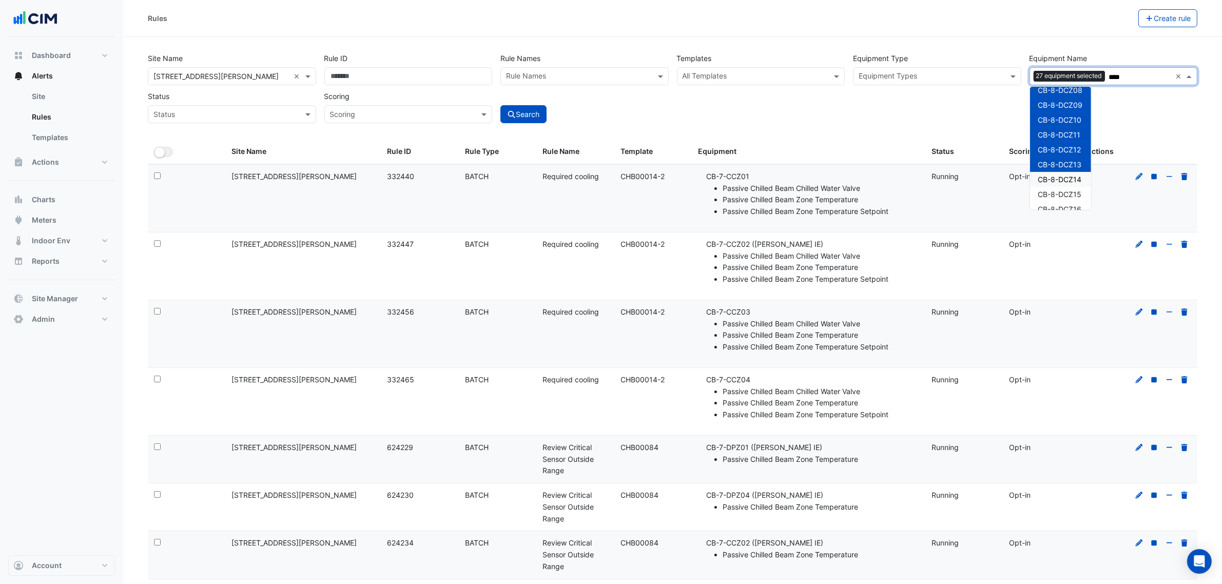
click at [1073, 188] on div "CB-8-DCZ15" at bounding box center [1060, 194] width 61 height 15
click at [1072, 199] on div "CB-8-DCZ15" at bounding box center [1060, 194] width 61 height 15
drag, startPoint x: 1072, startPoint y: 128, endPoint x: 1071, endPoint y: 144, distance: 15.4
click at [1071, 131] on span "CB-8-DCZ15" at bounding box center [1060, 130] width 44 height 9
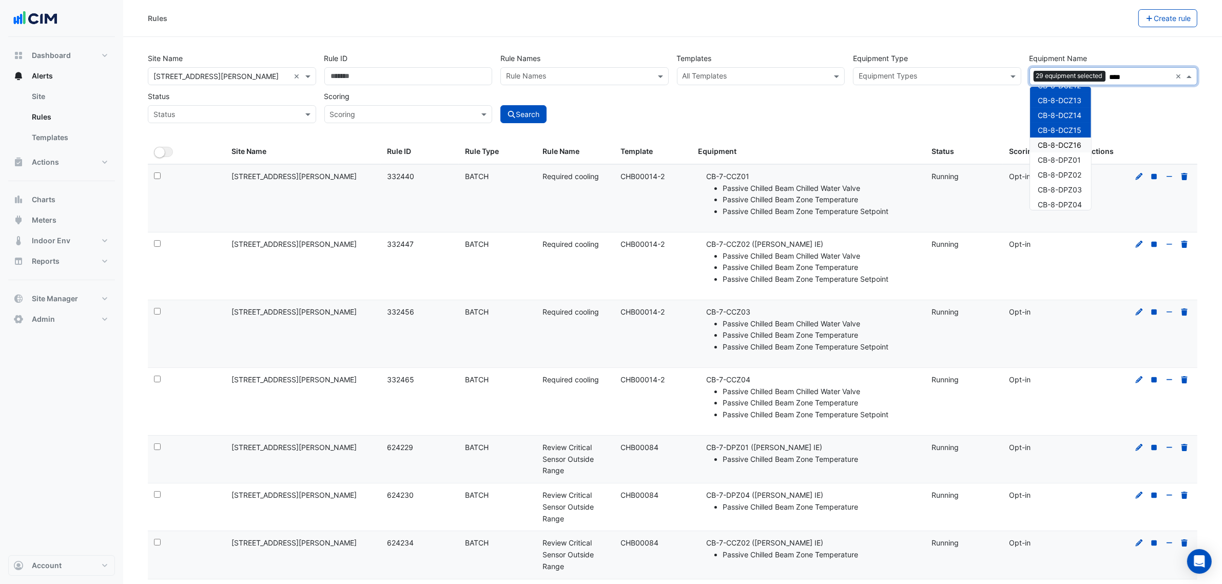
click at [1071, 145] on span "CB-8-DCZ16" at bounding box center [1060, 145] width 44 height 9
drag
click at [1069, 176] on span "CB-8-DPZ02" at bounding box center [1060, 174] width 44 height 9
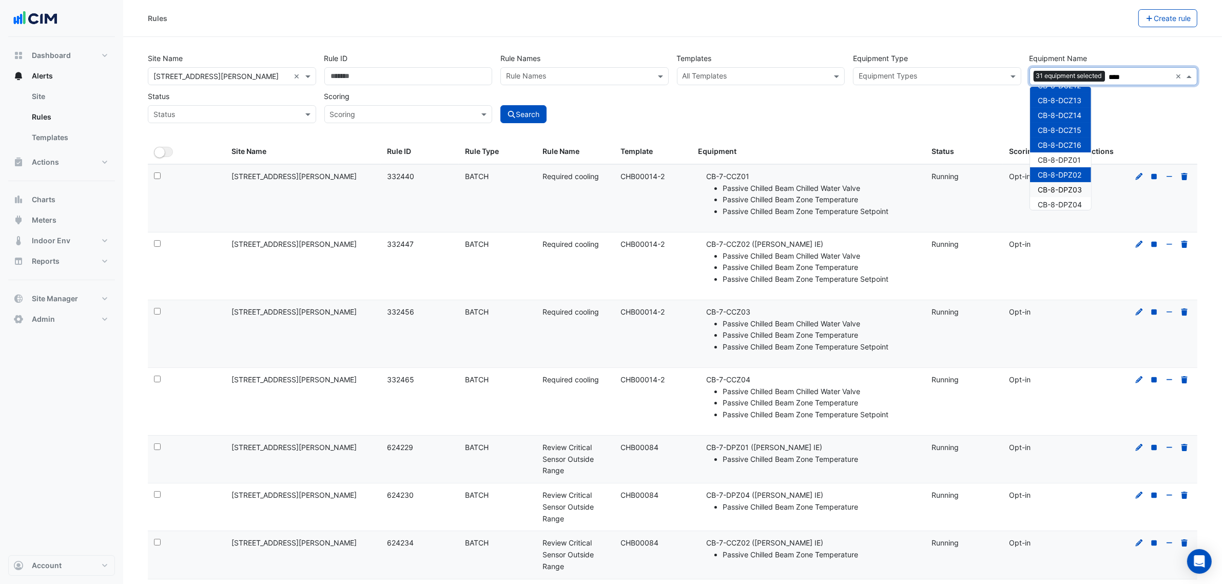
click at [1068, 185] on div "CB-8-DPZ03" at bounding box center [1060, 189] width 61 height 15
click at [1068, 160] on span "CB-8-DPZ01" at bounding box center [1059, 160] width 43 height 9
click at [1060, 200] on span "CB-8-DPZ04" at bounding box center [1060, 204] width 44 height 9
click at [1065, 189] on div "CB-8-DPZ04" at bounding box center [1060, 184] width 61 height 15
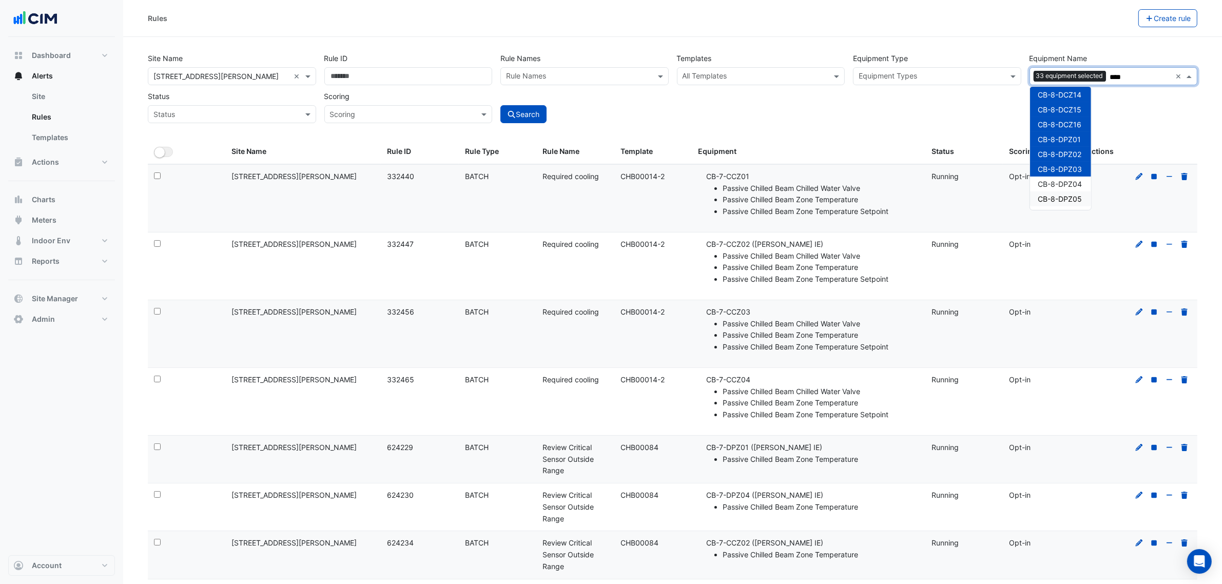
click at [1065, 195] on span "CB-8-DPZ05" at bounding box center [1060, 199] width 44 height 9
click at [1065, 185] on span "CB-8-DPZ04" at bounding box center [1060, 184] width 44 height 9
type input "****"
click at [833, 117] on div "Site Name All Sites × 1 Shelley Street × Rule ID Rule Names Rule Names Template…" at bounding box center [673, 85] width 1058 height 76
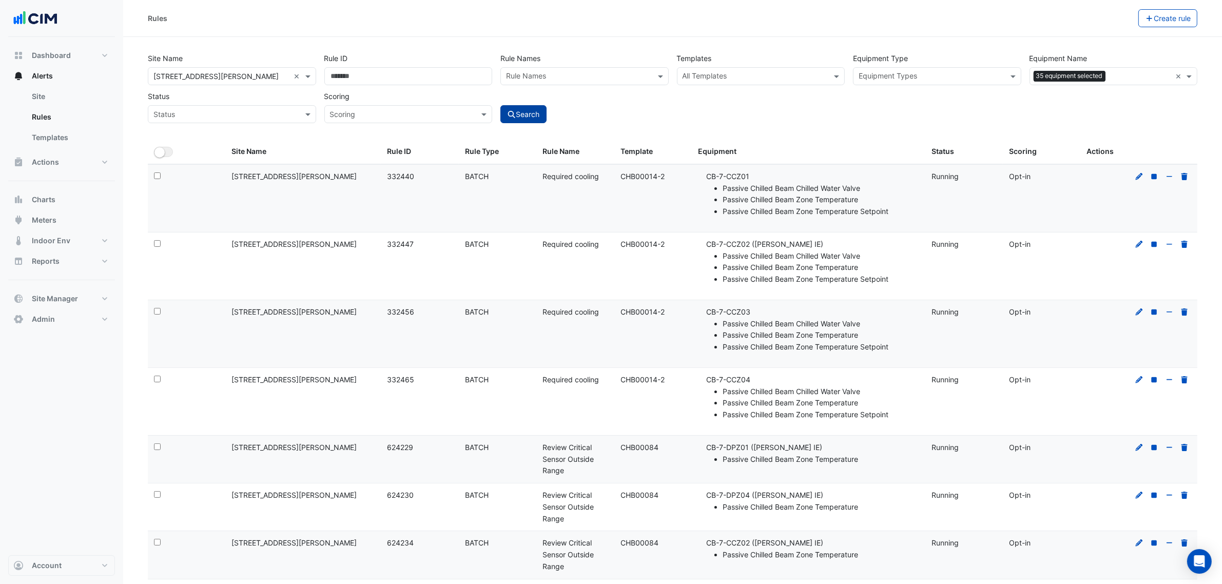
click at [526, 108] on button "Search" at bounding box center [523, 114] width 46 height 18
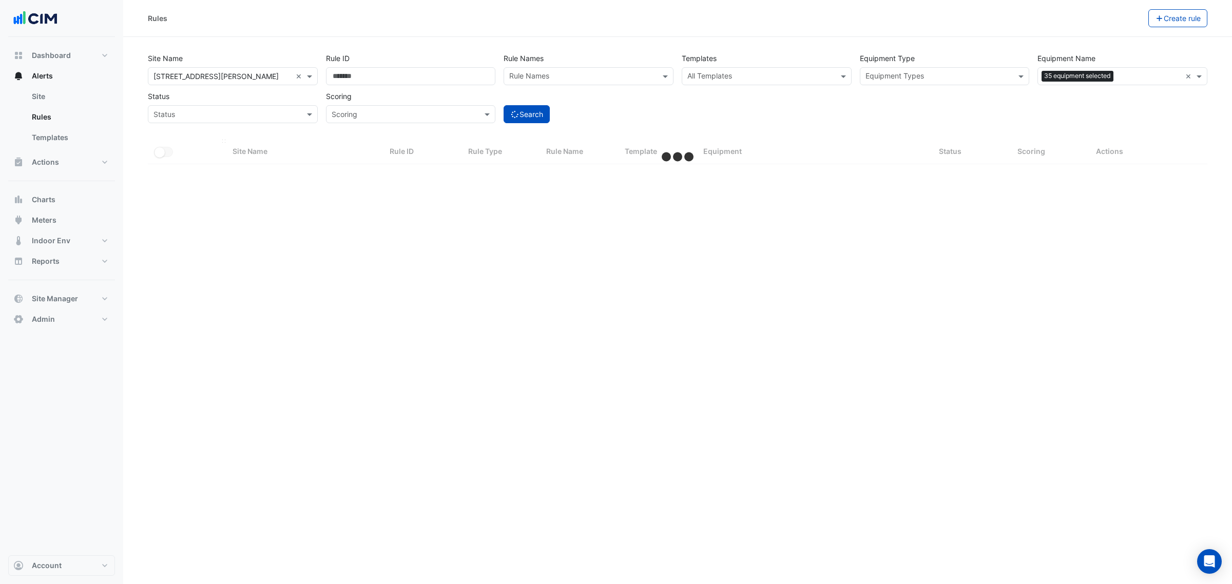
select select "***"
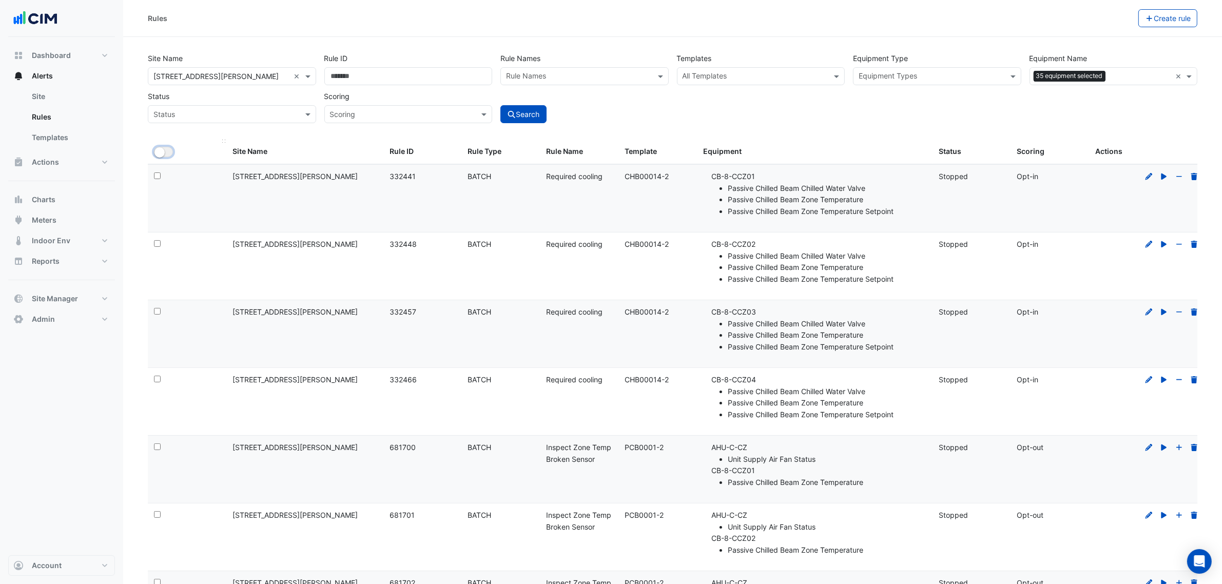
click at [163, 150] on small "button" at bounding box center [159, 152] width 10 height 10
click at [1084, 13] on button "Bulk Actions" at bounding box center [1106, 18] width 61 height 18
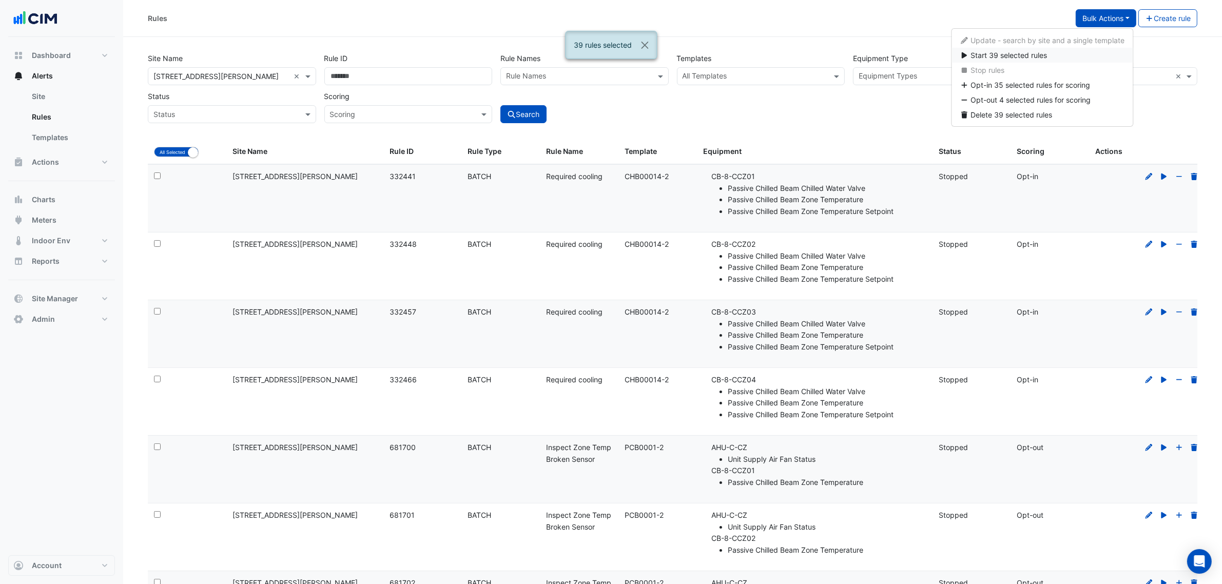
click at [1054, 52] on button "Start 39 selected rules" at bounding box center [1043, 55] width 182 height 15
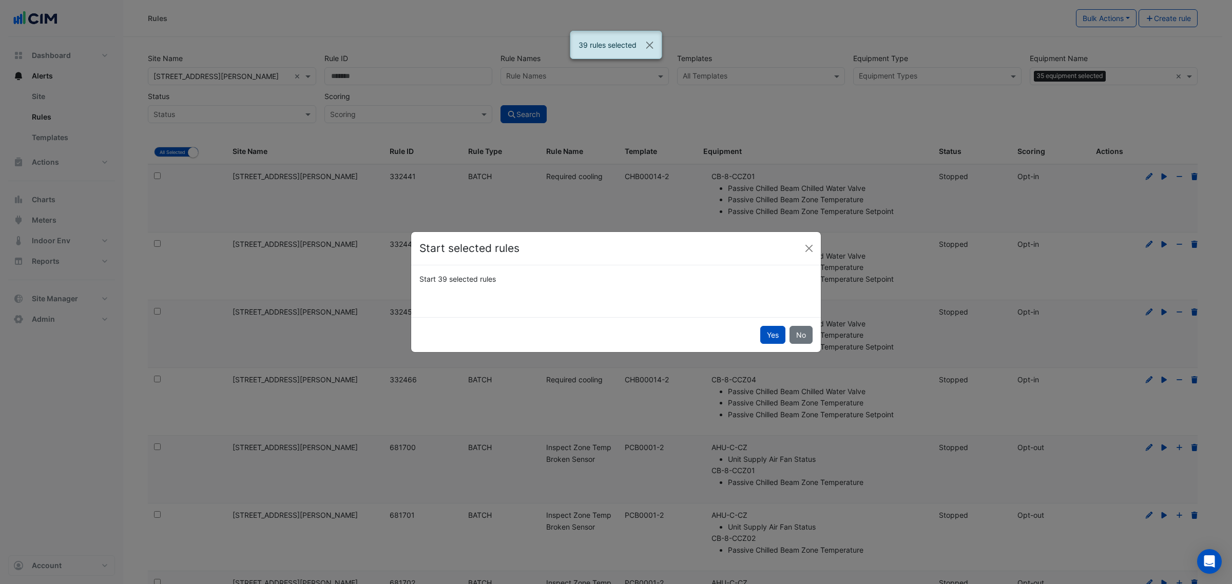
click at [775, 344] on div "Yes No" at bounding box center [616, 334] width 410 height 35
click at [807, 247] on button "Close" at bounding box center [808, 248] width 15 height 15
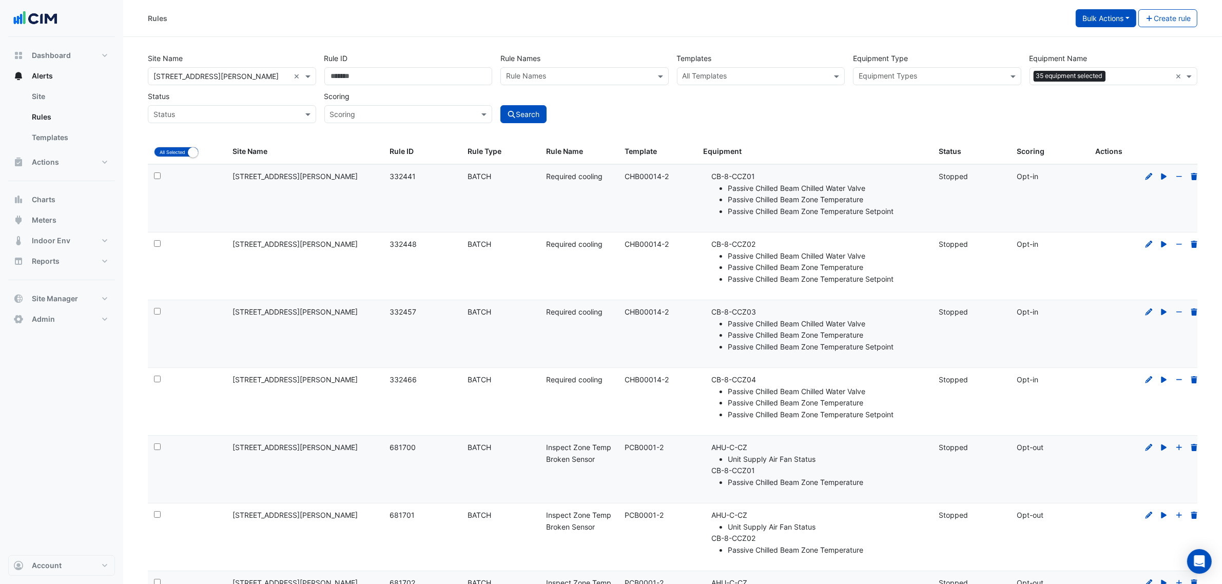
click at [1097, 25] on button "Bulk Actions" at bounding box center [1106, 18] width 61 height 18
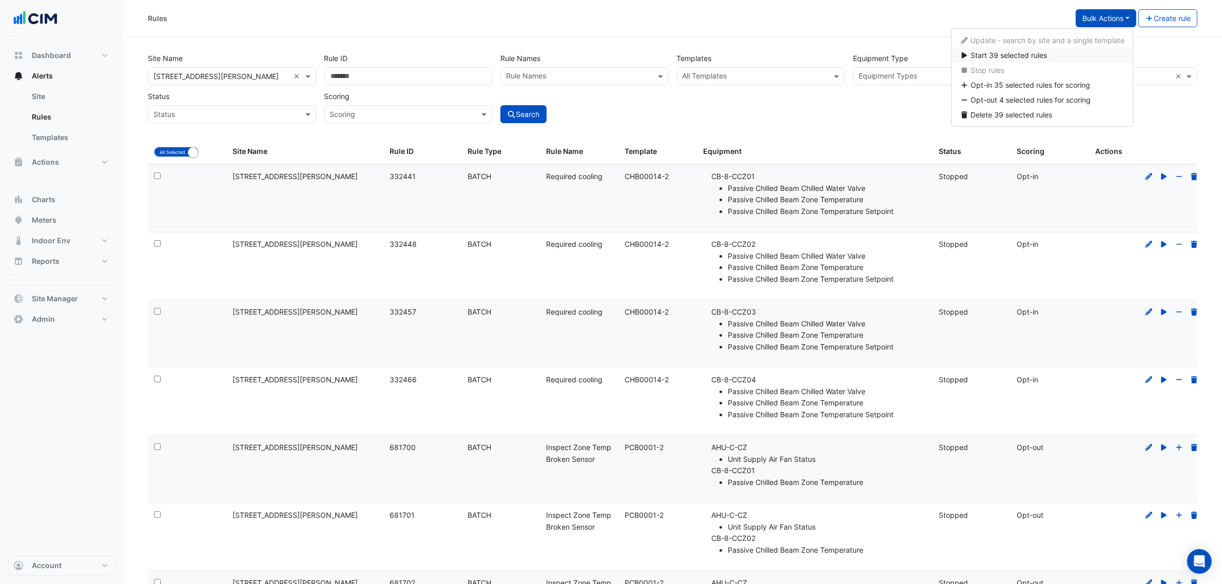
click at [1066, 52] on button "Start 39 selected rules" at bounding box center [1043, 55] width 182 height 15
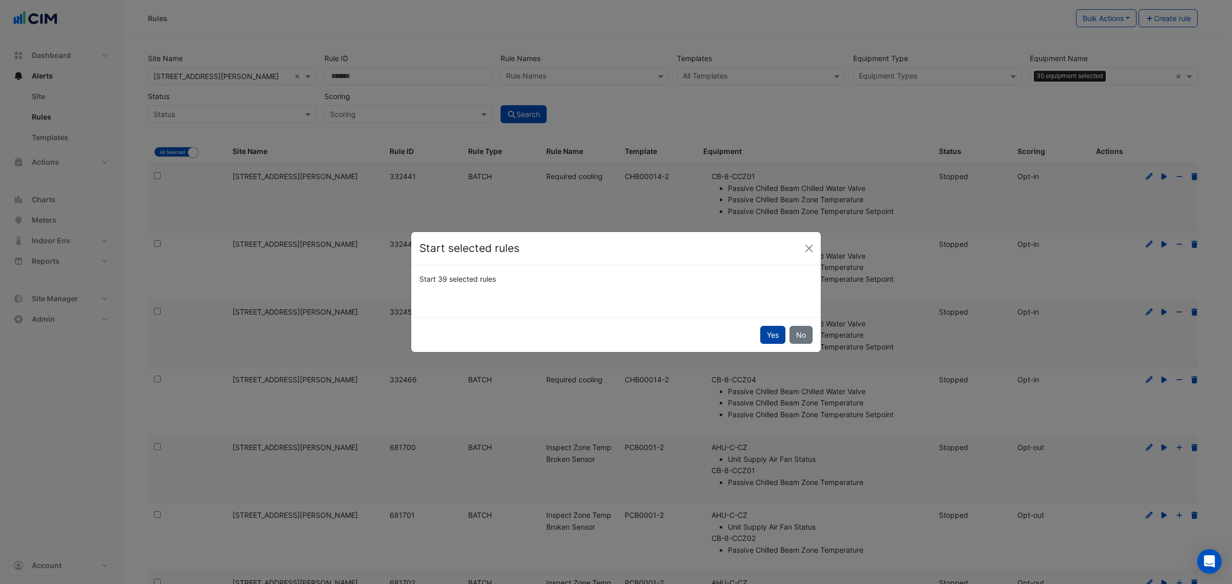
click at [773, 334] on button "Yes" at bounding box center [772, 335] width 25 height 18
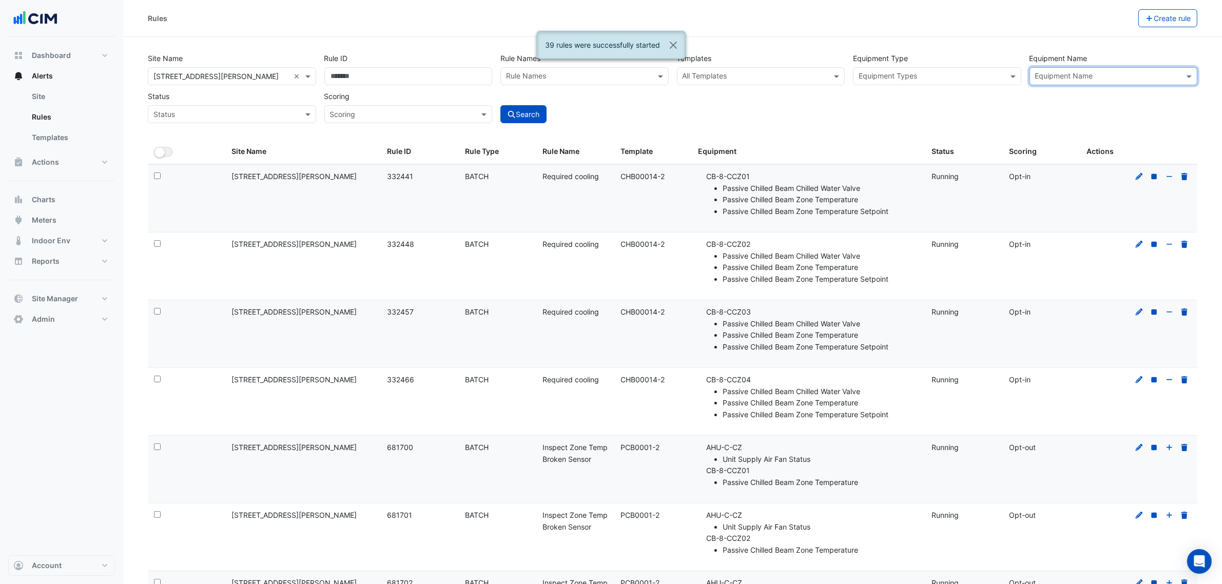
click at [1142, 77] on input "text" at bounding box center [1107, 77] width 145 height 11
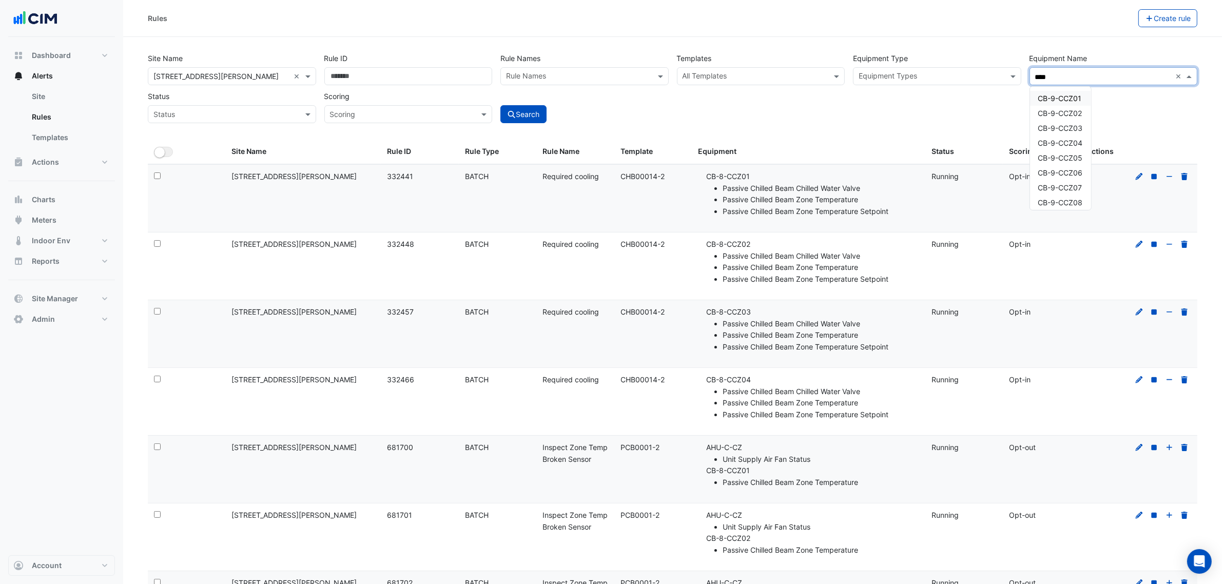
click at [1074, 92] on div "CB-9-CCZ01" at bounding box center [1060, 98] width 61 height 15
click at [1061, 108] on div "CB-9-CCZ02" at bounding box center [1060, 113] width 61 height 15
click at [1059, 123] on div "CB-9-CCZ03" at bounding box center [1060, 128] width 61 height 15
drag, startPoint x: 1061, startPoint y: 137, endPoint x: 1062, endPoint y: 158, distance: 21.1
click at [1061, 137] on div "CB-9-CCZ04" at bounding box center [1060, 142] width 61 height 15
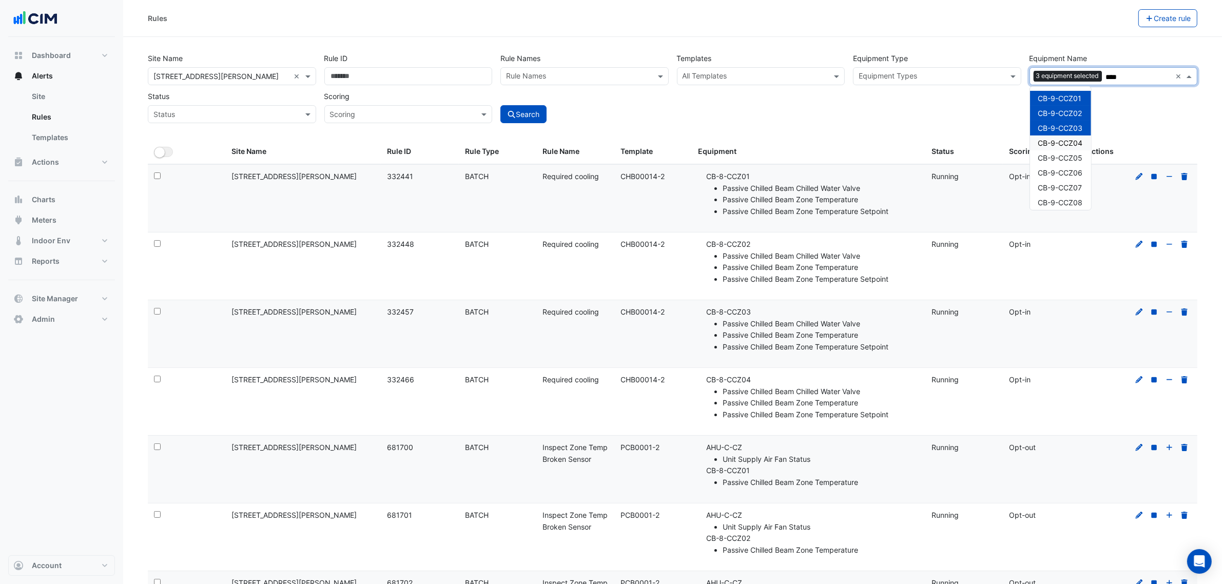
click at [1062, 159] on span "CB-9-CCZ05" at bounding box center [1060, 157] width 45 height 9
click at [1064, 172] on span "CB-9-CCZ06" at bounding box center [1060, 172] width 45 height 9
click at [1062, 189] on span "CB-9-CCZ07" at bounding box center [1060, 187] width 44 height 9
click at [1060, 198] on span "CB-9-CCZ08" at bounding box center [1060, 202] width 45 height 9
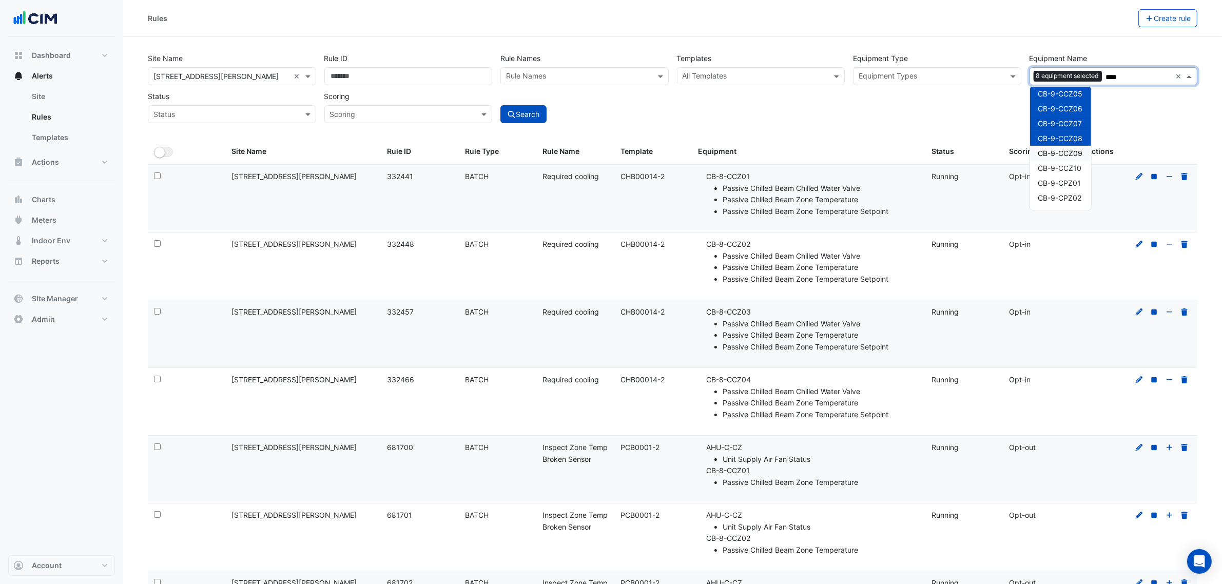
click at [1074, 152] on span "CB-9-CCZ09" at bounding box center [1060, 153] width 45 height 9
drag, startPoint x: 1071, startPoint y: 170, endPoint x: 1069, endPoint y: 181, distance: 11.0
click at [1071, 170] on span "CB-9-CCZ10" at bounding box center [1060, 168] width 44 height 9
drag, startPoint x: 1069, startPoint y: 181, endPoint x: 1066, endPoint y: 192, distance: 11.6
click at [1069, 183] on span "CB-9-CPZ01" at bounding box center [1059, 183] width 43 height 9
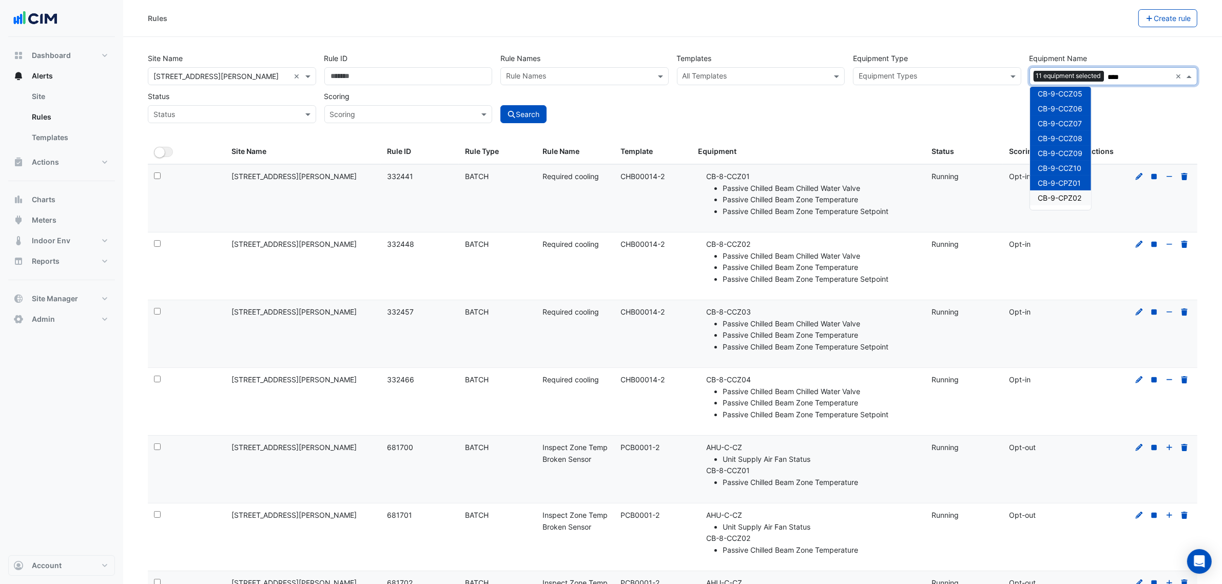
drag, startPoint x: 1066, startPoint y: 192, endPoint x: 1066, endPoint y: 203, distance: 10.8
click at [1066, 193] on span "CB-9-CPZ02" at bounding box center [1060, 197] width 44 height 9
click at [1066, 203] on div "CB-9-CPZ02" at bounding box center [1060, 197] width 61 height 15
click at [1074, 125] on div "CB-9-CPZ01" at bounding box center [1060, 118] width 61 height 15
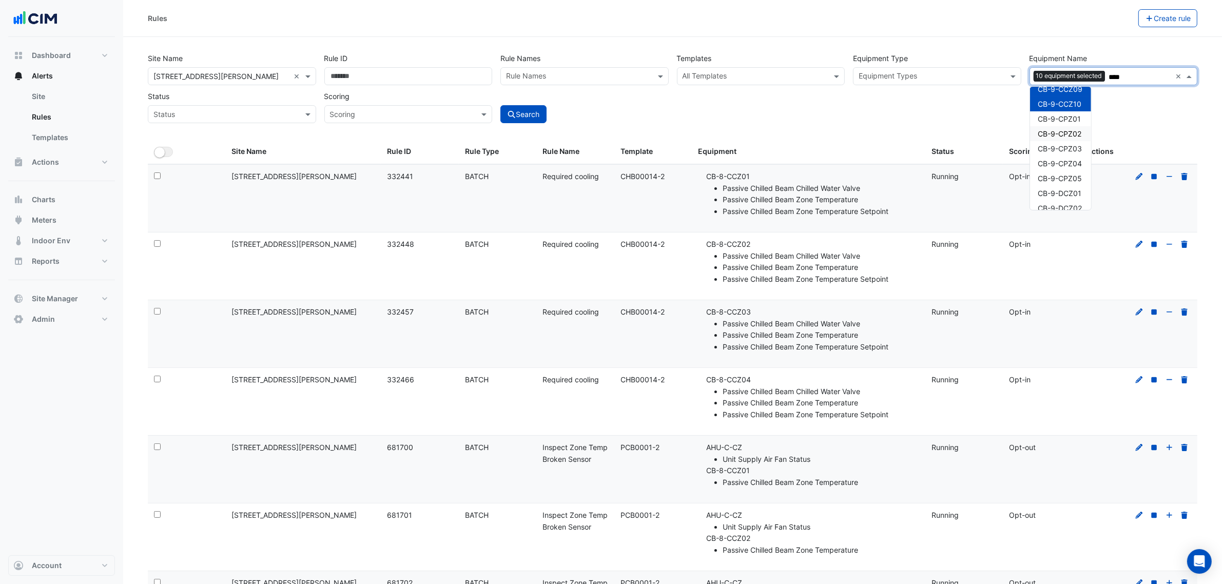
click at [1077, 137] on span "CB-9-CPZ02" at bounding box center [1060, 133] width 44 height 9
click at [1069, 124] on div "CB-9-CPZ01" at bounding box center [1060, 118] width 61 height 15
click at [1070, 152] on span "CB-9-CPZ03" at bounding box center [1060, 148] width 44 height 9
click at [1068, 166] on span "CB-9-CPZ04" at bounding box center [1060, 163] width 44 height 9
drag, startPoint x: 1064, startPoint y: 178, endPoint x: 1063, endPoint y: 184, distance: 6.2
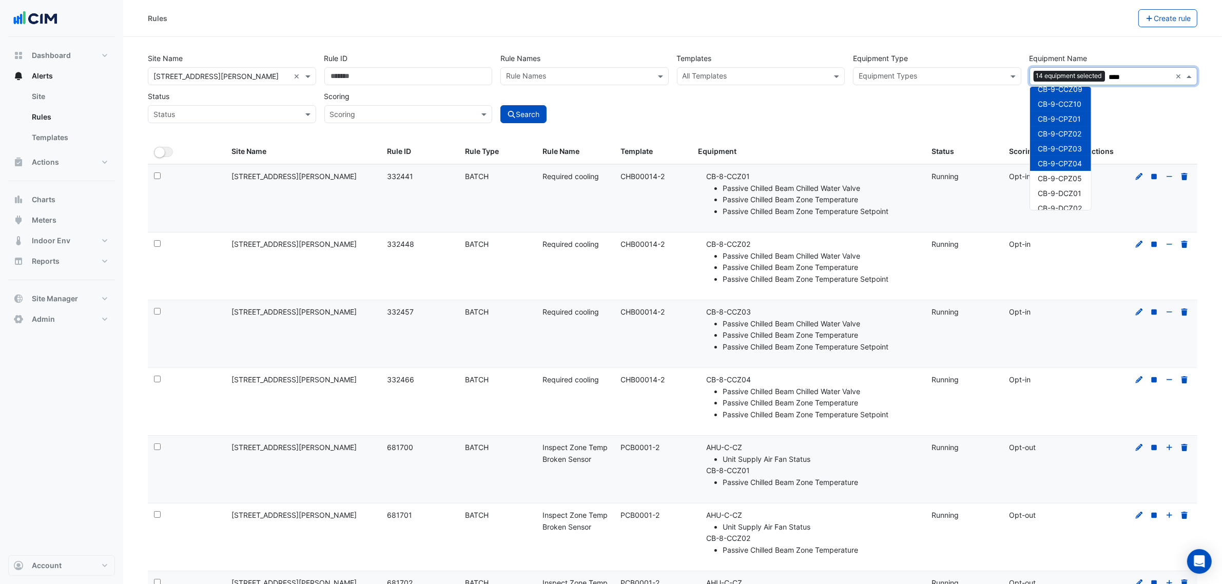
click at [1064, 179] on span "CB-9-CPZ05" at bounding box center [1060, 178] width 44 height 9
click at [1063, 191] on span "CB-9-DCZ01" at bounding box center [1060, 193] width 44 height 9
click at [1062, 201] on div "CB-9-DCZ02" at bounding box center [1060, 208] width 61 height 15
drag, startPoint x: 1073, startPoint y: 152, endPoint x: 1072, endPoint y: 167, distance: 14.9
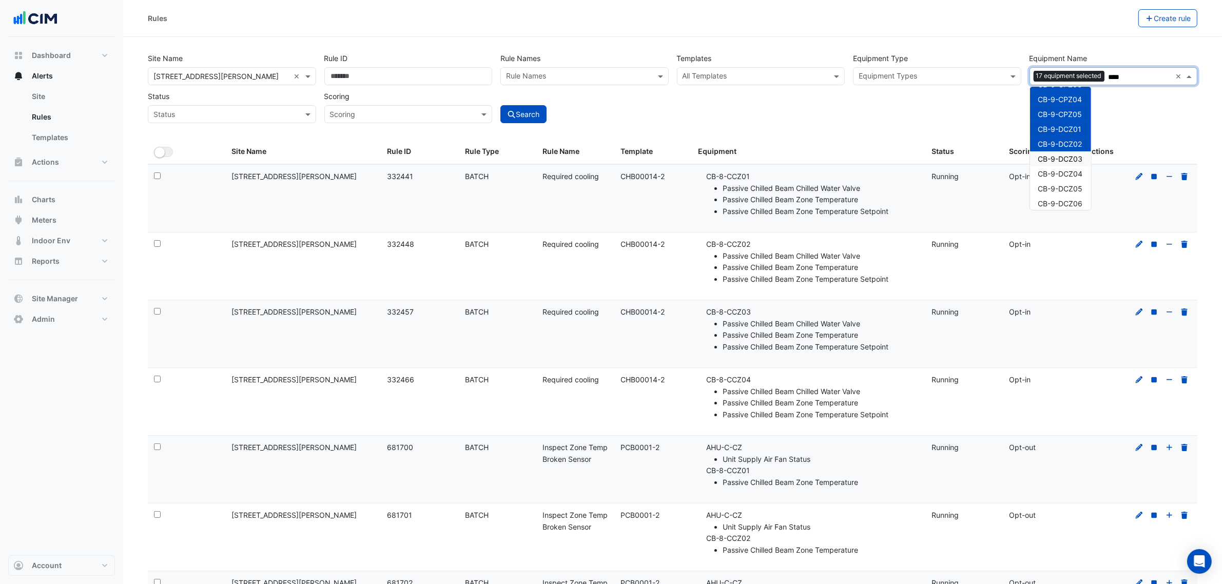
click at [1072, 154] on div "CB-9-DCZ03" at bounding box center [1060, 158] width 61 height 15
drag, startPoint x: 1072, startPoint y: 167, endPoint x: 1071, endPoint y: 181, distance: 13.9
click at [1072, 168] on div "CB-9-DCZ04" at bounding box center [1060, 173] width 61 height 15
click at [1071, 182] on div "CB-9-DCZ05" at bounding box center [1060, 188] width 61 height 15
click at [1069, 196] on div "CB-9-DCZ06" at bounding box center [1060, 203] width 61 height 15
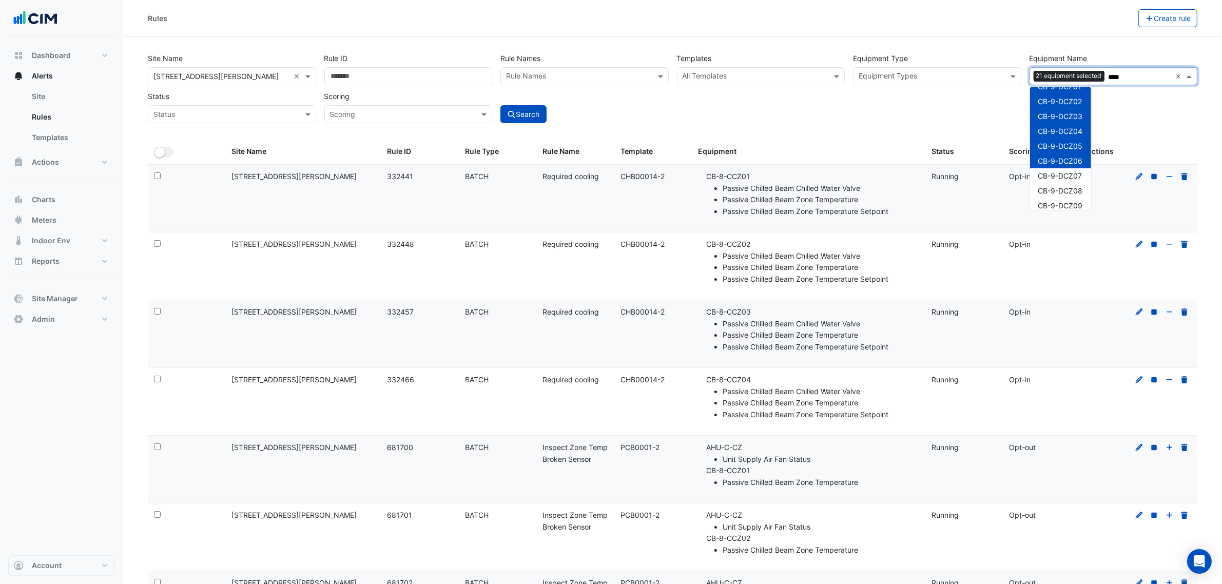
scroll to position [257, 0]
drag, startPoint x: 1071, startPoint y: 153, endPoint x: 1071, endPoint y: 166, distance: 12.8
click at [1071, 154] on span "CB-9-DCZ07" at bounding box center [1060, 154] width 44 height 9
click at [1071, 167] on span "CB-9-DCZ08" at bounding box center [1060, 169] width 45 height 9
click at [1071, 181] on span "CB-9-DCZ09" at bounding box center [1060, 184] width 45 height 9
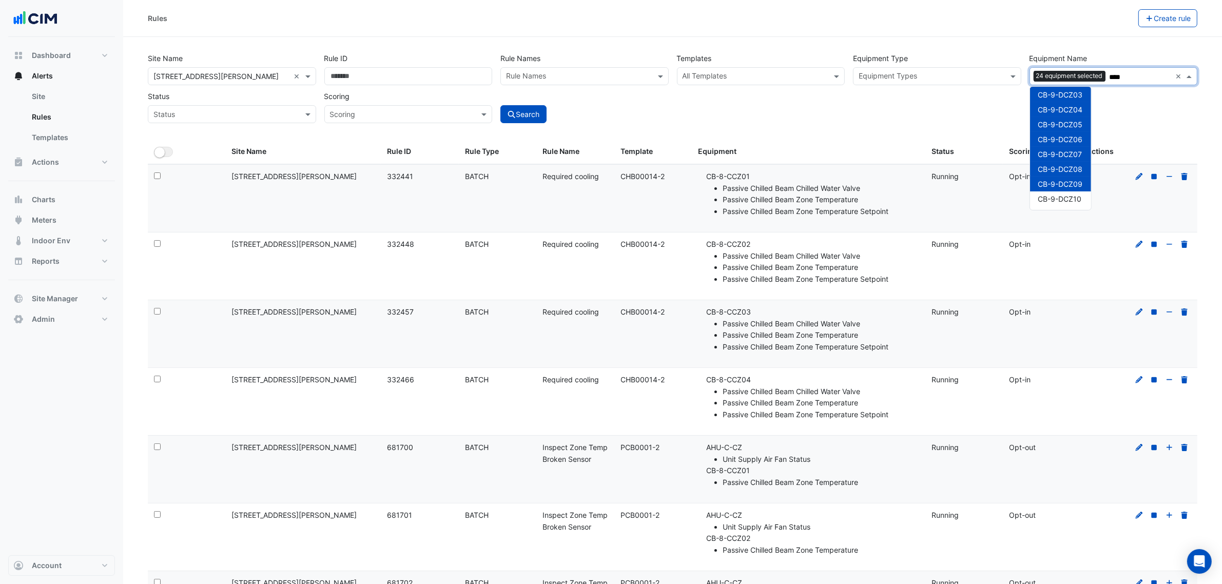
click at [1071, 198] on span "CB-9-DCZ10" at bounding box center [1060, 199] width 44 height 9
click at [1074, 147] on span "CB-9-DCZ11" at bounding box center [1059, 149] width 43 height 9
click at [1074, 163] on span "CB-9-DCZ12" at bounding box center [1059, 164] width 43 height 9
drag, startPoint x: 1073, startPoint y: 171, endPoint x: 1072, endPoint y: 180, distance: 8.9
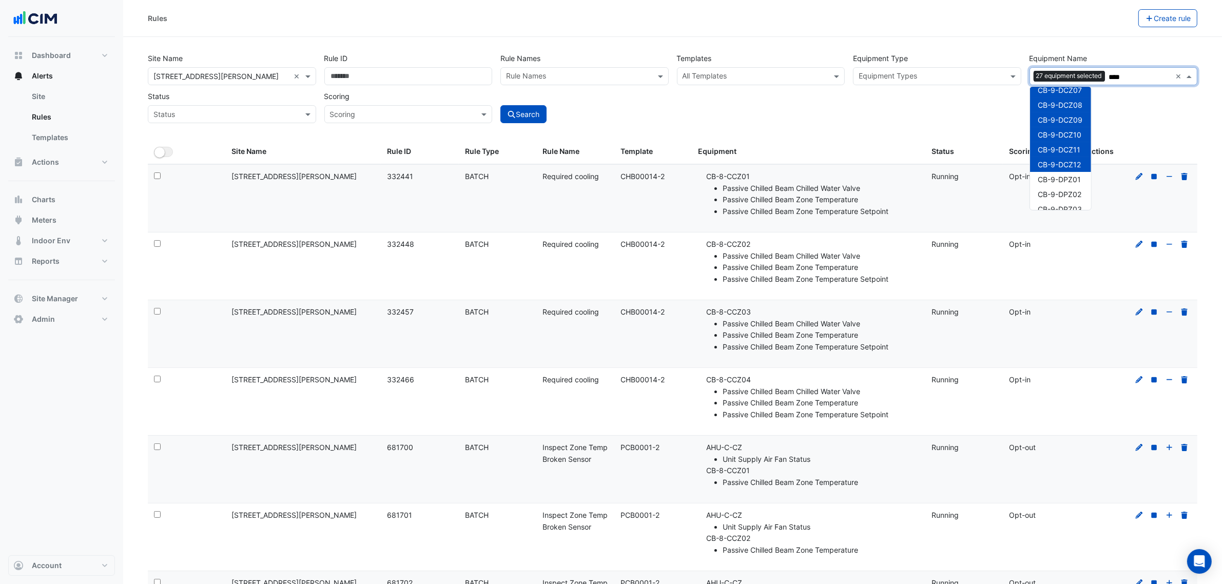
click at [1073, 173] on div "CB-9-CCZ01 CB-9-CCZ02 CB-9-CCZ03 CB-9-CCZ04 CB-9-CCZ05 CB-9-CCZ06 CB-9-CCZ07 CB…" at bounding box center [1060, 8] width 61 height 476
click at [1071, 190] on div "CB-9-DPZ02" at bounding box center [1060, 194] width 61 height 15
click at [1068, 201] on div "CB-9-CCZ01 CB-9-CCZ02 CB-9-CCZ03 CB-9-CCZ04 CB-9-CCZ05 CB-9-CCZ06 CB-9-CCZ07 CB…" at bounding box center [1060, 8] width 61 height 476
click at [1068, 177] on span "CB-9-DPZ01" at bounding box center [1059, 179] width 43 height 9
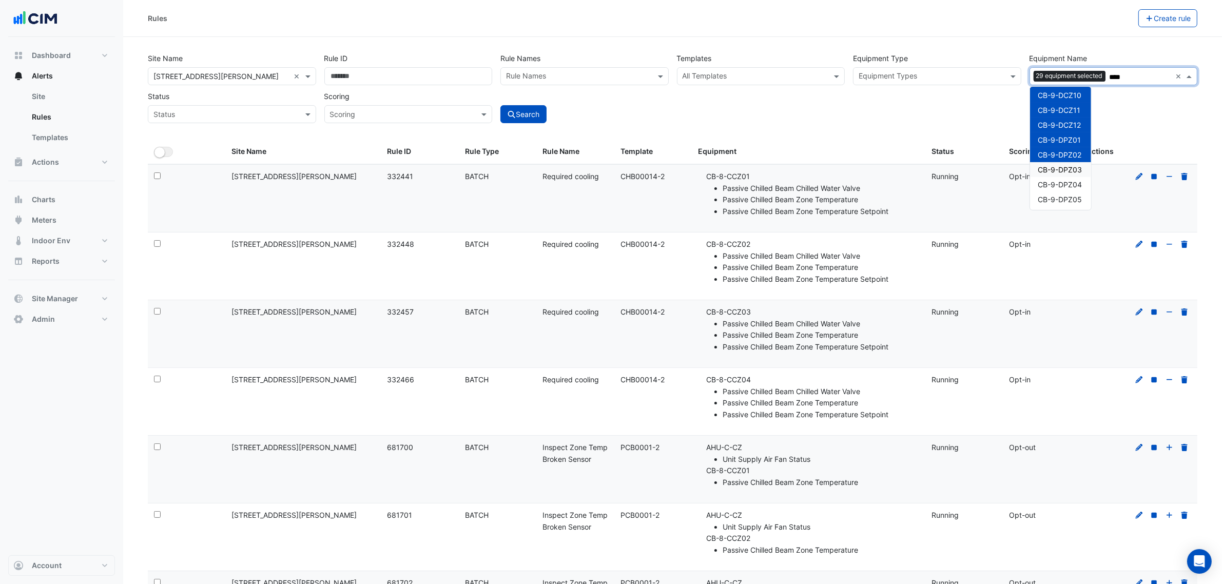
click at [1075, 164] on div "CB-9-DPZ03" at bounding box center [1060, 169] width 61 height 15
click at [1074, 182] on span "CB-9-DPZ04" at bounding box center [1060, 184] width 44 height 9
click at [1074, 195] on span "CB-9-DPZ05" at bounding box center [1060, 199] width 44 height 9
type input "****"
click at [949, 108] on div "Site Name All Sites × 1 Shelley Street × Rule ID Rule Names Rule Names Template…" at bounding box center [673, 85] width 1058 height 76
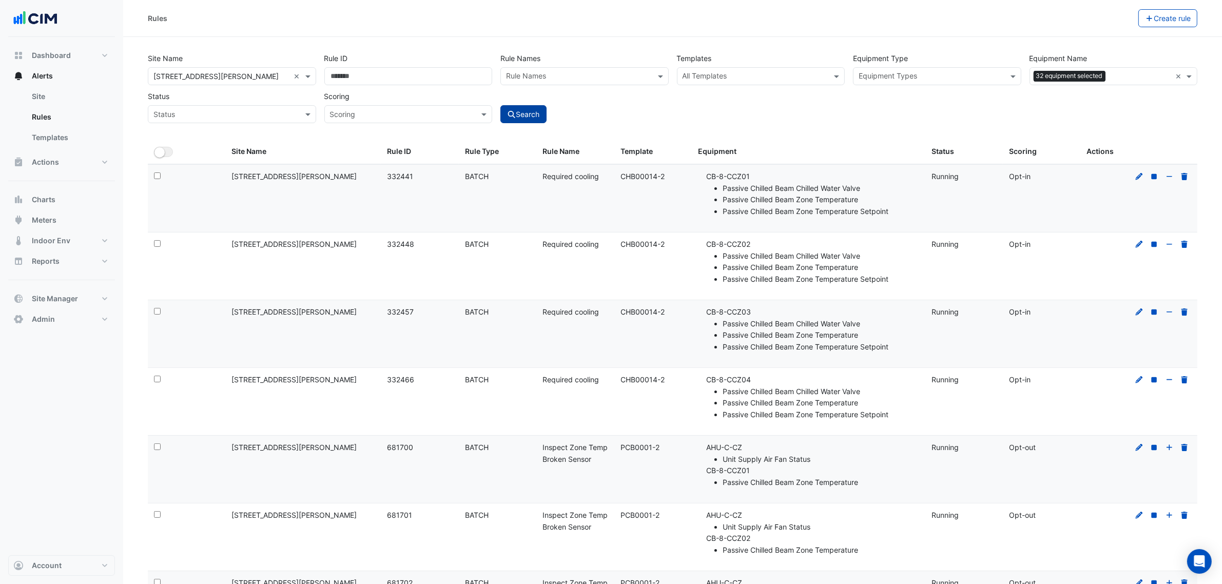
click at [526, 122] on button "Search" at bounding box center [523, 114] width 46 height 18
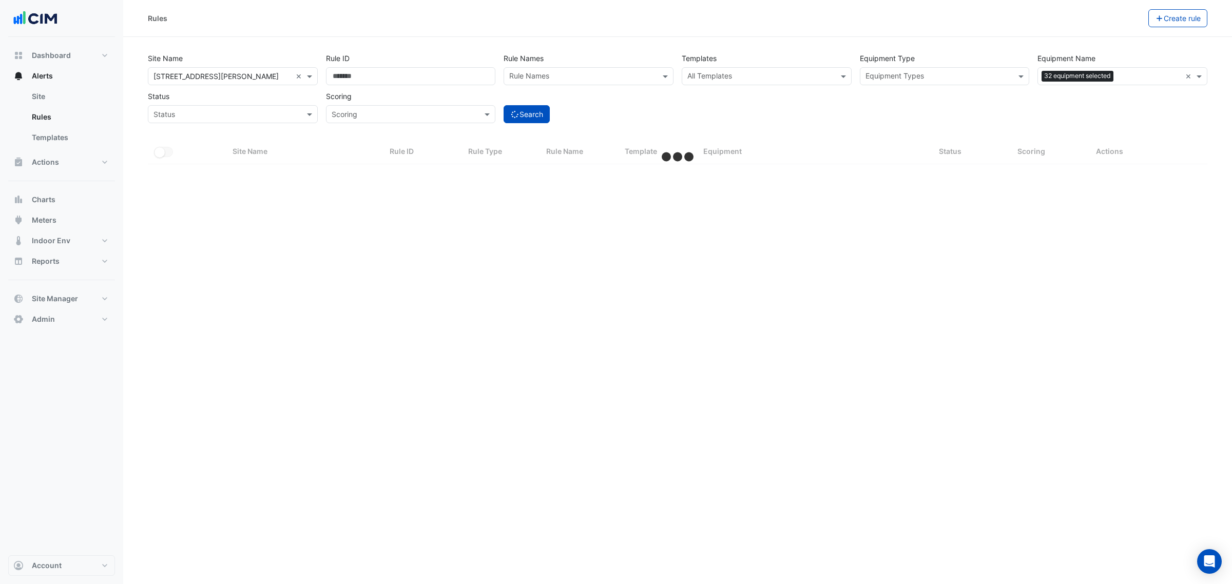
select select "***"
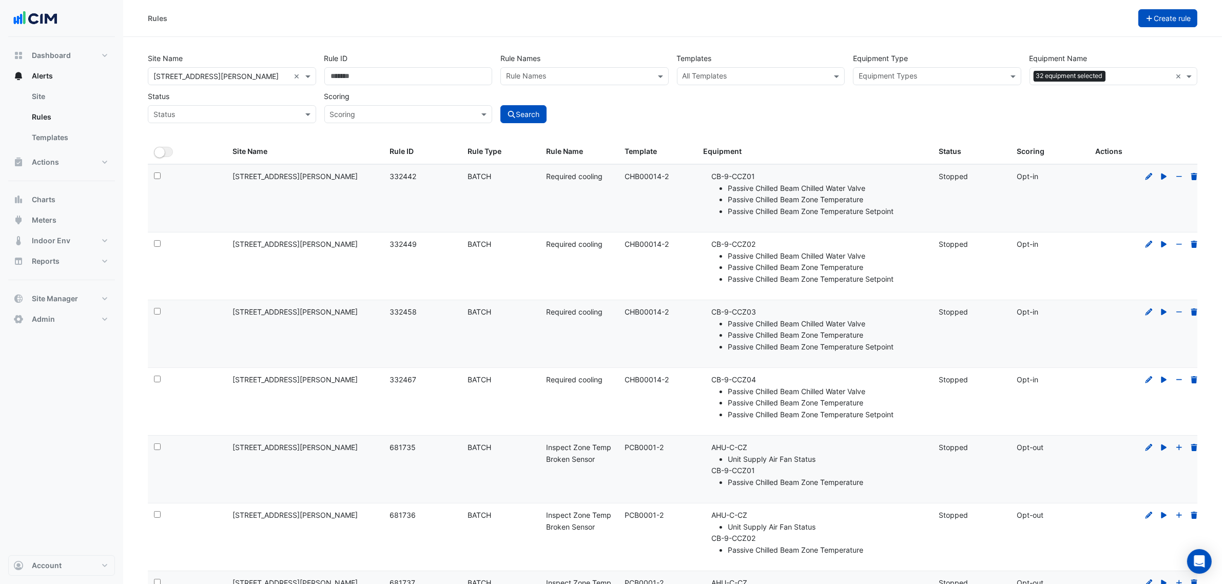
click at [1194, 18] on button "Create rule" at bounding box center [1168, 18] width 60 height 18
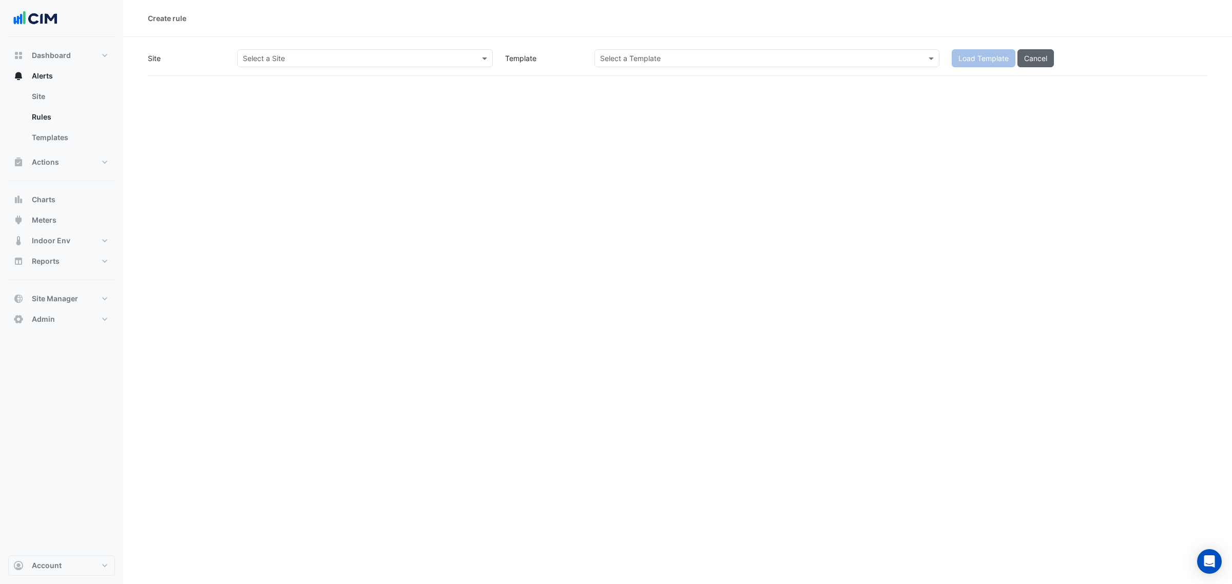
click at [1047, 57] on span "Cancel" at bounding box center [1035, 58] width 23 height 9
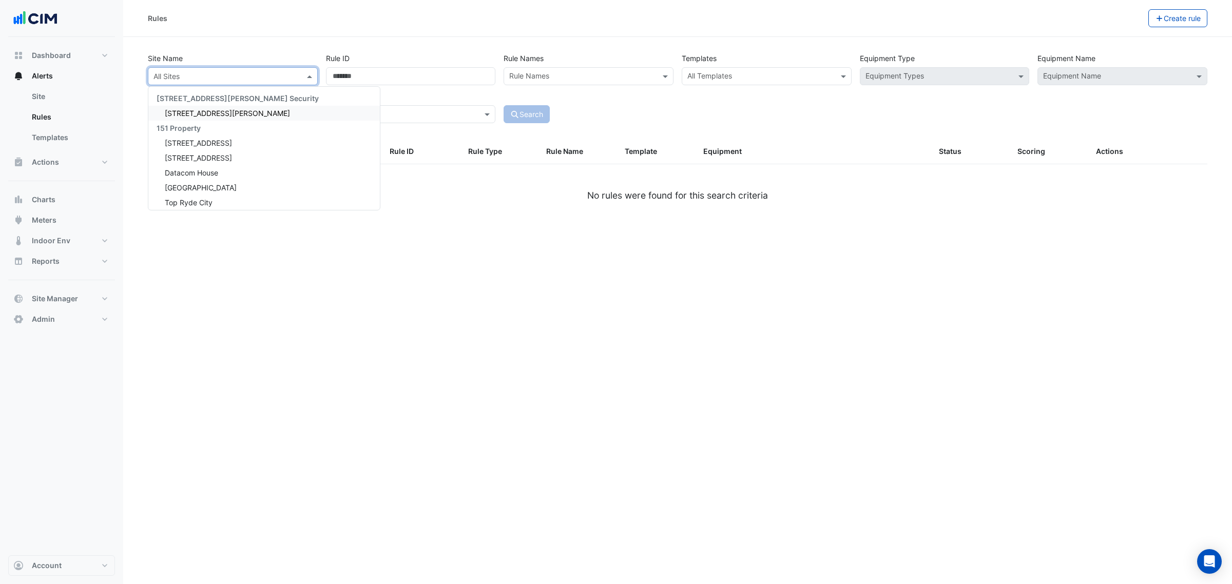
click at [174, 75] on input "text" at bounding box center [222, 76] width 138 height 11
type input "*******"
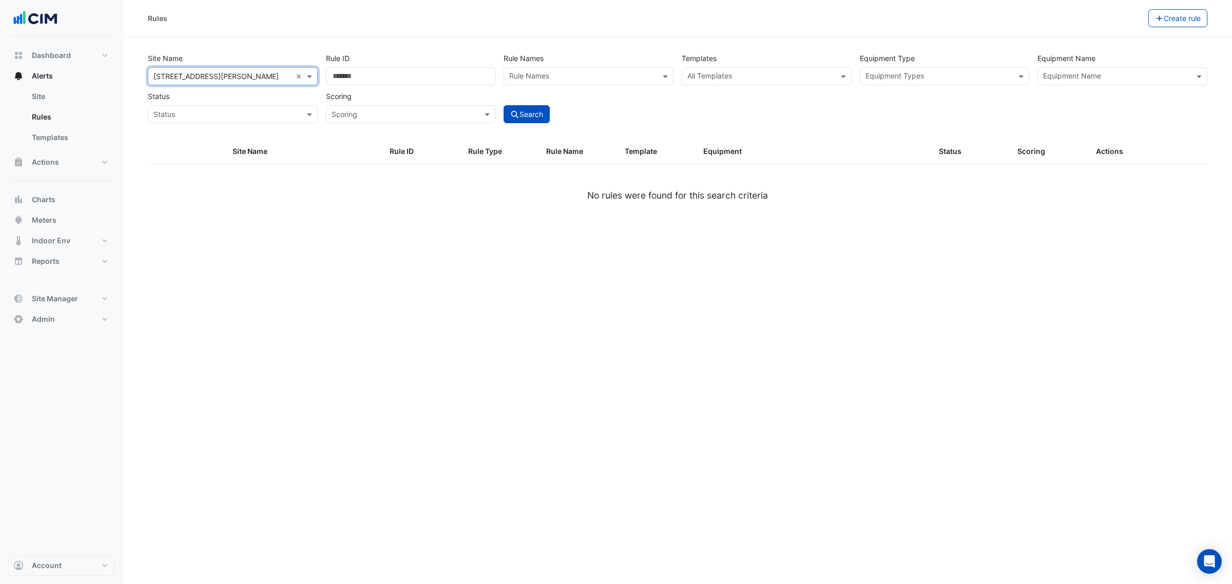
click at [1117, 79] on input "text" at bounding box center [1116, 77] width 147 height 11
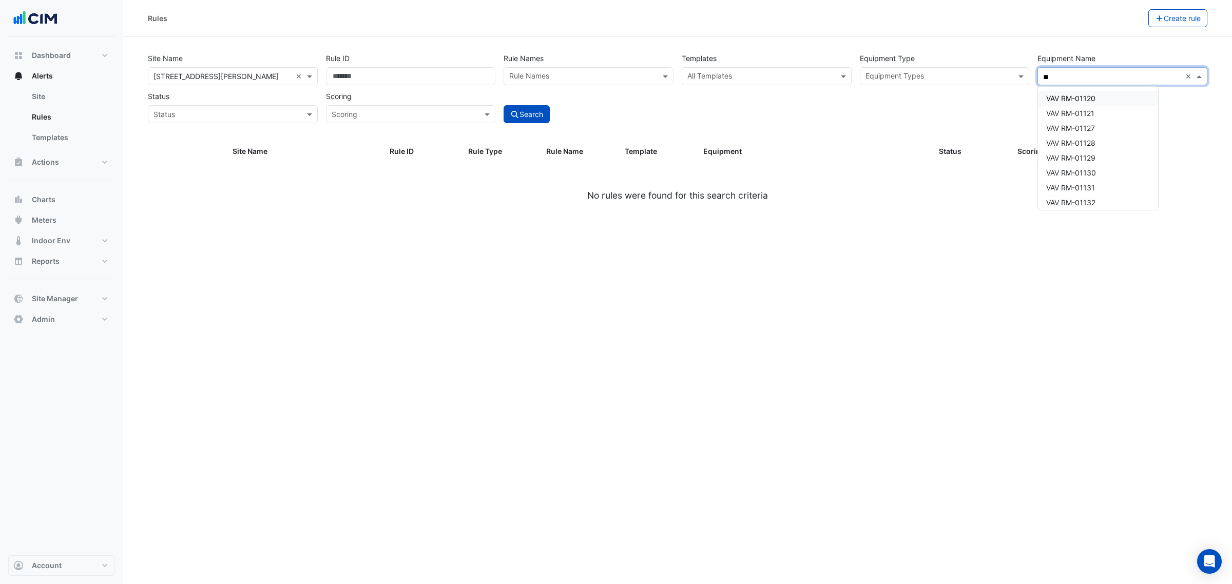
type input "*"
click at [1061, 93] on div "CB-9-CCZ01" at bounding box center [1068, 98] width 61 height 15
click at [1066, 103] on div "CB-9-CCZ01" at bounding box center [1068, 98] width 61 height 15
click at [1071, 113] on span "CB-9-CCZ02" at bounding box center [1068, 113] width 44 height 9
click at [1073, 98] on span "CB-9-CCZ01" at bounding box center [1068, 98] width 44 height 9
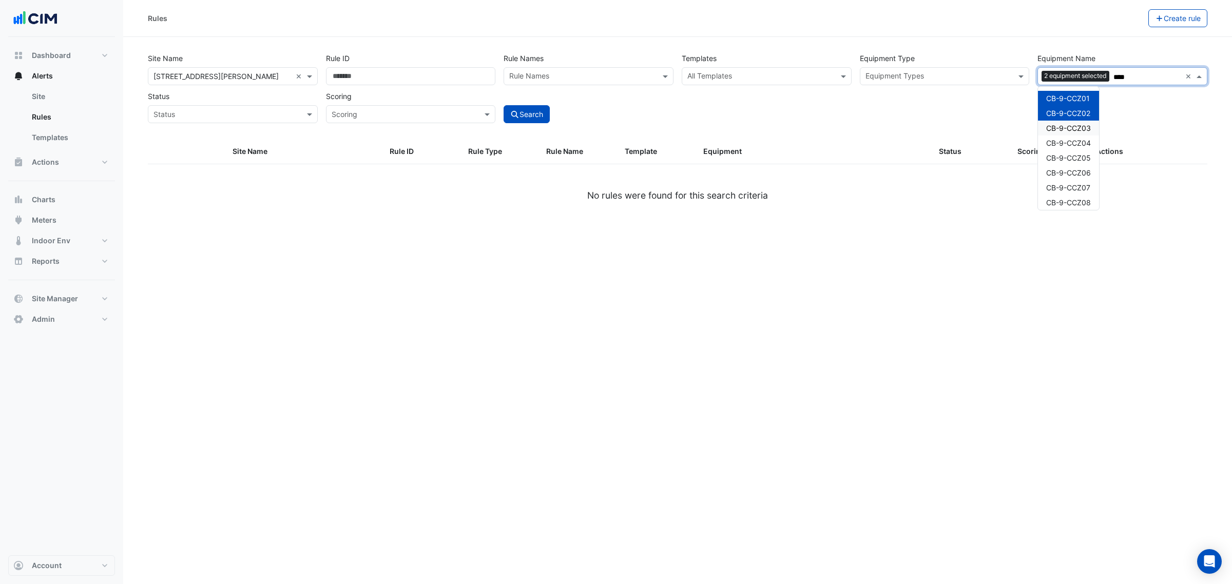
click at [1074, 130] on span "CB-9-CCZ03" at bounding box center [1068, 128] width 45 height 9
click at [1074, 142] on span "CB-9-CCZ04" at bounding box center [1068, 143] width 45 height 9
click at [1075, 159] on span "CB-9-CCZ05" at bounding box center [1068, 157] width 45 height 9
click at [1074, 174] on span "CB-9-CCZ06" at bounding box center [1068, 172] width 45 height 9
drag, startPoint x: 1069, startPoint y: 190, endPoint x: 1070, endPoint y: 199, distance: 8.4
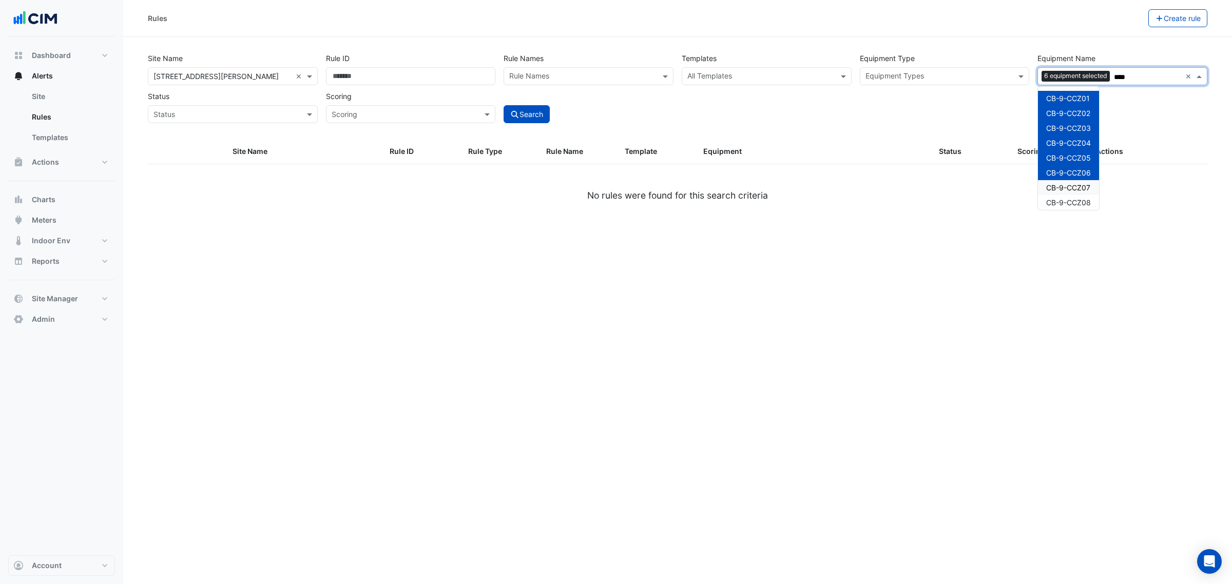
click at [1068, 191] on div "CB-9-CCZ07" at bounding box center [1068, 187] width 61 height 15
click at [1071, 199] on span "CB-9-CCZ08" at bounding box center [1068, 202] width 45 height 9
click at [1085, 155] on span "CB-9-CCZ09" at bounding box center [1068, 153] width 45 height 9
click at [1084, 168] on span "CB-9-CCZ10" at bounding box center [1068, 168] width 44 height 9
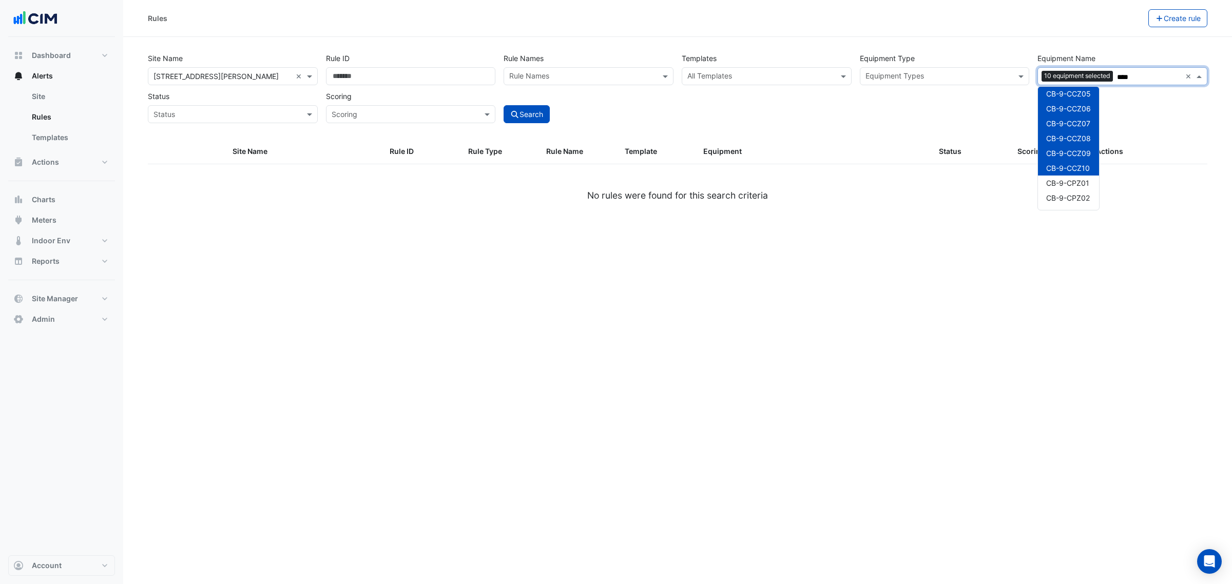
click at [1081, 183] on span "CB-9-CPZ01" at bounding box center [1067, 183] width 43 height 9
click at [1078, 193] on div "CB-9-CPZ02" at bounding box center [1068, 197] width 61 height 15
click at [1076, 202] on div "CB-9-CPZ02" at bounding box center [1068, 197] width 61 height 15
click at [1084, 129] on div "CB-9-CCZ01 CB-9-CCZ02 CB-9-CCZ03 CB-9-CCZ04 CB-9-CCZ05 CB-9-CCZ06 CB-9-CCZ07 CB…" at bounding box center [1068, 201] width 61 height 476
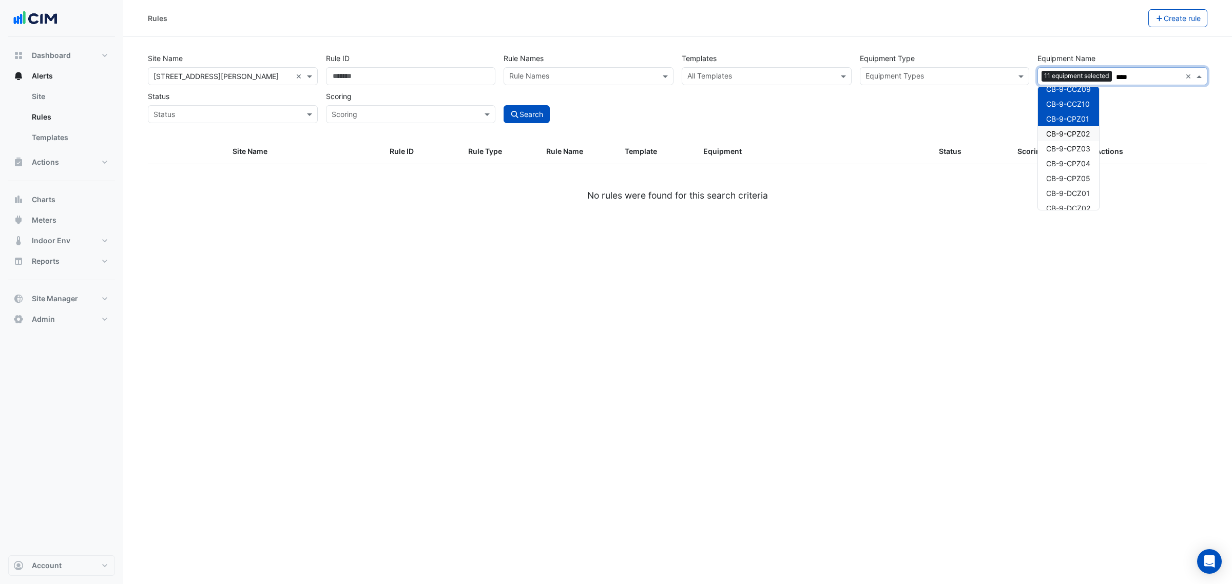
click at [1089, 142] on div "CB-9-CCZ01 CB-9-CCZ02 CB-9-CCZ03 CB-9-CCZ04 CB-9-CCZ05 CB-9-CCZ06 CB-9-CCZ07 CB…" at bounding box center [1068, 201] width 61 height 476
click at [1086, 161] on span "CB-9-CPZ04" at bounding box center [1068, 163] width 44 height 9
click at [1081, 144] on span "CB-9-CPZ03" at bounding box center [1068, 148] width 44 height 9
click at [1081, 138] on div "CB-9-CPZ02" at bounding box center [1068, 133] width 61 height 15
click at [1079, 184] on div "CB-9-CPZ05" at bounding box center [1068, 178] width 61 height 15
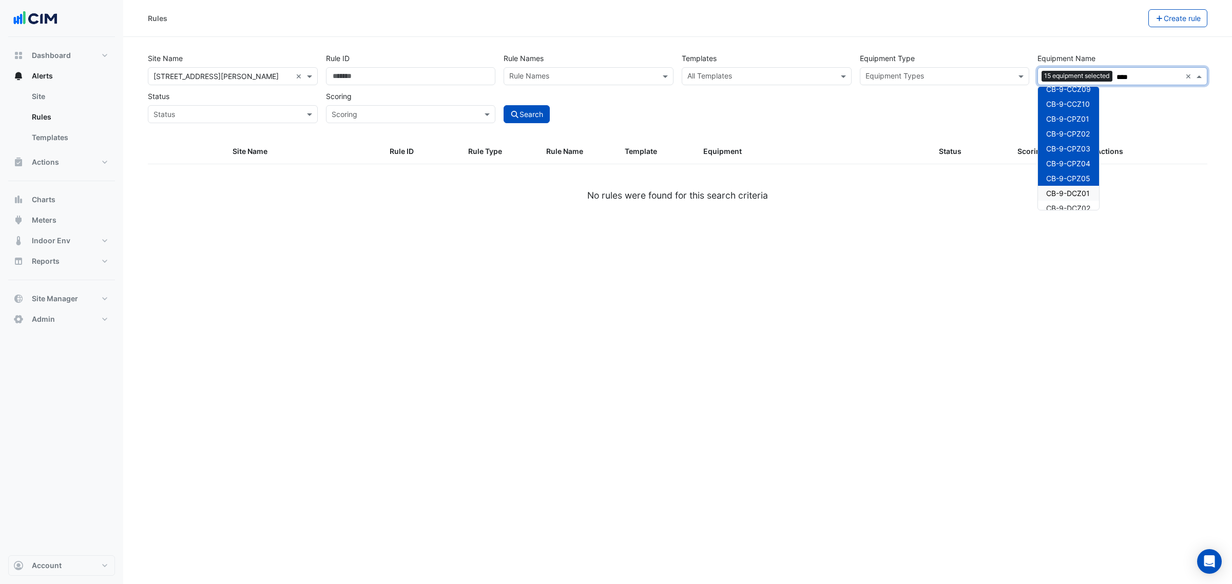
drag, startPoint x: 1079, startPoint y: 199, endPoint x: 1077, endPoint y: 206, distance: 8.0
click at [1078, 200] on div "CB-9-CCZ01 CB-9-CCZ02 CB-9-CCZ03 CB-9-CCZ04 CB-9-CCZ05 CB-9-CCZ06 CB-9-CCZ07 CB…" at bounding box center [1068, 201] width 61 height 476
click at [1077, 206] on span "CB-9-DCZ02" at bounding box center [1068, 208] width 44 height 9
click at [1081, 194] on span "CB-9-DCZ01" at bounding box center [1068, 193] width 44 height 9
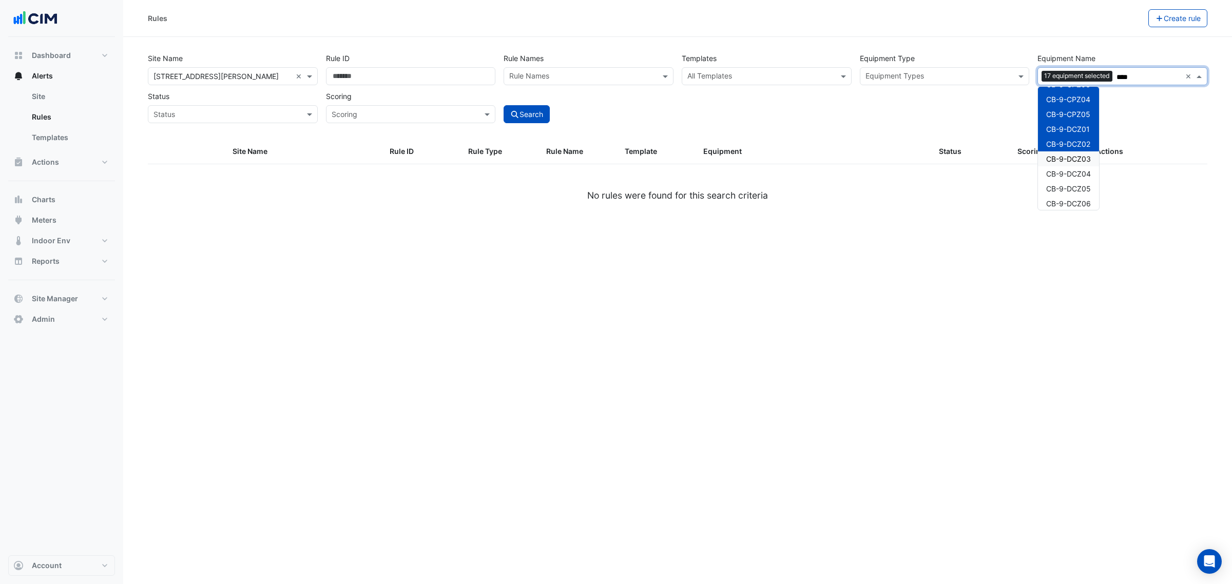
click at [1084, 161] on span "CB-9-DCZ03" at bounding box center [1068, 158] width 45 height 9
drag, startPoint x: 1084, startPoint y: 173, endPoint x: 1083, endPoint y: 185, distance: 12.4
click at [1084, 173] on span "CB-9-DCZ04" at bounding box center [1068, 173] width 45 height 9
drag, startPoint x: 1083, startPoint y: 185, endPoint x: 1081, endPoint y: 195, distance: 9.9
click at [1082, 188] on span "CB-9-DCZ05" at bounding box center [1068, 188] width 45 height 9
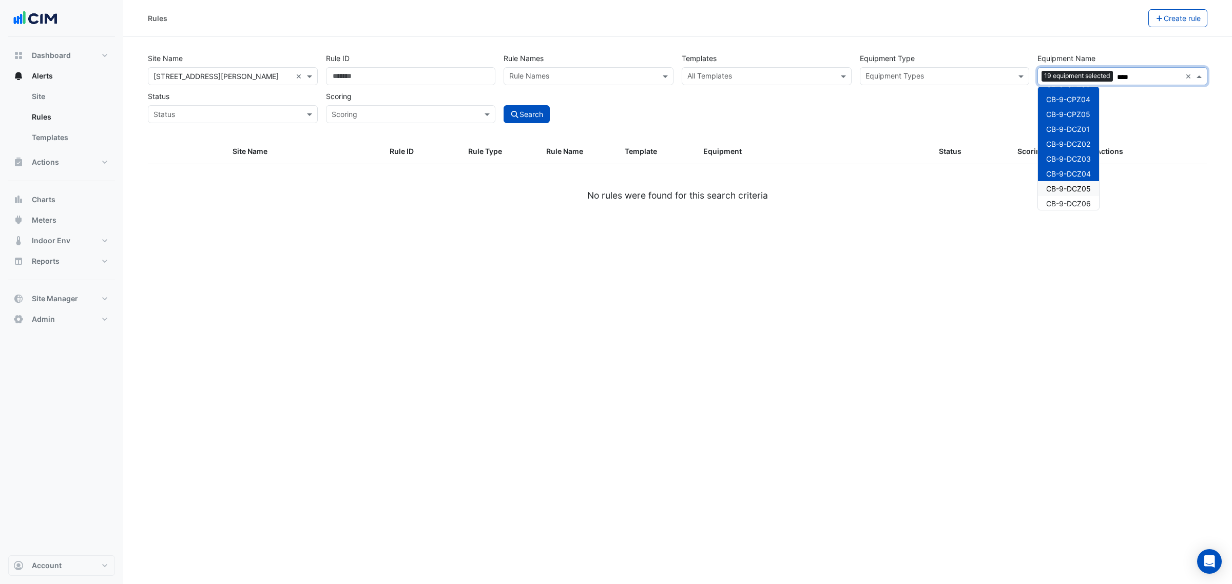
click at [1081, 198] on div "CB-9-DCZ06" at bounding box center [1068, 203] width 61 height 15
click at [1084, 156] on span "CB-9-DCZ07" at bounding box center [1068, 154] width 44 height 9
drag, startPoint x: 1089, startPoint y: 170, endPoint x: 1088, endPoint y: 177, distance: 6.8
click at [1089, 171] on span "CB-9-DCZ08" at bounding box center [1068, 169] width 45 height 9
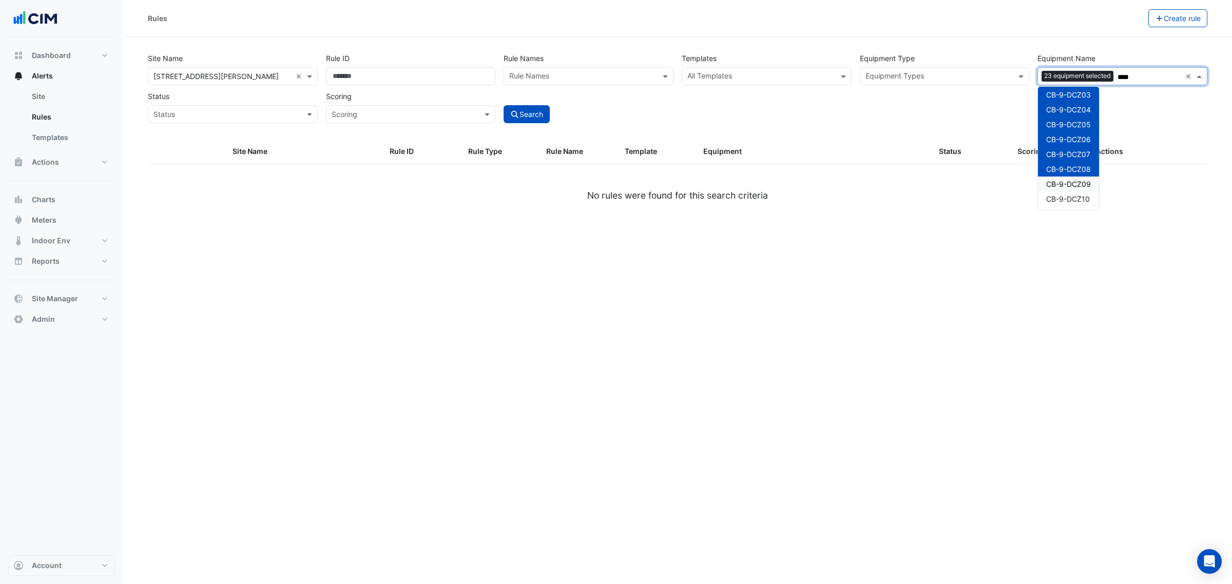
click at [1084, 187] on span "CB-9-DCZ09" at bounding box center [1068, 184] width 45 height 9
click at [1082, 199] on span "CB-9-DCZ10" at bounding box center [1068, 199] width 44 height 9
click at [1086, 157] on div "CB-9-DCZ12" at bounding box center [1068, 164] width 61 height 15
click at [1087, 171] on div "CB-9-CCZ01 CB-9-CCZ02 CB-9-CCZ03 CB-9-CCZ04 CB-9-CCZ05 CB-9-CCZ06 CB-9-CCZ07 CB…" at bounding box center [1068, 8] width 61 height 476
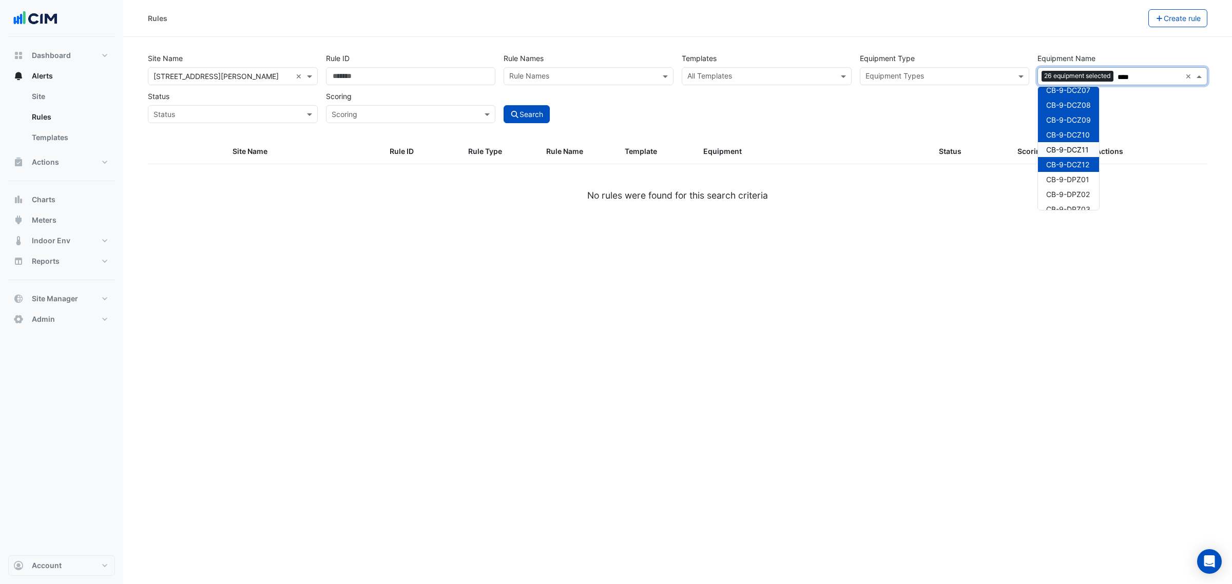
click at [1082, 152] on span "CB-9-DCZ11" at bounding box center [1067, 149] width 43 height 9
click at [1085, 184] on div "CB-9-DPZ01" at bounding box center [1068, 179] width 61 height 15
click at [1085, 201] on div "CB-9-CCZ01 CB-9-CCZ02 CB-9-CCZ03 CB-9-CCZ04 CB-9-CCZ05 CB-9-CCZ06 CB-9-CCZ07 CB…" at bounding box center [1068, 8] width 61 height 476
click at [1085, 202] on div "CB-9-DPZ03" at bounding box center [1068, 209] width 61 height 15
click at [1089, 190] on span "CB-9-DPZ02" at bounding box center [1068, 194] width 44 height 9
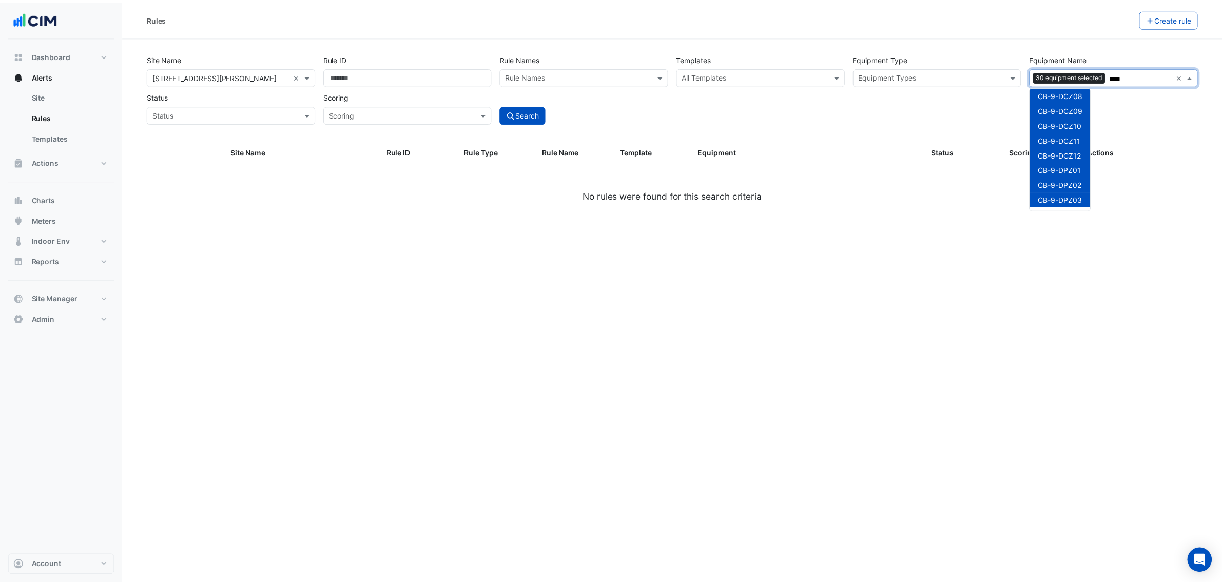
scroll to position [360, 0]
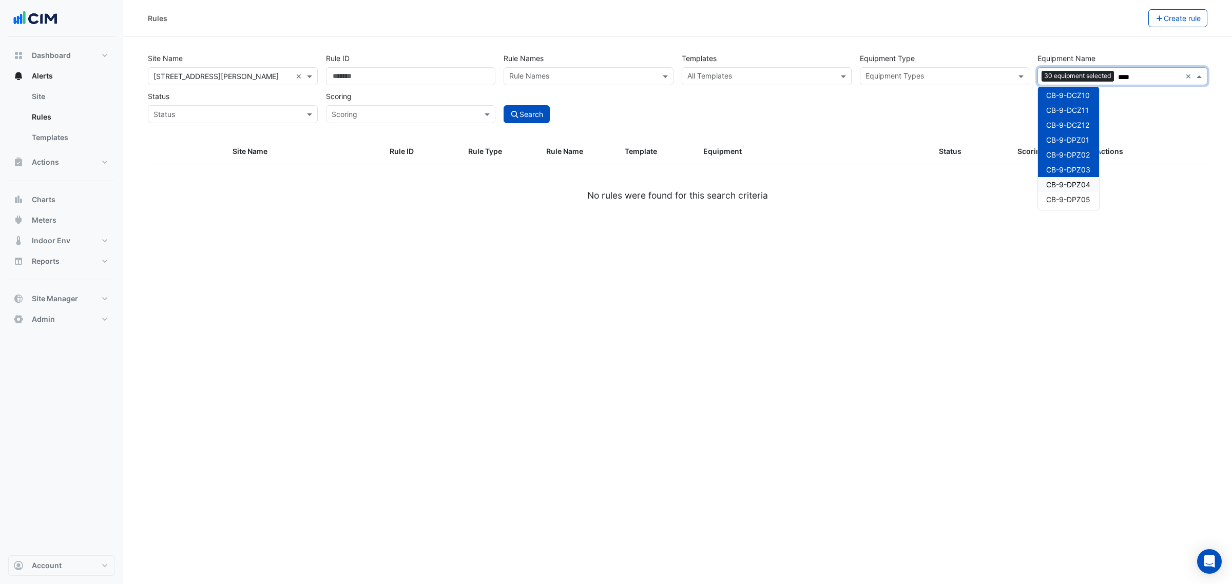
click at [1084, 178] on div "CB-9-DPZ04" at bounding box center [1068, 184] width 61 height 15
click at [1083, 199] on span "CB-9-DPZ05" at bounding box center [1068, 199] width 44 height 9
type input "****"
drag, startPoint x: 950, startPoint y: 115, endPoint x: 875, endPoint y: 114, distance: 74.9
click at [944, 116] on div "Site Name All Sites × 1 Shelley Street × Rule ID Rule Names Rule Names Template…" at bounding box center [678, 85] width 1068 height 76
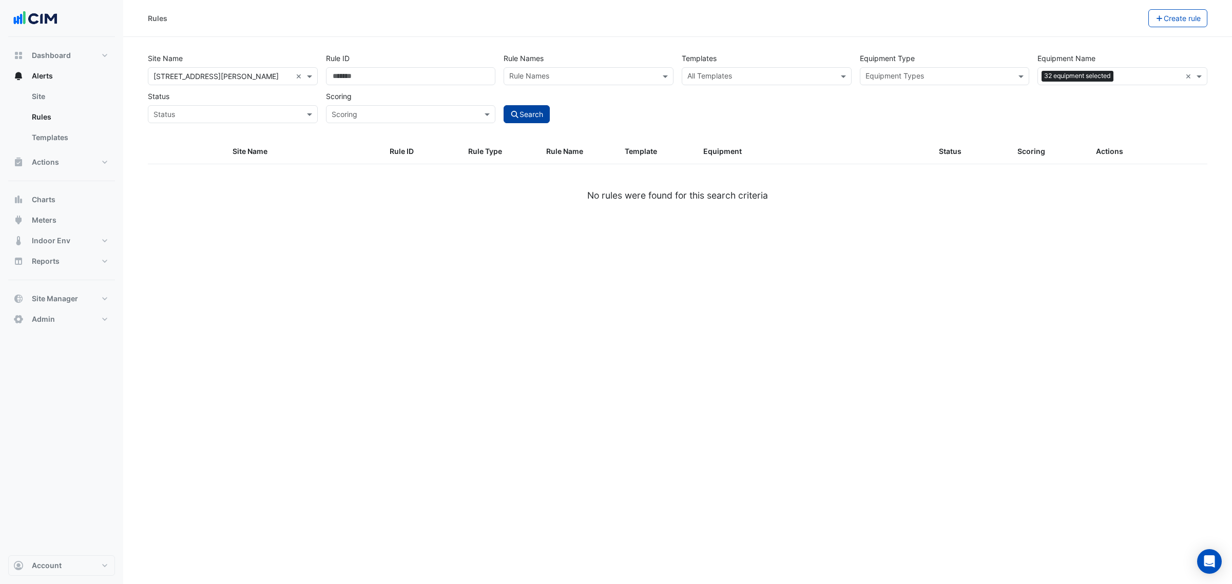
click at [546, 117] on button "Search" at bounding box center [526, 114] width 46 height 18
select select "***"
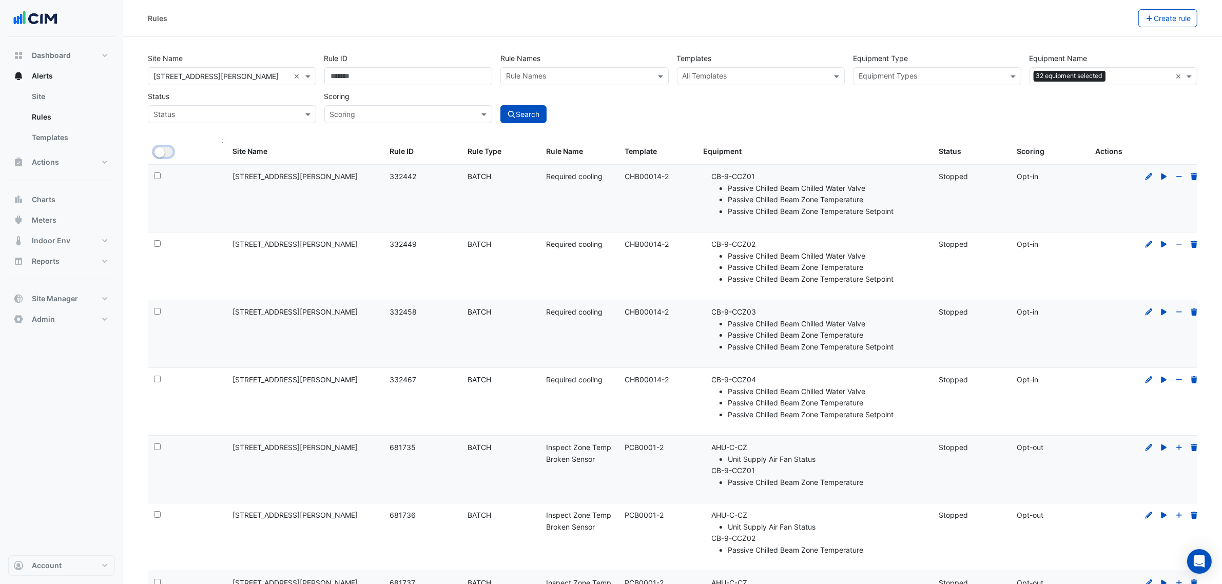
click at [164, 152] on small "button" at bounding box center [159, 152] width 10 height 10
drag, startPoint x: 1075, startPoint y: 13, endPoint x: 1074, endPoint y: 21, distance: 7.3
click at [1076, 14] on button "Bulk Actions" at bounding box center [1106, 18] width 61 height 18
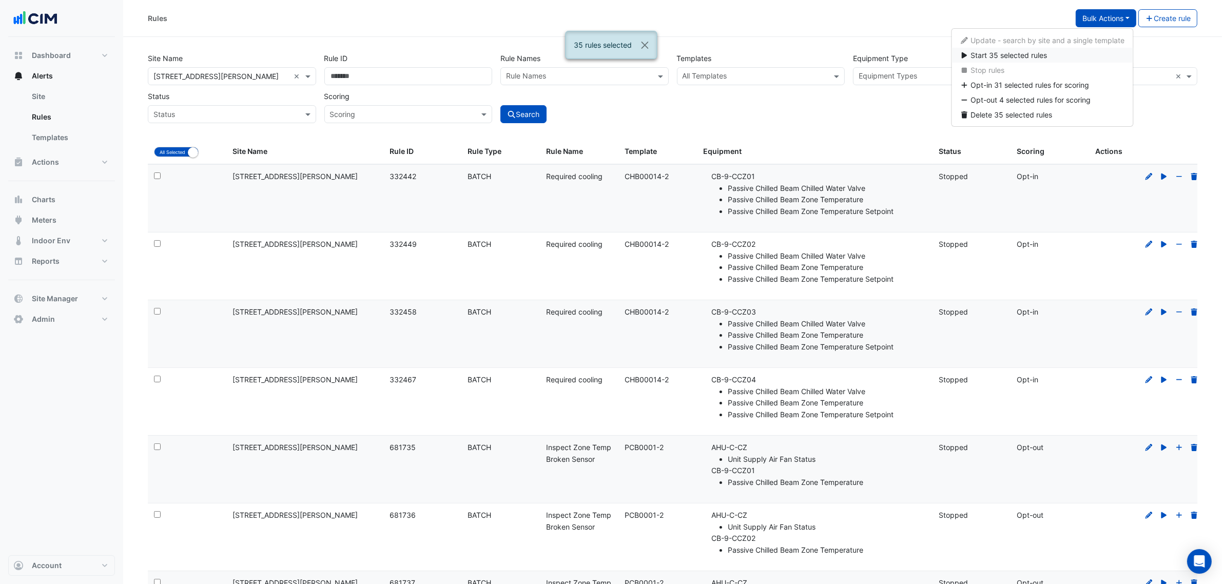
click at [1036, 57] on span "Start 35 selected rules" at bounding box center [1009, 55] width 76 height 9
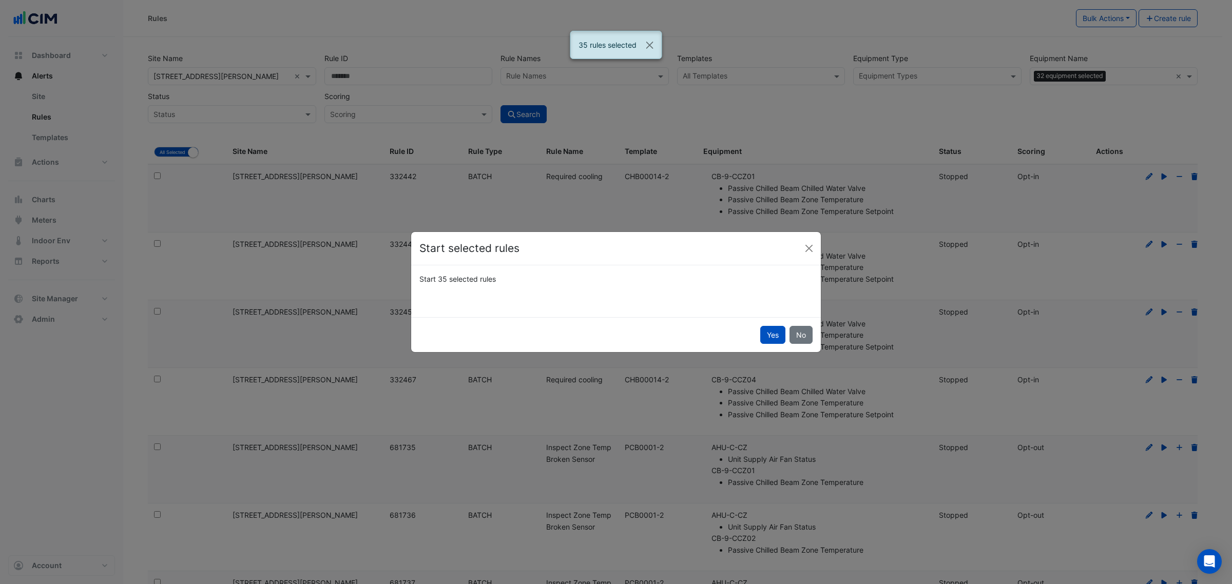
click at [770, 334] on button "Yes" at bounding box center [772, 335] width 25 height 18
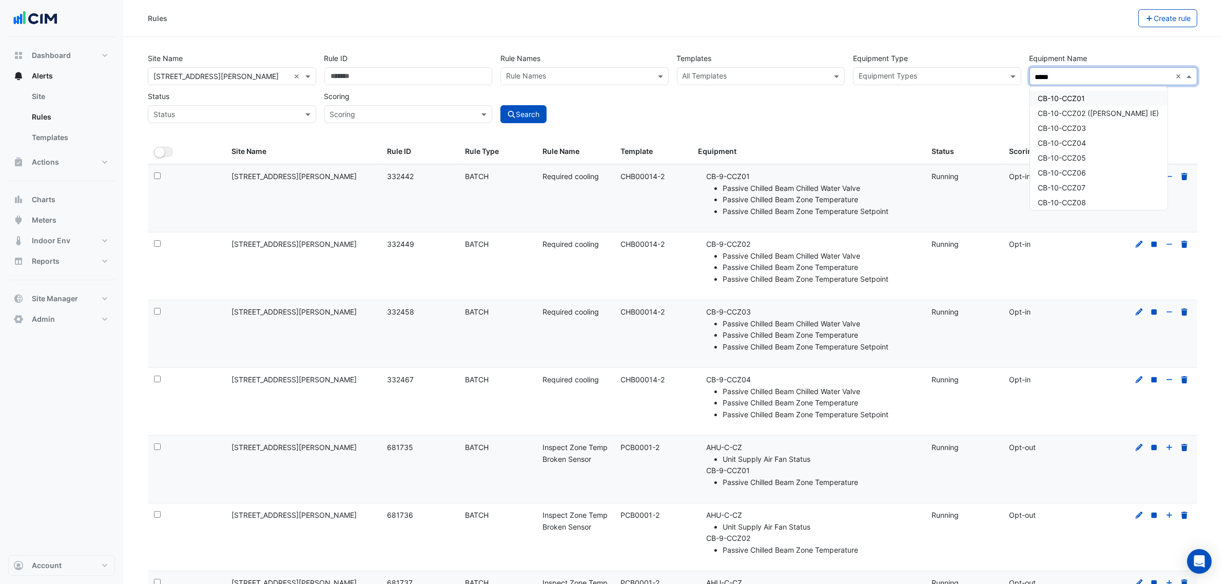
click at [1124, 94] on div "CB-10-CCZ01" at bounding box center [1099, 98] width 138 height 15
click at [1118, 102] on div "CB-10-CCZ01" at bounding box center [1099, 98] width 138 height 15
click at [1115, 114] on span "CB-10-CCZ02 (NABERS IE)" at bounding box center [1098, 113] width 121 height 9
click at [1114, 98] on div "CB-10-CCZ01" at bounding box center [1099, 98] width 138 height 15
click at [1109, 130] on div "CB-10-CCZ03" at bounding box center [1099, 128] width 138 height 15
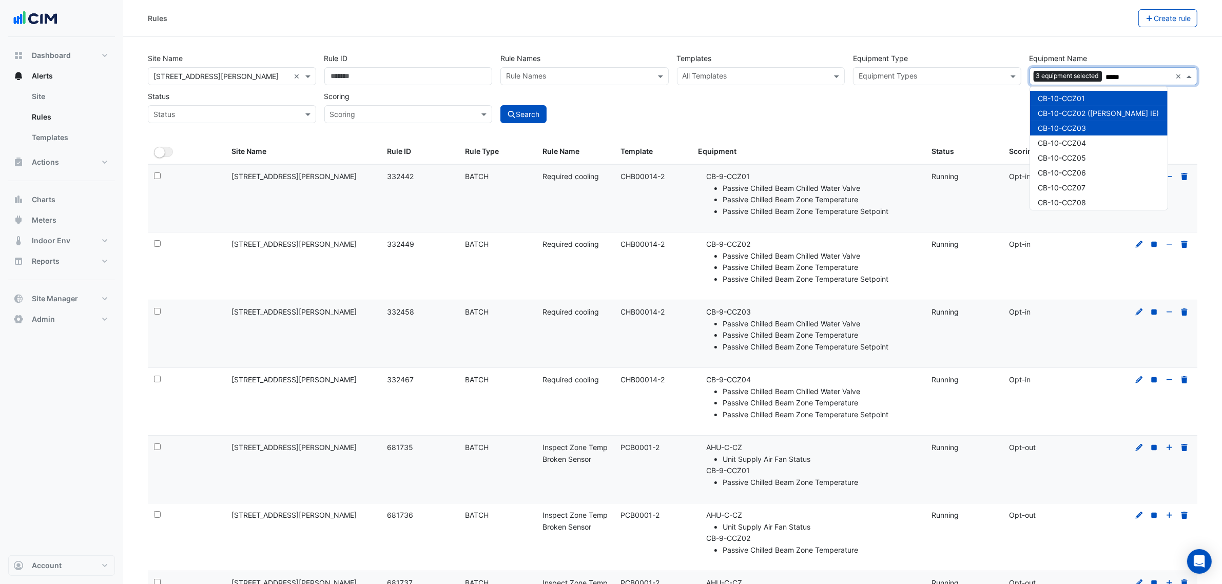
click at [1109, 138] on div "CB-10-CCZ04" at bounding box center [1099, 142] width 138 height 15
click at [1107, 149] on div "CB-10-CCZ04" at bounding box center [1099, 142] width 138 height 15
click at [1092, 172] on div "CB-10-CCZ06" at bounding box center [1099, 172] width 138 height 15
click at [1091, 147] on div "CB-10-CCZ04" at bounding box center [1099, 142] width 138 height 15
drag, startPoint x: 1091, startPoint y: 151, endPoint x: 1091, endPoint y: 160, distance: 8.7
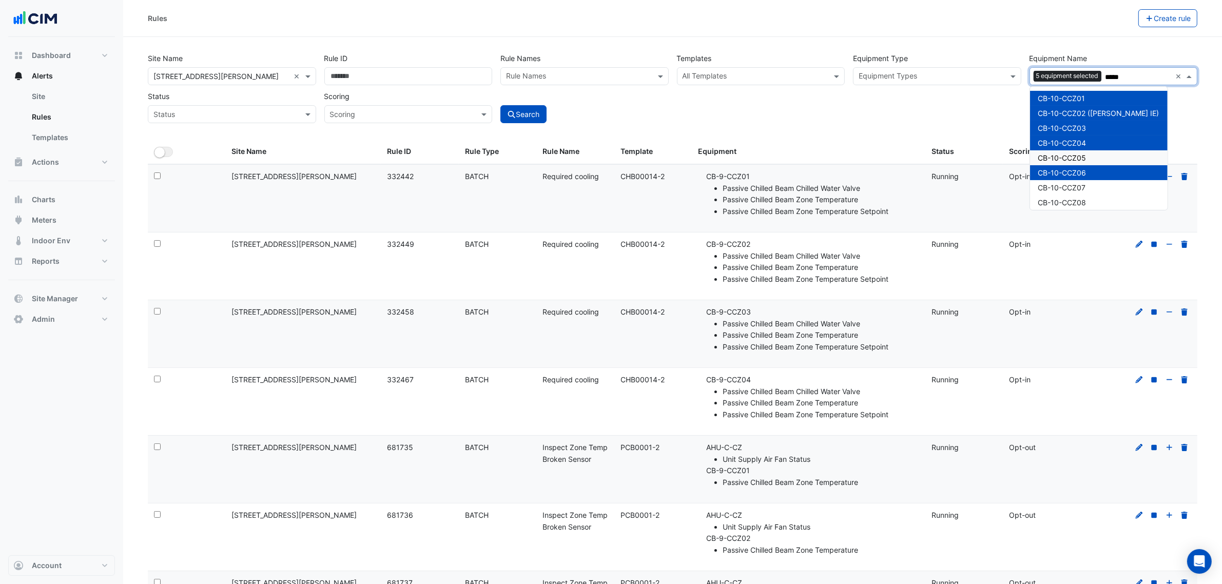
click at [1091, 152] on div "CB-10-CCZ05" at bounding box center [1099, 157] width 138 height 15
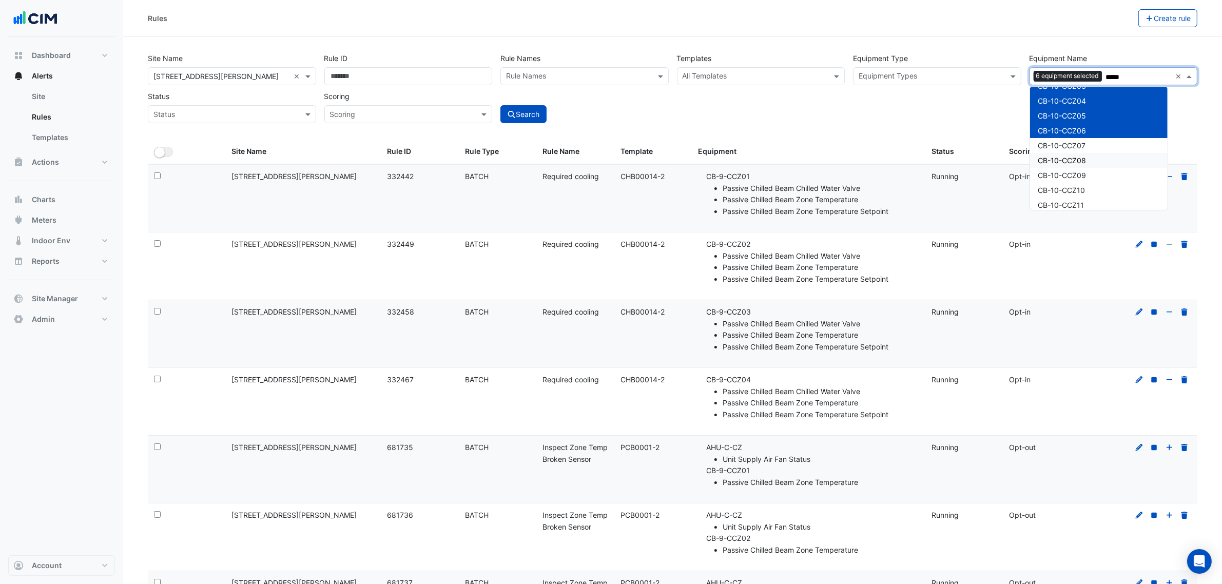
scroll to position [64, 0]
click at [1092, 133] on div "CB-10-CCZ08" at bounding box center [1099, 138] width 138 height 15
click at [1092, 122] on div "CB-10-CCZ07" at bounding box center [1099, 123] width 138 height 15
drag, startPoint x: 1089, startPoint y: 150, endPoint x: 1087, endPoint y: 167, distance: 16.5
click at [1089, 151] on div "CB-10-CCZ09" at bounding box center [1099, 153] width 138 height 15
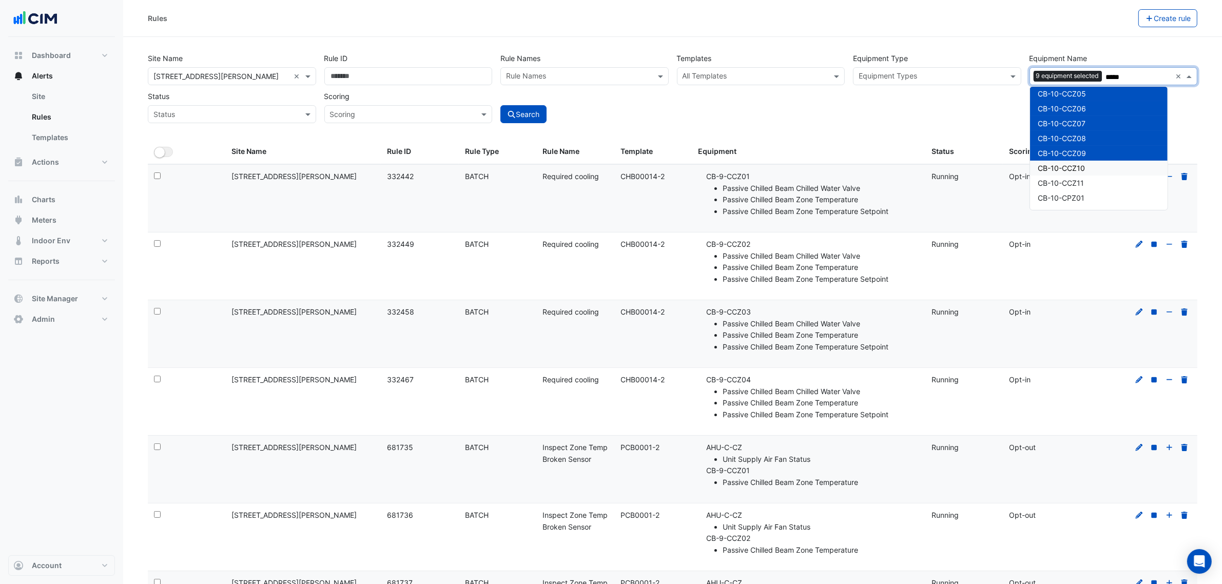
drag, startPoint x: 1087, startPoint y: 170, endPoint x: 1087, endPoint y: 177, distance: 7.2
click at [1087, 171] on div "CB-10-CCZ10" at bounding box center [1099, 168] width 138 height 15
click at [1085, 185] on div "CB-10-CCZ11" at bounding box center [1099, 183] width 138 height 15
click at [1082, 202] on div "CB-10-CPZ01" at bounding box center [1099, 197] width 138 height 15
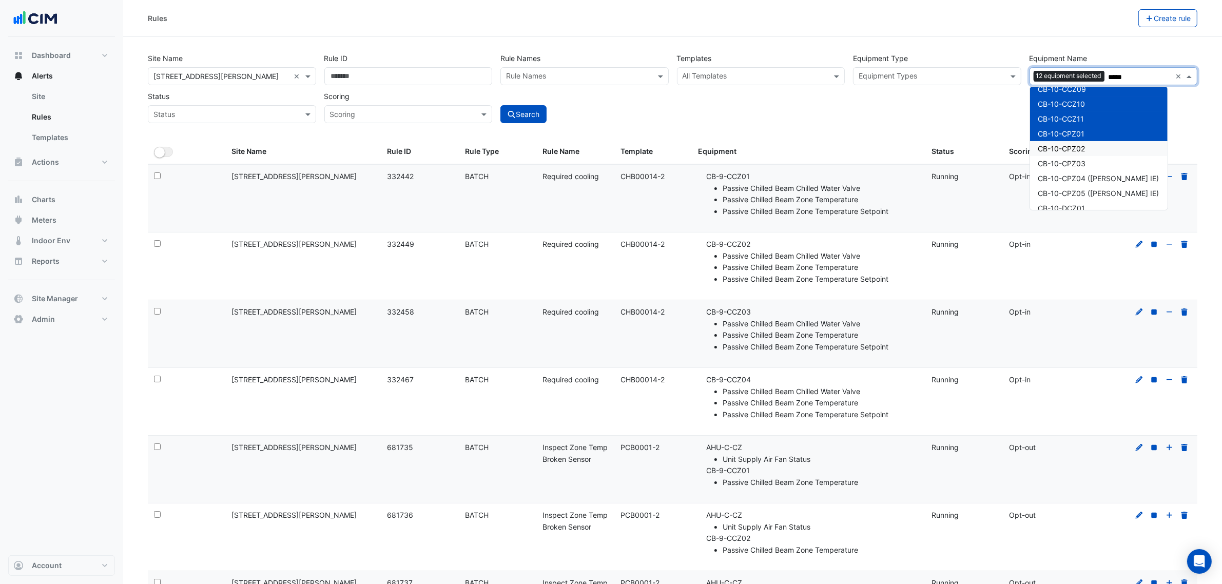
click at [1103, 145] on div "CB-10-CPZ02" at bounding box center [1099, 148] width 138 height 15
click at [1101, 168] on div "CB-10-CPZ03" at bounding box center [1099, 163] width 138 height 15
click at [1099, 182] on span "CB-10-CPZ04 (NABERS IE)" at bounding box center [1098, 178] width 121 height 9
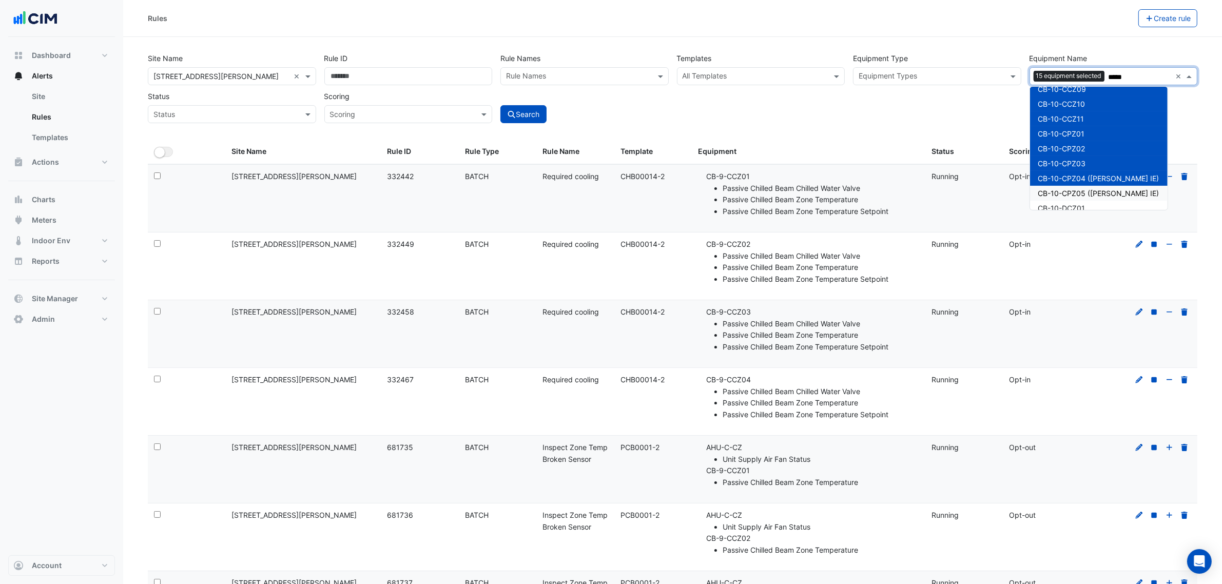
click at [1096, 192] on span "CB-10-CPZ05 (NABERS IE)" at bounding box center [1098, 193] width 121 height 9
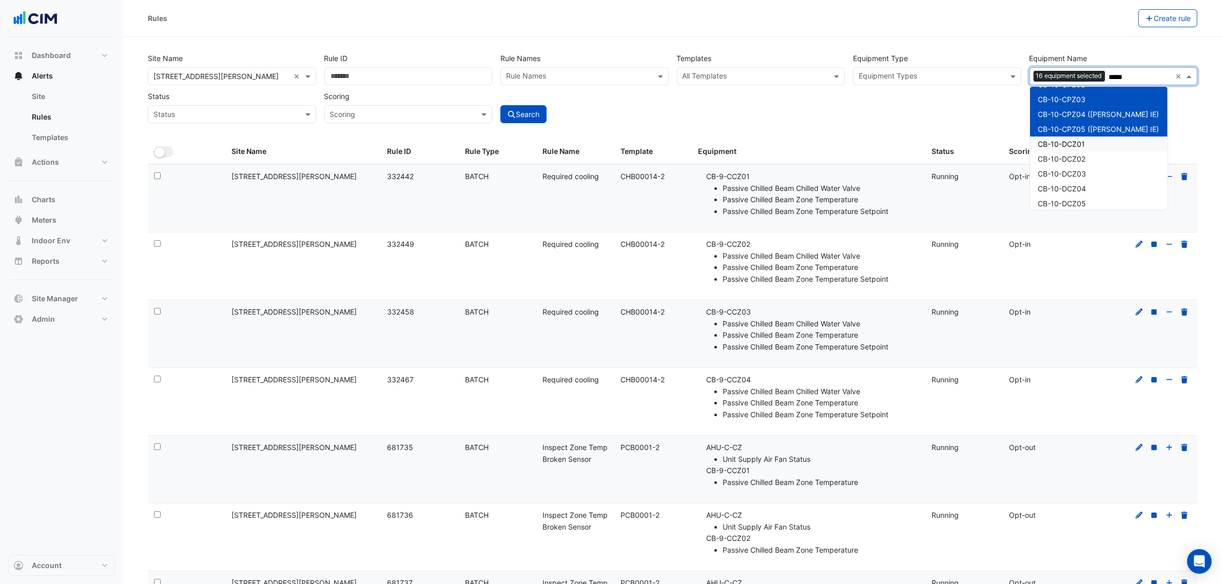
click at [1092, 142] on div "CB-10-DCZ01" at bounding box center [1099, 144] width 138 height 15
click at [1096, 170] on div "CB-10-CCZ01 CB-10-CCZ02 (NABERS IE) CB-10-CCZ03 CB-10-CCZ04 CB-10-CCZ05 CB-10-C…" at bounding box center [1099, 143] width 138 height 491
click at [1098, 171] on div "CB-10-DCZ03" at bounding box center [1099, 173] width 138 height 15
click at [1097, 151] on div "CB-10-DCZ02" at bounding box center [1099, 158] width 138 height 15
click at [1093, 183] on div "CB-10-DCZ04" at bounding box center [1099, 188] width 138 height 15
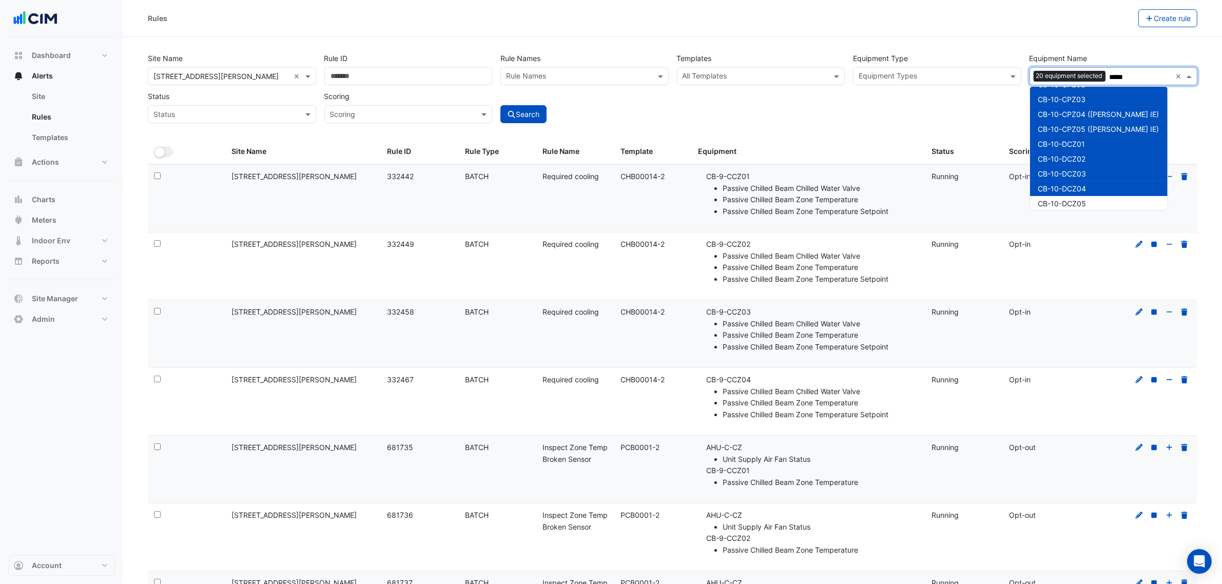
click at [1088, 205] on div "CB-10-DCZ05" at bounding box center [1099, 203] width 138 height 15
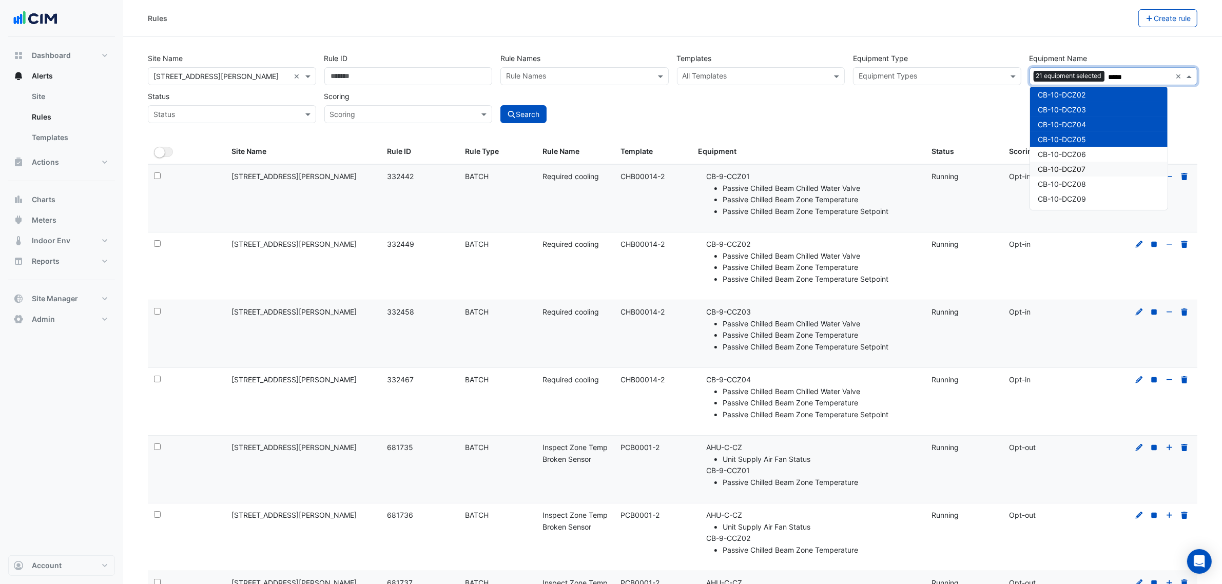
click at [1091, 167] on div "CB-10-DCZ07" at bounding box center [1099, 169] width 138 height 15
click at [1091, 152] on div "CB-10-DCZ06" at bounding box center [1099, 154] width 138 height 15
click at [1095, 186] on div "CB-10-DCZ08" at bounding box center [1099, 184] width 138 height 15
click at [1094, 194] on div "CB-10-DCZ09" at bounding box center [1099, 198] width 138 height 15
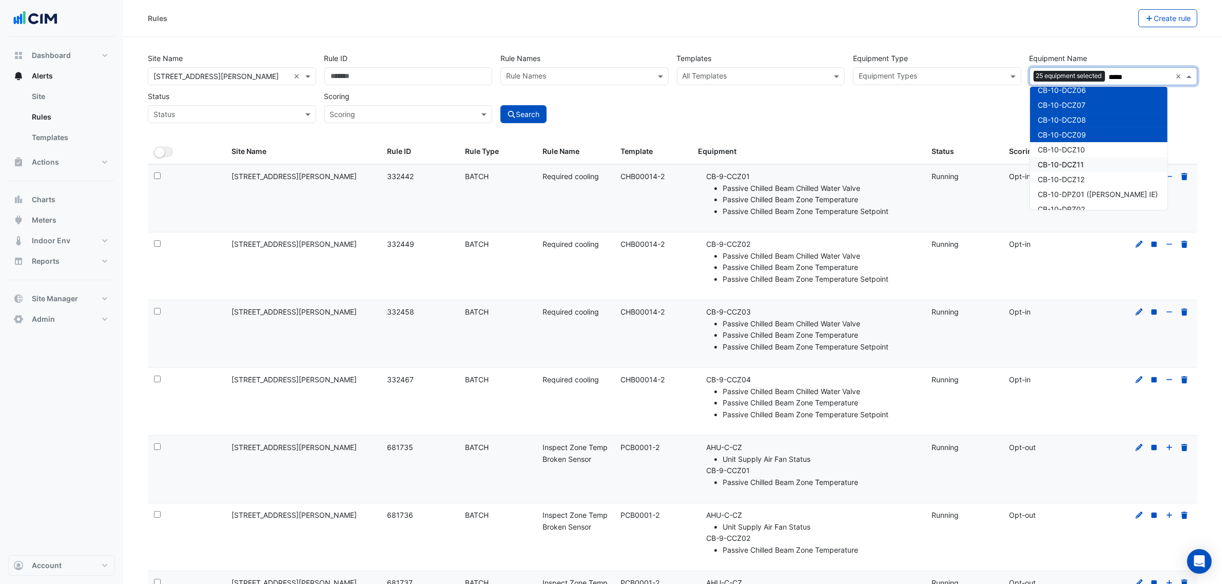
click at [1096, 161] on div "CB-10-DCZ11" at bounding box center [1099, 164] width 138 height 15
click at [1096, 149] on div "CB-10-DCZ10" at bounding box center [1099, 149] width 138 height 15
click at [1095, 174] on div "CB-10-DCZ12" at bounding box center [1099, 179] width 138 height 15
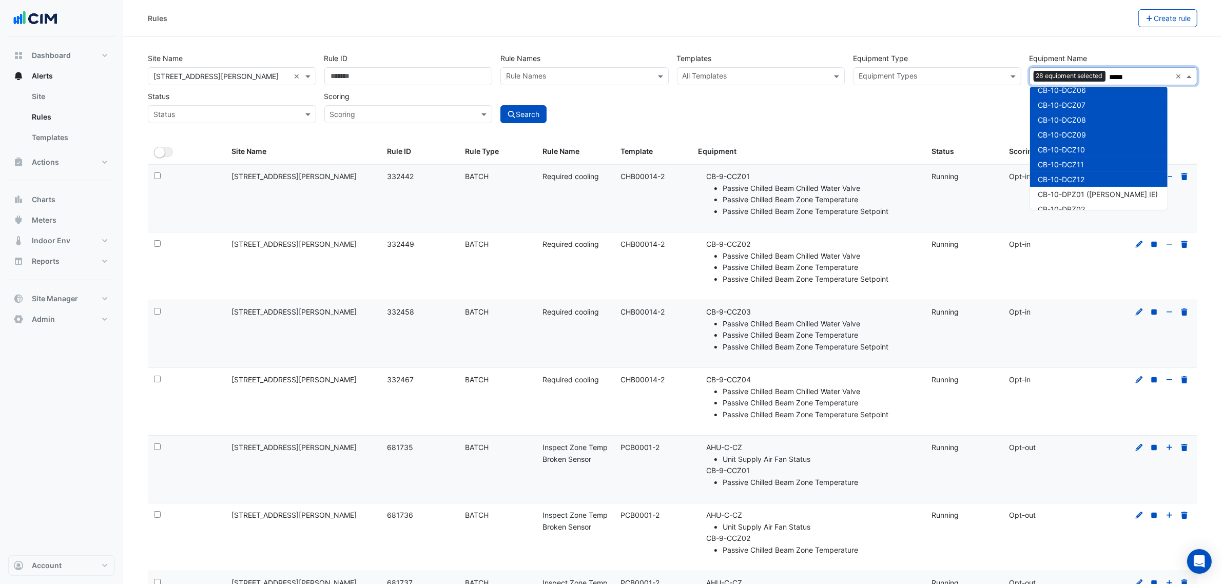
click at [1096, 191] on span "CB-10-DPZ01 (NABERS IE)" at bounding box center [1098, 194] width 120 height 9
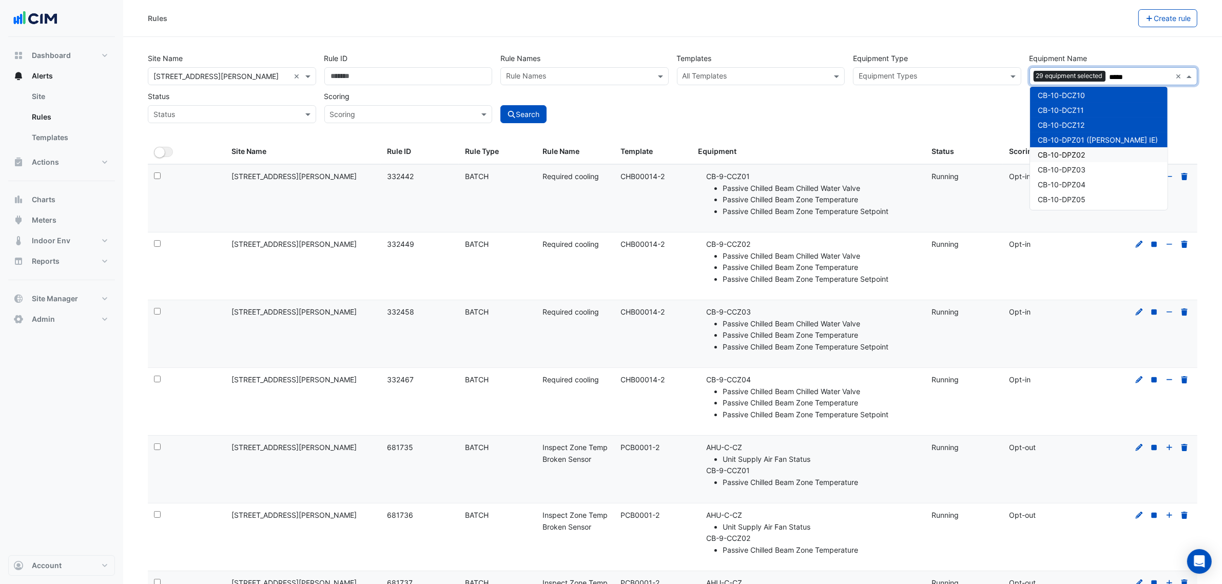
click at [1094, 158] on div "CB-10-DPZ02" at bounding box center [1099, 154] width 138 height 15
drag, startPoint x: 1096, startPoint y: 170, endPoint x: 1096, endPoint y: 176, distance: 5.6
click at [1096, 170] on div "CB-10-DPZ03" at bounding box center [1099, 169] width 138 height 15
click at [1097, 192] on div "CB-10-DPZ05" at bounding box center [1099, 199] width 138 height 15
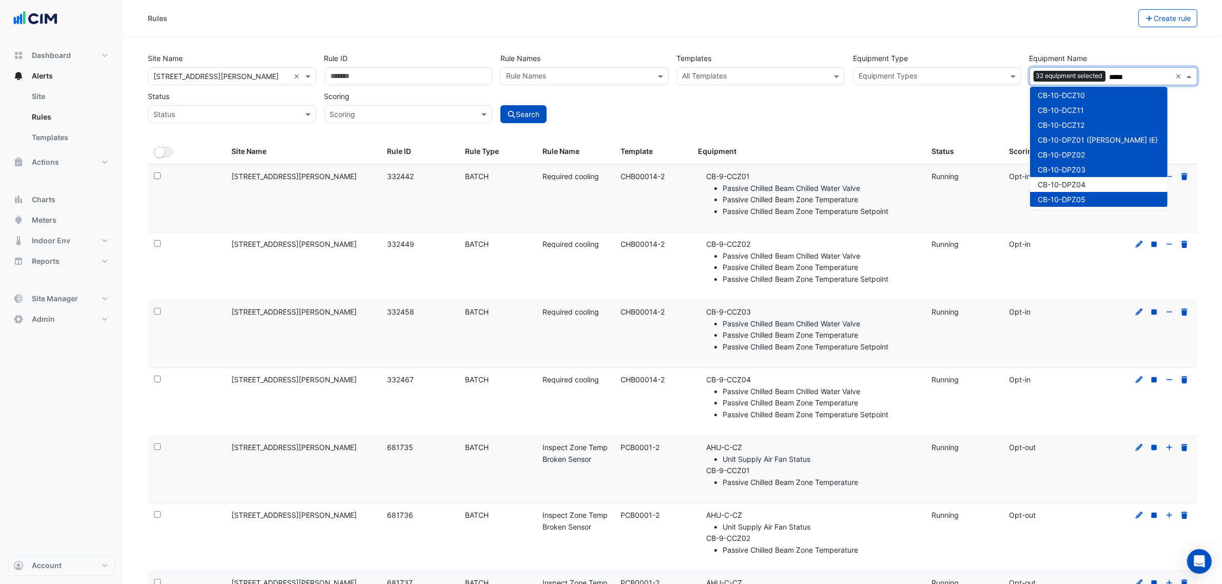
click at [1097, 196] on div "CB-10-DPZ05" at bounding box center [1099, 199] width 138 height 15
click at [1099, 181] on div "CB-10-DPZ04" at bounding box center [1099, 184] width 138 height 15
click at [1099, 193] on div "CB-10-DPZ05" at bounding box center [1099, 199] width 138 height 15
type input "*****"
drag, startPoint x: 990, startPoint y: 108, endPoint x: 973, endPoint y: 109, distance: 17.0
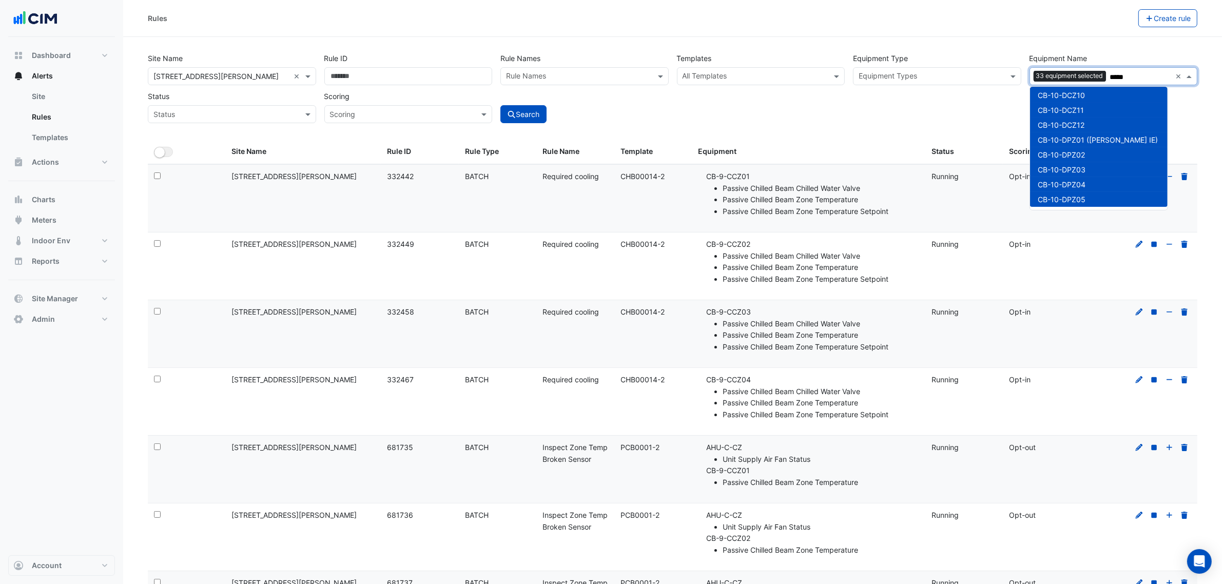
click at [988, 108] on div "Site Name All Sites × 1 Shelley Street × Rule ID Rule Names Rule Names Template…" at bounding box center [673, 85] width 1058 height 76
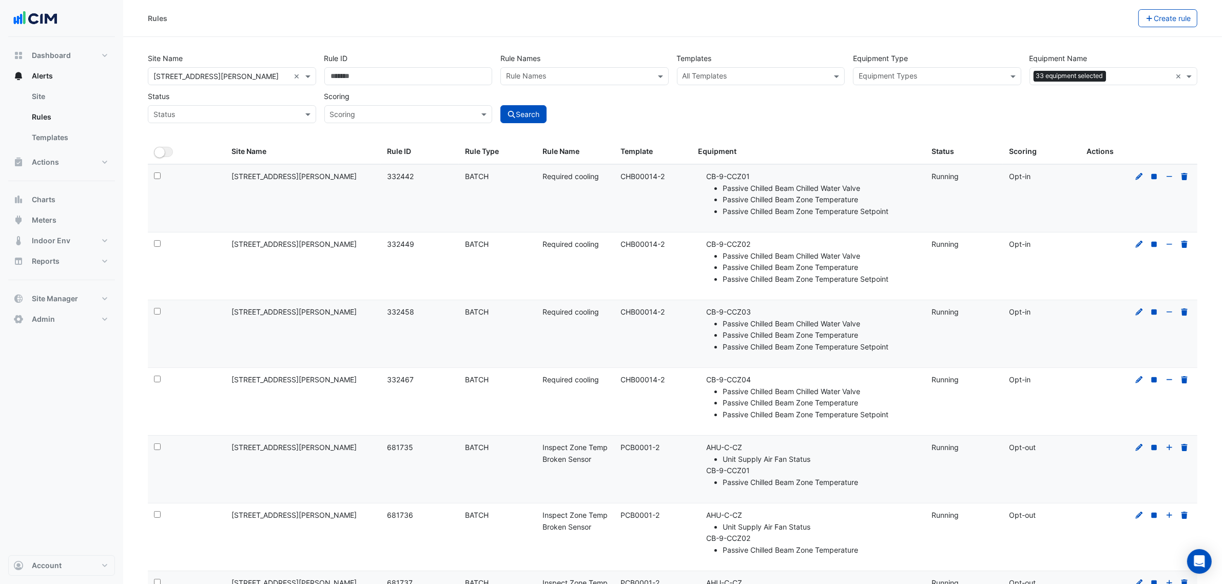
click at [550, 113] on div "Search" at bounding box center [584, 105] width 177 height 36
click at [547, 115] on button "Search" at bounding box center [523, 114] width 46 height 18
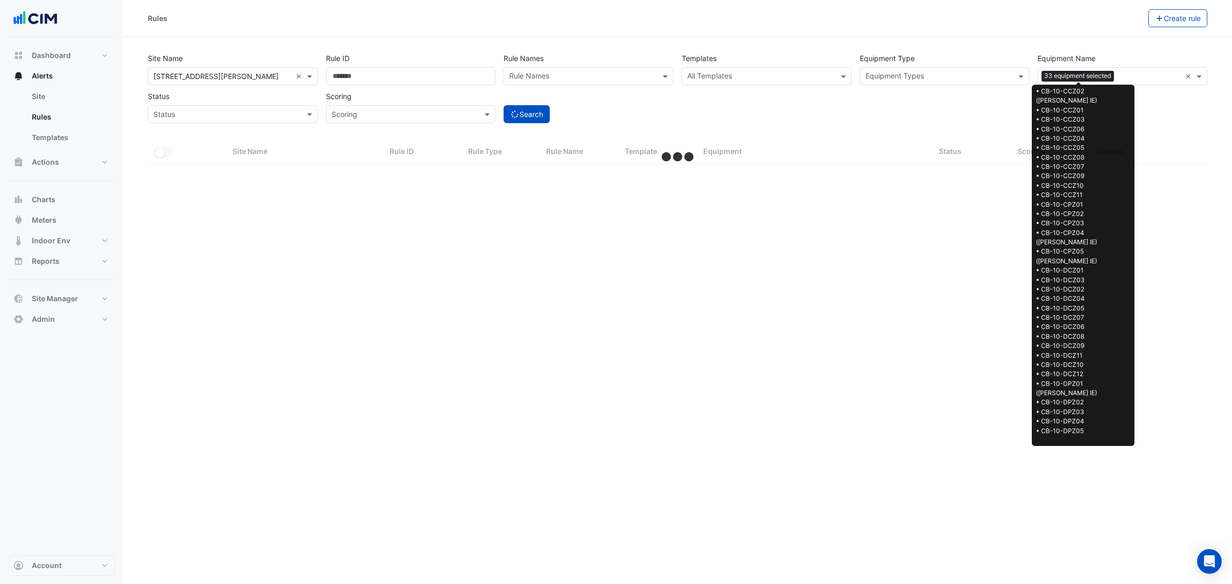
select select "***"
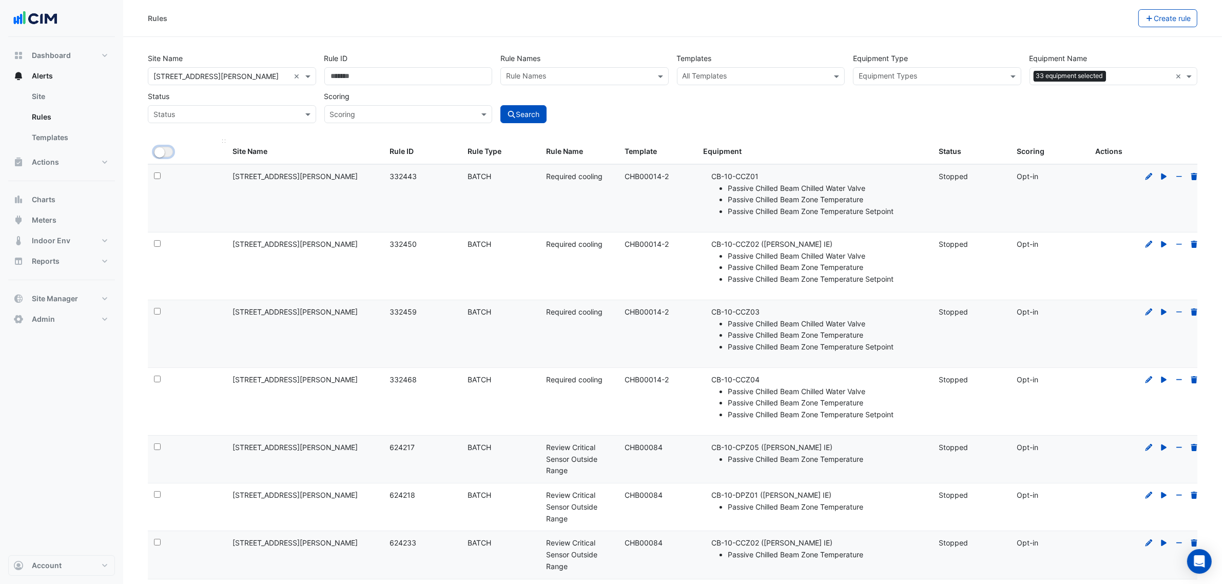
click at [159, 154] on small "button" at bounding box center [159, 152] width 10 height 10
drag, startPoint x: 1117, startPoint y: 6, endPoint x: 1112, endPoint y: 14, distance: 10.0
click at [1117, 6] on div "Rules Bulk Actions Update - search by site and a single template Start 41 selec…" at bounding box center [672, 18] width 1099 height 37
click at [1112, 14] on button "Bulk Actions" at bounding box center [1106, 18] width 61 height 18
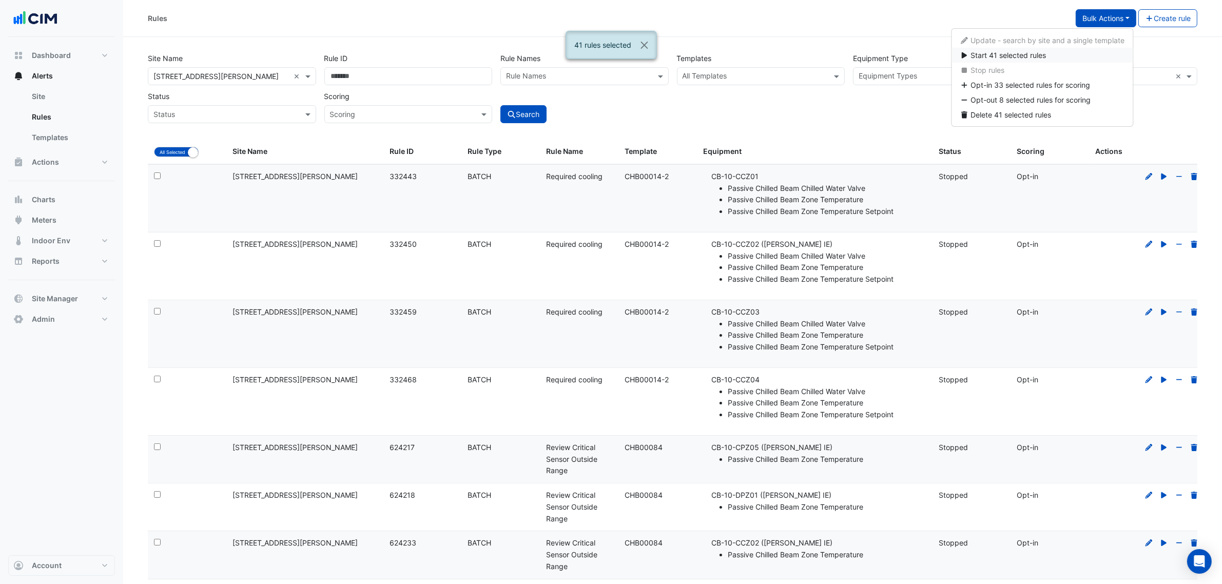
click at [1030, 54] on span "Start 41 selected rules" at bounding box center [1008, 55] width 75 height 9
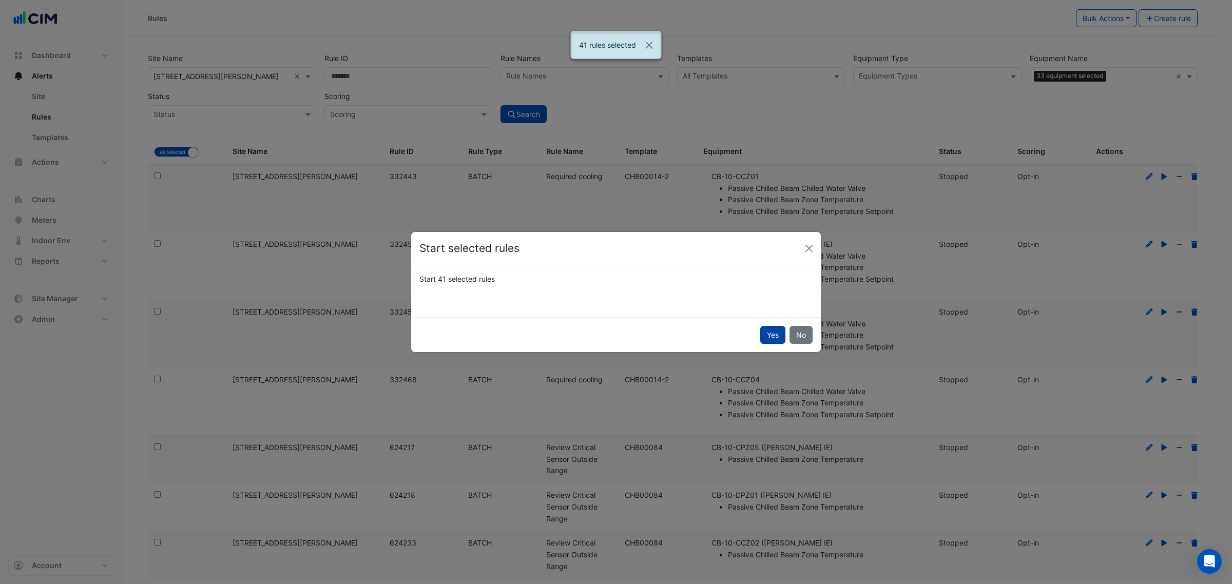
drag, startPoint x: 757, startPoint y: 338, endPoint x: 768, endPoint y: 338, distance: 11.3
click at [757, 339] on div "Yes No" at bounding box center [616, 334] width 410 height 35
click at [771, 337] on button "Yes" at bounding box center [772, 335] width 25 height 18
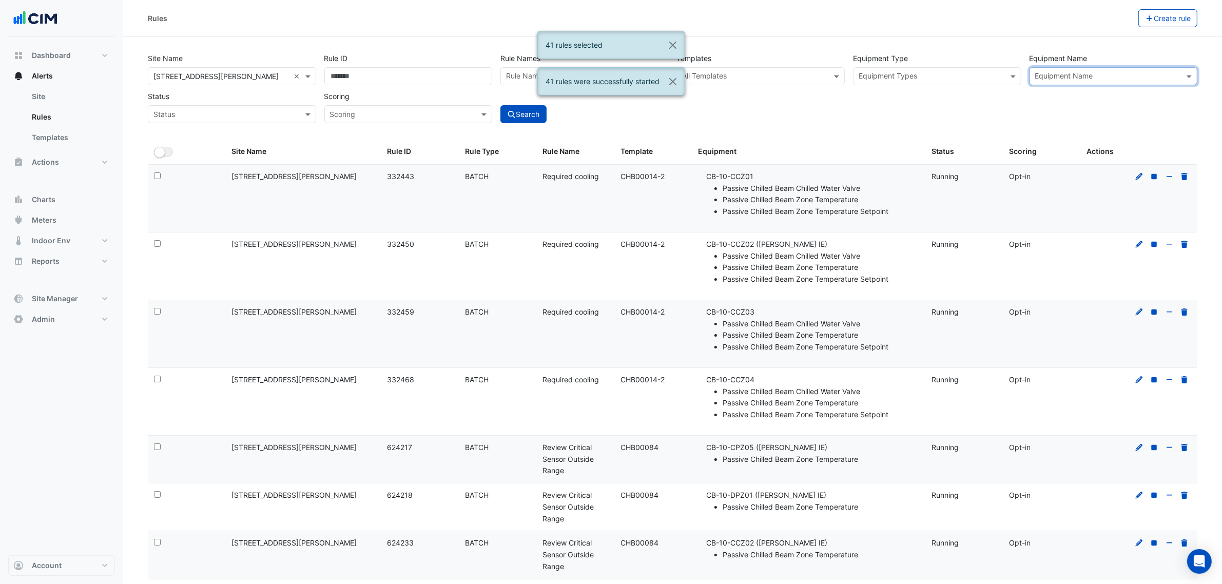
click at [1135, 75] on input "text" at bounding box center [1107, 77] width 145 height 11
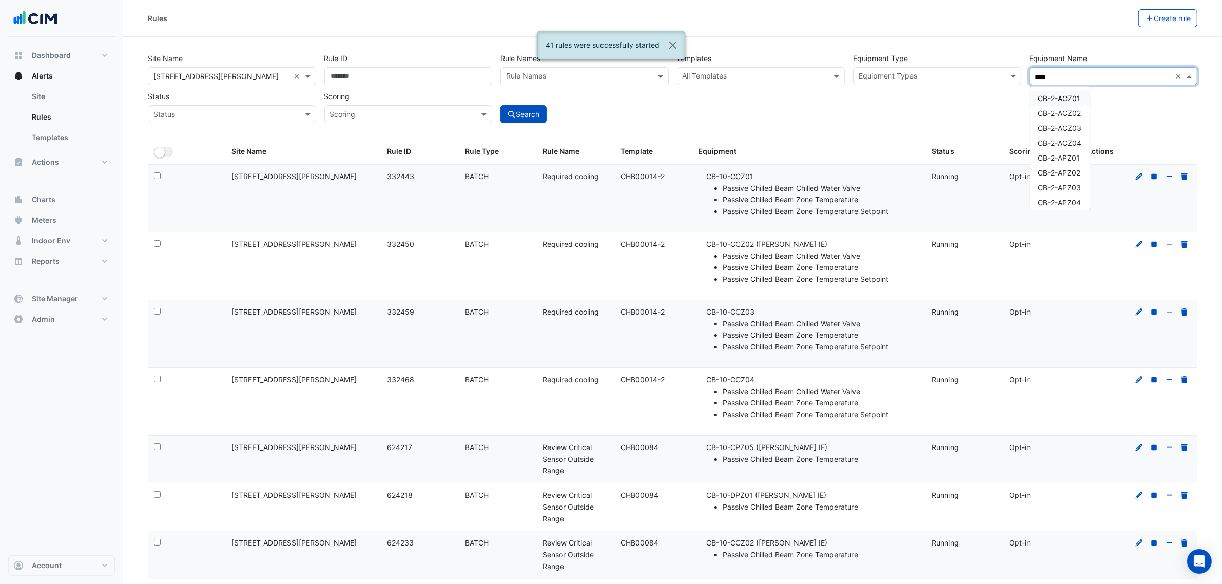
click at [1078, 102] on span "CB-2-ACZ01" at bounding box center [1059, 98] width 43 height 9
click at [1073, 119] on div "CB-2-ACZ02" at bounding box center [1060, 113] width 61 height 15
drag, startPoint x: 1071, startPoint y: 126, endPoint x: 1069, endPoint y: 132, distance: 6.5
click at [1071, 127] on span "CB-2-ACZ03" at bounding box center [1060, 128] width 44 height 9
drag, startPoint x: 1064, startPoint y: 145, endPoint x: 1063, endPoint y: 153, distance: 8.3
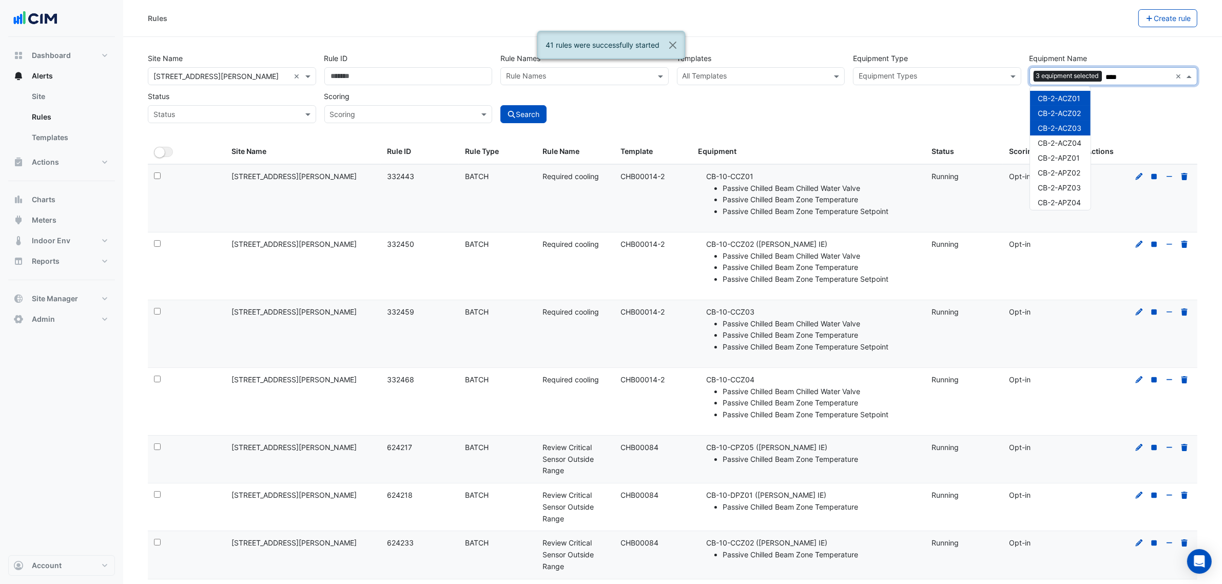
click at [1064, 145] on span "CB-2-ACZ04" at bounding box center [1060, 143] width 44 height 9
drag, startPoint x: 1061, startPoint y: 157, endPoint x: 1058, endPoint y: 171, distance: 14.1
click at [1061, 158] on span "CB-2-APZ01" at bounding box center [1059, 157] width 42 height 9
click at [1058, 180] on div "CB-2-ACZ01 CB-2-ACZ02 CB-2-ACZ03 CB-2-ACZ04 CB-2-APZ01 CB-2-APZ02 CB-2-APZ03 CB…" at bounding box center [1060, 396] width 61 height 610
drag, startPoint x: 1063, startPoint y: 191, endPoint x: 1063, endPoint y: 168, distance: 23.6
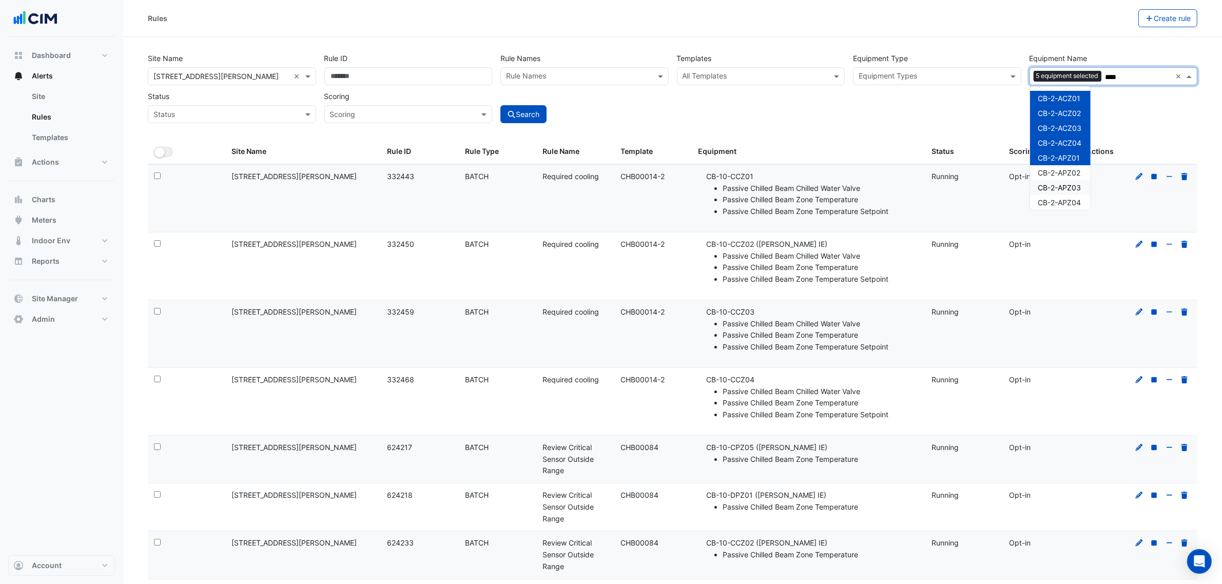
click at [1063, 193] on div "CB-2-APZ03" at bounding box center [1060, 187] width 61 height 15
click at [1063, 165] on div "CB-2-APZ02" at bounding box center [1060, 172] width 61 height 15
click at [1065, 205] on span "CB-2-APZ04" at bounding box center [1059, 202] width 43 height 9
click at [1074, 157] on span "CB-2-BCZ01" at bounding box center [1059, 153] width 43 height 9
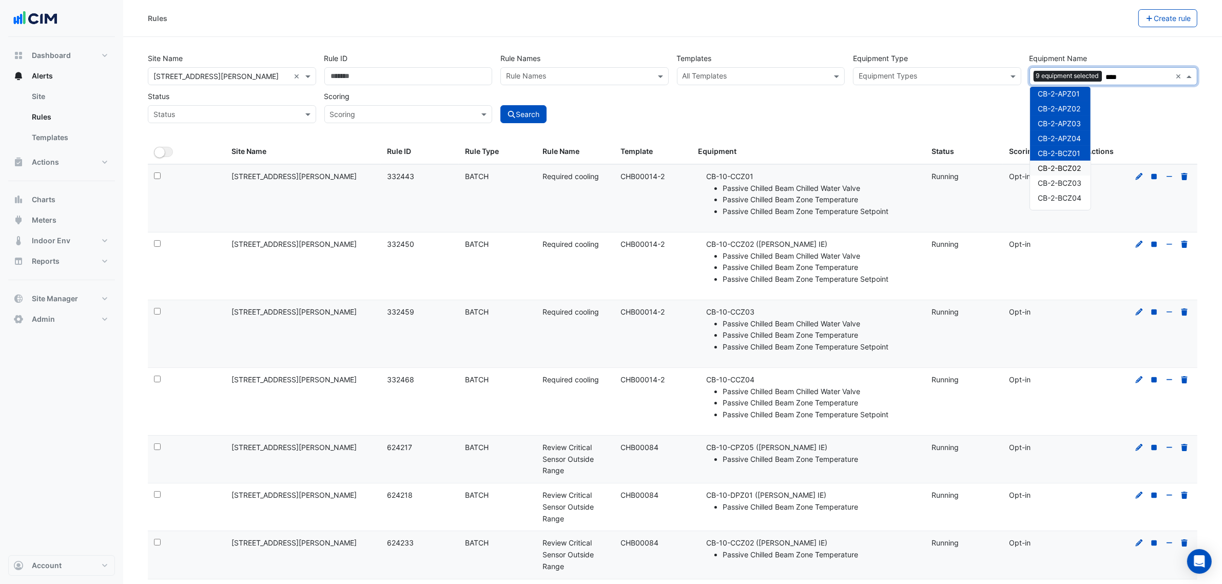
click at [1074, 168] on span "CB-2-BCZ02" at bounding box center [1059, 168] width 43 height 9
drag, startPoint x: 1074, startPoint y: 177, endPoint x: 1069, endPoint y: 192, distance: 16.1
click at [1073, 178] on div "CB-2-BCZ03" at bounding box center [1060, 183] width 61 height 15
click at [1069, 193] on span "CB-2-BCZ04" at bounding box center [1060, 197] width 44 height 9
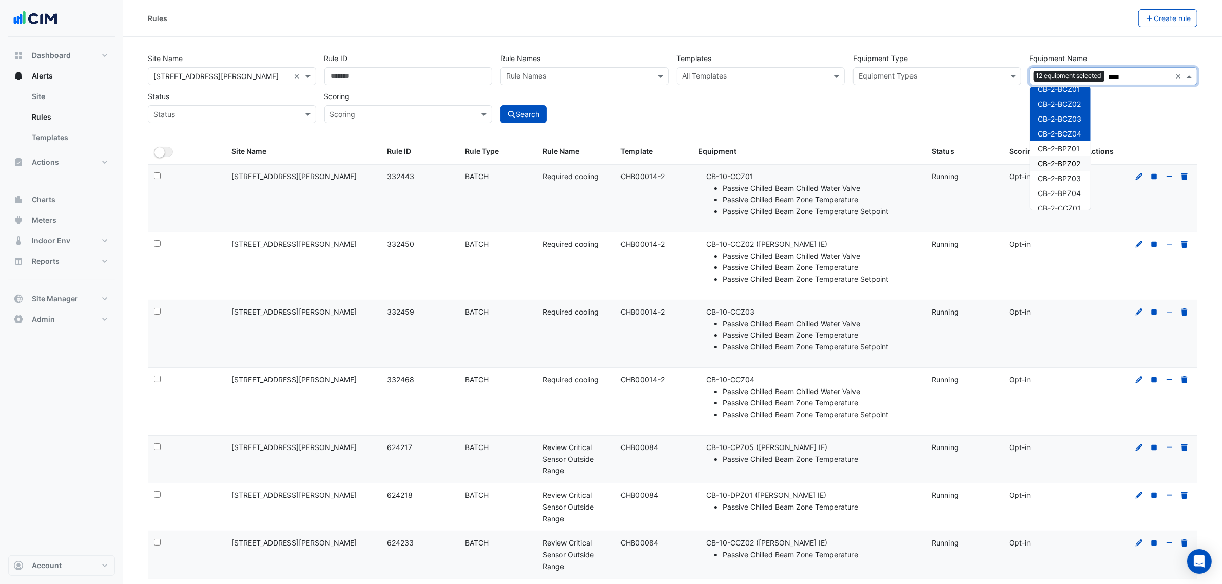
click at [1072, 148] on span "CB-2-BPZ01" at bounding box center [1059, 148] width 42 height 9
click at [1072, 165] on span "CB-2-BPZ02" at bounding box center [1059, 163] width 43 height 9
drag, startPoint x: 1072, startPoint y: 173, endPoint x: 1068, endPoint y: 187, distance: 14.3
click at [1072, 174] on span "CB-2-BPZ03" at bounding box center [1059, 178] width 43 height 9
drag, startPoint x: 1068, startPoint y: 187, endPoint x: 1063, endPoint y: 198, distance: 11.3
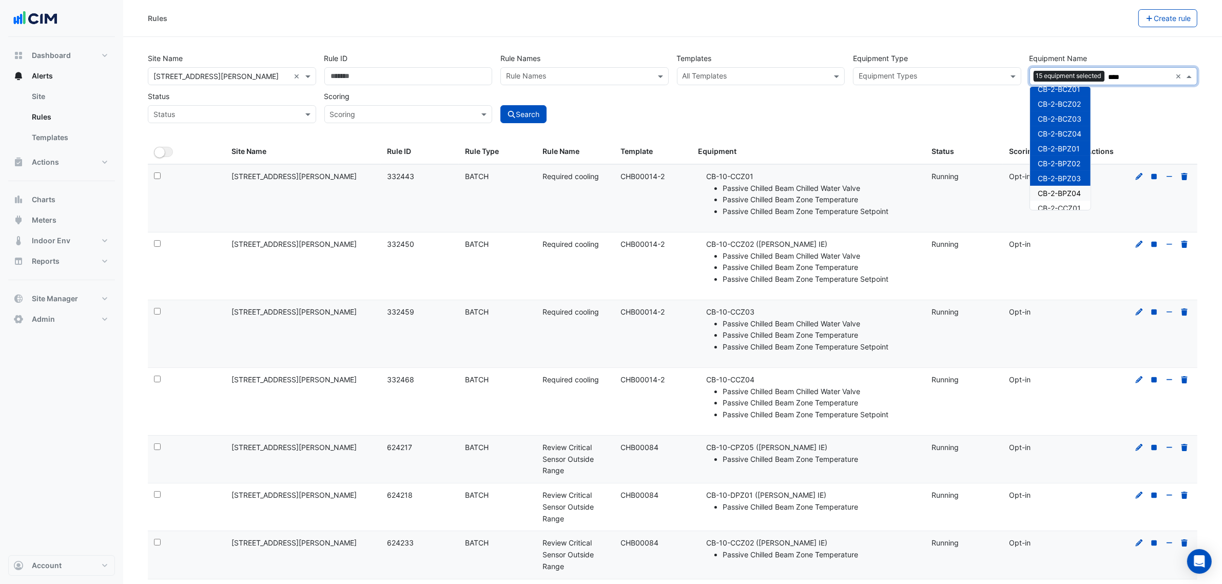
click at [1068, 189] on div "CB-2-BPZ04" at bounding box center [1060, 193] width 61 height 15
click at [1061, 203] on div "CB-2-ACZ01 CB-2-ACZ02 CB-2-ACZ03 CB-2-ACZ04 CB-2-APZ01 CB-2-APZ02 CB-2-APZ03 CB…" at bounding box center [1060, 268] width 61 height 610
click at [1077, 144] on span "CB-2-CCZ01" at bounding box center [1059, 144] width 43 height 9
drag, startPoint x: 1076, startPoint y: 158, endPoint x: 1074, endPoint y: 165, distance: 7.3
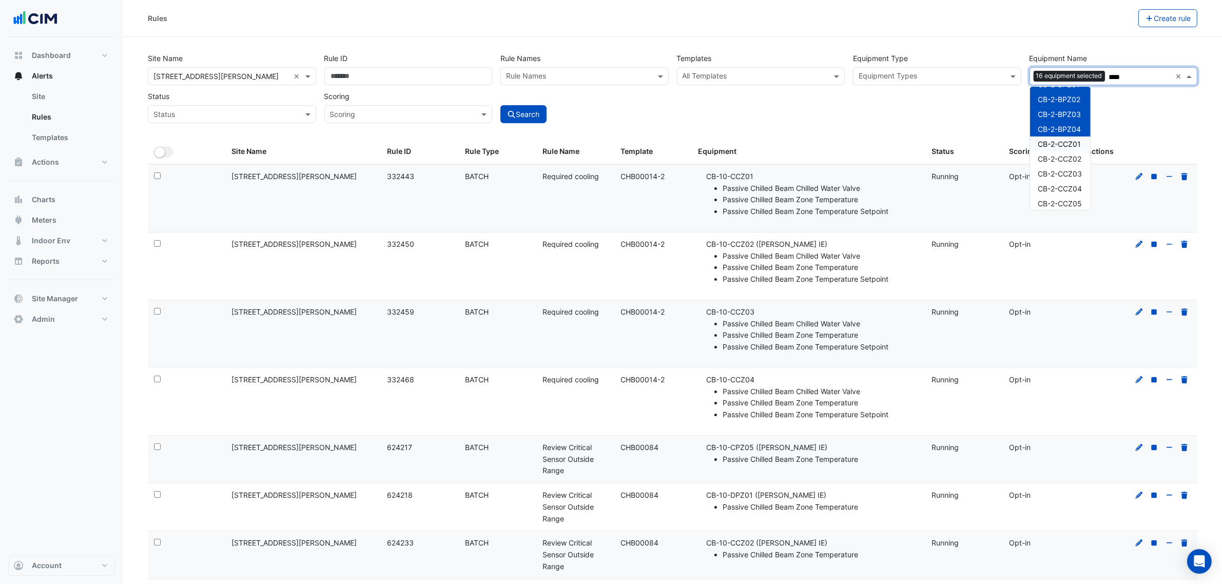
click at [1075, 159] on span "CB-2-CCZ02" at bounding box center [1060, 158] width 44 height 9
drag, startPoint x: 1074, startPoint y: 170, endPoint x: 1071, endPoint y: 182, distance: 12.7
click at [1073, 170] on span "CB-2-CCZ03" at bounding box center [1060, 173] width 44 height 9
drag, startPoint x: 1071, startPoint y: 184, endPoint x: 1068, endPoint y: 193, distance: 9.6
click at [1070, 185] on span "CB-2-CCZ04" at bounding box center [1060, 188] width 44 height 9
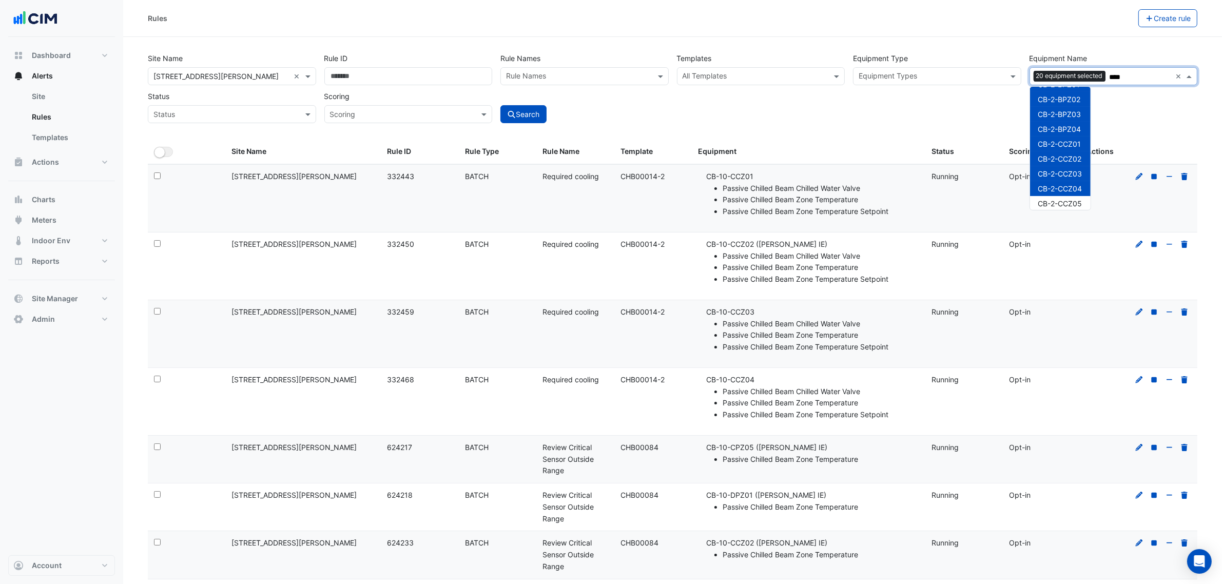
click at [1068, 196] on div "CB-2-ACZ01 CB-2-ACZ02 CB-2-ACZ03 CB-2-ACZ04 CB-2-APZ01 CB-2-APZ02 CB-2-APZ03 CB…" at bounding box center [1060, 203] width 61 height 610
drag, startPoint x: 1075, startPoint y: 142, endPoint x: 1074, endPoint y: 151, distance: 9.4
click at [1074, 142] on span "CB-2-CCZ05" at bounding box center [1060, 139] width 44 height 9
drag, startPoint x: 1074, startPoint y: 151, endPoint x: 1073, endPoint y: 164, distance: 12.9
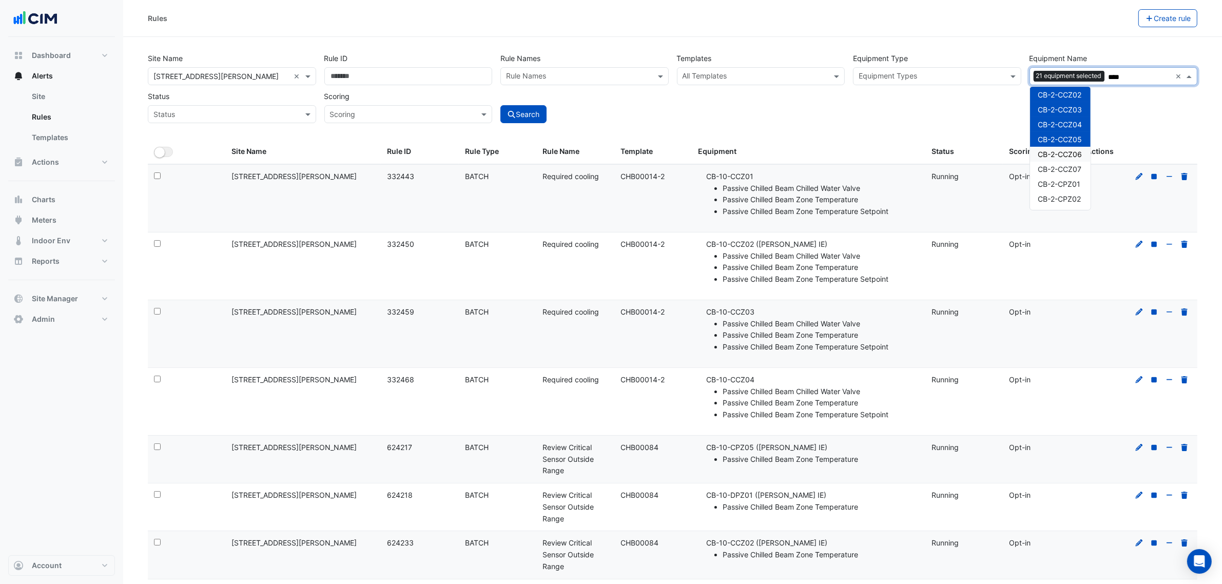
click at [1073, 154] on span "CB-2-CCZ06" at bounding box center [1060, 154] width 44 height 9
drag, startPoint x: 1073, startPoint y: 164, endPoint x: 1069, endPoint y: 176, distance: 11.8
click at [1072, 165] on span "CB-2-CCZ07" at bounding box center [1060, 169] width 44 height 9
click at [1069, 177] on div "CB-2-CPZ01" at bounding box center [1060, 184] width 61 height 15
click at [1066, 193] on div "CB-2-CPZ02" at bounding box center [1060, 198] width 61 height 15
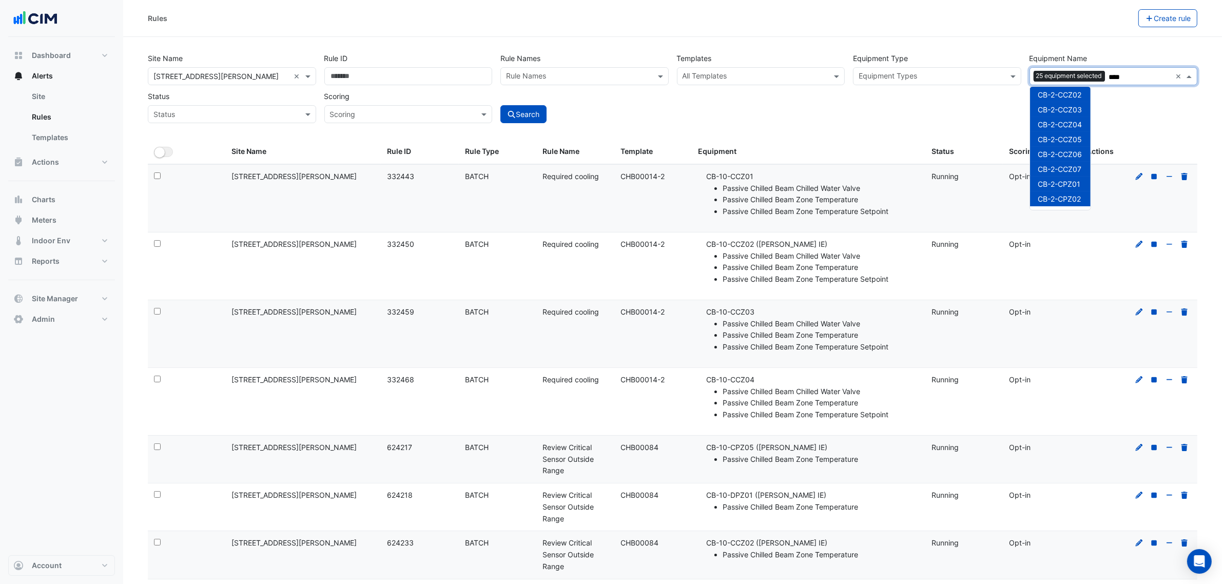
click at [1063, 201] on span "CB-2-CPZ02" at bounding box center [1059, 199] width 43 height 9
drag, startPoint x: 1074, startPoint y: 129, endPoint x: 1074, endPoint y: 146, distance: 16.9
click at [1074, 130] on span "CB-2-CPZ02" at bounding box center [1059, 134] width 43 height 9
drag, startPoint x: 1074, startPoint y: 146, endPoint x: 1071, endPoint y: 160, distance: 14.1
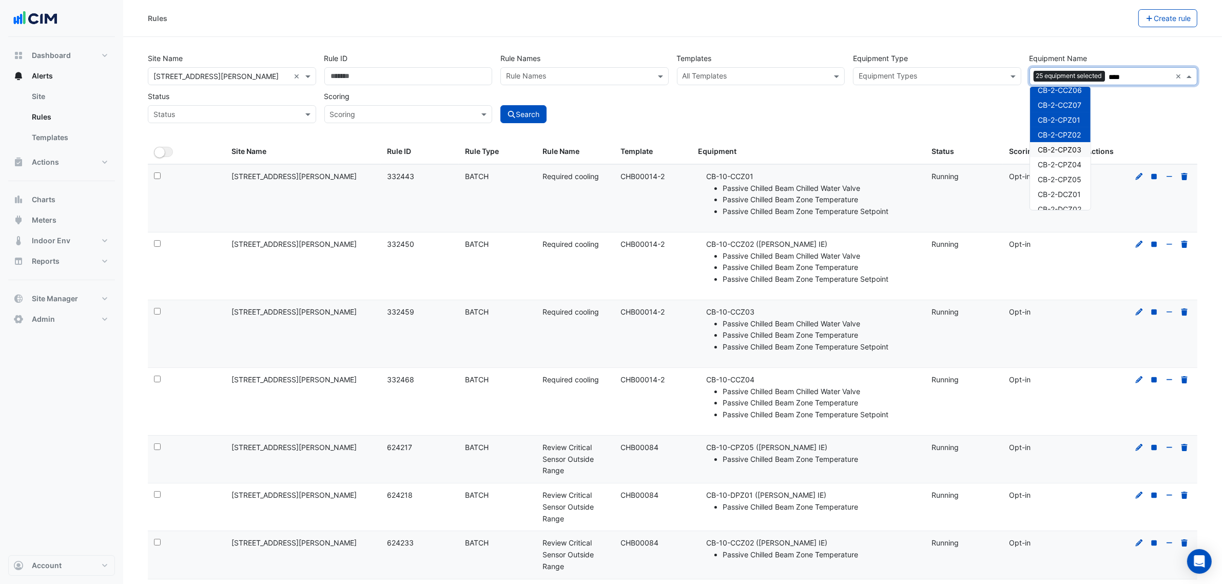
click at [1074, 148] on span "CB-2-CPZ03" at bounding box center [1060, 149] width 44 height 9
click at [1071, 162] on span "CB-2-CPZ04" at bounding box center [1060, 164] width 44 height 9
click at [1065, 178] on span "CB-2-CPZ05" at bounding box center [1060, 179] width 44 height 9
drag, startPoint x: 1062, startPoint y: 187, endPoint x: 1061, endPoint y: 193, distance: 6.2
click at [1061, 188] on div "CB-2-ACZ01 CB-2-ACZ02 CB-2-ACZ03 CB-2-ACZ04 CB-2-APZ01 CB-2-APZ02 CB-2-APZ03 CB…" at bounding box center [1060, 75] width 61 height 610
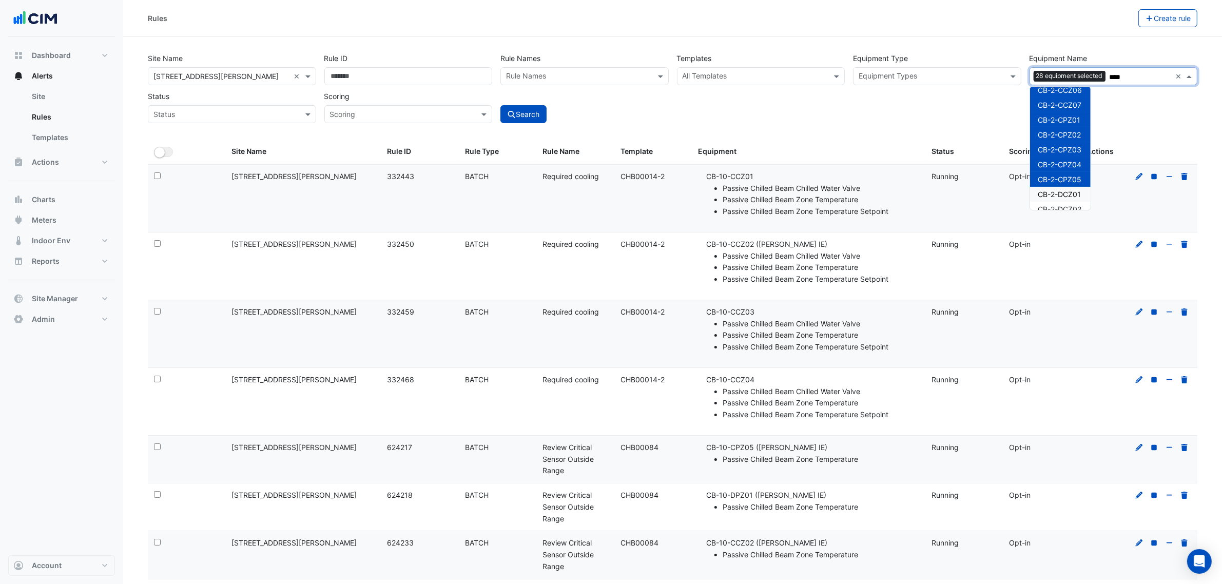
click at [1061, 199] on div "CB-2-DCZ01" at bounding box center [1060, 194] width 61 height 15
click at [1062, 205] on span "CB-2-DCZ02" at bounding box center [1060, 209] width 44 height 9
click at [1069, 161] on span "CB-2-DCZ03" at bounding box center [1060, 160] width 44 height 9
click at [1068, 182] on div "CB-2-DCZ05" at bounding box center [1060, 189] width 61 height 15
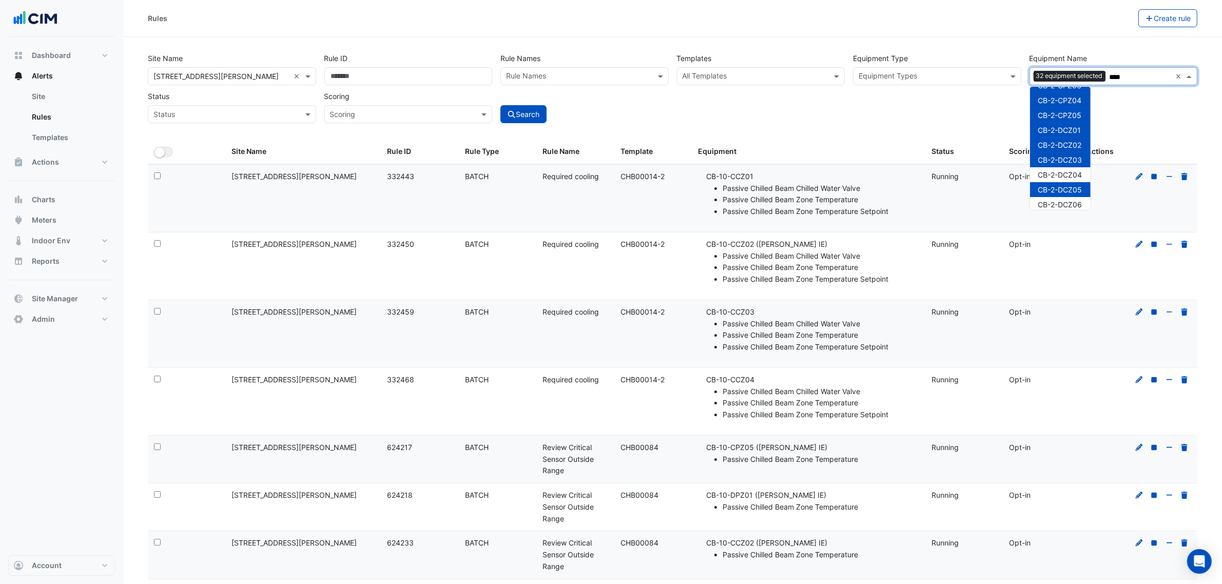
click at [1069, 191] on span "CB-2-DCZ05" at bounding box center [1060, 189] width 44 height 9
click at [1069, 172] on span "CB-2-DCZ04" at bounding box center [1060, 174] width 44 height 9
click at [1072, 192] on span "CB-2-DCZ05" at bounding box center [1060, 189] width 44 height 9
click at [1069, 204] on span "CB-2-DCZ06" at bounding box center [1060, 204] width 44 height 9
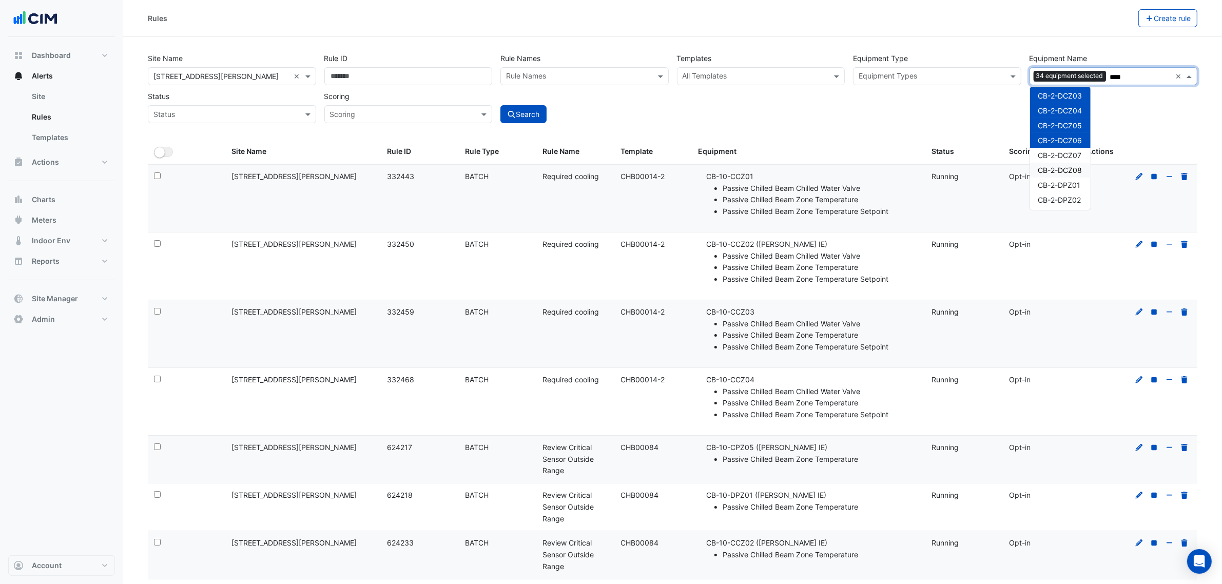
click at [1069, 163] on div "CB-2-DCZ08" at bounding box center [1060, 170] width 61 height 15
drag, startPoint x: 1068, startPoint y: 172, endPoint x: 1068, endPoint y: 165, distance: 7.2
click at [1068, 172] on span "CB-2-DCZ08" at bounding box center [1060, 170] width 44 height 9
click at [1068, 155] on span "CB-2-DCZ07" at bounding box center [1060, 155] width 44 height 9
click at [1065, 174] on div "CB-2-DCZ08" at bounding box center [1060, 170] width 61 height 15
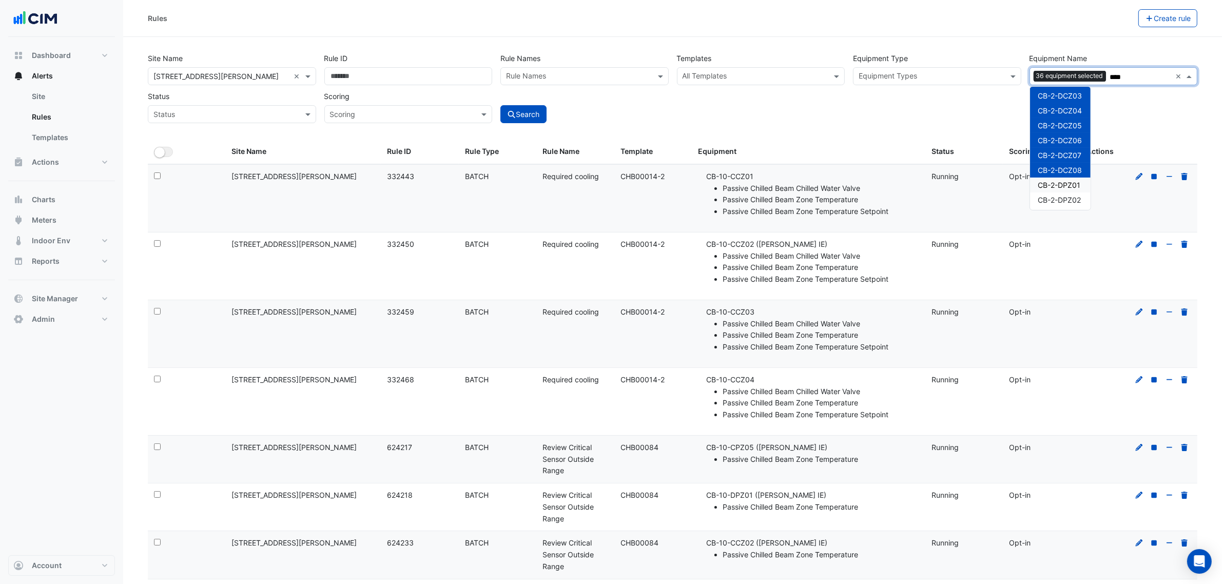
click at [1064, 178] on div "CB-2-DPZ01" at bounding box center [1060, 185] width 61 height 15
drag, startPoint x: 1064, startPoint y: 191, endPoint x: 1070, endPoint y: 197, distance: 8.4
click at [1073, 190] on div "CB-2-DPZ01" at bounding box center [1060, 185] width 61 height 15
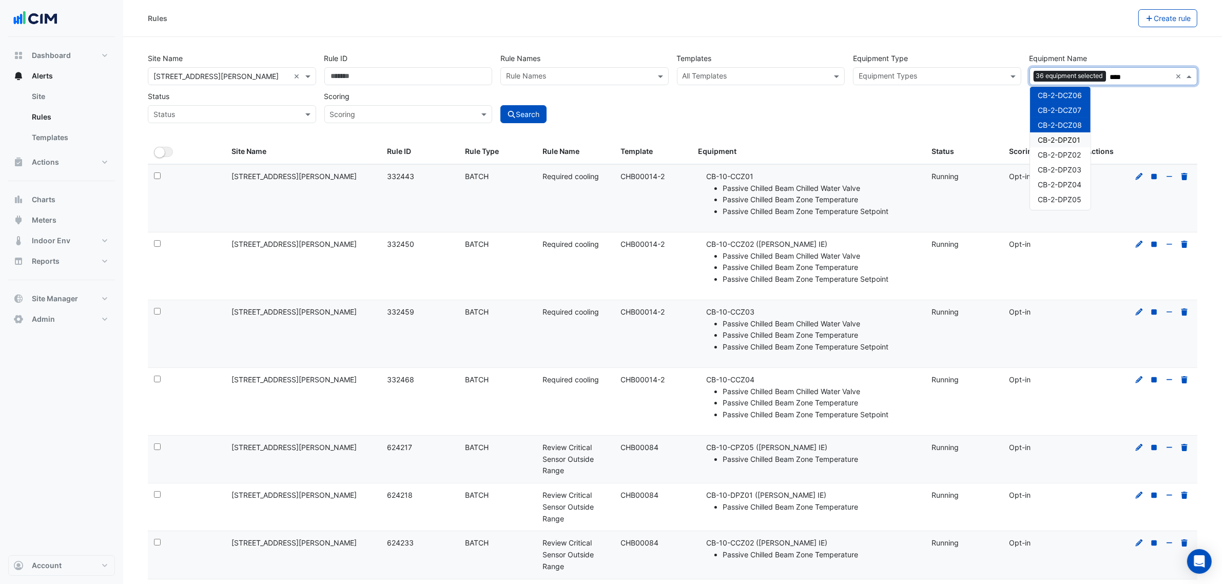
click at [1073, 135] on span "CB-2-DPZ01" at bounding box center [1059, 139] width 43 height 9
drag, startPoint x: 1076, startPoint y: 152, endPoint x: 1078, endPoint y: 163, distance: 11.0
click at [1076, 154] on span "CB-2-DPZ02" at bounding box center [1059, 154] width 43 height 9
click at [1078, 169] on span "CB-2-DPZ03" at bounding box center [1060, 169] width 44 height 9
drag, startPoint x: 1077, startPoint y: 180, endPoint x: 1076, endPoint y: 187, distance: 7.2
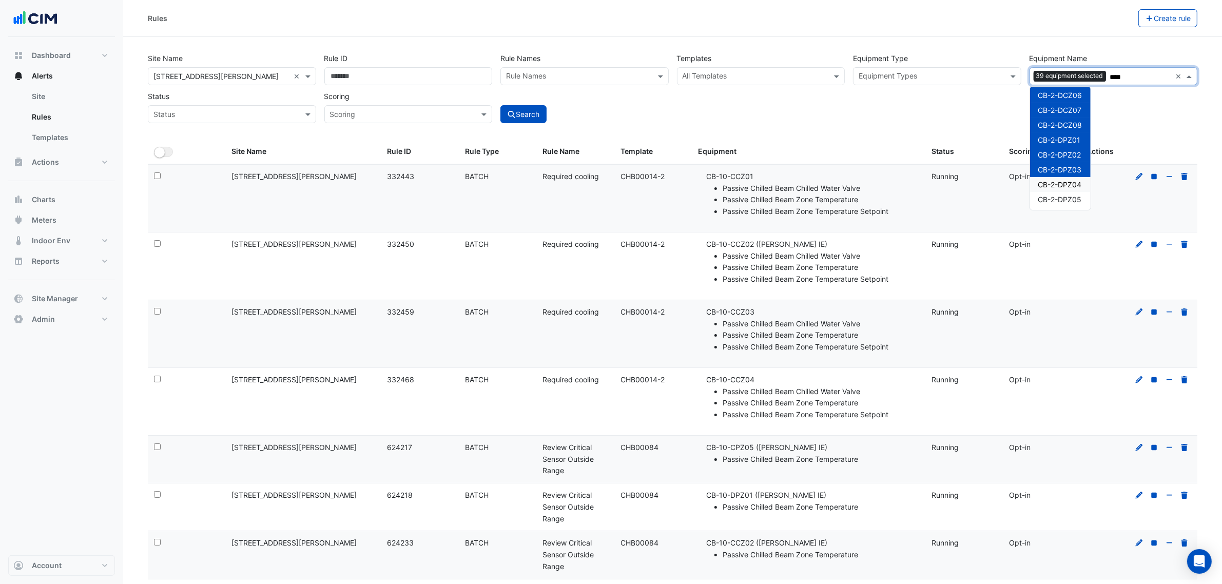
click at [1077, 181] on div "CB-2-DPZ04" at bounding box center [1060, 184] width 61 height 15
click at [1076, 190] on div "CB-2-DPZ04" at bounding box center [1060, 184] width 61 height 15
click at [1074, 200] on span "CB-2-DPZ05" at bounding box center [1060, 199] width 44 height 9
click at [1074, 186] on span "CB-2-DPZ04" at bounding box center [1060, 184] width 44 height 9
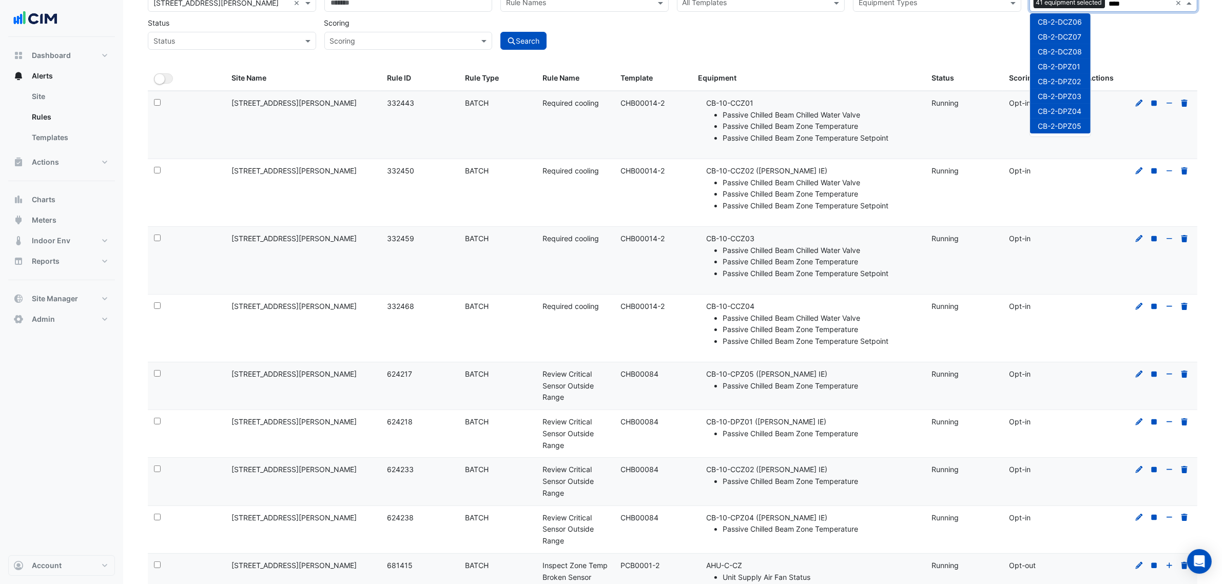
scroll to position [0, 0]
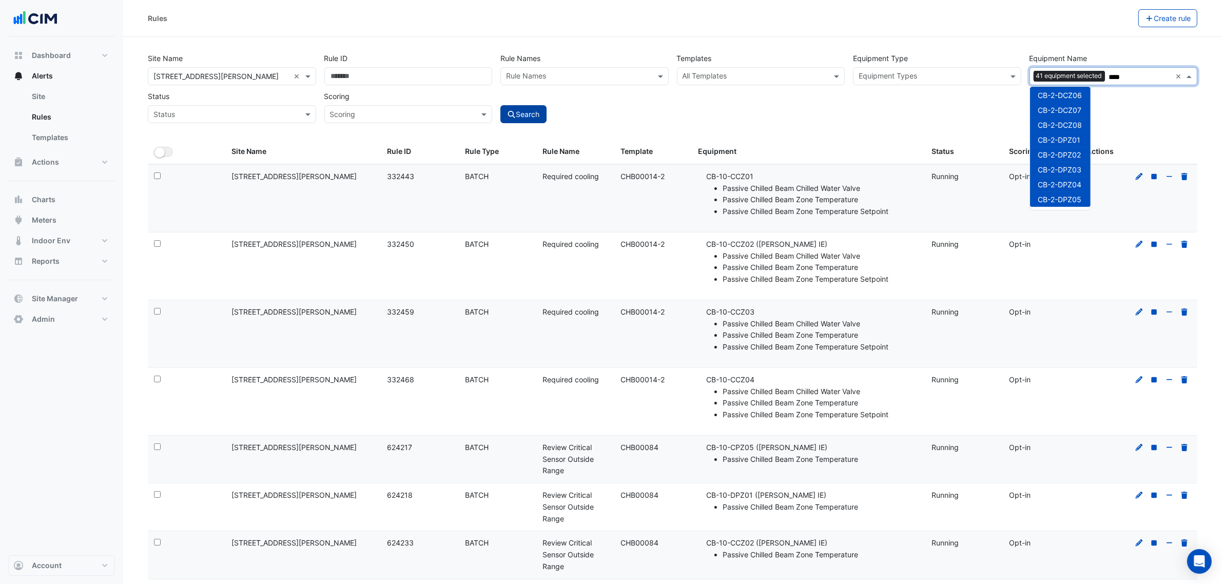
type input "****"
click at [519, 111] on button "Search" at bounding box center [523, 114] width 46 height 18
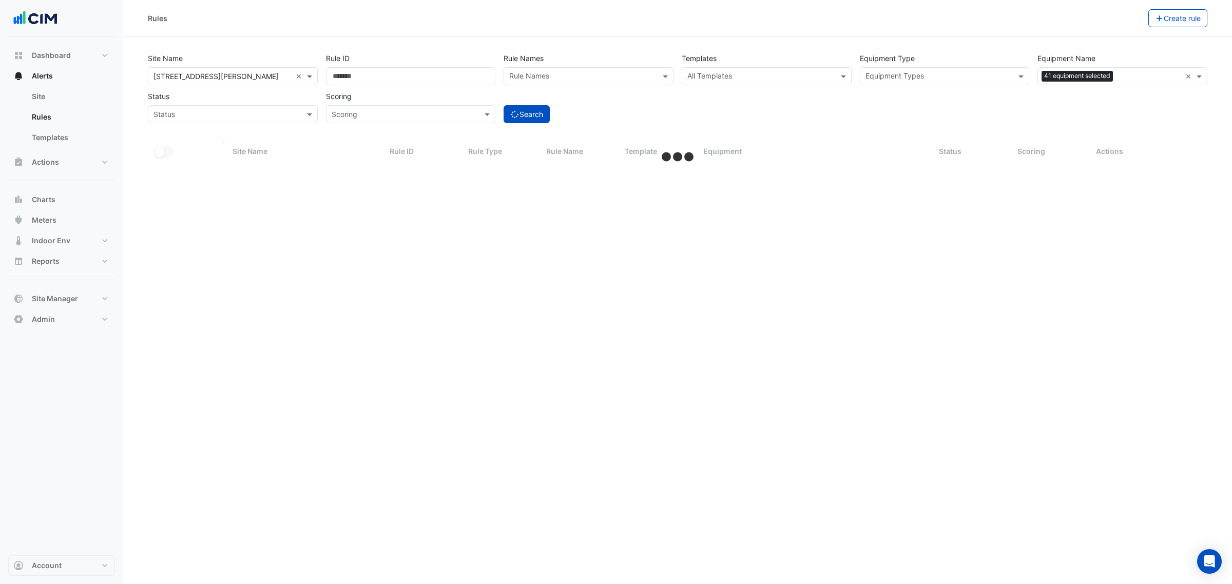
select select "***"
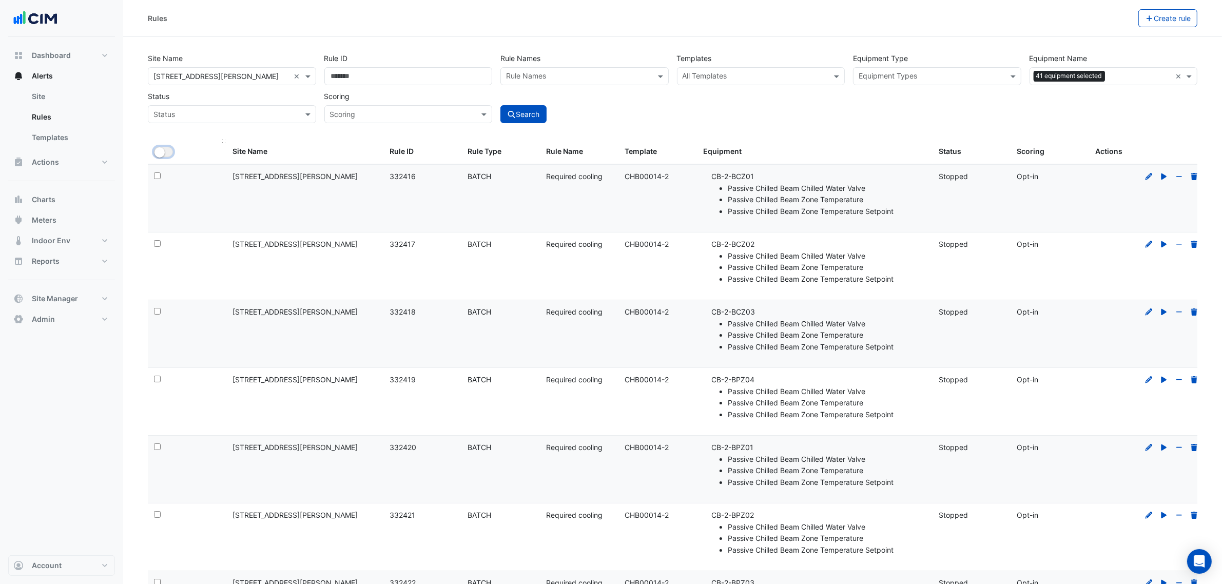
click at [162, 150] on small "button" at bounding box center [159, 152] width 10 height 10
click at [1086, 11] on button "Bulk Actions" at bounding box center [1106, 18] width 61 height 18
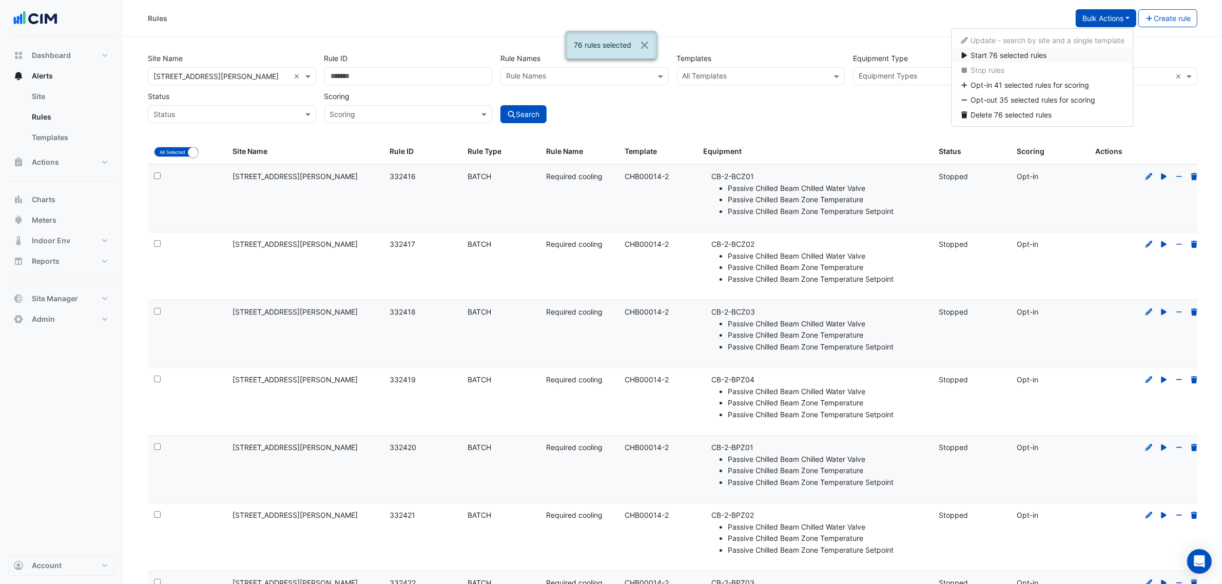
click at [1042, 51] on span "Start 76 selected rules" at bounding box center [1009, 55] width 76 height 9
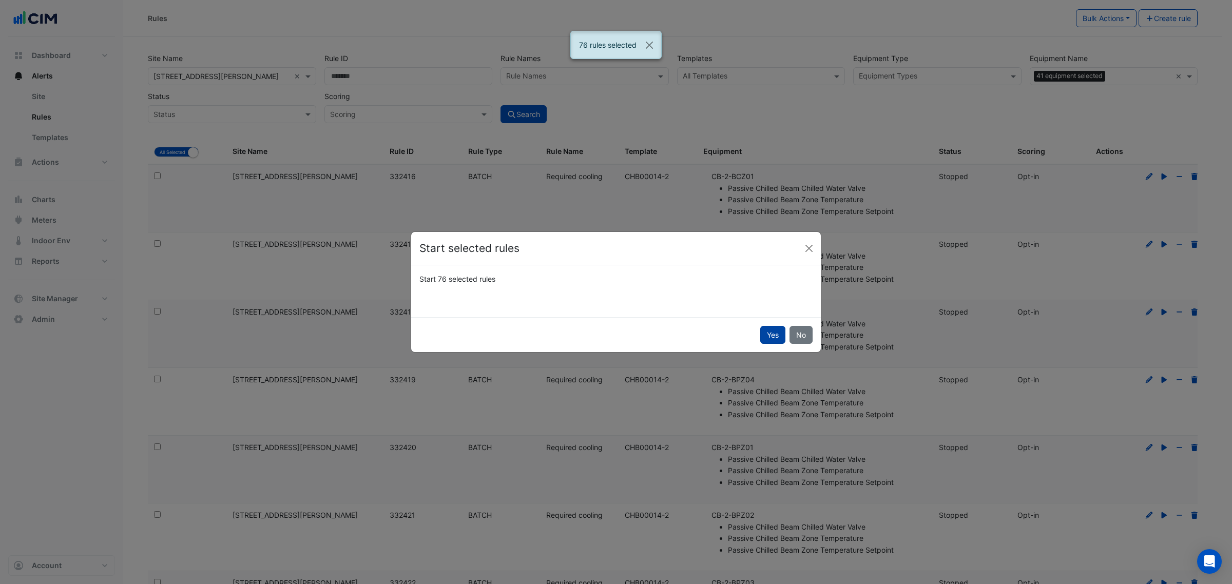
click at [773, 332] on button "Yes" at bounding box center [772, 335] width 25 height 18
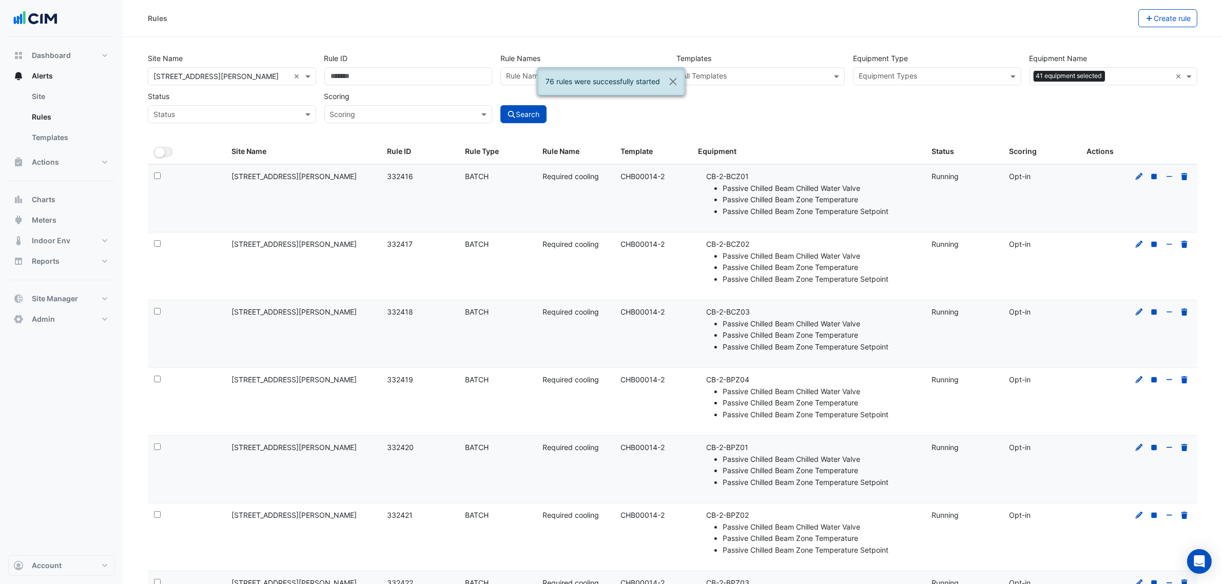
click at [666, 44] on button "Close" at bounding box center [673, 45] width 24 height 28
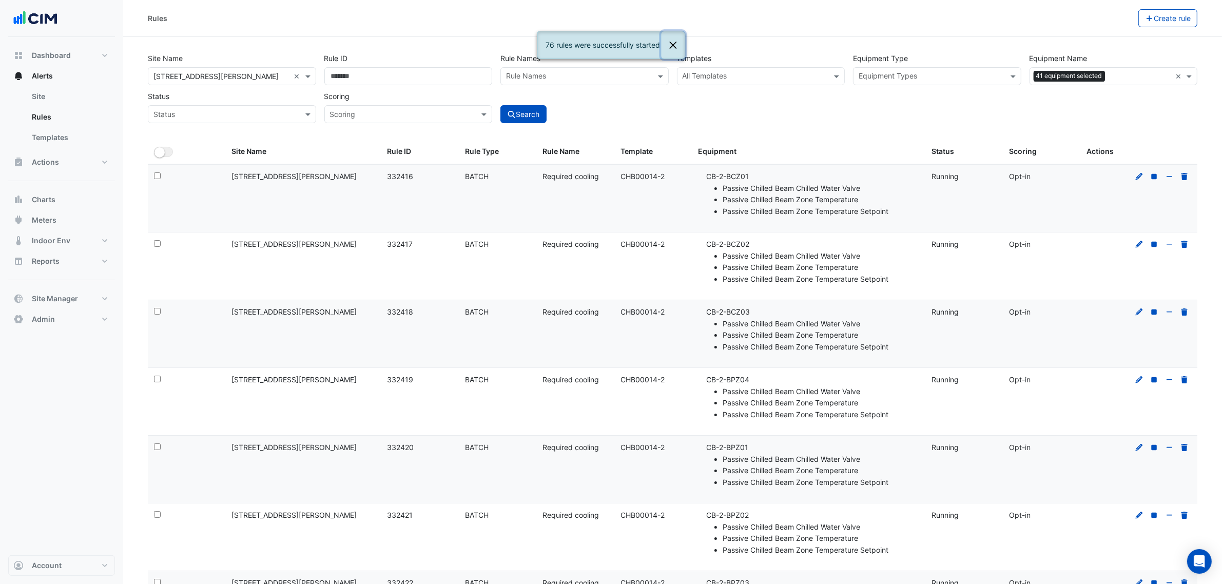
click at [673, 41] on button "Close" at bounding box center [673, 45] width 24 height 28
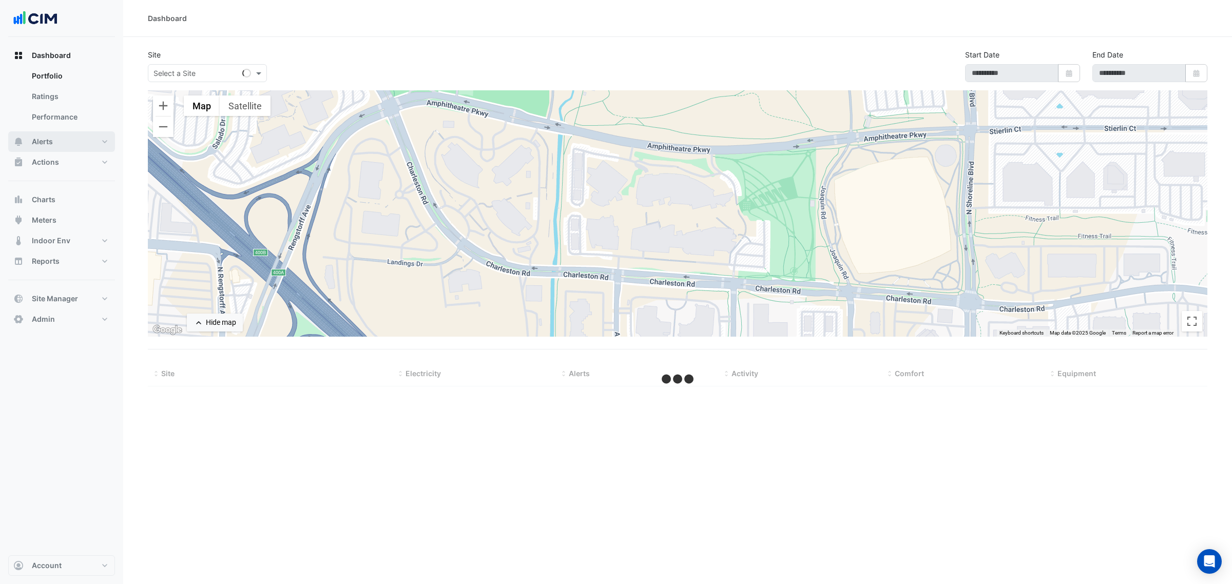
type input "**********"
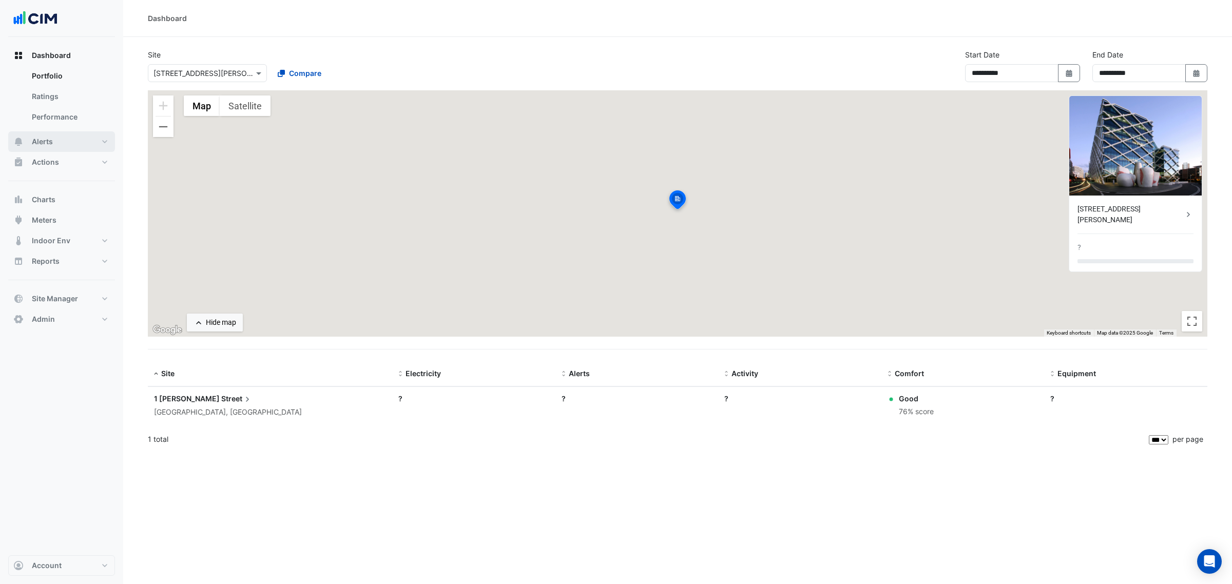
click at [72, 140] on button "Alerts" at bounding box center [61, 141] width 107 height 21
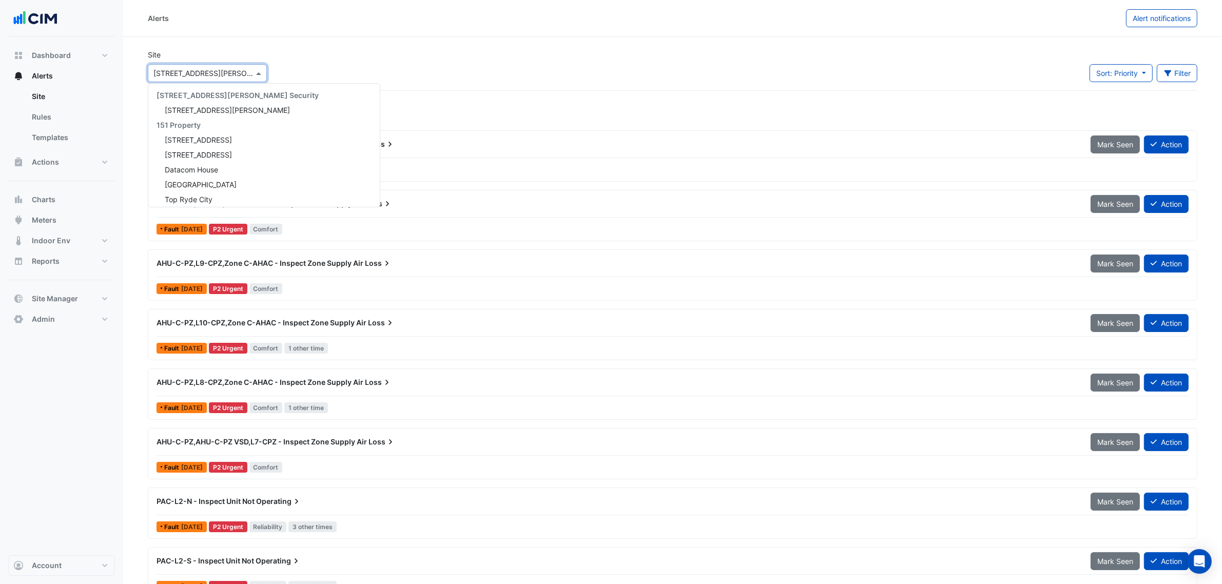
click at [187, 74] on input "text" at bounding box center [196, 73] width 87 height 11
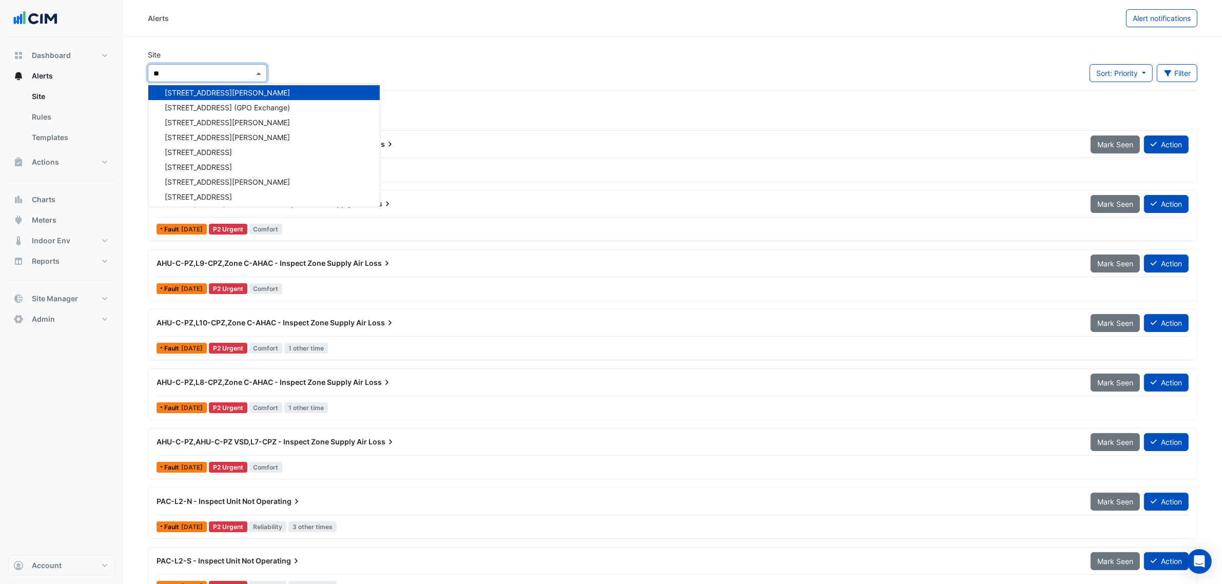
scroll to position [138, 0]
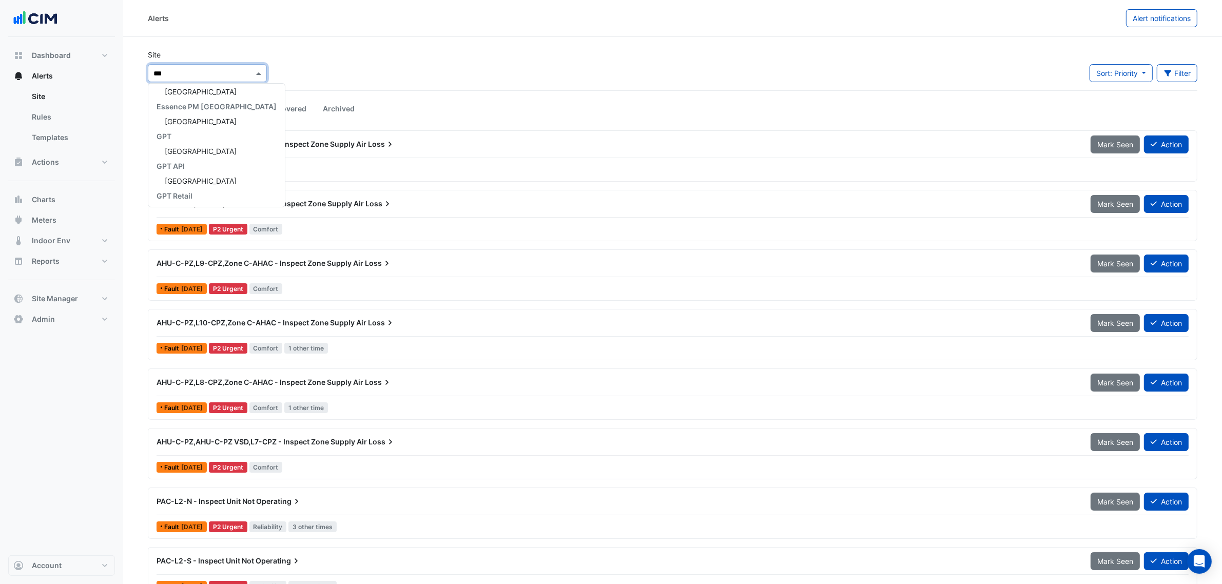
type input "****"
click at [213, 92] on div "[GEOGRAPHIC_DATA]" at bounding box center [216, 91] width 137 height 15
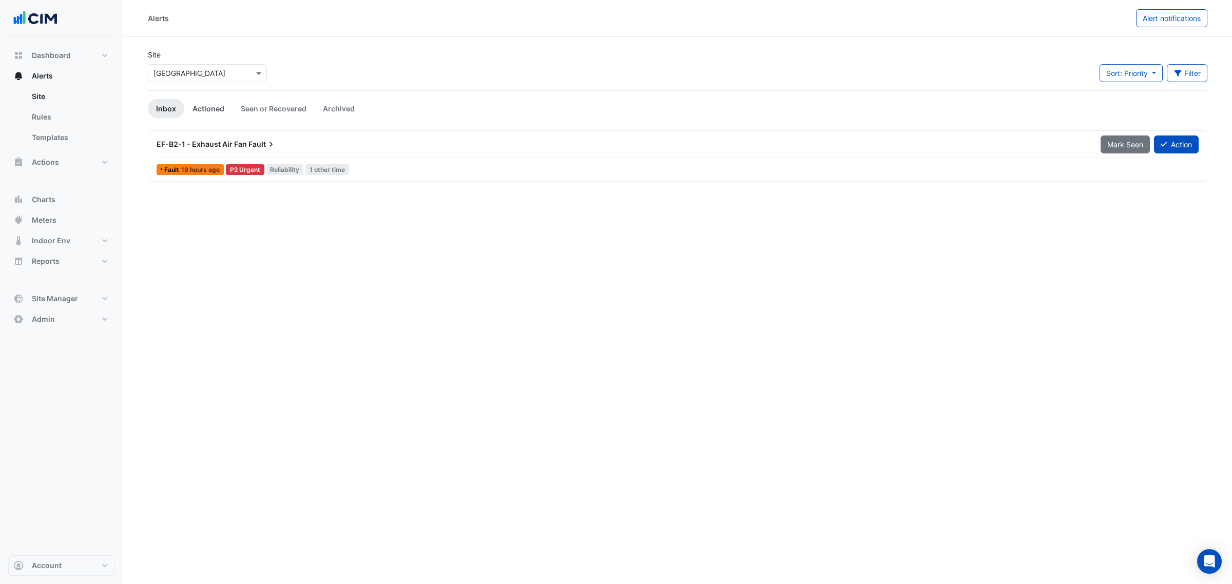
click at [200, 114] on link "Actioned" at bounding box center [208, 108] width 48 height 19
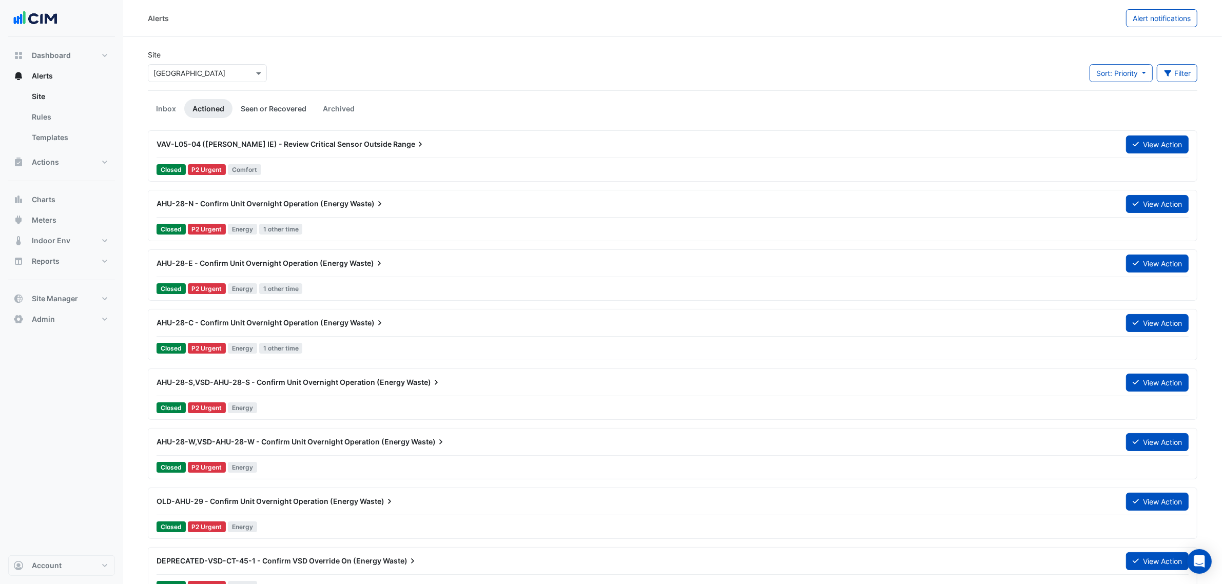
click at [257, 110] on link "Seen or Recovered" at bounding box center [273, 108] width 82 height 19
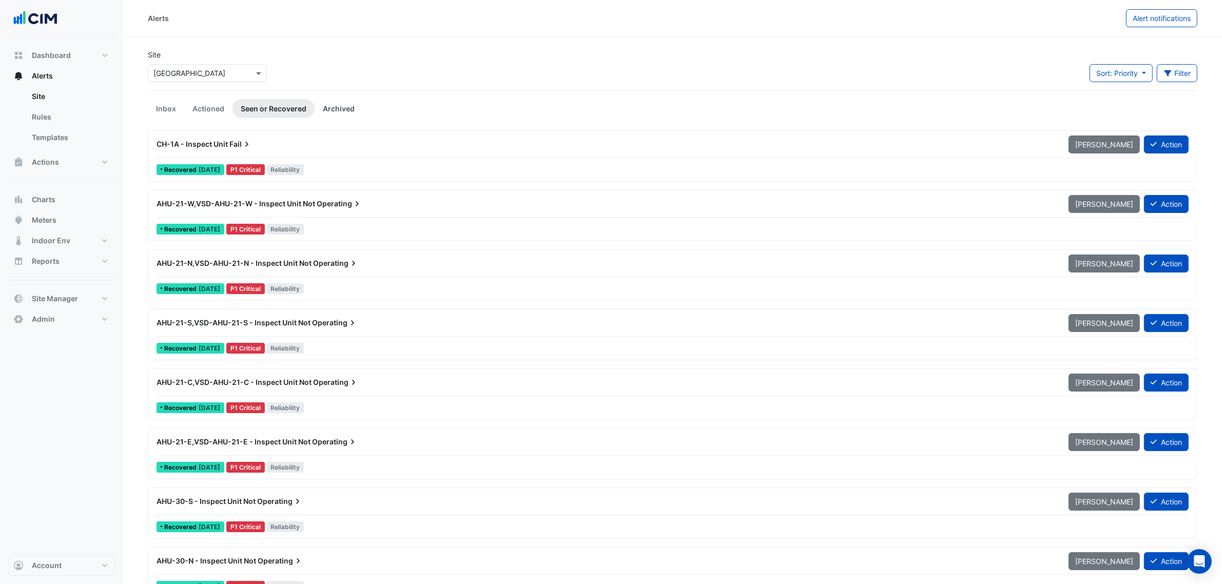
click at [336, 110] on link "Archived" at bounding box center [339, 108] width 48 height 19
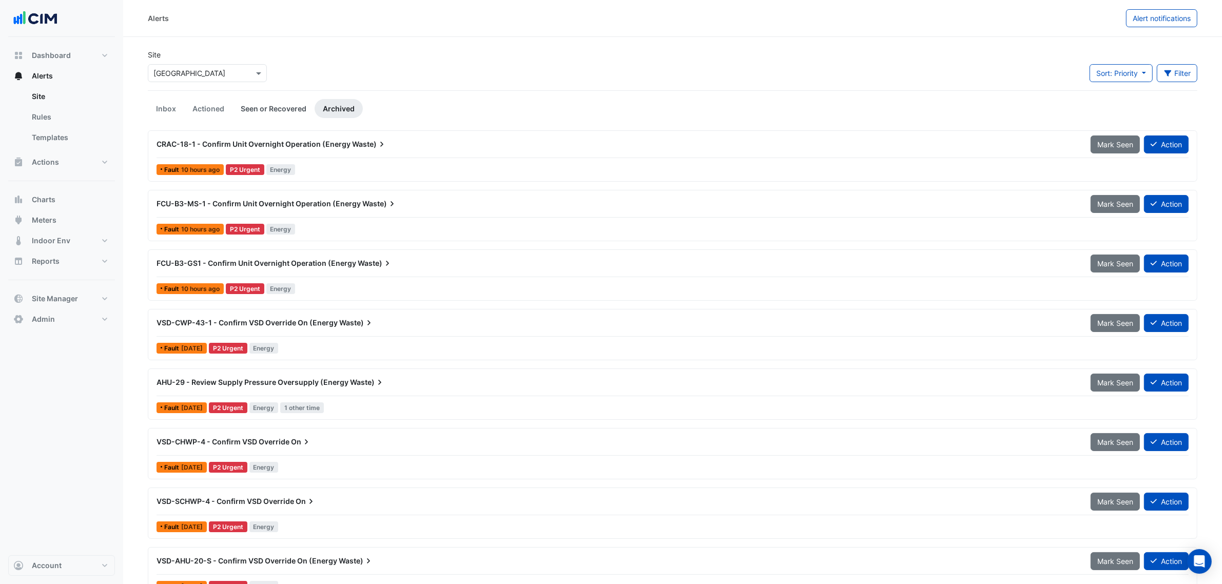
click at [296, 106] on link "Seen or Recovered" at bounding box center [273, 108] width 82 height 19
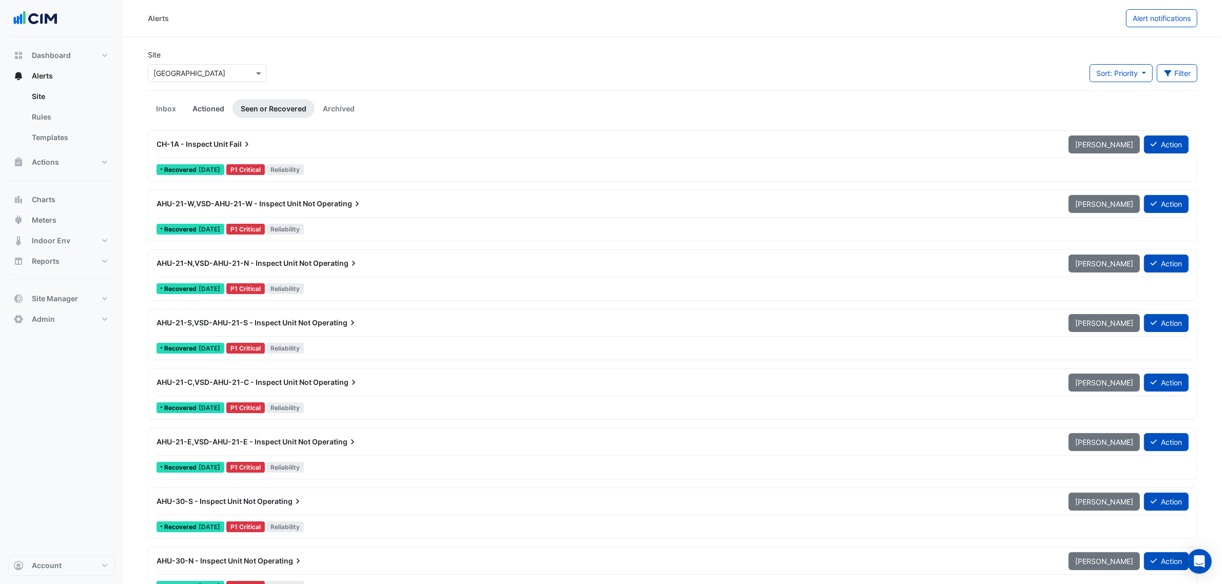
click at [230, 108] on link "Actioned" at bounding box center [208, 108] width 48 height 19
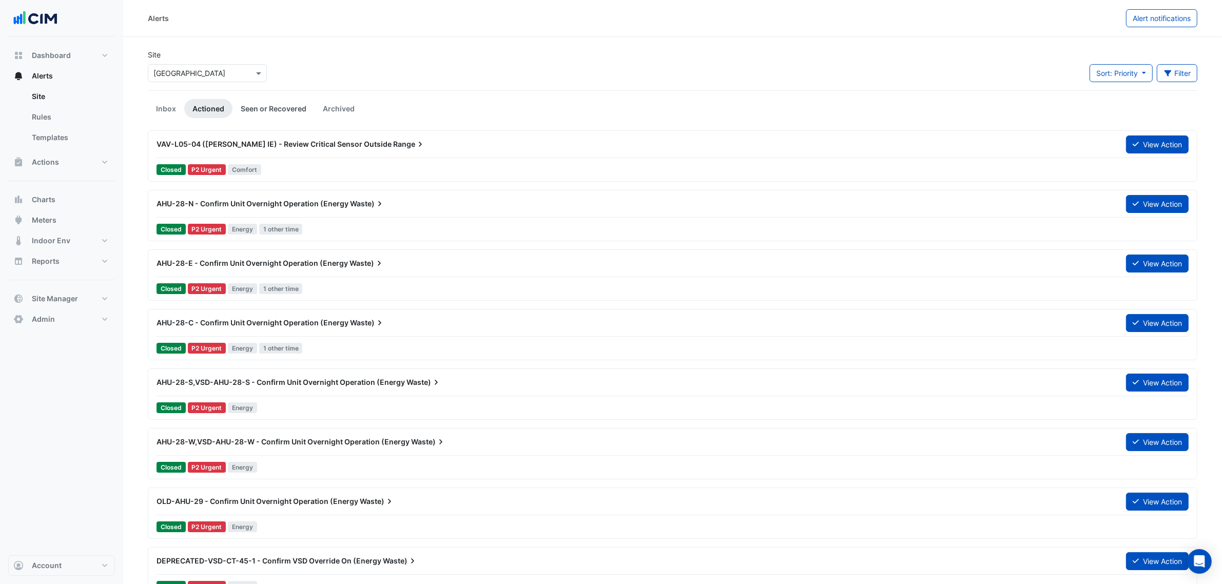
click at [239, 109] on link "Seen or Recovered" at bounding box center [273, 108] width 82 height 19
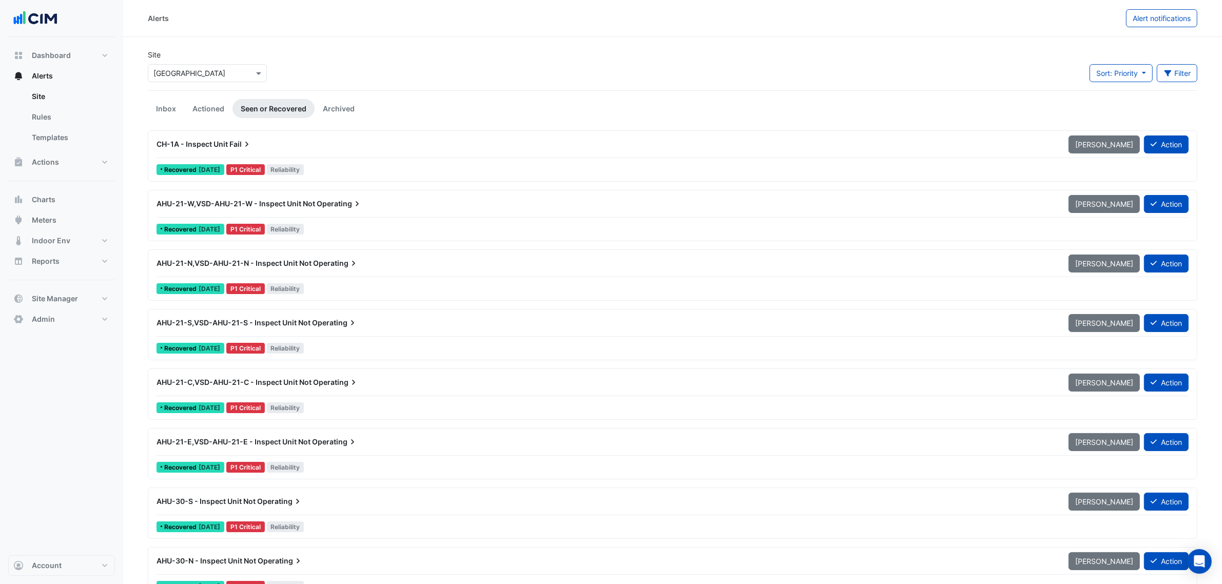
click at [1109, 62] on div "Site Select a Site × [GEOGRAPHIC_DATA] Sort: Priority Priority Updated Filter T…" at bounding box center [673, 69] width 1062 height 41
click at [1106, 76] on span "Sort: Priority" at bounding box center [1117, 73] width 42 height 9
drag, startPoint x: 1098, startPoint y: 93, endPoint x: 1100, endPoint y: 102, distance: 8.4
click at [1098, 101] on li "Priority" at bounding box center [1129, 95] width 81 height 15
drag, startPoint x: 1100, startPoint y: 102, endPoint x: 1107, endPoint y: 89, distance: 14.5
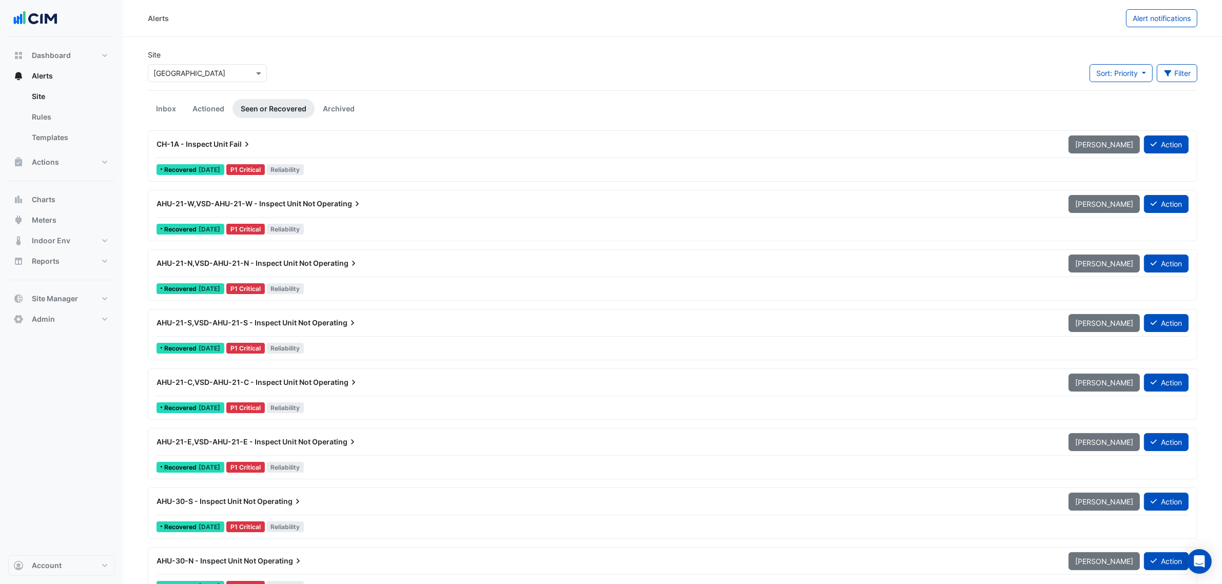
click at [1100, 103] on ul "Inbox Actioned Seen or Recovered Archived" at bounding box center [673, 108] width 1050 height 19
click at [1108, 85] on div "Sort: Priority Priority Updated Filter Title Priority Filter Impact Filter Equi…" at bounding box center [1144, 77] width 108 height 26
click at [1110, 70] on span "Sort: Priority" at bounding box center [1117, 73] width 42 height 9
click at [1110, 103] on li "Updated" at bounding box center [1129, 110] width 81 height 15
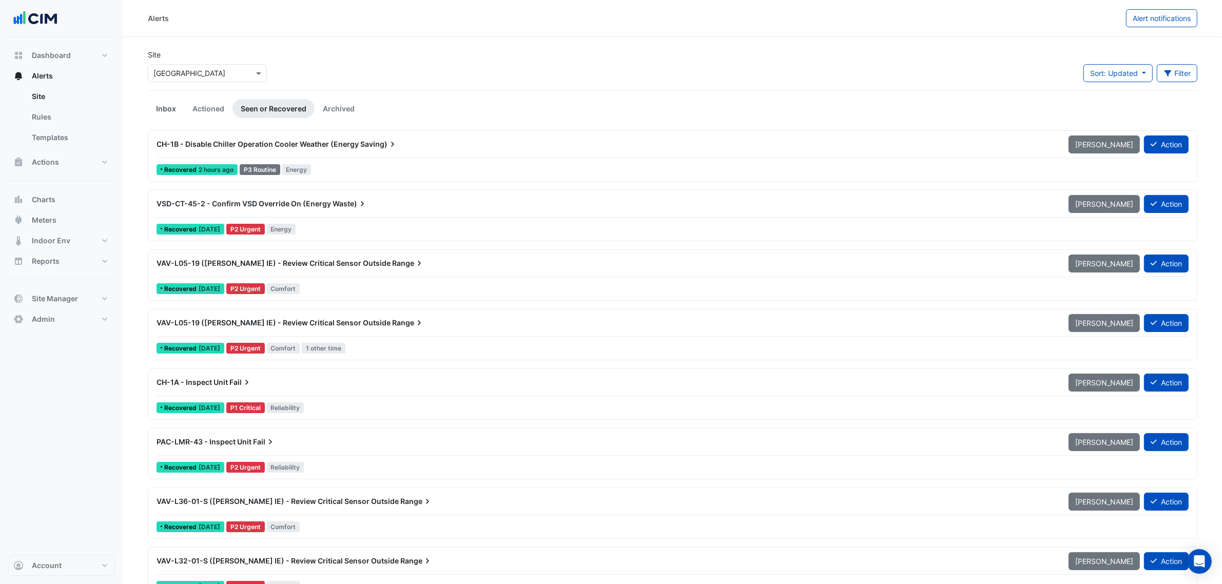
click at [175, 116] on link "Inbox" at bounding box center [166, 108] width 36 height 19
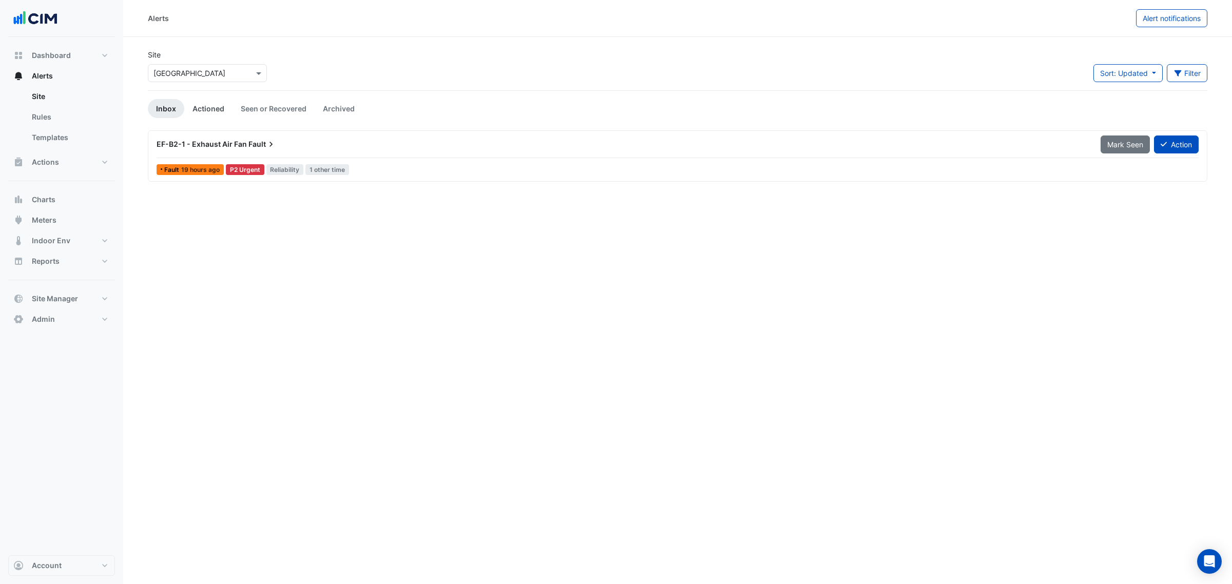
click at [201, 107] on link "Actioned" at bounding box center [208, 108] width 48 height 19
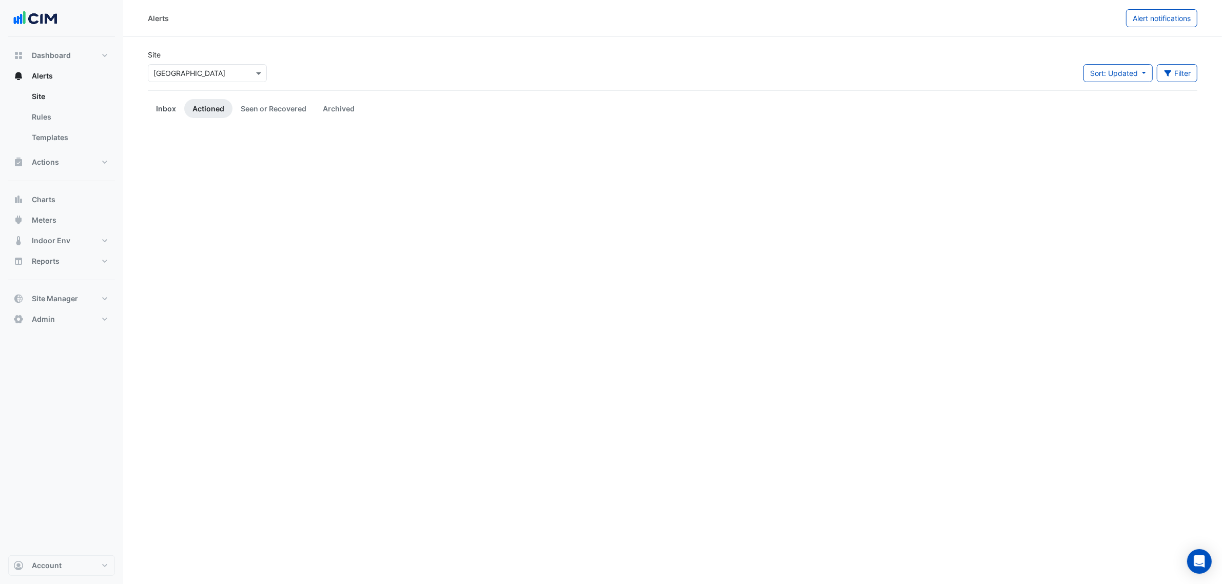
click at [175, 108] on link "Inbox" at bounding box center [166, 108] width 36 height 19
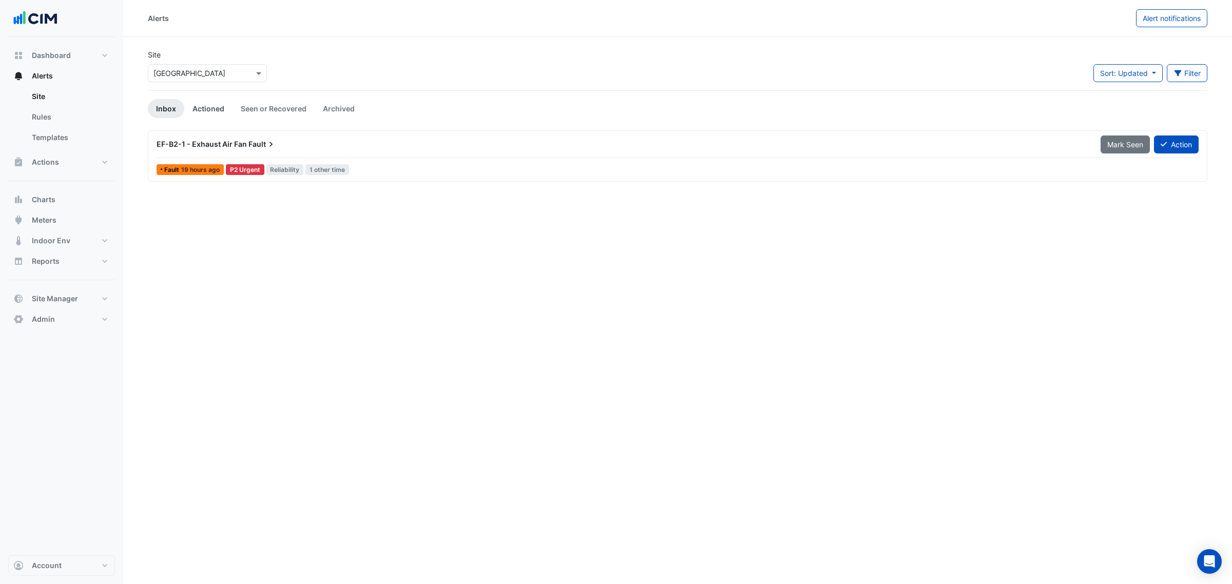
click at [208, 106] on link "Actioned" at bounding box center [208, 108] width 48 height 19
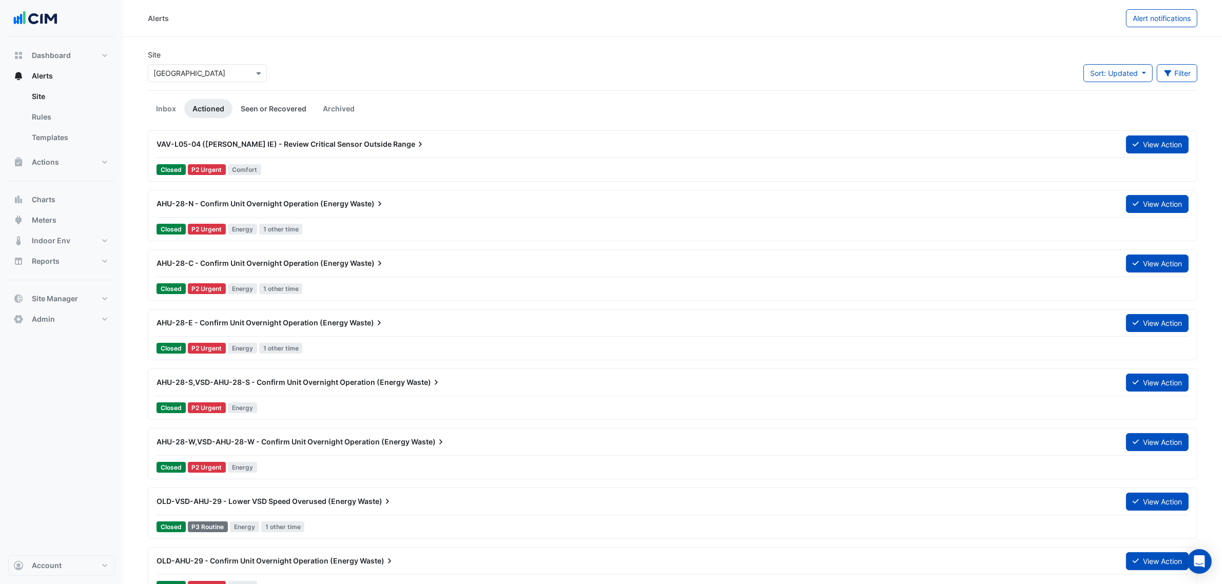
click at [258, 101] on link "Seen or Recovered" at bounding box center [273, 108] width 82 height 19
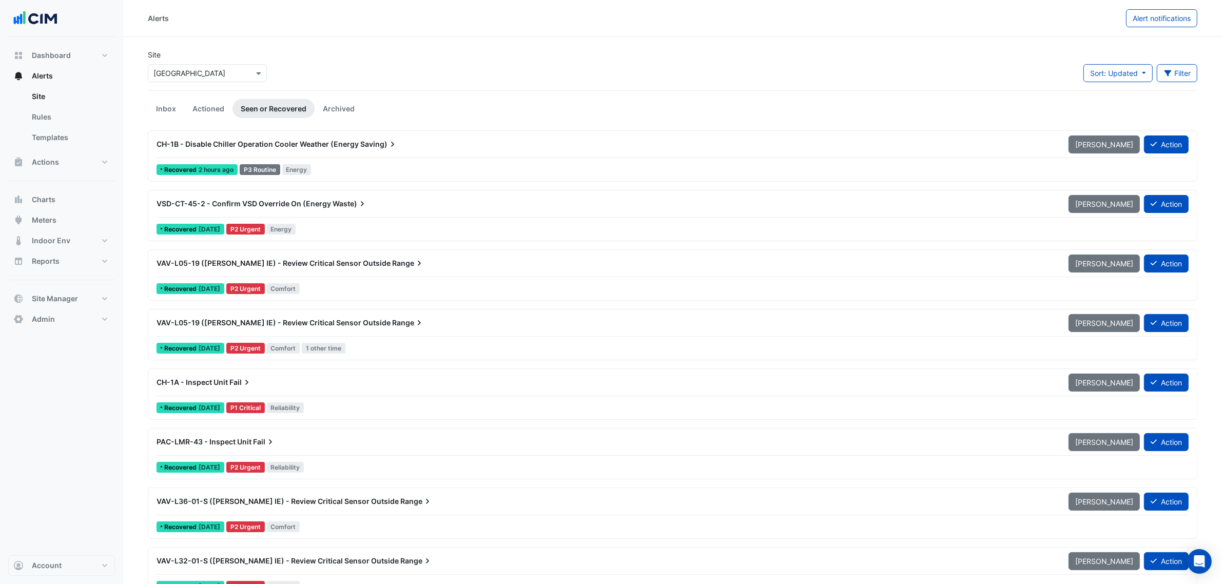
click at [304, 109] on link "Seen or Recovered" at bounding box center [273, 108] width 82 height 19
click at [315, 109] on link "Archived" at bounding box center [339, 108] width 48 height 19
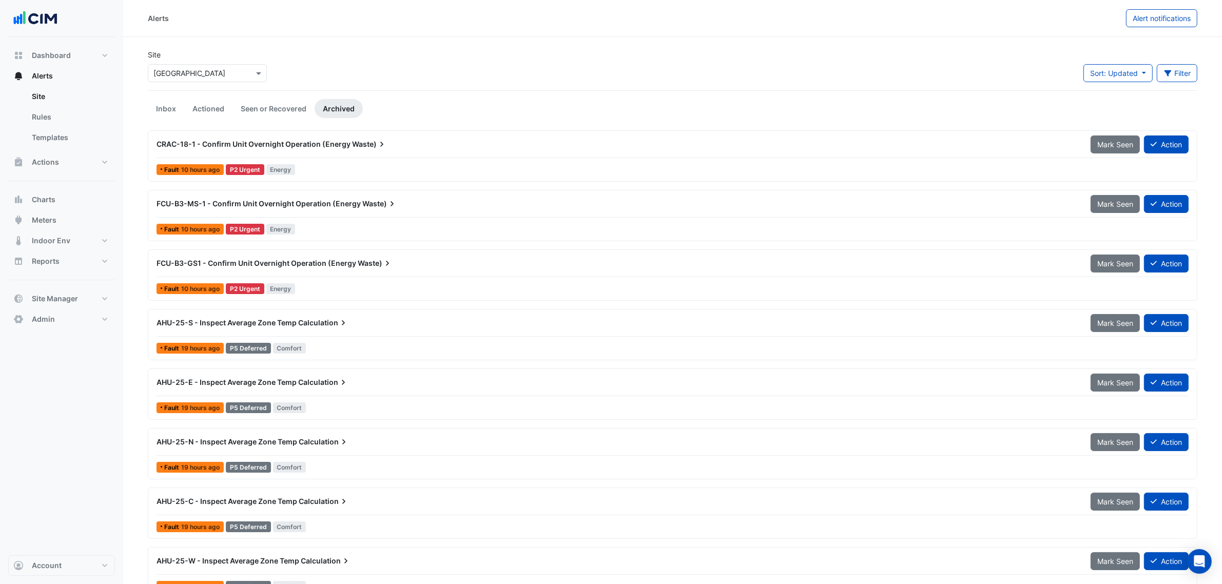
click at [227, 68] on input "text" at bounding box center [196, 73] width 87 height 11
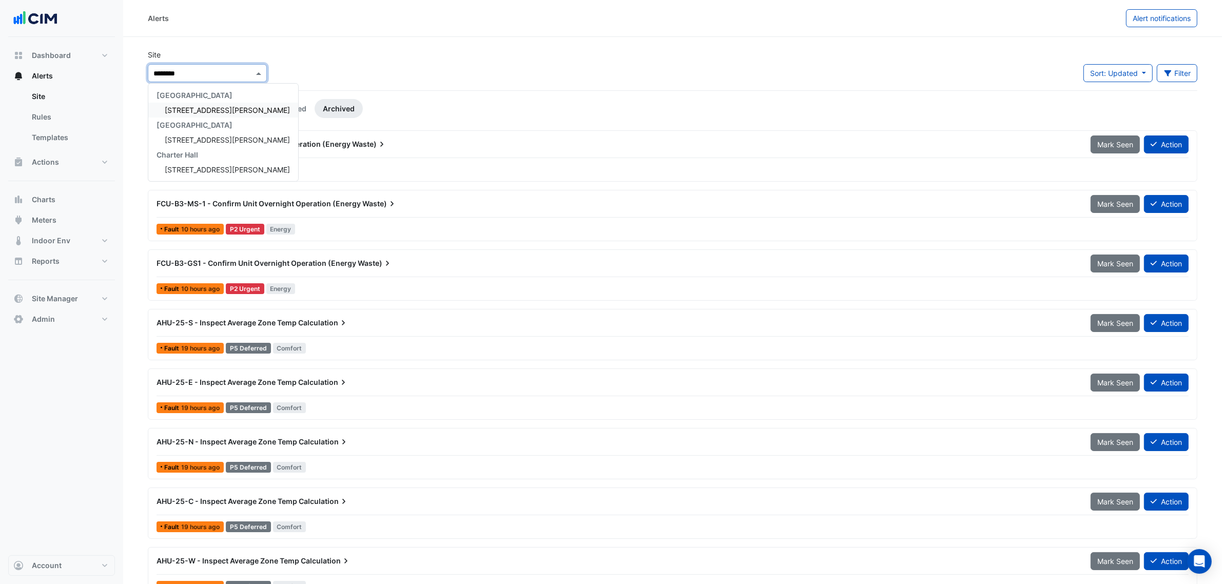
type input "*********"
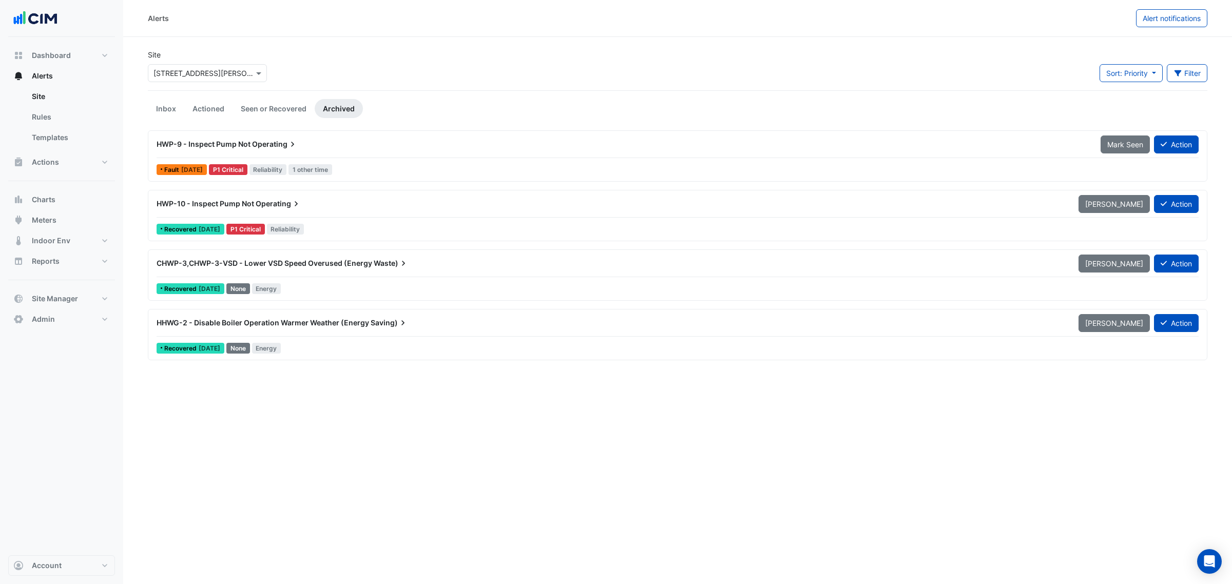
click at [164, 119] on app-alert-tickets "Site Select a Site × 52 Martin Place Sort: Priority Priority Updated Filter Tit…" at bounding box center [677, 205] width 1059 height 313
click at [164, 110] on link "Inbox" at bounding box center [166, 108] width 36 height 19
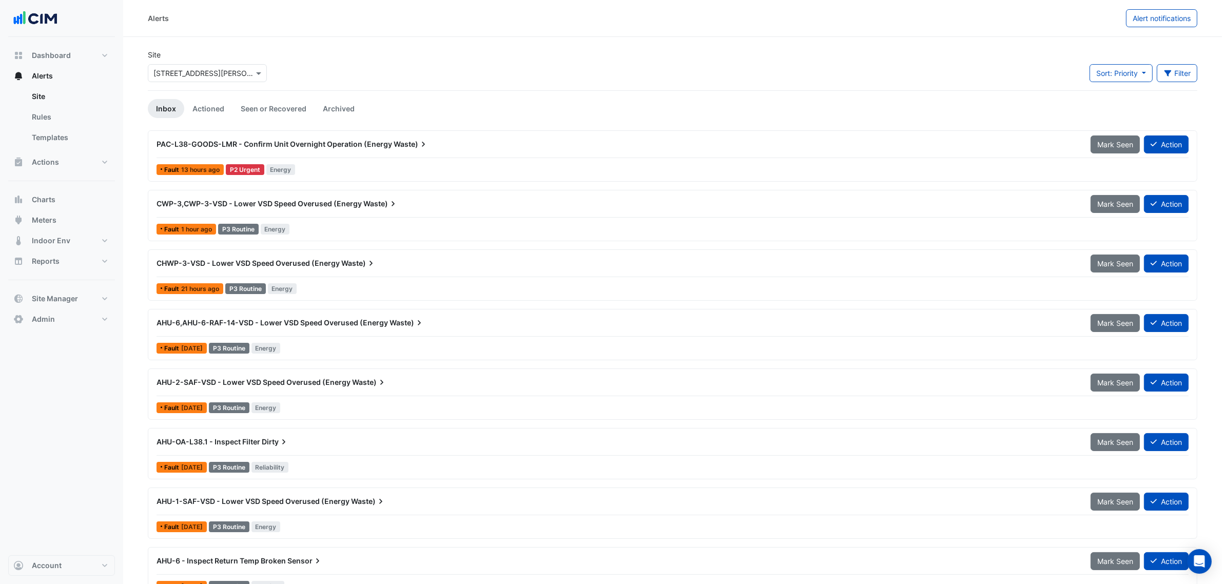
click at [390, 175] on div "Fault 13 hours ago P2 Urgent Energy" at bounding box center [673, 169] width 1034 height 15
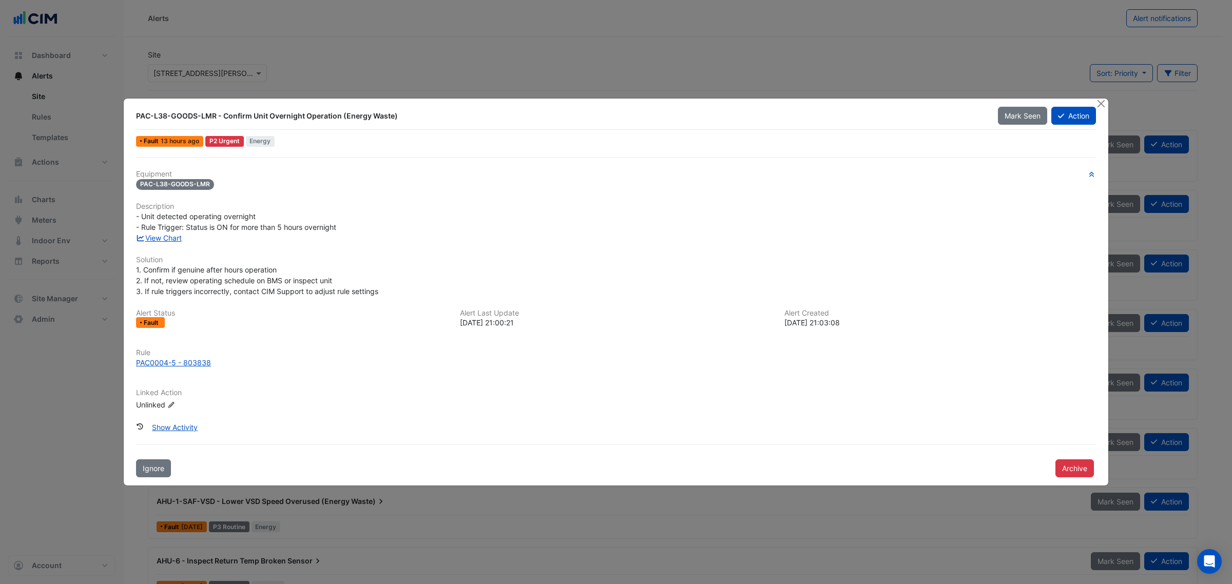
click at [158, 247] on div "Equipment PAC-L38-GOODS-LMR Description - Unit detected operating overnight - R…" at bounding box center [616, 294] width 960 height 249
click at [161, 242] on div "Equipment PAC-L38-GOODS-LMR Description - Unit detected operating overnight - R…" at bounding box center [616, 294] width 960 height 249
click at [164, 241] on link "View Chart" at bounding box center [159, 238] width 46 height 9
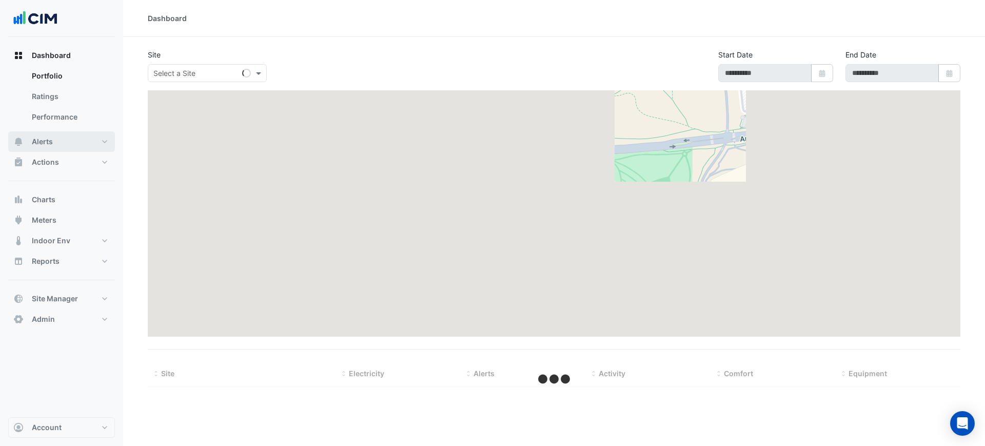
click at [30, 141] on button "Alerts" at bounding box center [61, 141] width 107 height 21
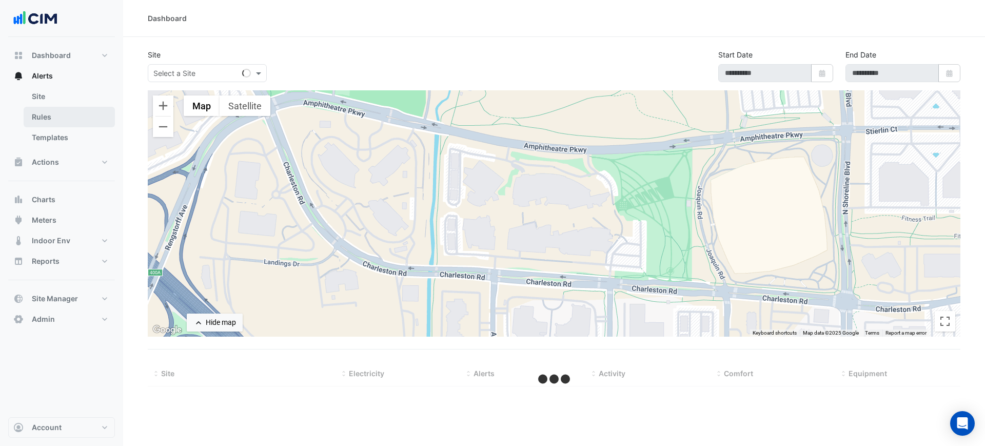
click at [51, 120] on link "Rules" at bounding box center [69, 117] width 91 height 21
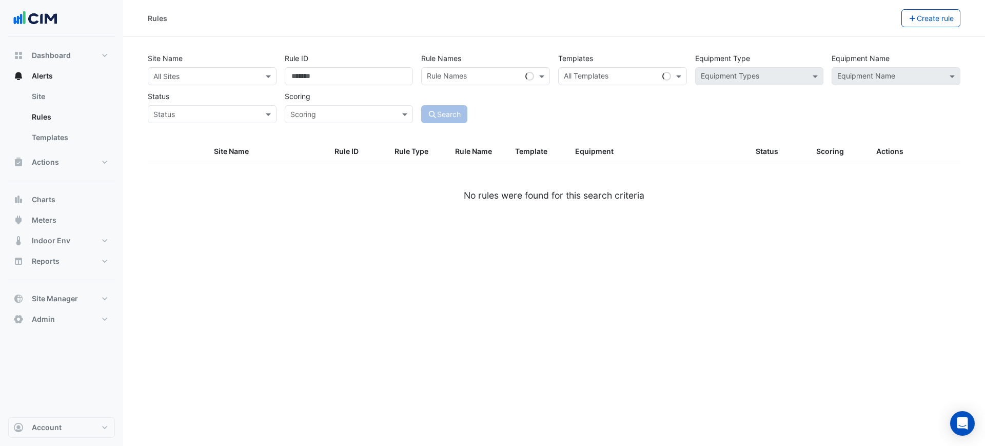
click at [160, 85] on div "Site Name All Sites Rule ID Rule Names Rule Names Templates All Templates Equip…" at bounding box center [554, 85] width 821 height 76
click at [170, 79] on input "text" at bounding box center [201, 76] width 97 height 11
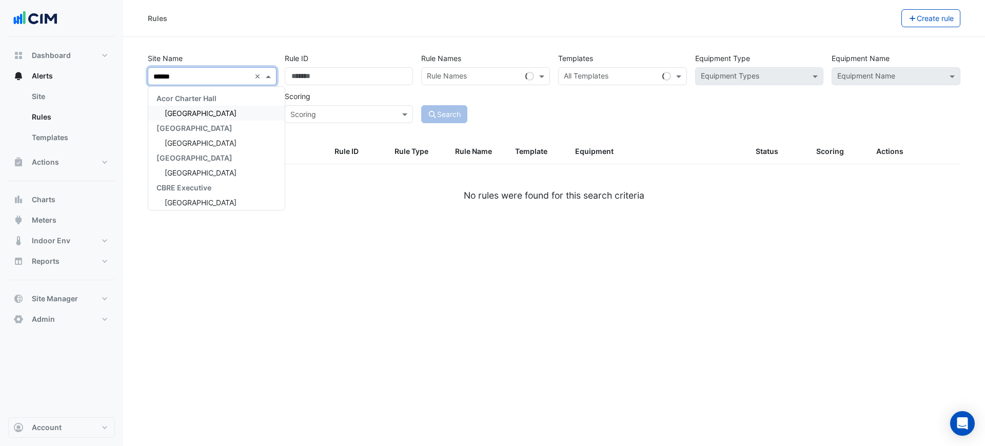
type input "*******"
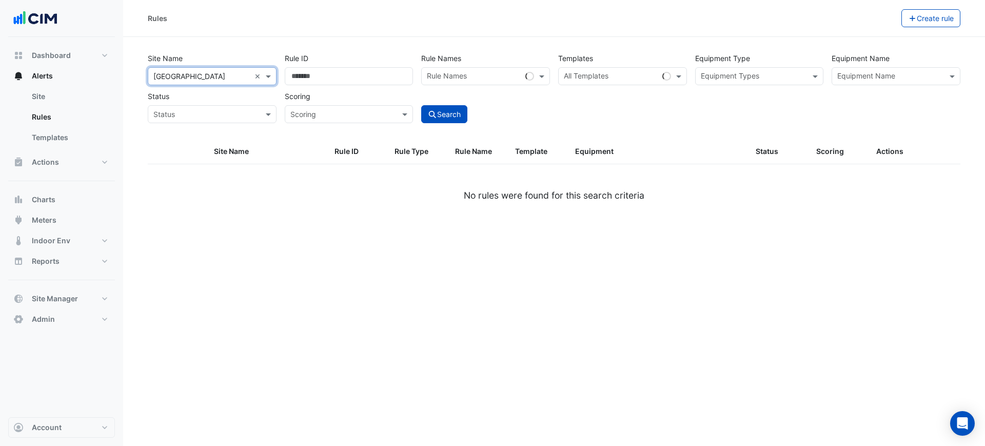
click at [717, 73] on input "text" at bounding box center [754, 77] width 106 height 11
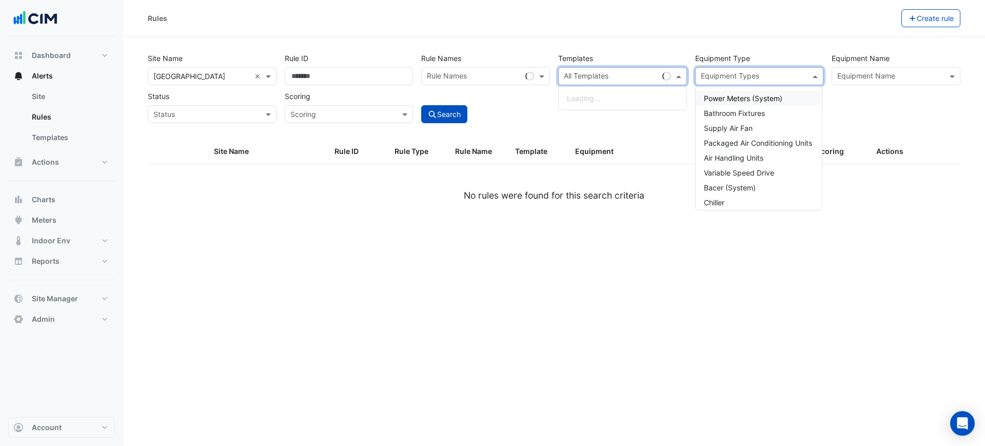
click at [628, 76] on input "text" at bounding box center [611, 77] width 94 height 11
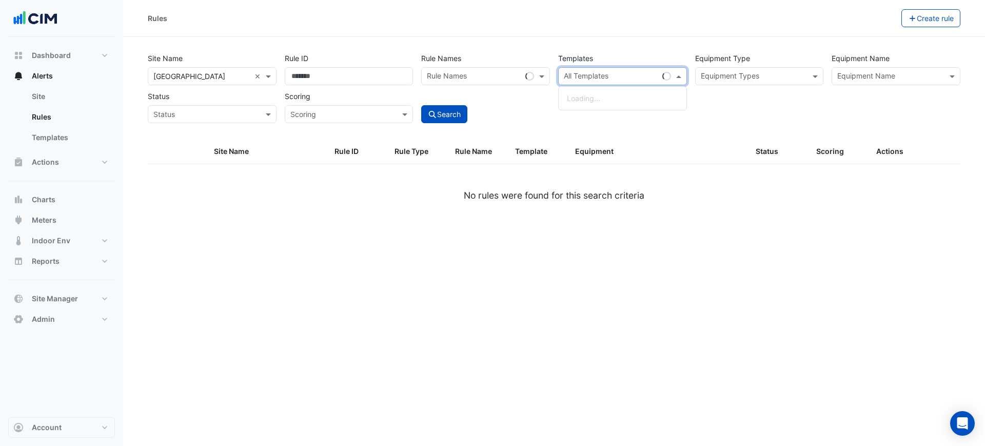
click at [460, 73] on input "text" at bounding box center [474, 77] width 94 height 11
click at [602, 72] on input "text" at bounding box center [611, 77] width 94 height 11
click at [478, 72] on input "text" at bounding box center [474, 77] width 94 height 11
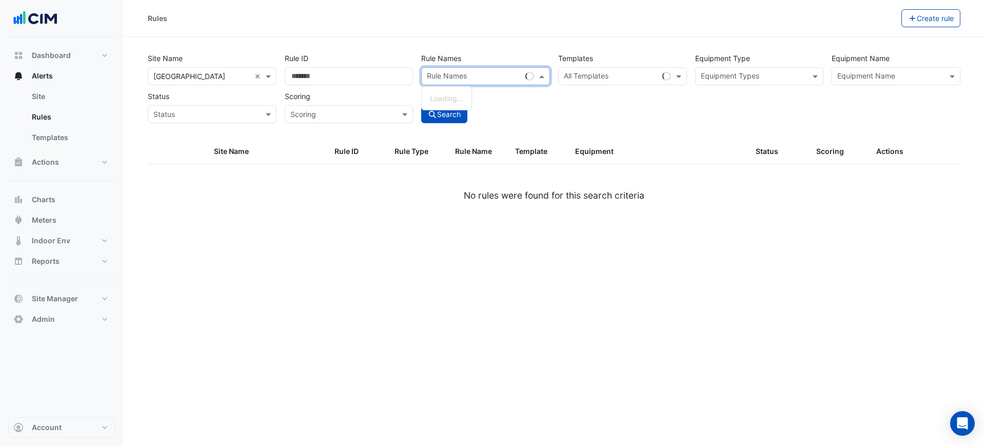
click at [899, 81] on input "text" at bounding box center [891, 77] width 106 height 11
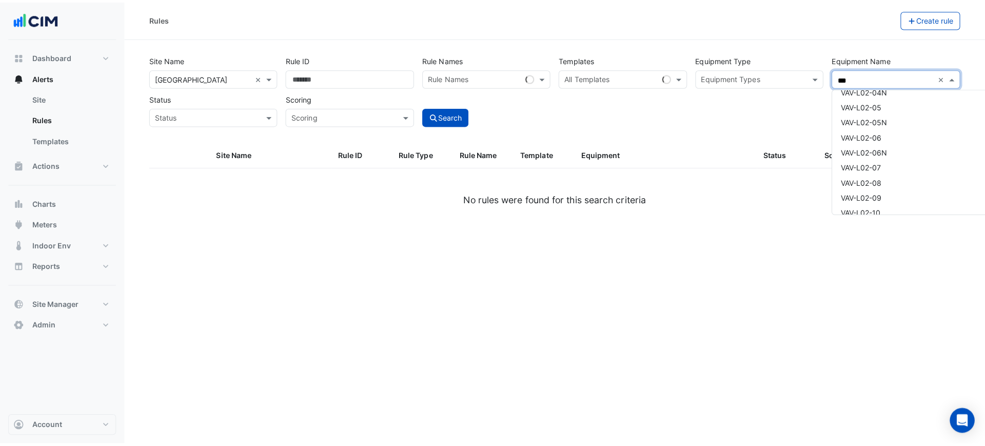
scroll to position [834, 0]
drag, startPoint x: 891, startPoint y: 153, endPoint x: 841, endPoint y: 143, distance: 50.9
click at [891, 153] on div "VAV-L02-11" at bounding box center [916, 157] width 185 height 15
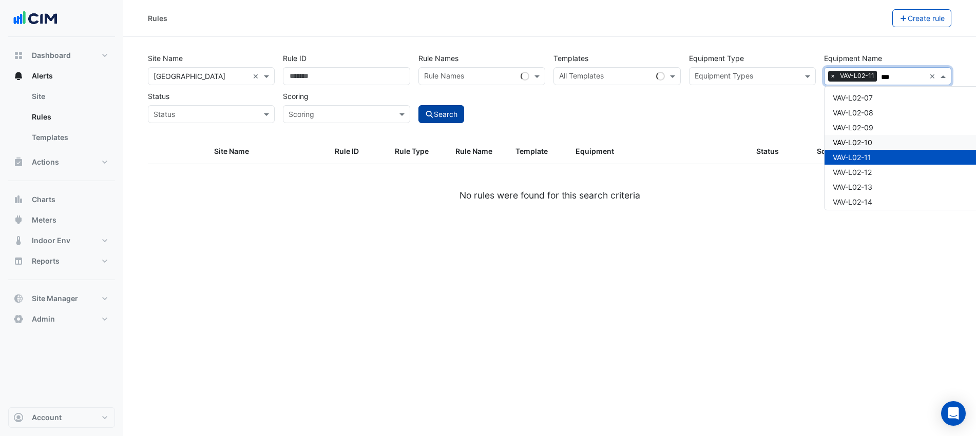
type input "***"
click at [455, 117] on button "Search" at bounding box center [441, 114] width 46 height 18
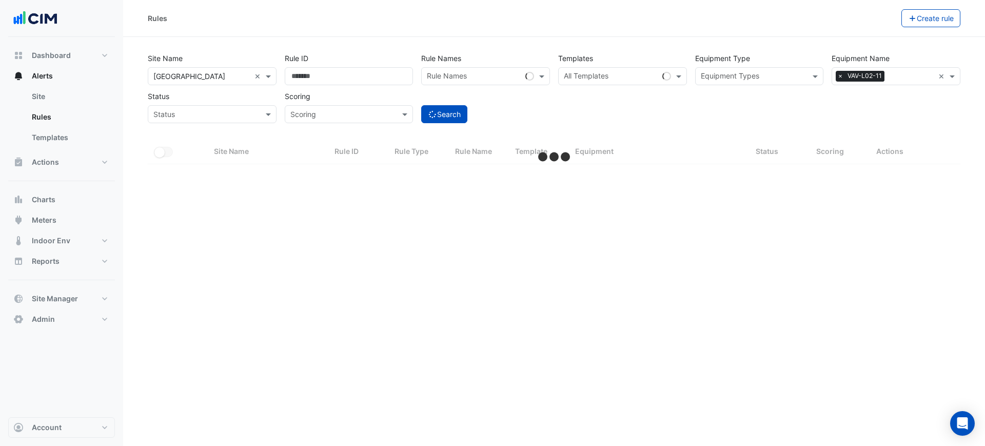
select select "***"
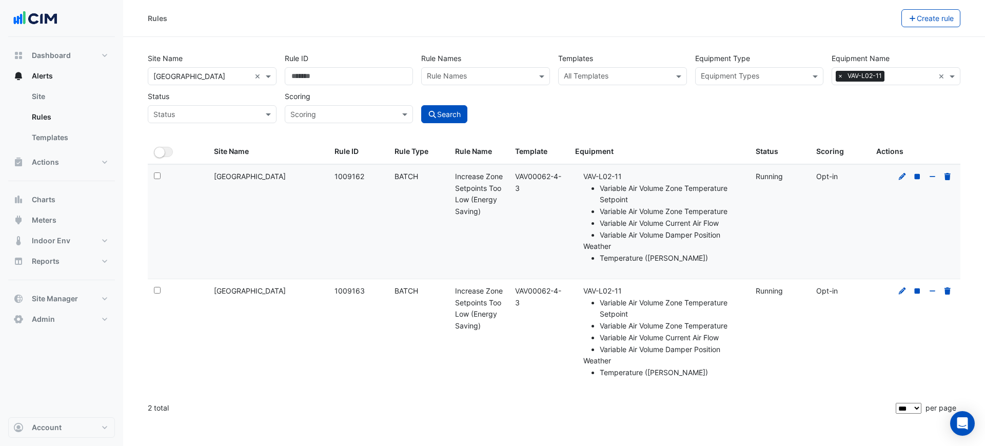
click at [843, 74] on span "×" at bounding box center [840, 76] width 9 height 10
click at [845, 74] on input "text" at bounding box center [891, 77] width 106 height 11
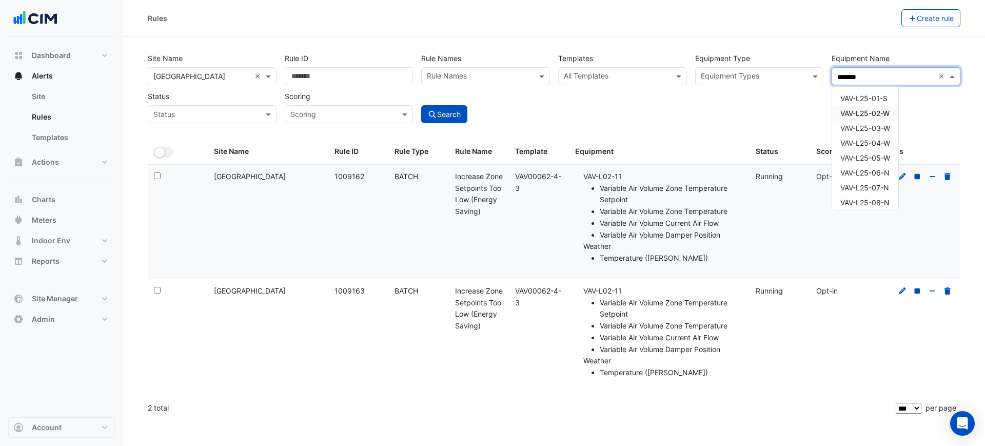
click at [881, 129] on span "VAV-L25-03-W" at bounding box center [866, 128] width 50 height 9
click at [880, 164] on div "VAV-L25-05-W" at bounding box center [865, 157] width 66 height 15
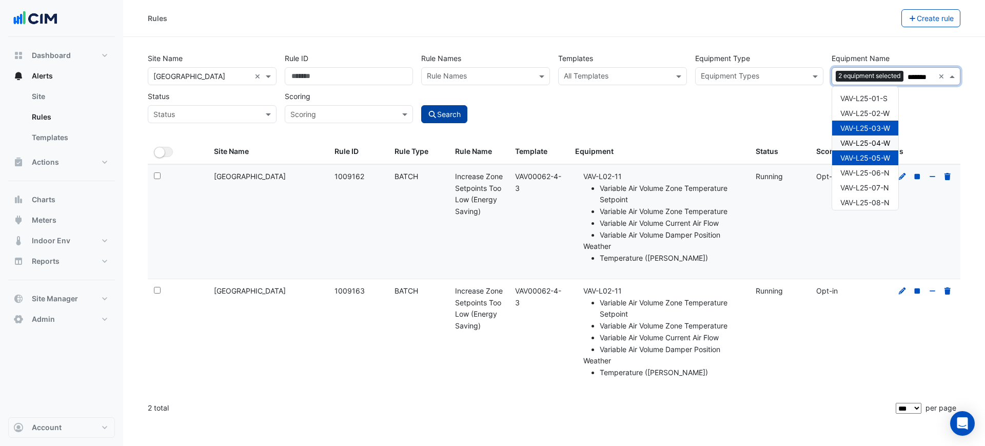
type input "*******"
click at [444, 118] on button "Search" at bounding box center [444, 114] width 46 height 18
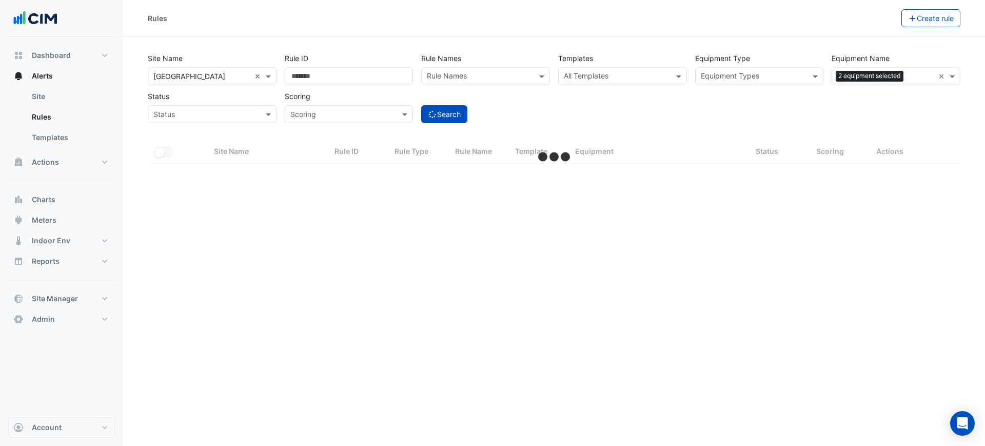
select select "***"
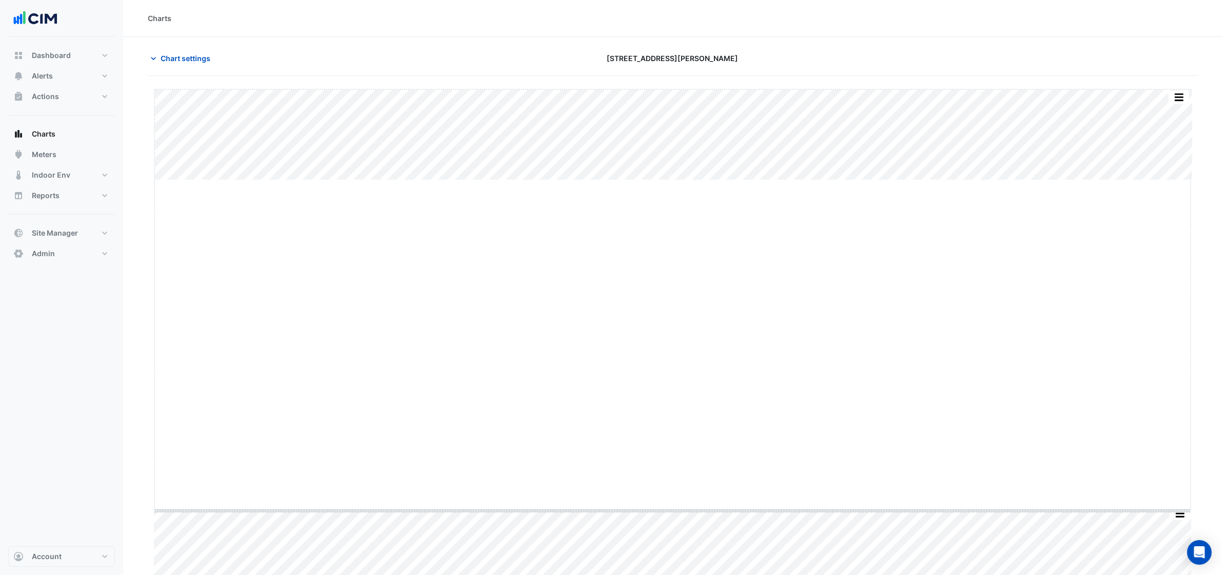
drag, startPoint x: 673, startPoint y: 180, endPoint x: 653, endPoint y: 534, distance: 354.7
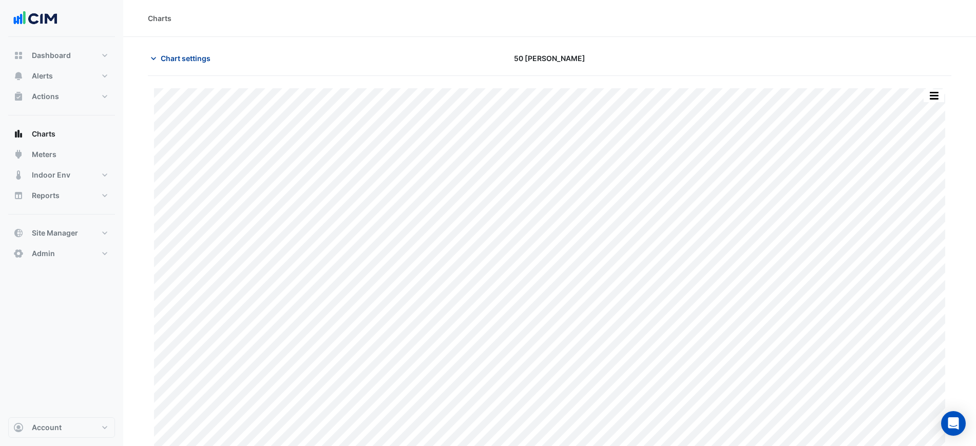
click at [187, 59] on span "Chart settings" at bounding box center [186, 58] width 50 height 11
type input "**********"
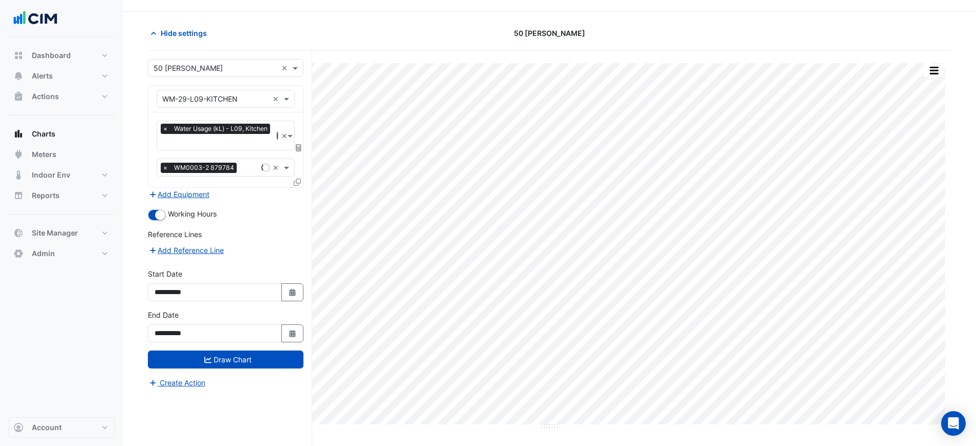
scroll to position [39, 0]
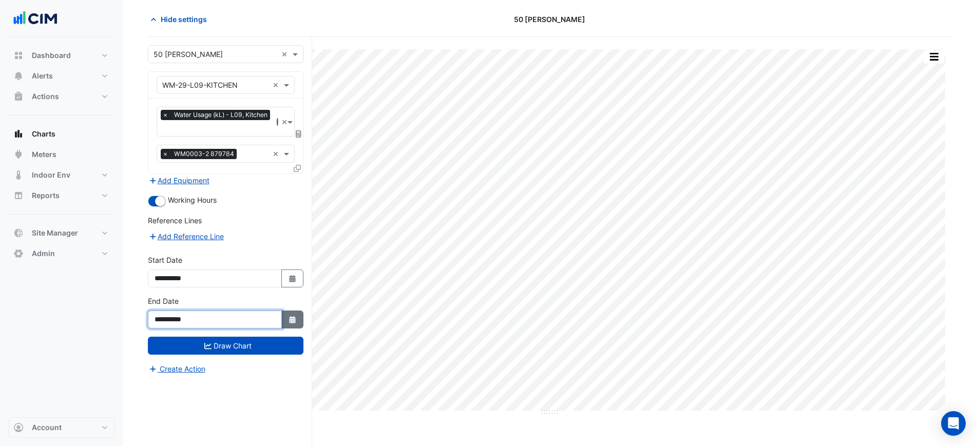
drag, startPoint x: 277, startPoint y: 318, endPoint x: 282, endPoint y: 319, distance: 5.2
click at [279, 318] on input "**********" at bounding box center [215, 320] width 134 height 18
click at [286, 322] on button "Select Date" at bounding box center [292, 320] width 23 height 18
select select "*"
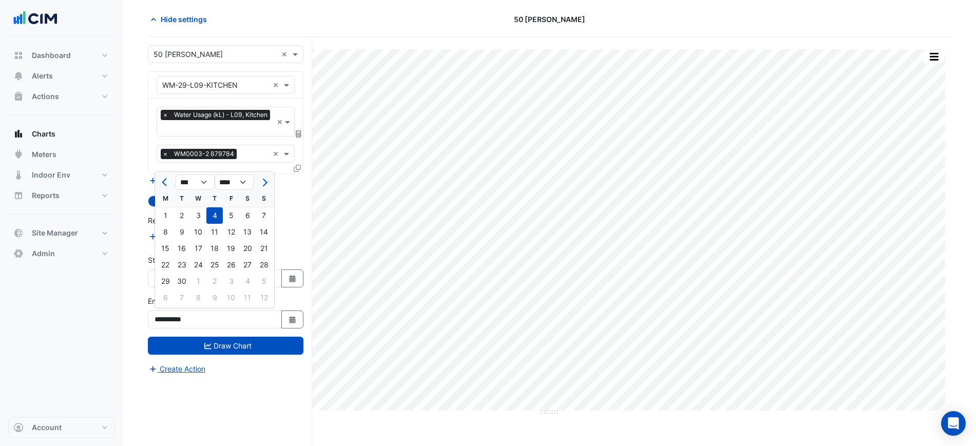
drag, startPoint x: 177, startPoint y: 232, endPoint x: 184, endPoint y: 246, distance: 15.4
click at [177, 233] on div "9" at bounding box center [181, 232] width 16 height 16
type input "**********"
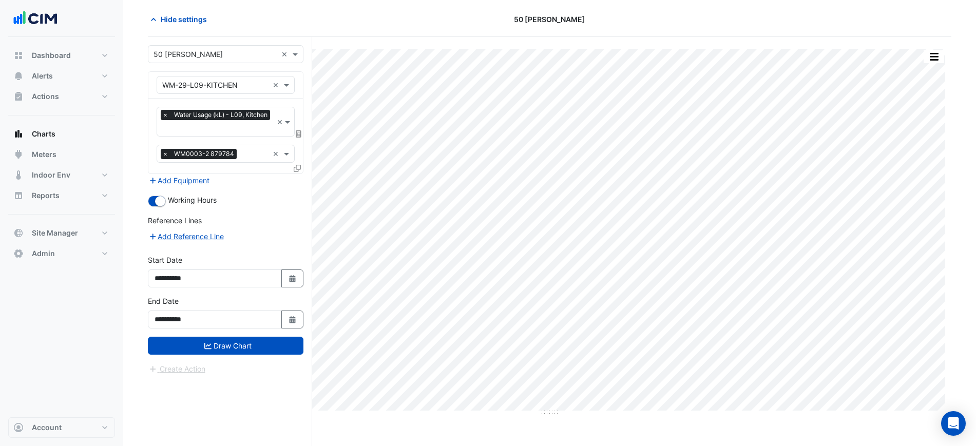
click at [248, 358] on form "**********" at bounding box center [226, 209] width 156 height 329
click at [247, 347] on button "Draw Chart" at bounding box center [226, 346] width 156 height 18
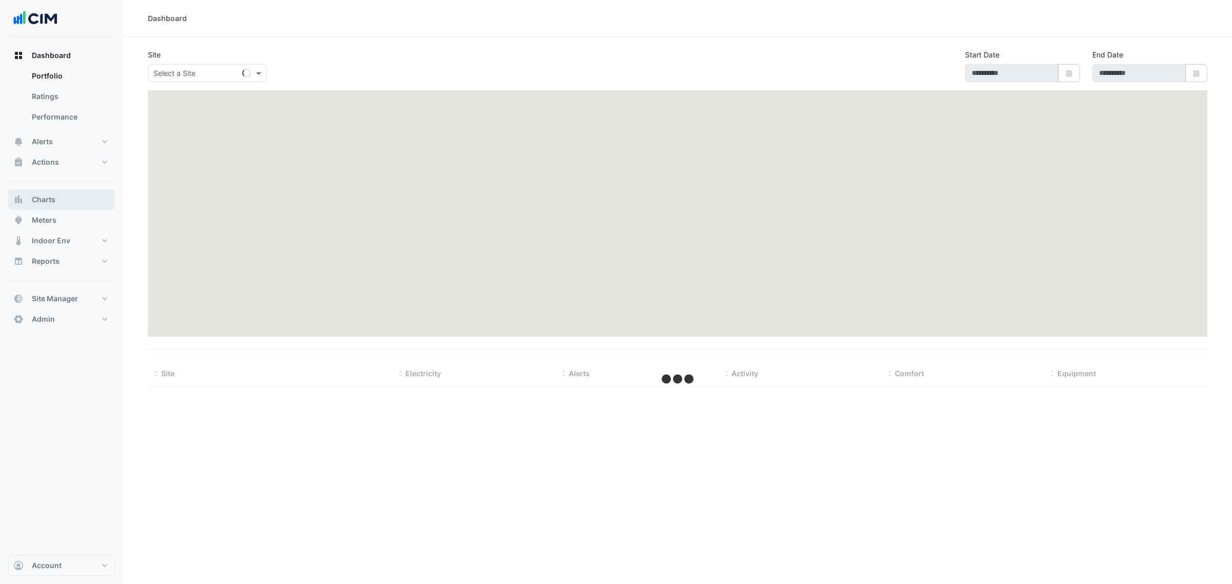
click at [73, 193] on button "Charts" at bounding box center [61, 199] width 107 height 21
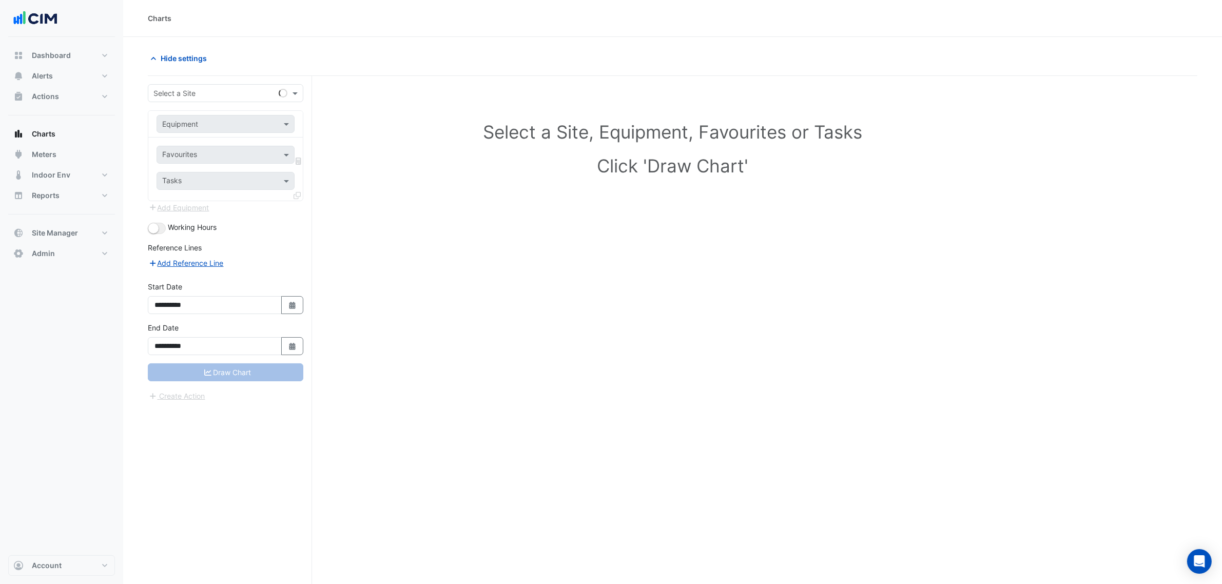
click at [204, 73] on div "Hide settings" at bounding box center [673, 62] width 1050 height 27
click at [208, 98] on input "text" at bounding box center [215, 93] width 124 height 11
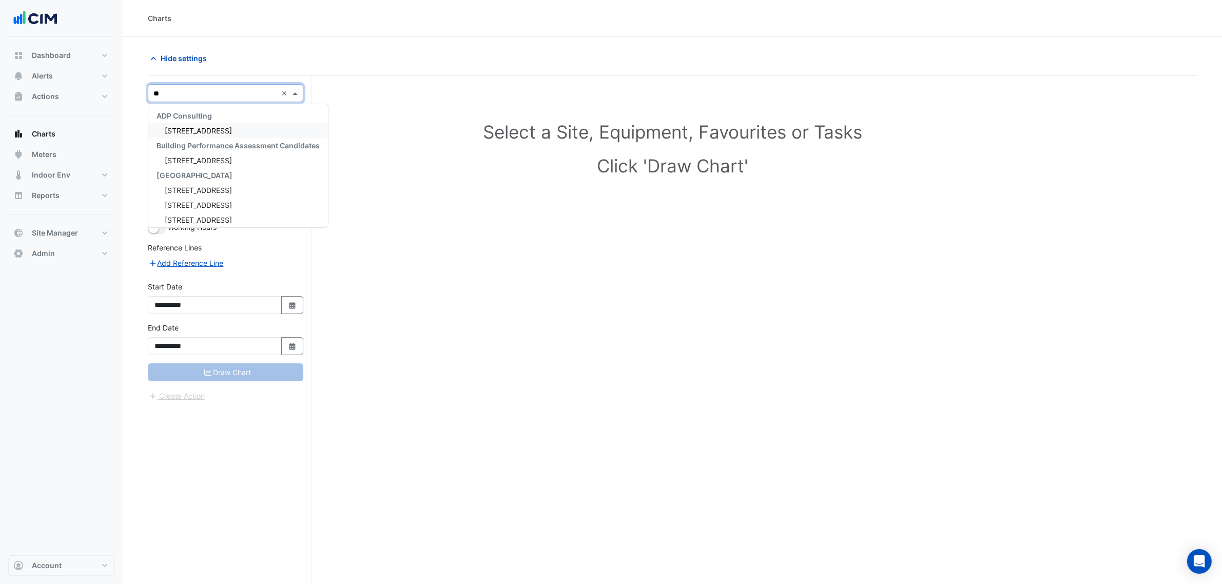
type input "*"
type input "***"
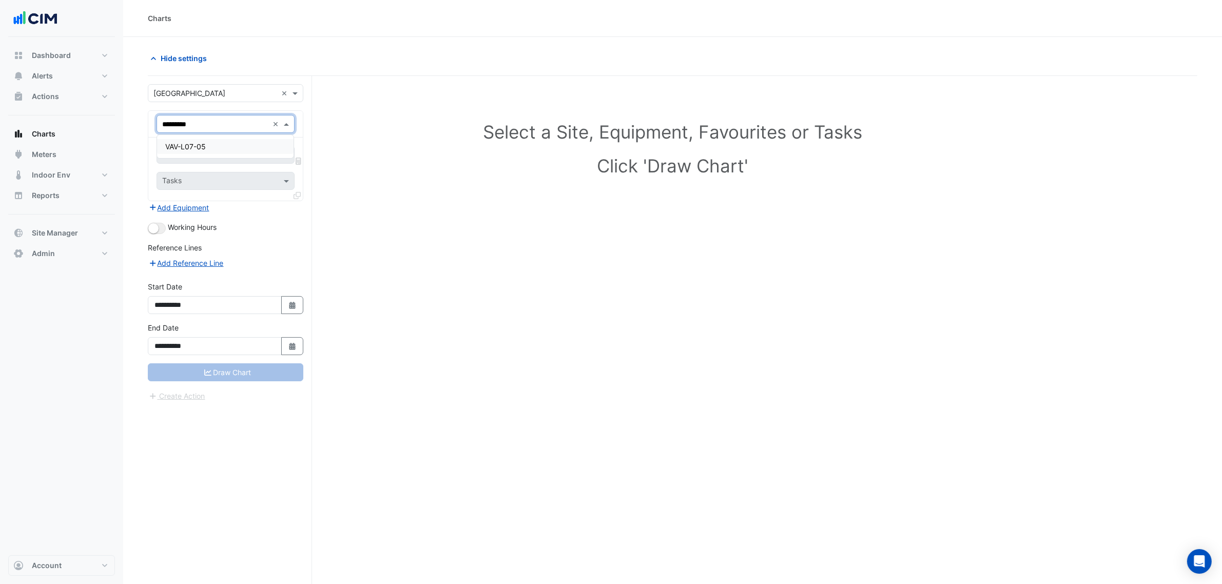
type input "**********"
type input "********"
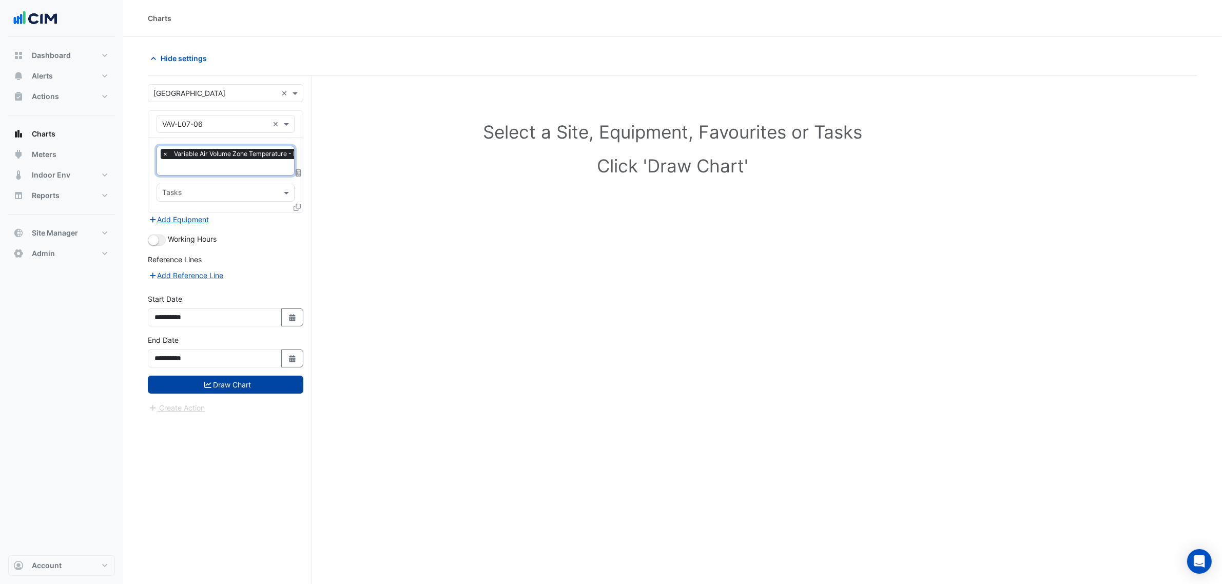
click at [203, 393] on button "Draw Chart" at bounding box center [226, 385] width 156 height 18
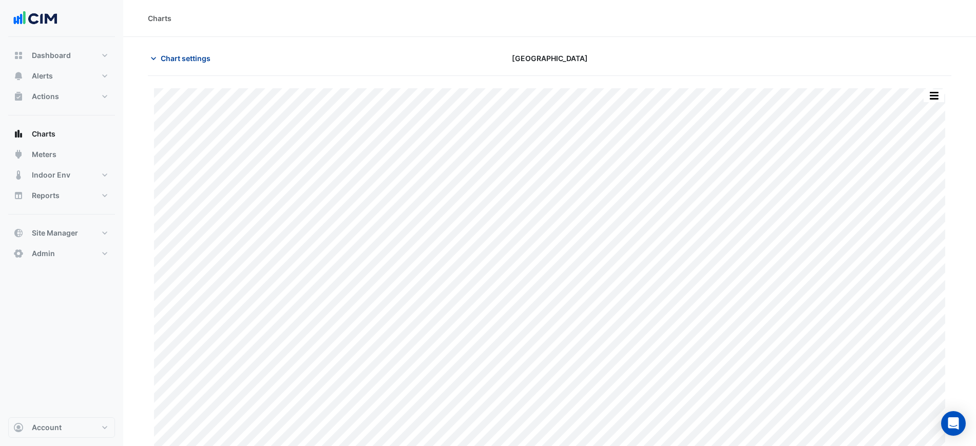
click at [179, 50] on button "Chart settings" at bounding box center [182, 58] width 69 height 18
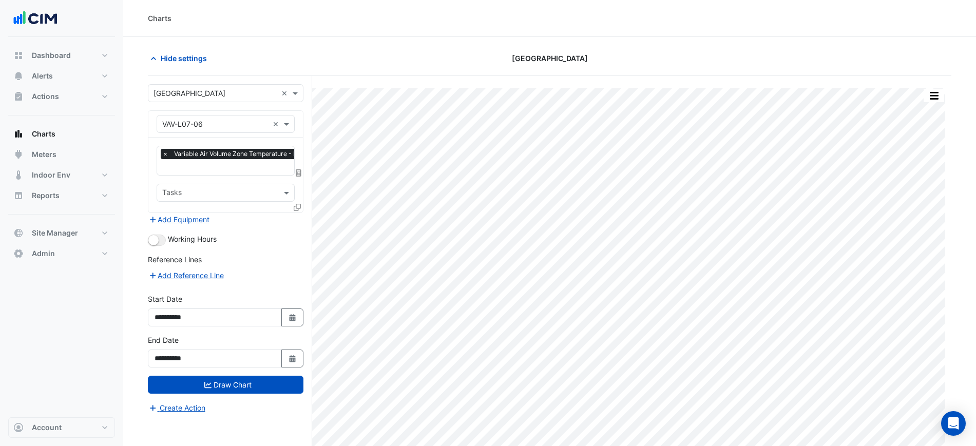
click at [220, 160] on div "× Variable Air Volume Zone Temperature - L07, SH Zone" at bounding box center [249, 155] width 176 height 13
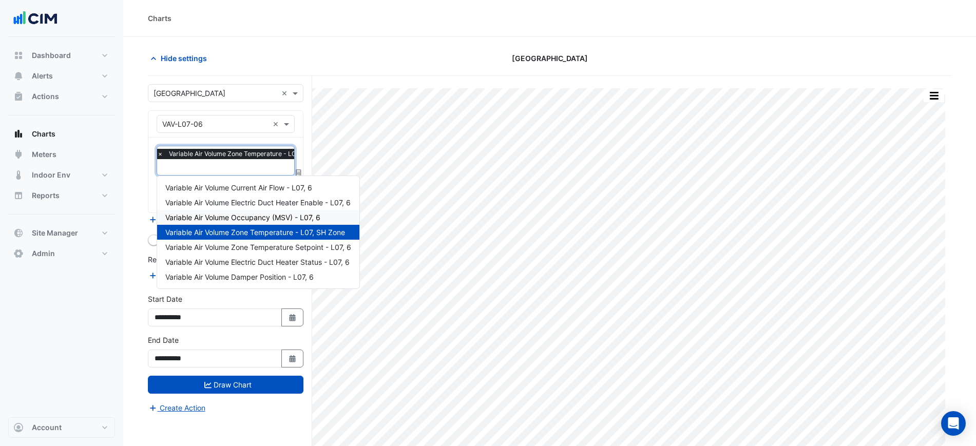
click at [288, 219] on span "Variable Air Volume Occupancy (MSV) - L07, 6" at bounding box center [242, 217] width 155 height 9
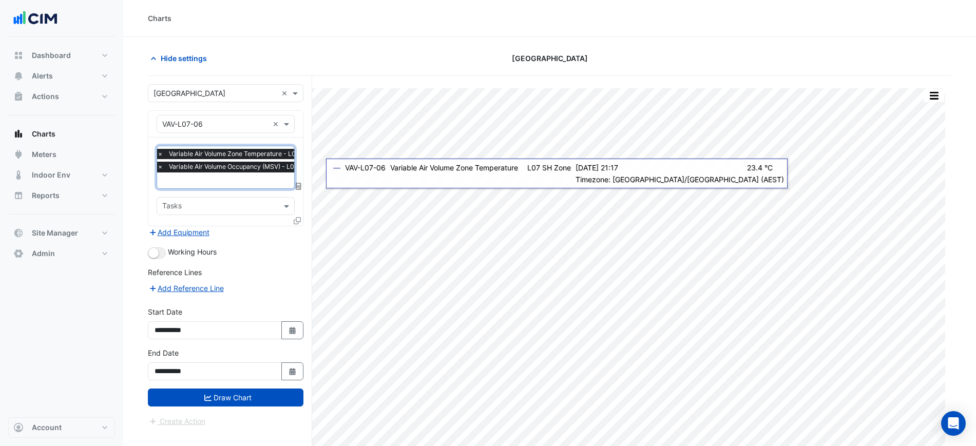
click at [254, 182] on input "text" at bounding box center [244, 181] width 174 height 11
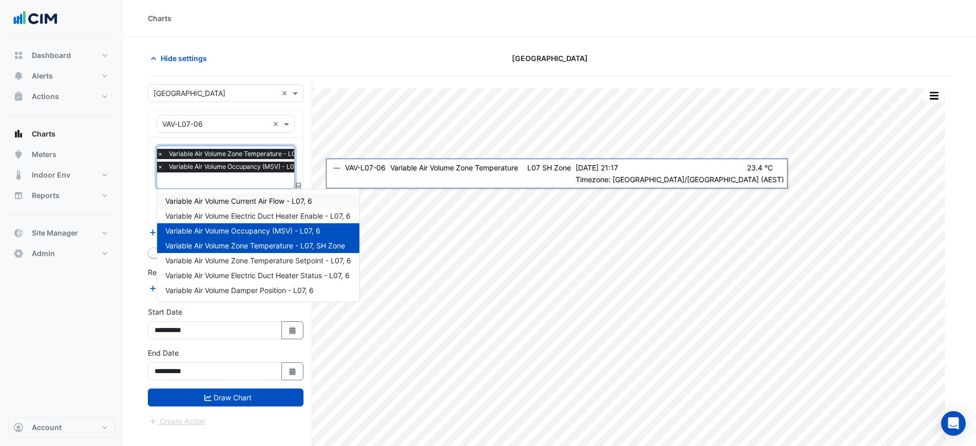
click at [271, 200] on span "Variable Air Volume Current Air Flow - L07, 6" at bounding box center [238, 201] width 147 height 9
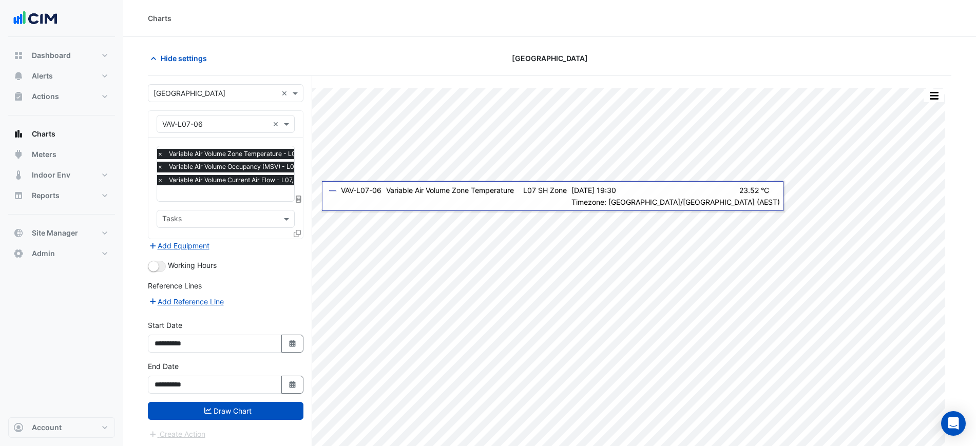
click at [212, 196] on input "text" at bounding box center [244, 194] width 174 height 11
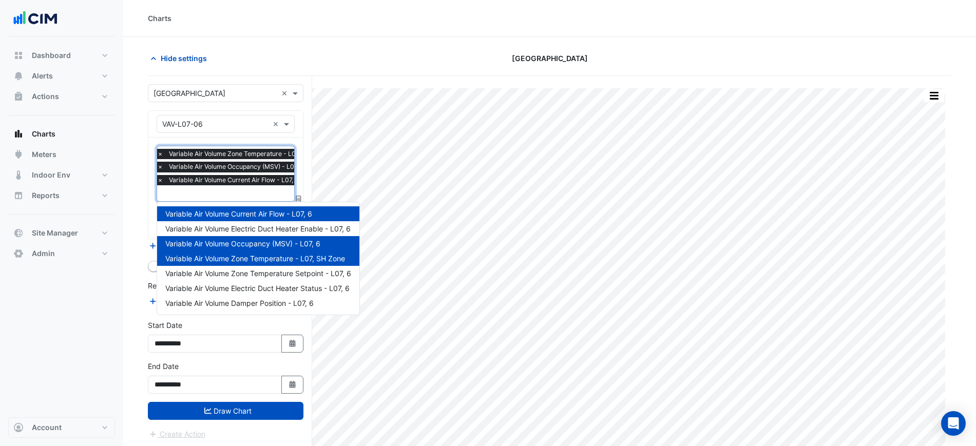
click at [748, 61] on div at bounding box center [821, 58] width 272 height 18
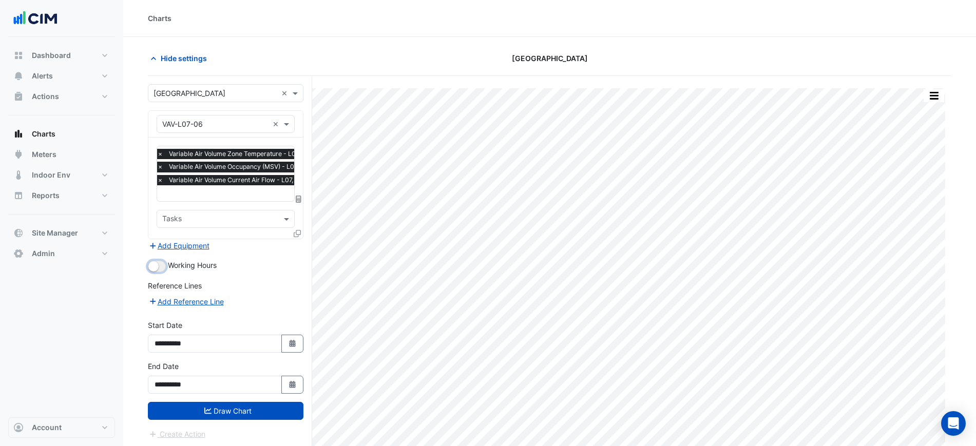
click at [152, 267] on small "button" at bounding box center [153, 266] width 10 height 10
click at [228, 405] on button "Draw Chart" at bounding box center [226, 411] width 156 height 18
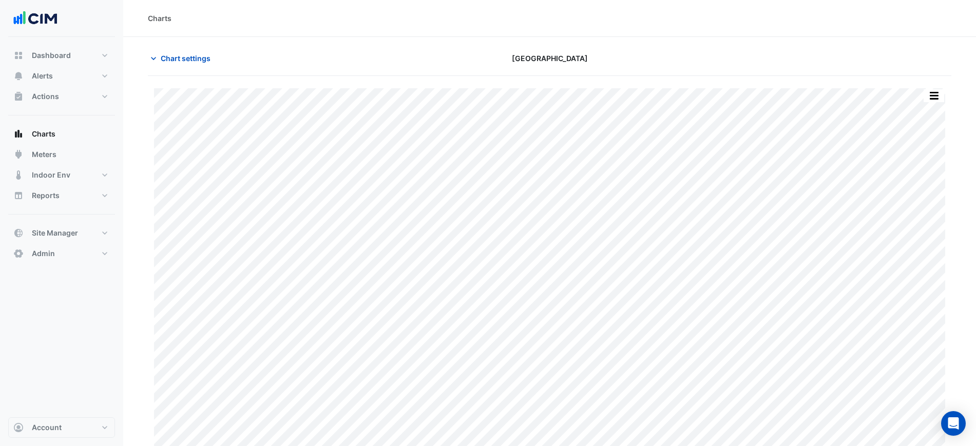
click at [944, 79] on div "Split by Unit Split All Print Save as JPEG Save as PNG Pivot Data Table Export …" at bounding box center [549, 265] width 803 height 379
click at [937, 89] on button "button" at bounding box center [933, 95] width 21 height 13
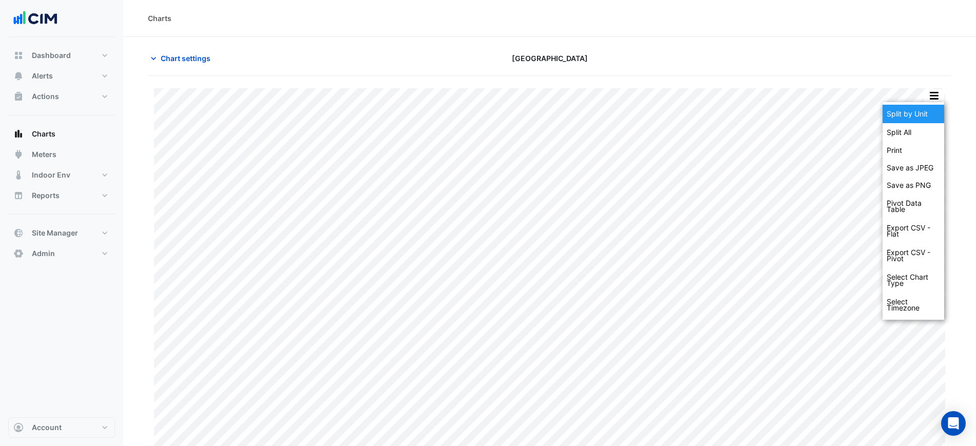
click at [929, 110] on div "Split by Unit" at bounding box center [913, 114] width 62 height 18
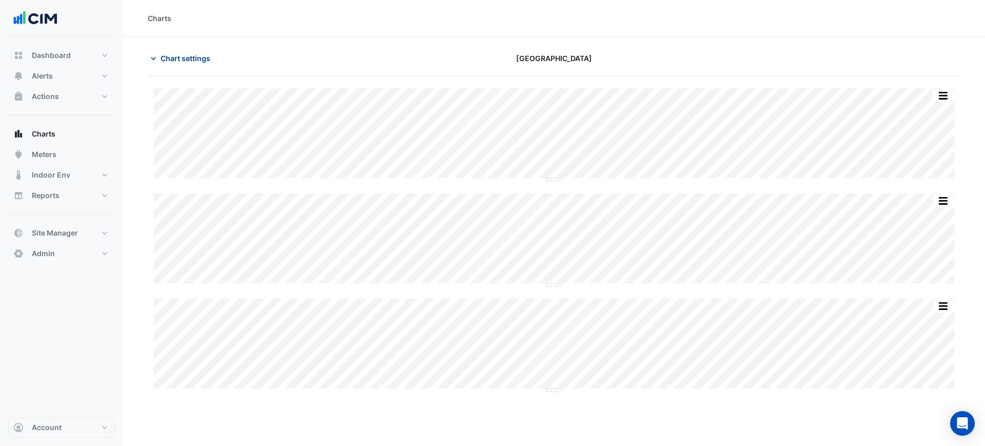
click at [194, 57] on span "Chart settings" at bounding box center [186, 58] width 50 height 11
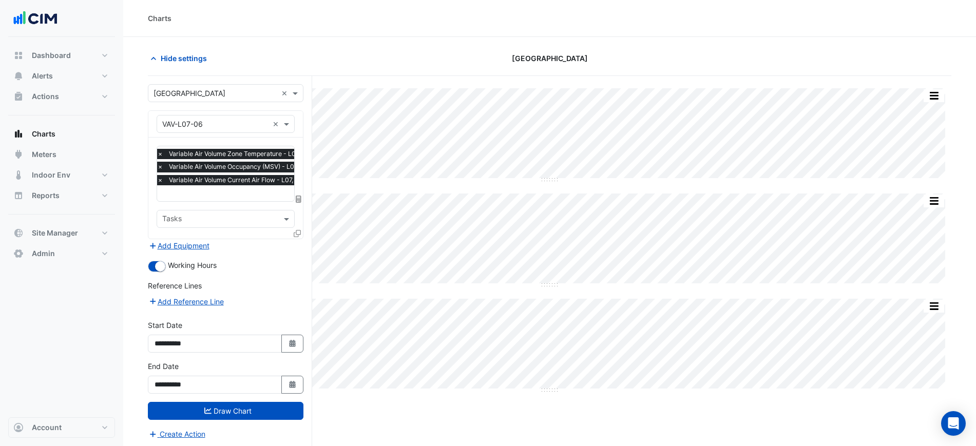
click at [227, 93] on input "text" at bounding box center [215, 93] width 124 height 11
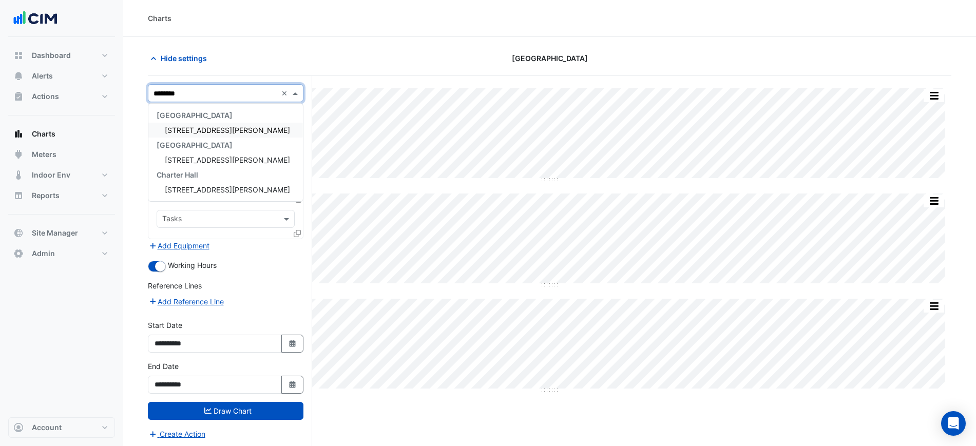
type input "*********"
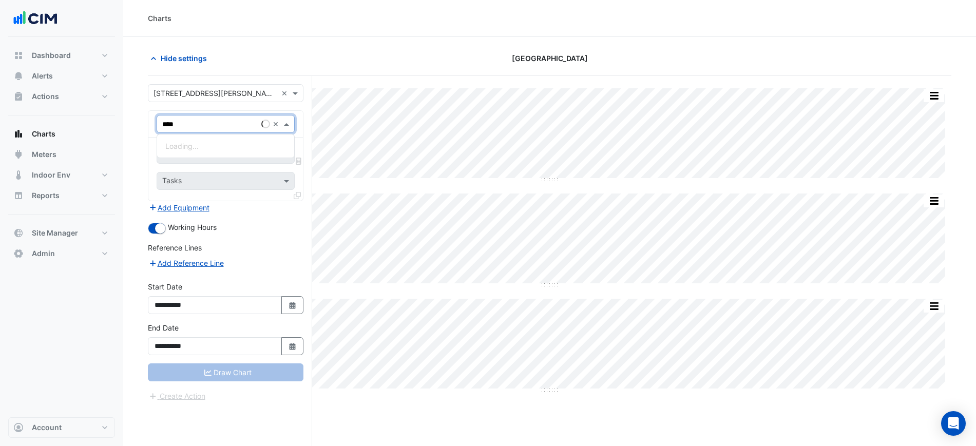
type input "*****"
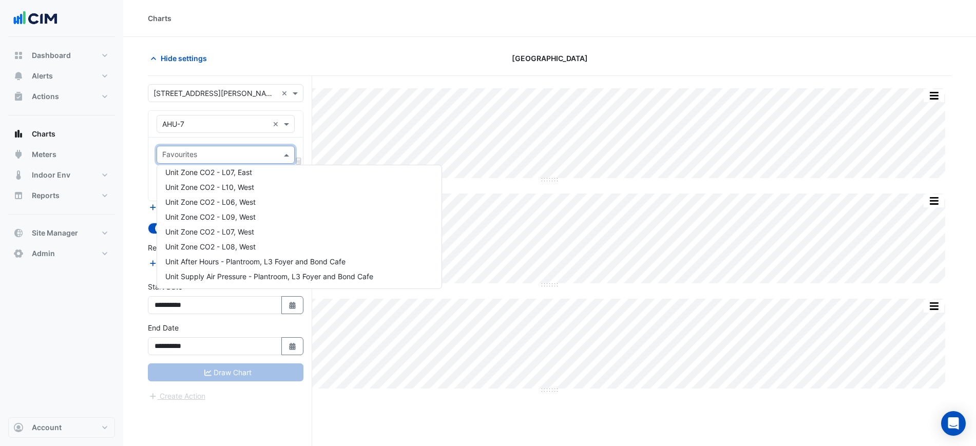
scroll to position [128, 0]
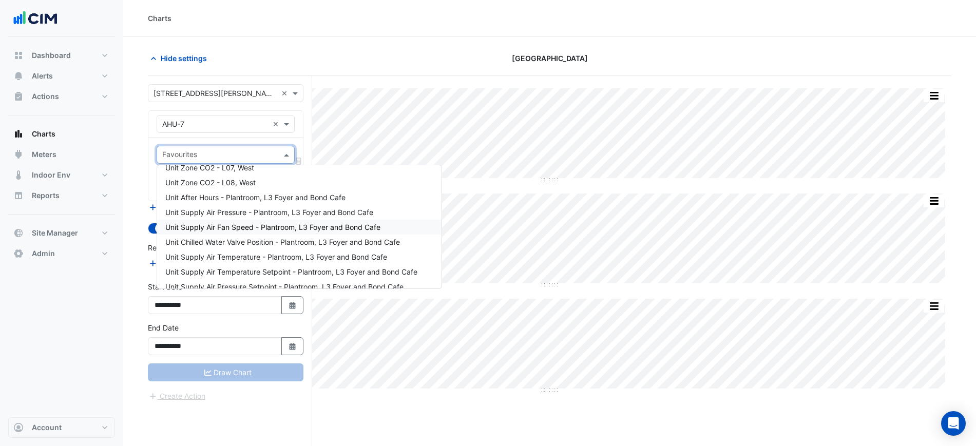
click at [269, 223] on span "Unit Supply Air Fan Speed - Plantroom, L3 Foyer and Bond Cafe" at bounding box center [272, 227] width 215 height 9
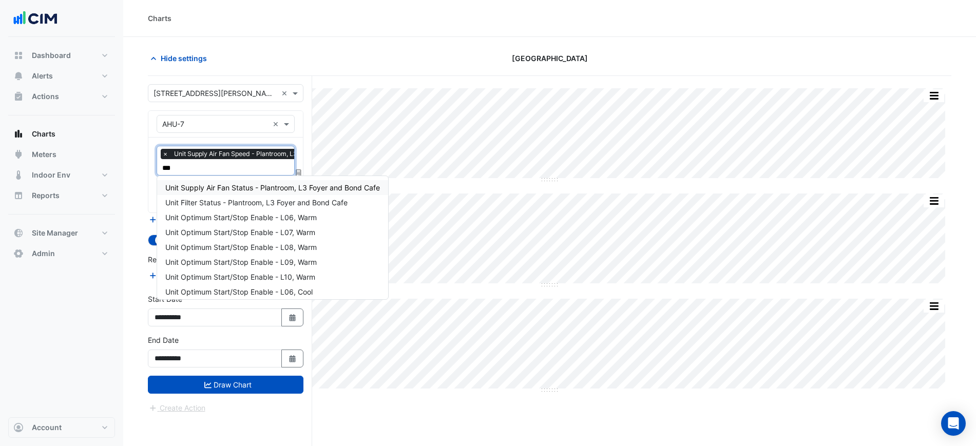
type input "****"
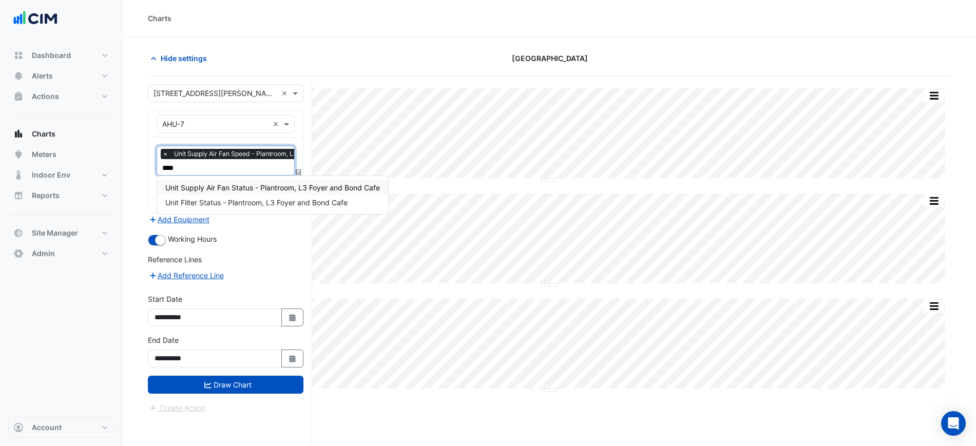
click at [264, 187] on span "Unit Supply Air Fan Status - Plantroom, L3 Foyer and Bond Cafe" at bounding box center [272, 187] width 215 height 9
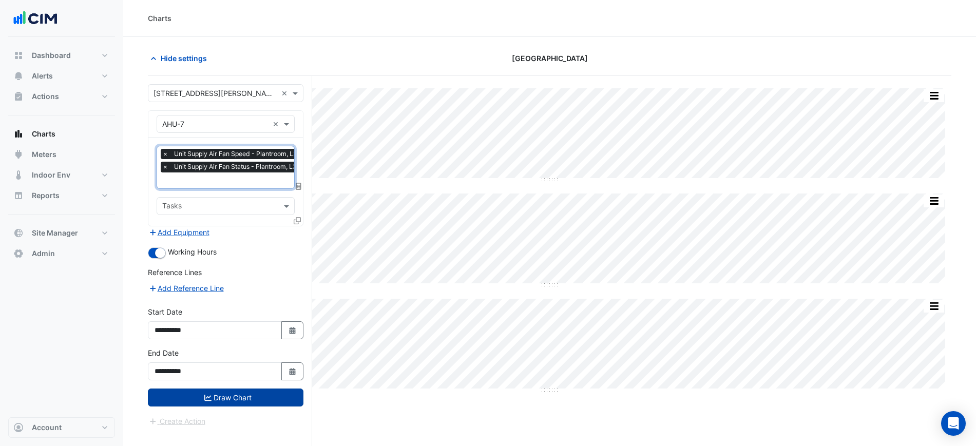
click at [254, 389] on button "Draw Chart" at bounding box center [226, 398] width 156 height 18
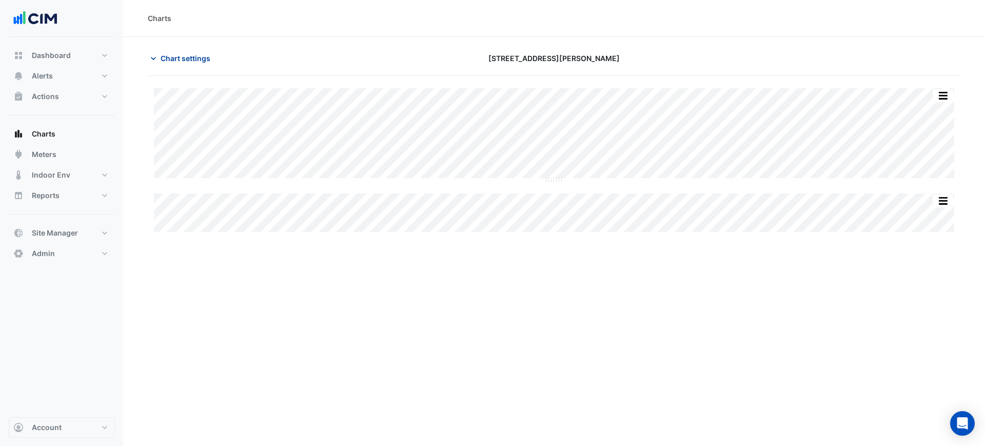
click at [178, 59] on span "Chart settings" at bounding box center [186, 58] width 50 height 11
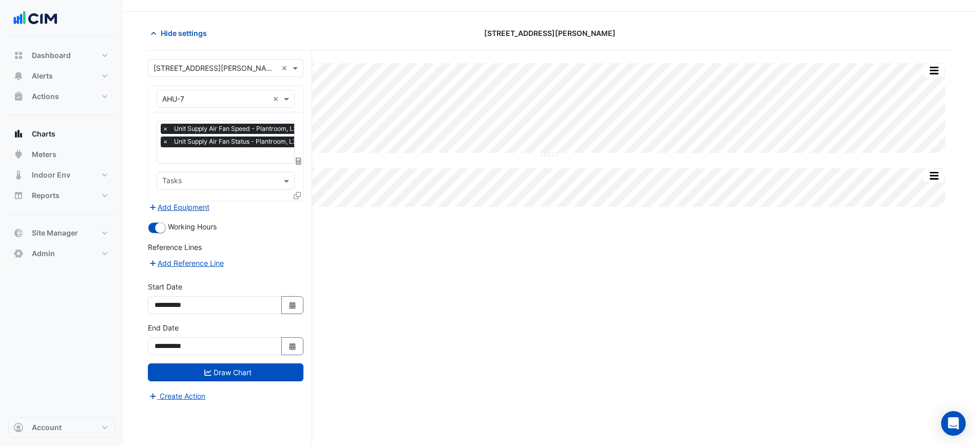
scroll to position [39, 0]
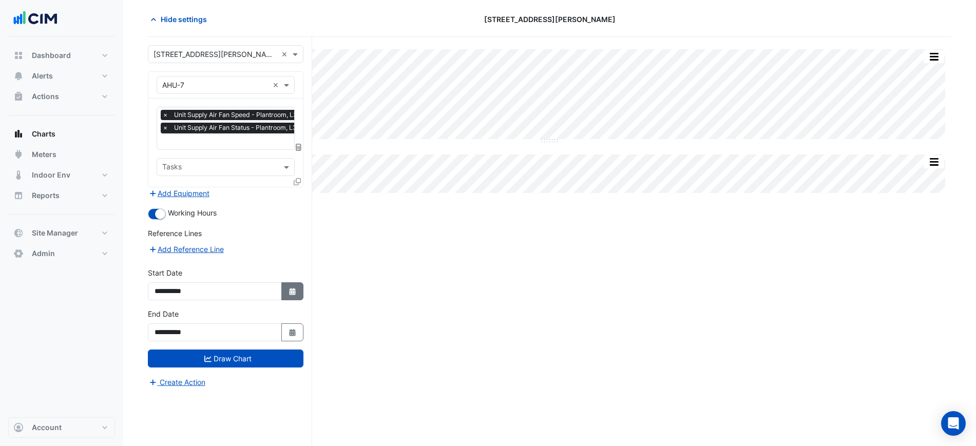
click at [293, 288] on icon "button" at bounding box center [292, 291] width 6 height 7
select select "*"
select select "****"
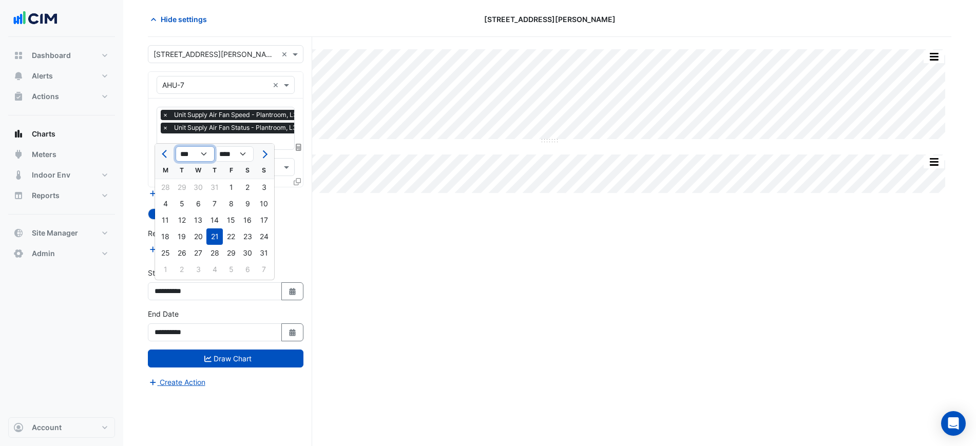
click at [182, 156] on select "*** *** *** *** *** *** *** *** ***" at bounding box center [195, 153] width 39 height 15
select select "*"
click at [176, 146] on select "*** *** *** *** *** *** *** *** ***" at bounding box center [195, 153] width 39 height 15
click at [195, 189] on div "1" at bounding box center [198, 187] width 16 height 16
type input "**********"
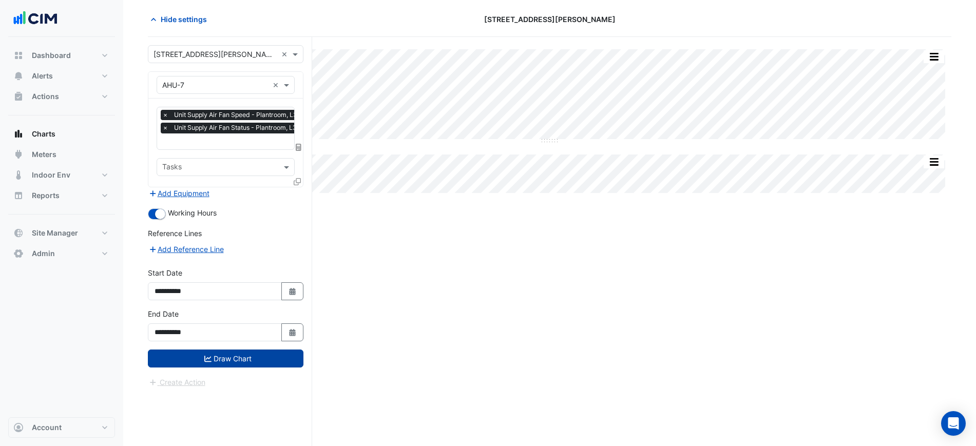
click at [256, 359] on button "Draw Chart" at bounding box center [226, 359] width 156 height 18
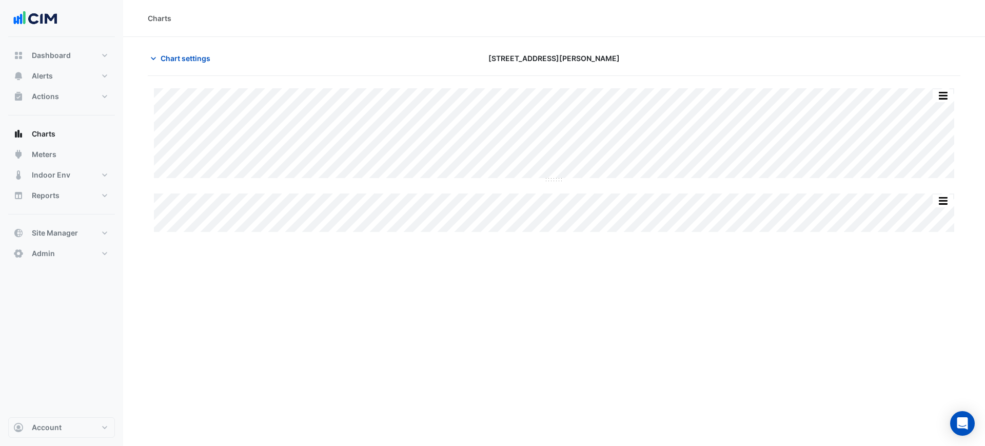
click at [554, 212] on div "Print Save as JPEG Save as PNG Sample Tooltip Print Save as JPEG Save as PNG Sa…" at bounding box center [554, 160] width 813 height 144
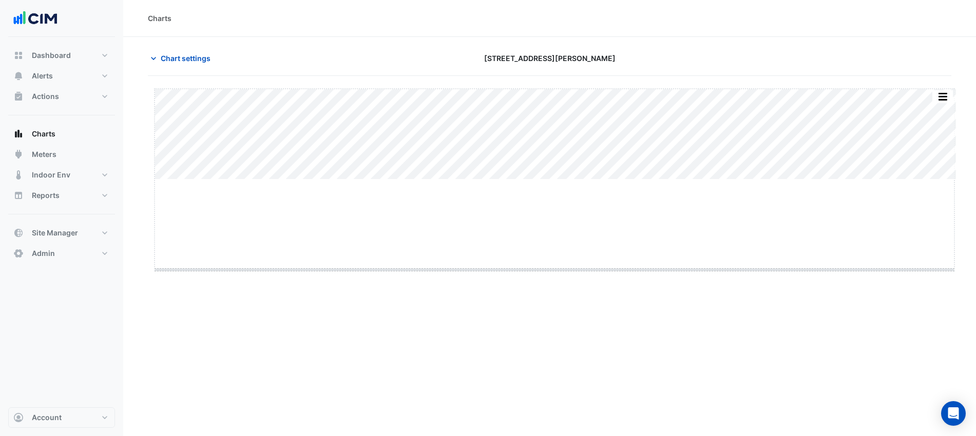
drag, startPoint x: 552, startPoint y: 180, endPoint x: 549, endPoint y: 270, distance: 90.4
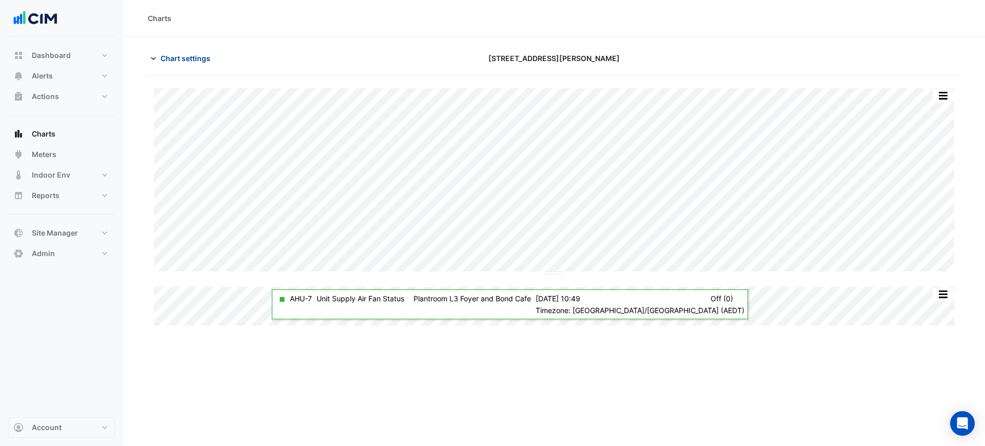
click at [158, 55] on icon "button" at bounding box center [153, 58] width 10 height 10
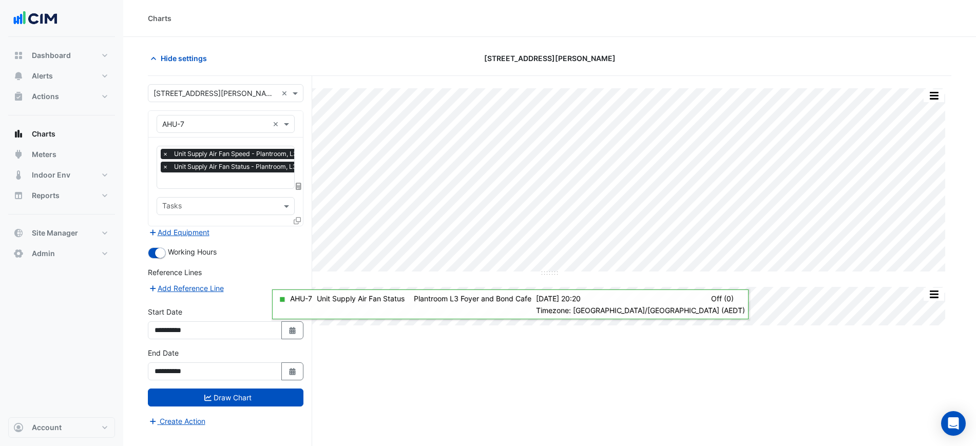
click at [196, 179] on input "text" at bounding box center [264, 181] width 204 height 11
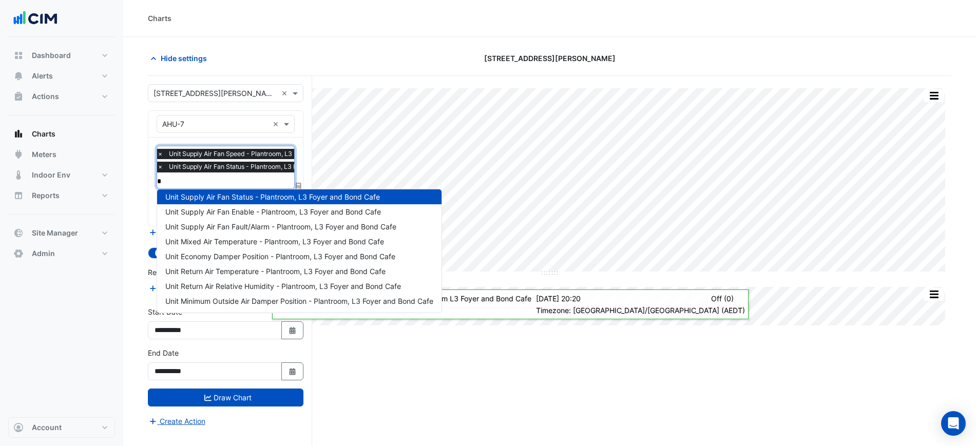
scroll to position [108, 0]
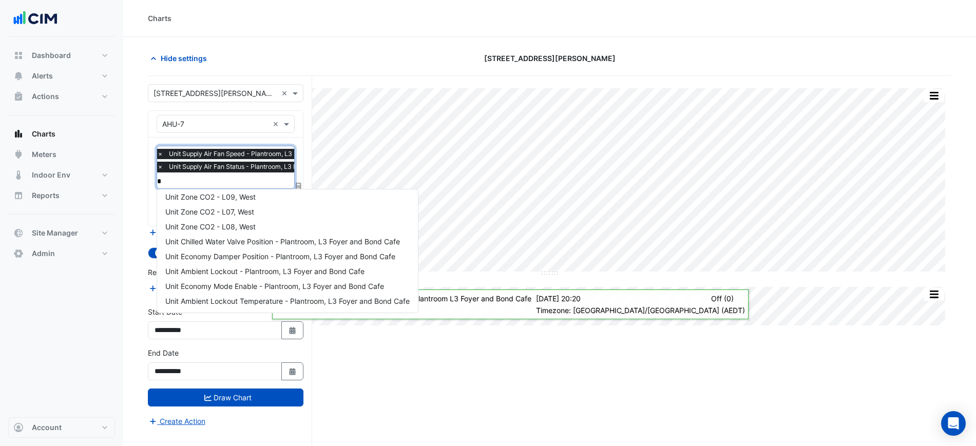
type input "**"
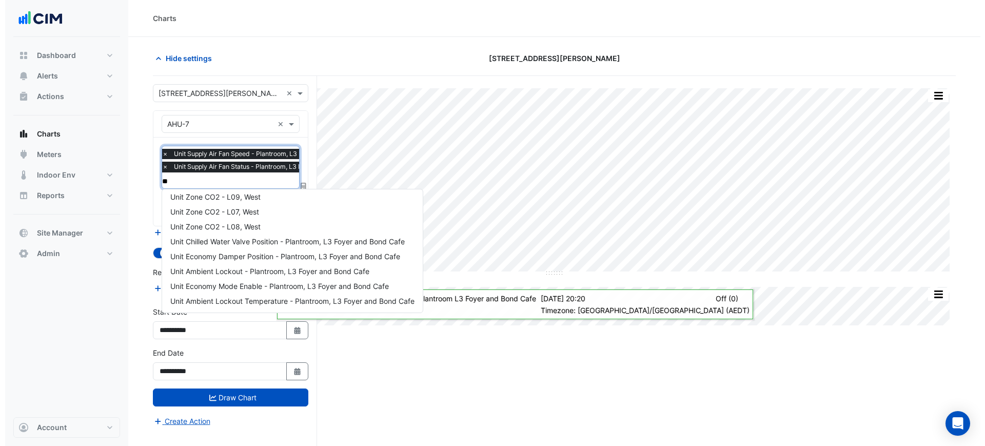
scroll to position [0, 0]
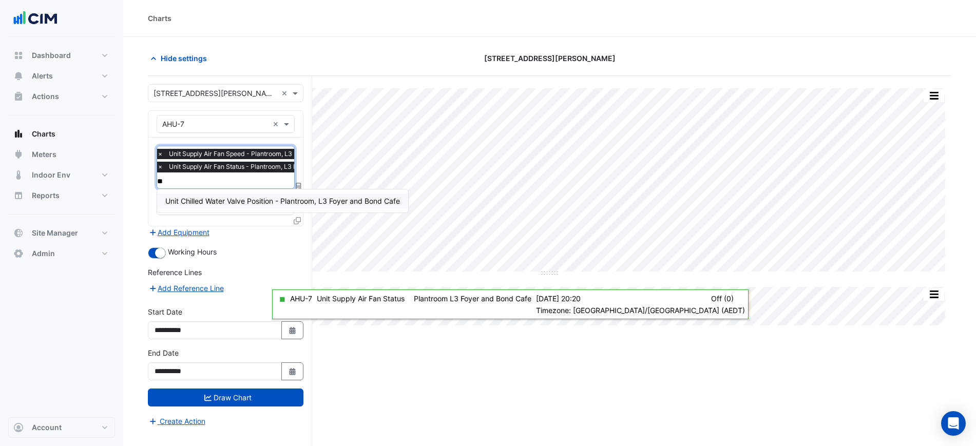
click at [237, 193] on div "Unit Chilled Water Valve Position - Plantroom, L3 Foyer and Bond Cafe" at bounding box center [282, 200] width 251 height 15
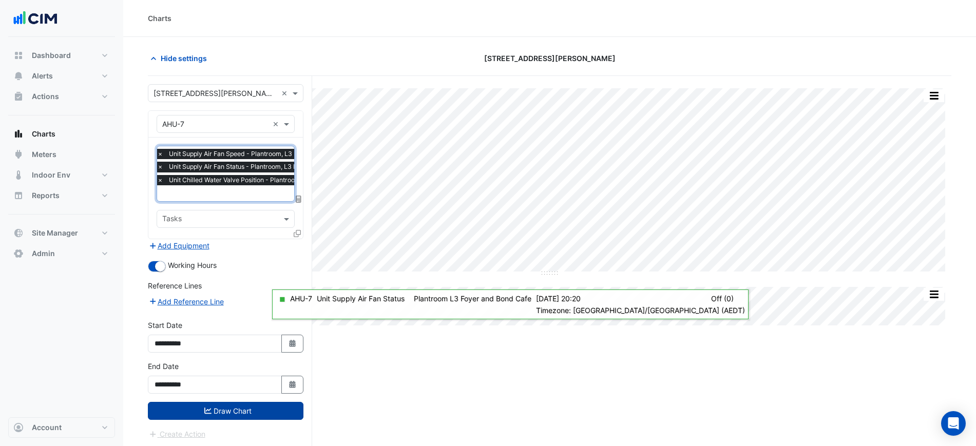
click at [292, 411] on button "Draw Chart" at bounding box center [226, 411] width 156 height 18
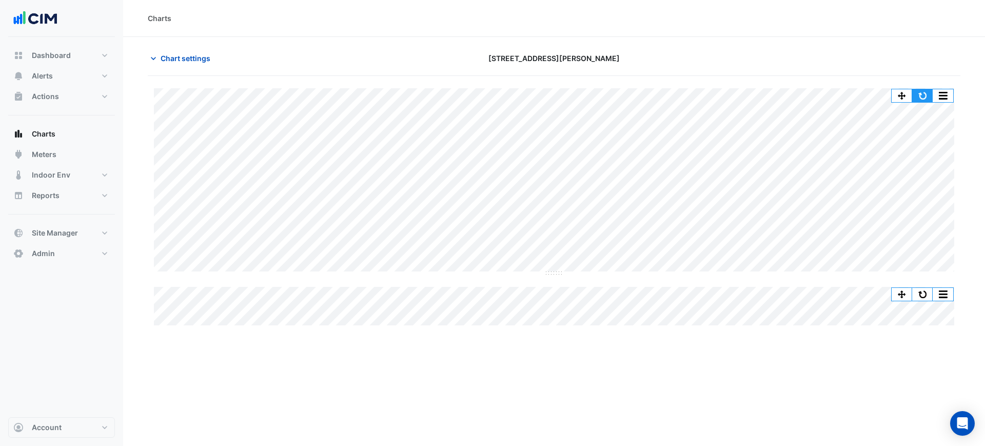
click at [928, 93] on button "button" at bounding box center [923, 95] width 21 height 13
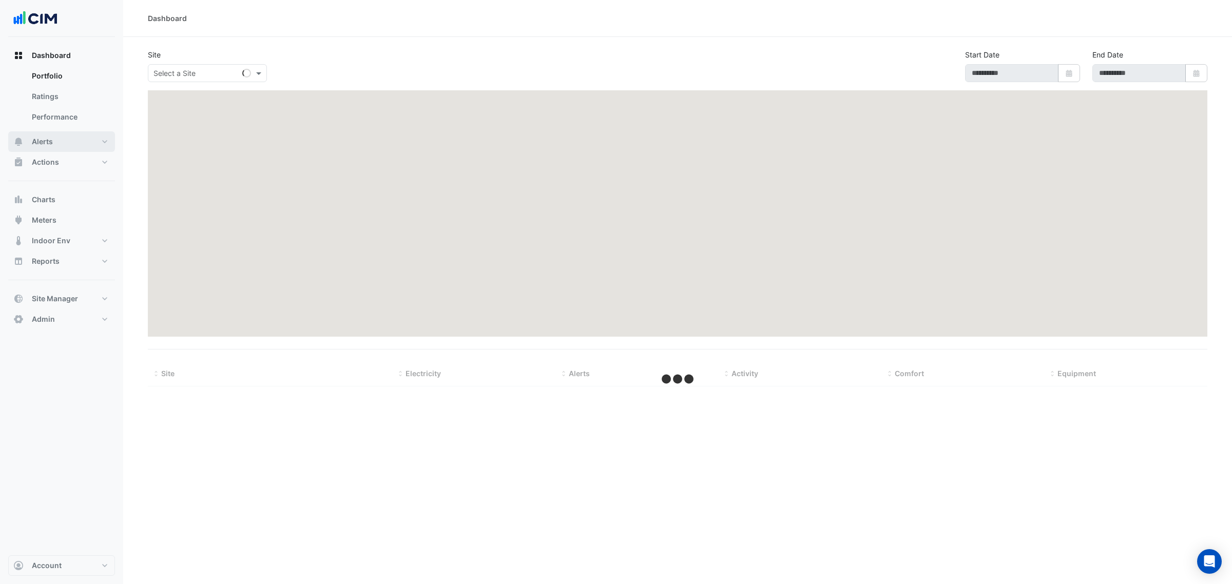
click at [40, 139] on span "Alerts" at bounding box center [42, 142] width 21 height 10
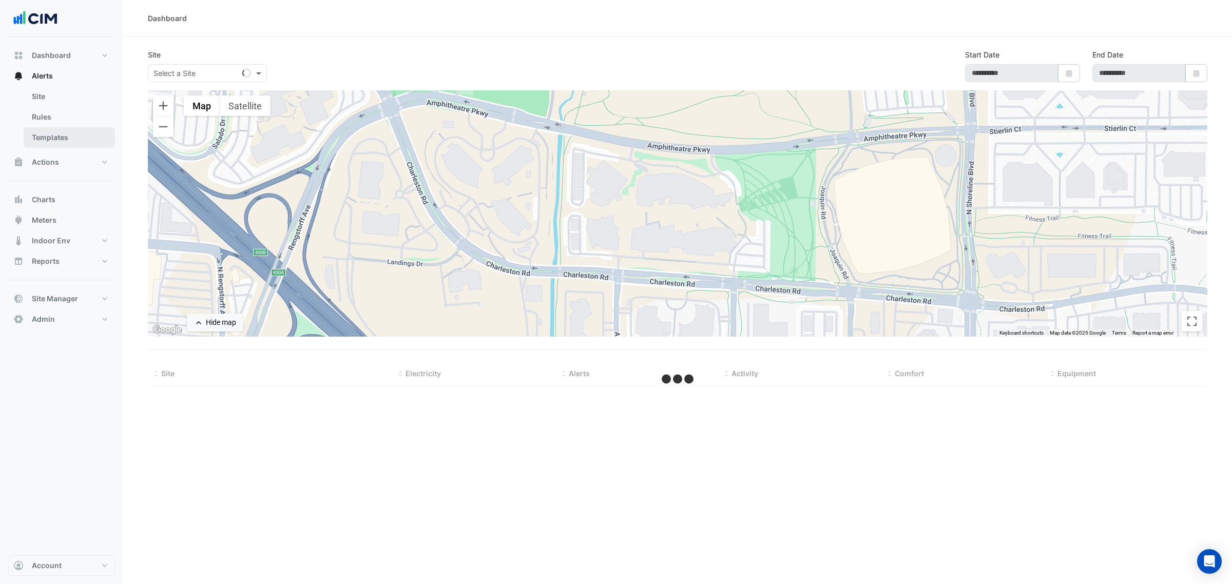
click at [62, 132] on link "Templates" at bounding box center [69, 137] width 91 height 21
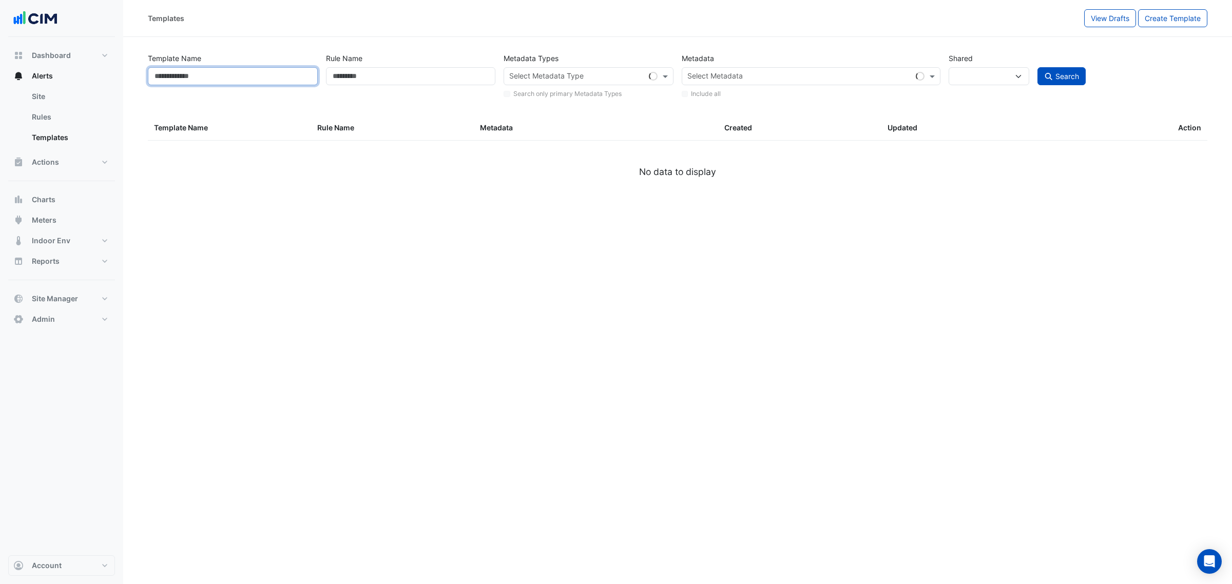
click at [215, 84] on input "Template Name" at bounding box center [233, 76] width 170 height 18
select select
type input "***"
select select "***"
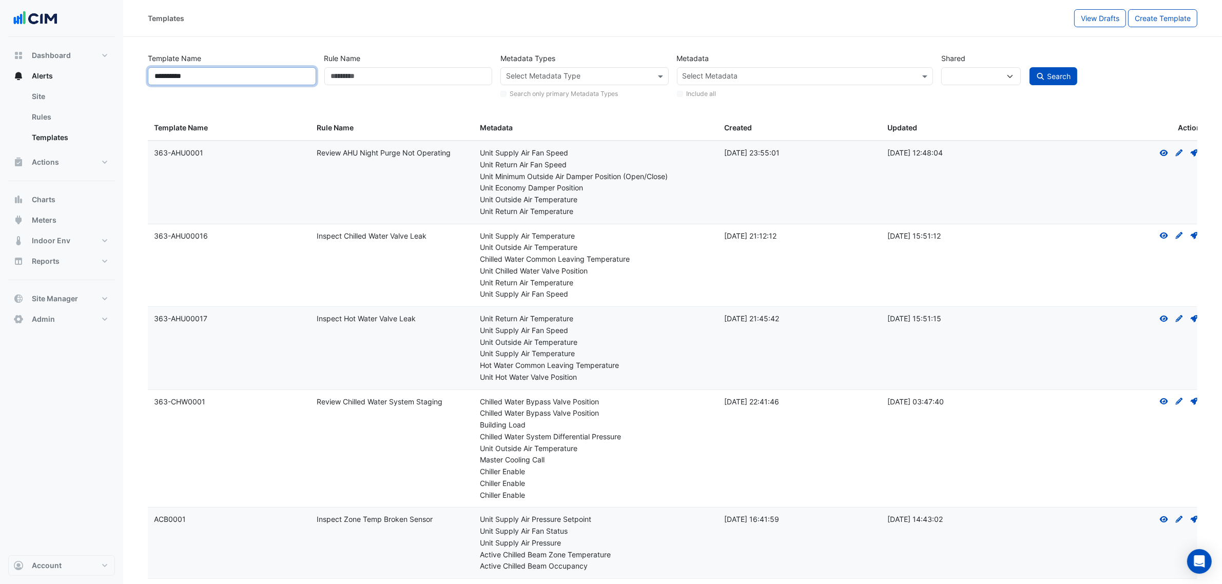
type input "**********"
click at [1030, 67] on button "Search" at bounding box center [1054, 76] width 48 height 18
select select
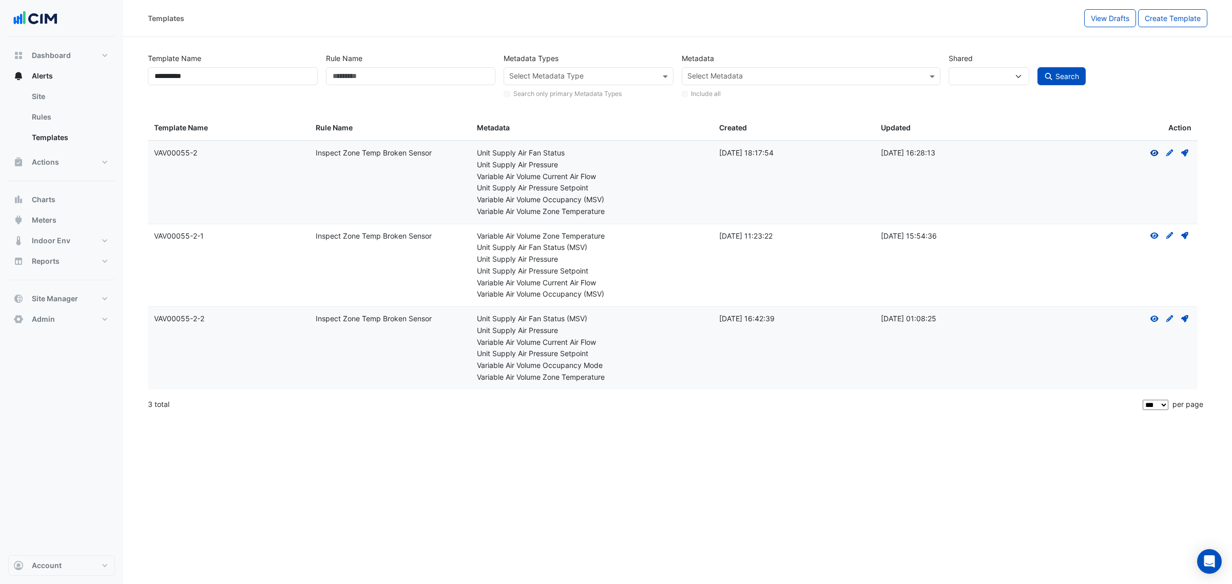
click at [1151, 149] on fa-icon "View" at bounding box center [1154, 152] width 9 height 9
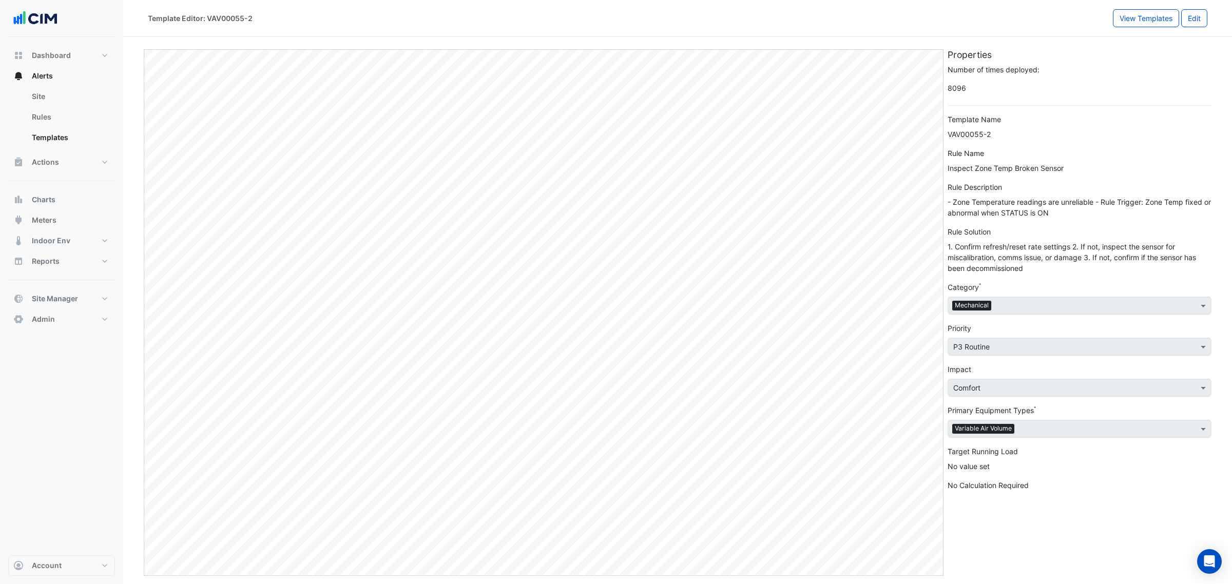
select select
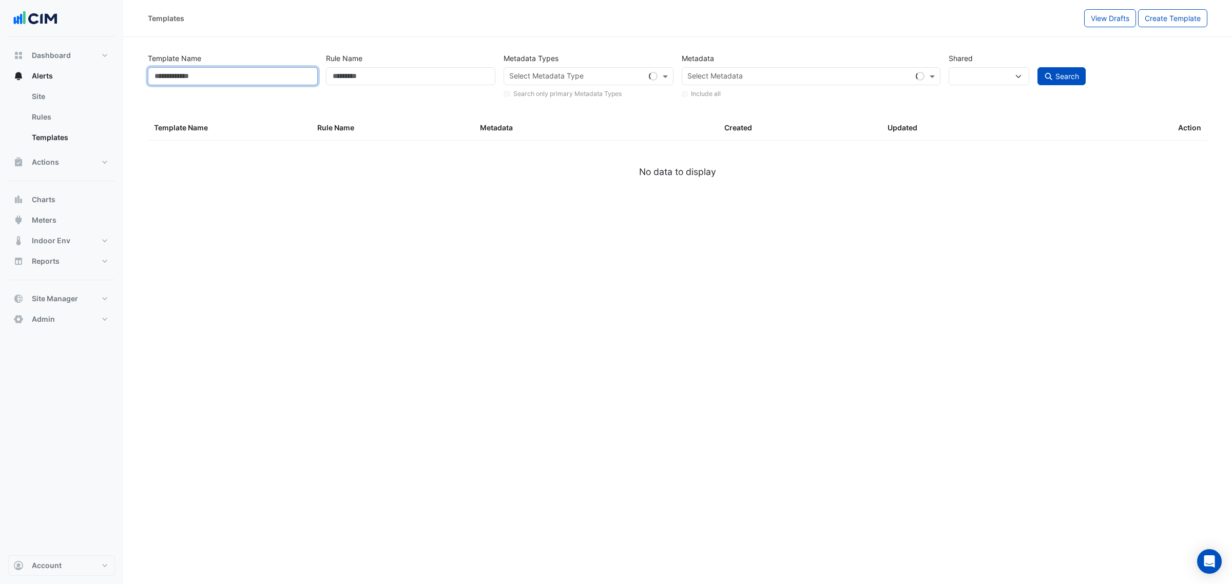
drag, startPoint x: 216, startPoint y: 70, endPoint x: 238, endPoint y: 81, distance: 24.3
click at [217, 70] on input "Template Name" at bounding box center [233, 76] width 170 height 18
type input "**********"
select select
select select "***"
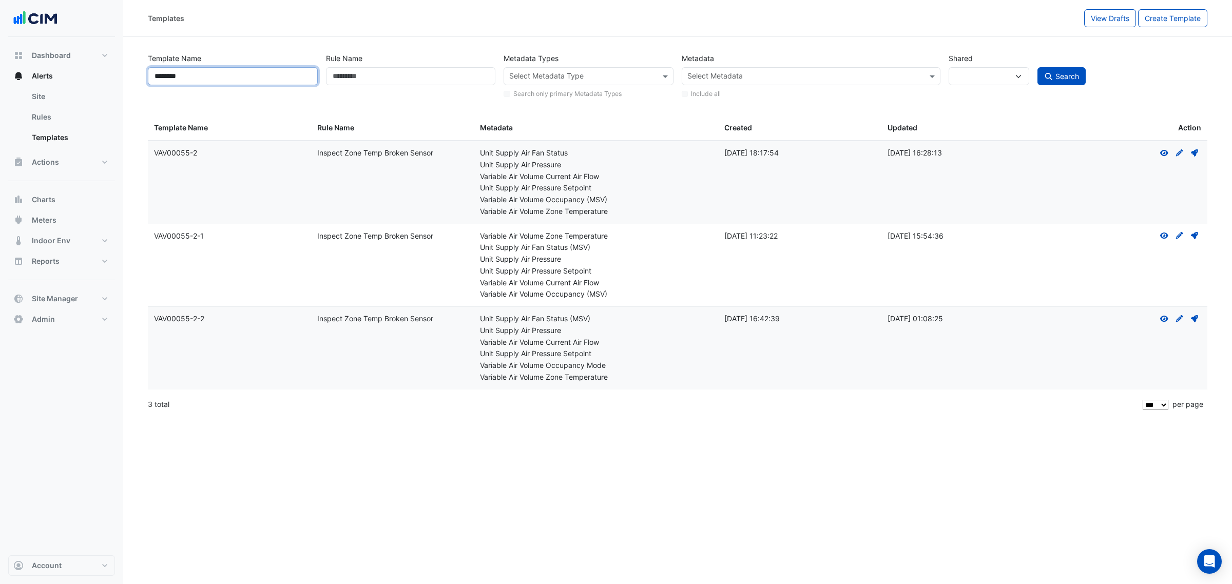
type input "********"
click at [1037, 67] on button "Search" at bounding box center [1061, 76] width 48 height 18
select select
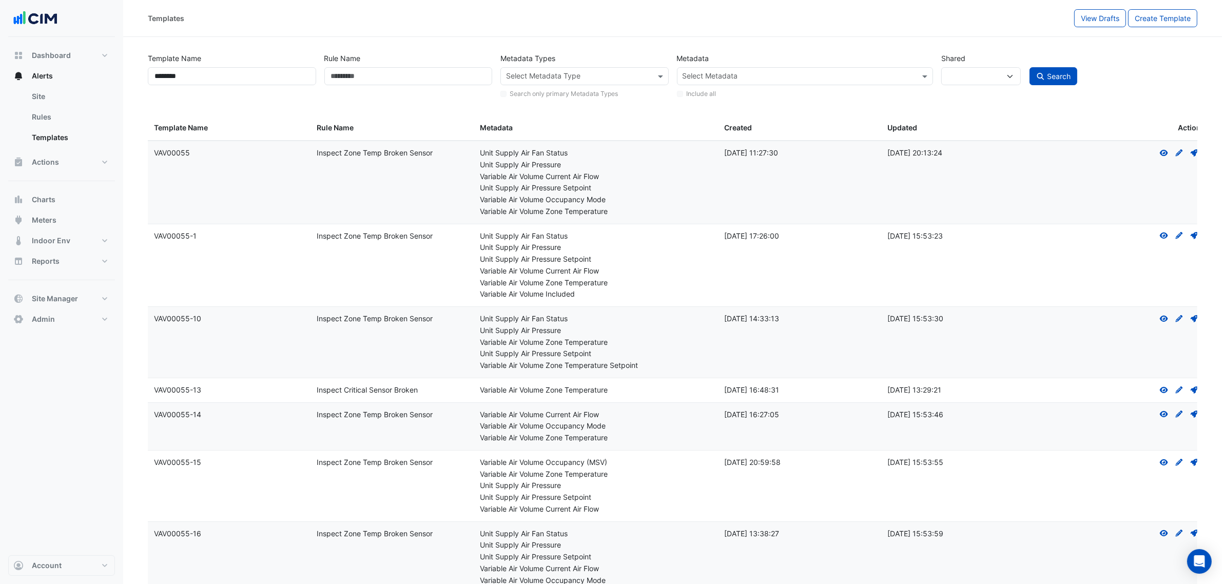
click at [608, 147] on datatable-body-cell "Metadata: Unit Supply Air Fan Status Unit Supply Air Pressure Variable Air Volu…" at bounding box center [596, 182] width 244 height 83
click at [614, 173] on div "Variable Air Volume Current Air Flow" at bounding box center [596, 177] width 232 height 12
click at [503, 312] on datatable-body-cell "Metadata: Unit Supply Air Fan Status Unit Supply Air Pressure Variable Air Volu…" at bounding box center [596, 342] width 244 height 71
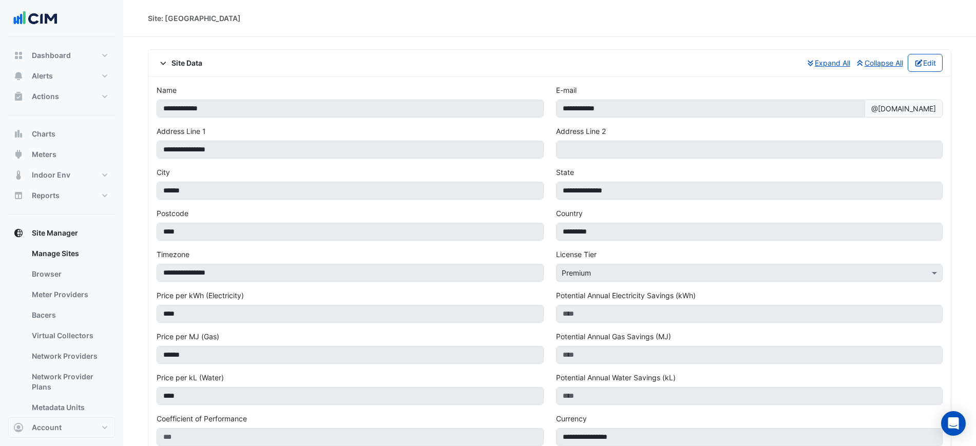
select select "***"
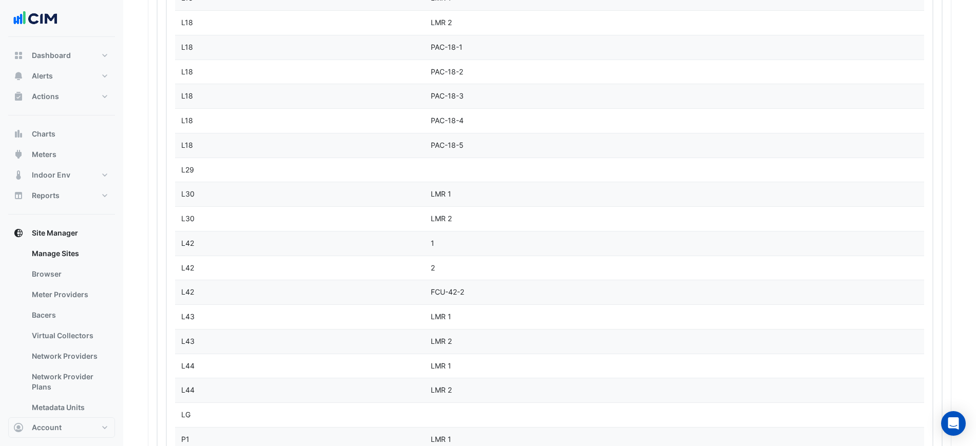
scroll to position [64, 0]
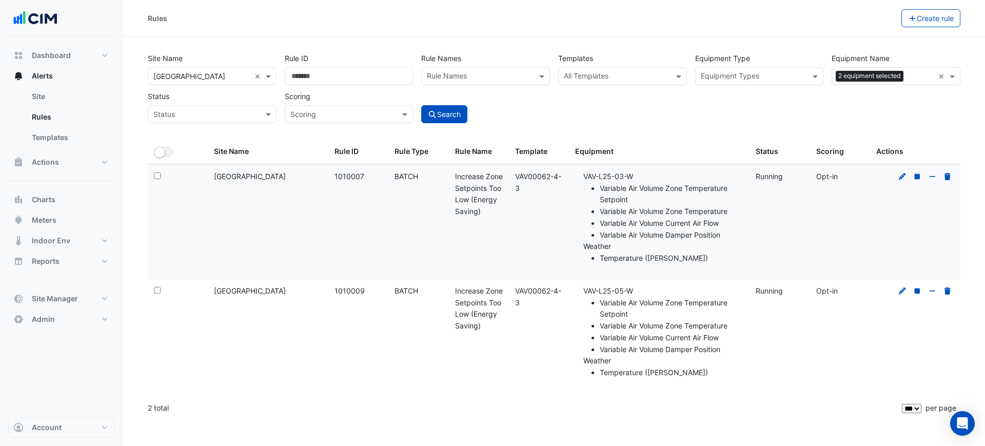
select select "***"
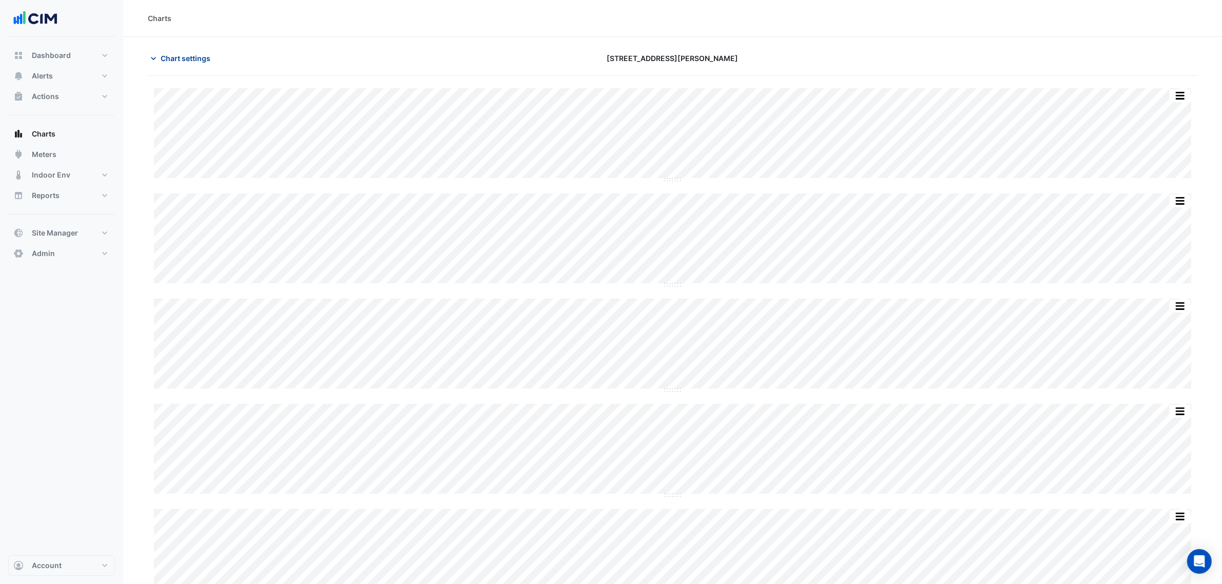
click at [185, 60] on span "Chart settings" at bounding box center [186, 58] width 50 height 11
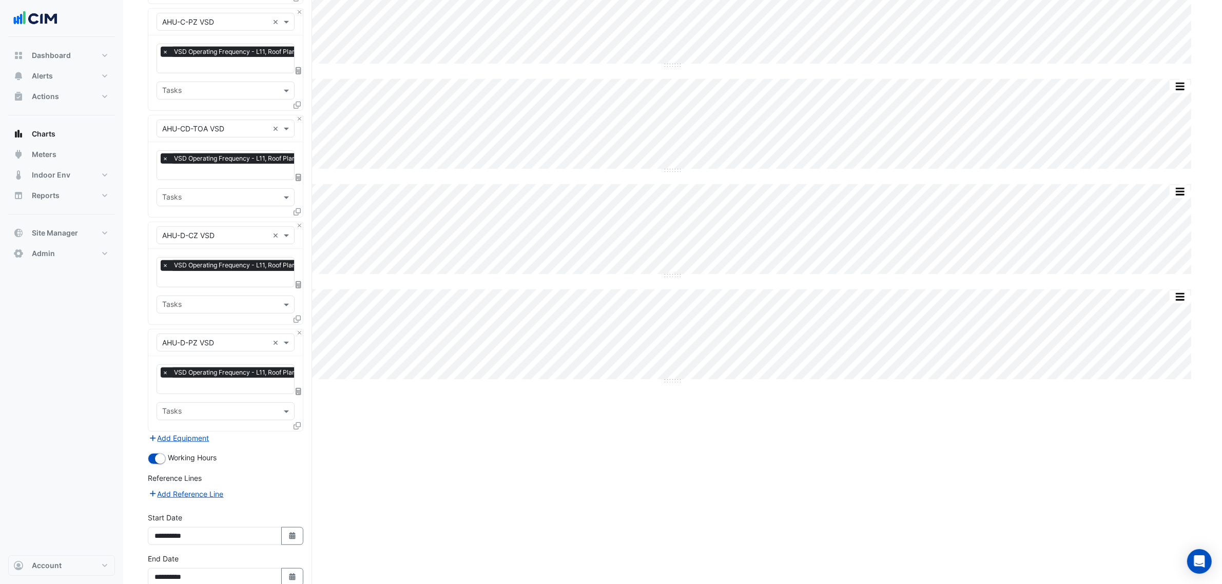
scroll to position [903, 0]
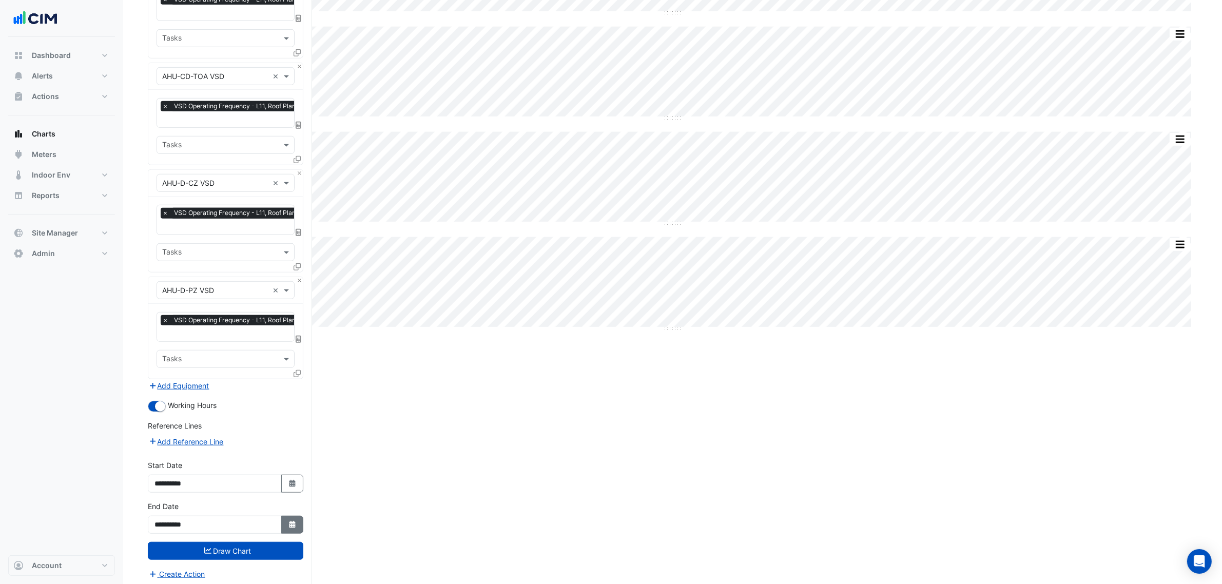
click at [281, 516] on button "Select Date" at bounding box center [292, 525] width 23 height 18
click at [200, 419] on div "3" at bounding box center [198, 417] width 16 height 16
click at [257, 553] on button "Draw Chart" at bounding box center [226, 551] width 156 height 18
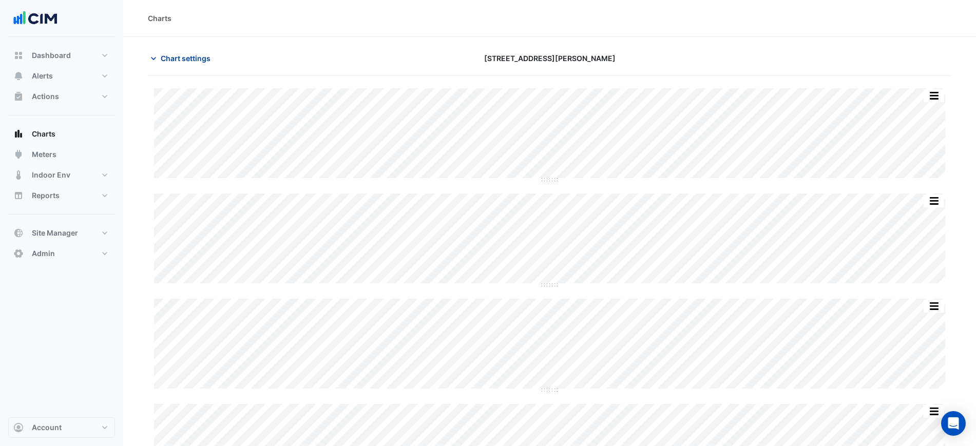
click at [185, 59] on span "Chart settings" at bounding box center [186, 58] width 50 height 11
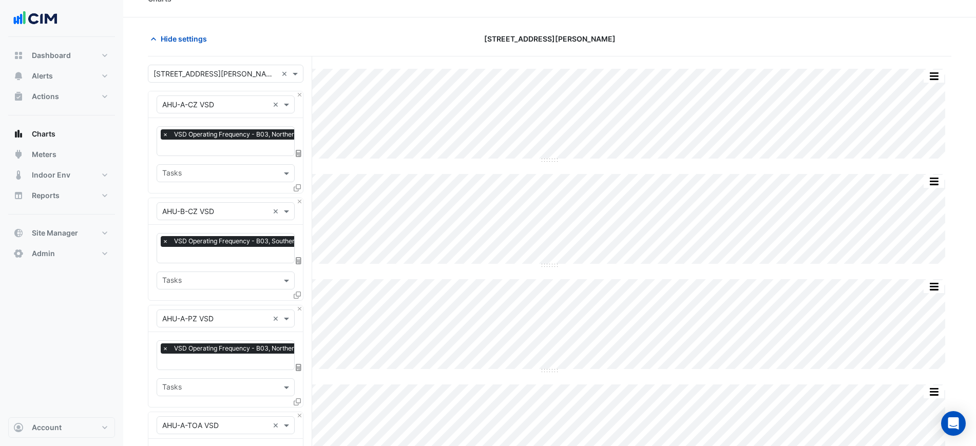
scroll to position [1034, 0]
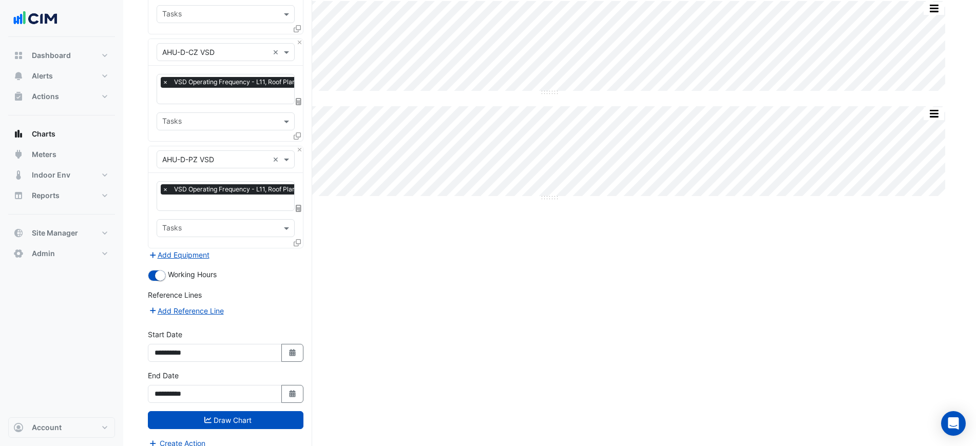
drag, startPoint x: 438, startPoint y: 21, endPoint x: 470, endPoint y: 353, distance: 334.1
click at [291, 390] on icon "Select Date" at bounding box center [292, 393] width 9 height 7
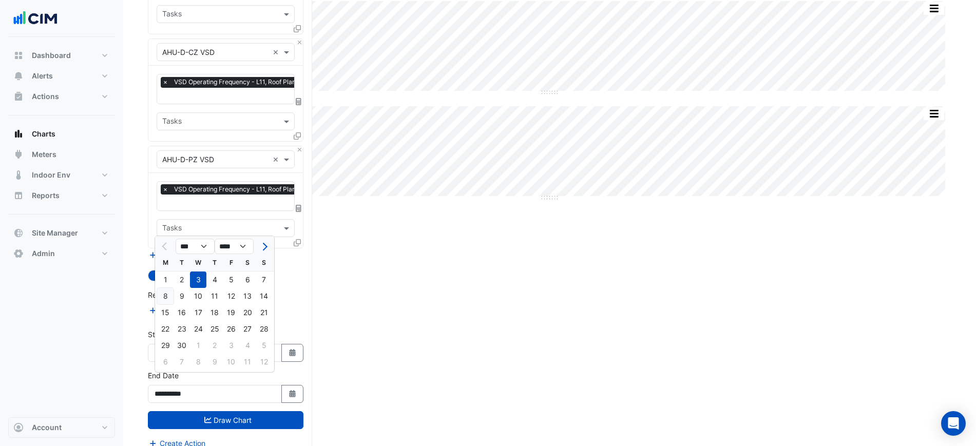
click at [167, 297] on div "8" at bounding box center [165, 296] width 16 height 16
type input "**********"
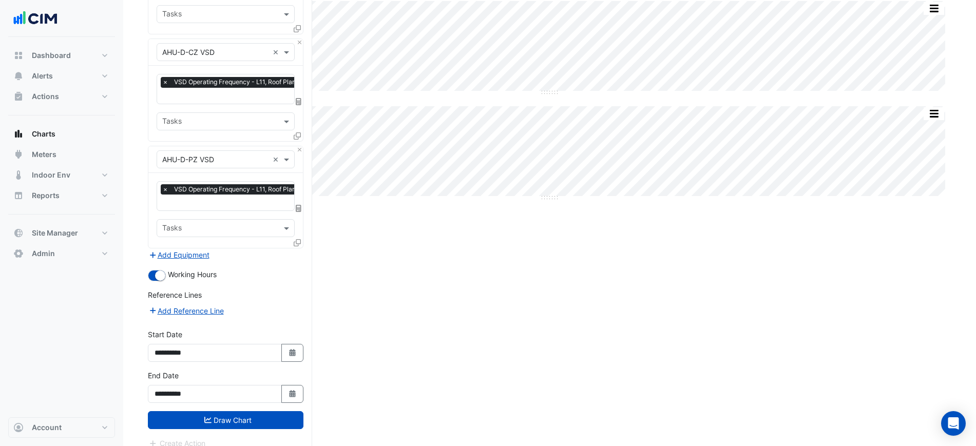
drag, startPoint x: 227, startPoint y: 396, endPoint x: 227, endPoint y: 406, distance: 10.3
click at [227, 396] on div "**********" at bounding box center [226, 390] width 168 height 41
click at [229, 411] on button "Draw Chart" at bounding box center [226, 420] width 156 height 18
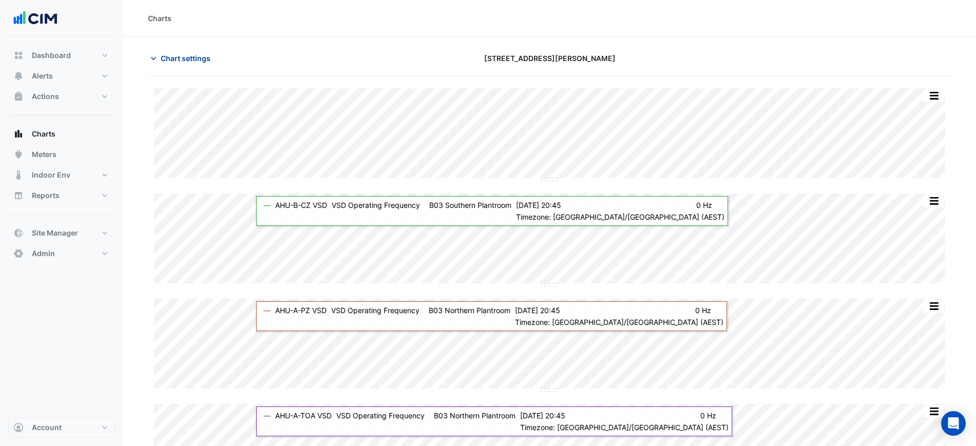
click at [201, 57] on span "Chart settings" at bounding box center [186, 58] width 50 height 11
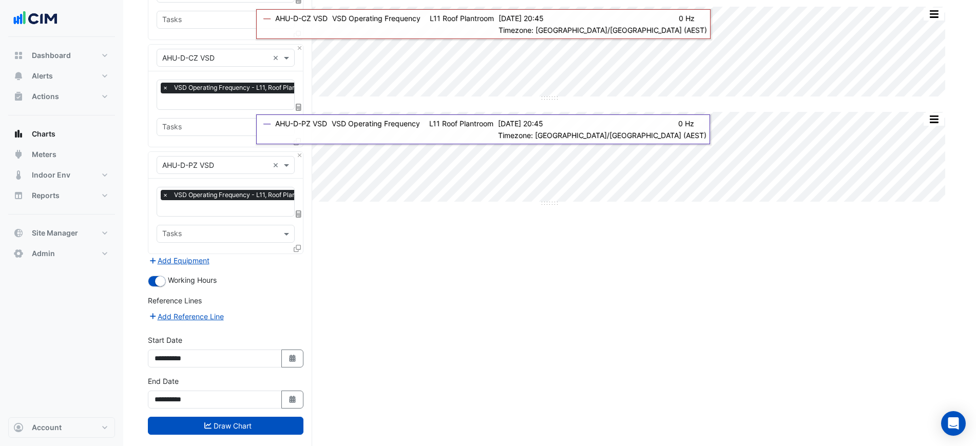
scroll to position [1034, 0]
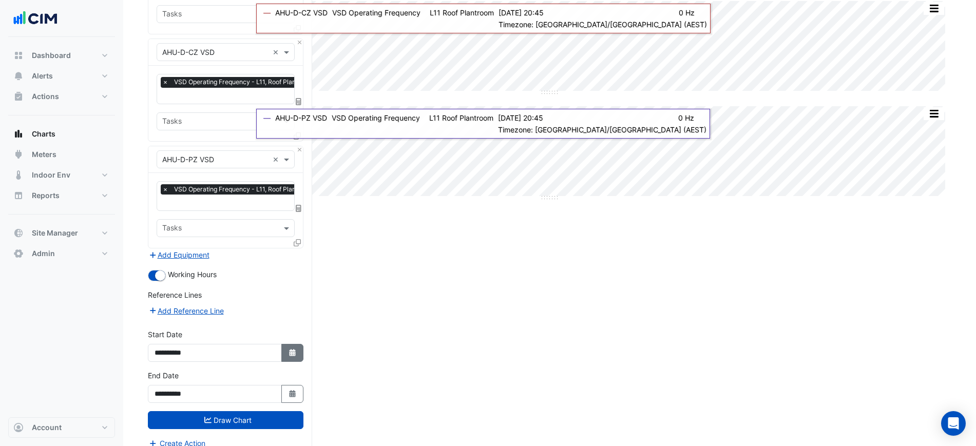
click at [294, 349] on icon "Select Date" at bounding box center [292, 352] width 9 height 7
select select "*"
select select "****"
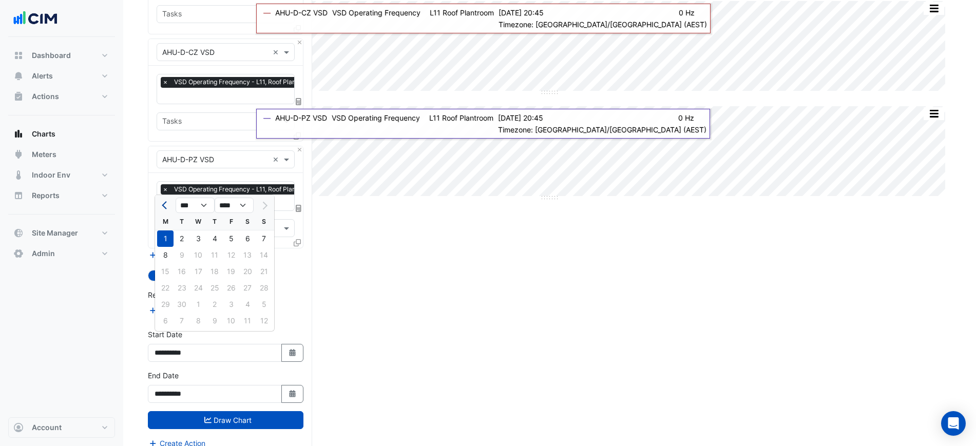
click at [164, 206] on span "Previous month" at bounding box center [166, 206] width 8 height 8
select select "*"
click at [235, 304] on div "29" at bounding box center [231, 304] width 16 height 16
type input "**********"
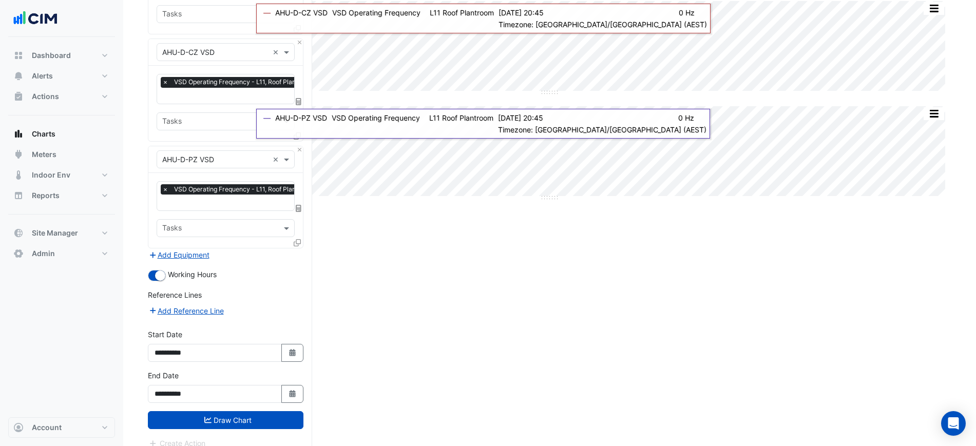
drag, startPoint x: 242, startPoint y: 405, endPoint x: 312, endPoint y: 344, distance: 93.1
click at [242, 411] on button "Draw Chart" at bounding box center [226, 420] width 156 height 18
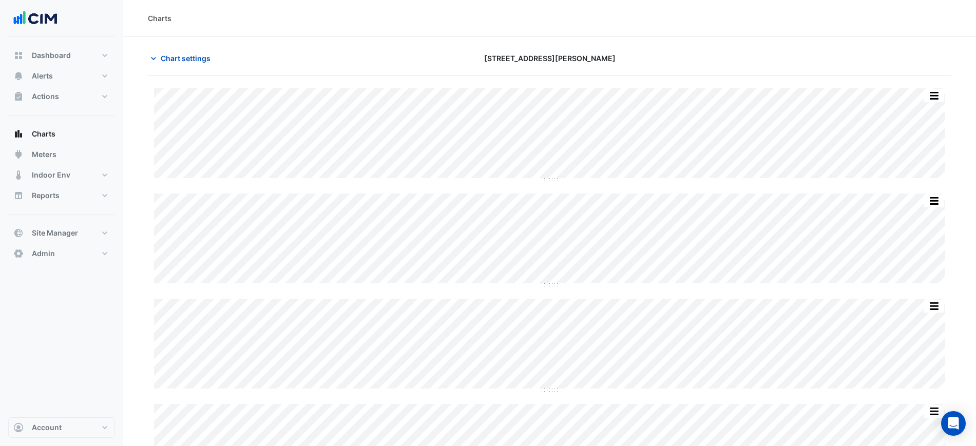
click at [574, 50] on div "1 Shelley Street" at bounding box center [550, 58] width 272 height 18
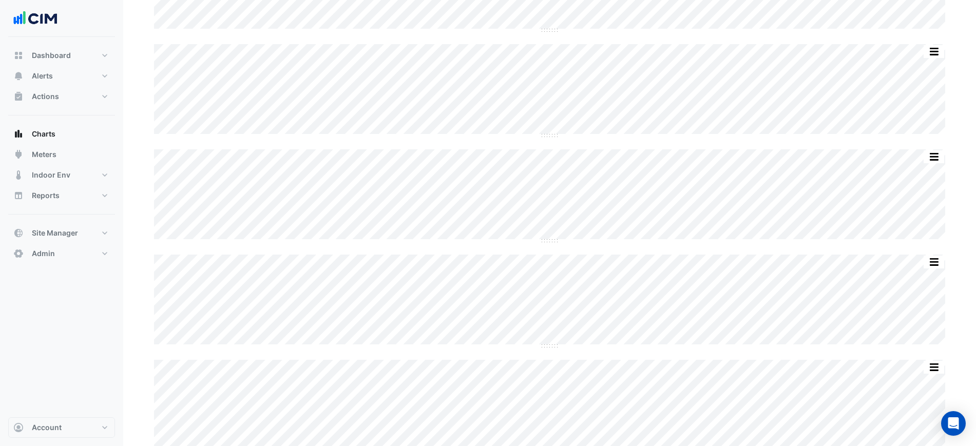
scroll to position [800, 0]
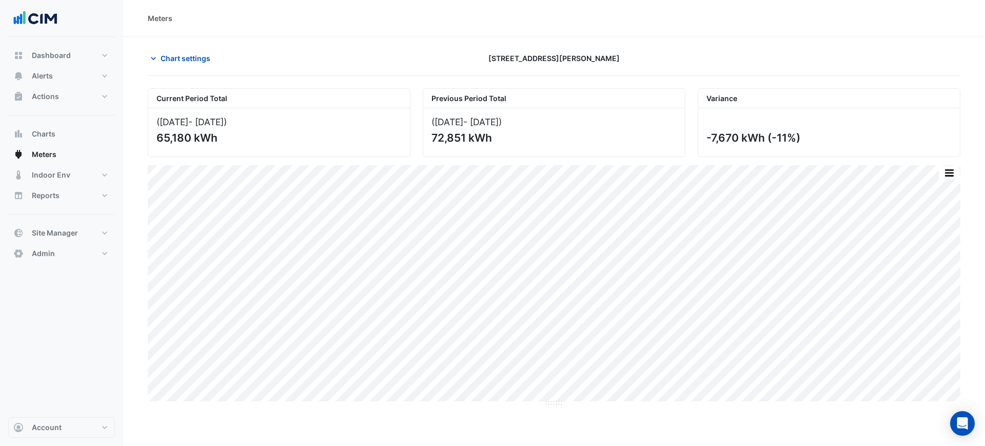
click at [668, 59] on div "[STREET_ADDRESS][PERSON_NAME]" at bounding box center [554, 58] width 275 height 18
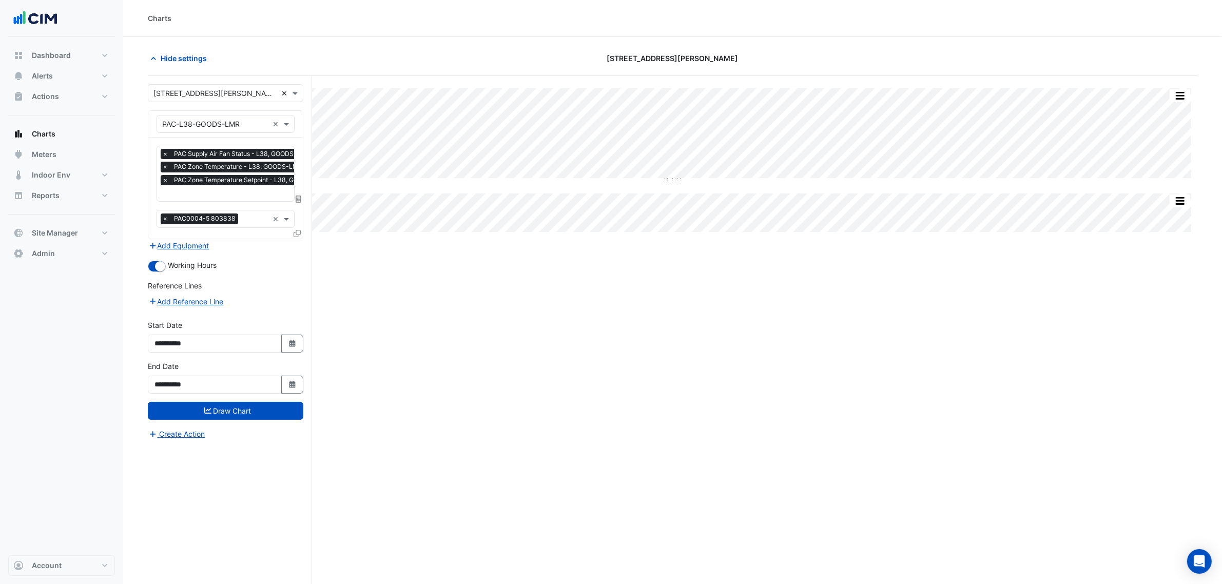
click at [283, 88] on div "Select a Site × 52 Martin Place ×" at bounding box center [226, 93] width 156 height 18
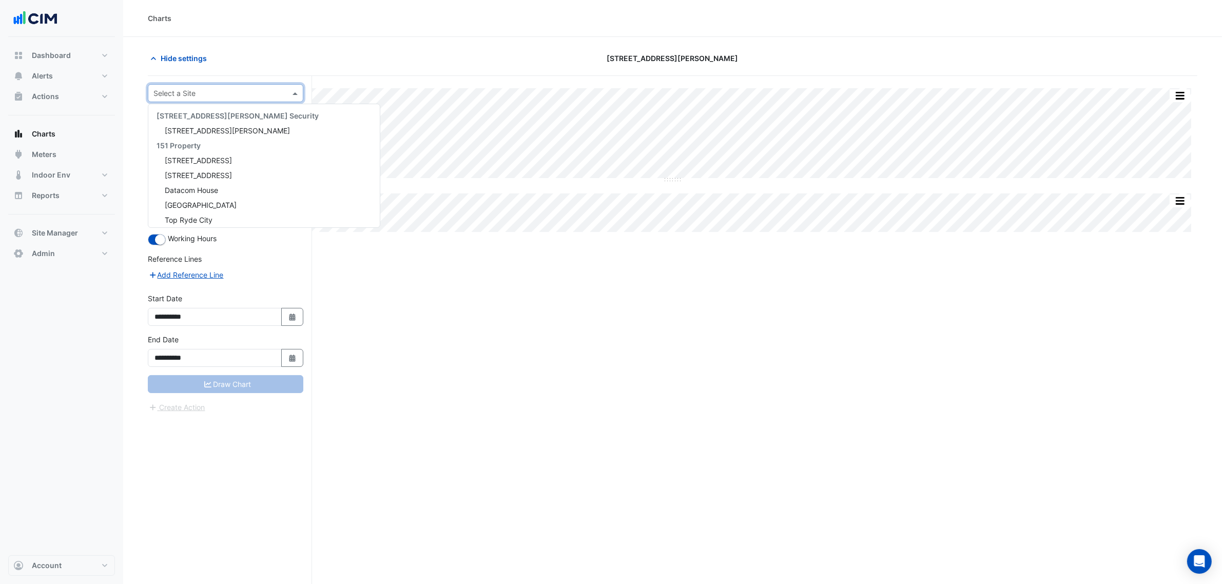
scroll to position [2590, 0]
click at [256, 93] on input "text" at bounding box center [215, 93] width 124 height 11
type input "*******"
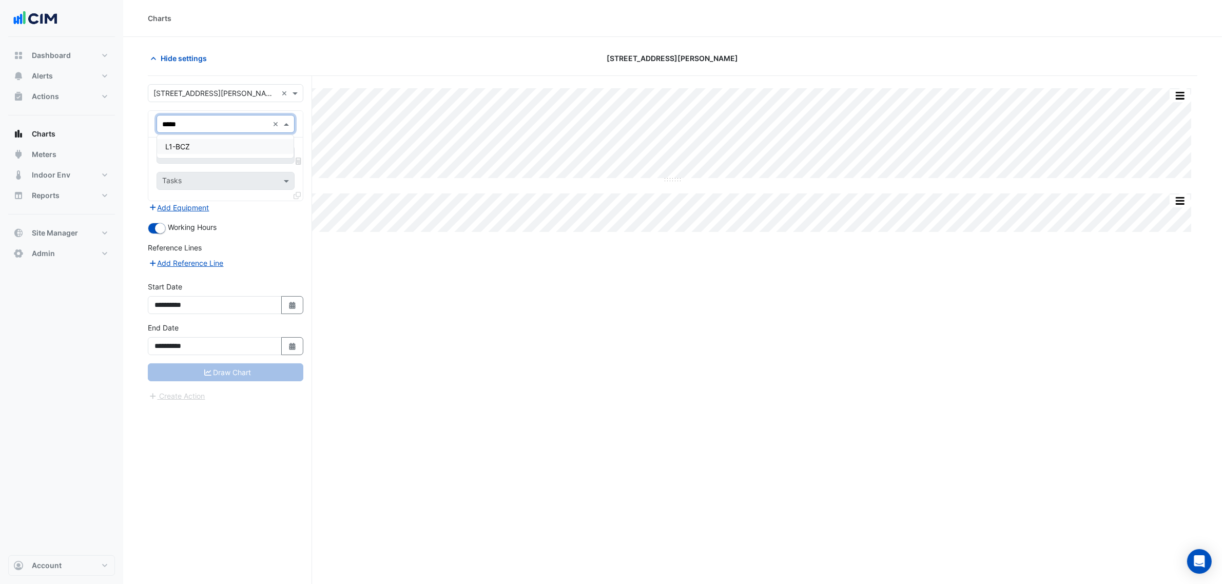
type input "******"
type input "**********"
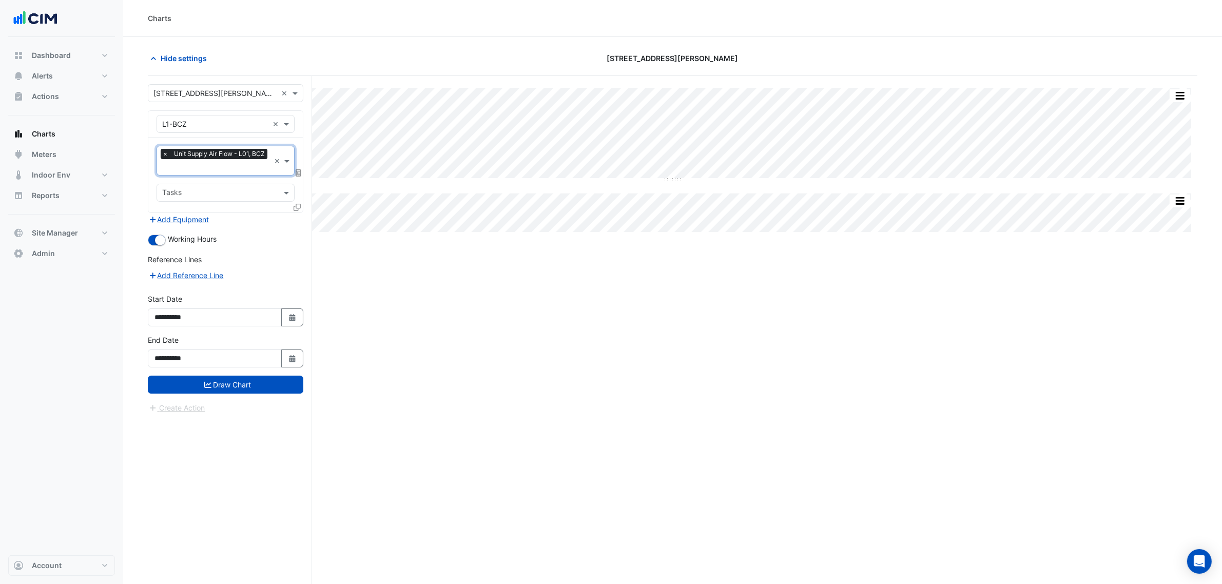
type input "*"
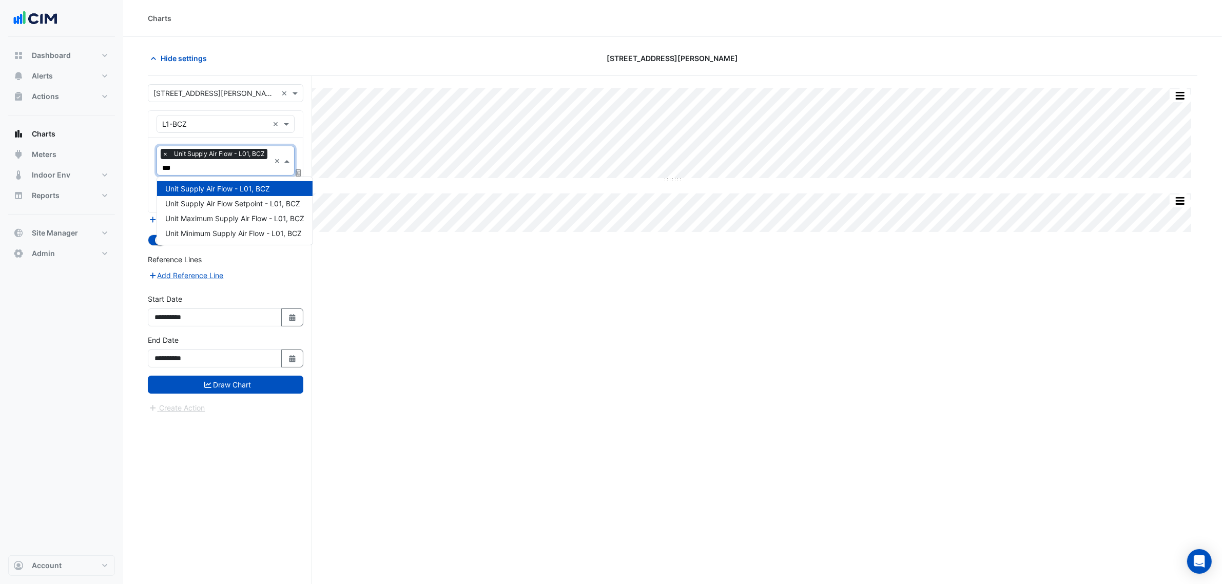
type input "****"
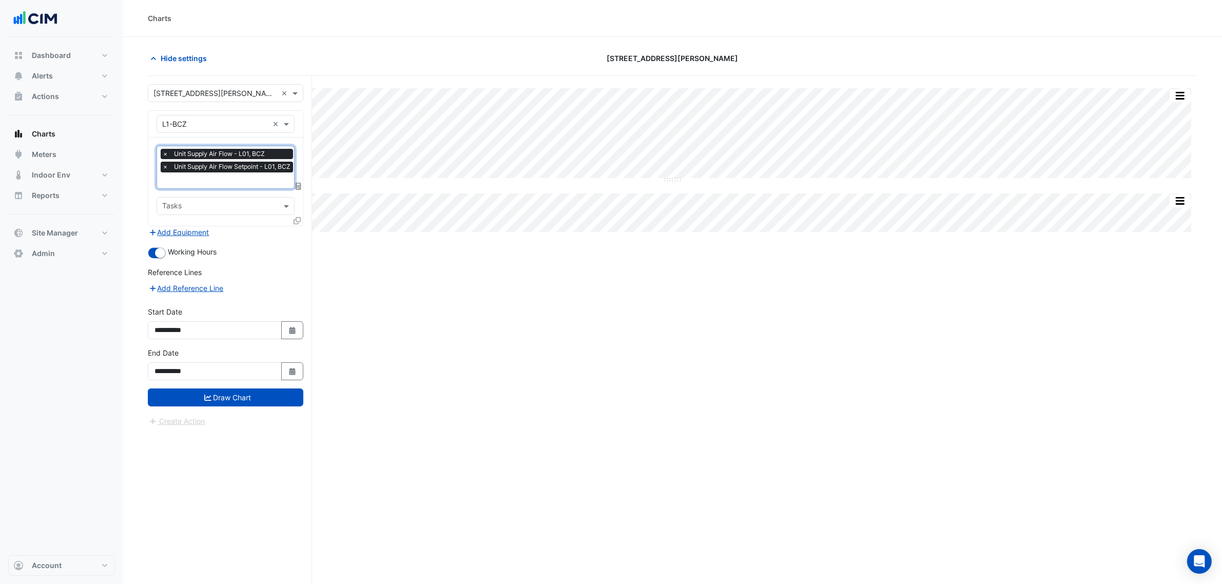
click at [295, 220] on icon at bounding box center [297, 220] width 7 height 7
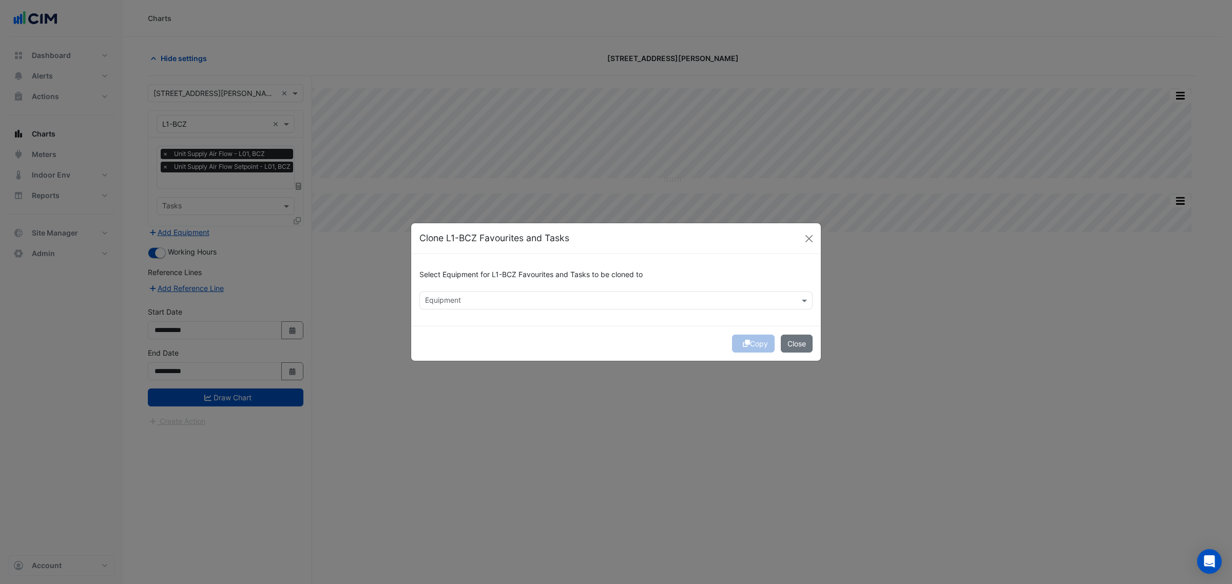
click at [495, 300] on input "text" at bounding box center [610, 301] width 370 height 11
click at [450, 326] on span "L2-BCZ" at bounding box center [441, 322] width 26 height 9
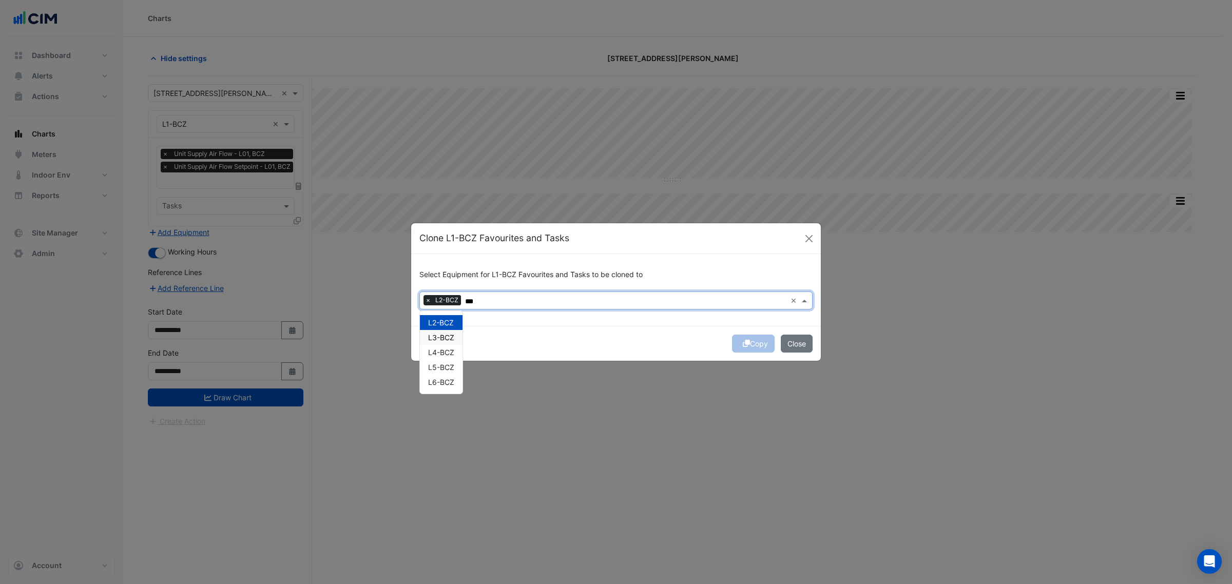
drag, startPoint x: 445, startPoint y: 336, endPoint x: 440, endPoint y: 352, distance: 16.2
click at [444, 339] on span "L3-BCZ" at bounding box center [441, 337] width 26 height 9
drag, startPoint x: 440, startPoint y: 352, endPoint x: 440, endPoint y: 365, distance: 13.9
click at [440, 355] on span "L4-BCZ" at bounding box center [441, 352] width 26 height 9
drag, startPoint x: 440, startPoint y: 365, endPoint x: 440, endPoint y: 373, distance: 7.2
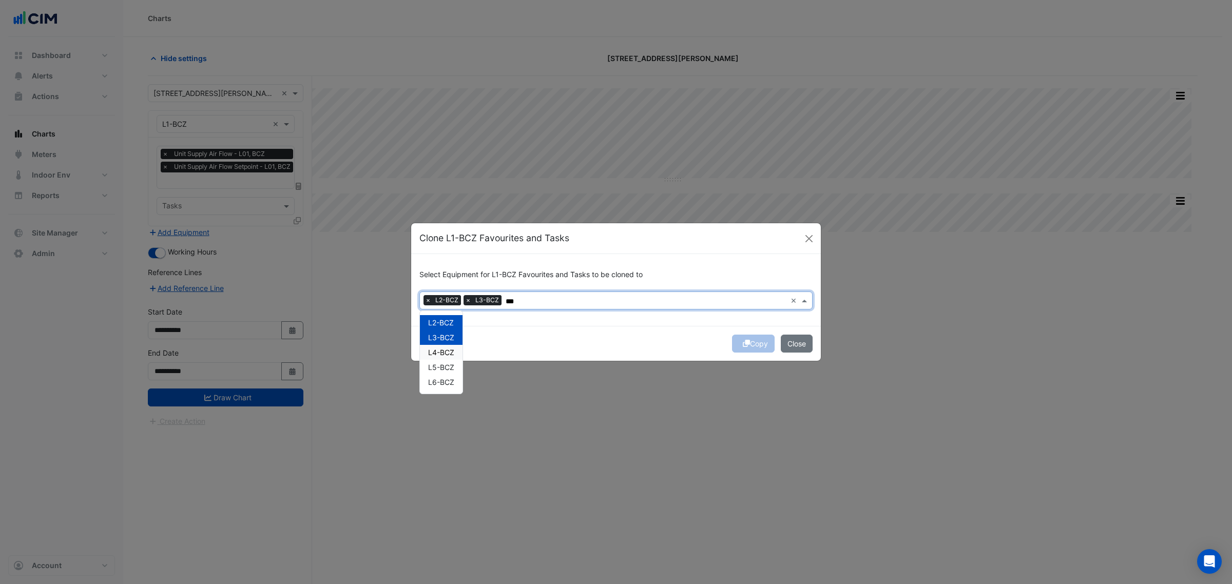
click at [440, 367] on span "L5-BCZ" at bounding box center [441, 367] width 26 height 9
click at [442, 378] on span "L6-BCZ" at bounding box center [441, 382] width 26 height 9
type input "***"
click at [763, 339] on button "Copy" at bounding box center [753, 344] width 43 height 18
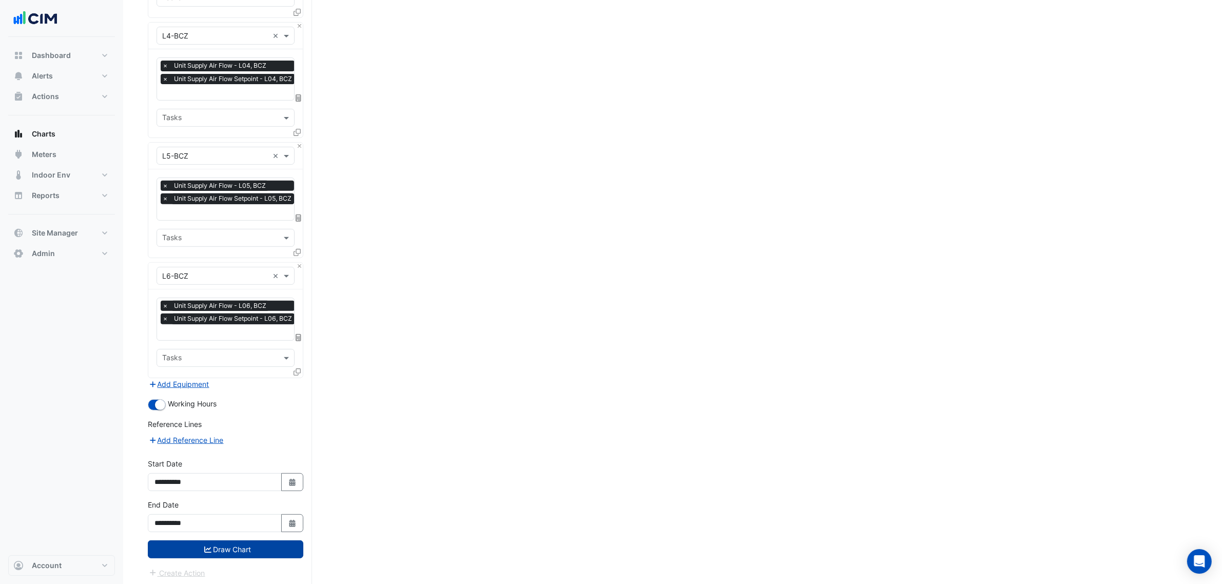
click at [256, 548] on button "Draw Chart" at bounding box center [226, 549] width 156 height 18
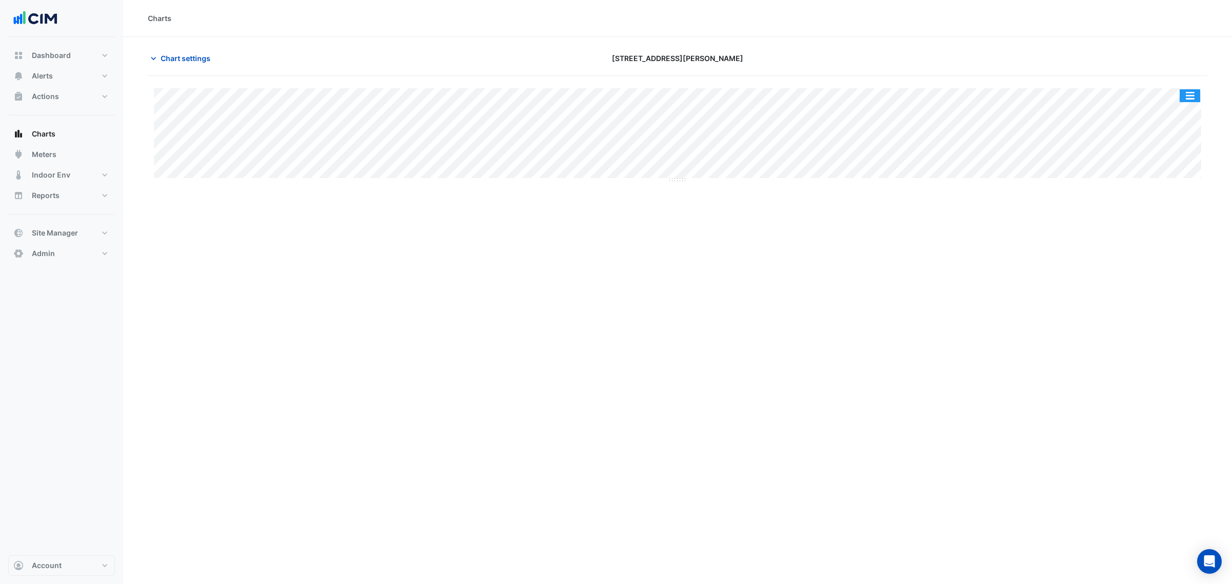
click at [1181, 90] on button "button" at bounding box center [1189, 95] width 21 height 13
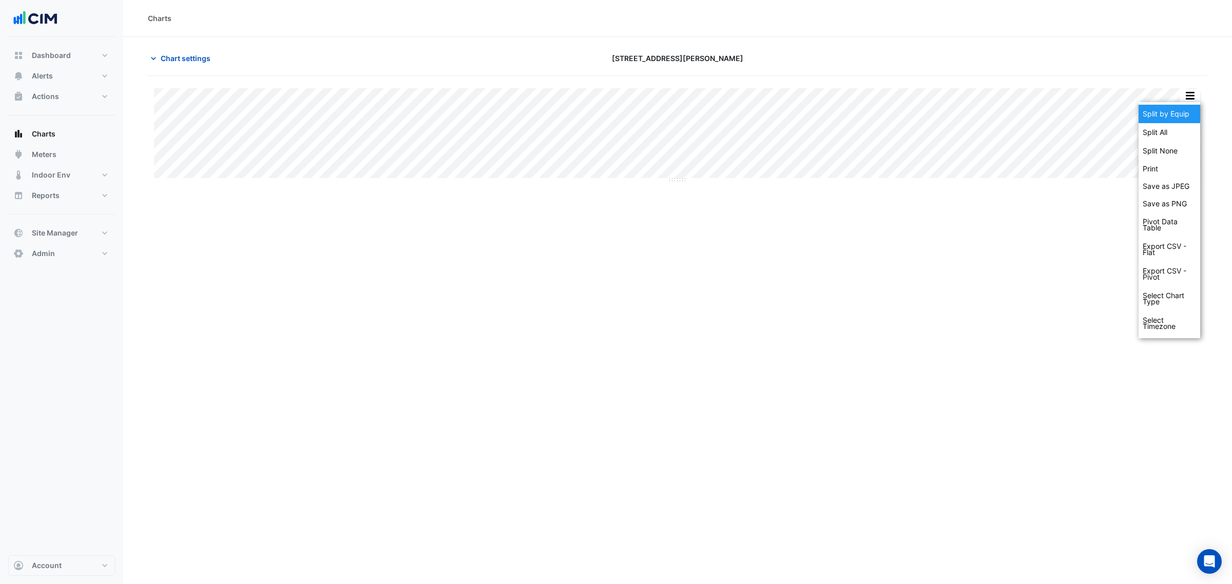
click at [1185, 107] on div "Split by Equip" at bounding box center [1169, 114] width 62 height 18
click at [194, 62] on span "Chart settings" at bounding box center [186, 58] width 50 height 11
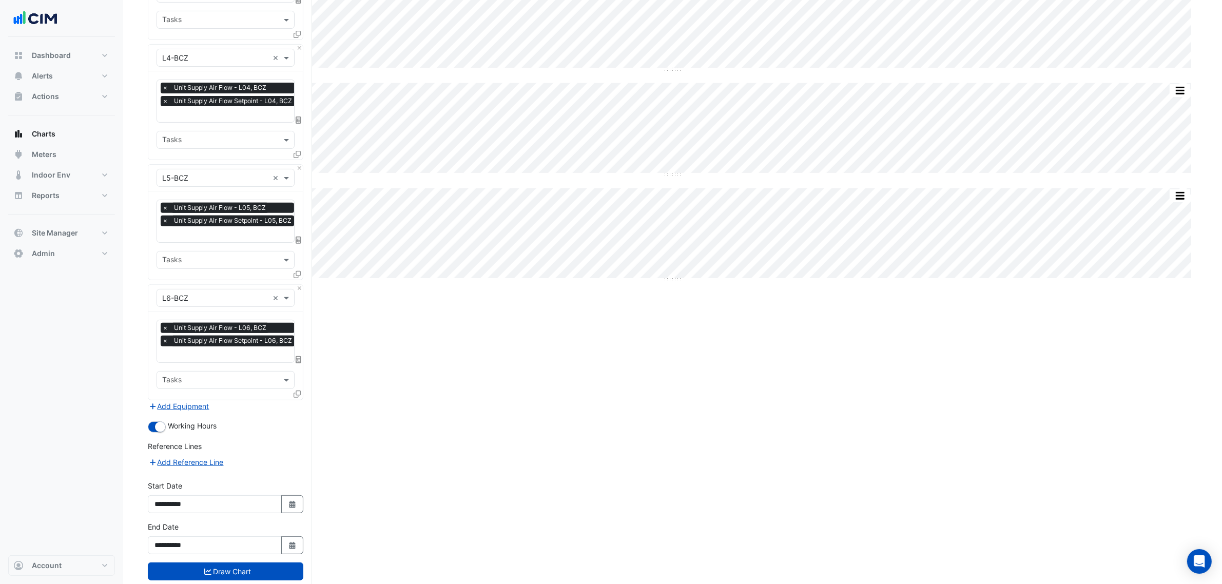
scroll to position [448, 0]
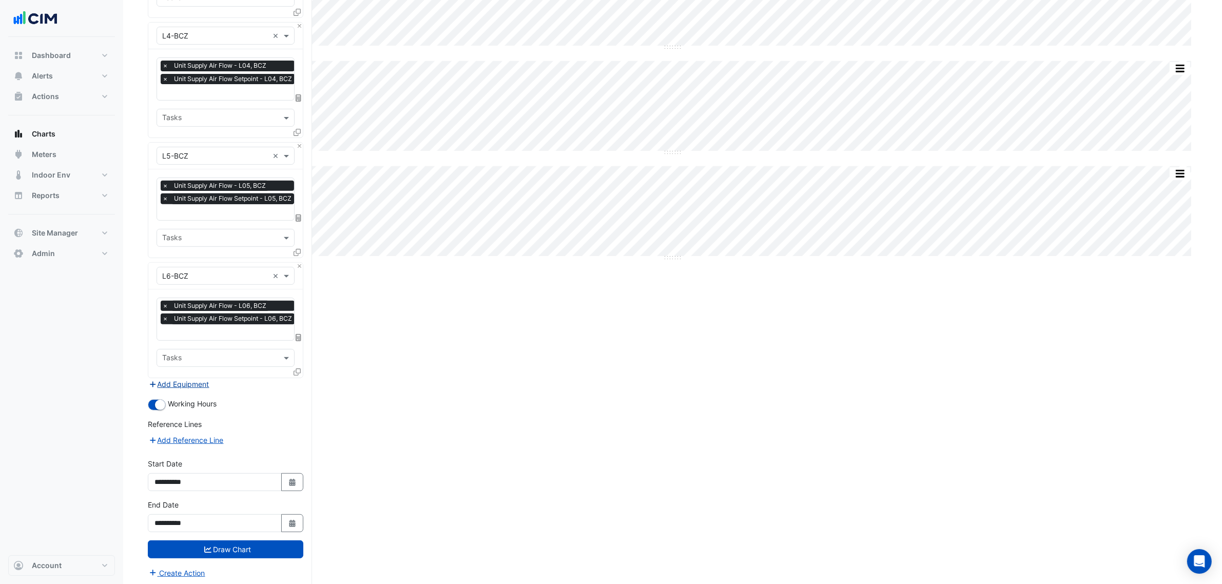
click at [195, 380] on button "Add Equipment" at bounding box center [179, 384] width 62 height 12
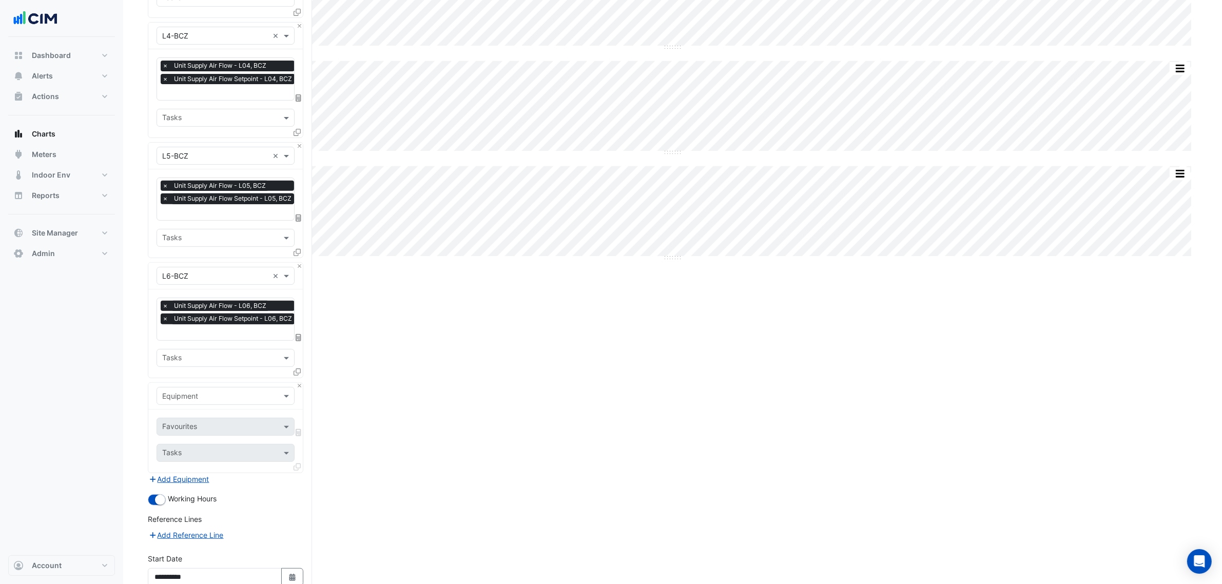
click at [198, 393] on input "text" at bounding box center [215, 396] width 106 height 11
type input "********"
type input "*"
type input "****"
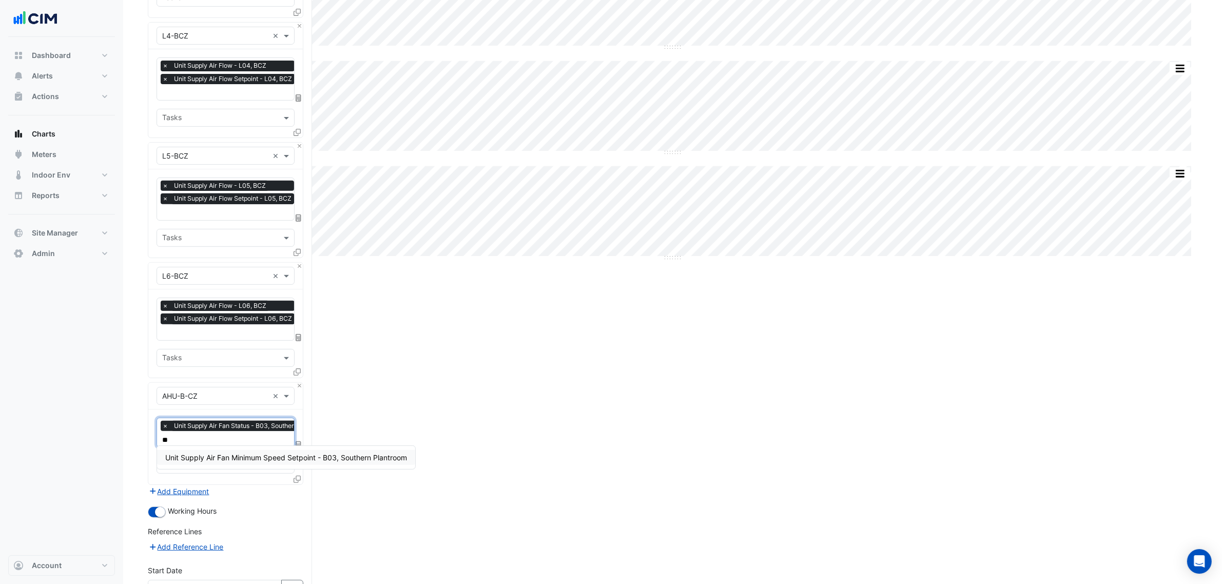
type input "*"
type input "****"
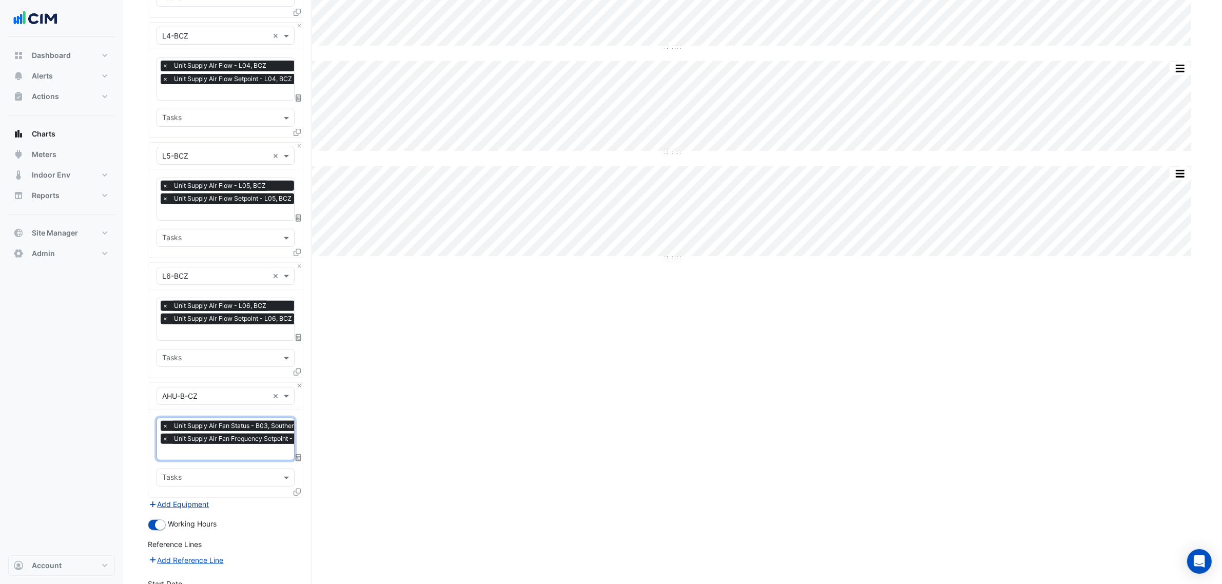
click at [201, 503] on button "Add Equipment" at bounding box center [179, 504] width 62 height 12
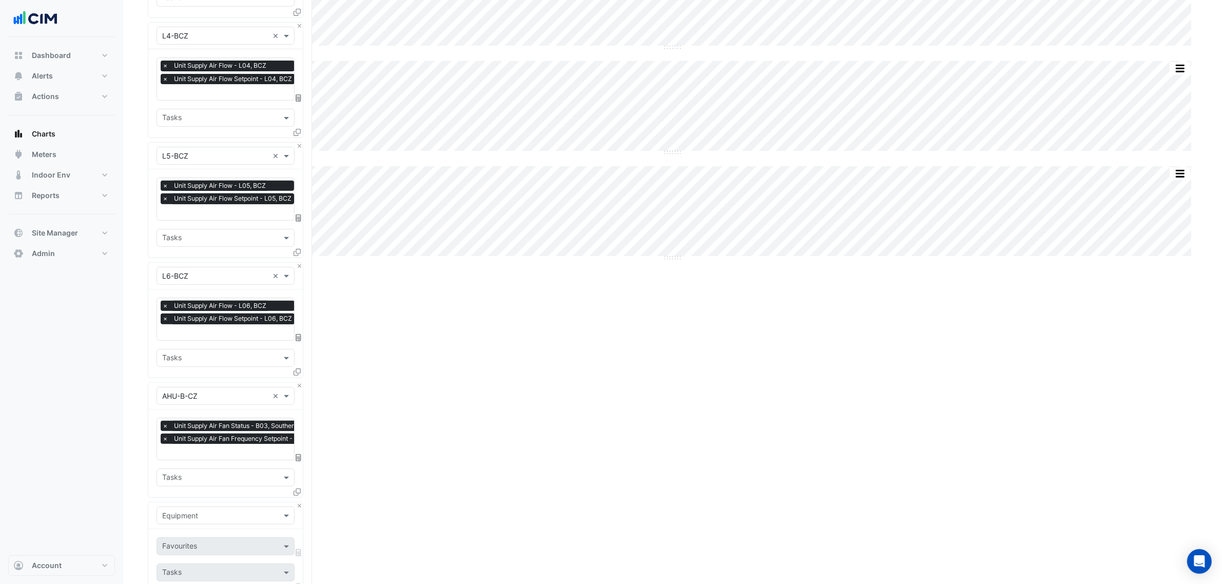
click at [201, 503] on div "Equipment" at bounding box center [225, 515] width 154 height 27
click at [200, 514] on input "text" at bounding box center [215, 516] width 106 height 11
type input "********"
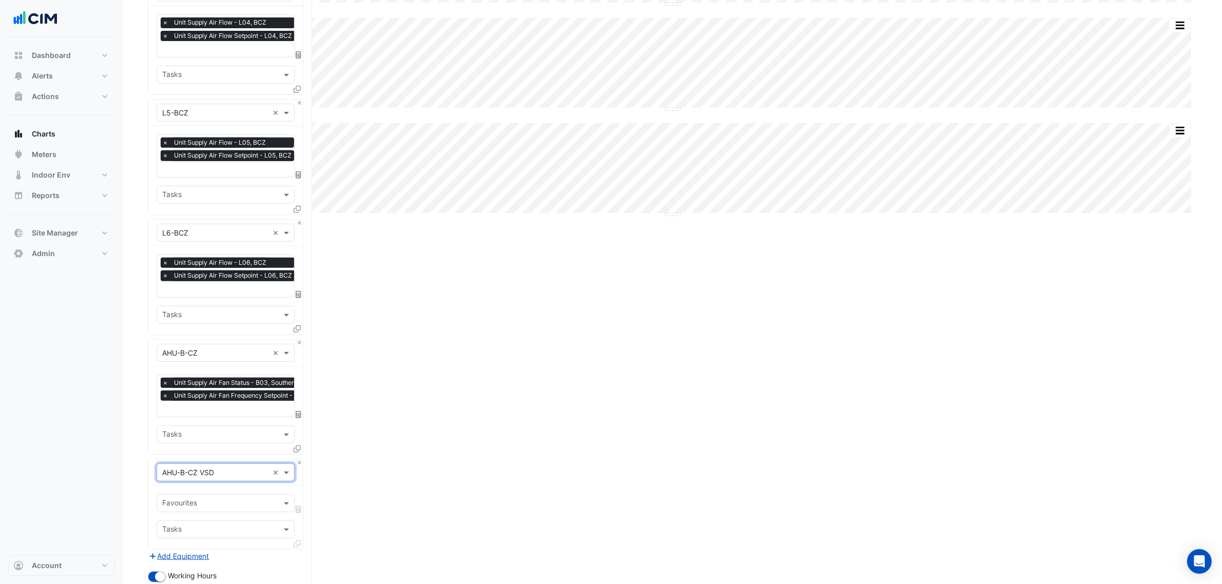
scroll to position [512, 0]
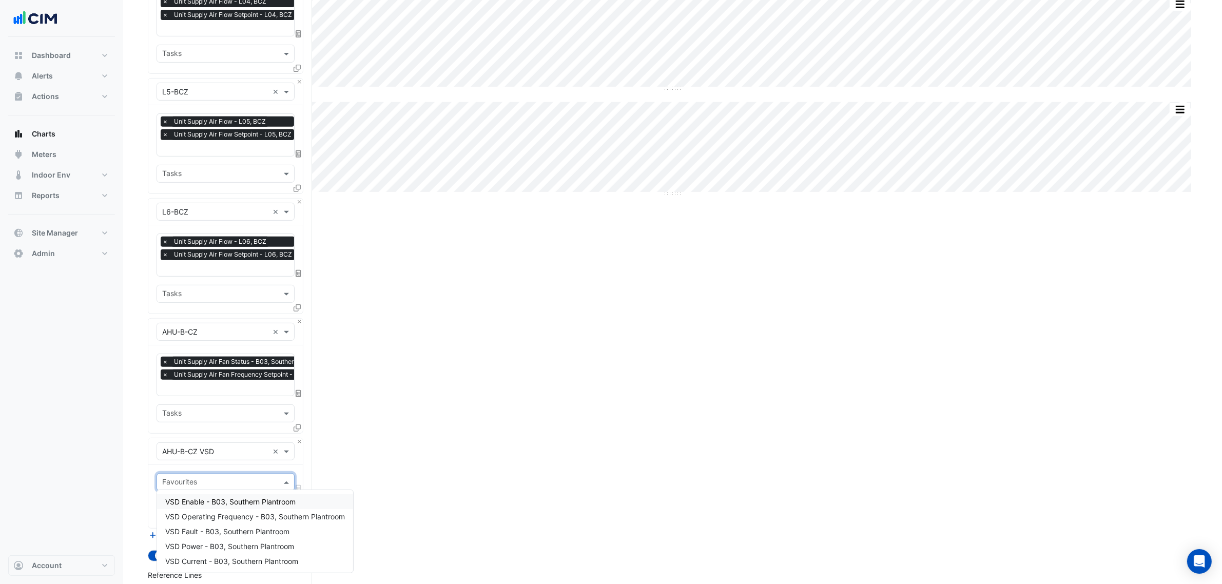
click at [213, 478] on input "text" at bounding box center [219, 483] width 115 height 11
type input "*****"
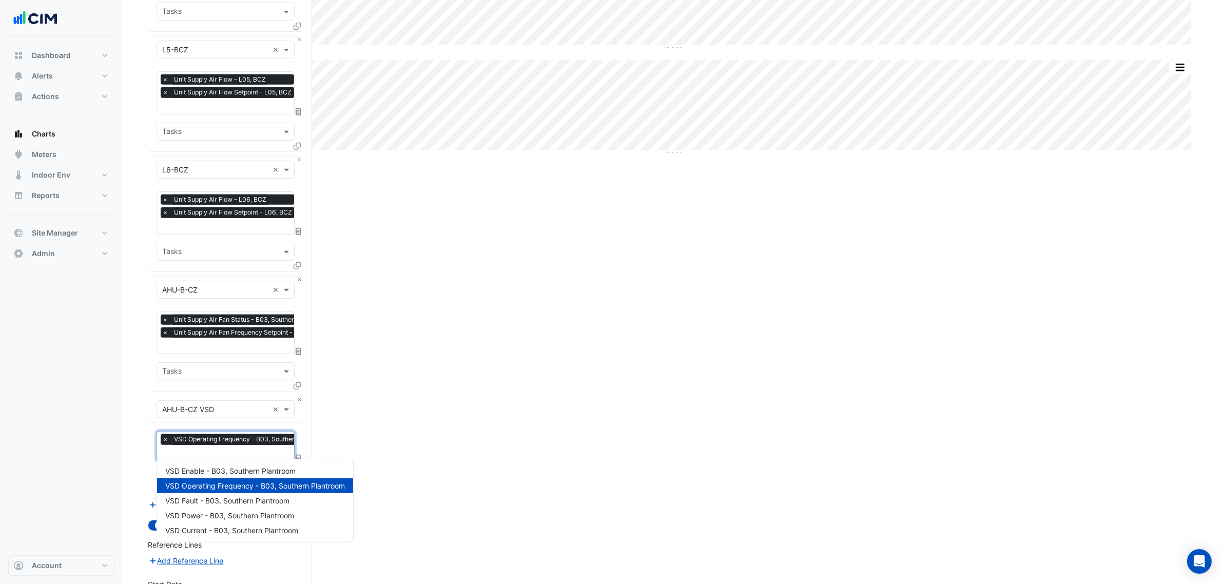
scroll to position [576, 0]
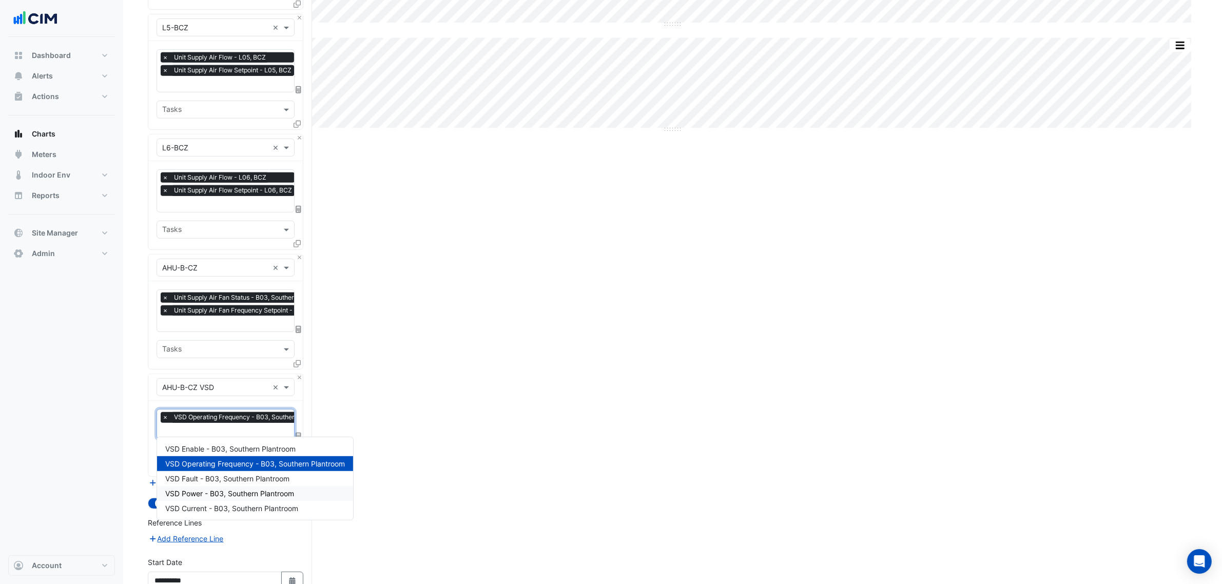
click at [219, 497] on span "VSD Power - B03, Southern Plantroom" at bounding box center [229, 493] width 129 height 9
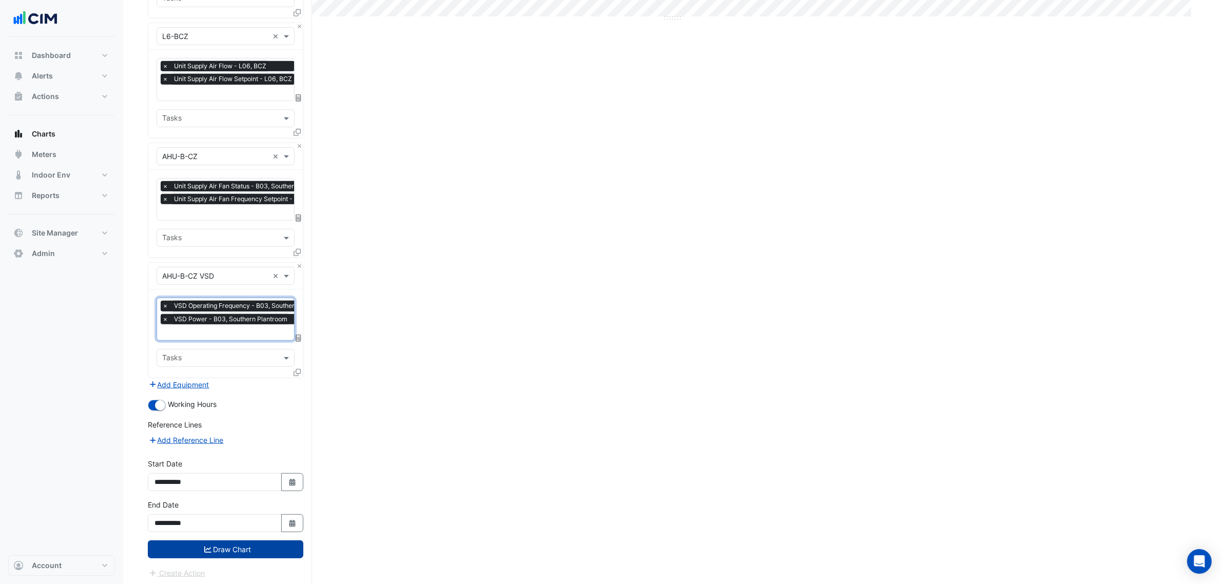
click at [264, 550] on button "Draw Chart" at bounding box center [226, 549] width 156 height 18
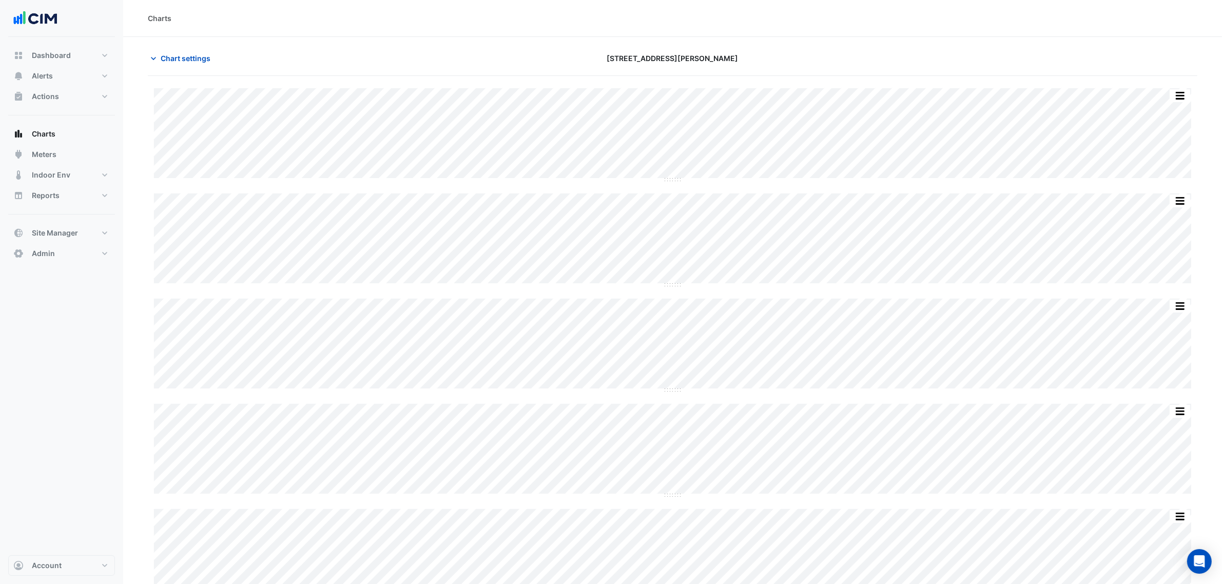
click at [199, 40] on section "Chart settings 1 Shelley Street Split by Unit Split All Split None Print Save a…" at bounding box center [672, 504] width 1099 height 934
click at [193, 49] on button "Chart settings" at bounding box center [182, 58] width 69 height 18
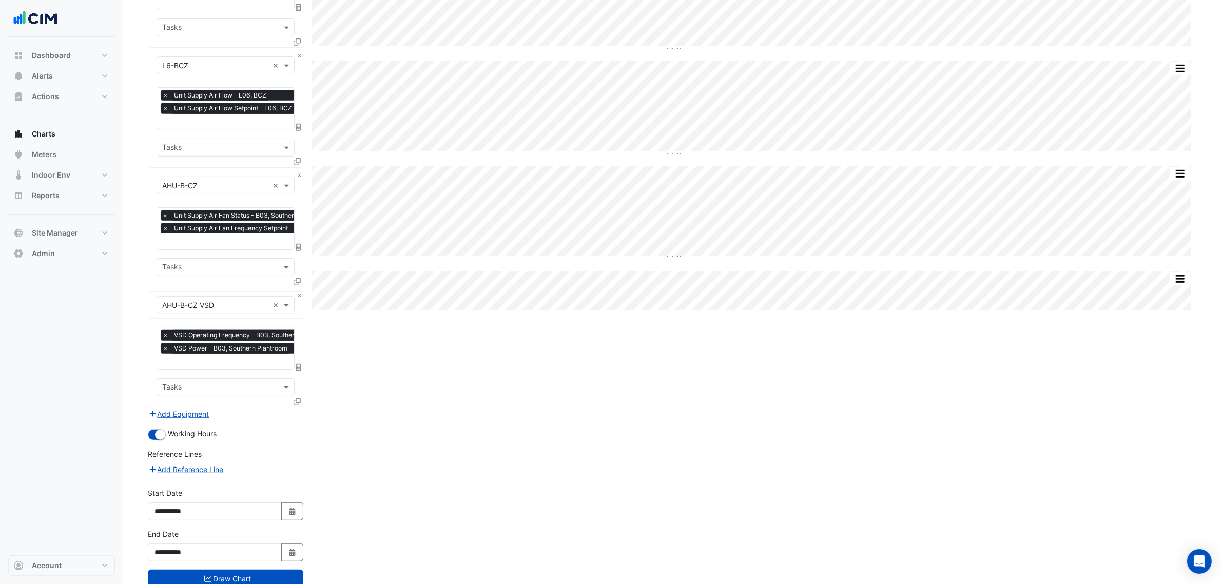
scroll to position [688, 0]
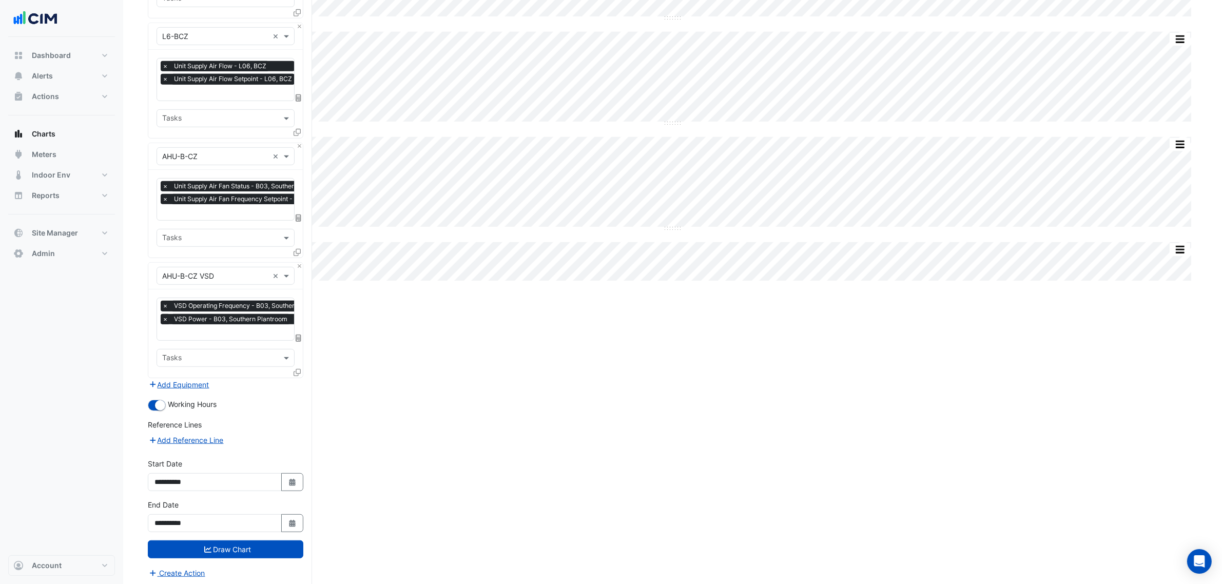
click at [168, 315] on span "×" at bounding box center [165, 319] width 9 height 10
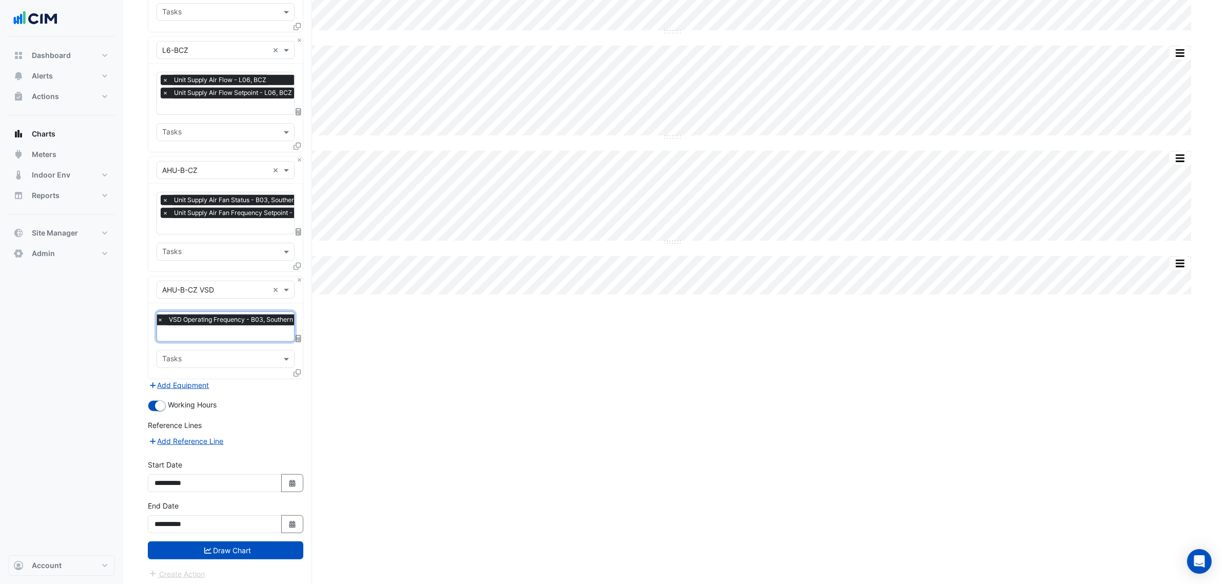
click at [276, 549] on button "Draw Chart" at bounding box center [226, 550] width 156 height 18
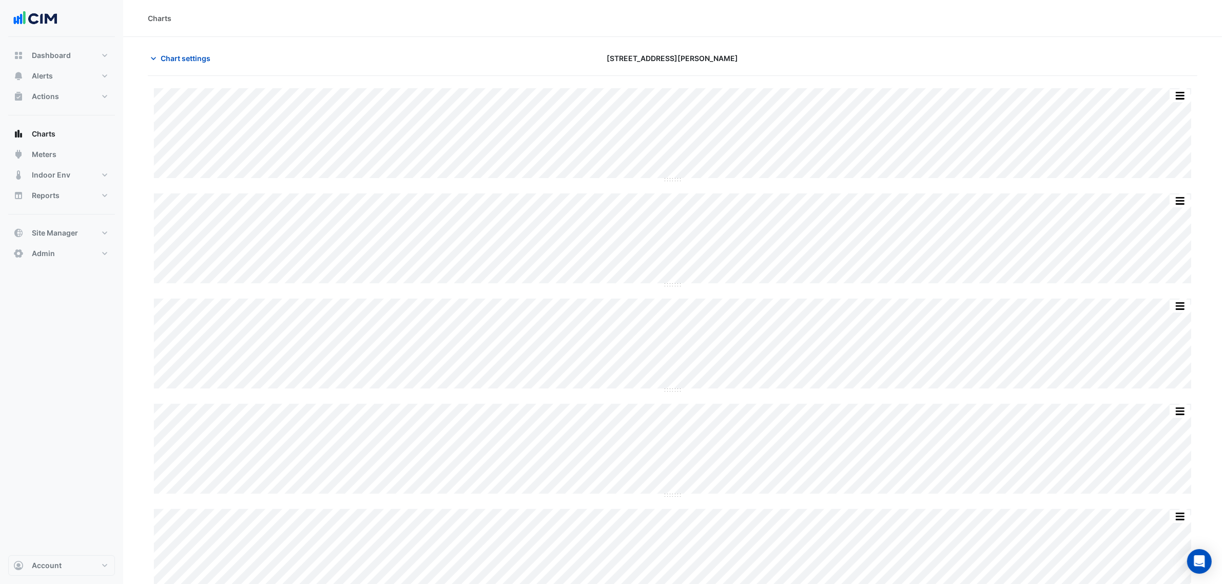
click at [196, 48] on section "Chart settings 1 Shelley Street Split by Unit Split All Split None Print Save a…" at bounding box center [672, 504] width 1099 height 934
click at [196, 51] on button "Chart settings" at bounding box center [182, 58] width 69 height 18
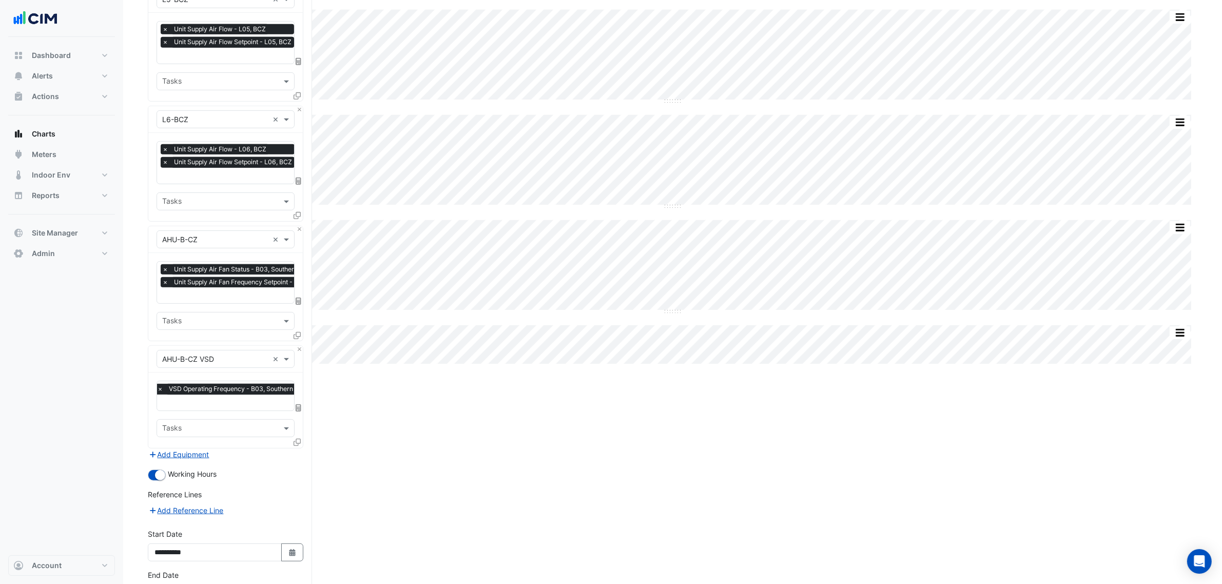
scroll to position [674, 0]
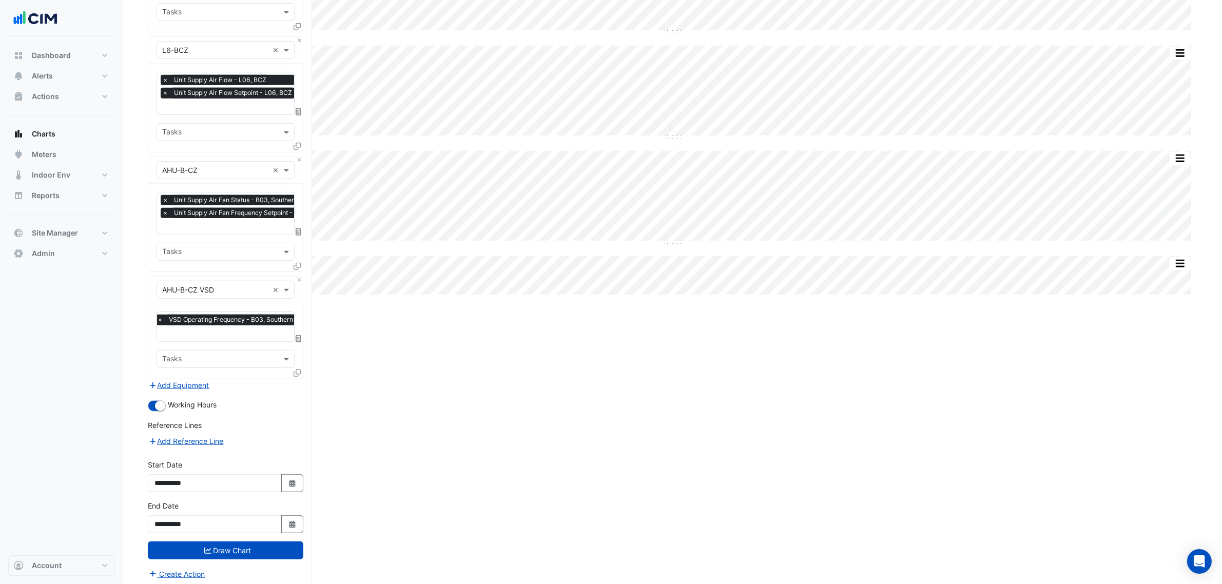
click at [243, 332] on input "text" at bounding box center [243, 334] width 173 height 11
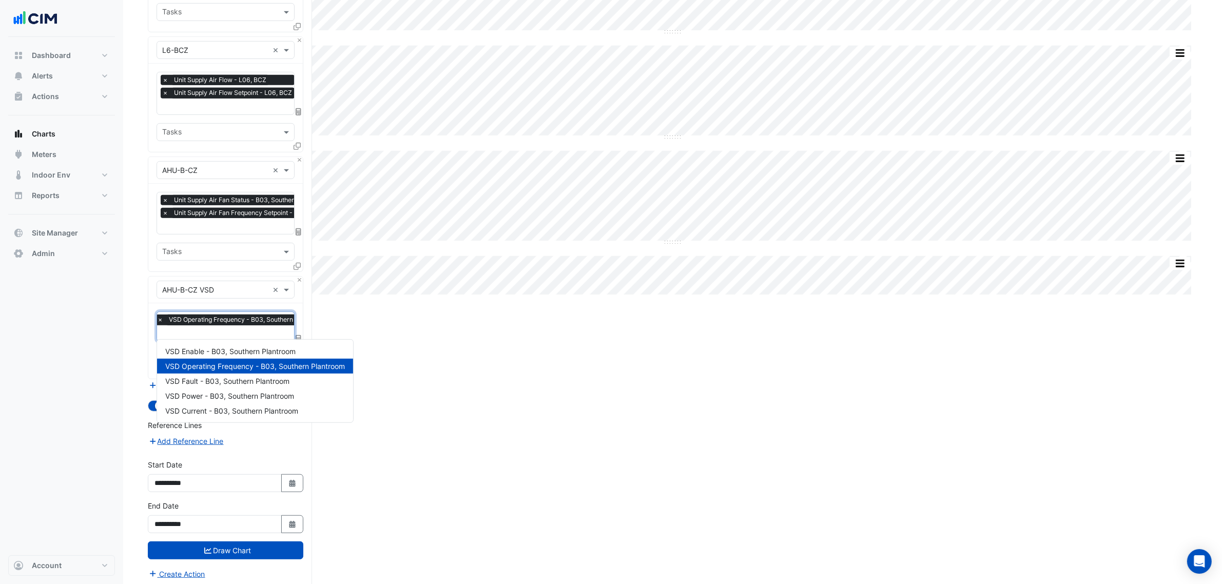
scroll to position [0, 5]
click at [203, 217] on div "× Unit Supply Air Fan Status - B03, Southern Plantroom × Unit Supply Air Fan Fr…" at bounding box center [262, 208] width 212 height 26
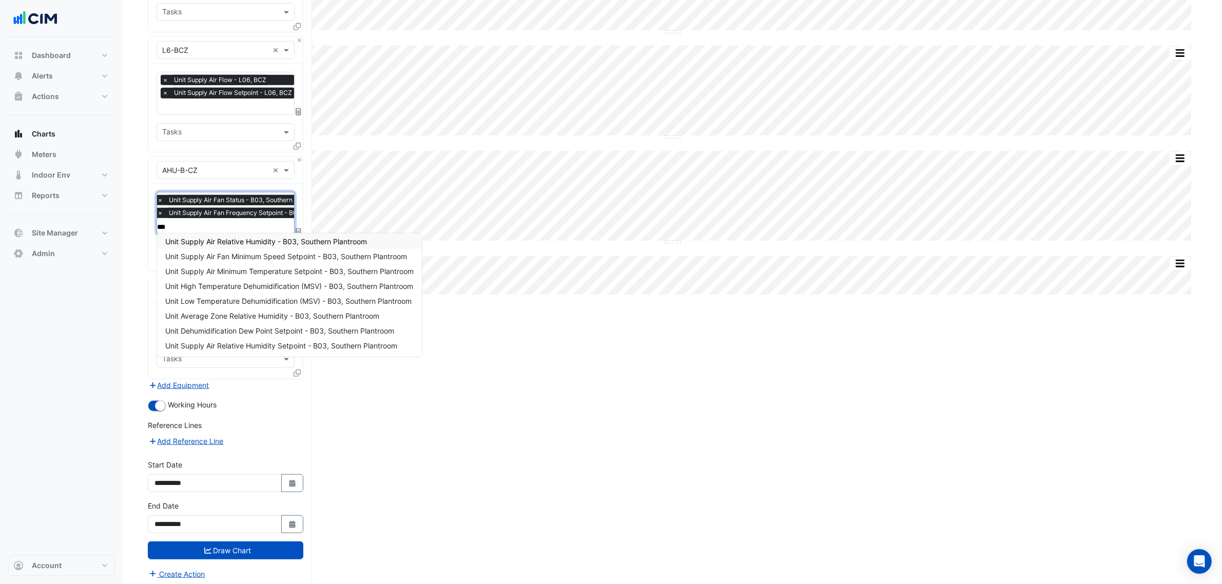
scroll to position [0, 0]
type input "****"
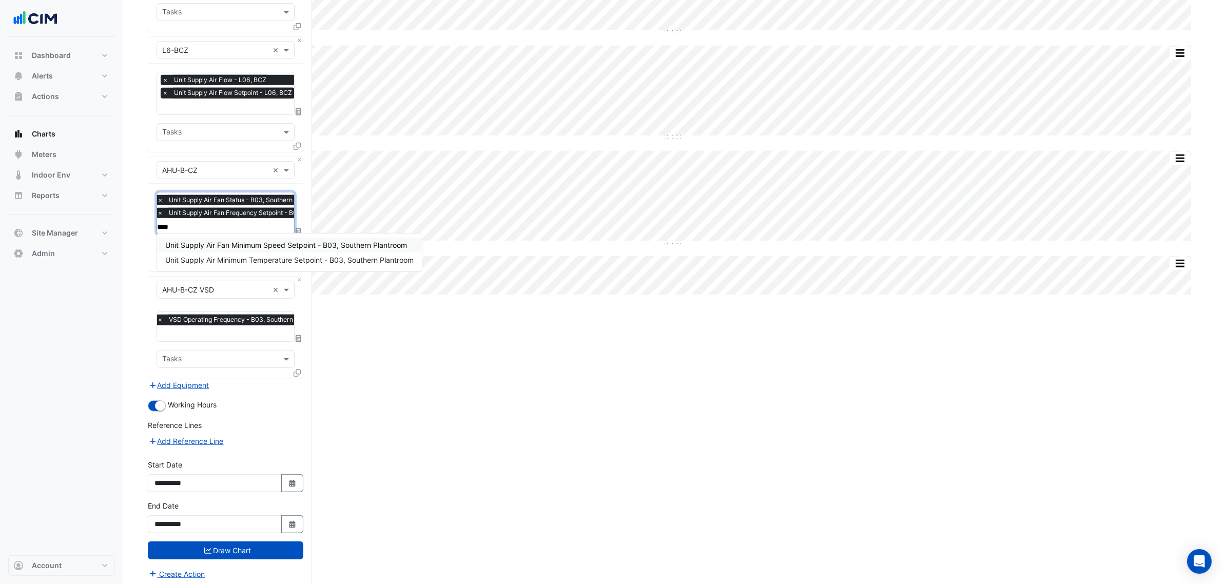
click at [302, 244] on span "Unit Supply Air Fan Minimum Speed Setpoint - B03, Southern Plantroom" at bounding box center [286, 245] width 242 height 9
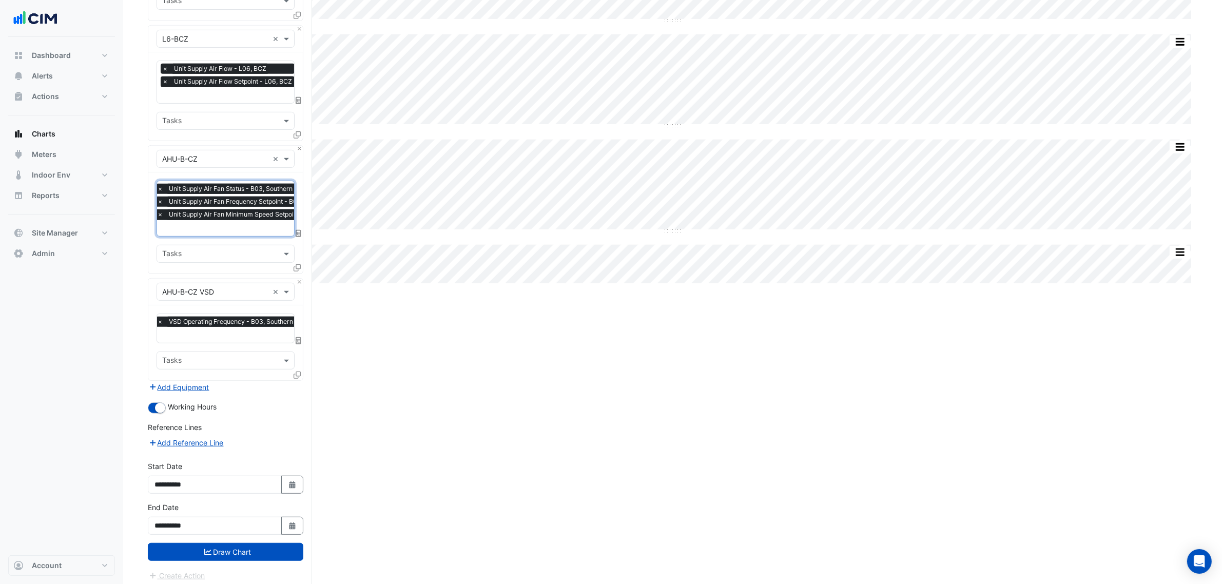
scroll to position [688, 0]
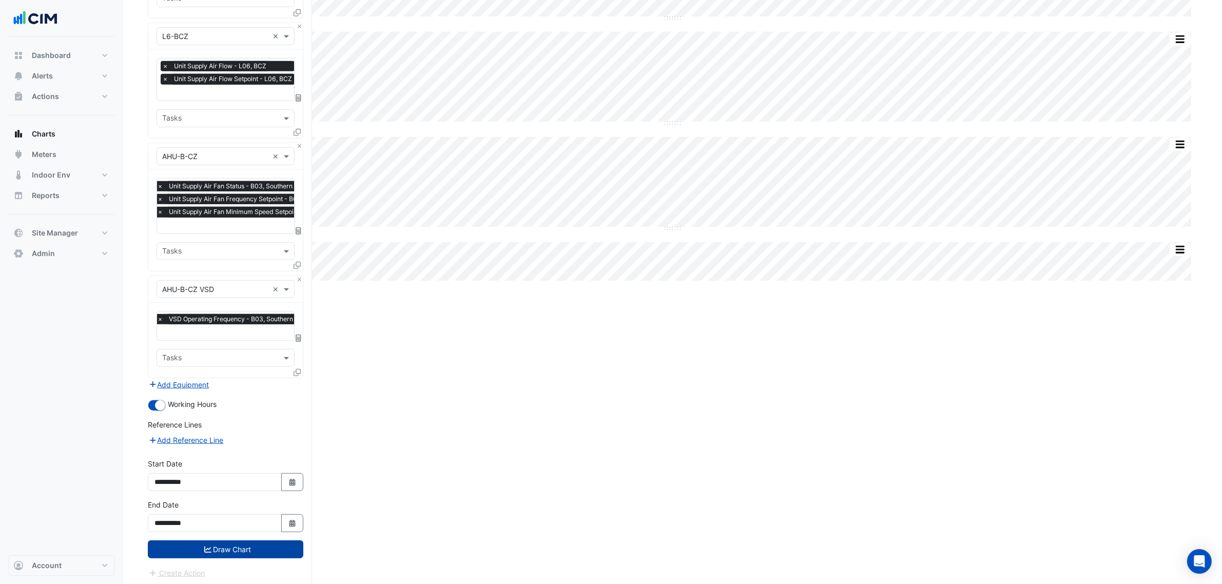
click at [257, 548] on button "Draw Chart" at bounding box center [226, 549] width 156 height 18
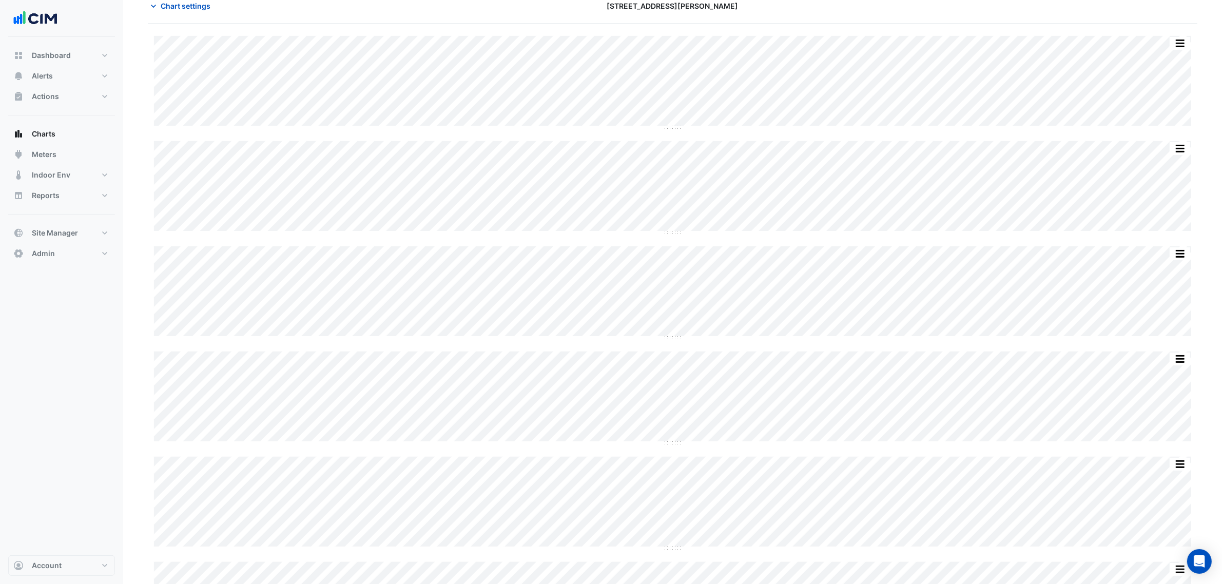
scroll to position [1, 0]
click at [192, 68] on div "Chart settings 1 Shelley Street" at bounding box center [673, 61] width 1050 height 27
click at [180, 55] on span "Chart settings" at bounding box center [186, 57] width 50 height 11
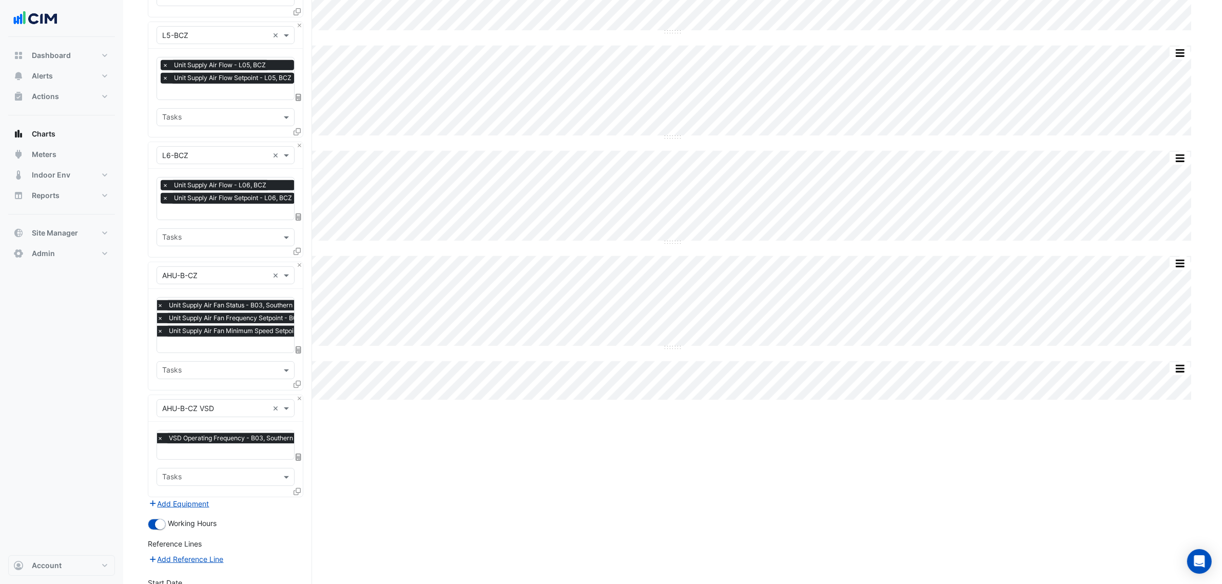
scroll to position [688, 0]
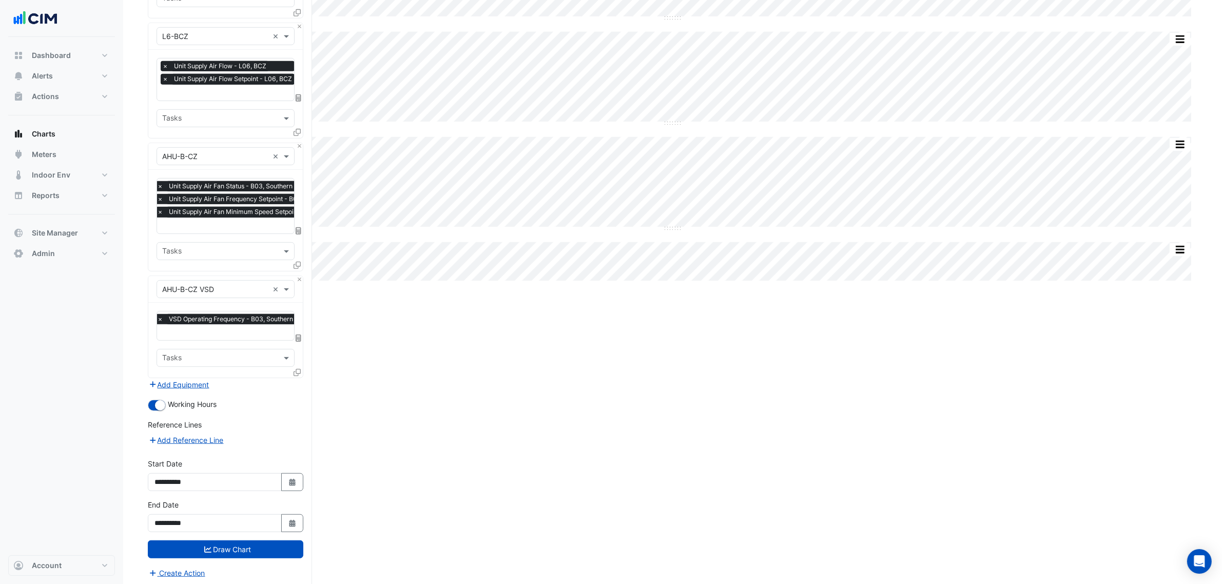
click at [212, 222] on input "text" at bounding box center [270, 226] width 227 height 11
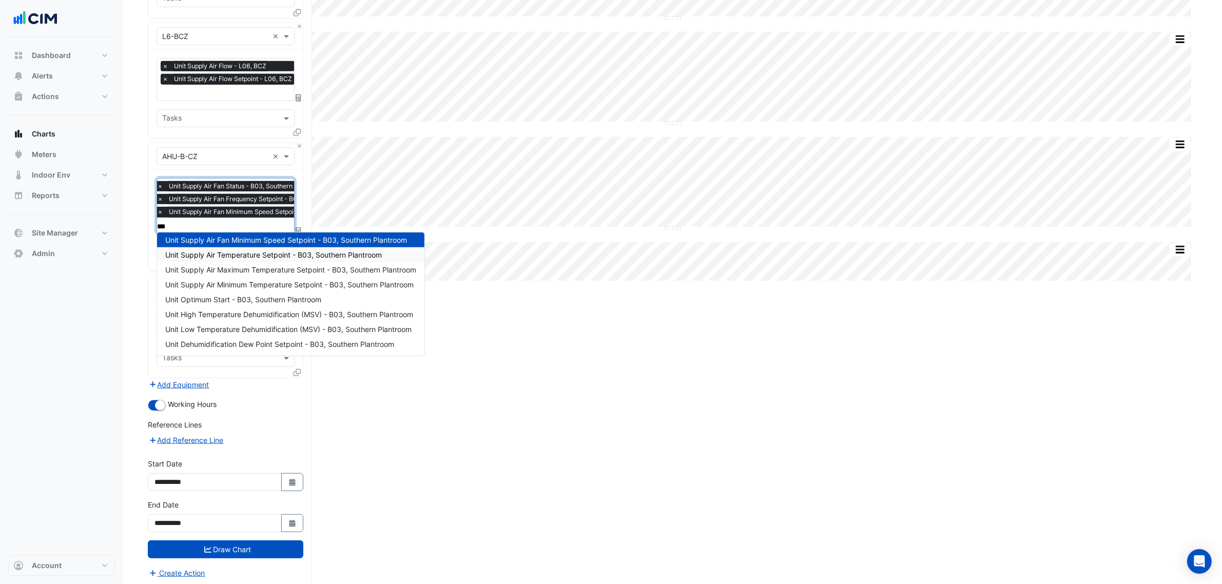
scroll to position [0, 0]
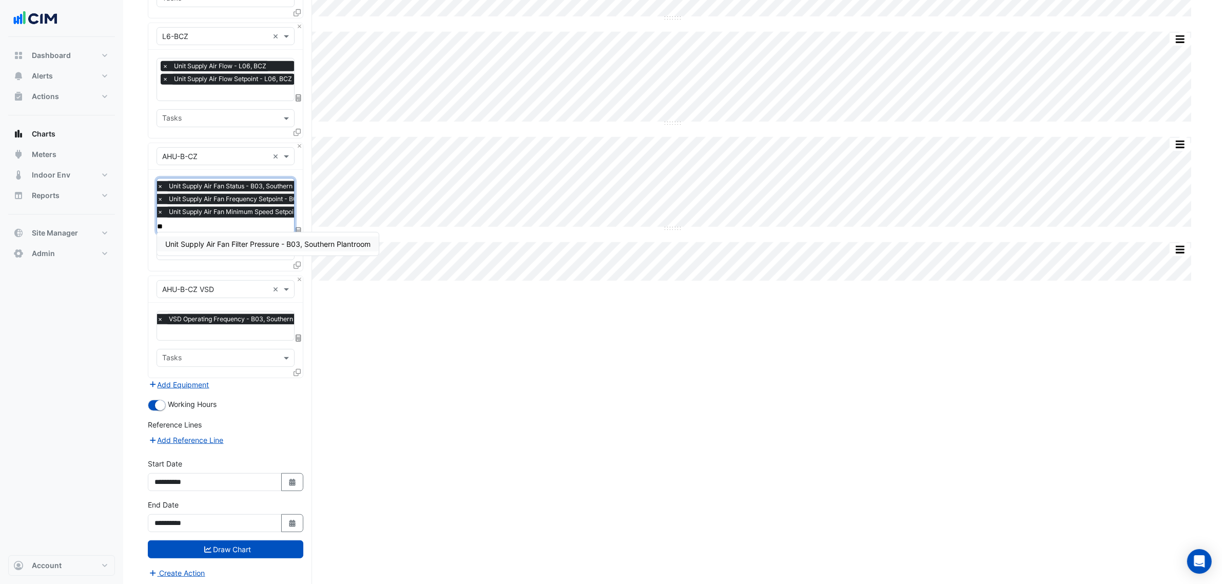
type input "*"
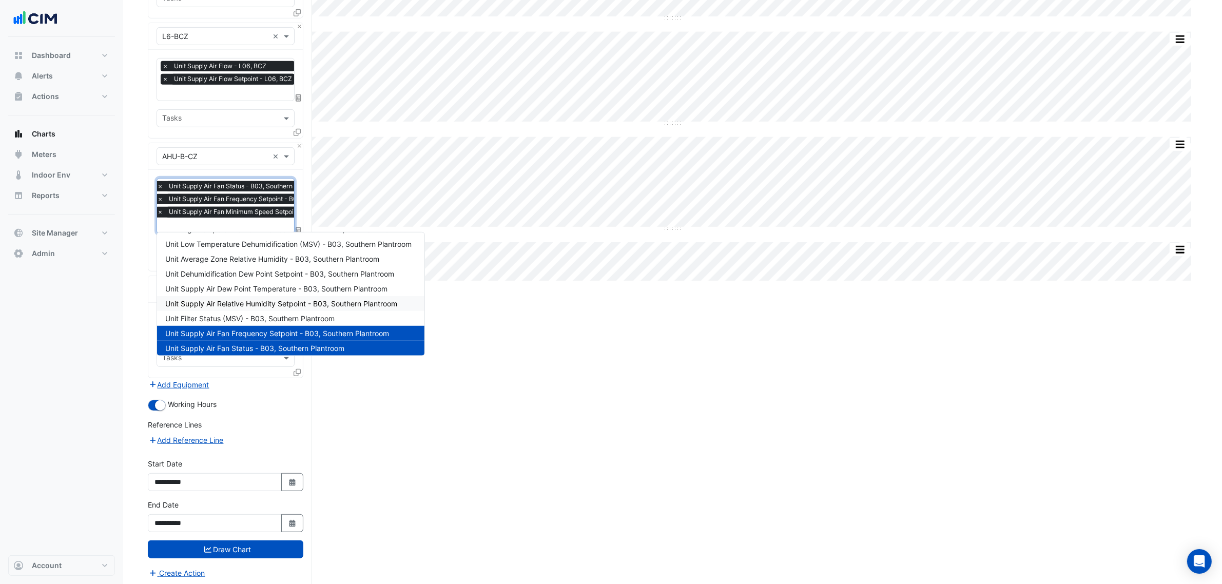
scroll to position [271, 0]
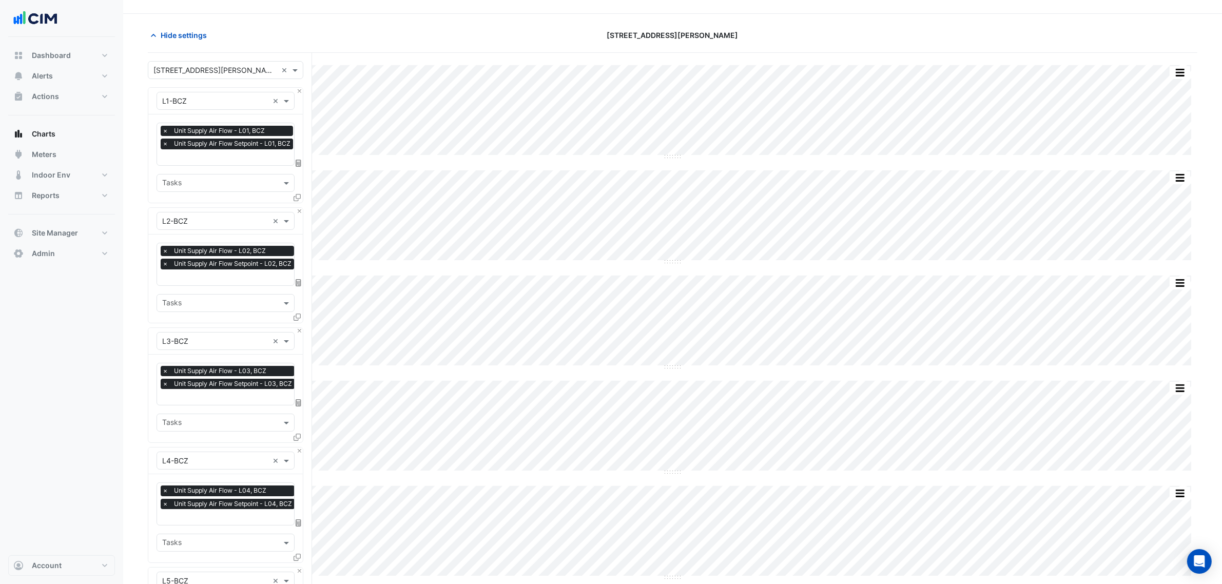
scroll to position [0, 0]
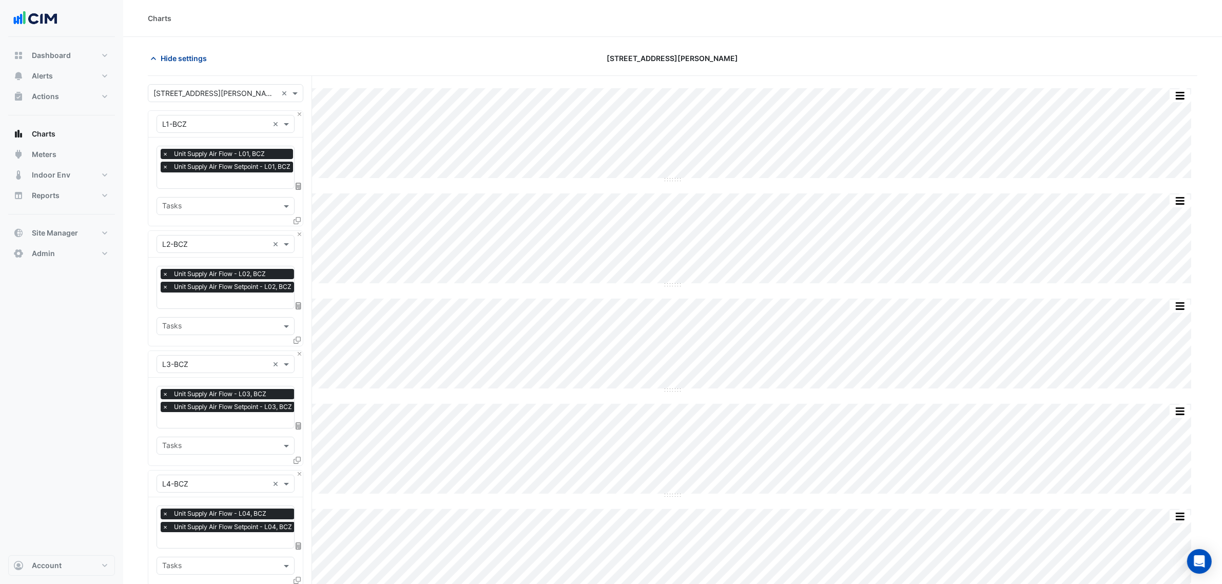
click at [180, 60] on span "Hide settings" at bounding box center [184, 58] width 46 height 11
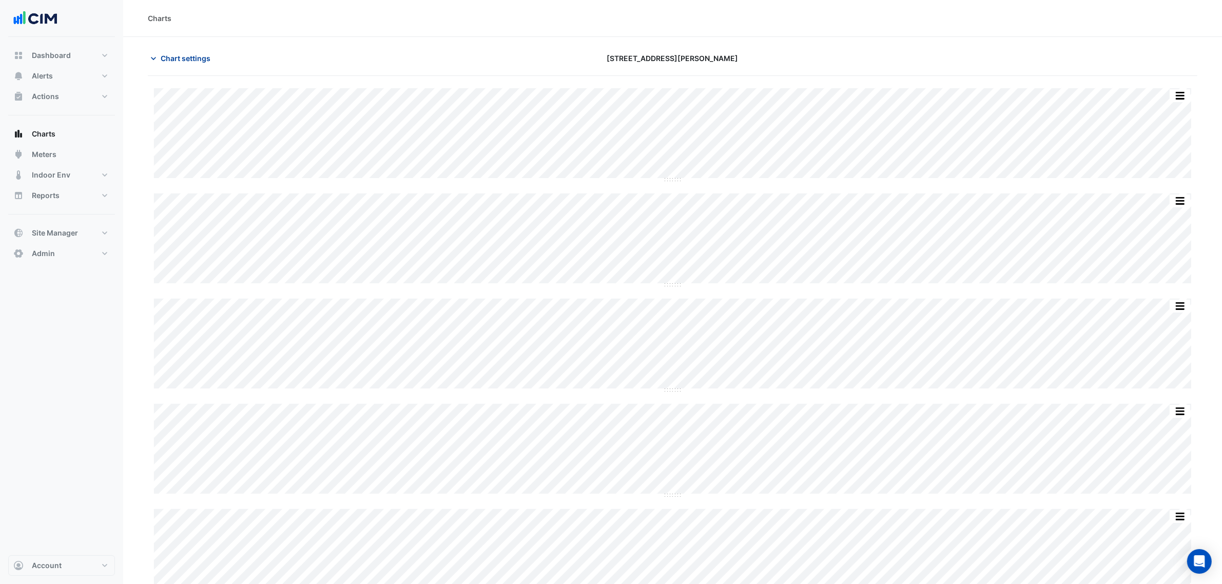
click at [197, 57] on span "Chart settings" at bounding box center [186, 58] width 50 height 11
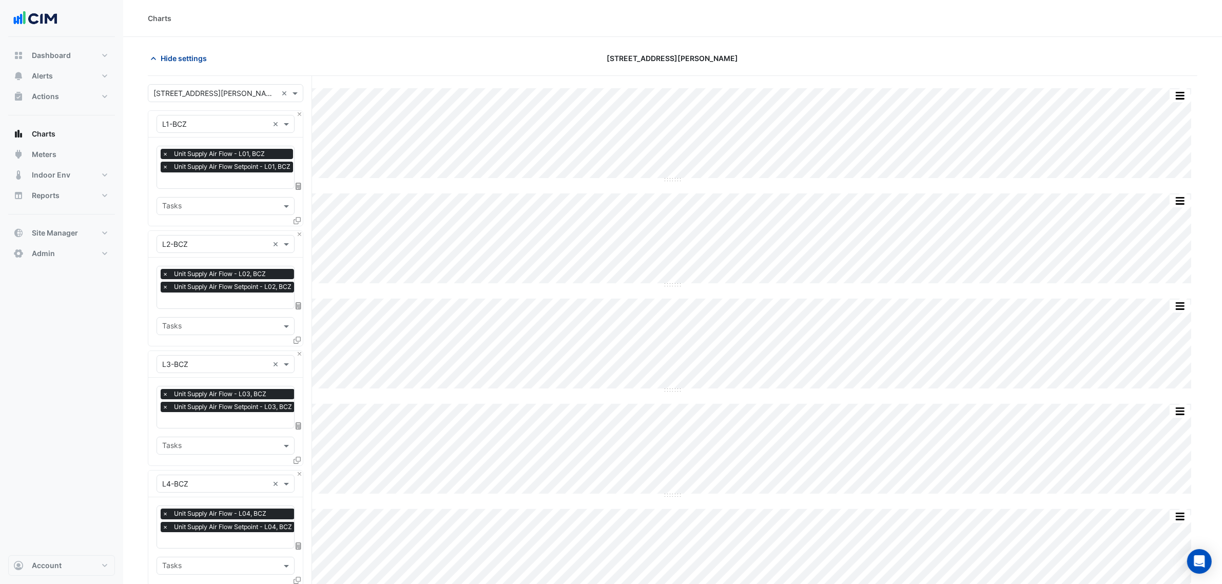
click at [190, 53] on span "Hide settings" at bounding box center [184, 58] width 46 height 11
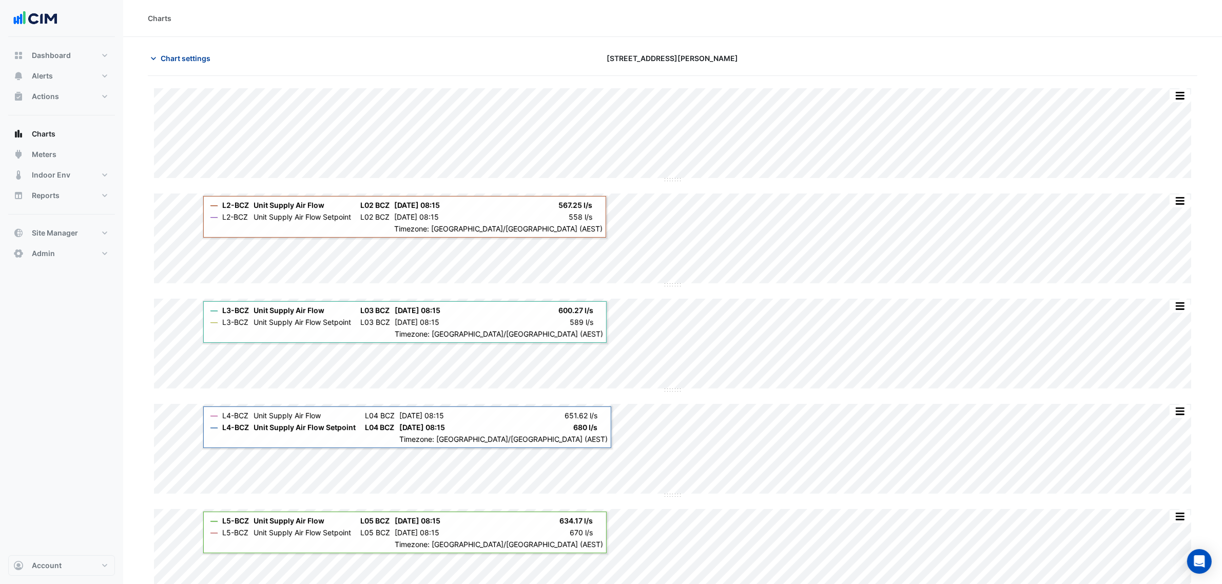
click at [194, 55] on span "Chart settings" at bounding box center [186, 58] width 50 height 11
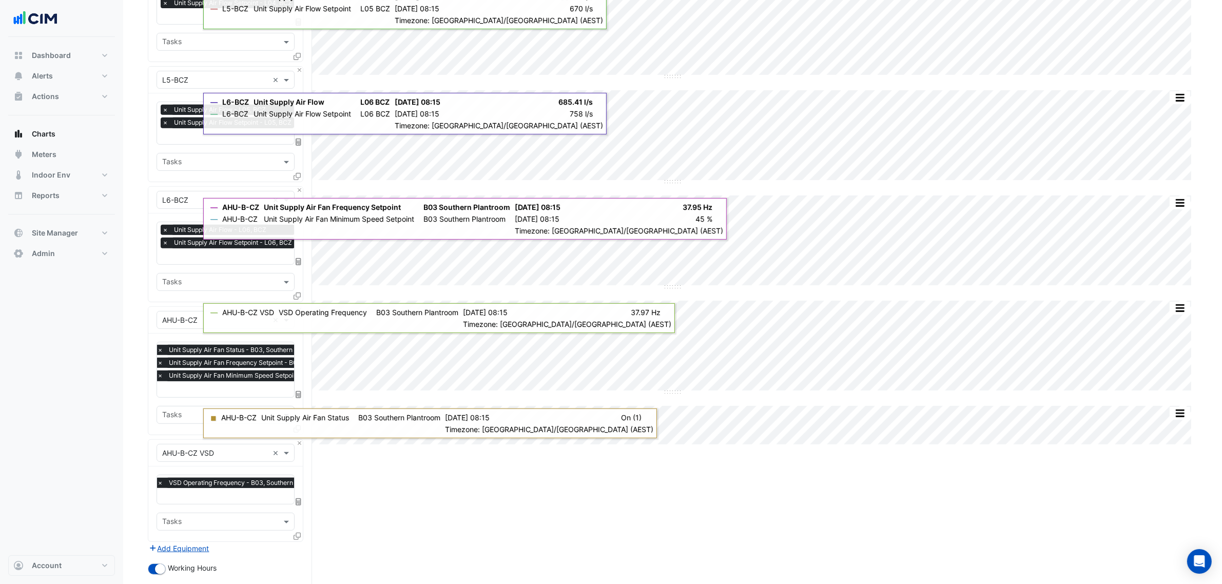
scroll to position [642, 0]
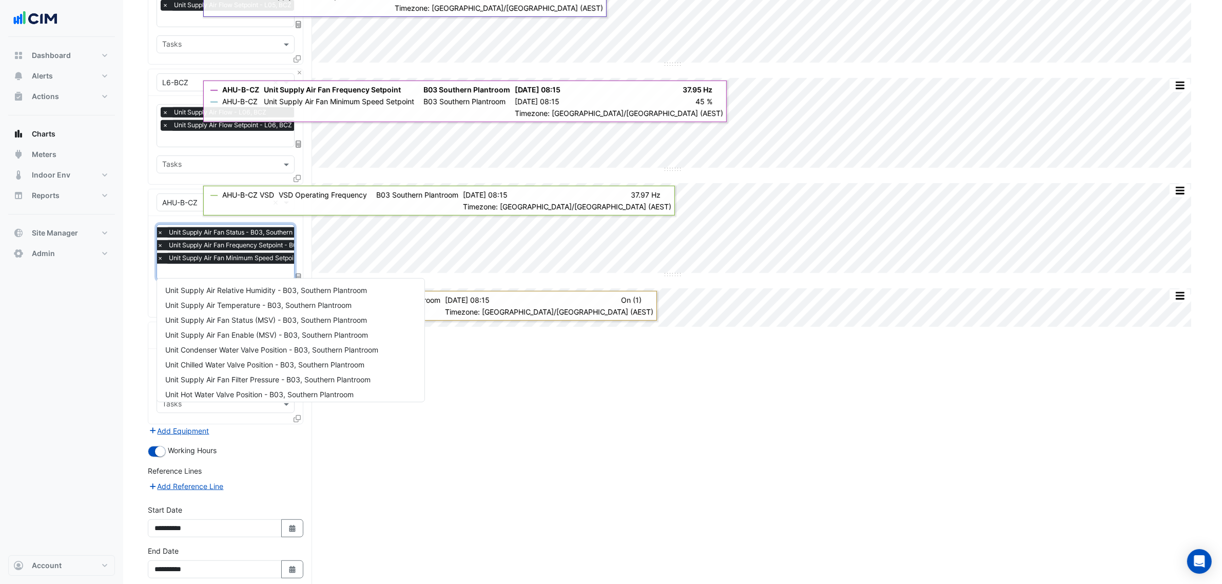
click at [185, 273] on input "text" at bounding box center [270, 272] width 227 height 11
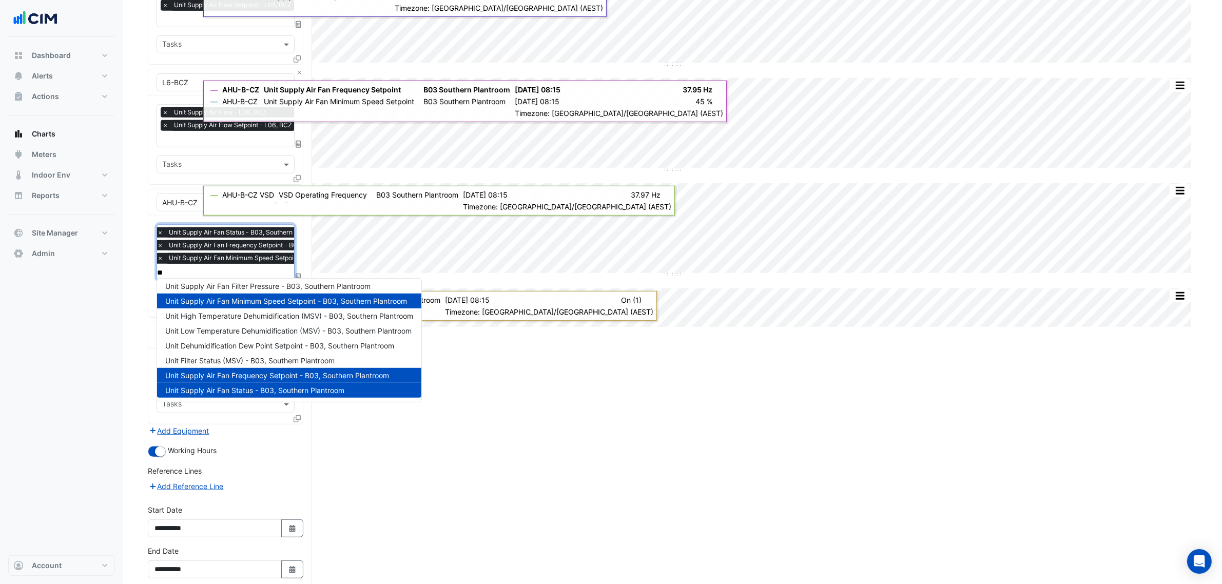
scroll to position [0, 0]
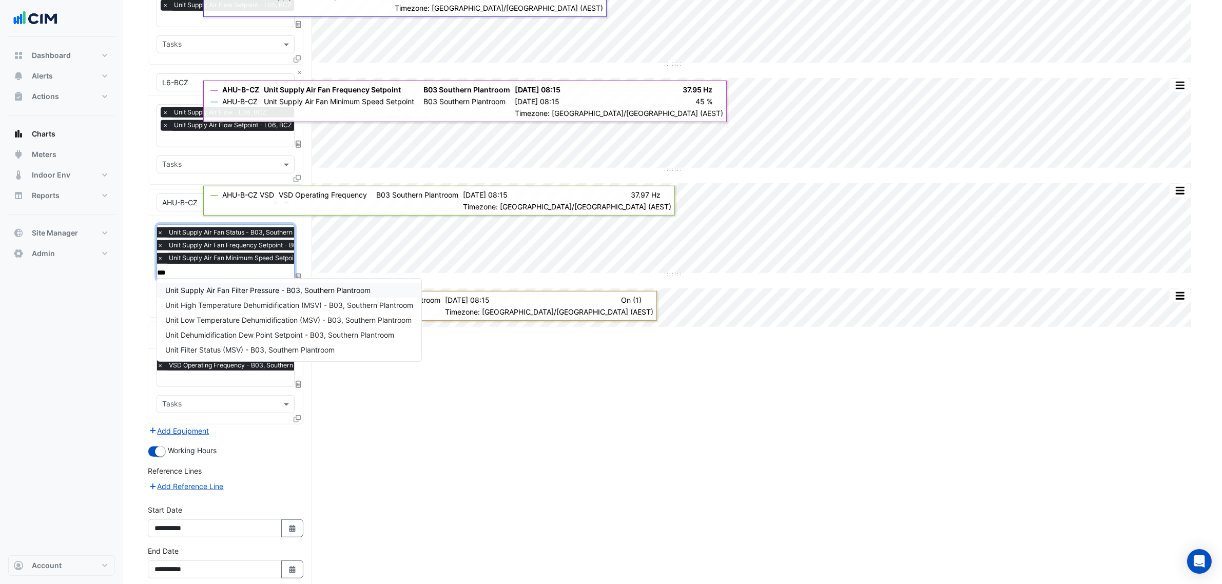
type input "****"
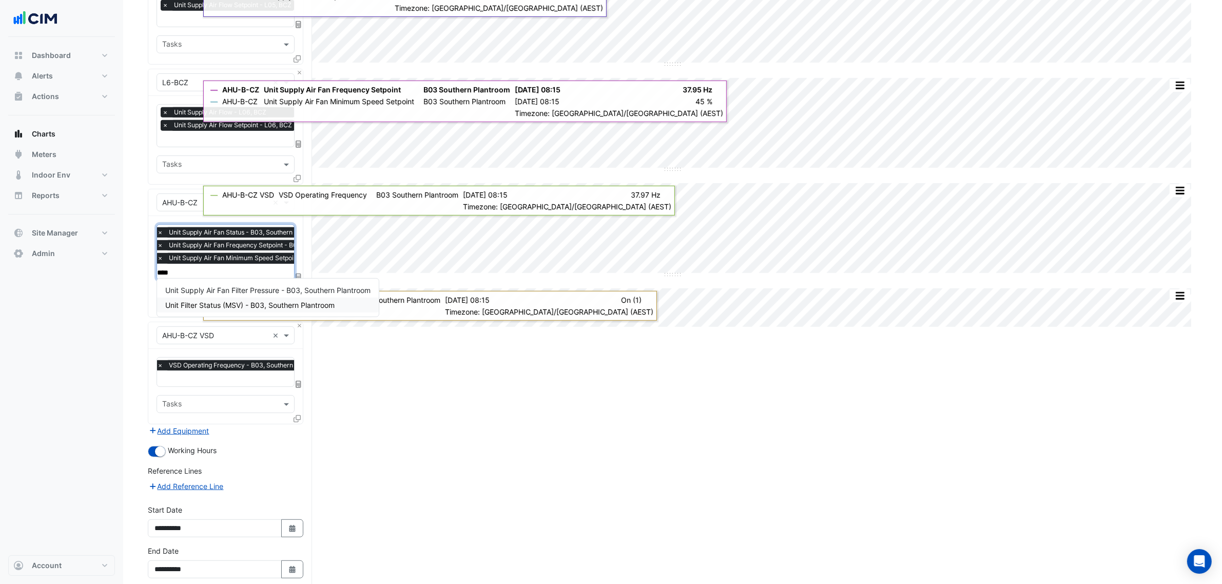
click at [245, 294] on span "Unit Supply Air Fan Filter Pressure - B03, Southern Plantroom" at bounding box center [267, 290] width 205 height 9
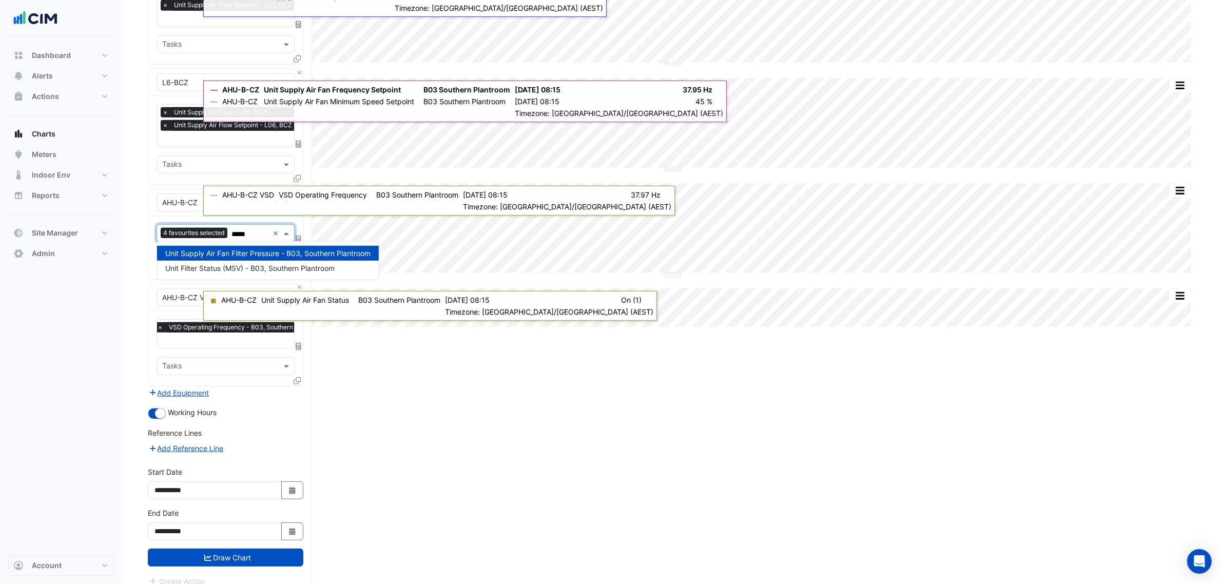
type input "******"
click at [226, 264] on span "Unit Filter Status (MSV) - B03, Southern Plantroom" at bounding box center [249, 268] width 169 height 9
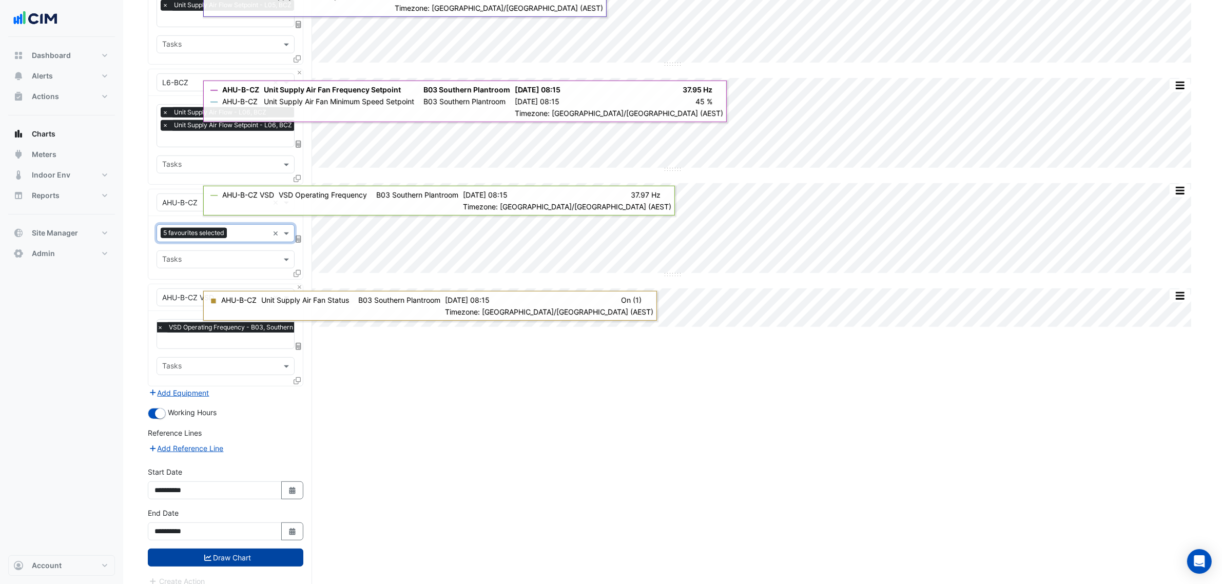
click at [247, 549] on button "Draw Chart" at bounding box center [226, 558] width 156 height 18
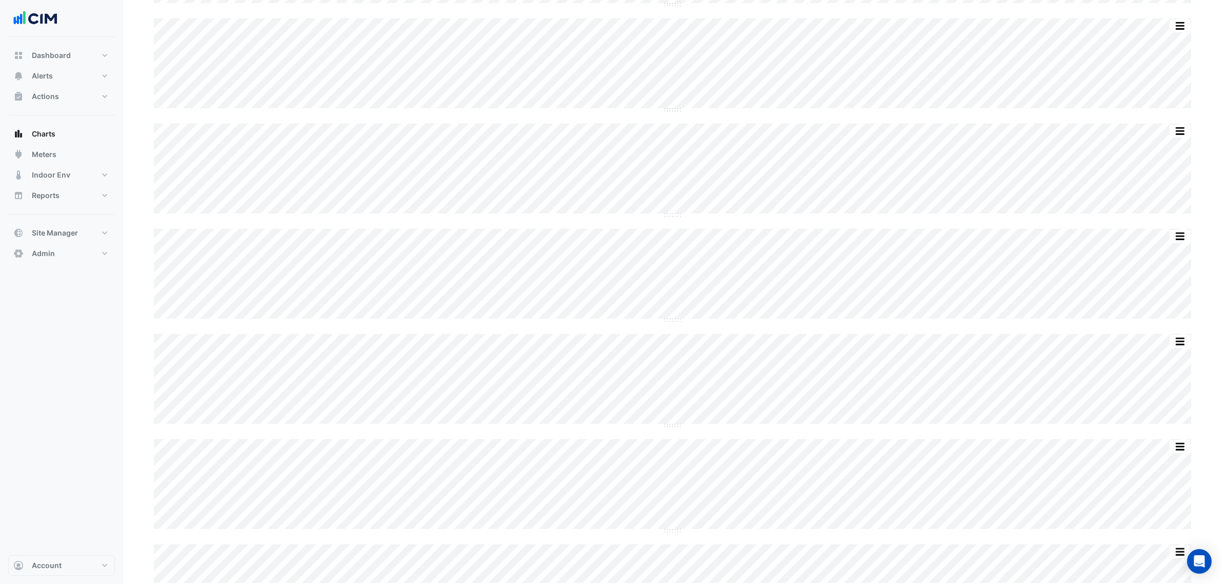
scroll to position [386, 0]
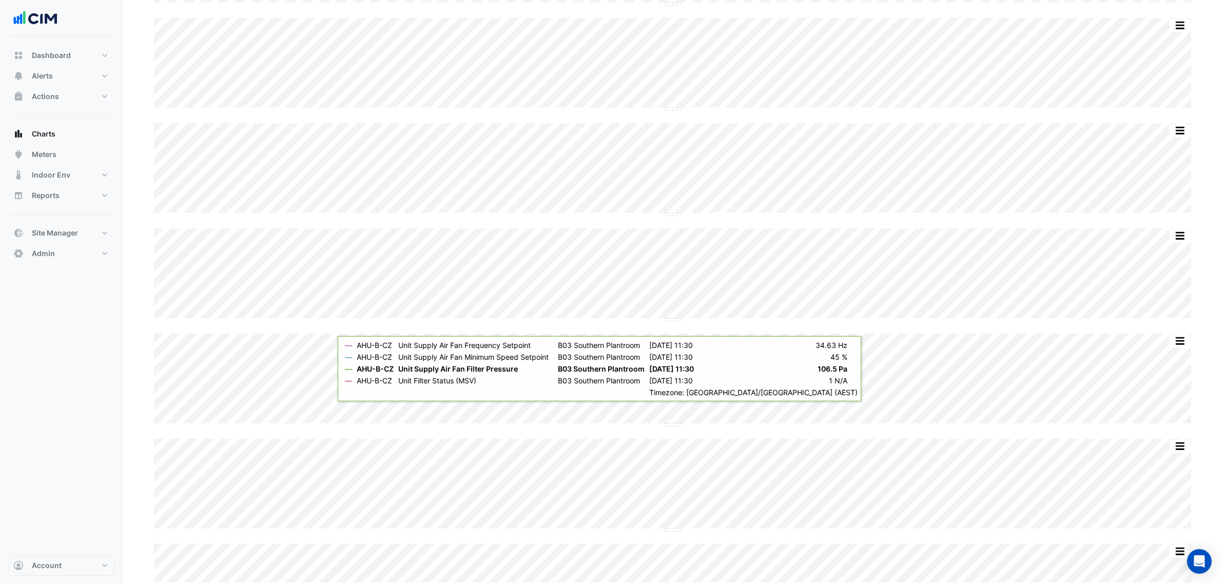
click at [1186, 340] on button "button" at bounding box center [1180, 341] width 21 height 13
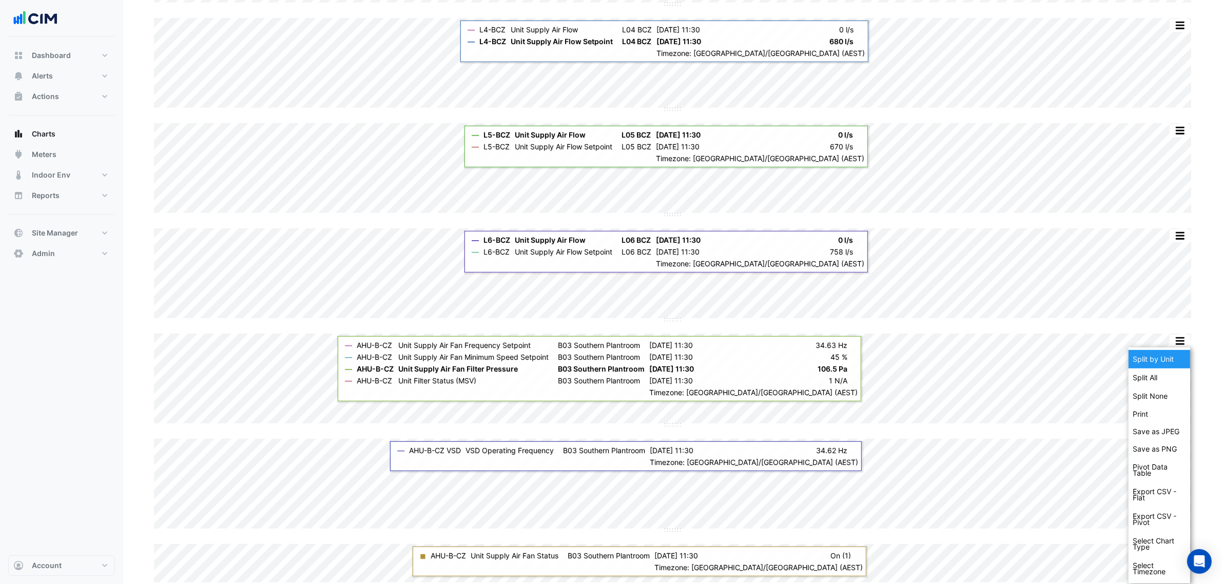
click at [1175, 358] on div "Split by Unit" at bounding box center [1160, 359] width 62 height 18
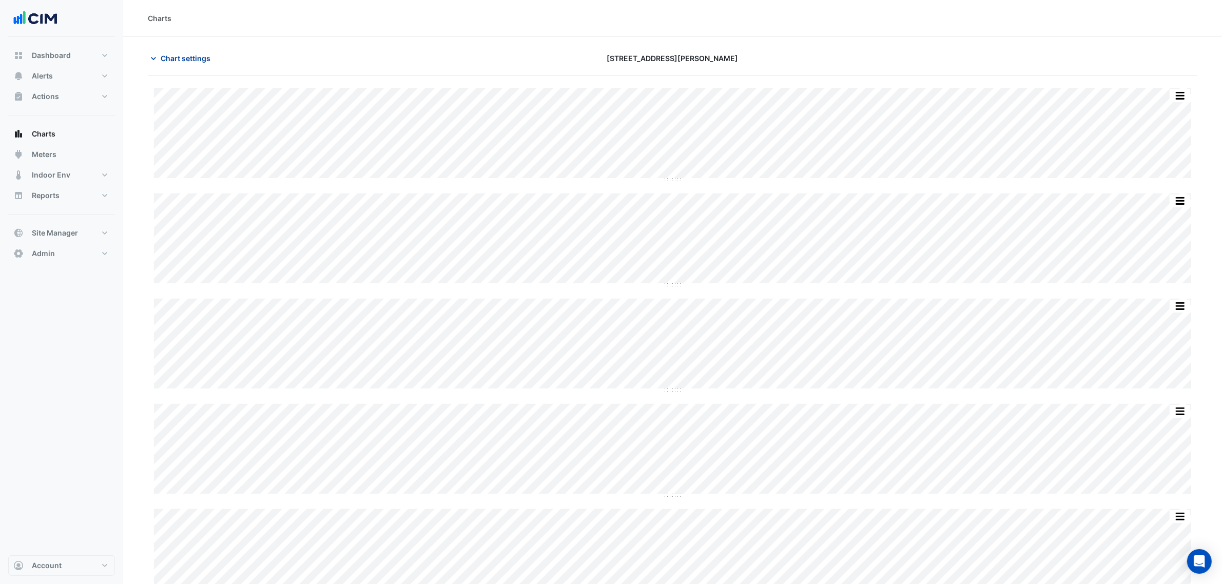
click at [206, 55] on span "Chart settings" at bounding box center [186, 58] width 50 height 11
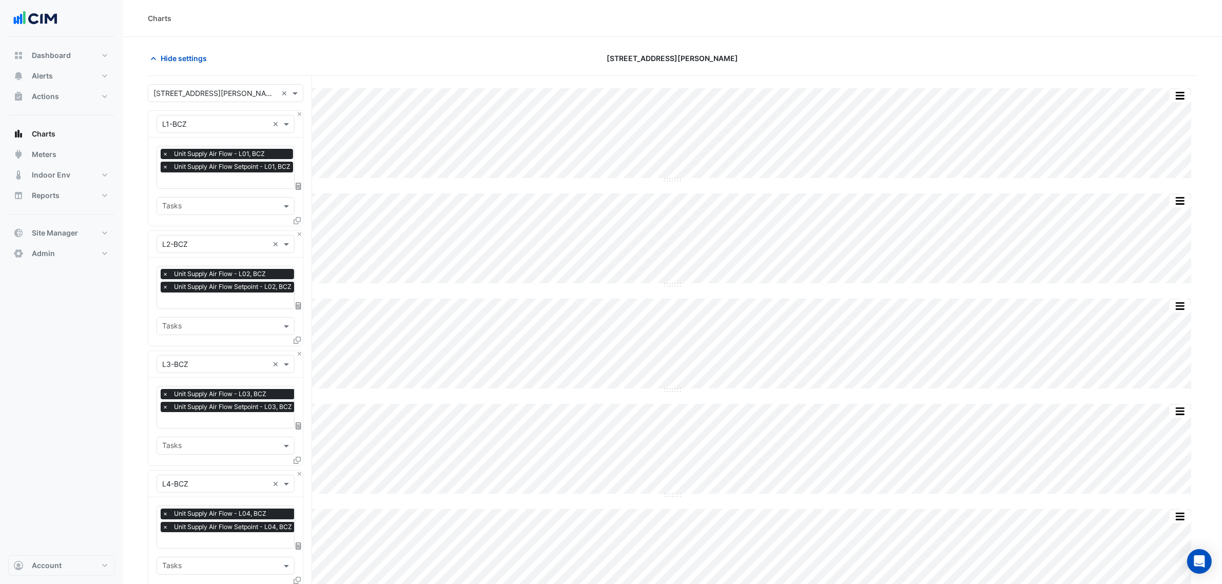
click at [162, 168] on span "×" at bounding box center [165, 167] width 9 height 10
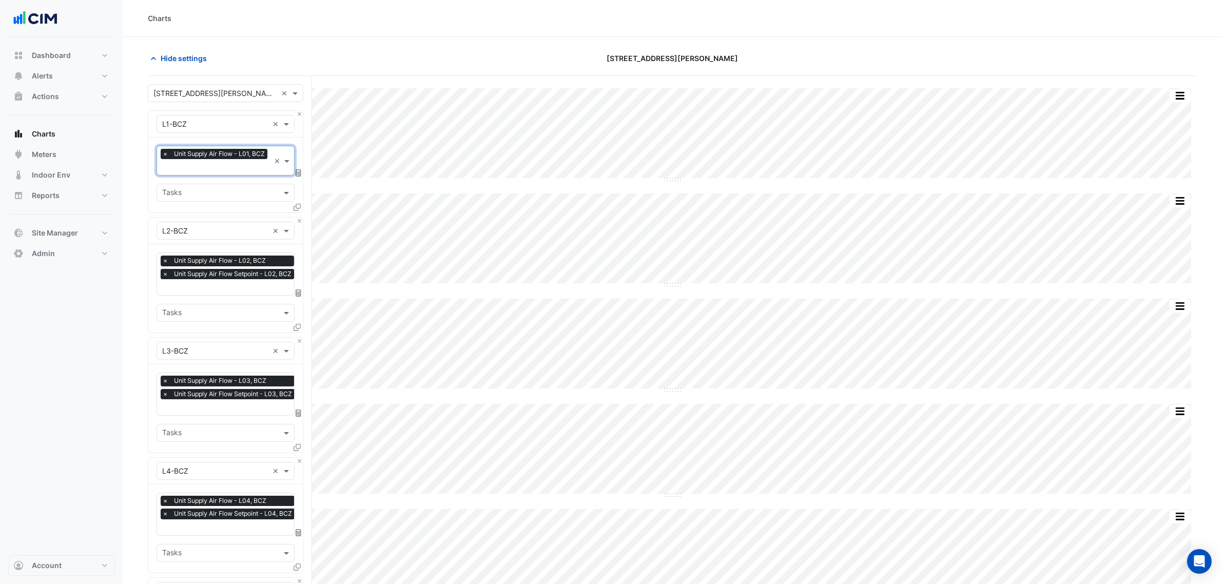
click at [165, 274] on span "×" at bounding box center [165, 274] width 9 height 10
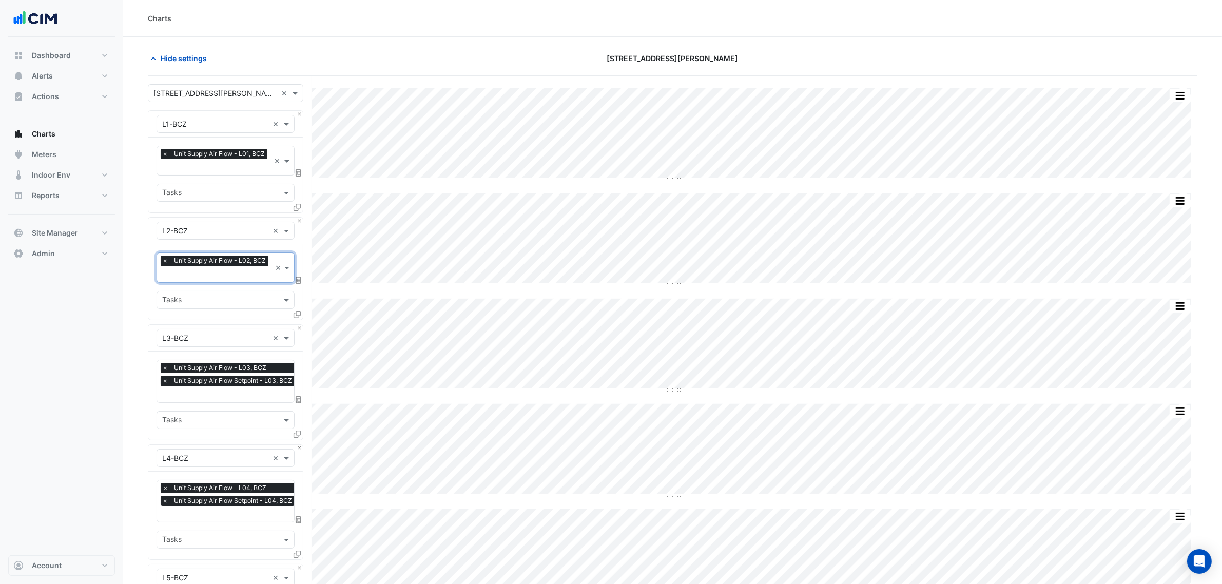
click span "×"
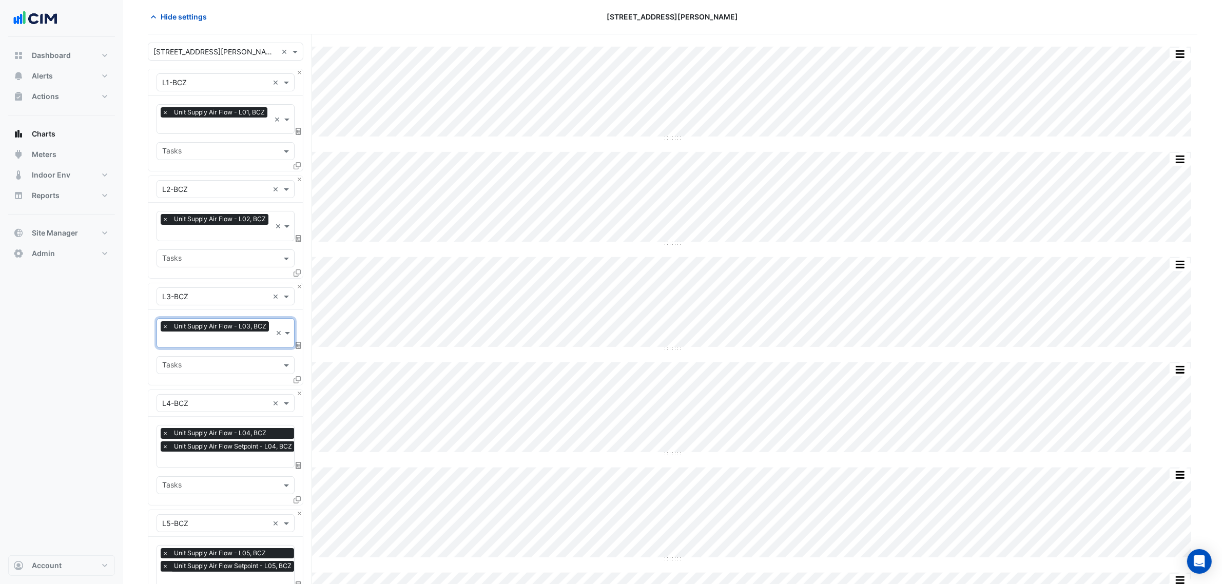
scroll to position [64, 0]
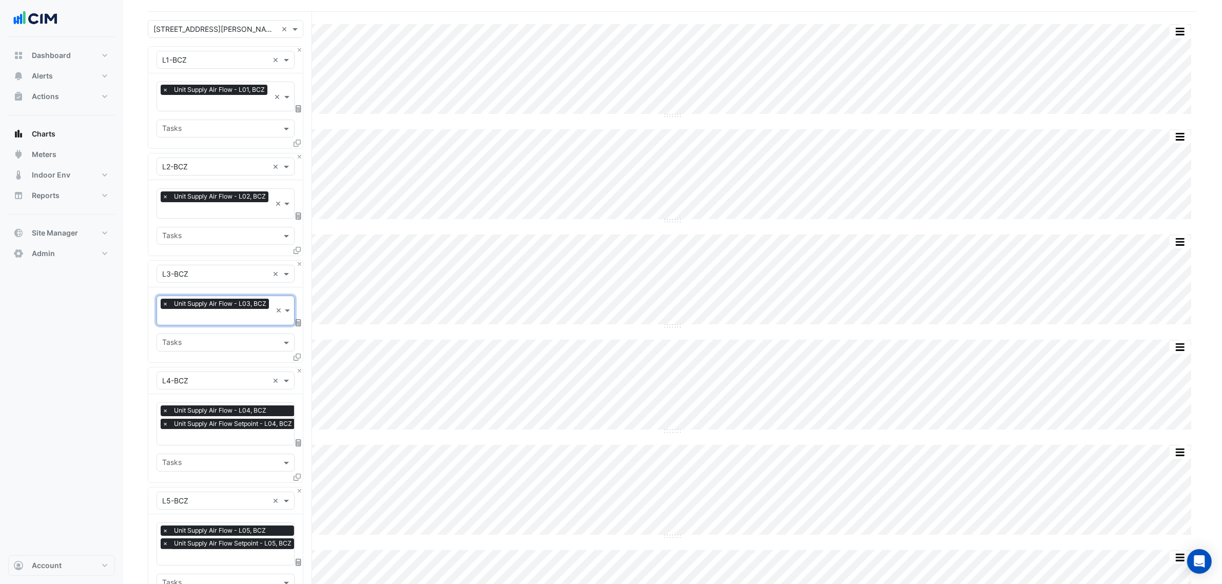
click span "×"
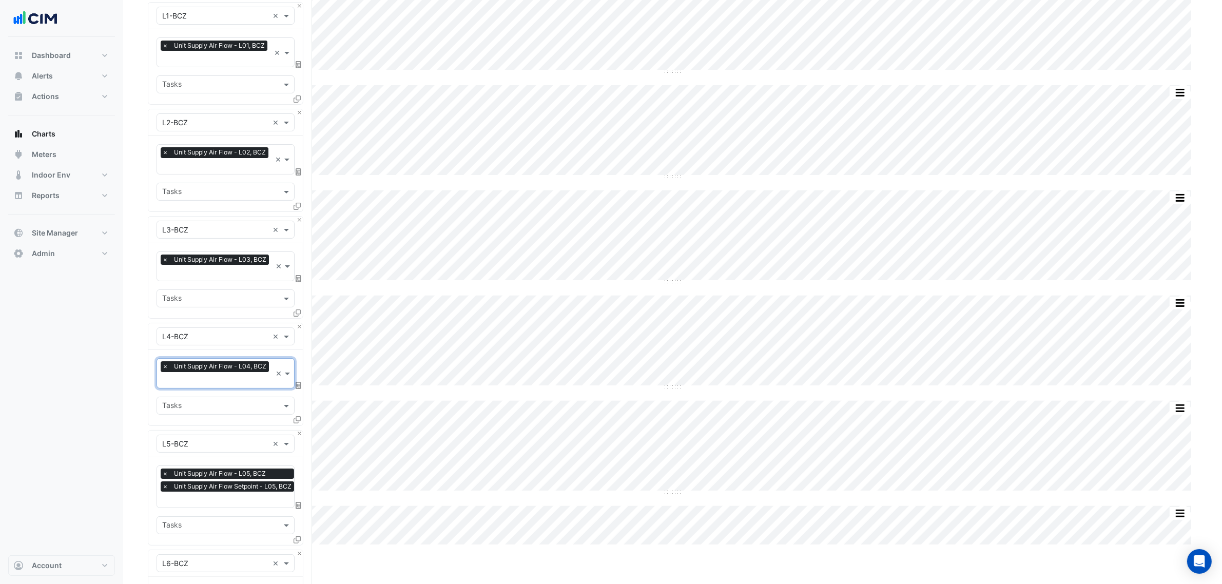
scroll to position [128, 0]
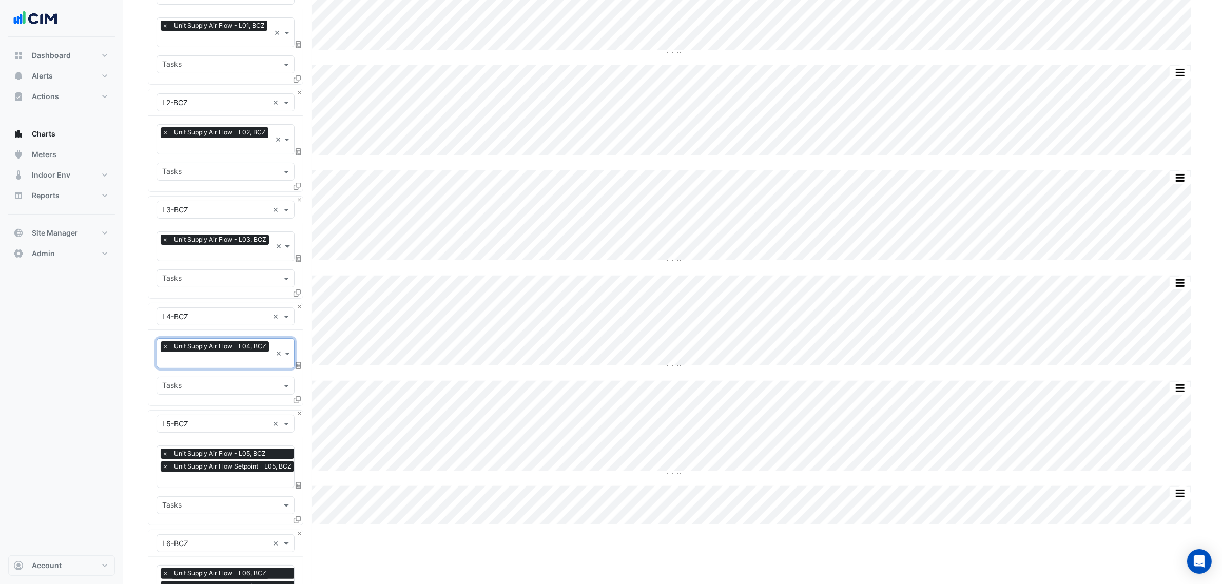
click span "×"
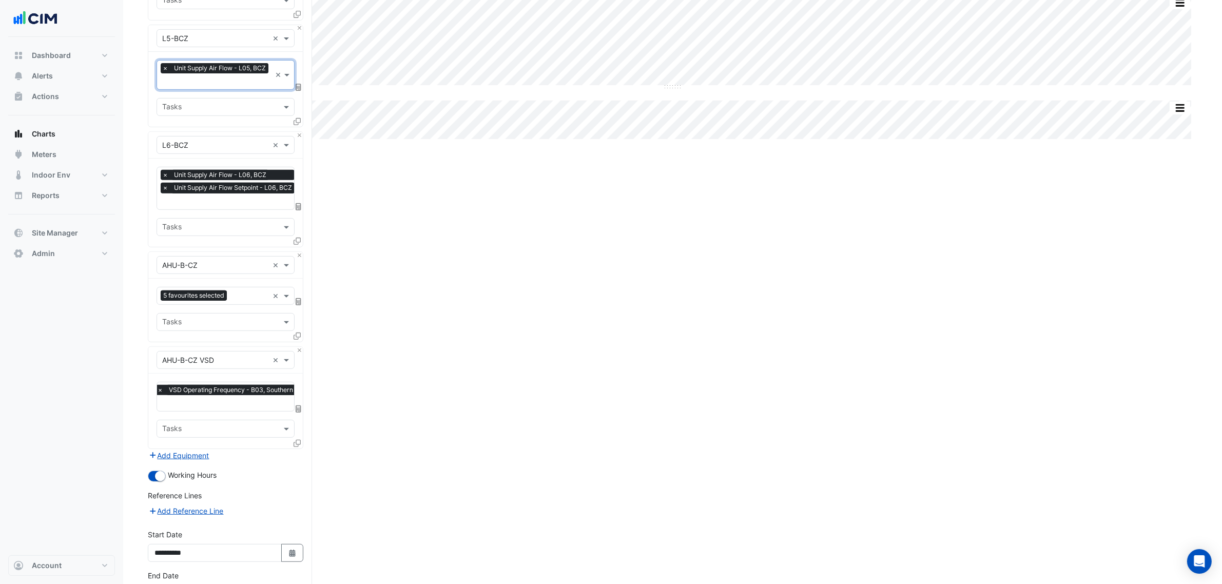
scroll to position [585, 0]
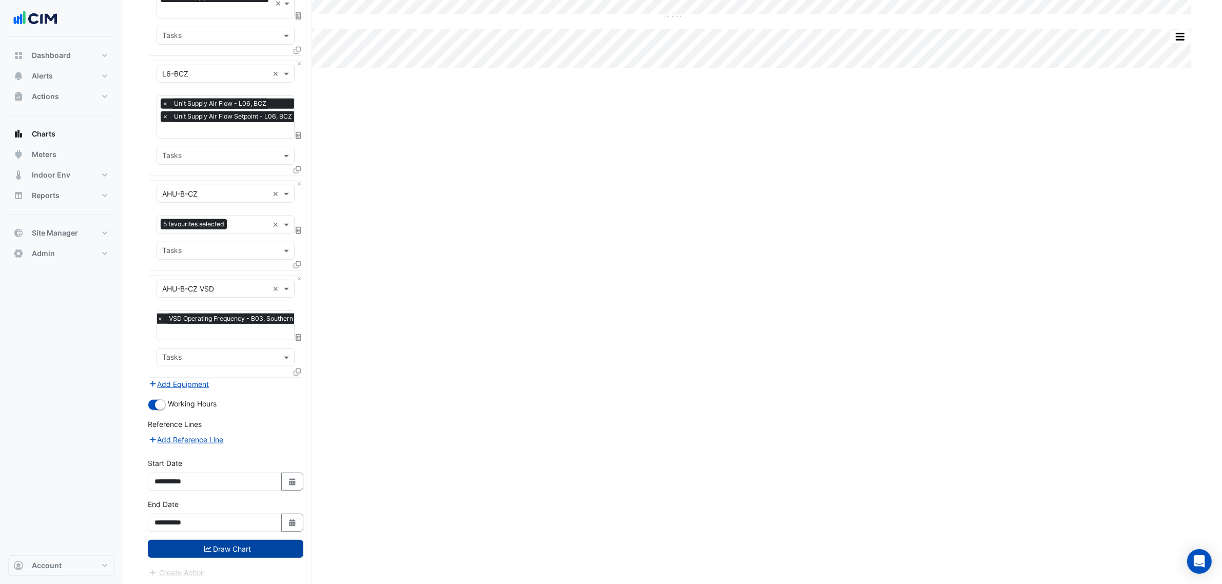
click button "Draw Chart"
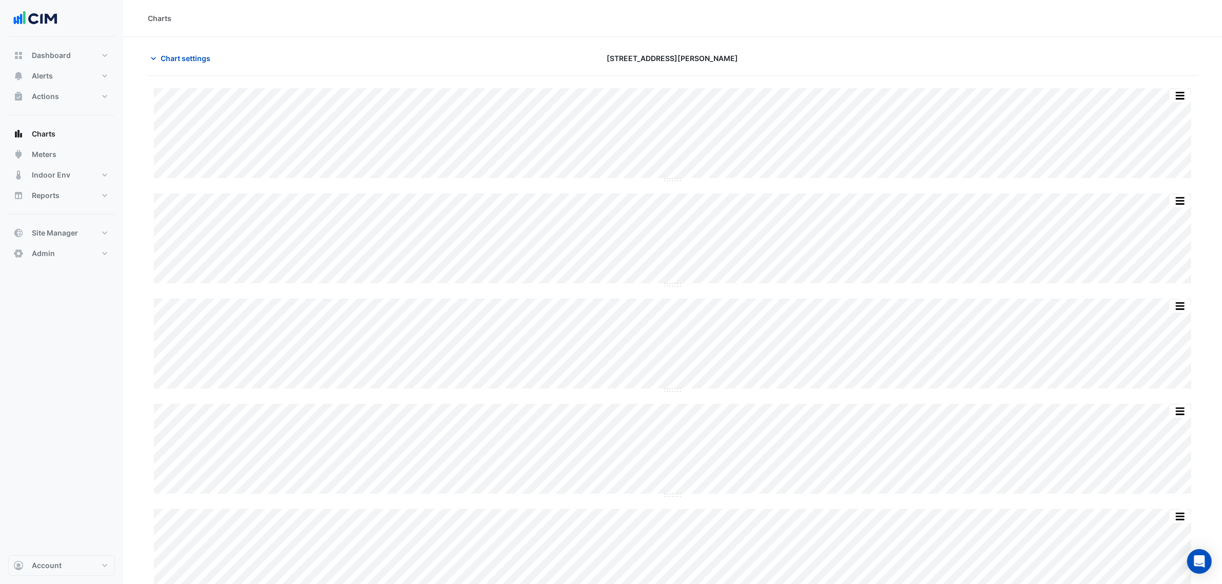
click div "Chart settings"
click span "Chart settings"
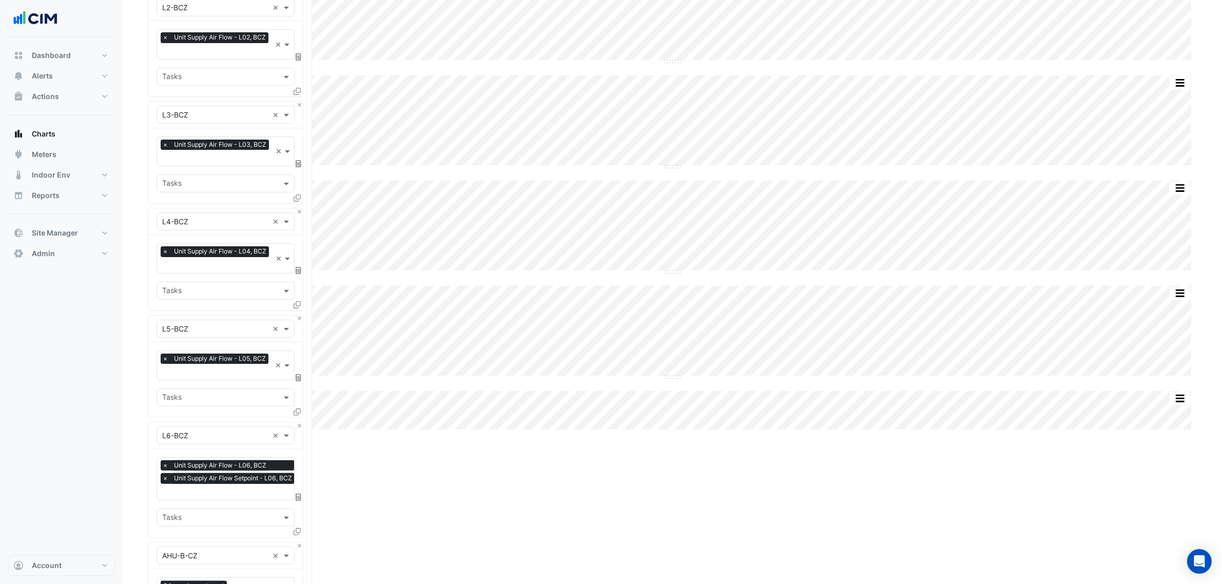
scroll to position [385, 0]
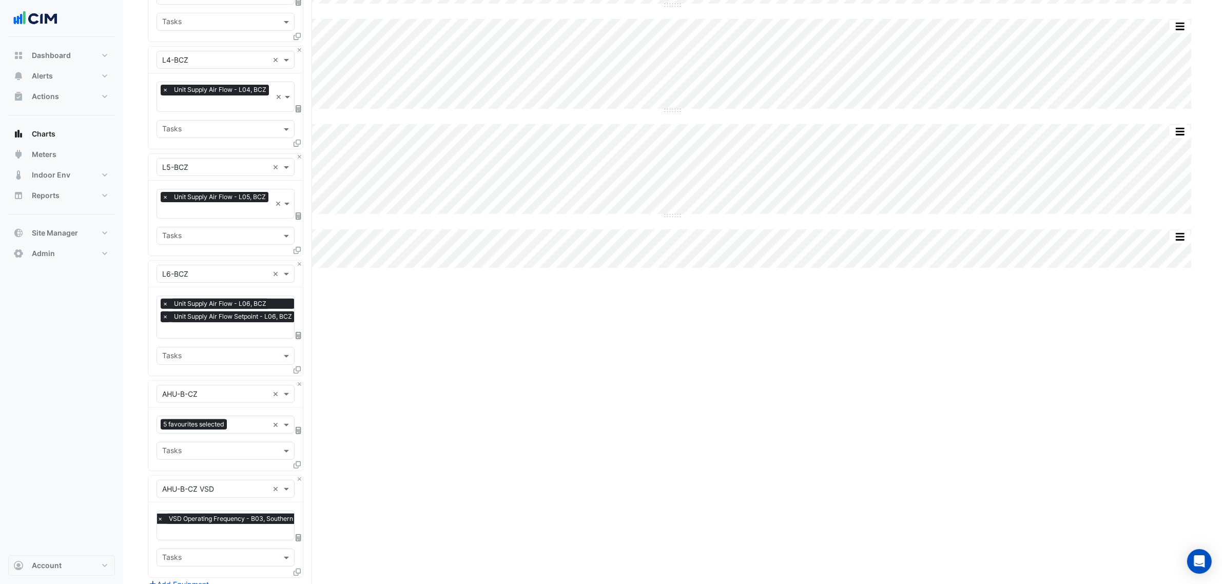
click span "×"
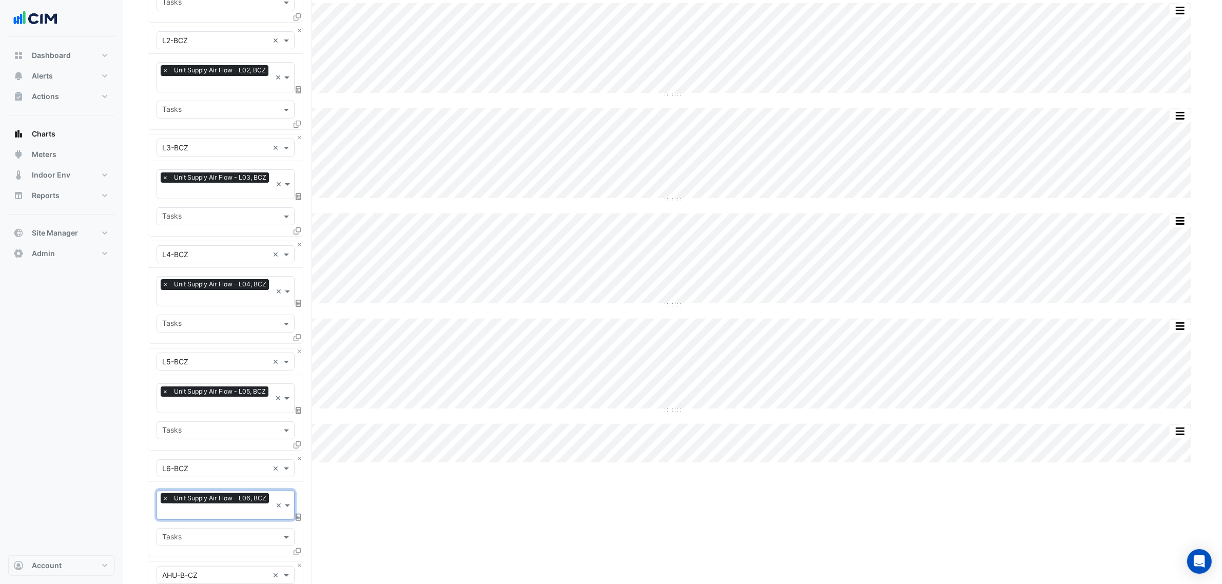
scroll to position [64, 0]
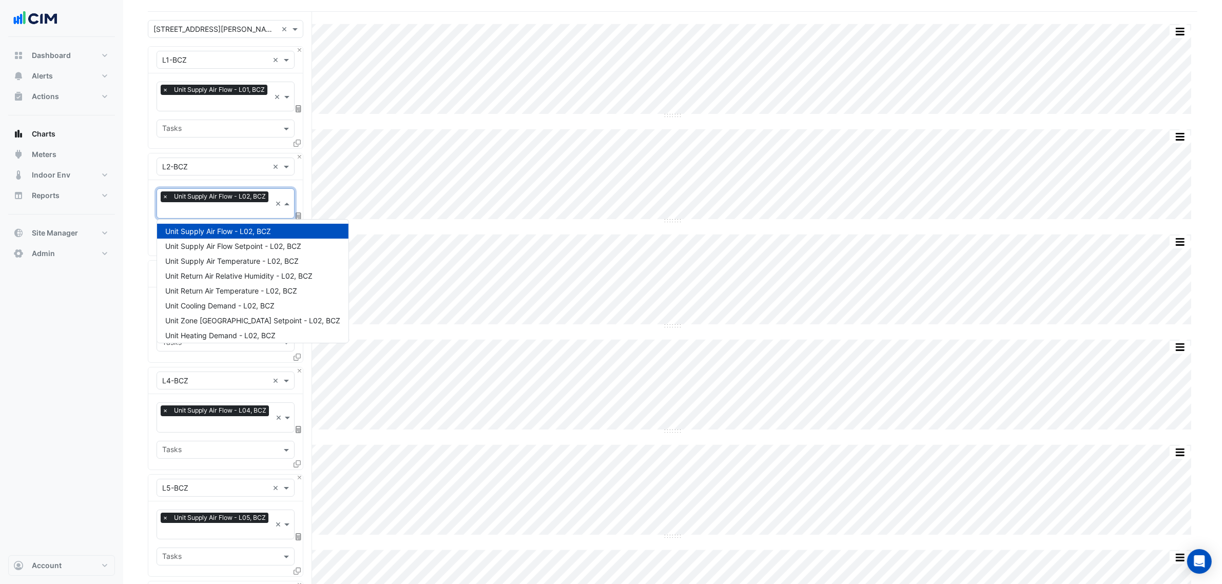
click input "text"
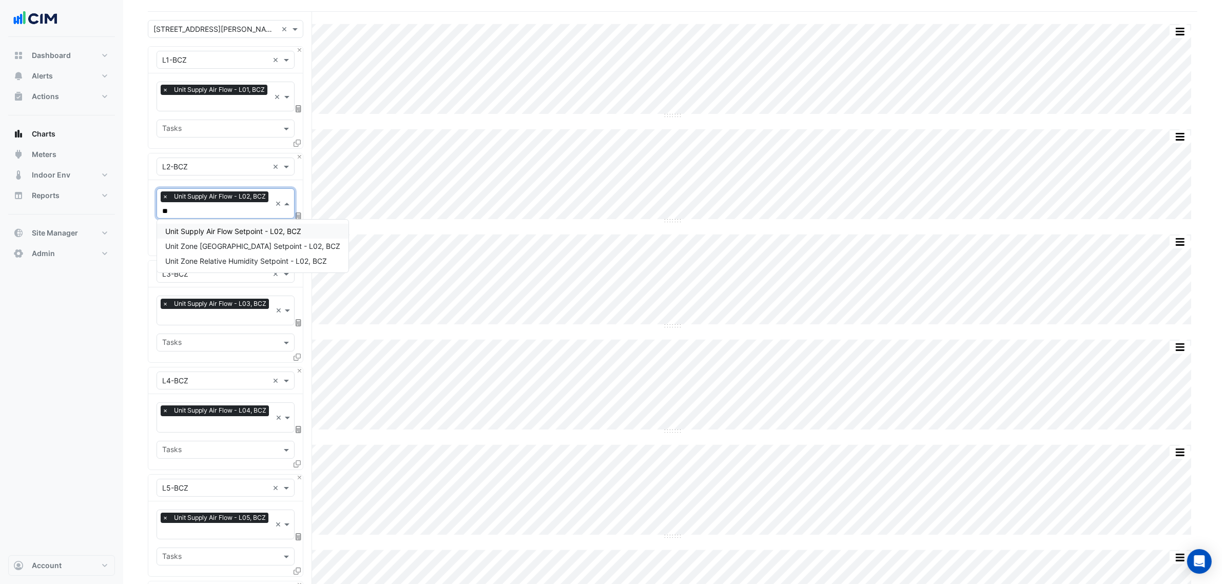
type input "***"
click span "Unit Supply Air Flow Setpoint - L02, BCZ"
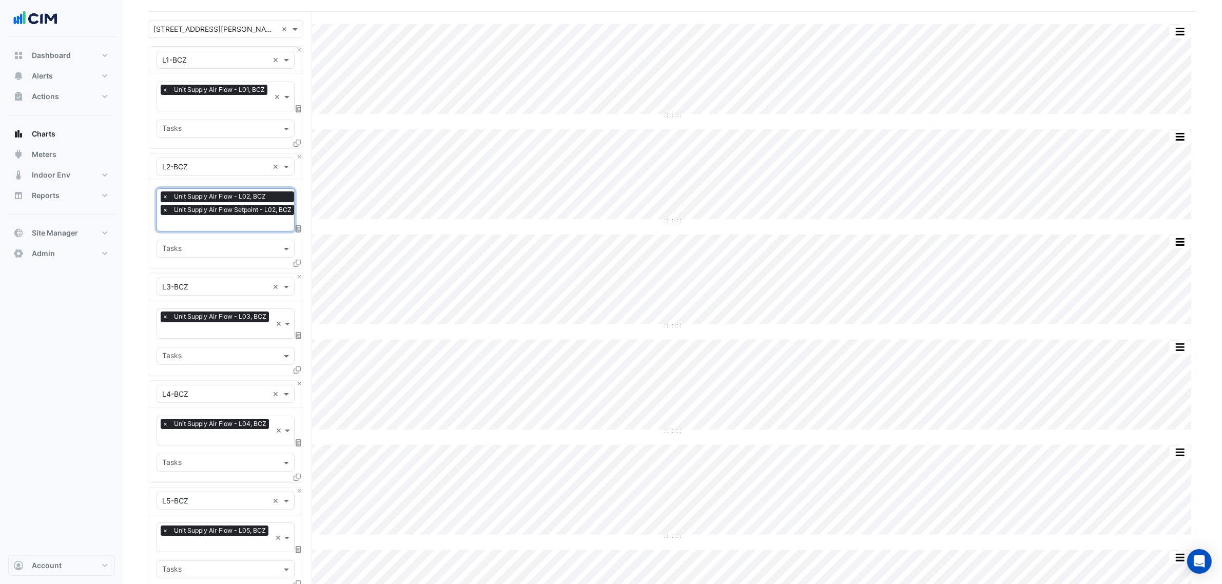
click div "Equipment × L3-BCZ × Favourites × Unit Supply Air Flow - L03, BCZ × Tasks"
click div "Favourites × Unit Supply Air Flow - L03, BCZ × Tasks"
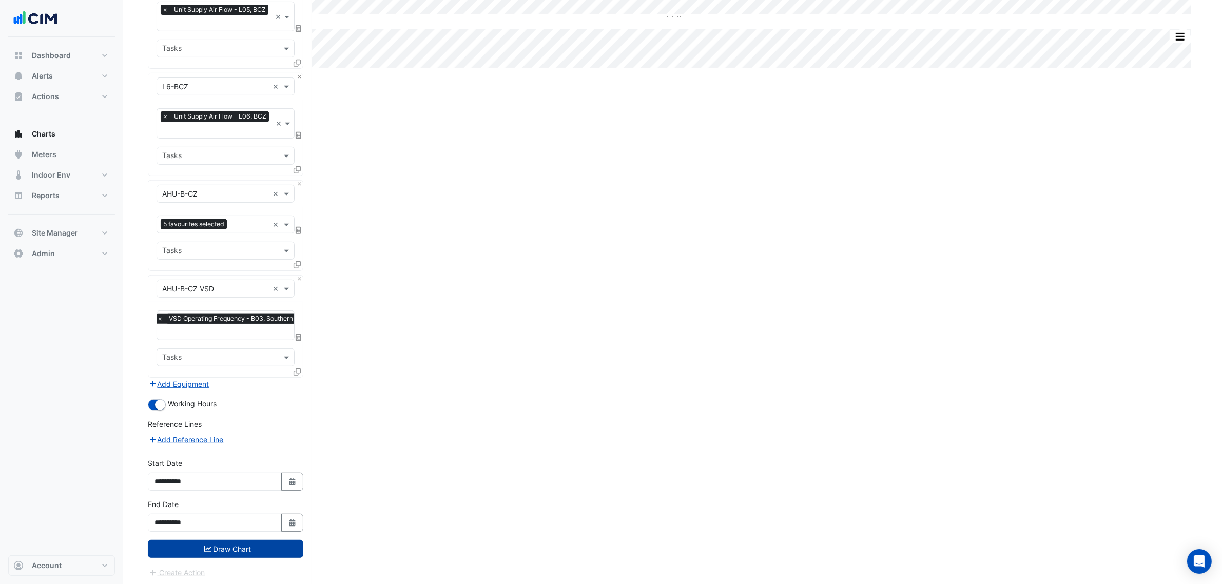
click button "Draw Chart"
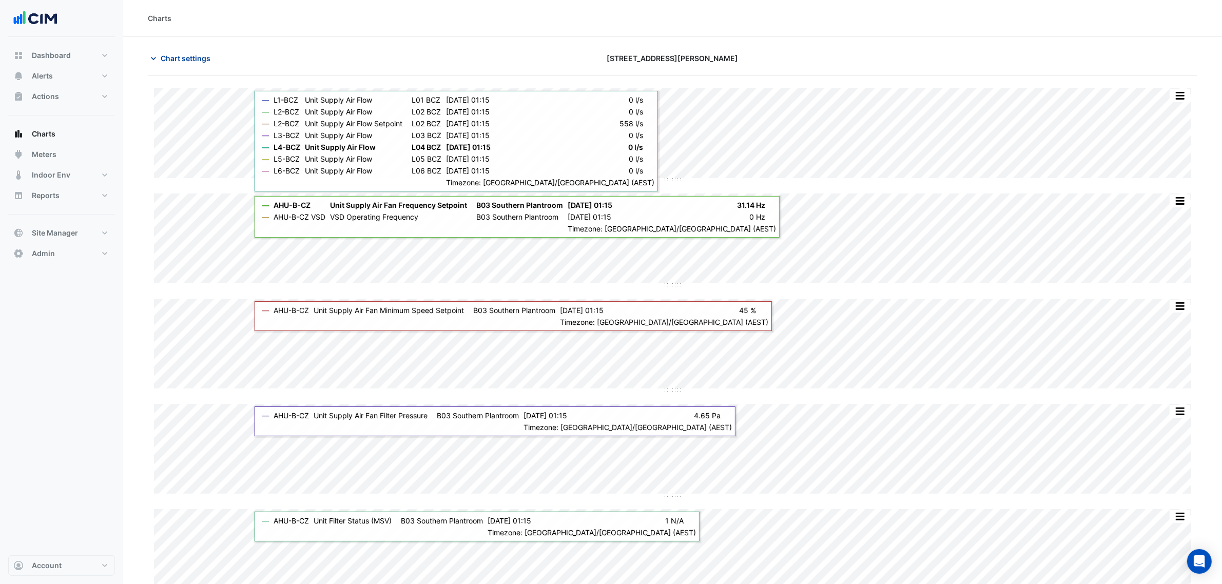
click span "Chart settings"
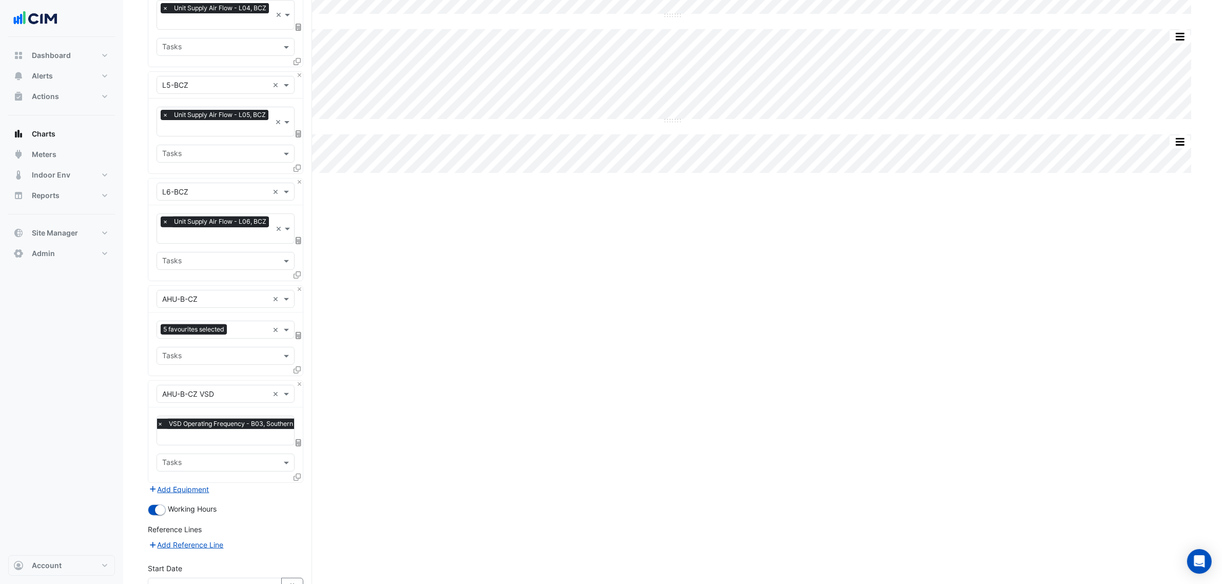
scroll to position [585, 0]
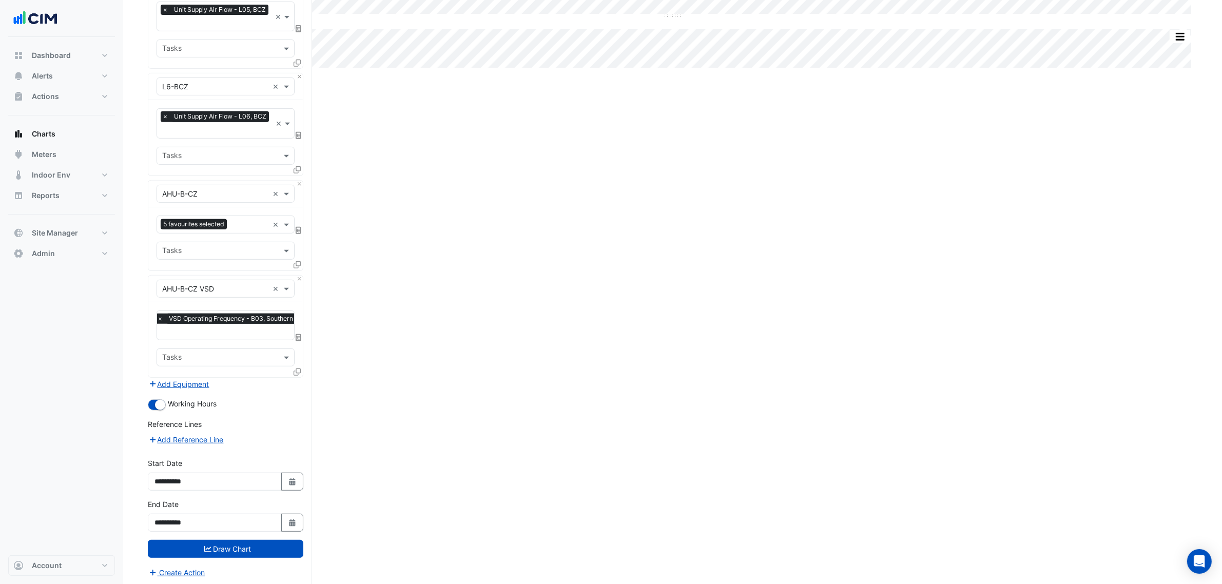
click div "**********"
click button "Select Date"
select select "*"
select select "****"
click div "*** *** *** *** *** *** *** *** *** **** **** **** **** **** **** **** **** ***…"
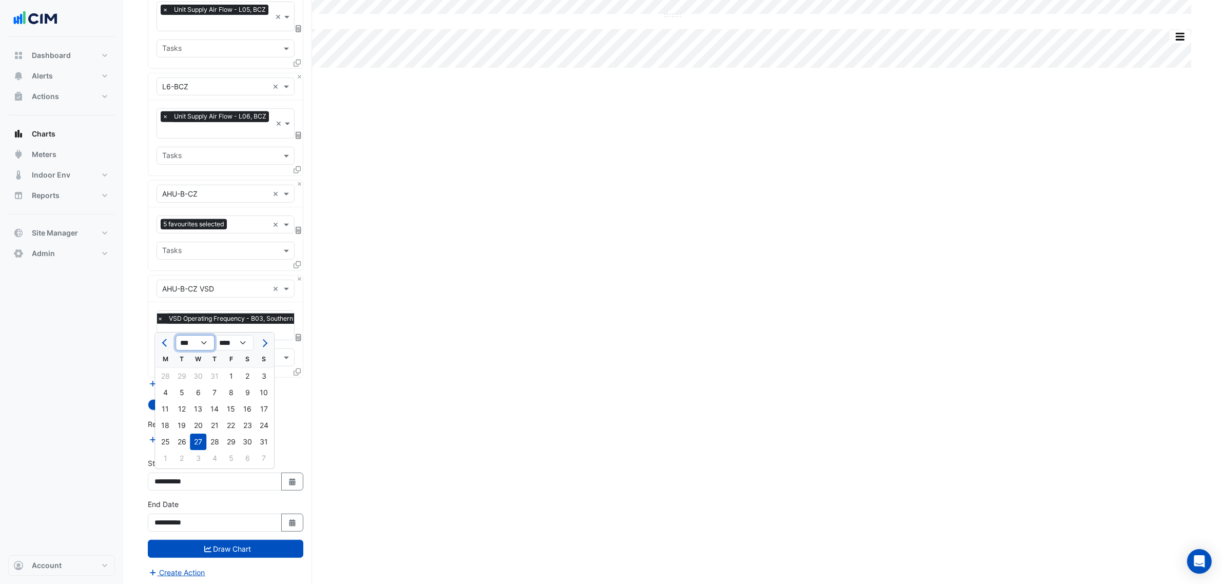
click select "*** *** *** *** *** *** *** *** ***"
select select "*"
click select "*** *** *** *** *** *** *** *** ***"
click div "1"
type input "**********"
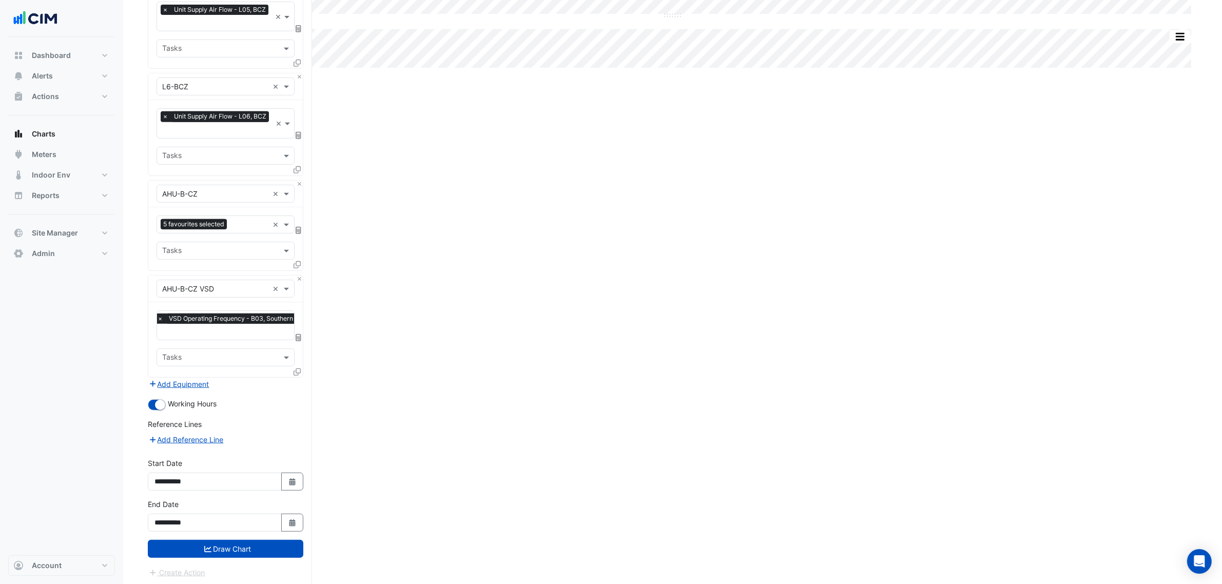
click button "Draw Chart"
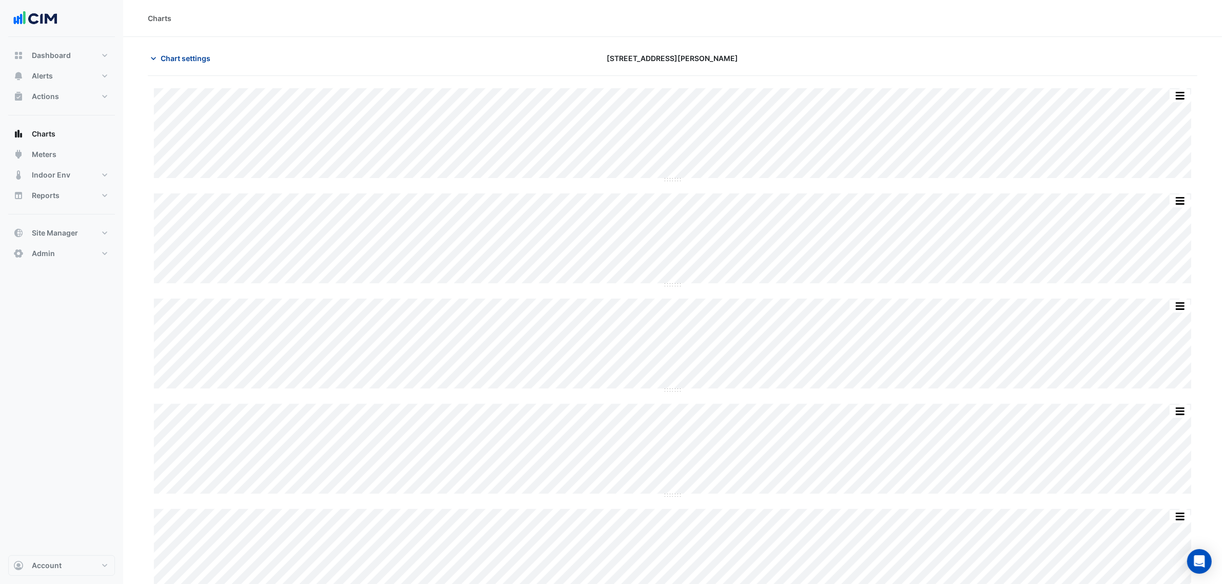
click button "Chart settings"
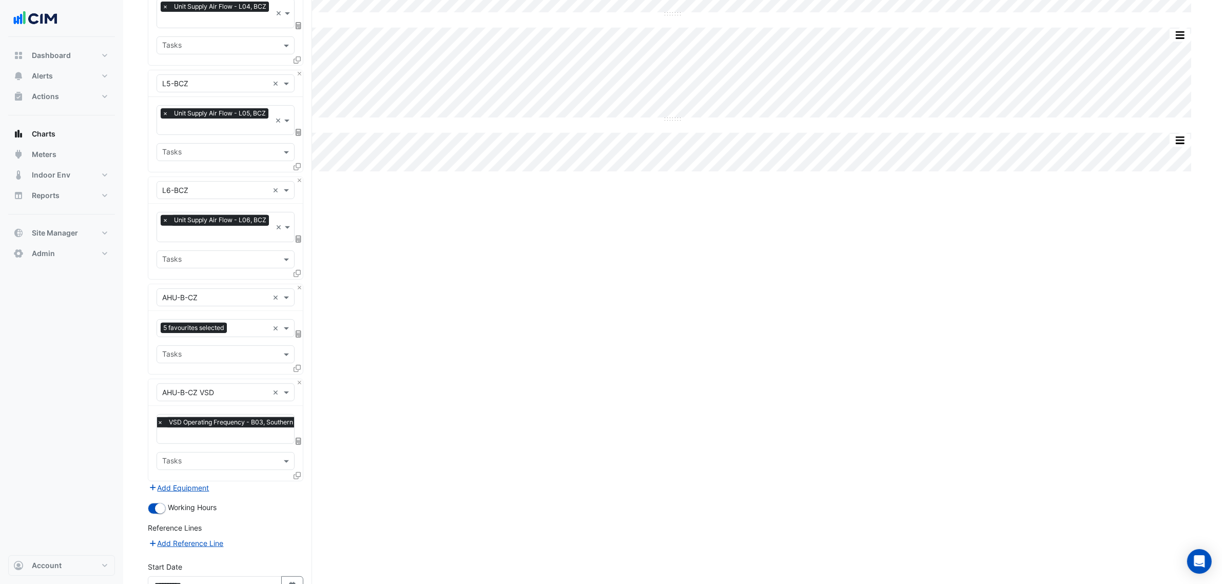
scroll to position [585, 0]
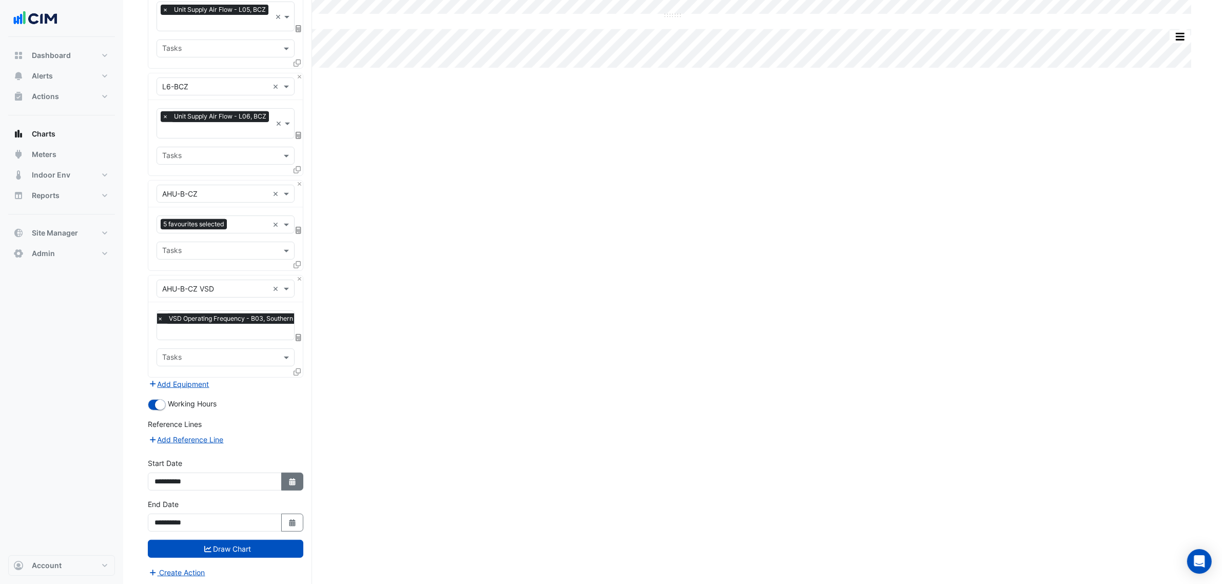
drag, startPoint x: 303, startPoint y: 487, endPoint x: 295, endPoint y: 481, distance: 10.0
click div "**********"
click icon "Select Date"
select select "*"
select select "****"
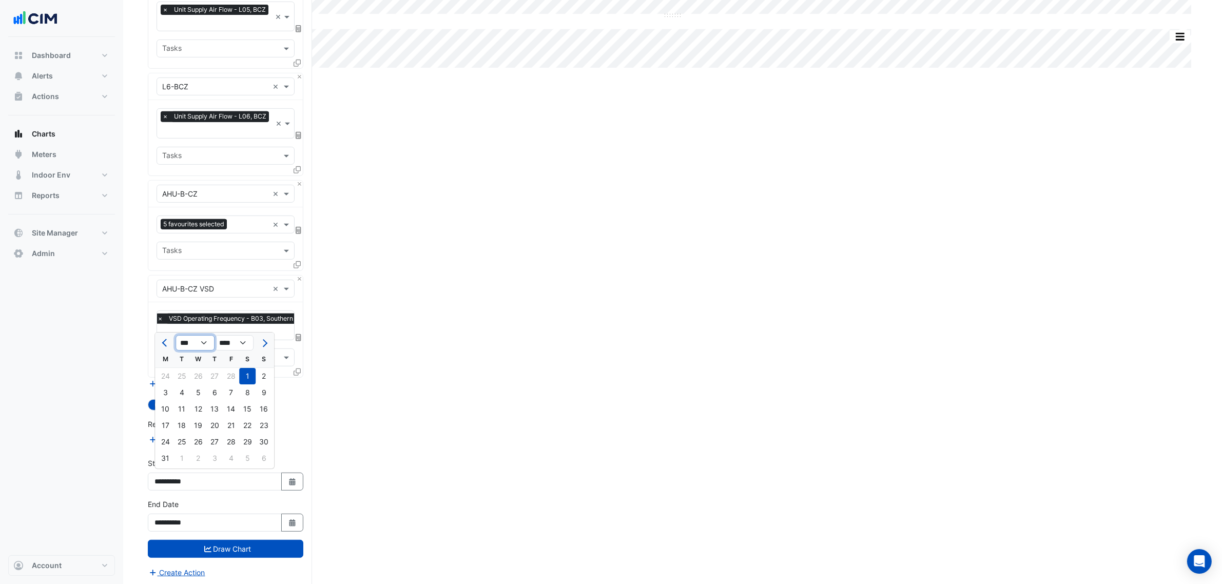
click select "*** *** *** *** *** *** *** *** ***"
select select "*"
click select "*** *** *** *** *** *** *** *** ***"
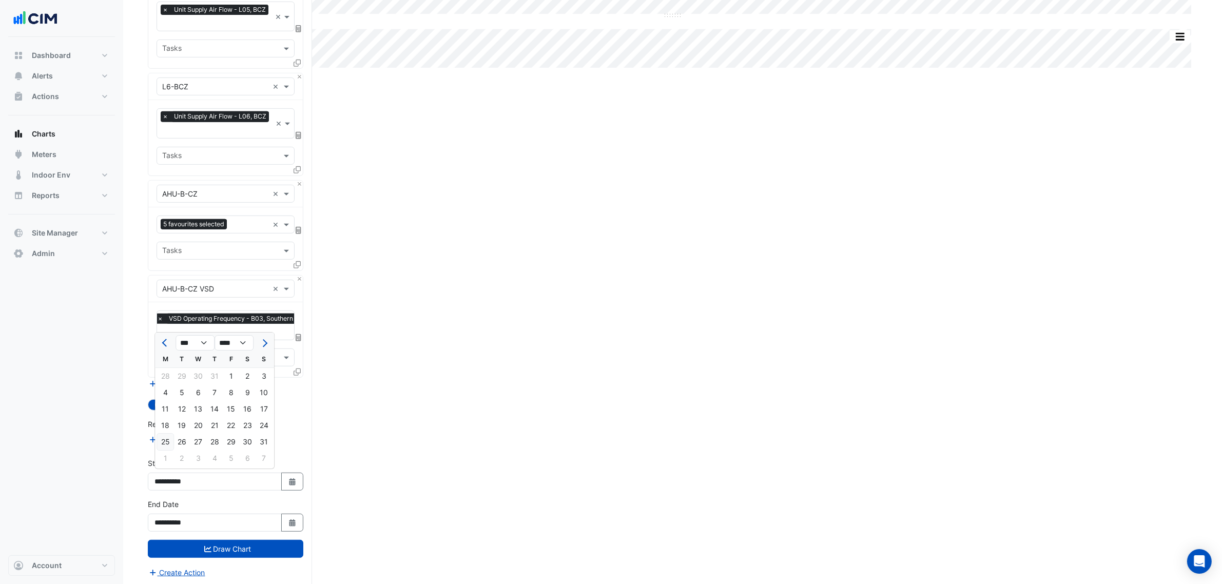
click div "25"
type input "**********"
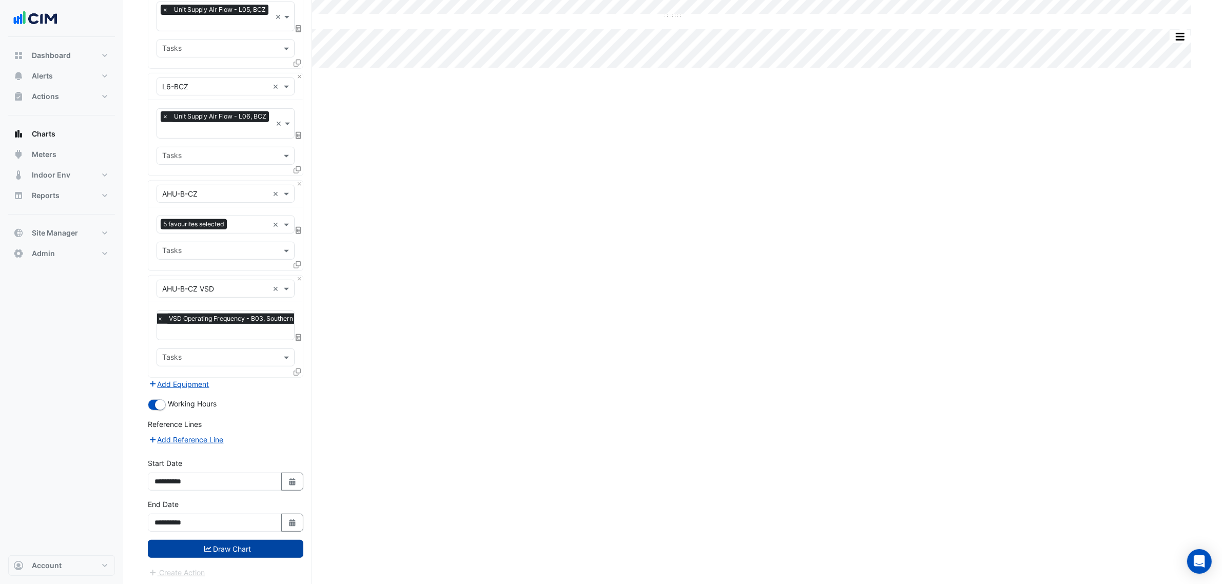
click button "Draw Chart"
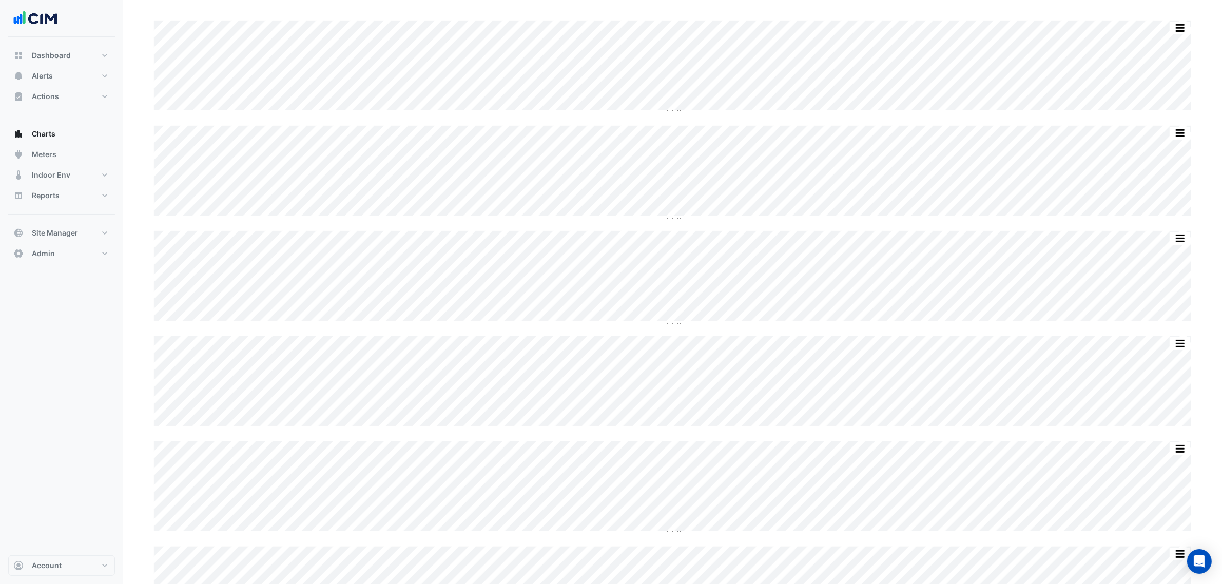
scroll to position [70, 0]
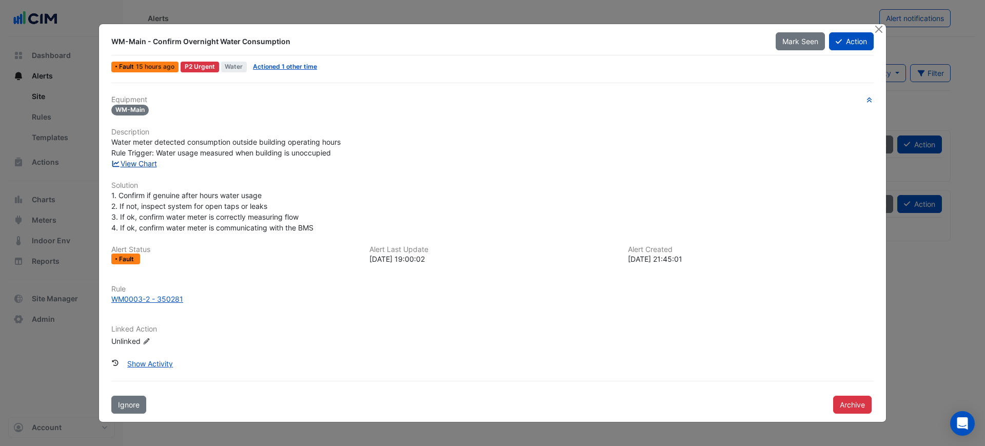
click at [153, 162] on link "View Chart" at bounding box center [134, 163] width 46 height 9
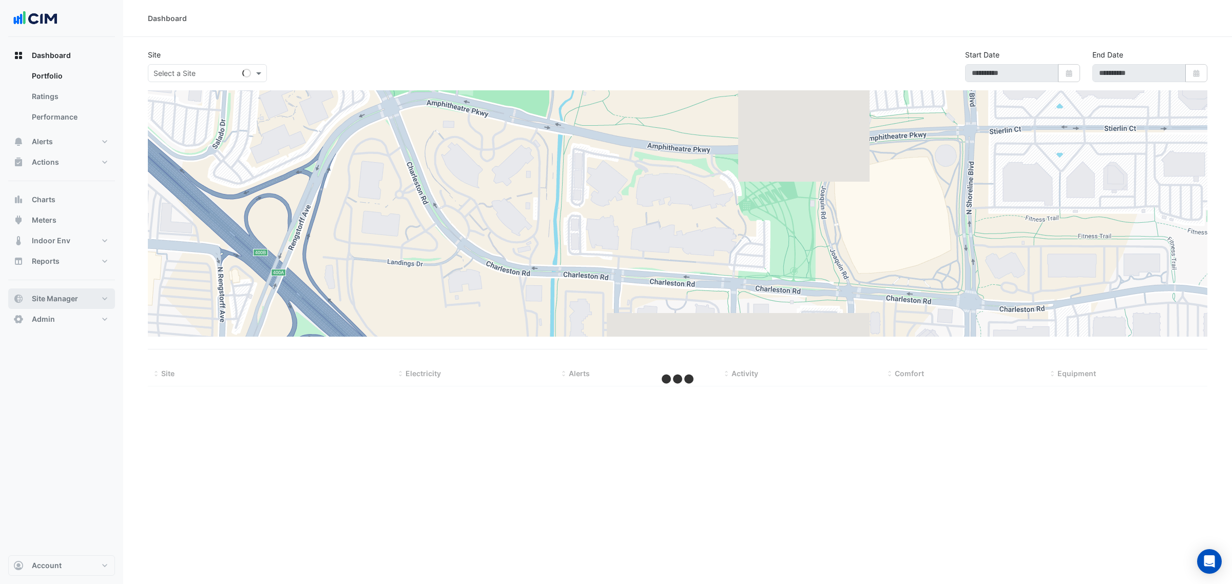
click at [89, 290] on button "Site Manager" at bounding box center [61, 298] width 107 height 21
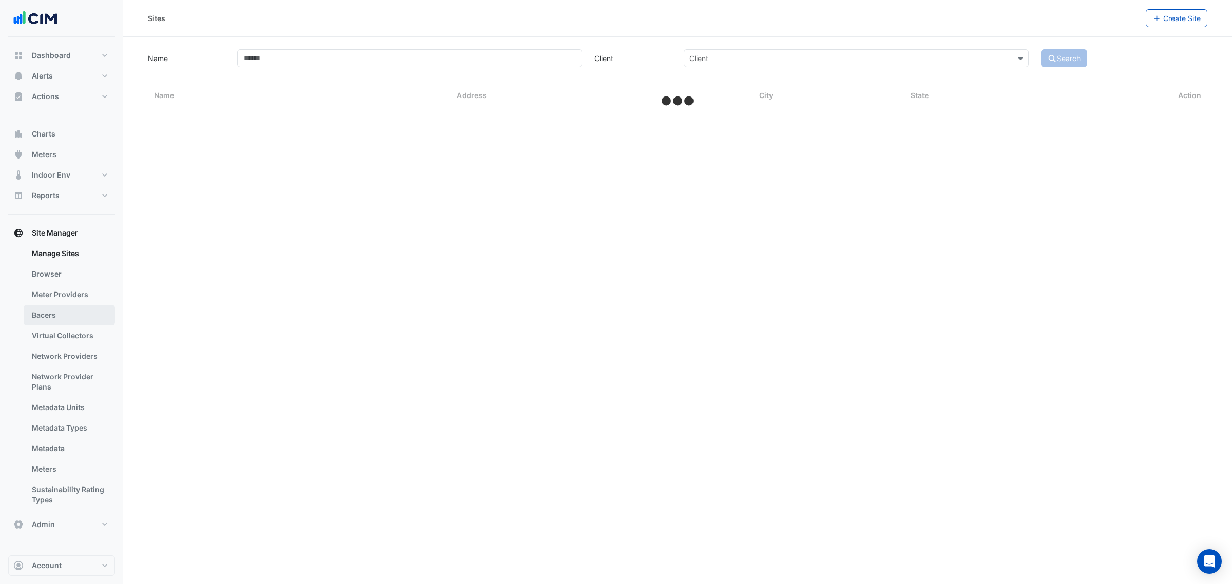
click at [79, 320] on link "Bacers" at bounding box center [69, 315] width 91 height 21
click at [453, 63] on input "text" at bounding box center [667, 67] width 498 height 11
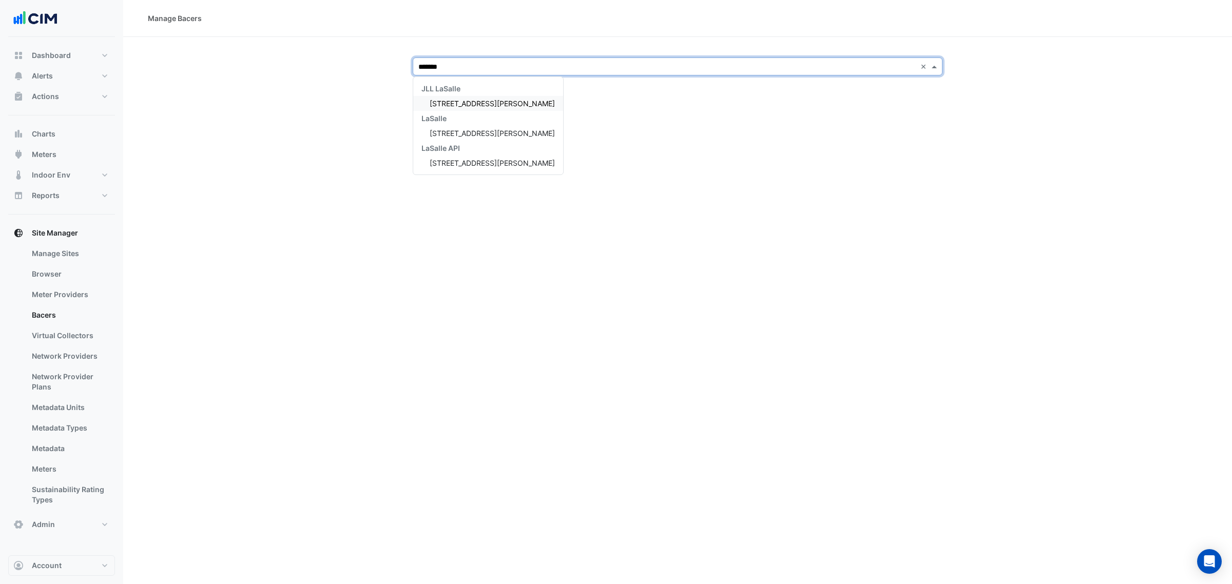
type input "********"
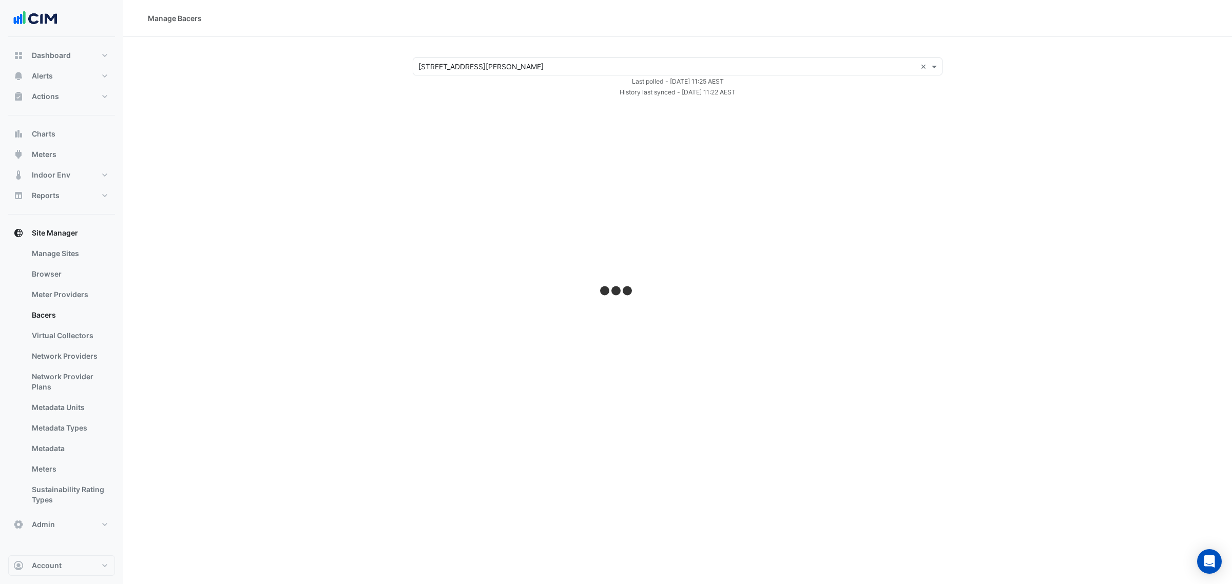
select select "***"
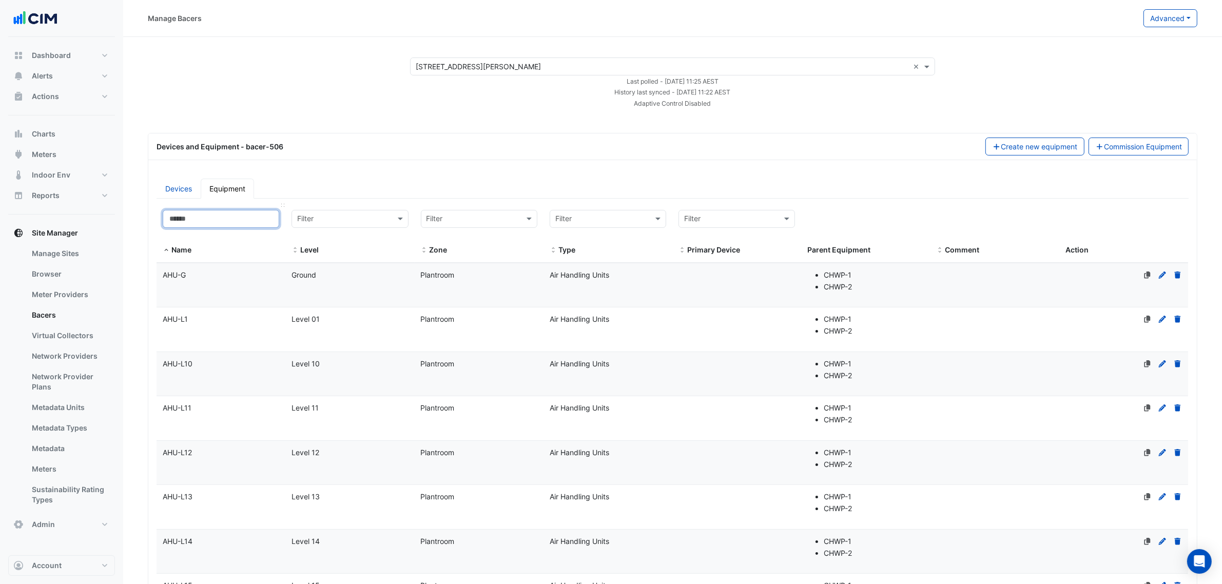
click at [216, 213] on input at bounding box center [221, 219] width 117 height 18
type input "*"
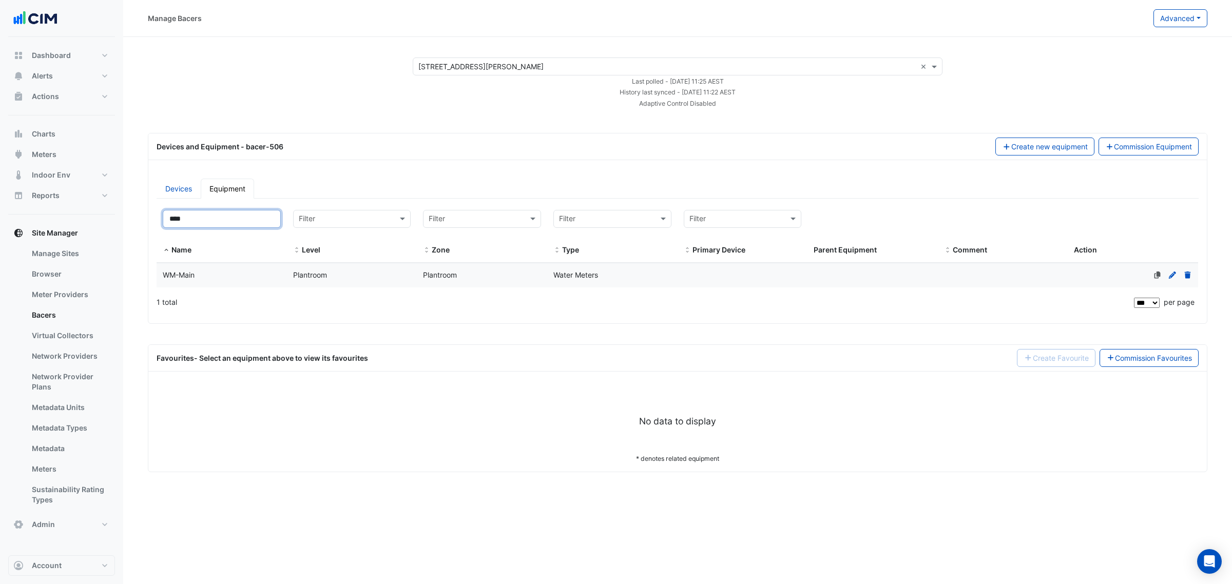
type input "****"
click at [250, 275] on div "WM-Main" at bounding box center [222, 275] width 130 height 12
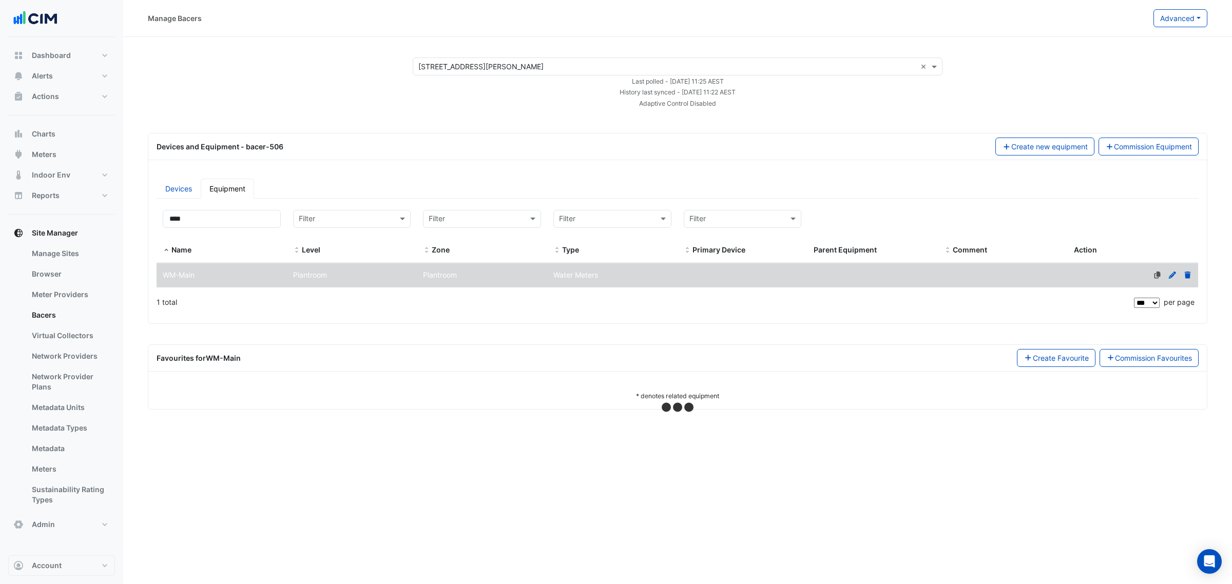
select select "***"
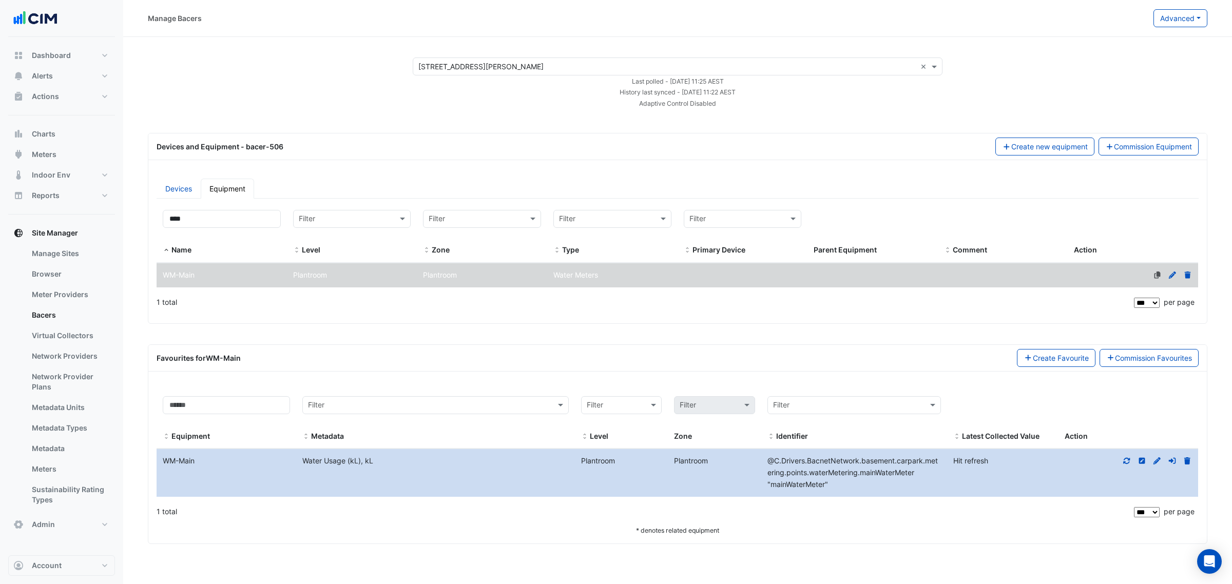
click at [1124, 461] on icon at bounding box center [1126, 460] width 9 height 7
click at [1056, 485] on datatable-body-cell "Latest Value 15263.67 kL 11 minutes ago" at bounding box center [1002, 472] width 111 height 47
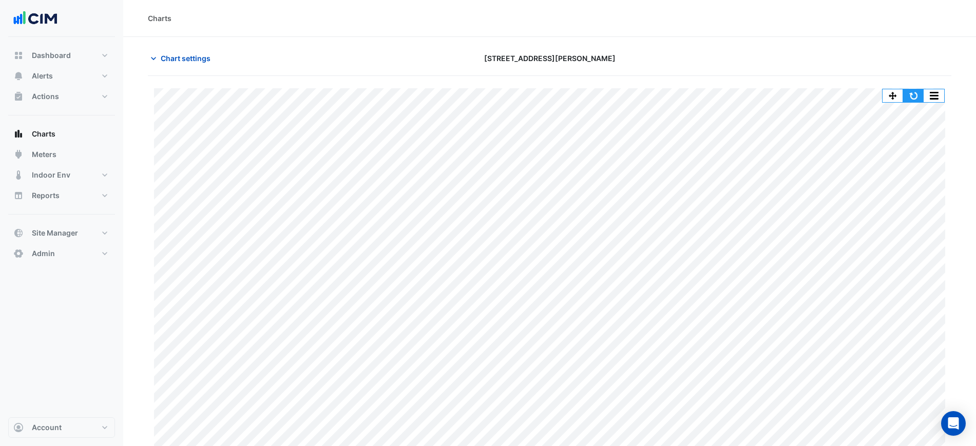
click at [903, 95] on button "button" at bounding box center [913, 95] width 21 height 13
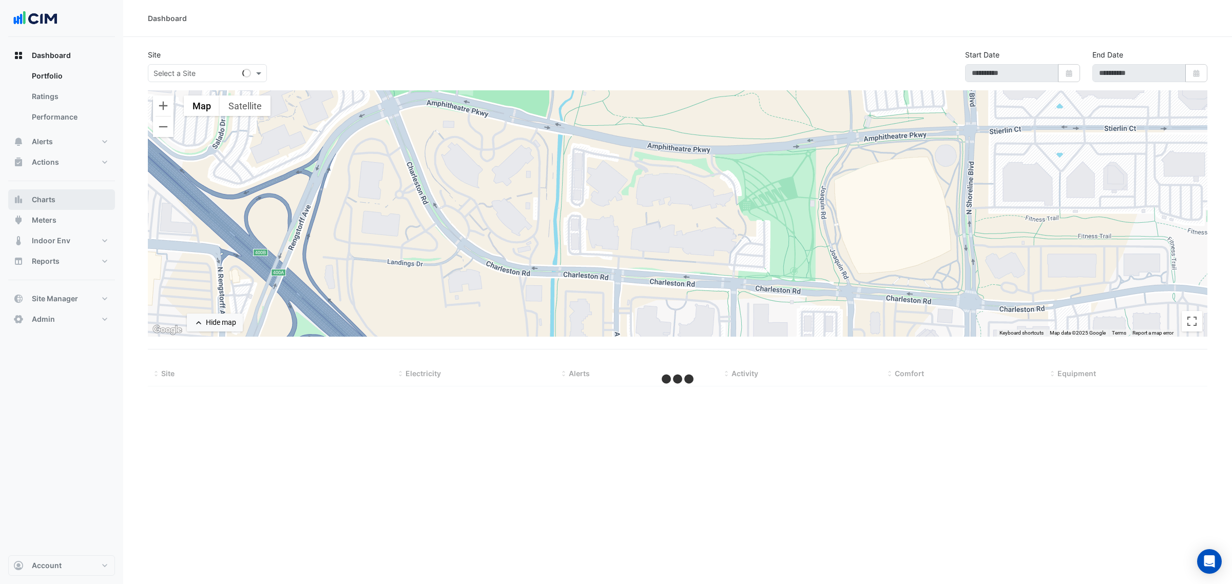
click at [63, 209] on button "Charts" at bounding box center [61, 199] width 107 height 21
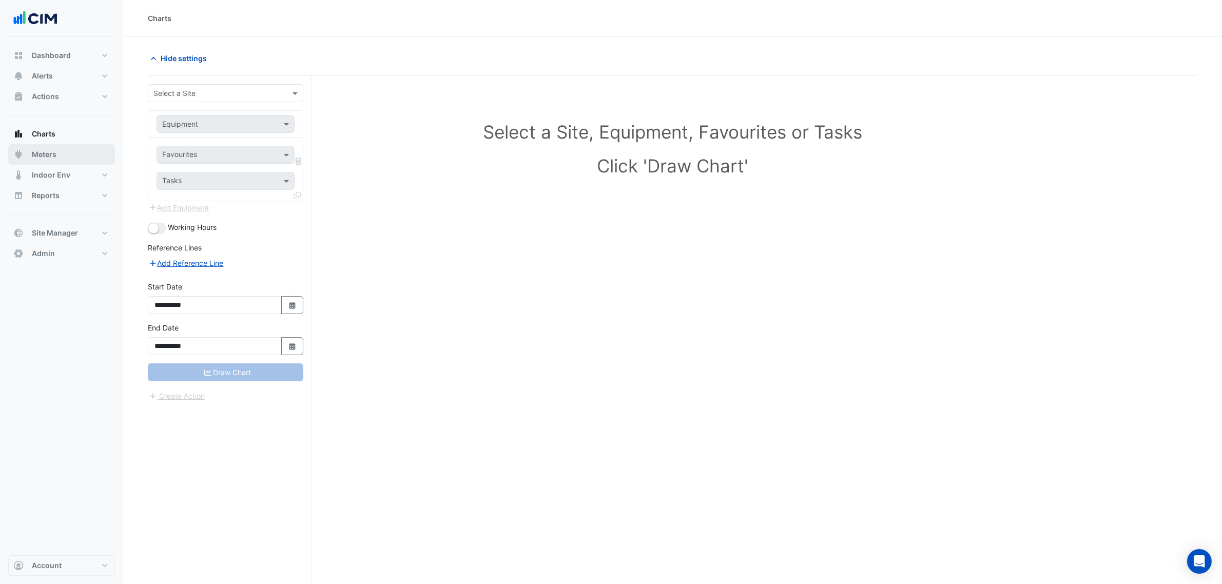
click at [59, 217] on div "Dashboard Portfolio Ratings Performance Alerts Site Rules Templates Actions Sit…" at bounding box center [61, 154] width 107 height 219
click at [68, 167] on button "Indoor Env" at bounding box center [61, 175] width 107 height 21
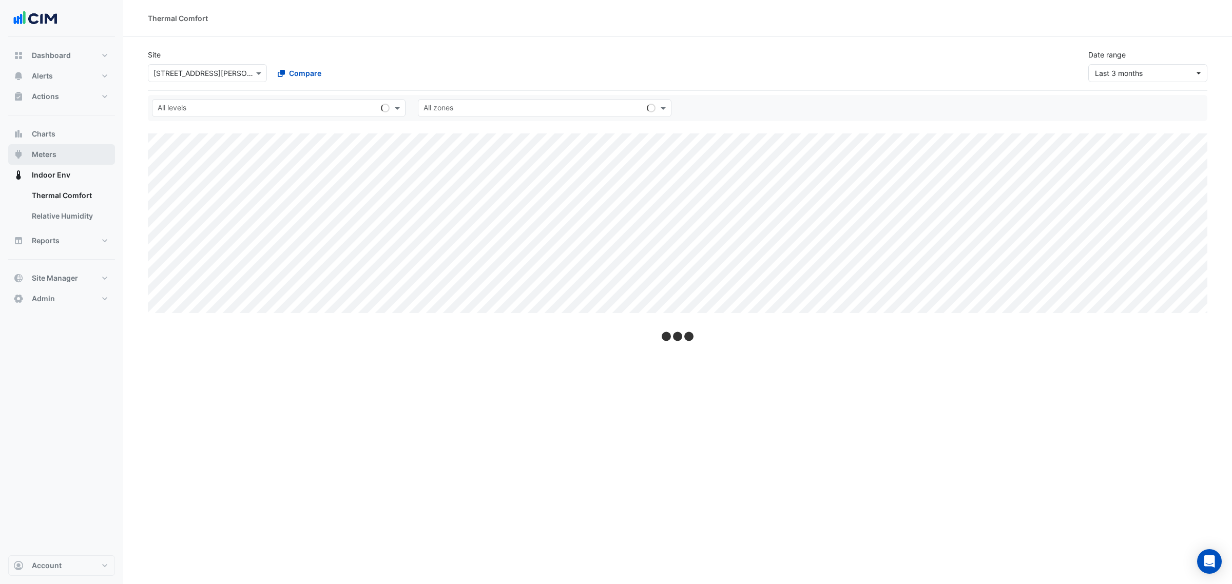
click at [68, 150] on button "Meters" at bounding box center [61, 154] width 107 height 21
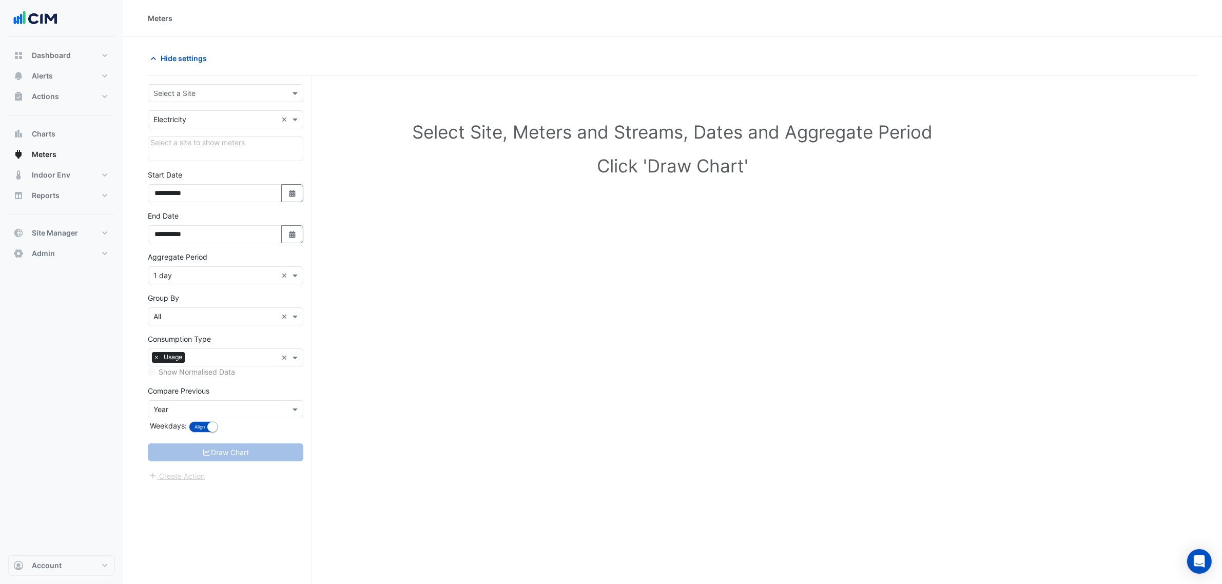
click at [165, 89] on input "text" at bounding box center [215, 93] width 124 height 11
type input "*********"
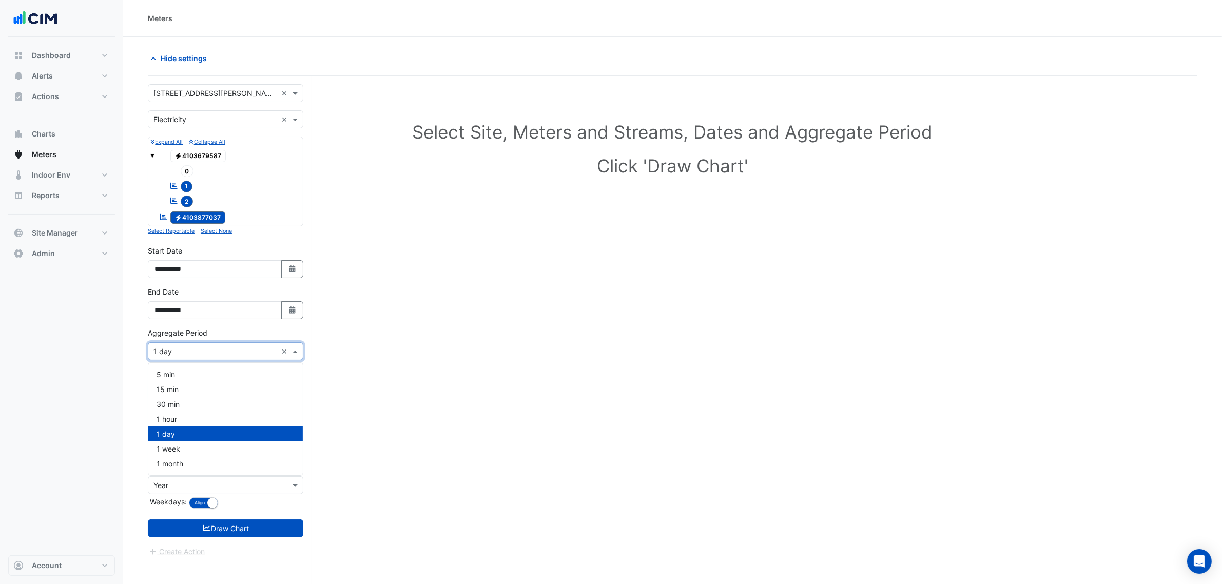
click at [240, 359] on div "Aggregate Period × 1 day ×" at bounding box center [226, 351] width 156 height 18
click at [176, 421] on span "1 hour" at bounding box center [167, 419] width 21 height 9
click at [232, 548] on div "Create Action" at bounding box center [226, 552] width 156 height 12
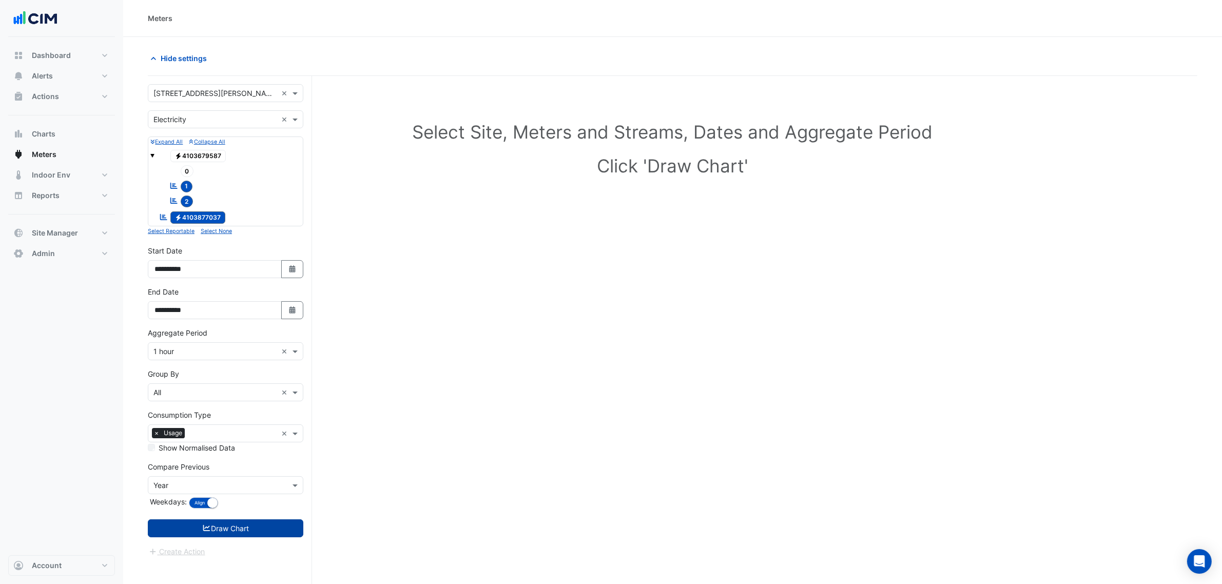
click at [234, 533] on button "Draw Chart" at bounding box center [226, 528] width 156 height 18
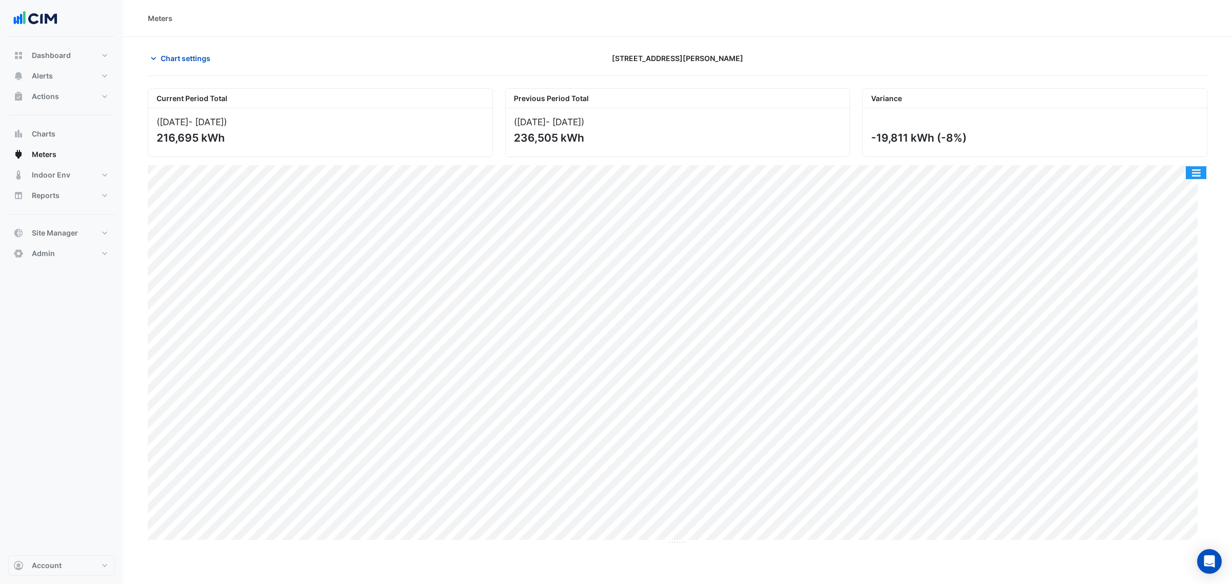
click at [1191, 178] on button "button" at bounding box center [1196, 172] width 21 height 13
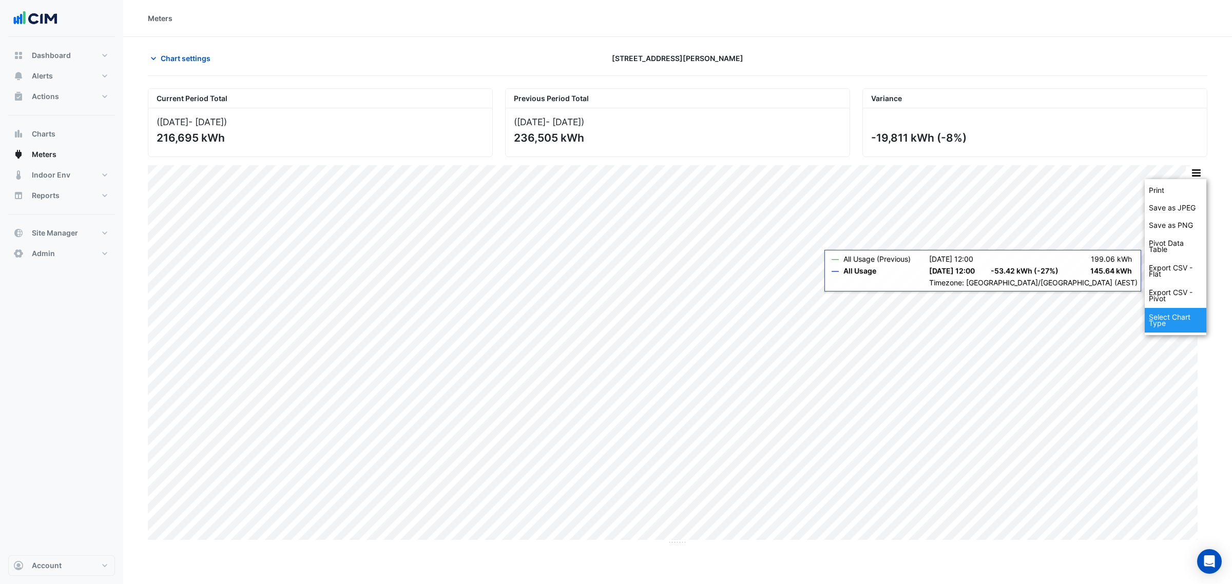
click at [1154, 321] on div "Select Chart Type" at bounding box center [1176, 320] width 62 height 25
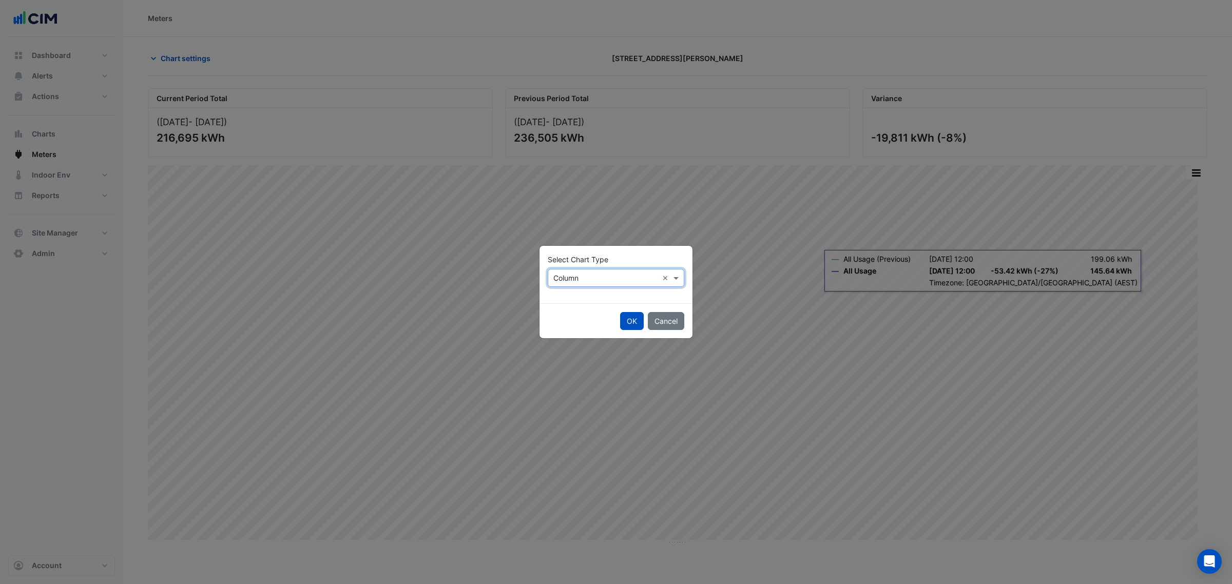
drag, startPoint x: 560, startPoint y: 269, endPoint x: 556, endPoint y: 276, distance: 7.8
click at [560, 270] on div "Select Chart Type × Column ×" at bounding box center [616, 278] width 137 height 18
click at [555, 300] on div "Line" at bounding box center [570, 300] width 45 height 15
click at [629, 317] on button "OK" at bounding box center [632, 321] width 24 height 18
